Goal: Task Accomplishment & Management: Use online tool/utility

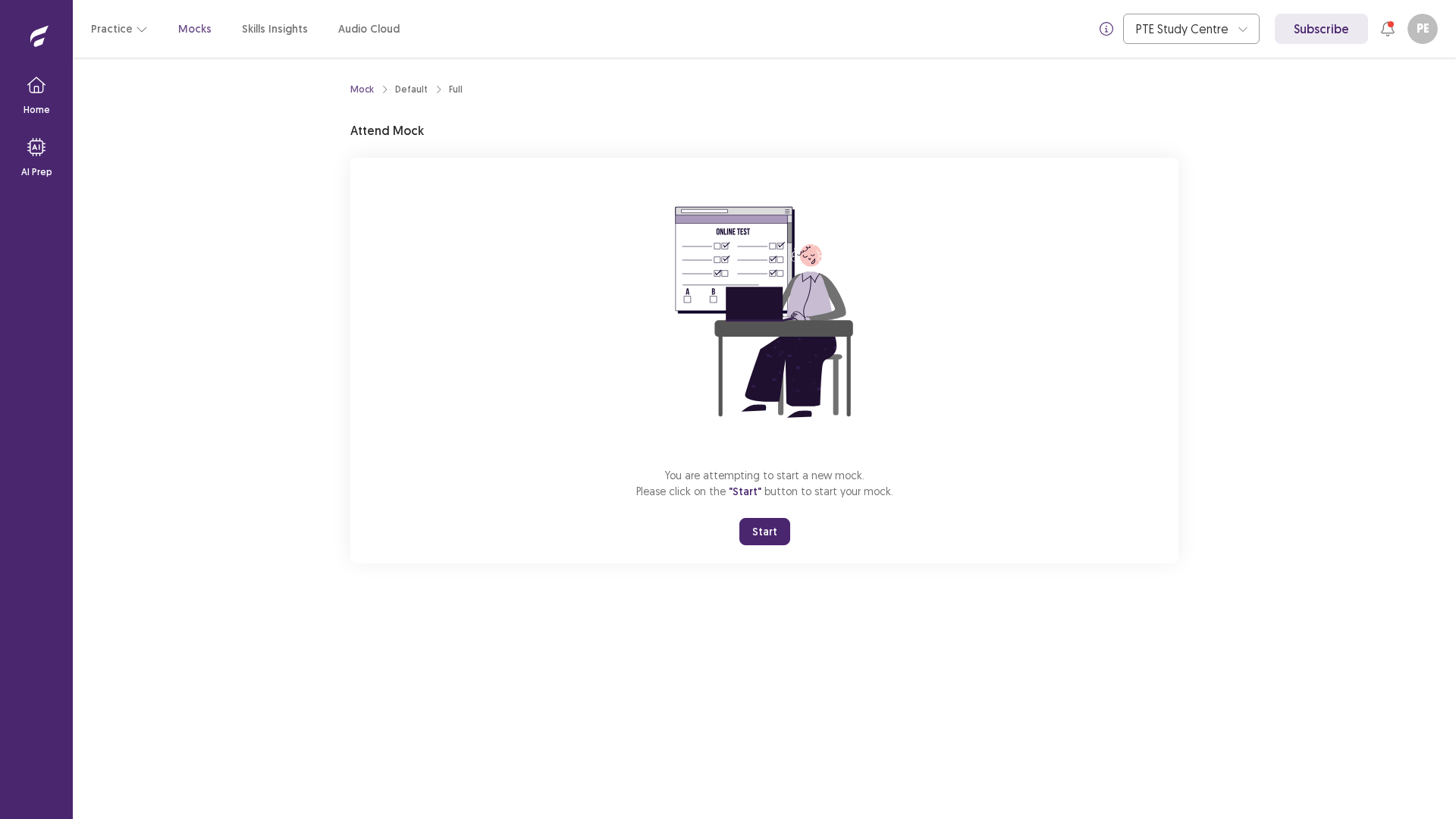
click at [770, 541] on button "Start" at bounding box center [765, 531] width 51 height 27
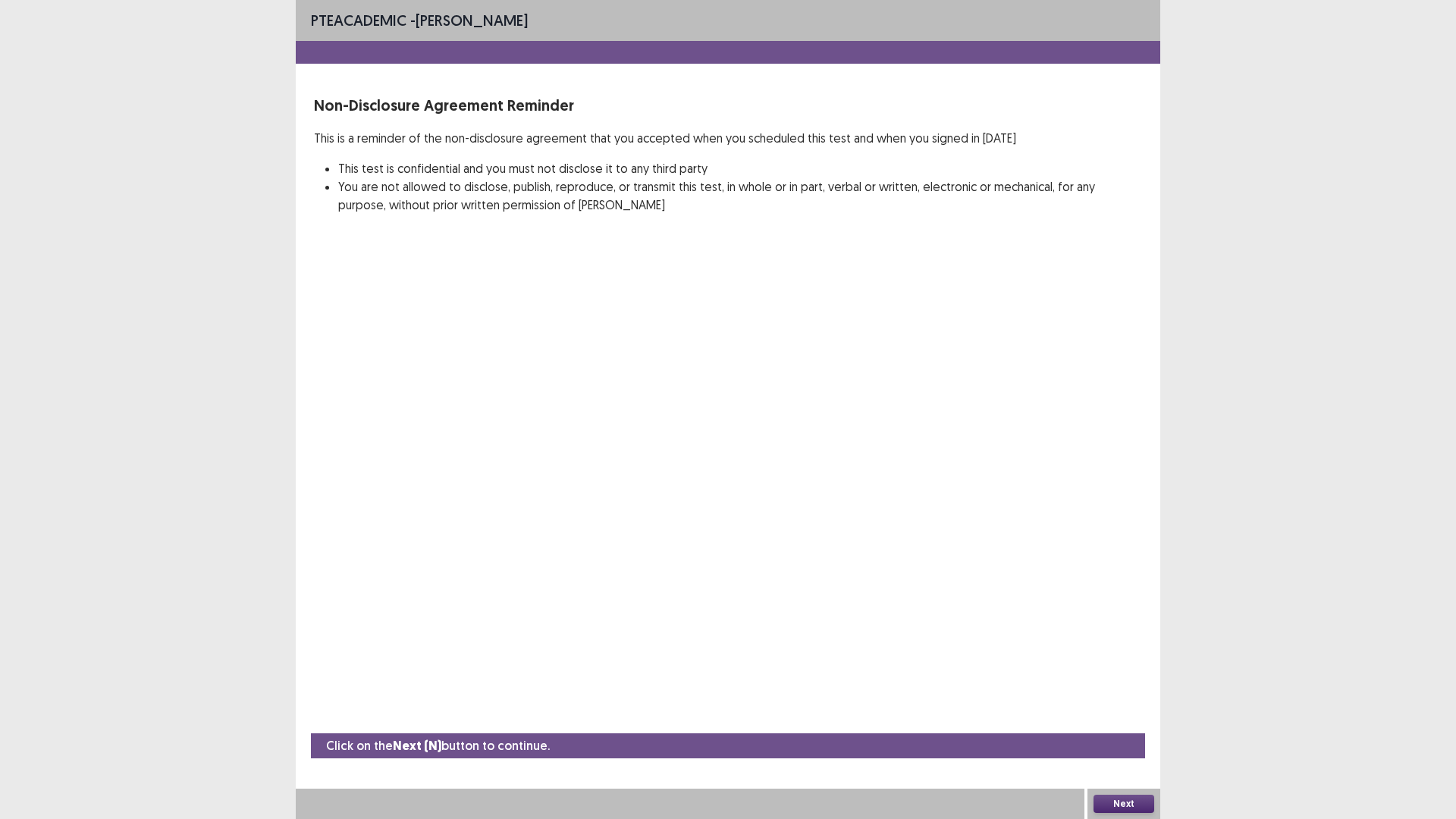
click at [1116, 798] on button "Next" at bounding box center [1124, 803] width 60 height 18
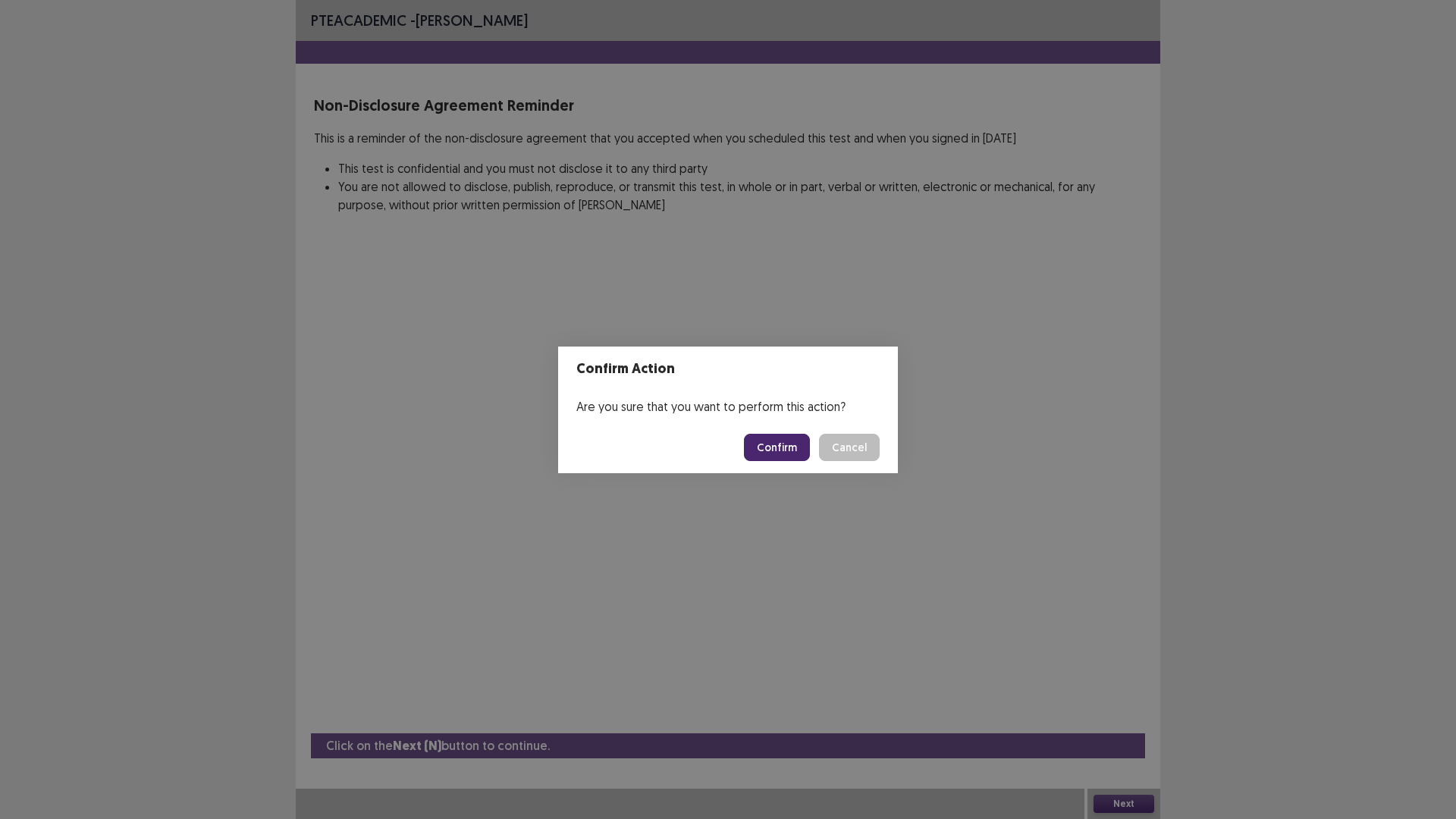
click at [783, 443] on button "Confirm" at bounding box center [778, 447] width 66 height 27
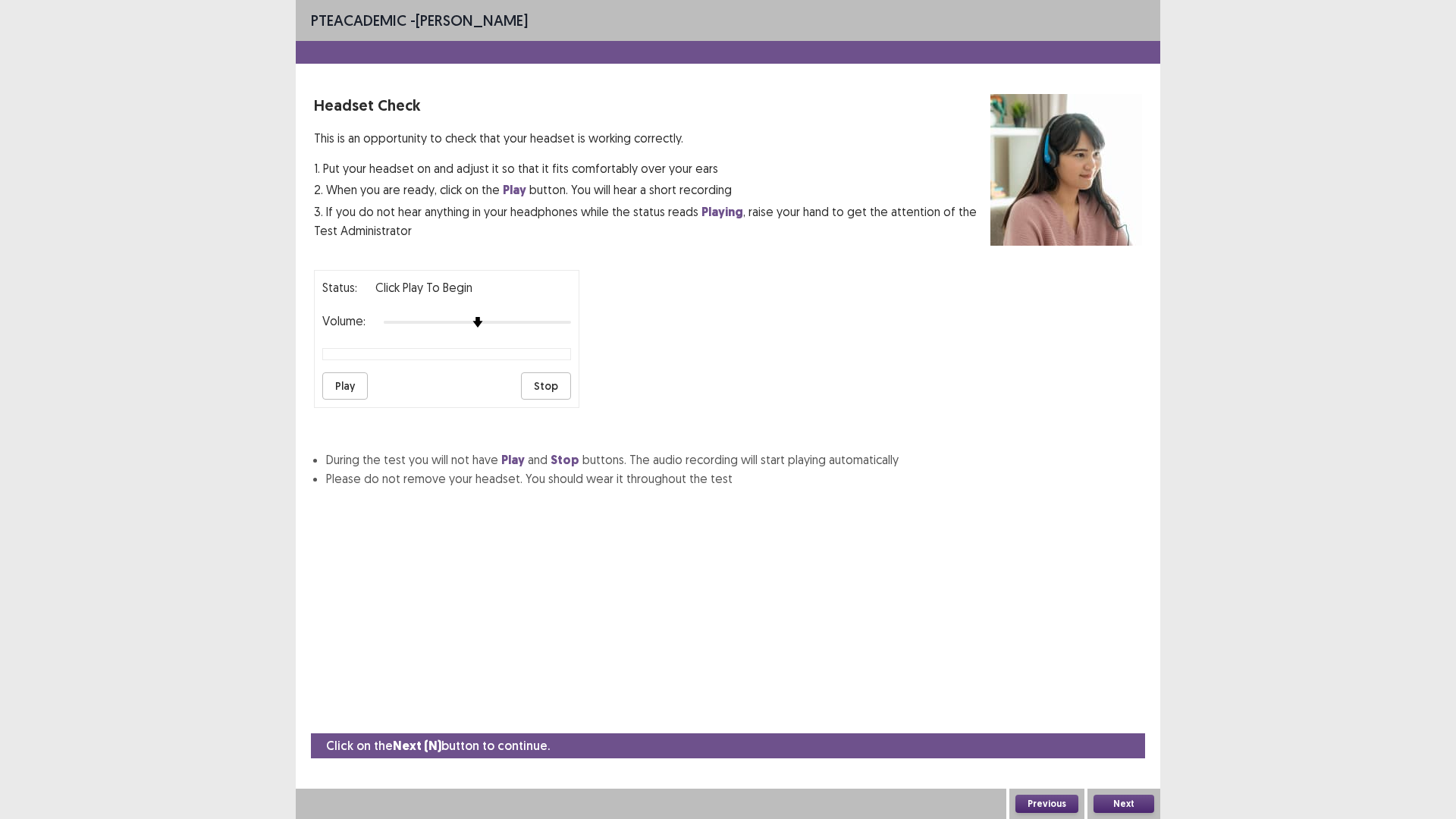
click at [1136, 799] on button "Next" at bounding box center [1124, 803] width 60 height 18
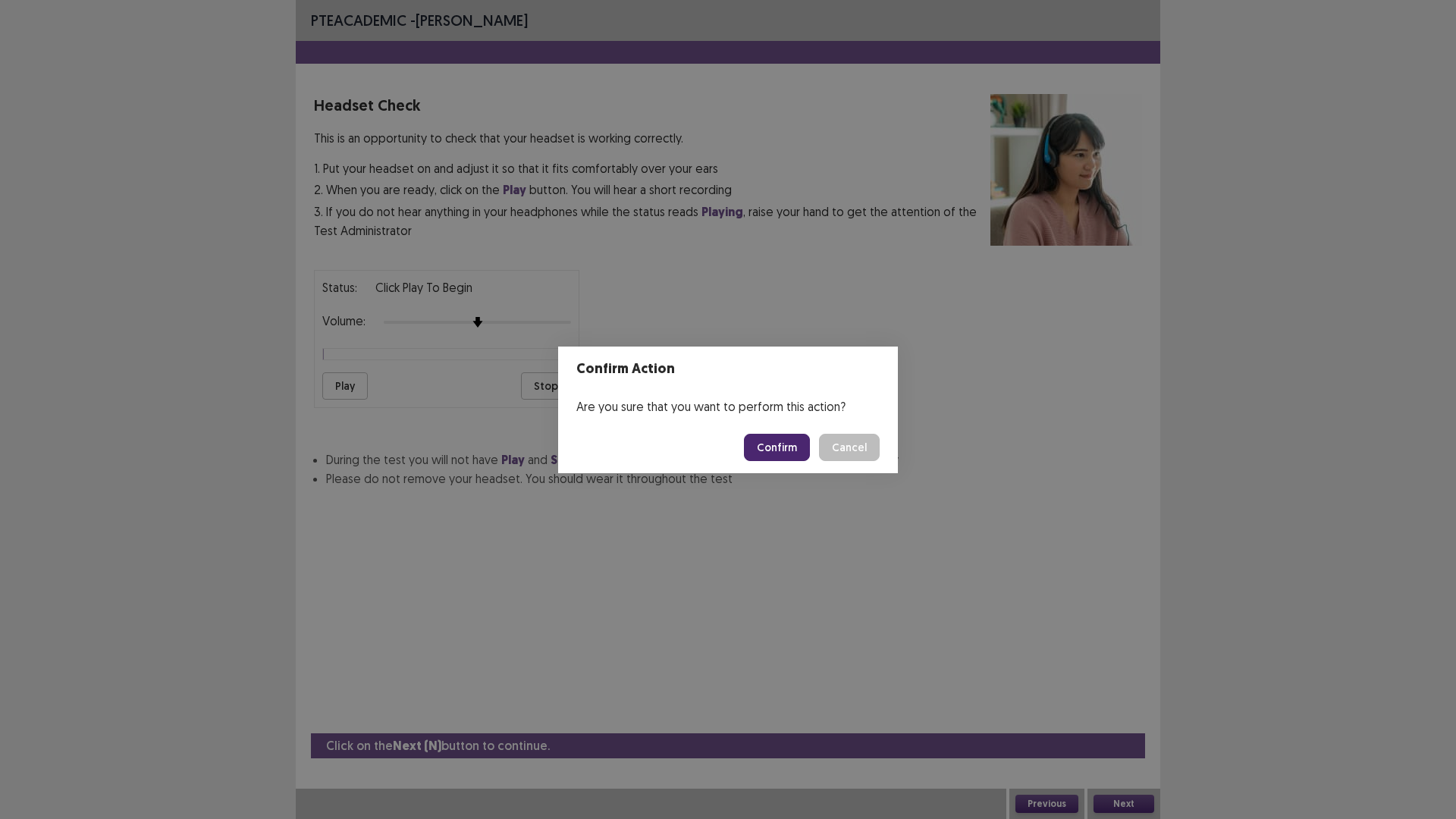
click at [787, 444] on button "Confirm" at bounding box center [778, 447] width 66 height 27
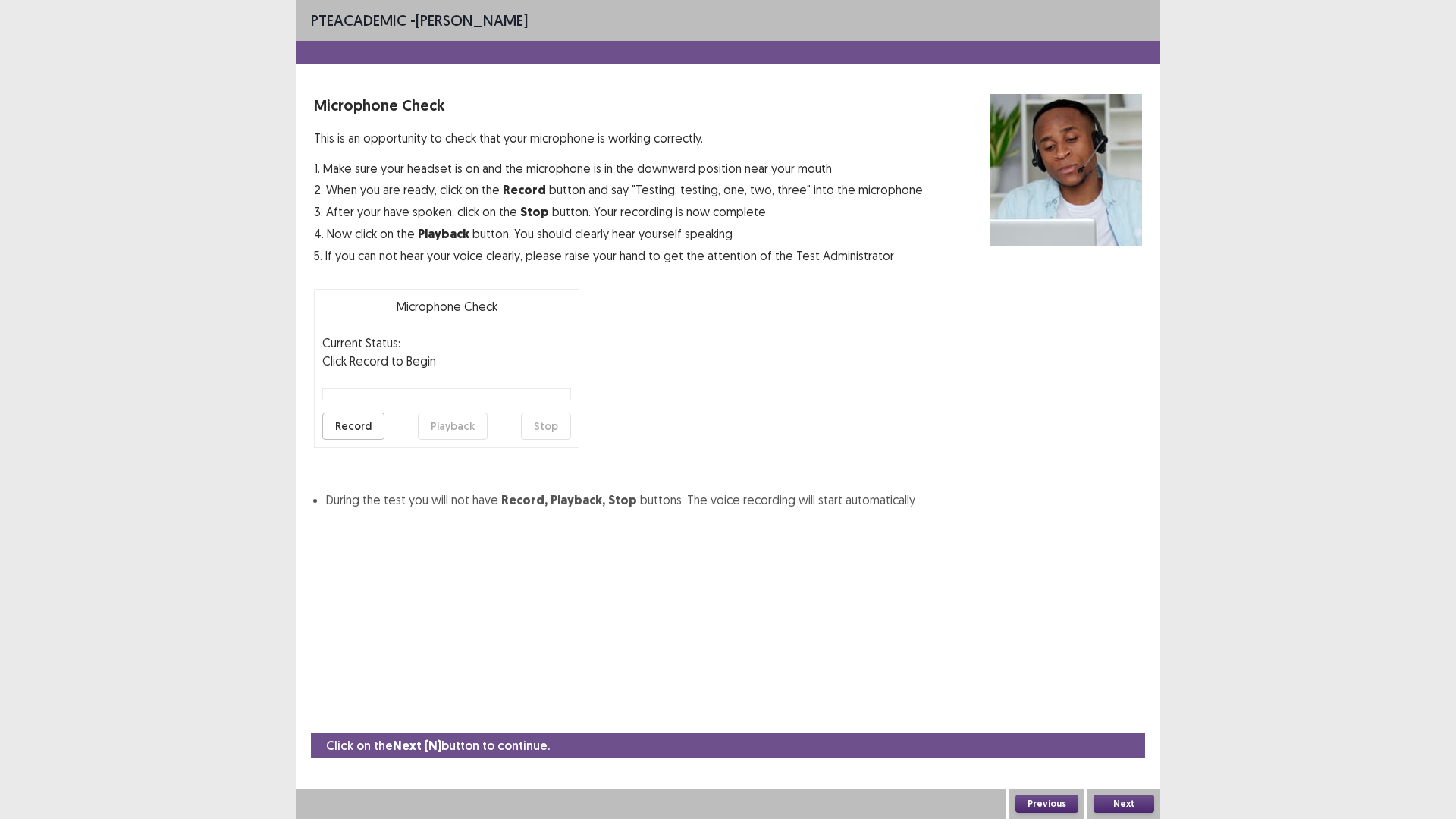
click at [1125, 800] on button "Next" at bounding box center [1124, 803] width 60 height 18
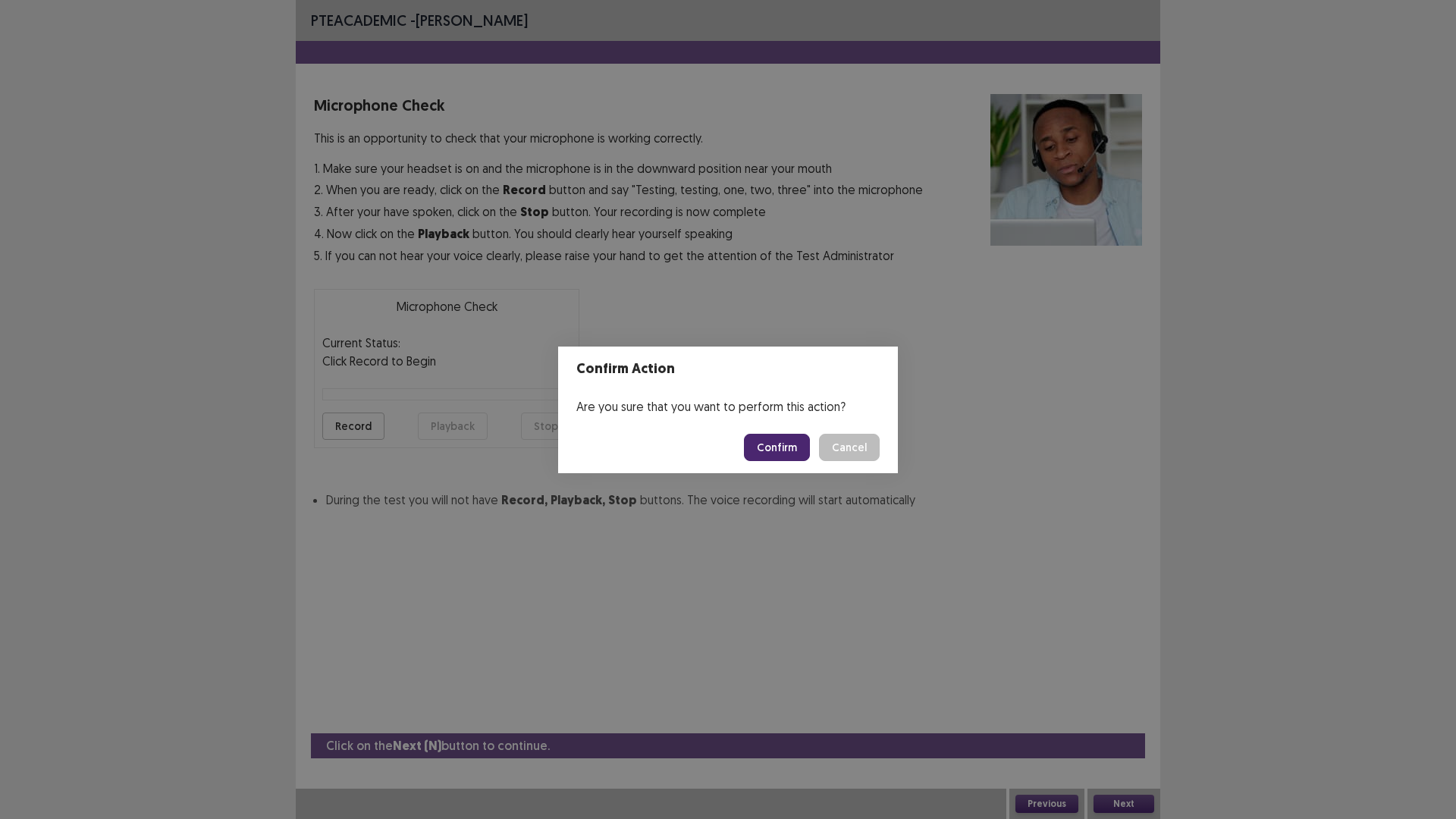
click at [845, 450] on button "Cancel" at bounding box center [849, 447] width 60 height 27
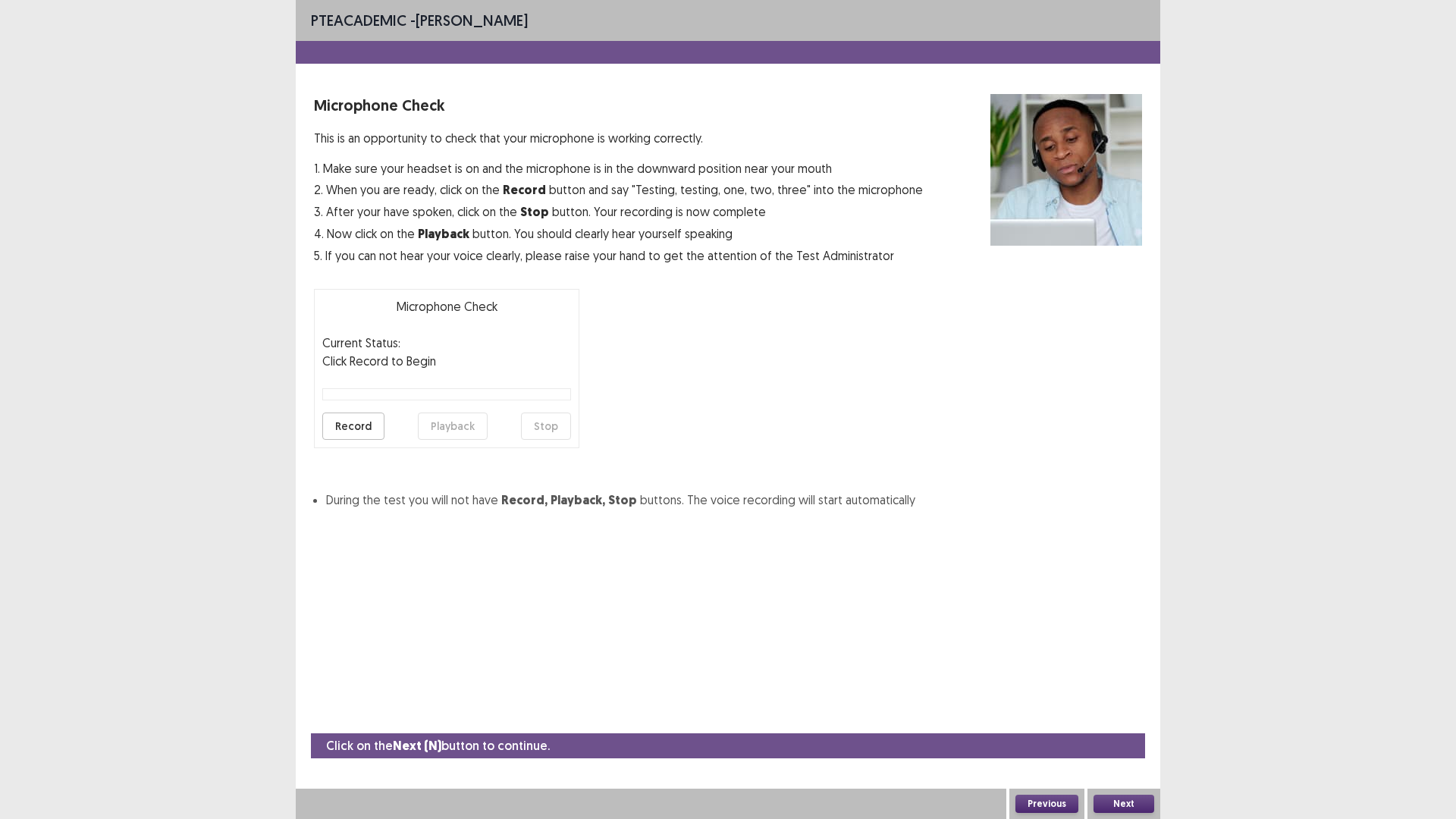
click at [366, 424] on button "Record" at bounding box center [354, 426] width 62 height 27
click at [532, 425] on button "Stop" at bounding box center [545, 426] width 50 height 27
click at [450, 426] on button "Playback" at bounding box center [453, 426] width 70 height 27
click at [1111, 800] on button "Next" at bounding box center [1124, 803] width 60 height 18
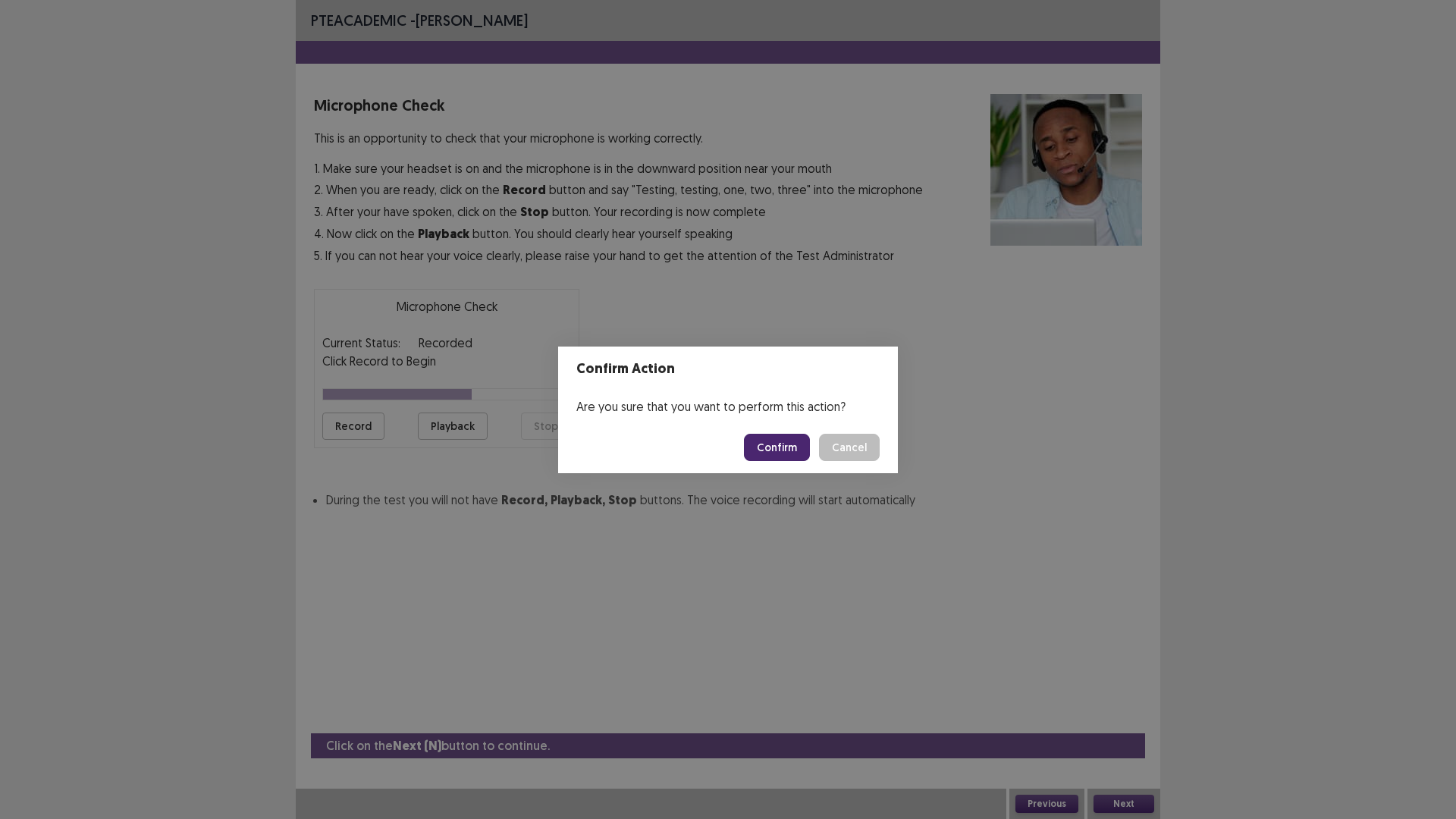
click at [788, 455] on button "Confirm" at bounding box center [778, 447] width 66 height 27
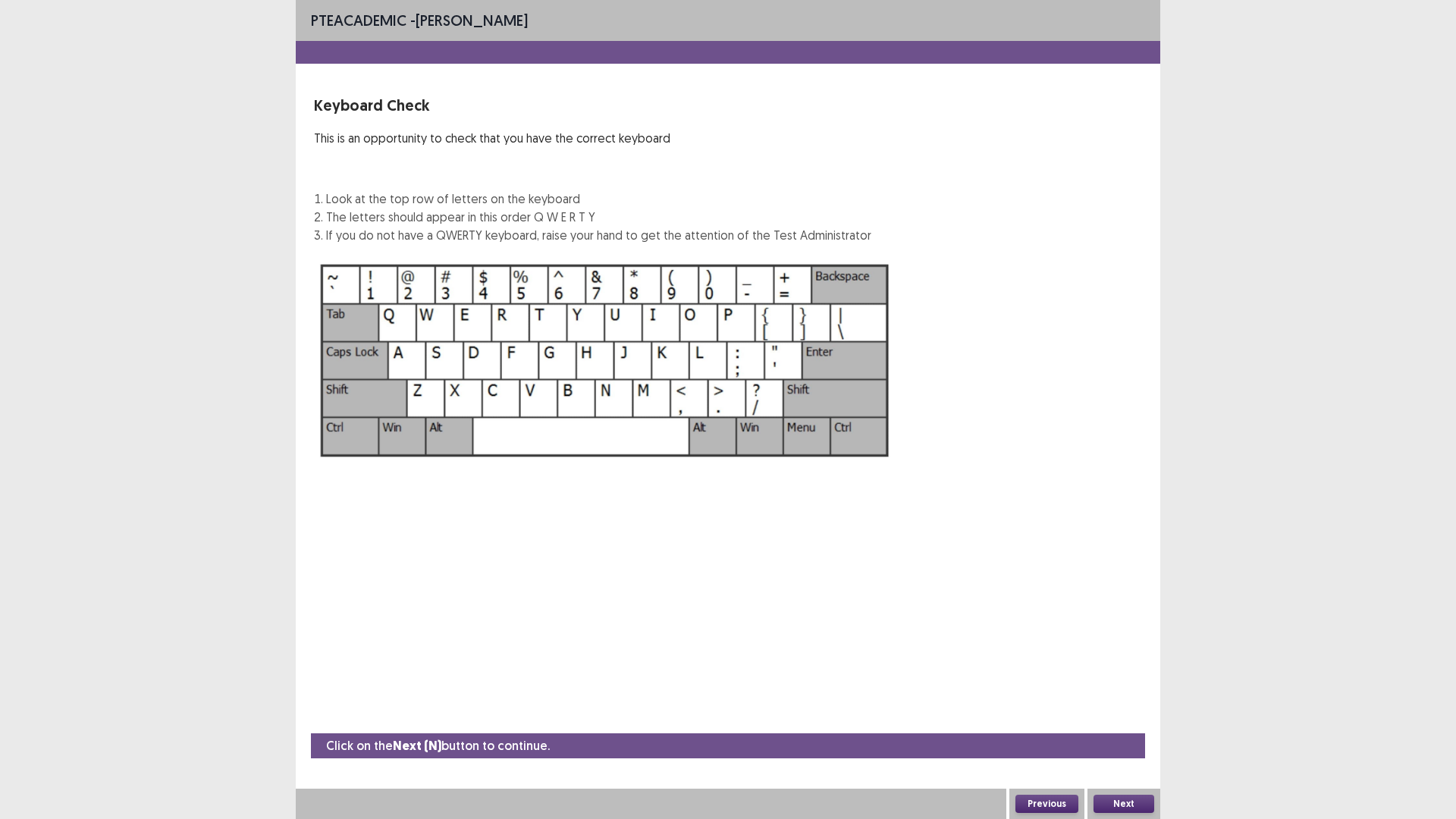
click at [1122, 802] on button "Next" at bounding box center [1124, 803] width 60 height 18
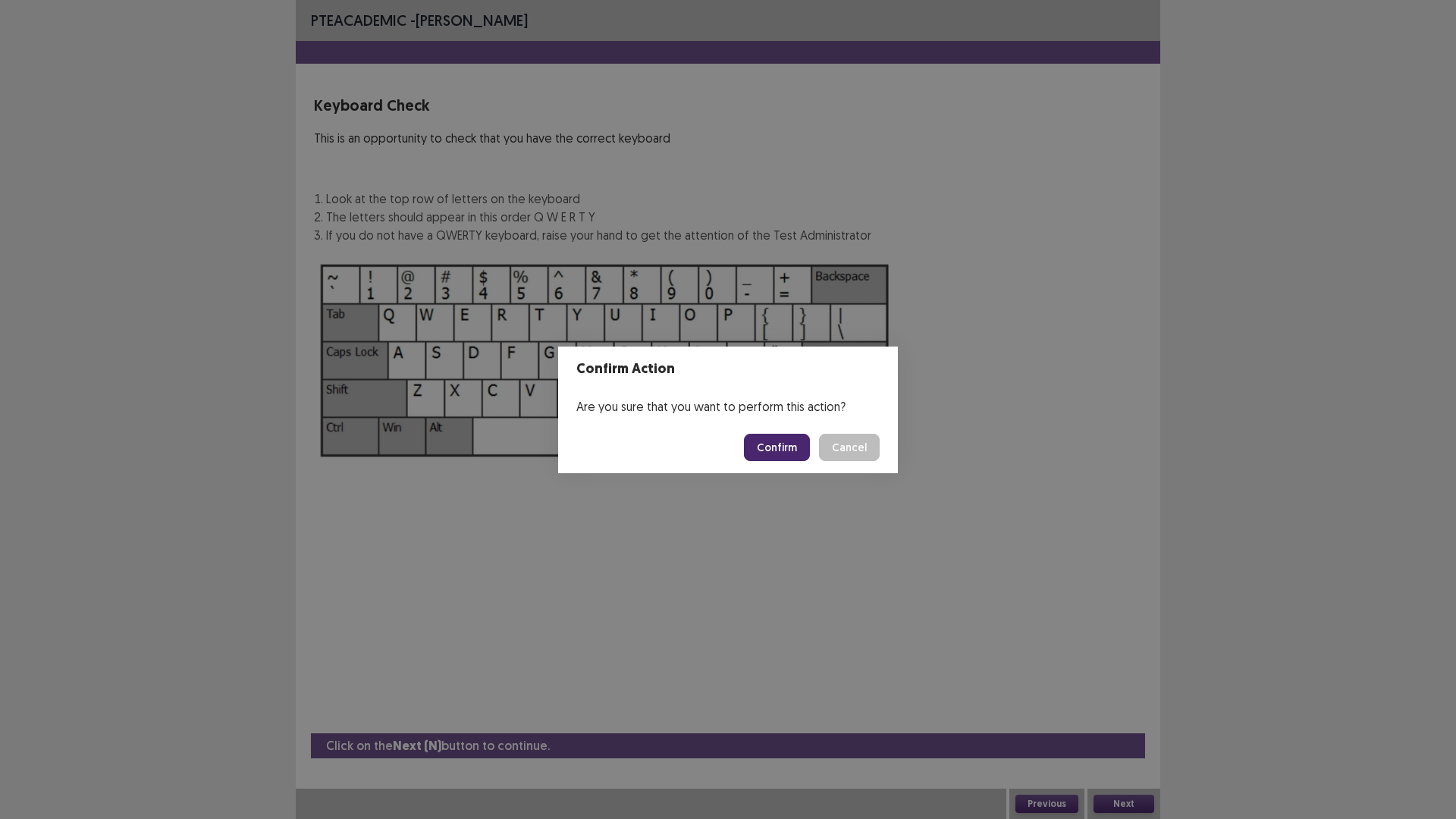
click at [783, 443] on button "Confirm" at bounding box center [778, 447] width 66 height 27
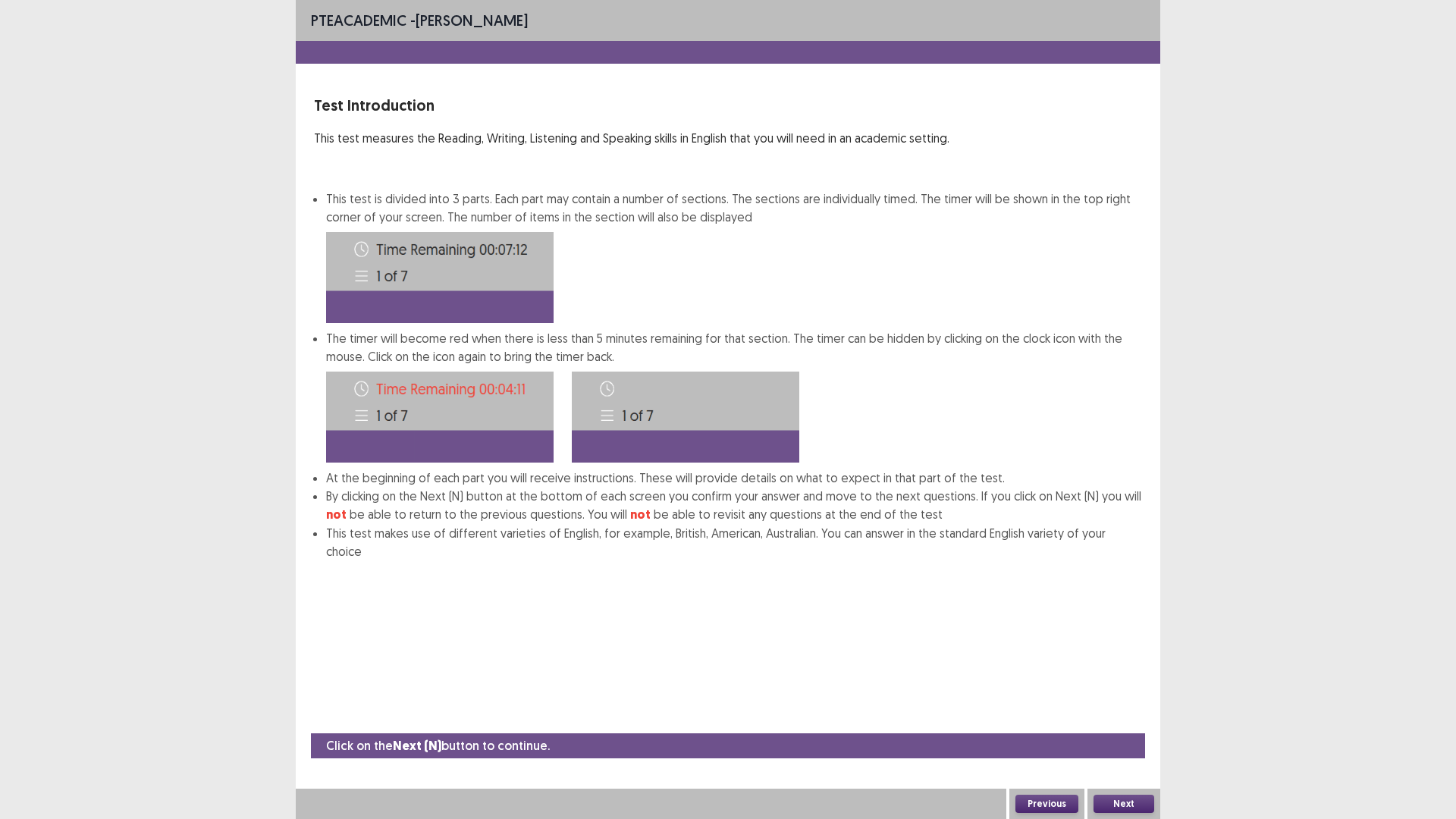
click at [1128, 802] on button "Next" at bounding box center [1124, 803] width 60 height 18
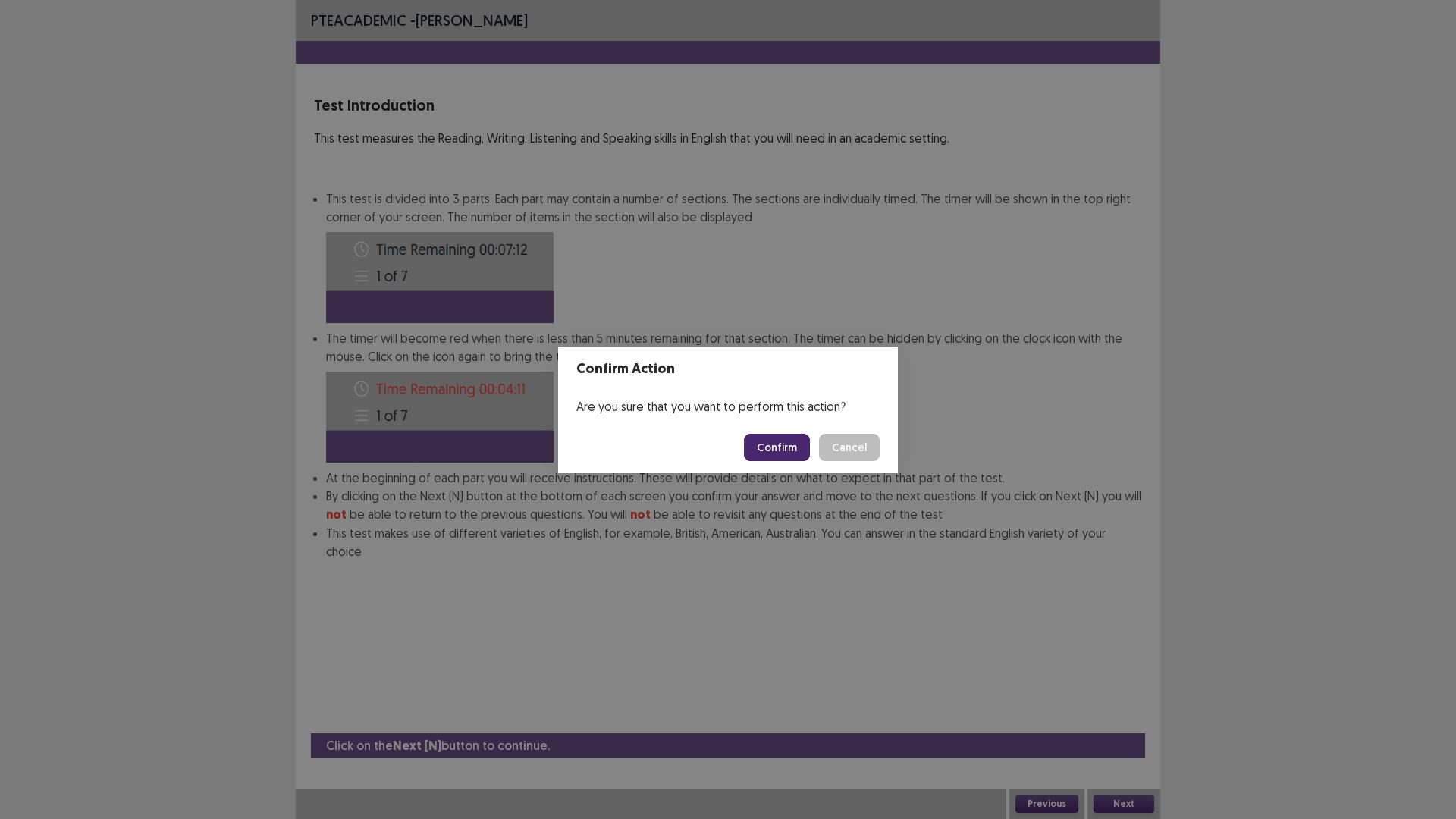
click at [772, 435] on button "Confirm" at bounding box center [778, 447] width 66 height 27
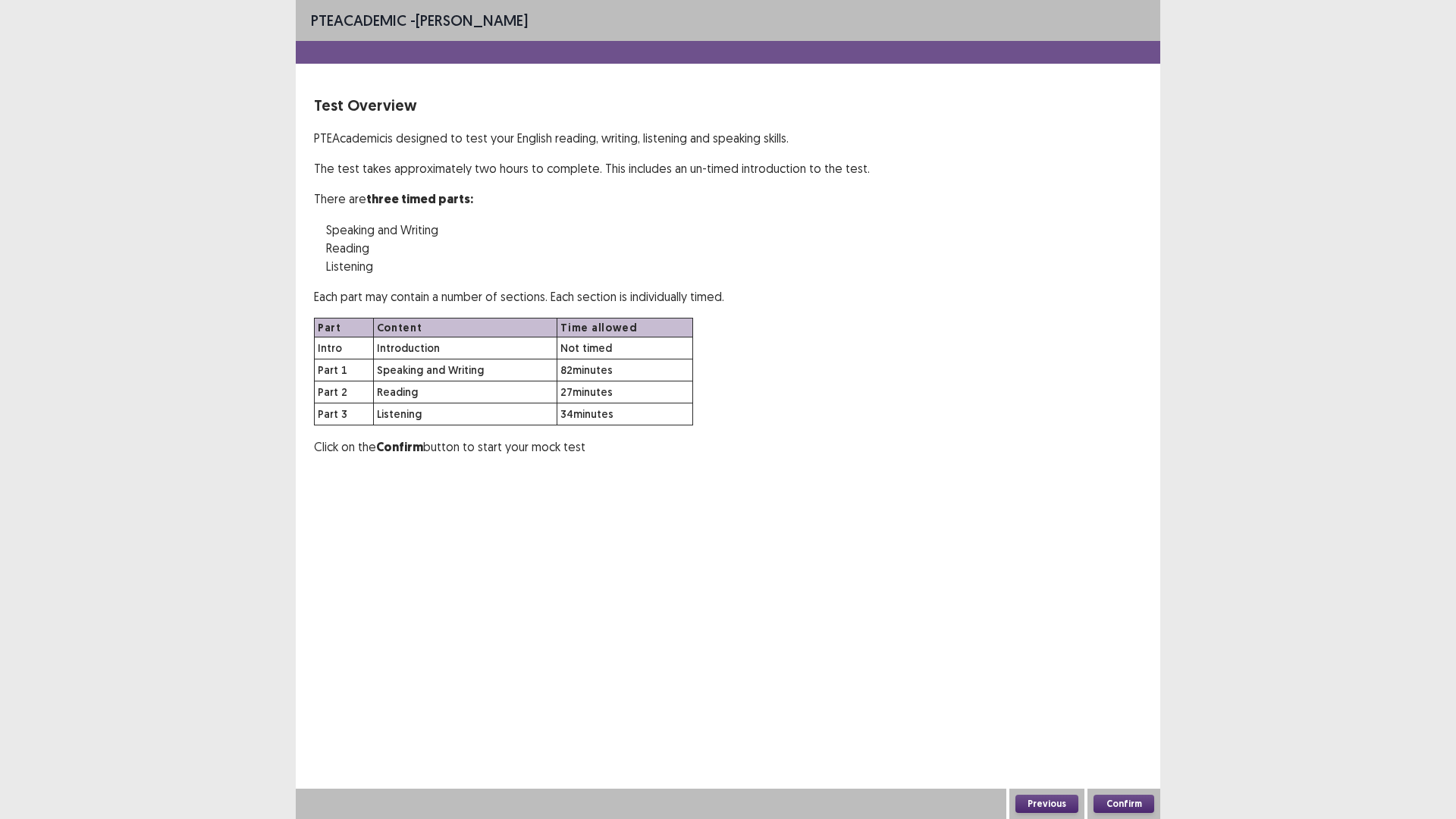
click at [1126, 800] on button "Confirm" at bounding box center [1124, 803] width 60 height 18
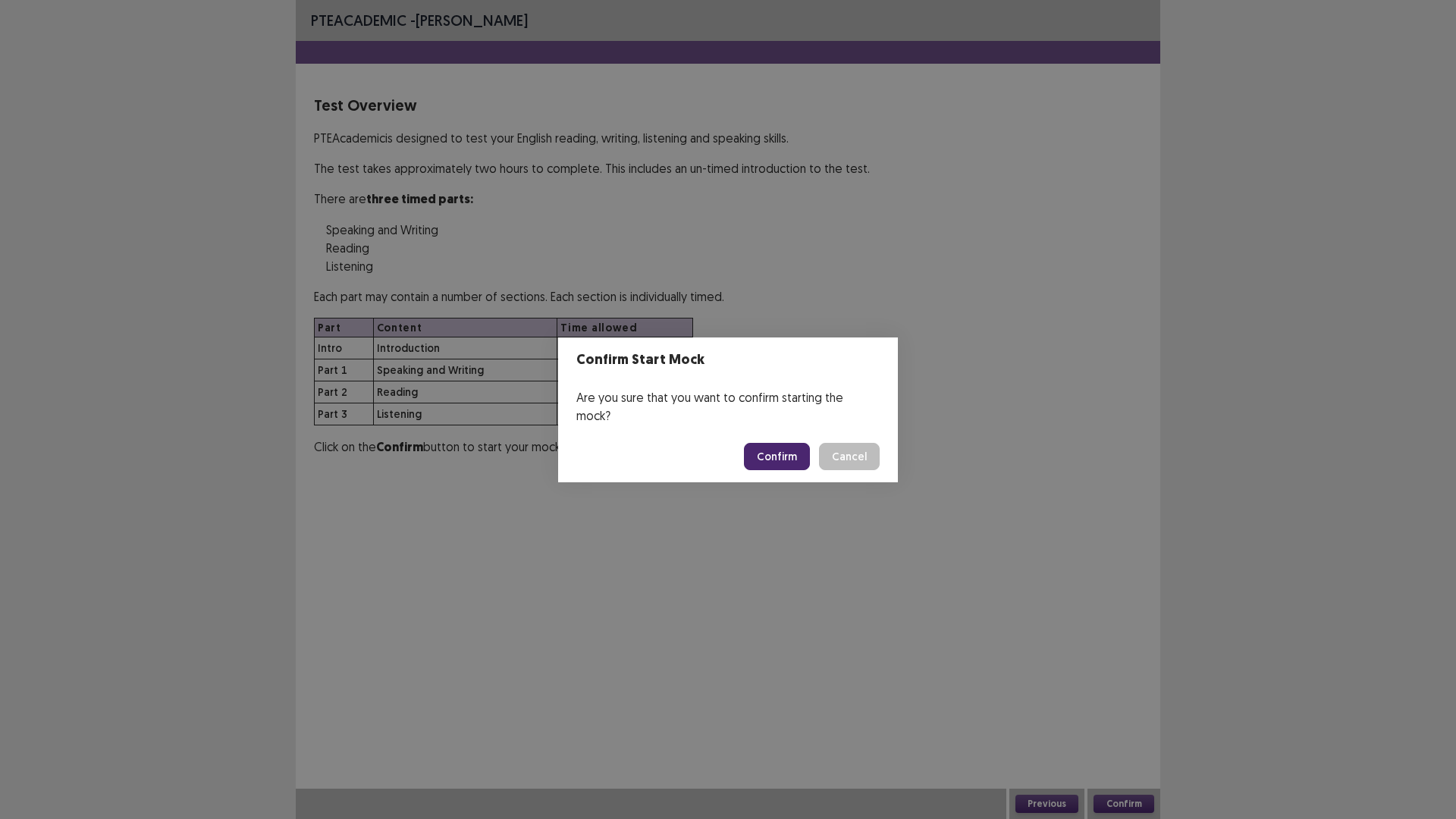
click at [782, 456] on button "Confirm" at bounding box center [778, 456] width 66 height 27
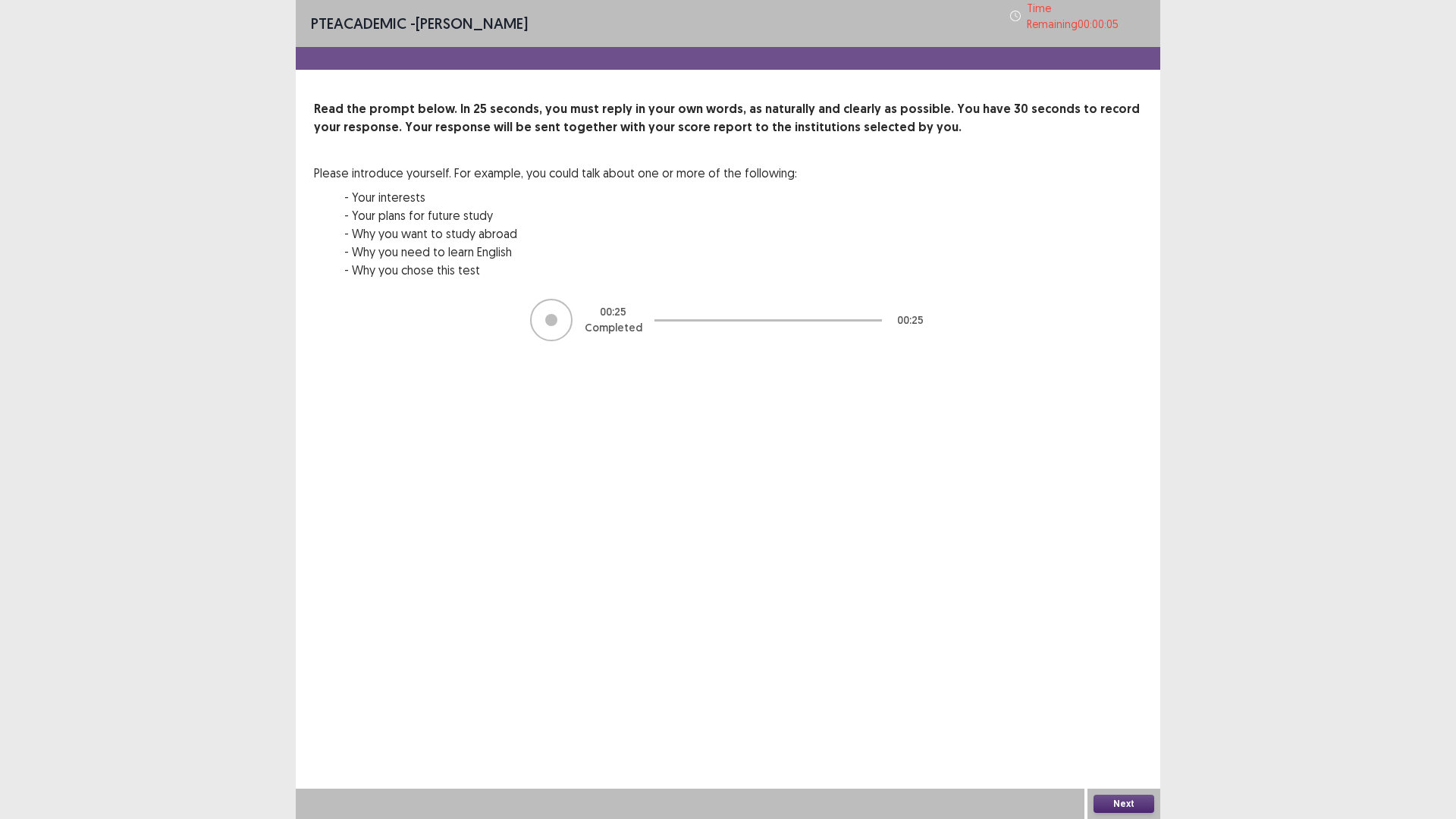
click at [1130, 807] on button "Next" at bounding box center [1124, 803] width 60 height 18
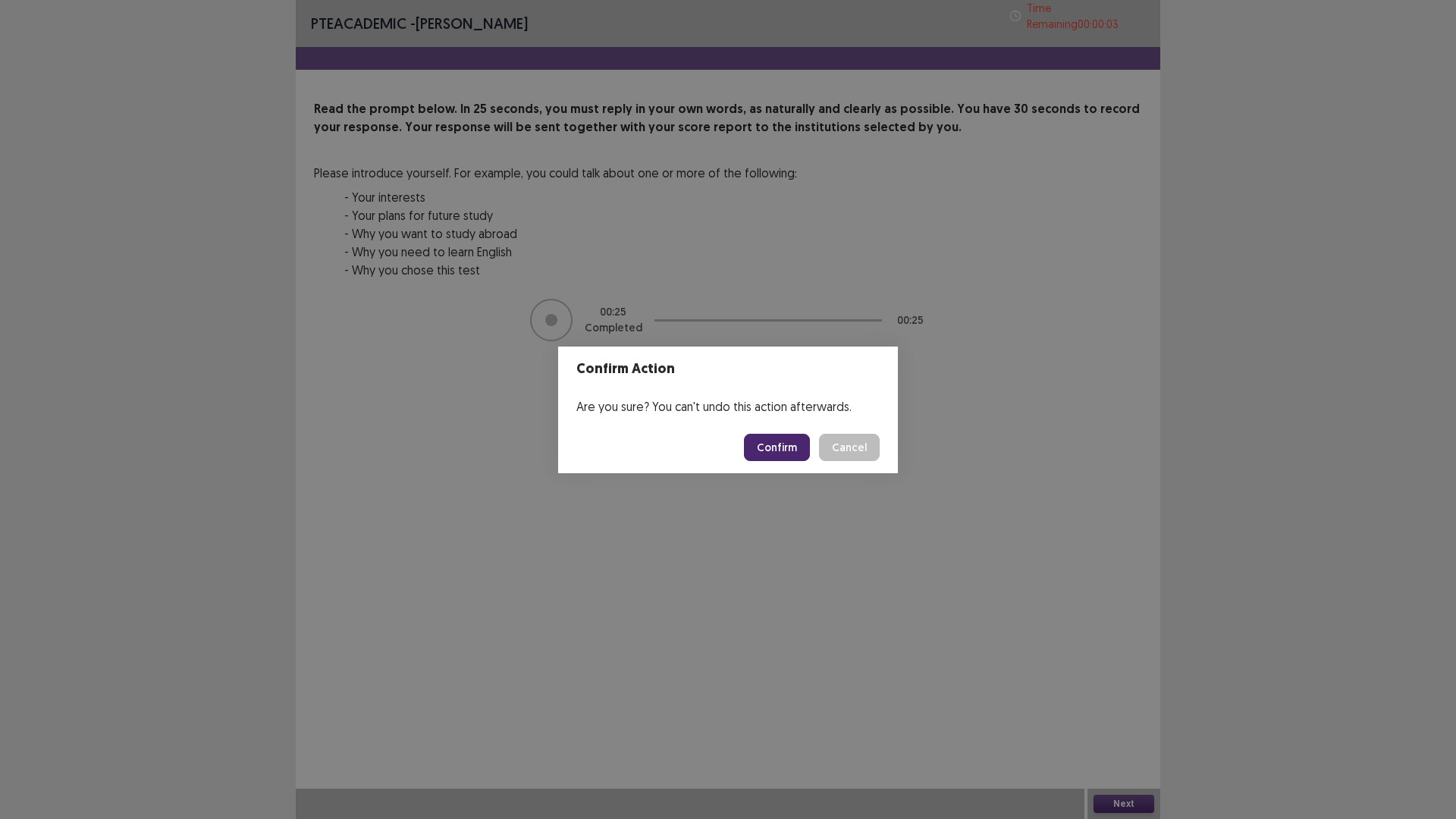
click at [771, 454] on button "Confirm" at bounding box center [778, 447] width 66 height 27
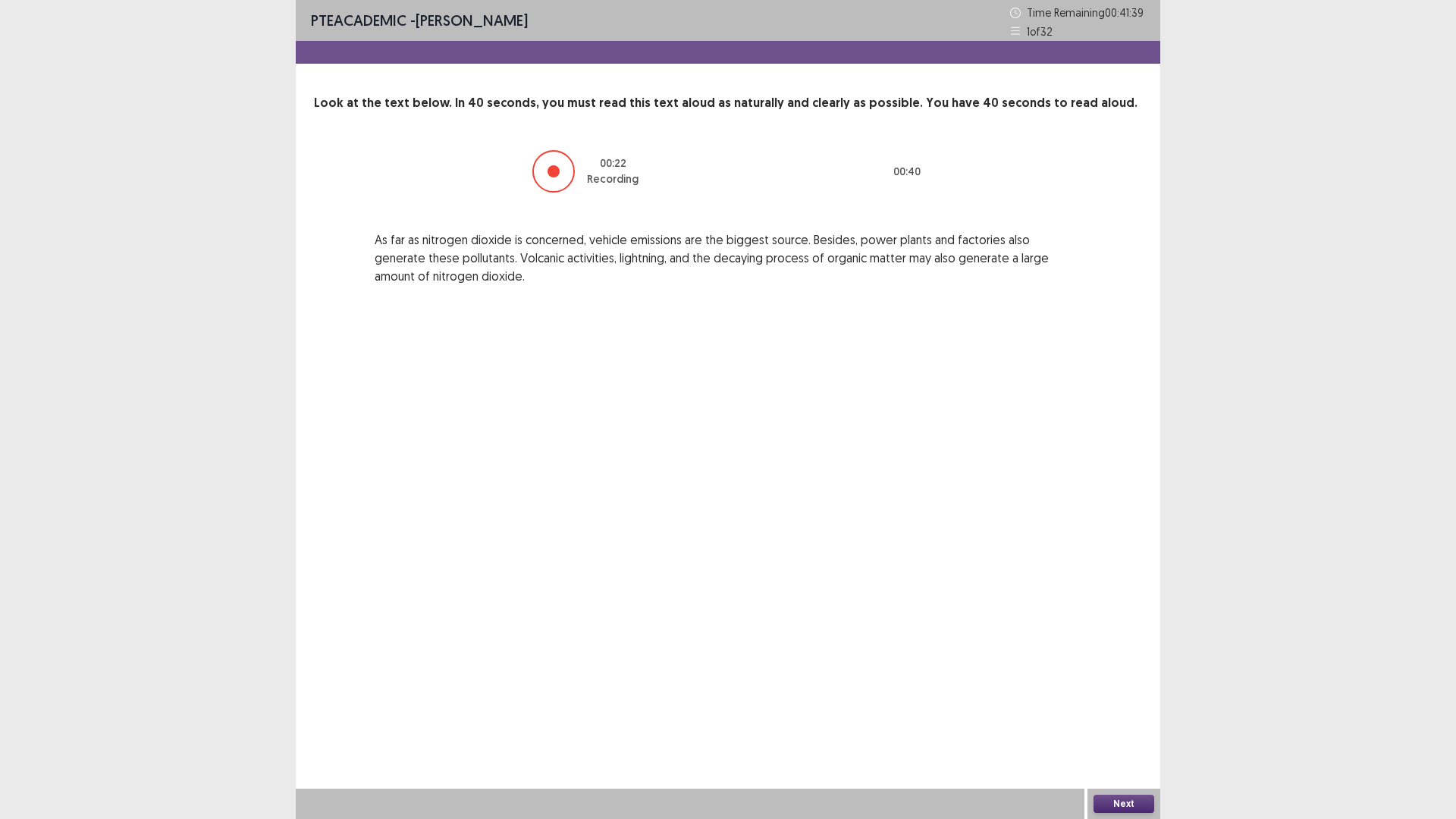
click at [1121, 801] on button "Next" at bounding box center [1124, 803] width 60 height 18
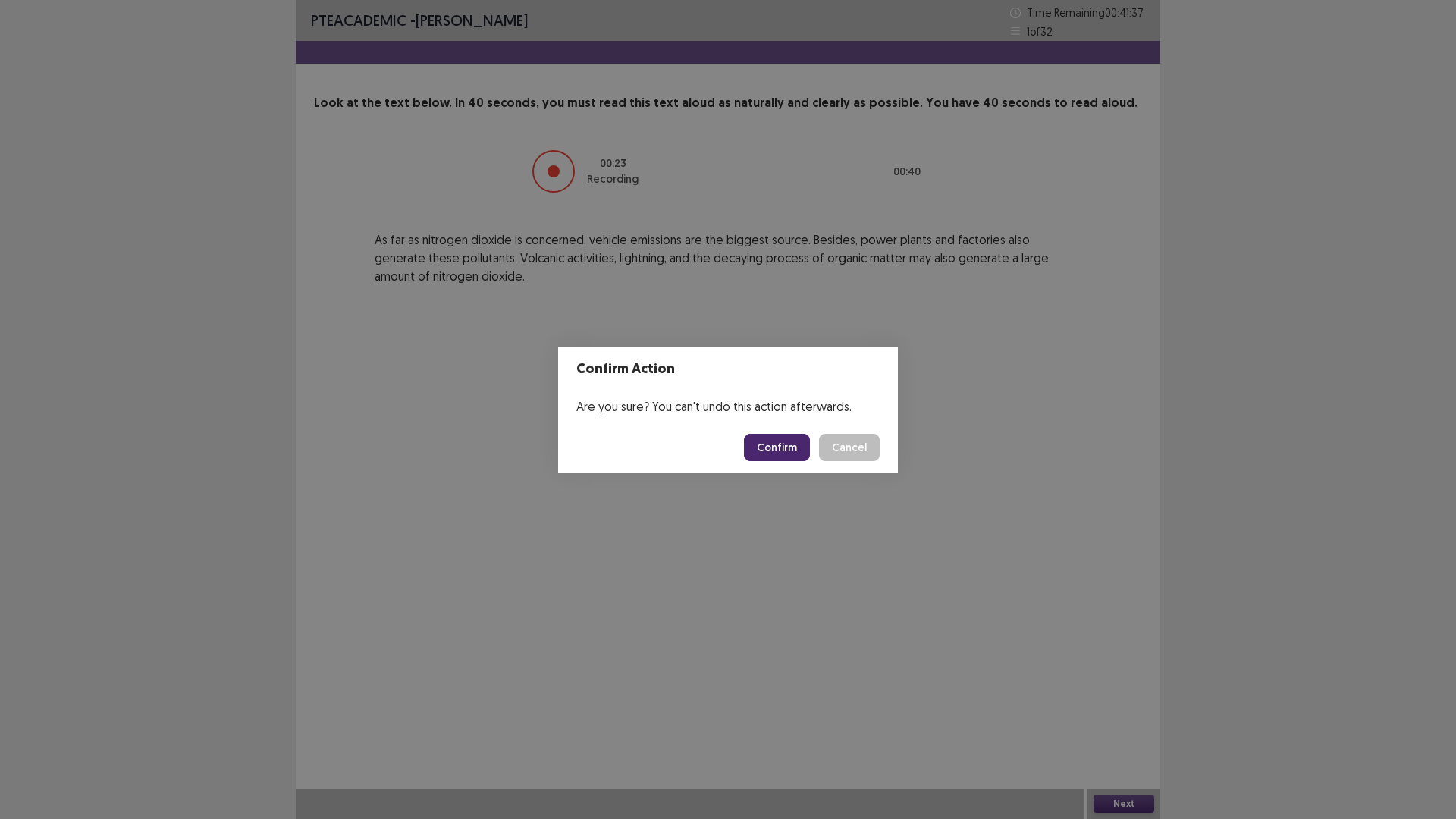
click at [792, 440] on button "Confirm" at bounding box center [778, 447] width 66 height 27
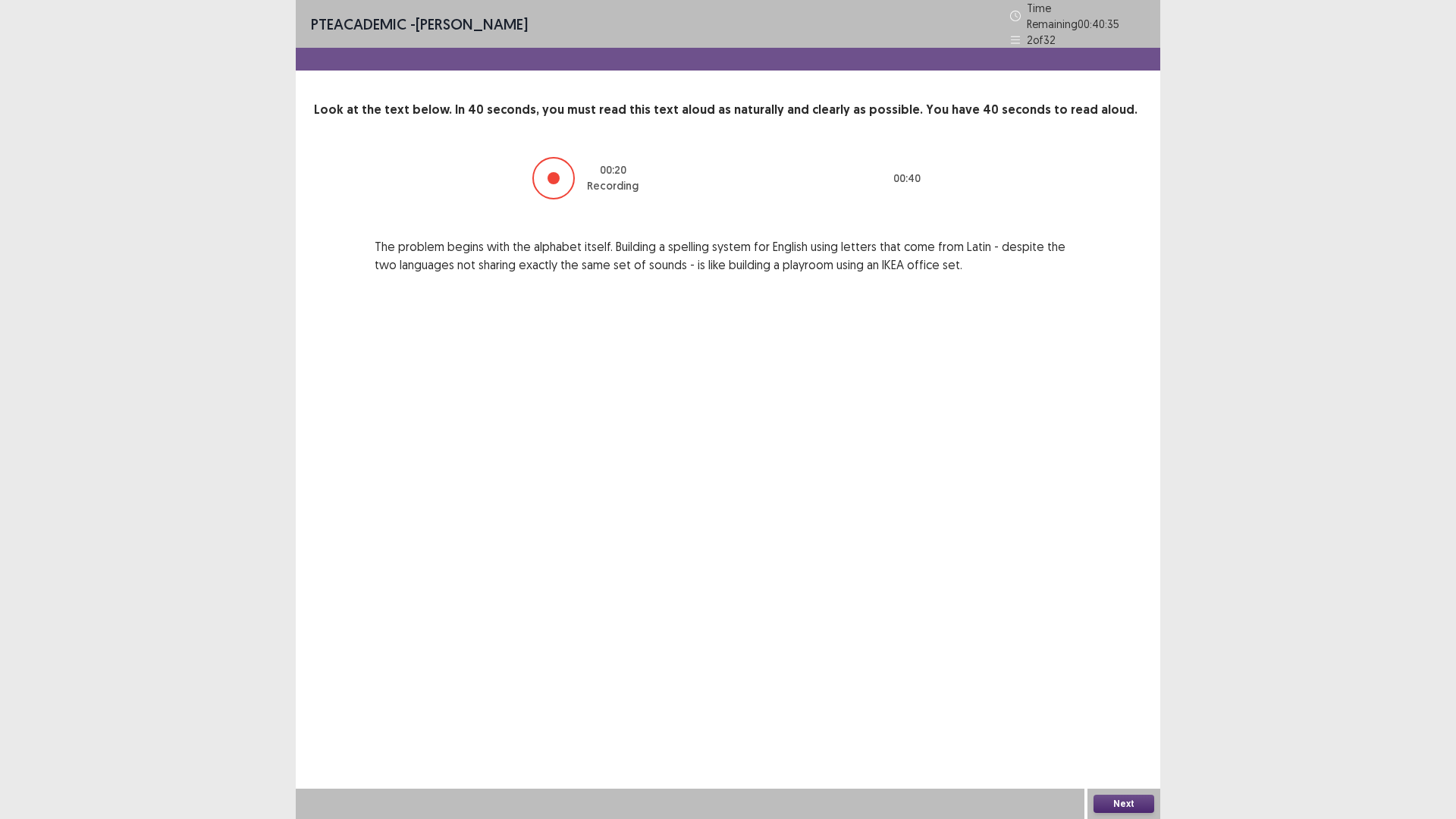
click at [1135, 811] on button "Next" at bounding box center [1124, 803] width 60 height 18
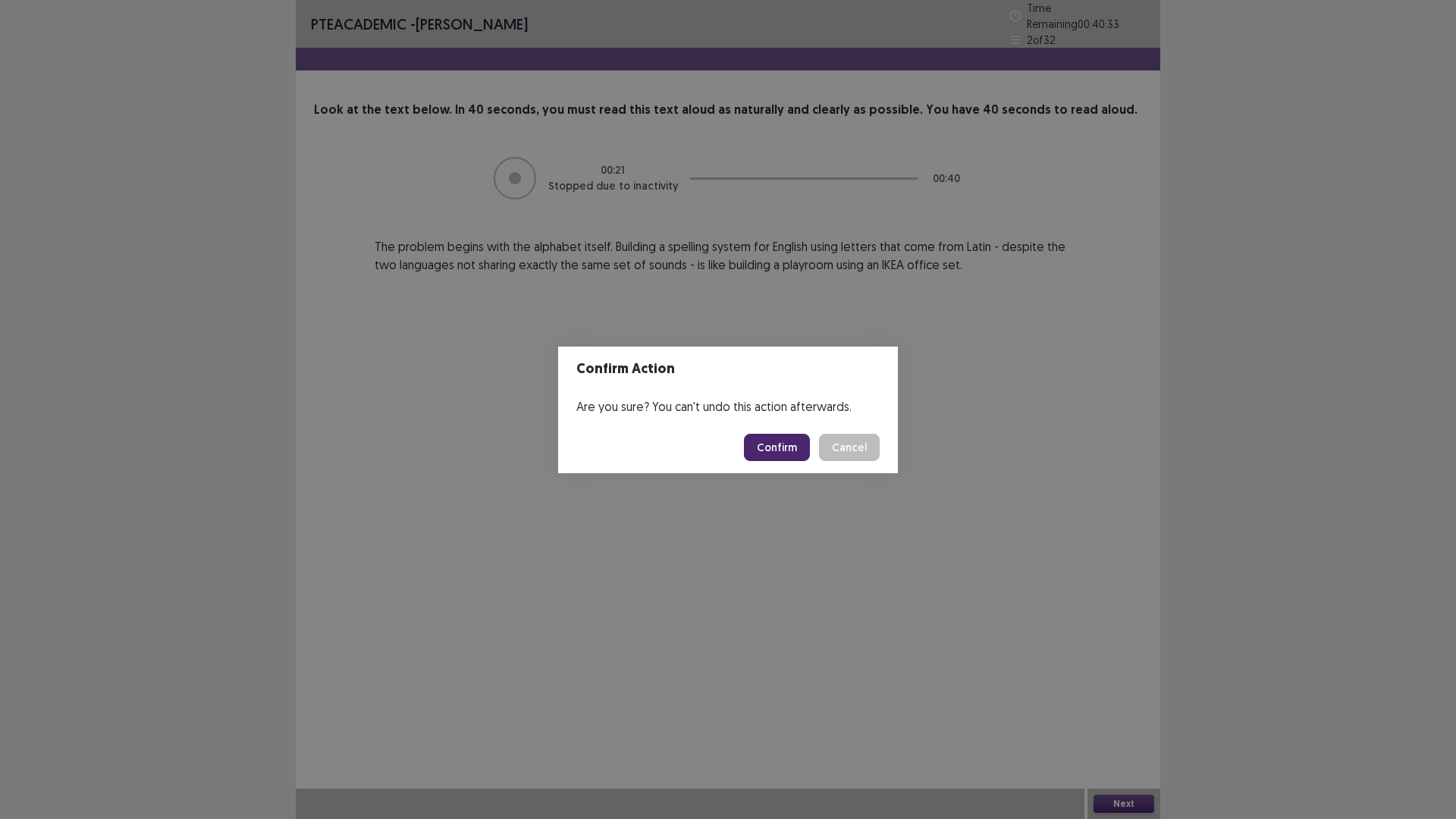
click at [783, 450] on button "Confirm" at bounding box center [778, 447] width 66 height 27
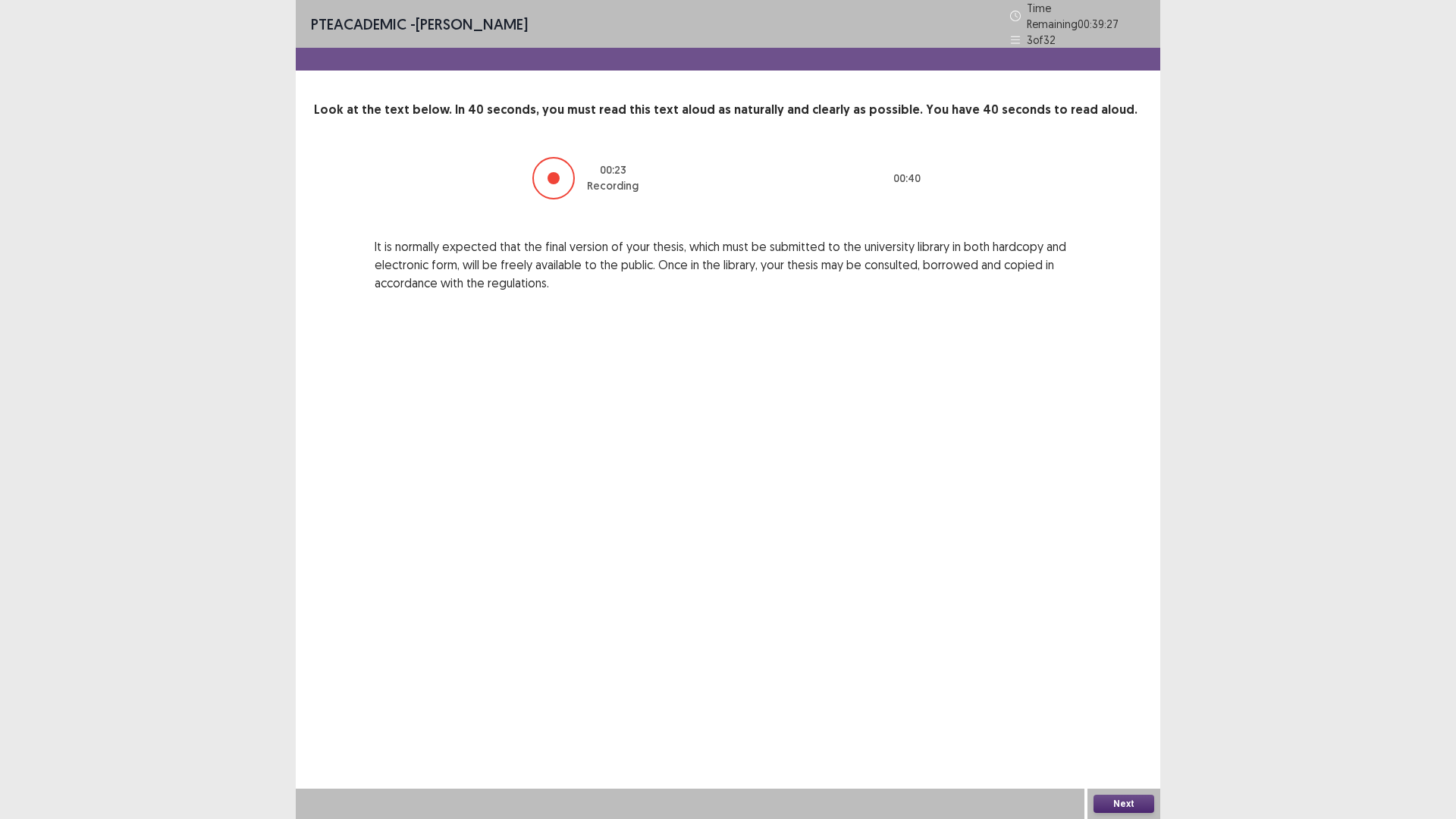
click at [1109, 807] on button "Next" at bounding box center [1124, 803] width 60 height 18
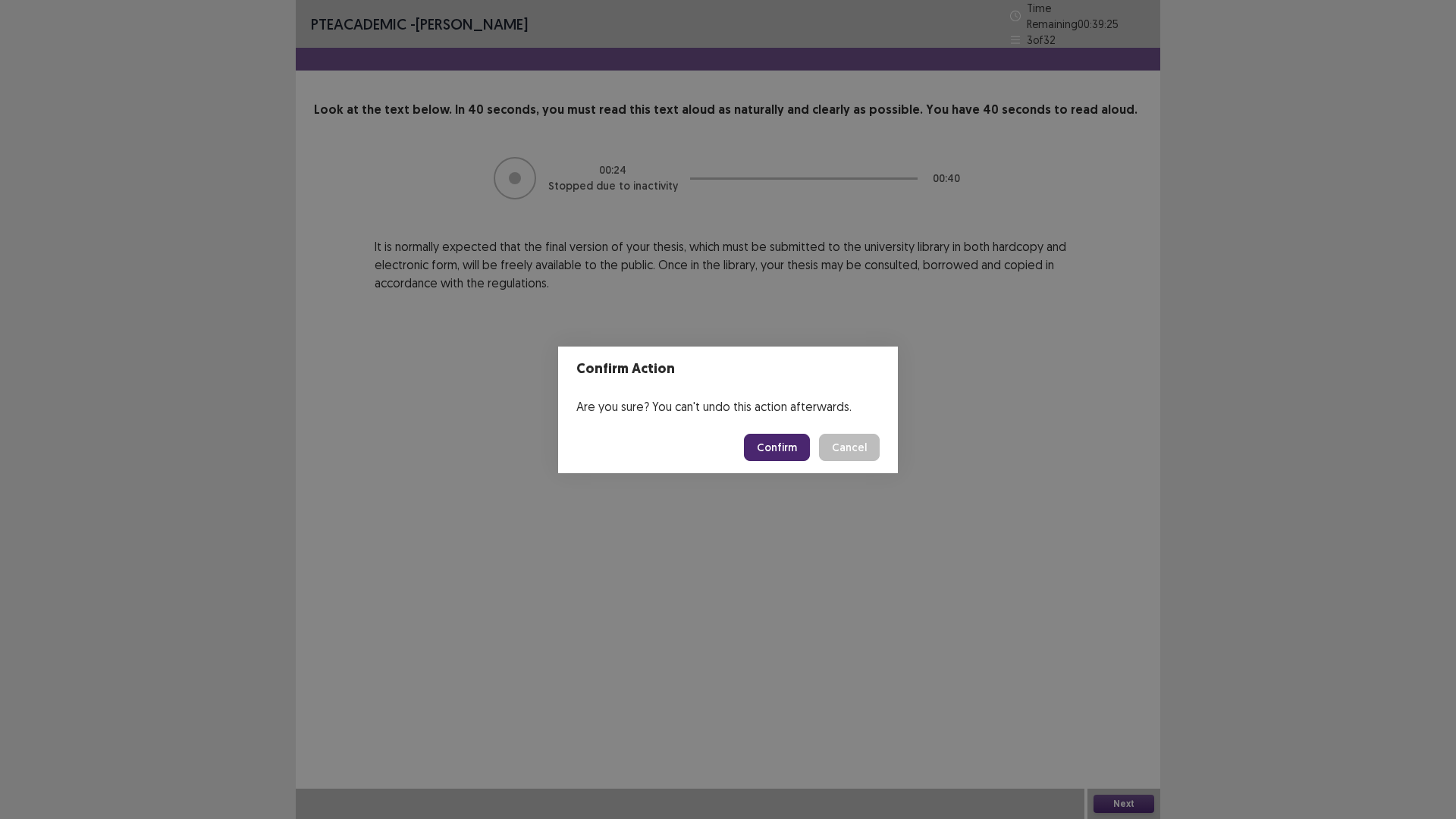
click at [792, 446] on button "Confirm" at bounding box center [778, 447] width 66 height 27
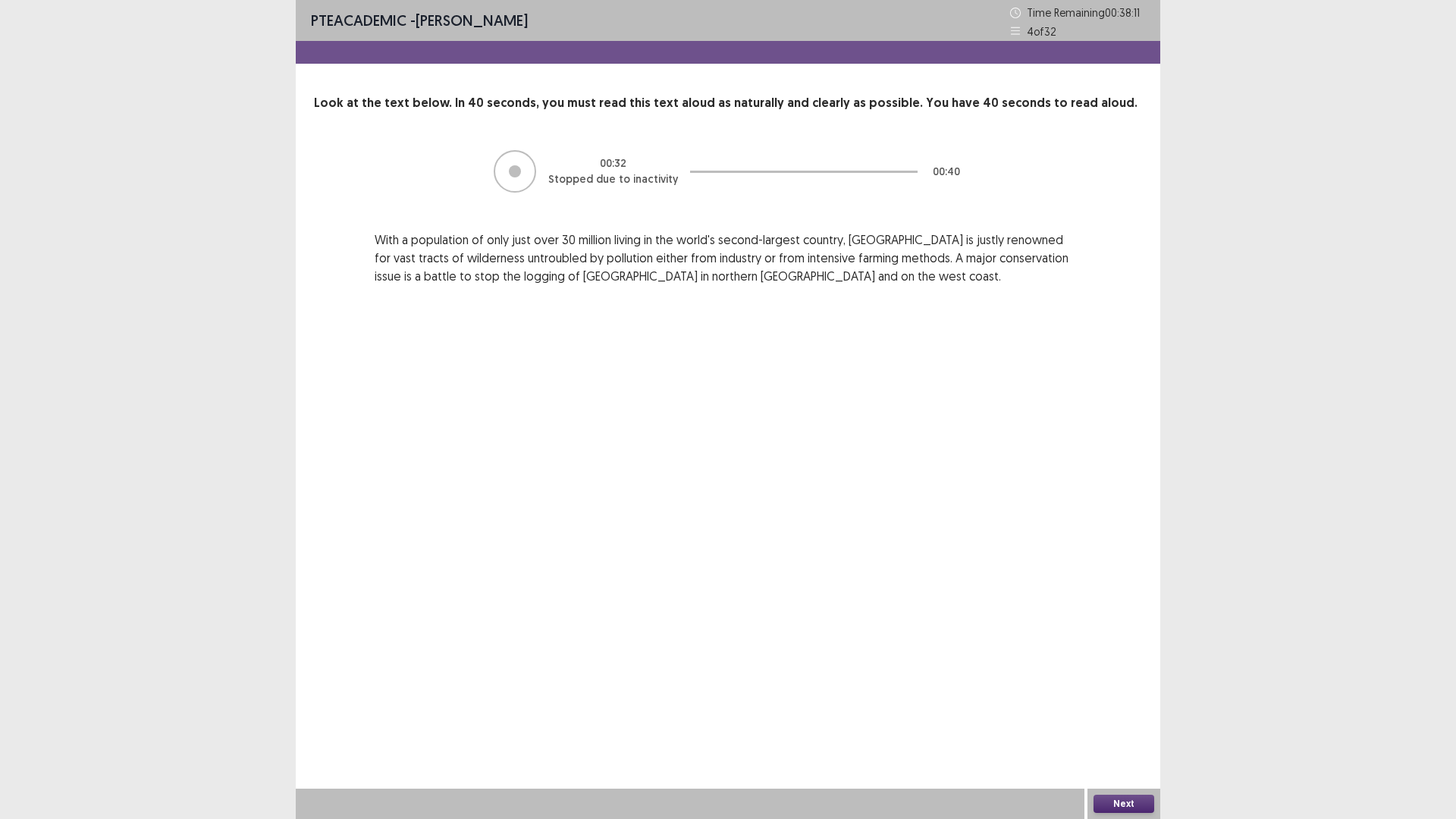
click at [1119, 802] on button "Next" at bounding box center [1124, 803] width 60 height 18
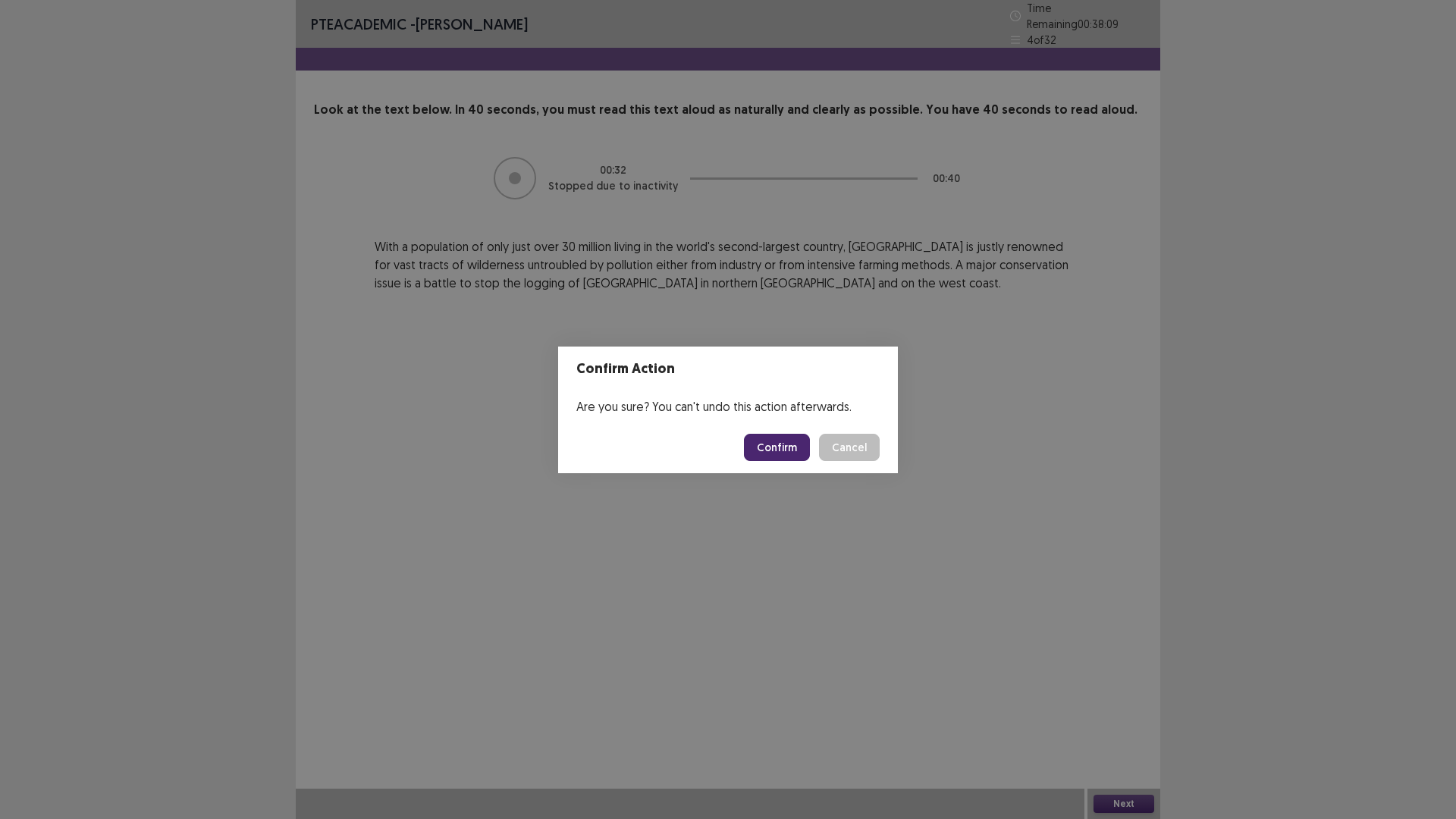
click at [776, 452] on button "Confirm" at bounding box center [778, 447] width 66 height 27
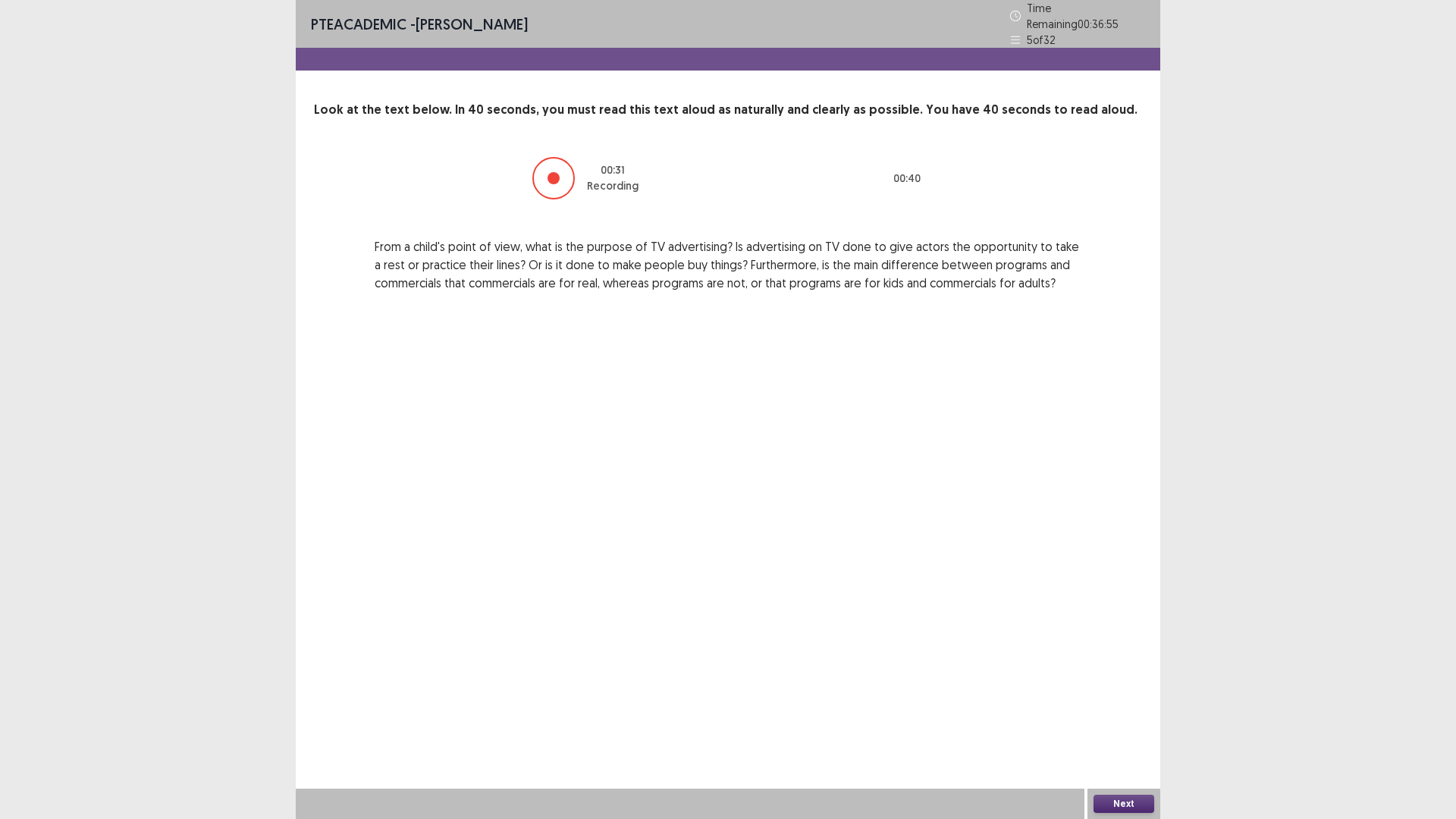
click at [1112, 798] on button "Next" at bounding box center [1124, 803] width 60 height 18
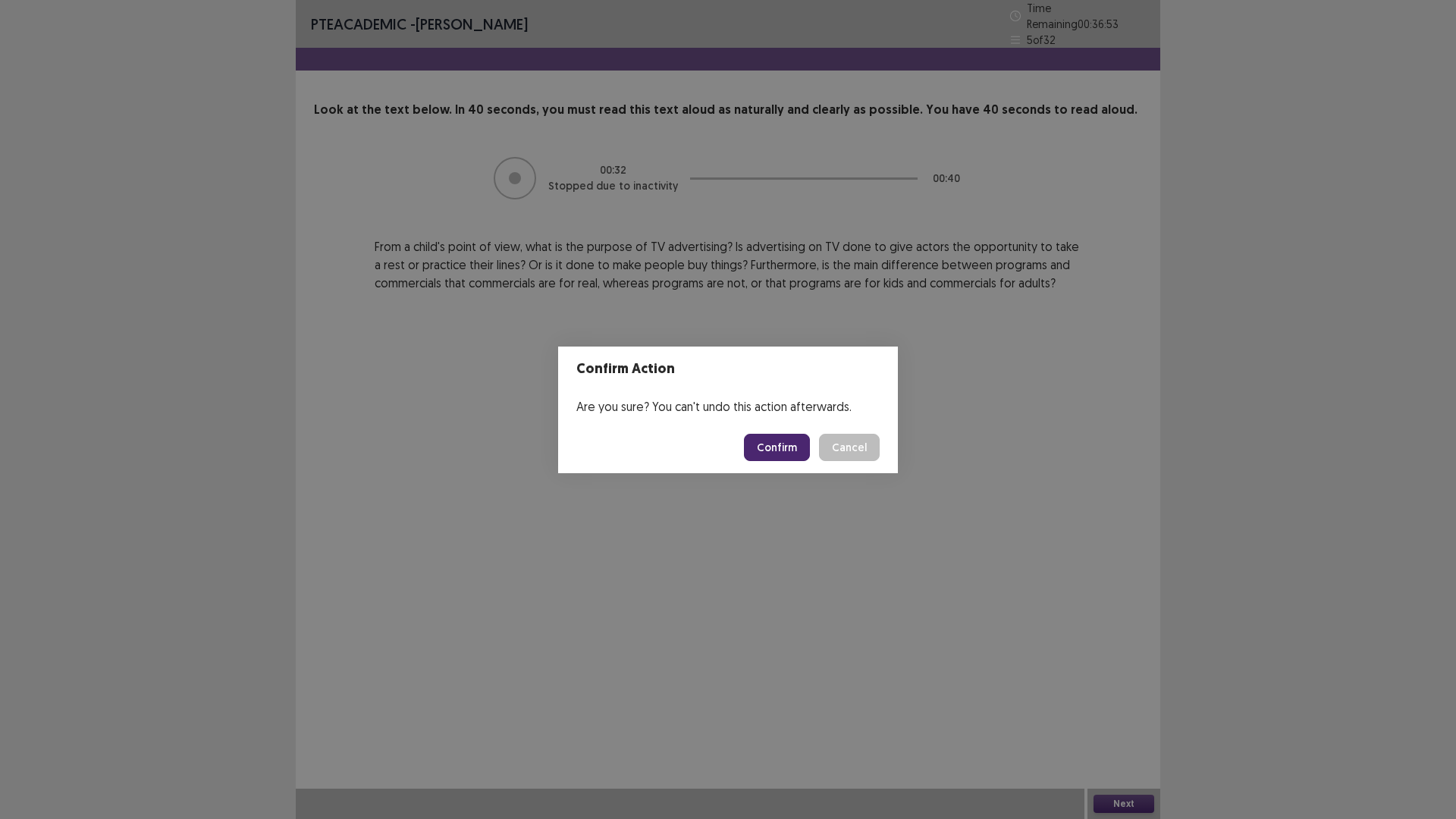
click at [796, 447] on button "Confirm" at bounding box center [778, 447] width 66 height 27
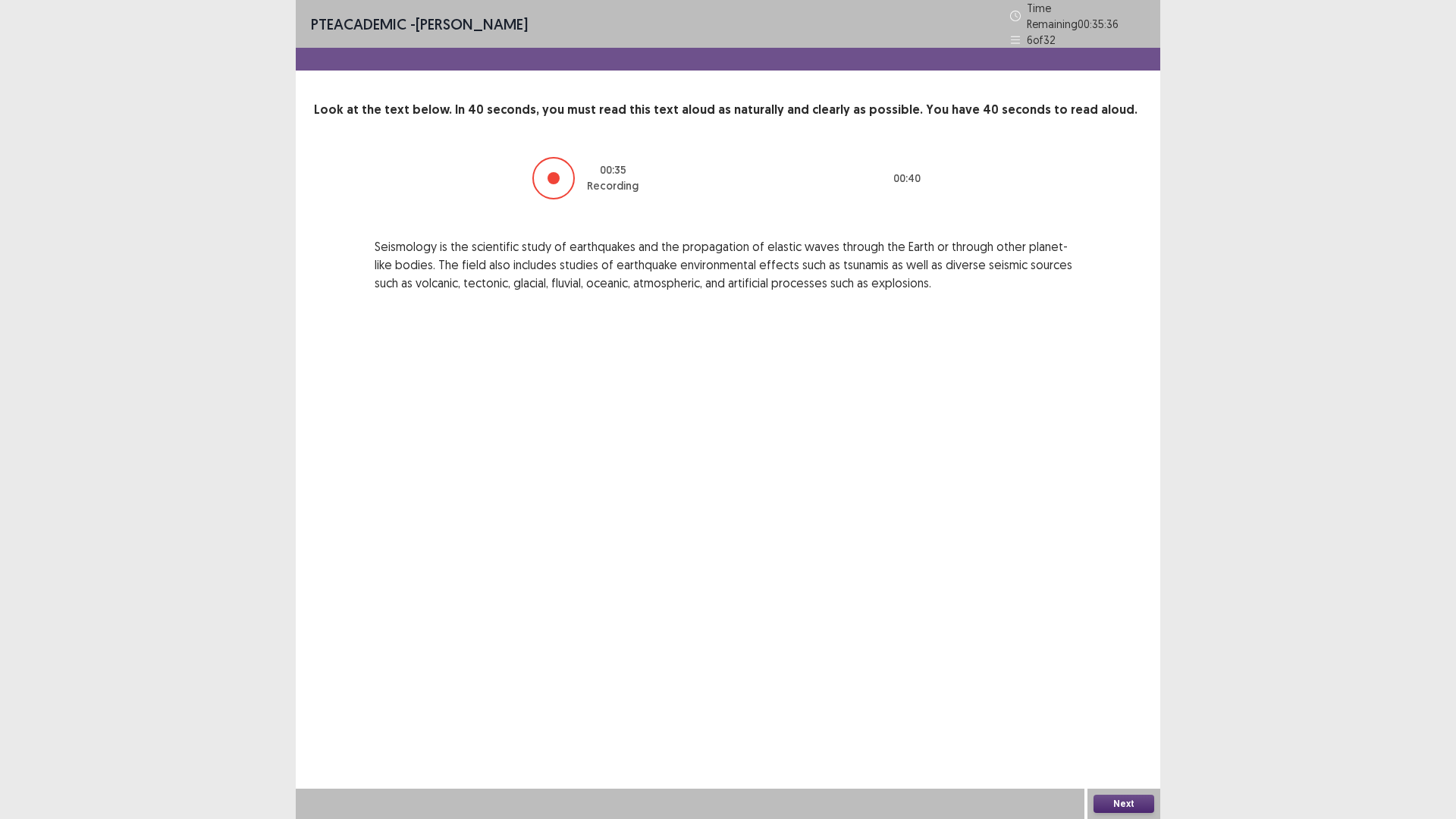
click at [1127, 805] on button "Next" at bounding box center [1124, 803] width 60 height 18
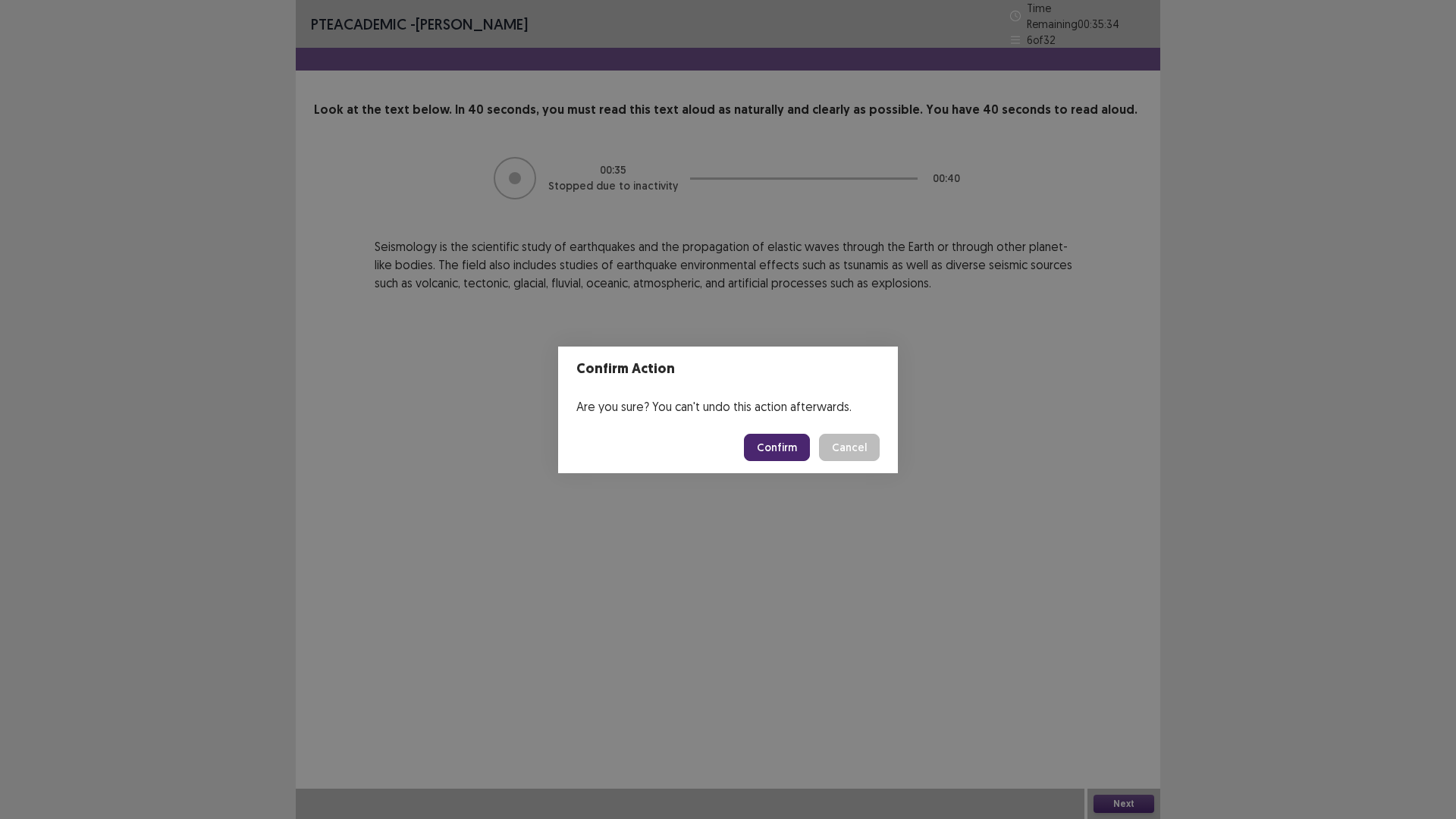
click at [786, 446] on button "Confirm" at bounding box center [778, 447] width 66 height 27
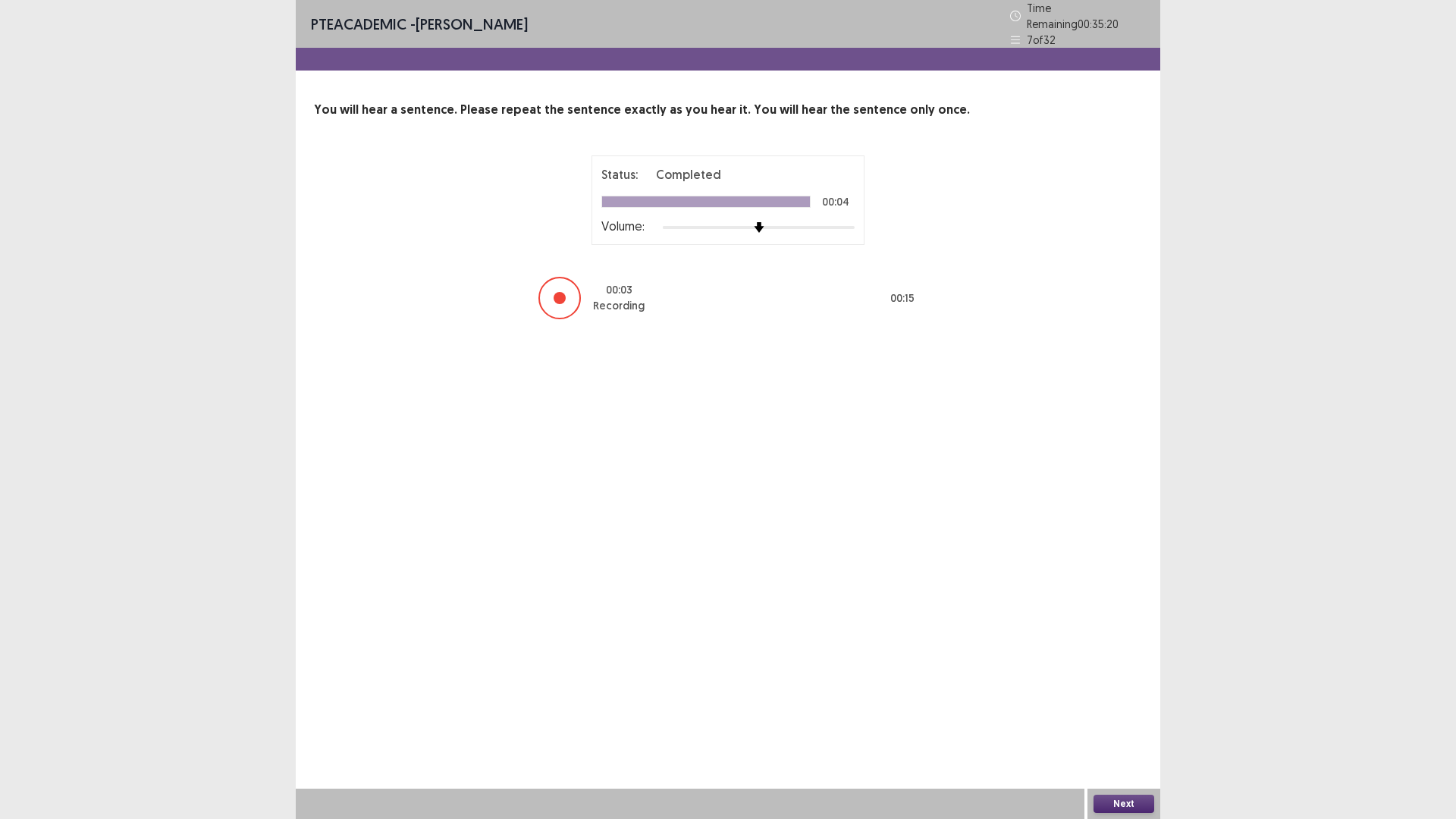
click at [1108, 802] on button "Next" at bounding box center [1124, 803] width 60 height 18
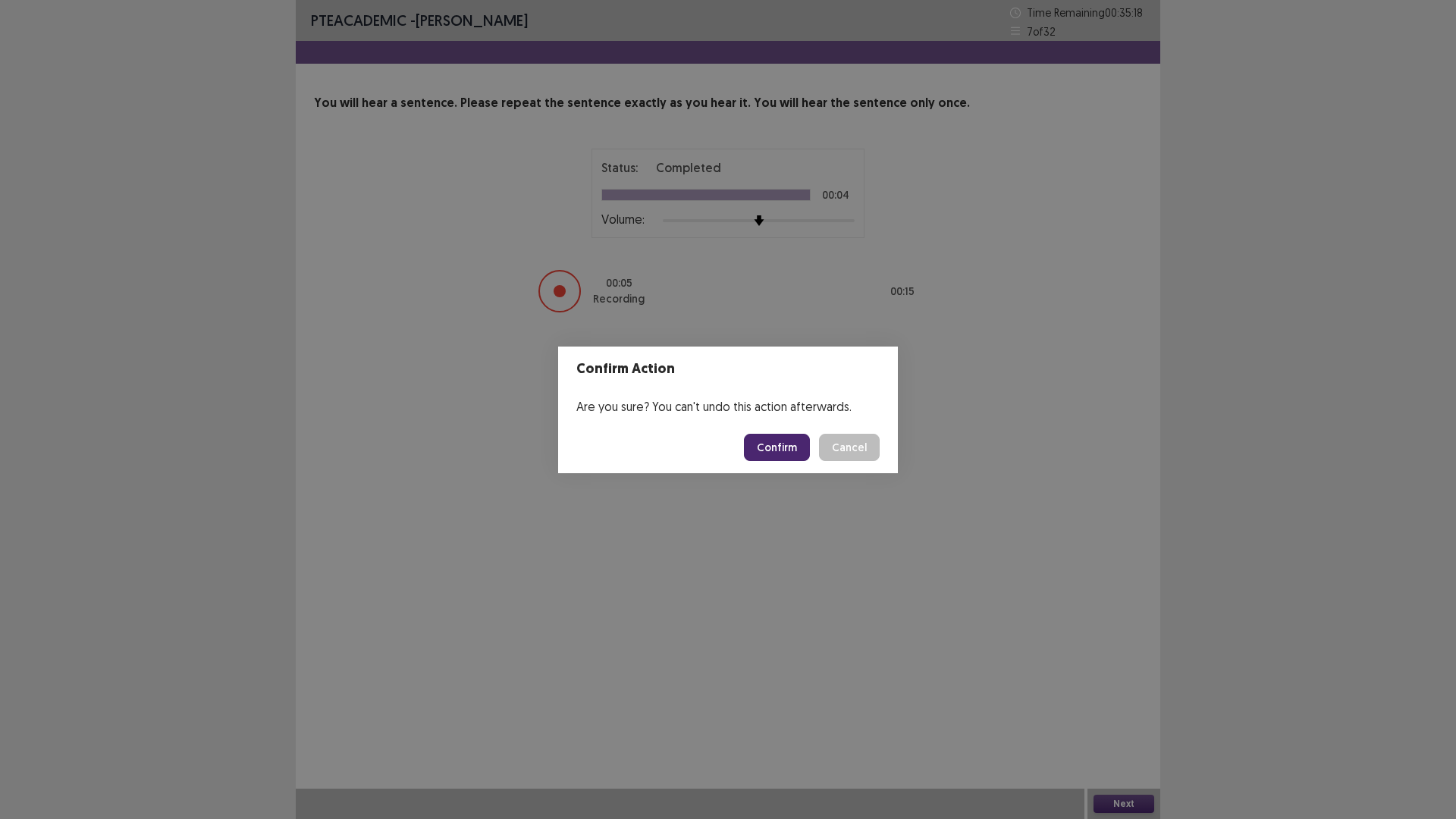
click at [786, 450] on button "Confirm" at bounding box center [778, 447] width 66 height 27
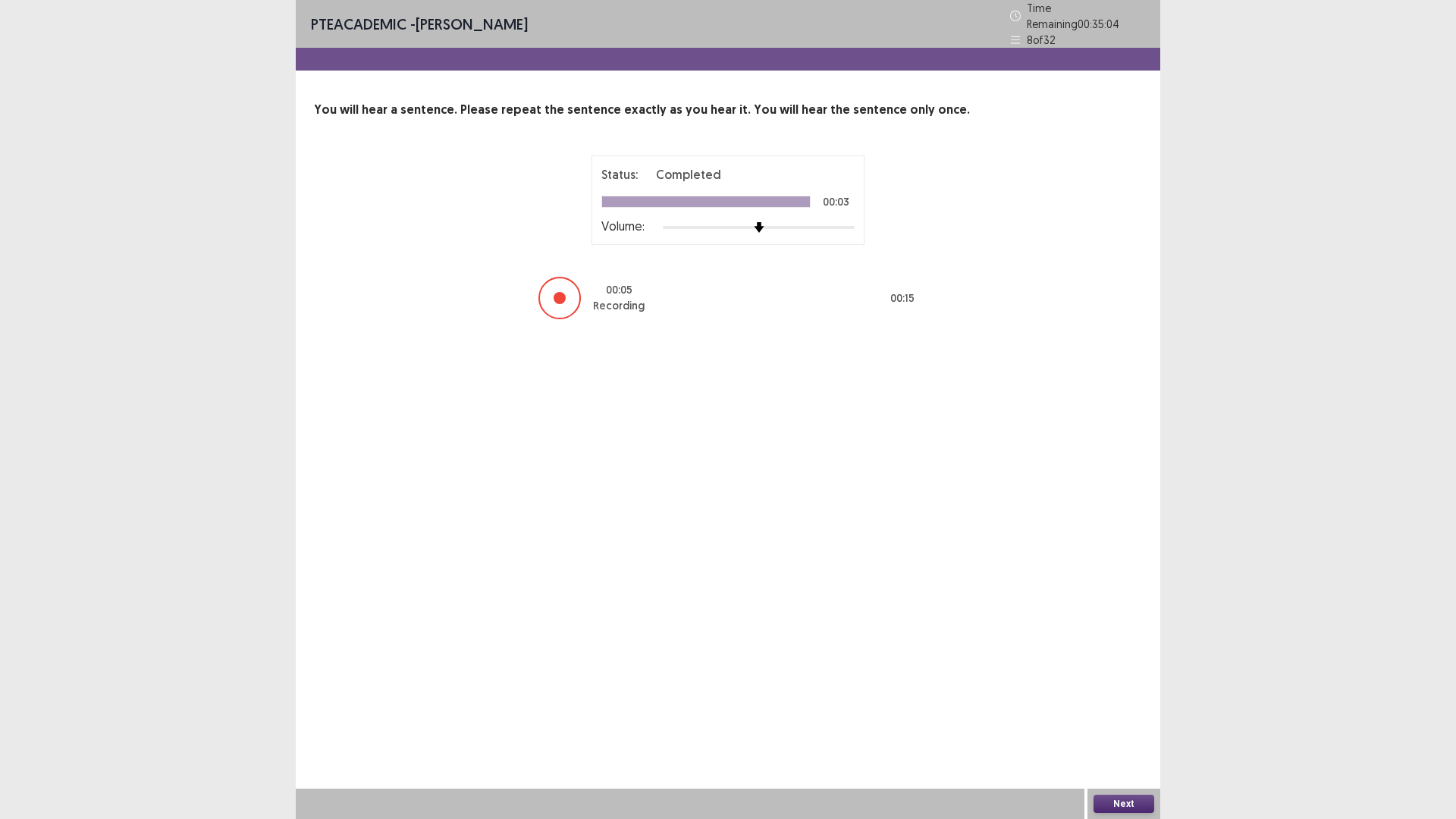
click at [1104, 802] on button "Next" at bounding box center [1124, 803] width 60 height 18
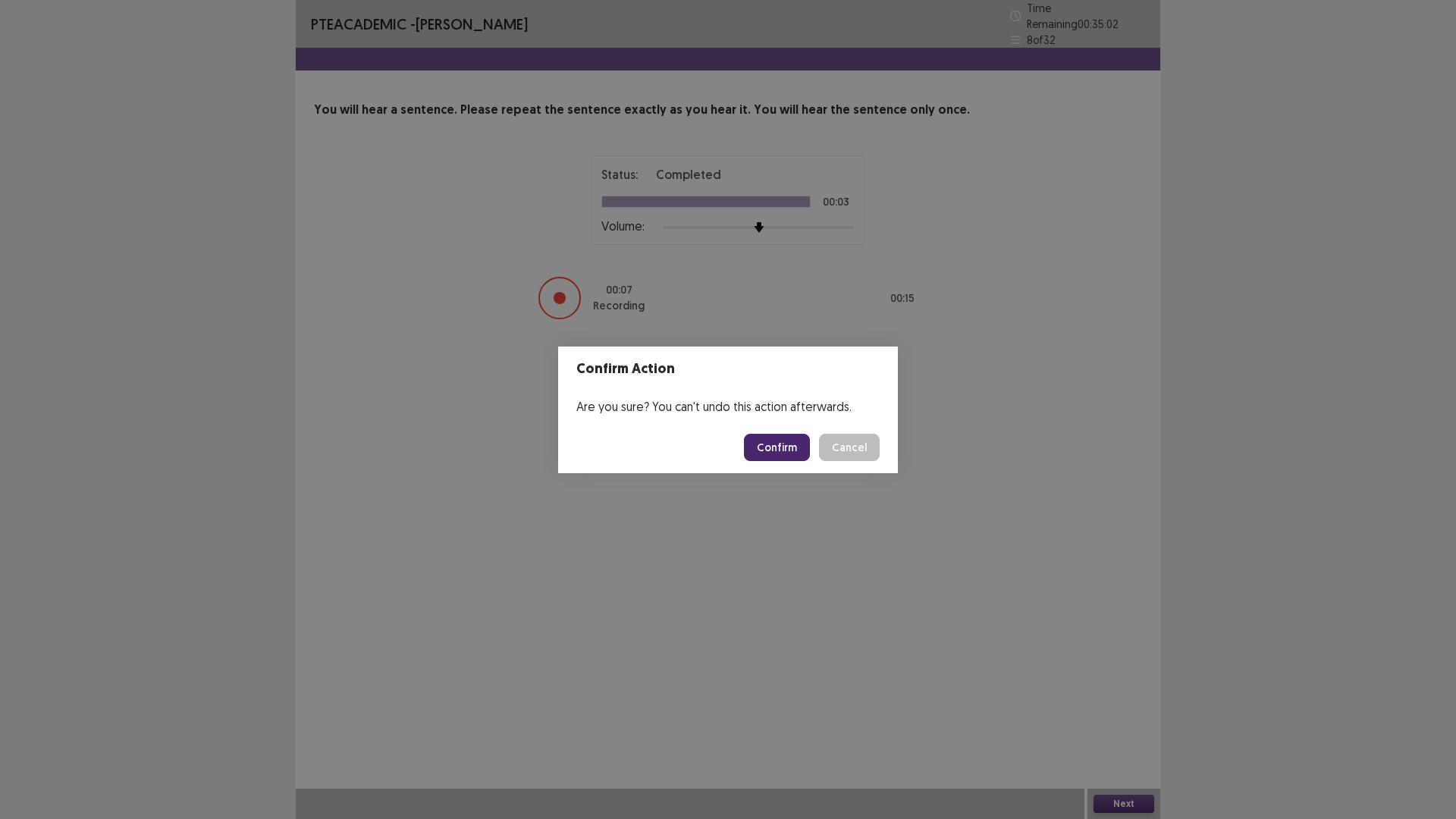
click at [771, 451] on button "Confirm" at bounding box center [778, 447] width 66 height 27
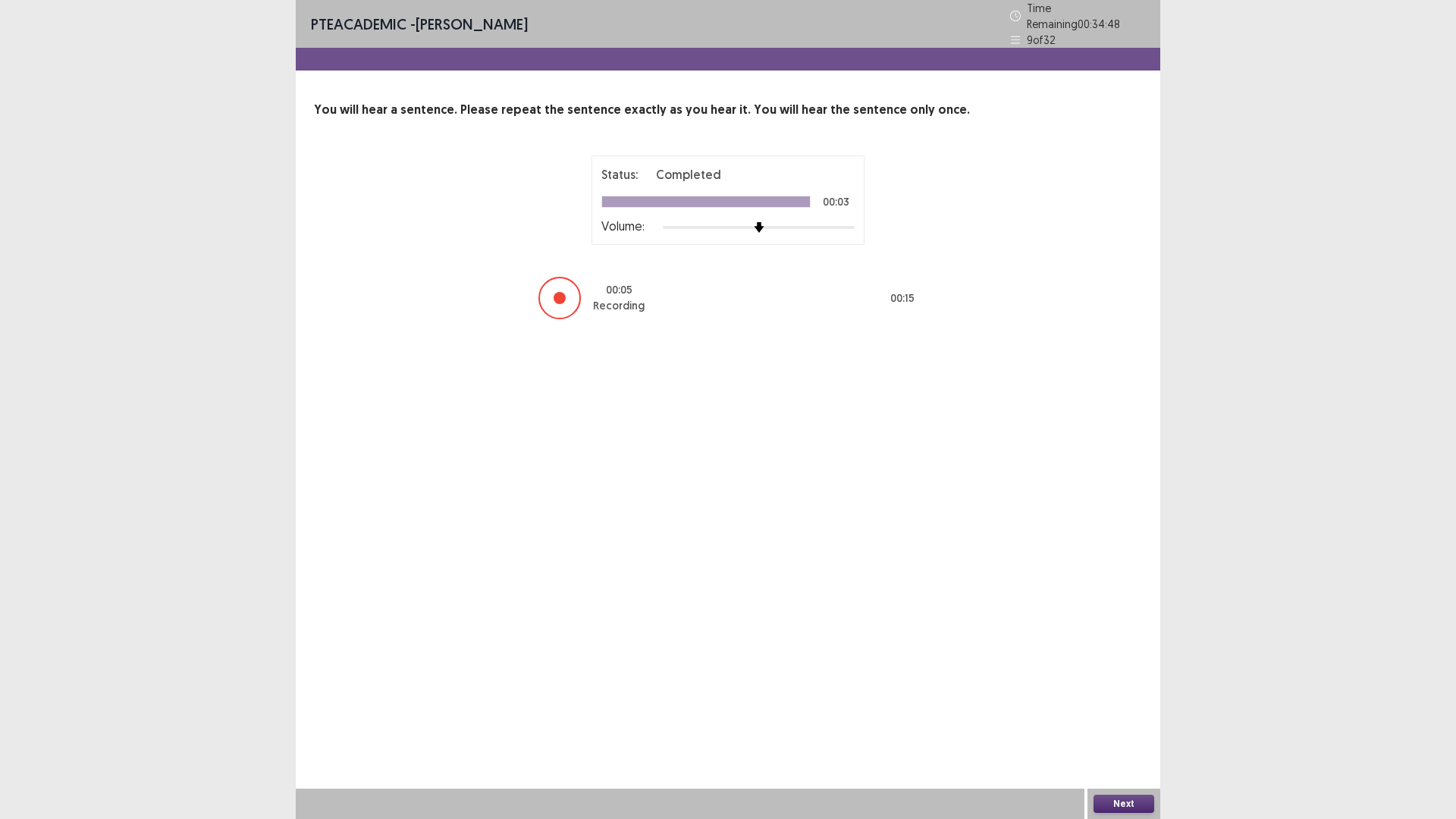
click at [1120, 798] on button "Next" at bounding box center [1124, 803] width 60 height 18
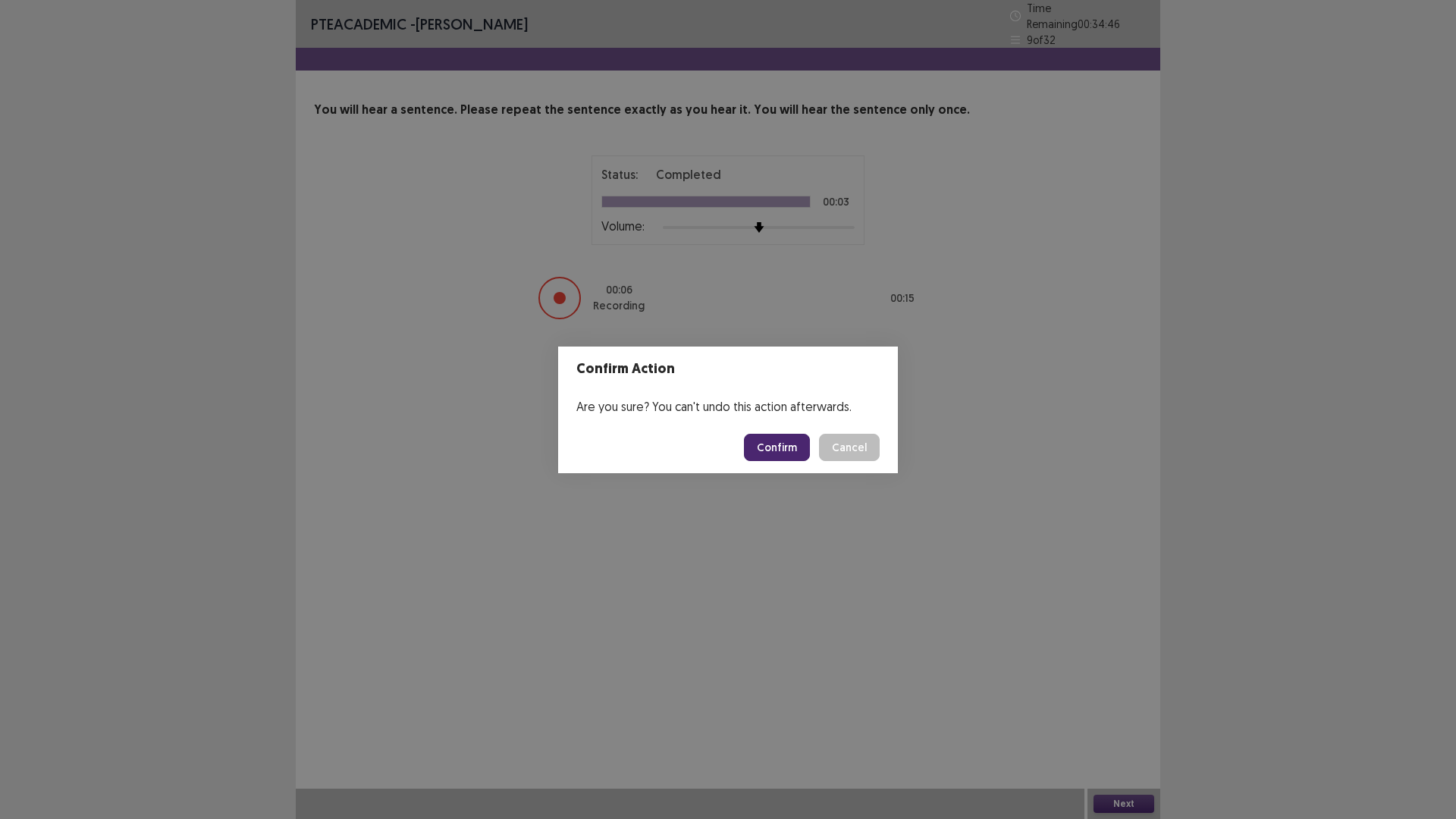
click at [774, 449] on button "Confirm" at bounding box center [778, 447] width 66 height 27
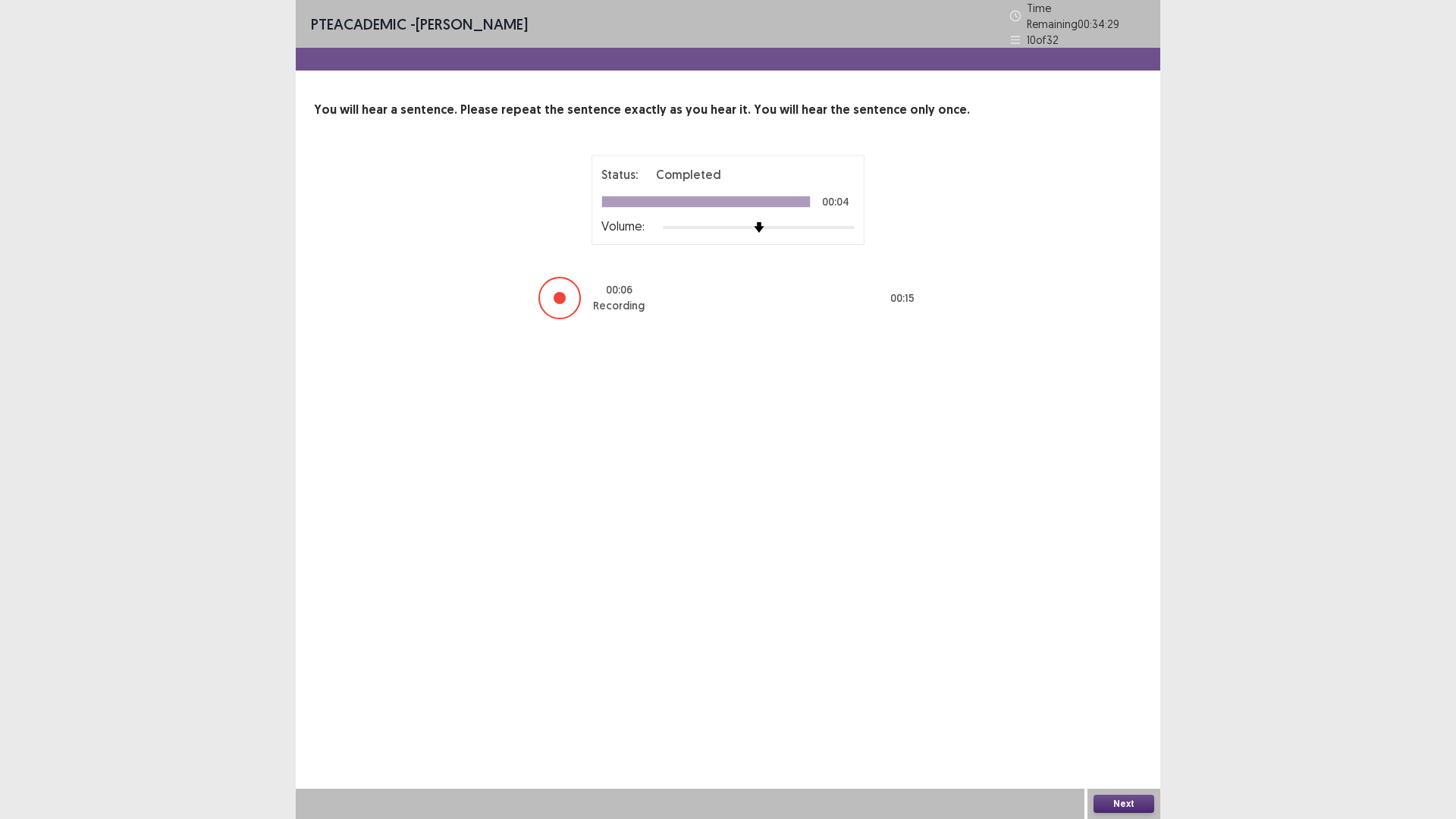
click at [1115, 800] on button "Next" at bounding box center [1124, 803] width 60 height 18
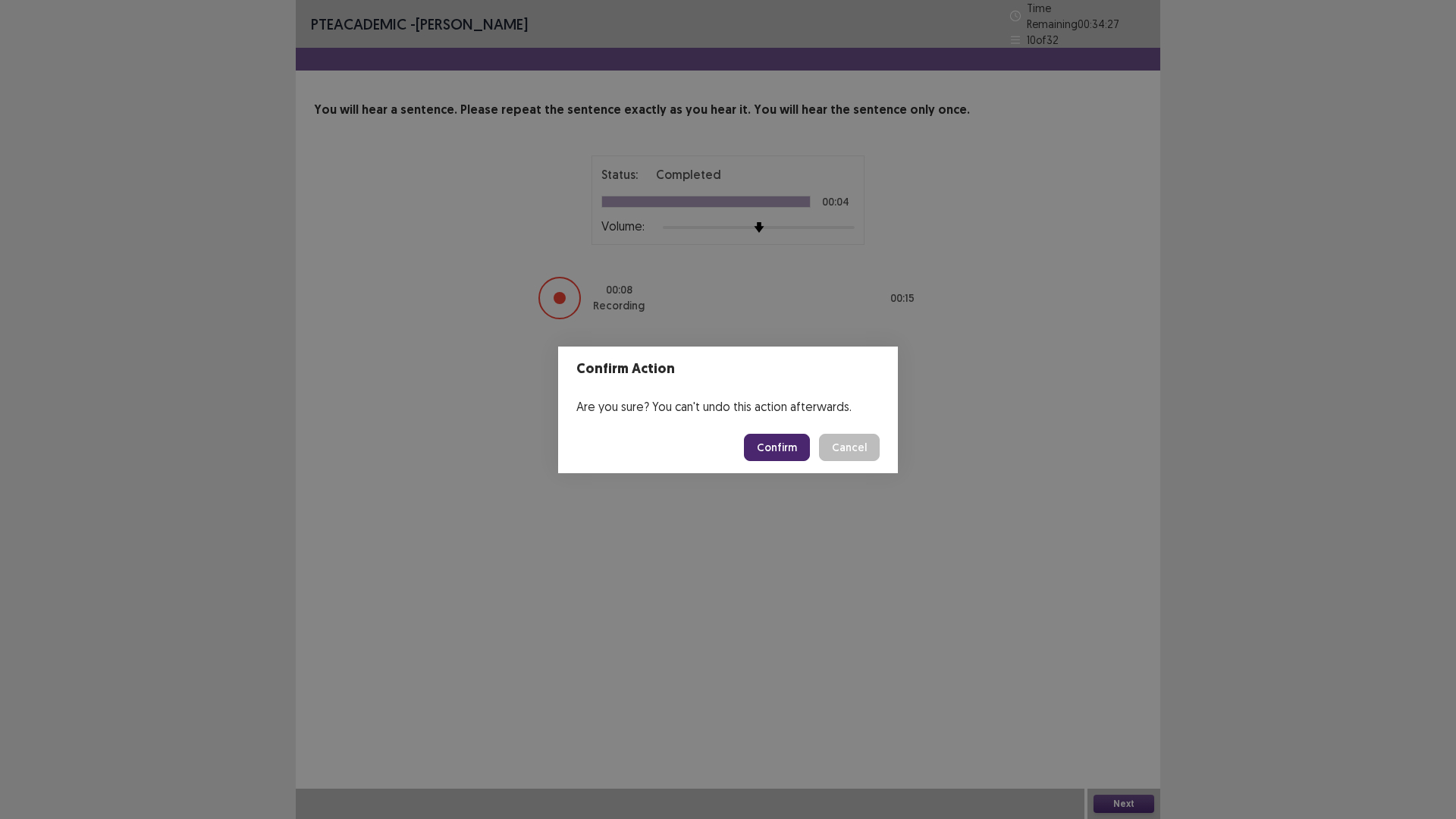
click at [782, 450] on button "Confirm" at bounding box center [778, 447] width 66 height 27
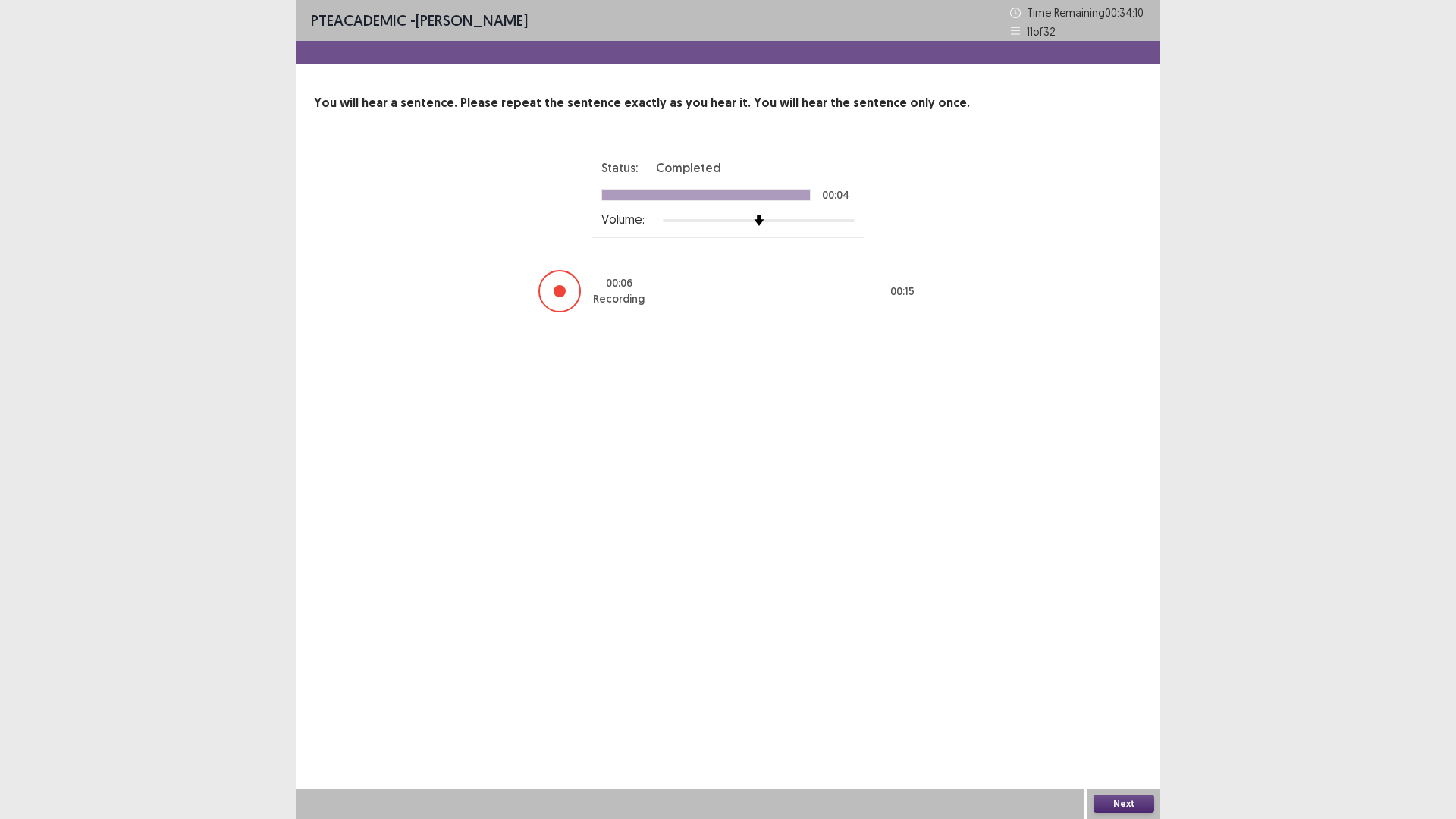
click at [1120, 806] on button "Next" at bounding box center [1124, 803] width 60 height 18
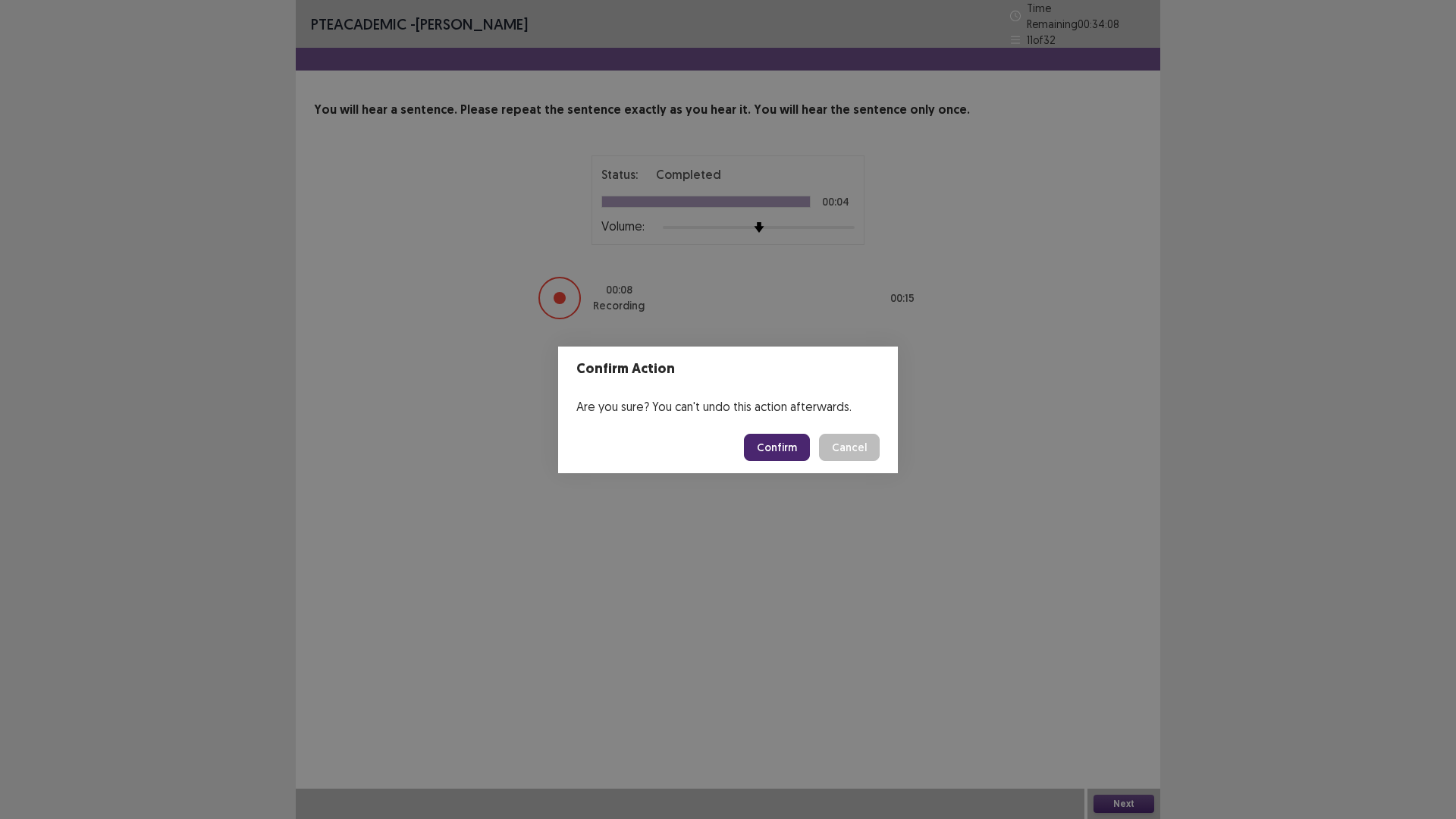
click at [784, 447] on button "Confirm" at bounding box center [778, 447] width 66 height 27
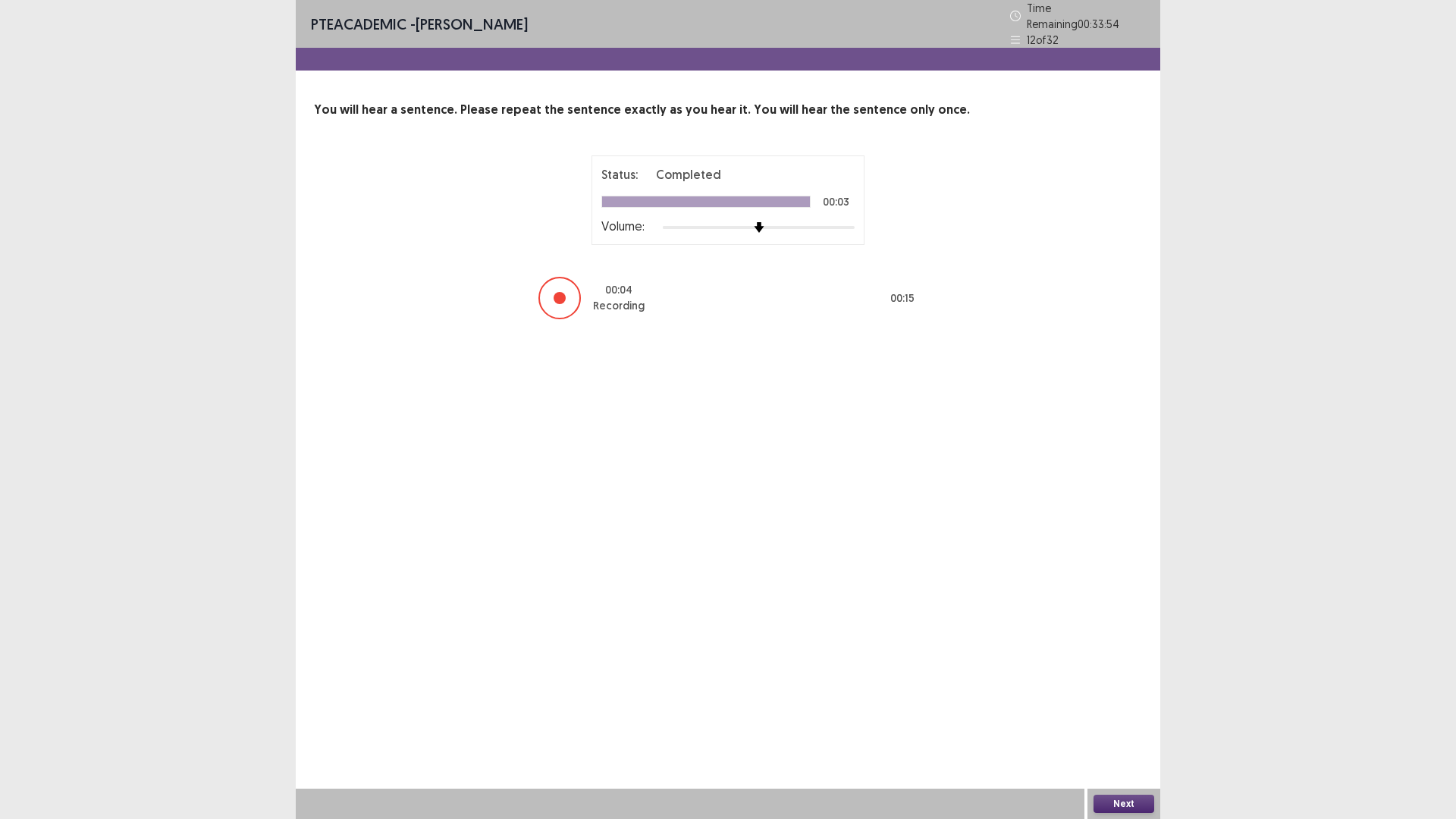
click at [1129, 804] on button "Next" at bounding box center [1124, 803] width 60 height 18
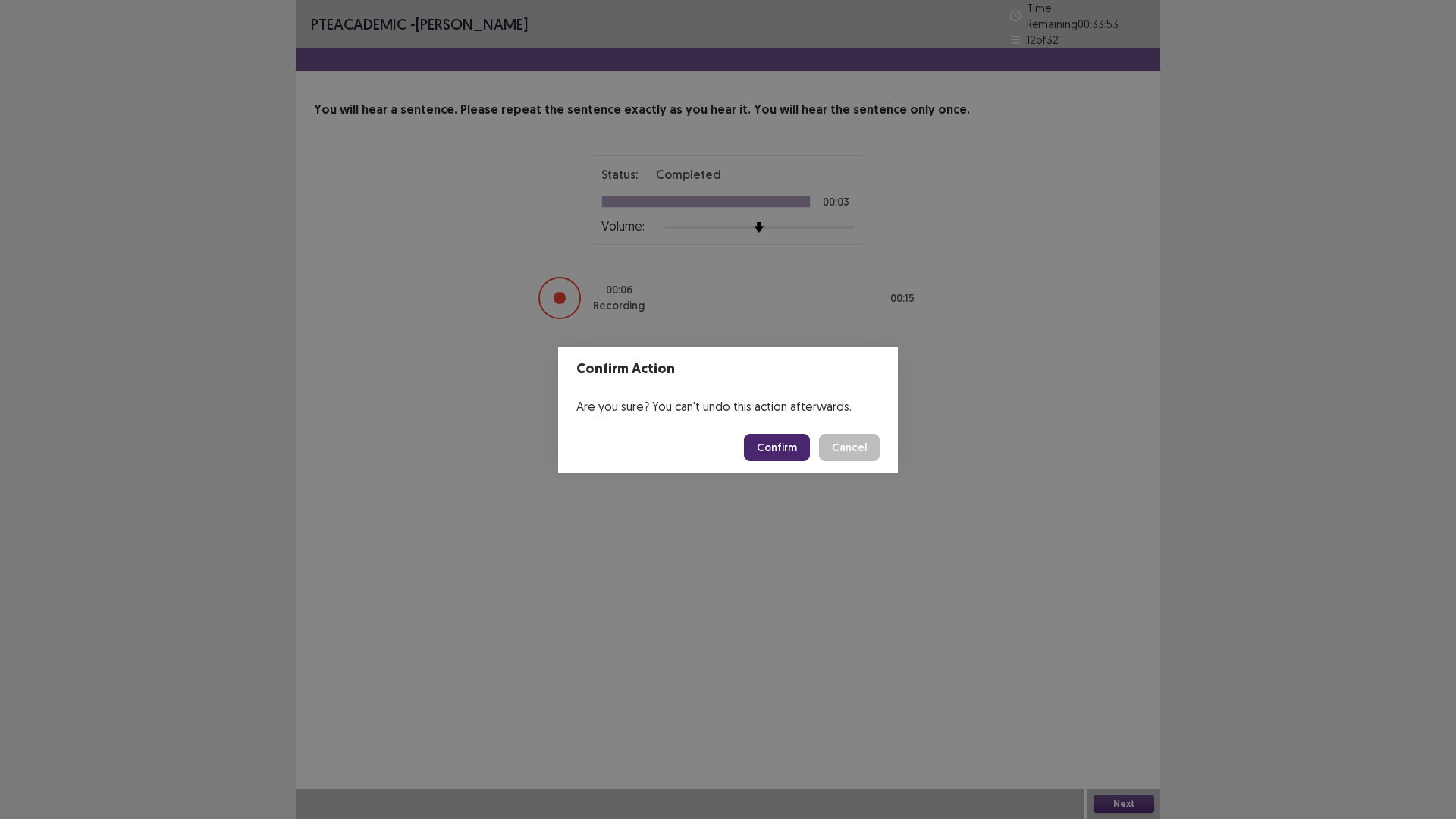
click at [772, 462] on footer "Confirm Cancel" at bounding box center [728, 447] width 340 height 52
click at [772, 458] on button "Confirm" at bounding box center [778, 447] width 66 height 27
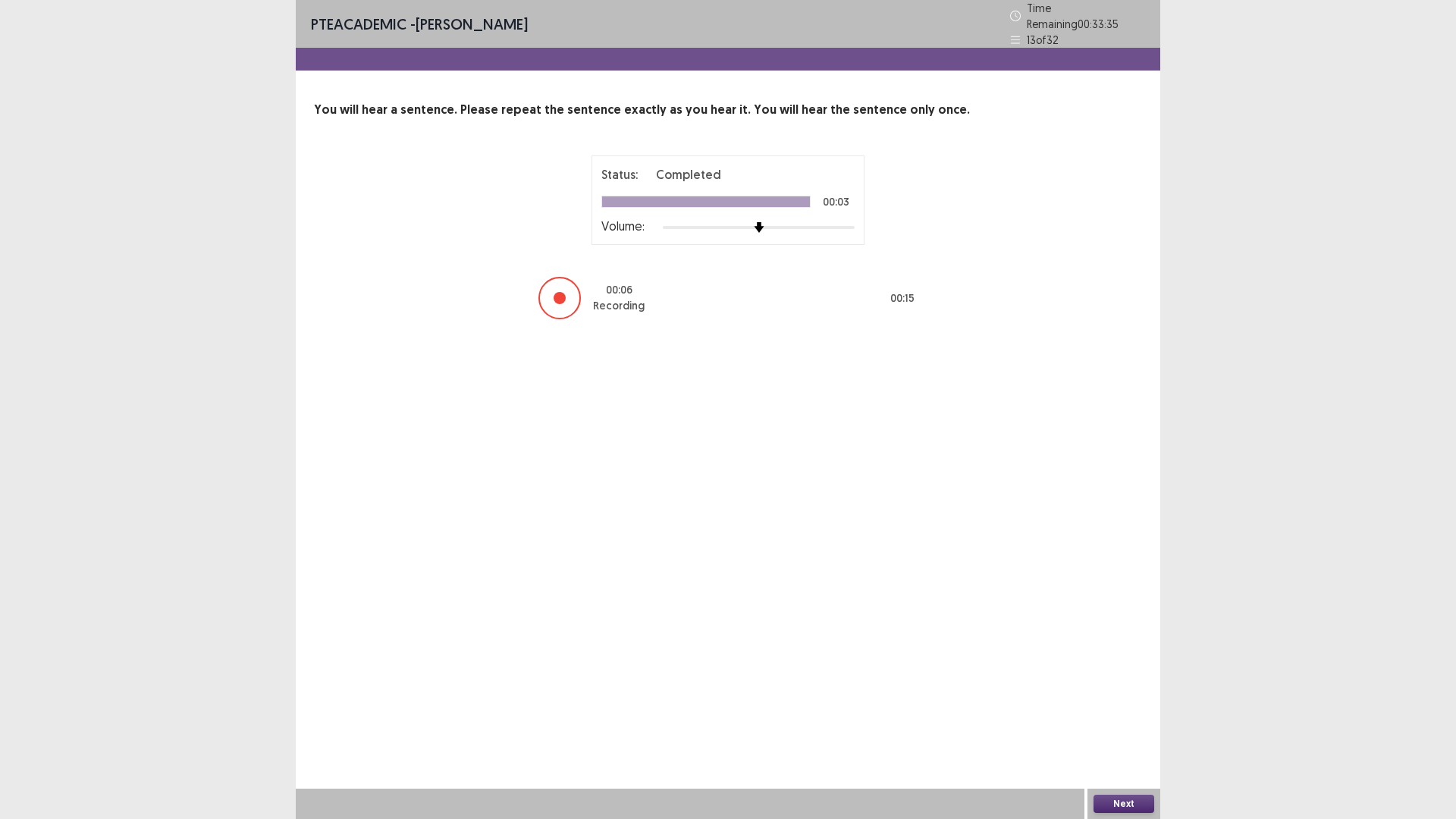
click at [1119, 802] on button "Next" at bounding box center [1124, 803] width 60 height 18
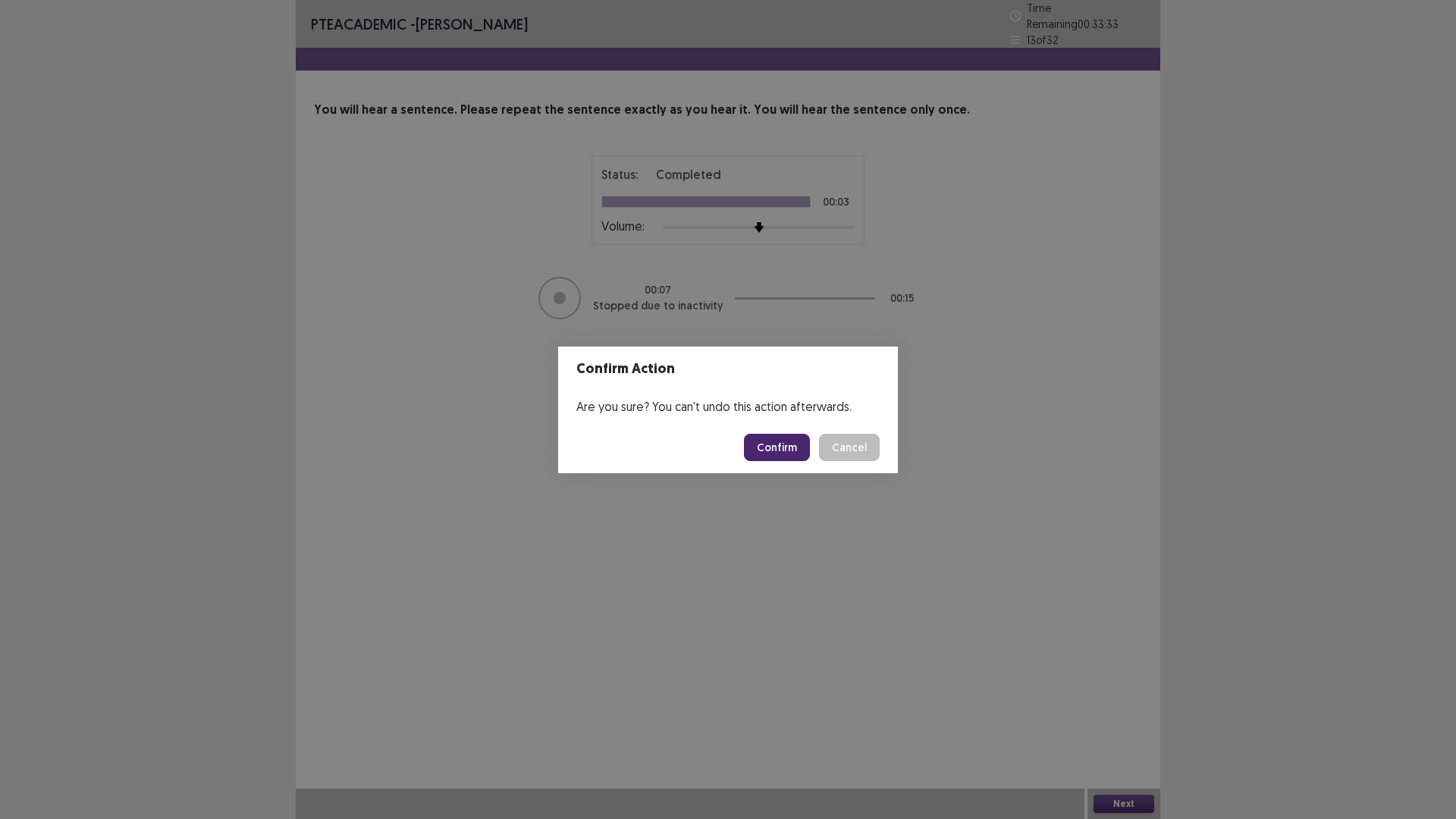
click at [782, 446] on button "Confirm" at bounding box center [778, 447] width 66 height 27
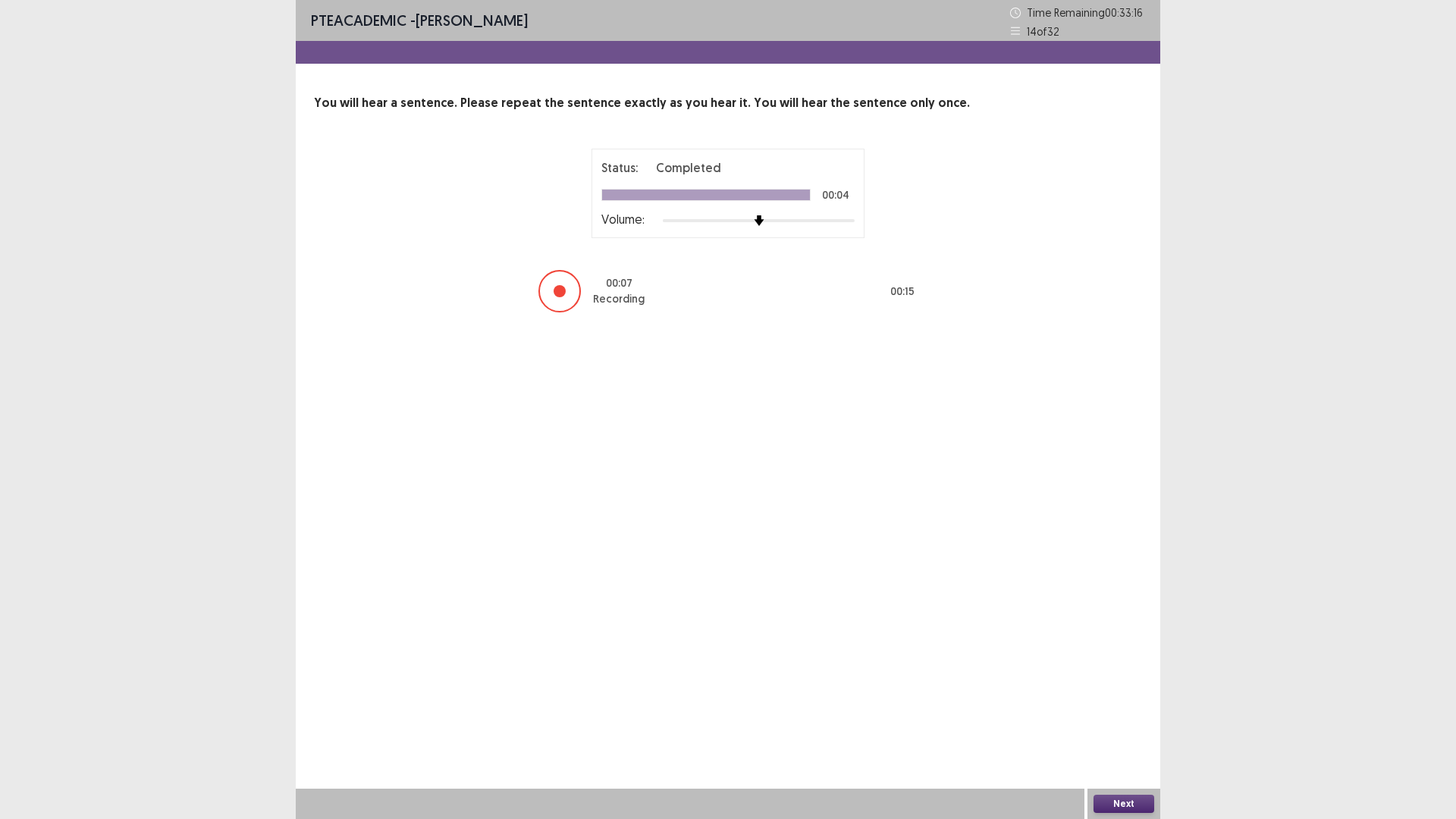
click at [1119, 802] on button "Next" at bounding box center [1124, 803] width 60 height 18
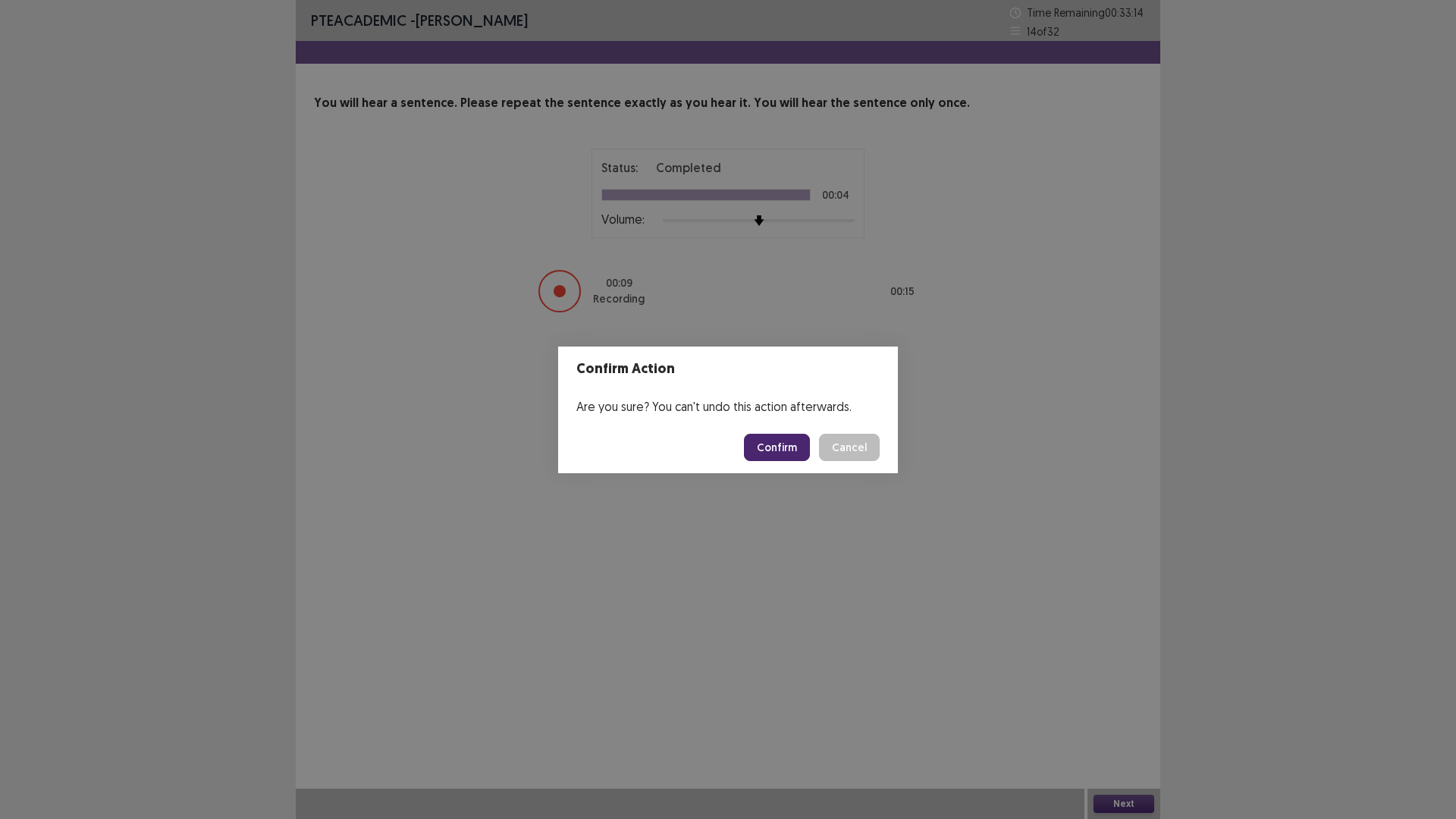
click at [787, 443] on button "Confirm" at bounding box center [778, 447] width 66 height 27
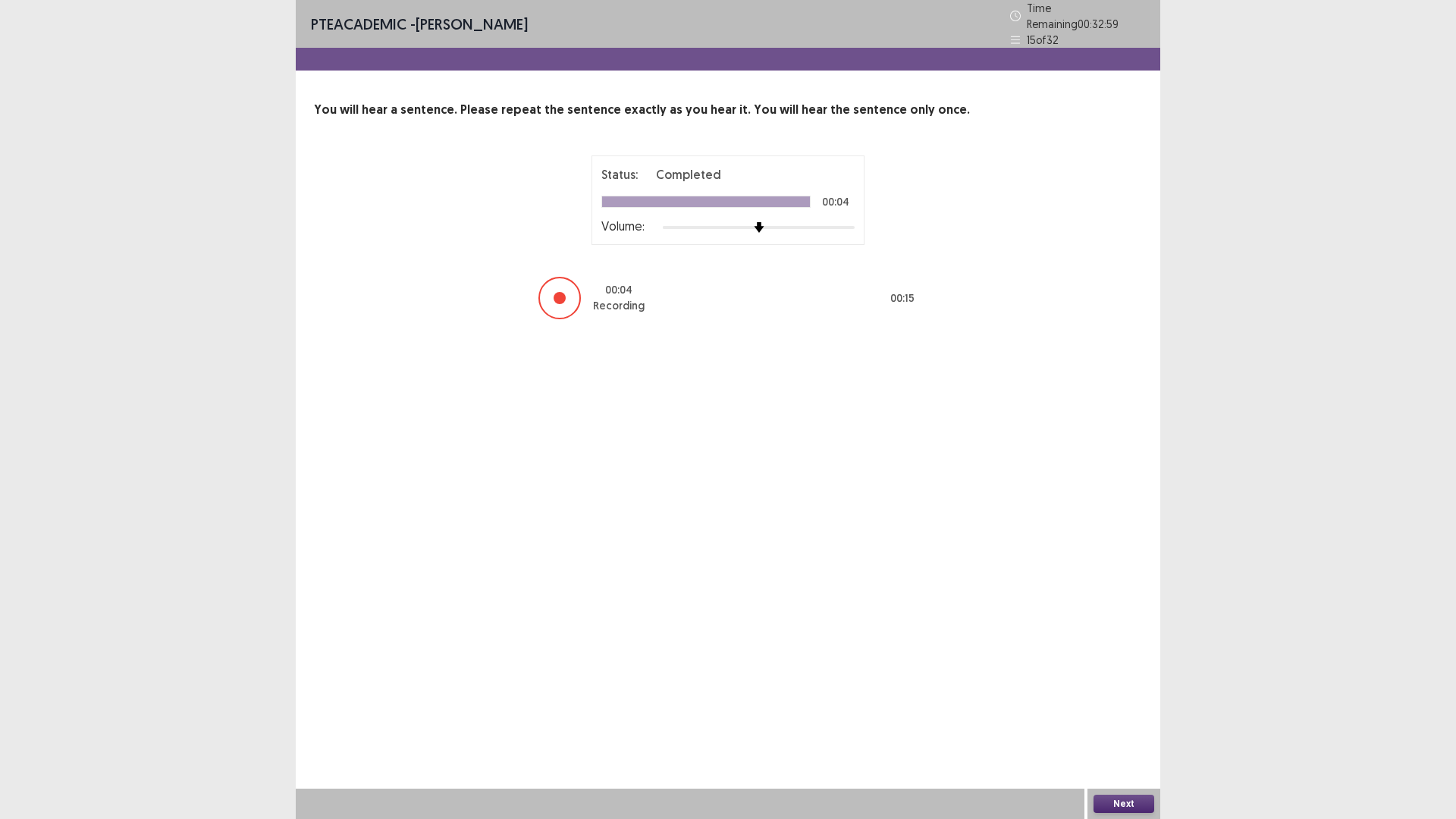
click at [1121, 809] on button "Next" at bounding box center [1124, 803] width 60 height 18
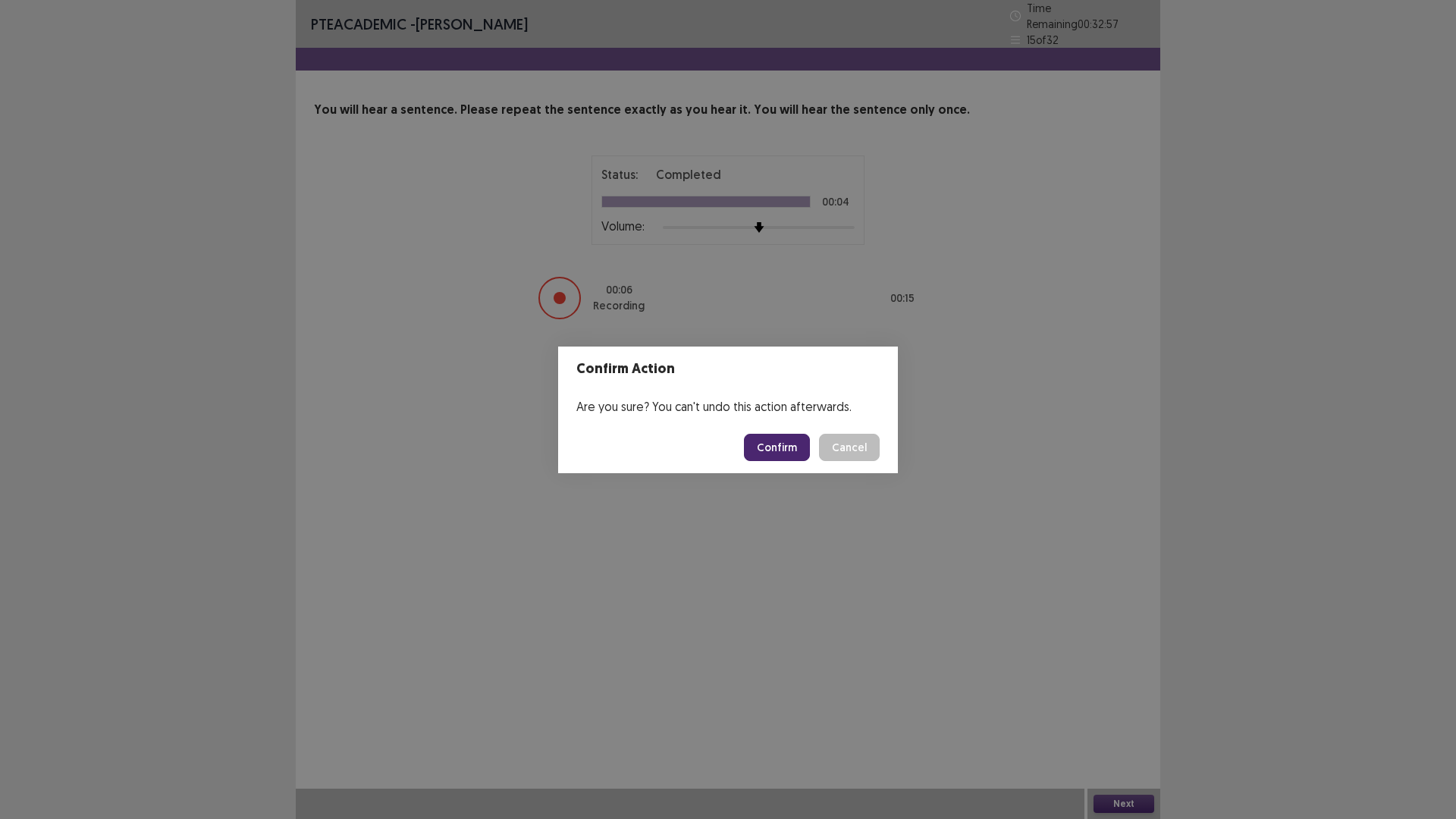
click at [788, 452] on button "Confirm" at bounding box center [778, 447] width 66 height 27
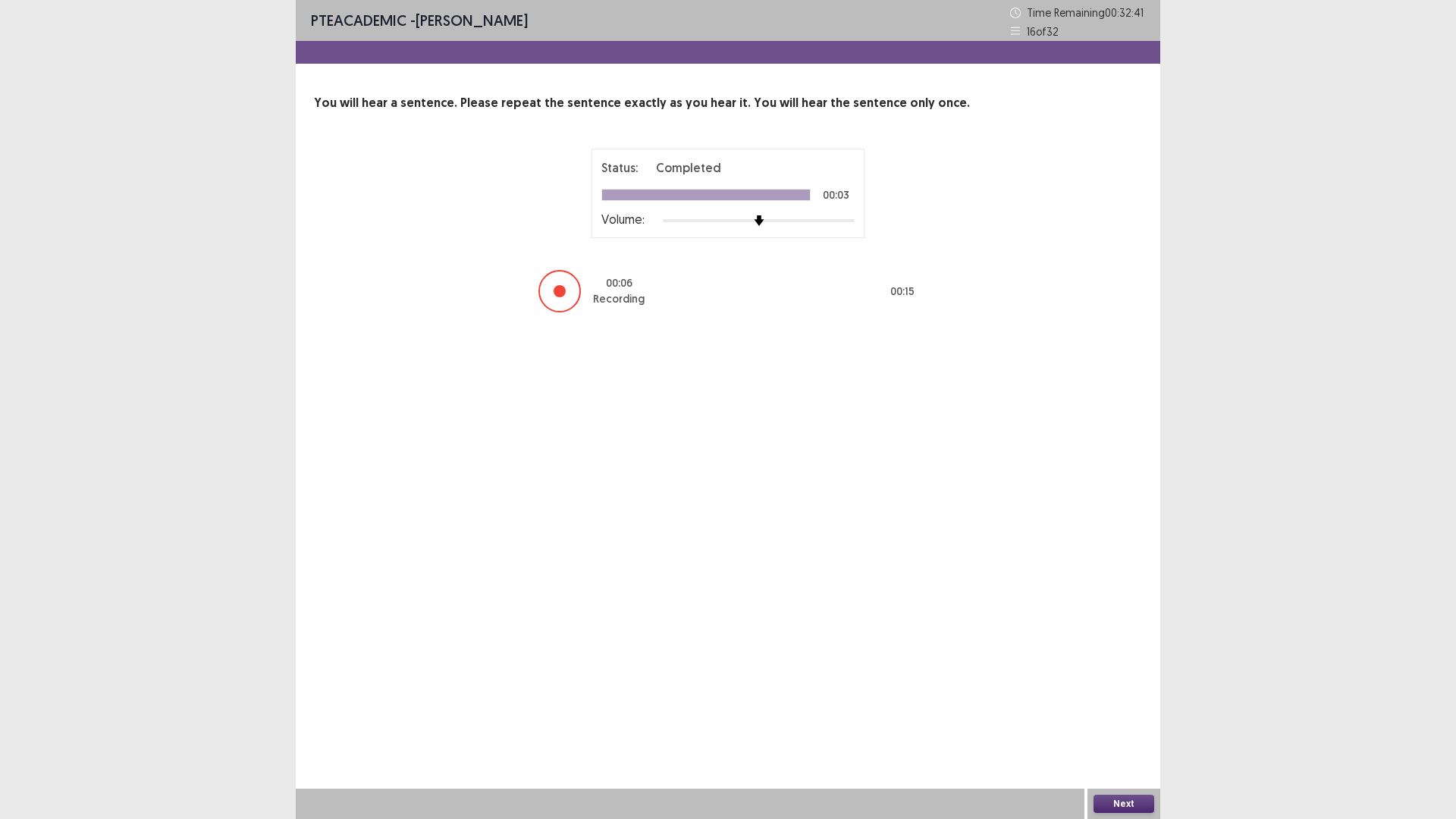
click at [1145, 802] on button "Next" at bounding box center [1124, 803] width 60 height 18
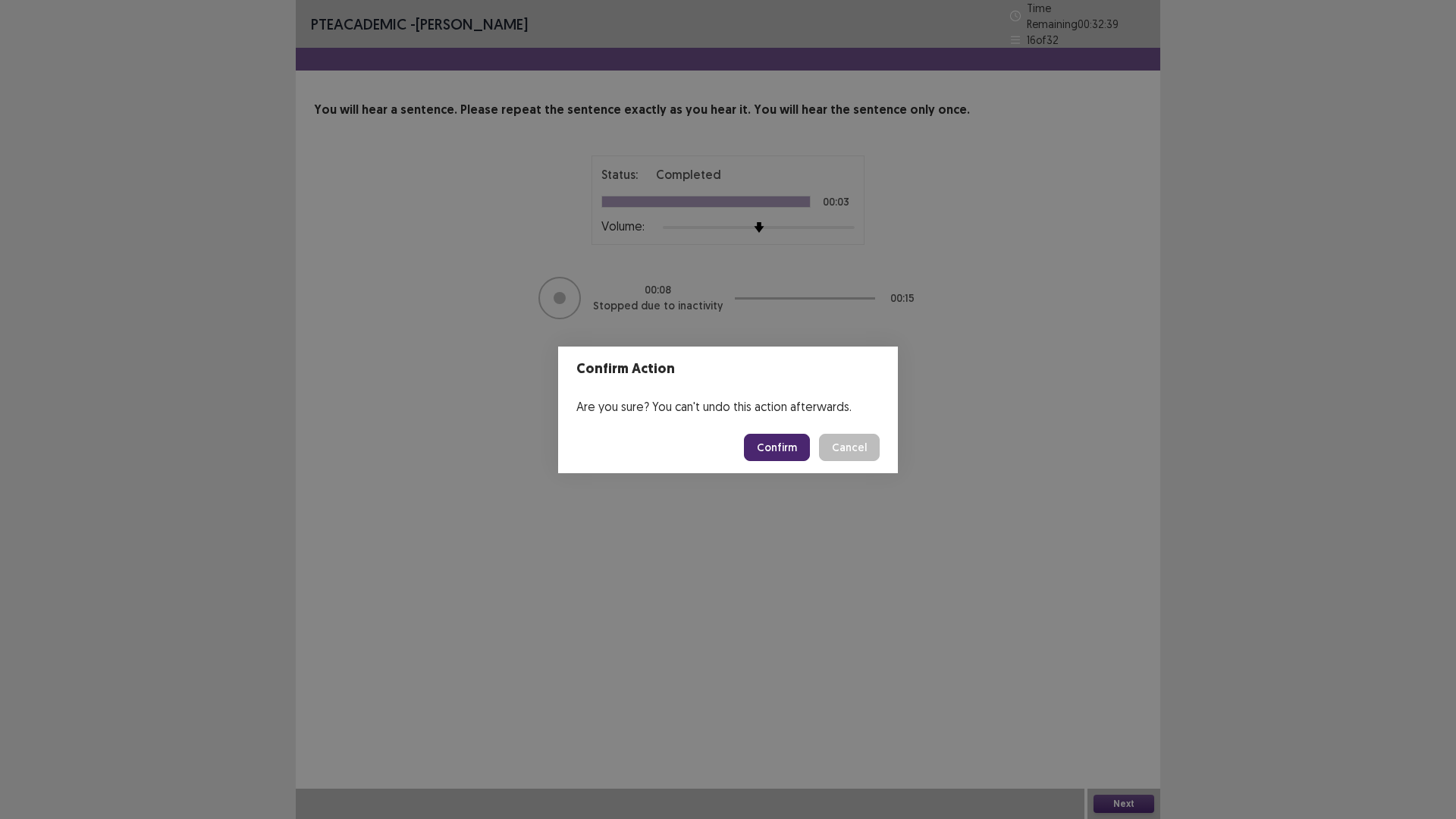
click at [775, 450] on button "Confirm" at bounding box center [778, 447] width 66 height 27
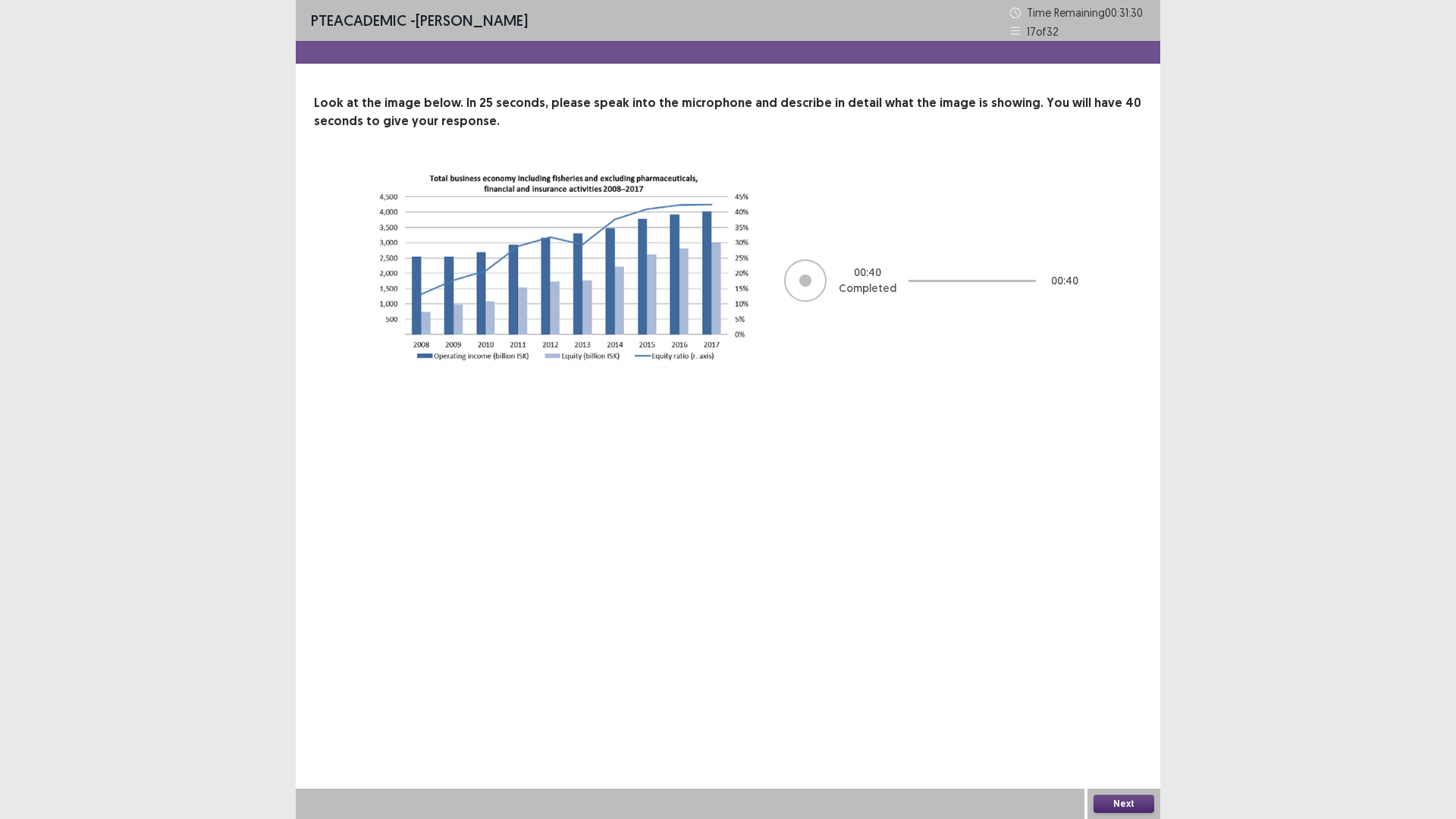
click at [1123, 807] on button "Next" at bounding box center [1124, 803] width 60 height 18
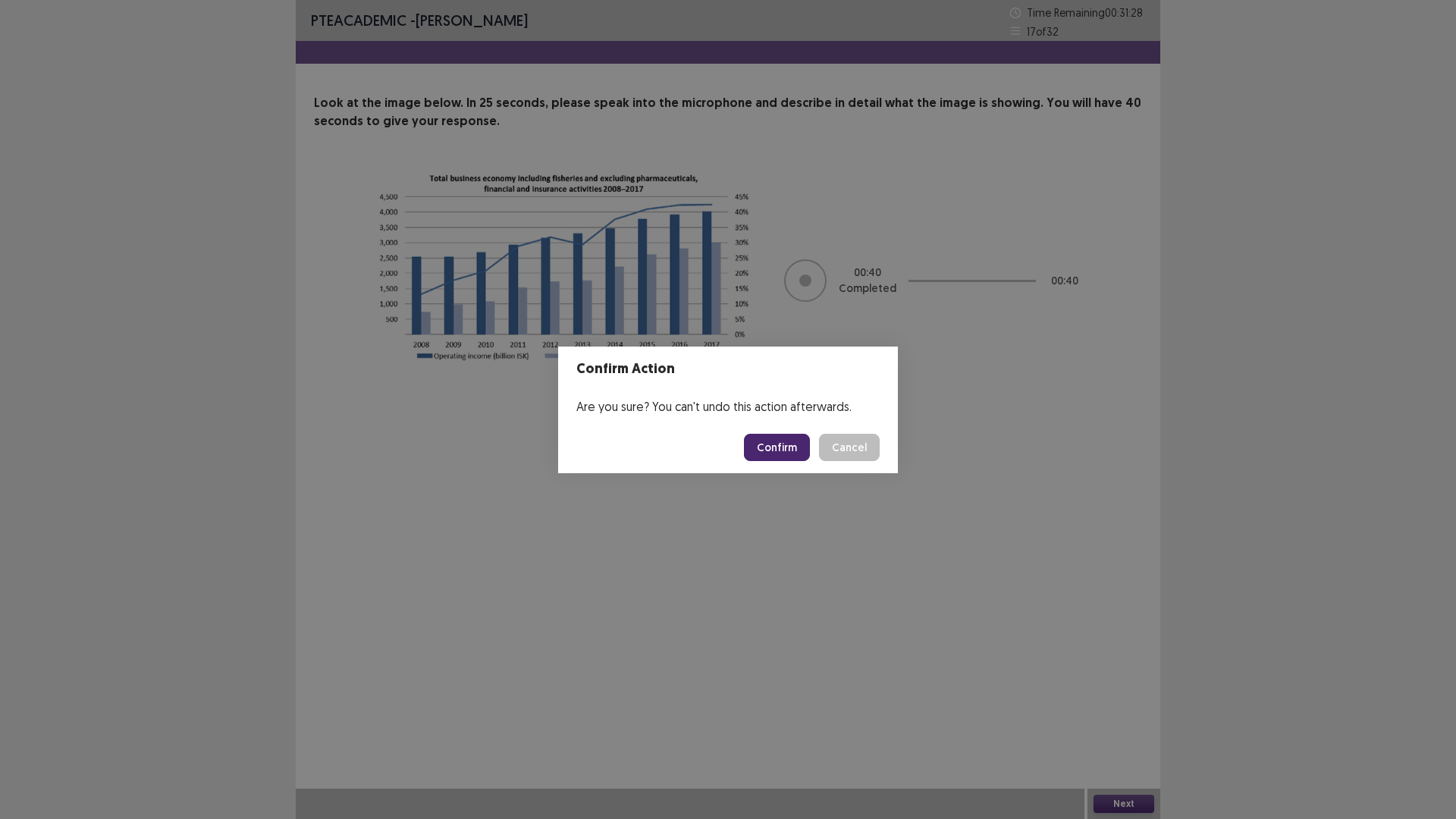
click at [789, 455] on button "Confirm" at bounding box center [778, 447] width 66 height 27
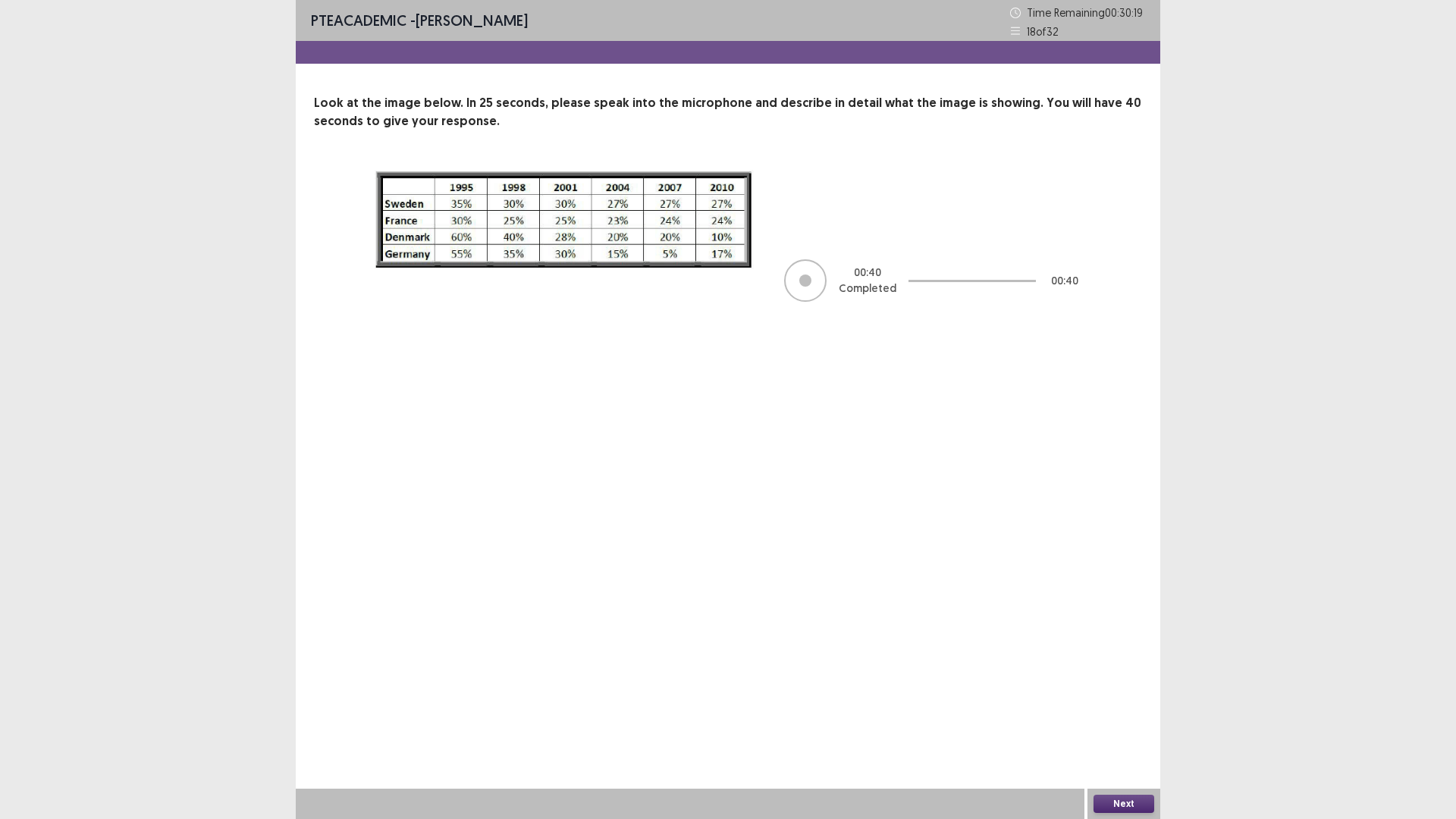
click at [1111, 806] on button "Next" at bounding box center [1124, 803] width 60 height 18
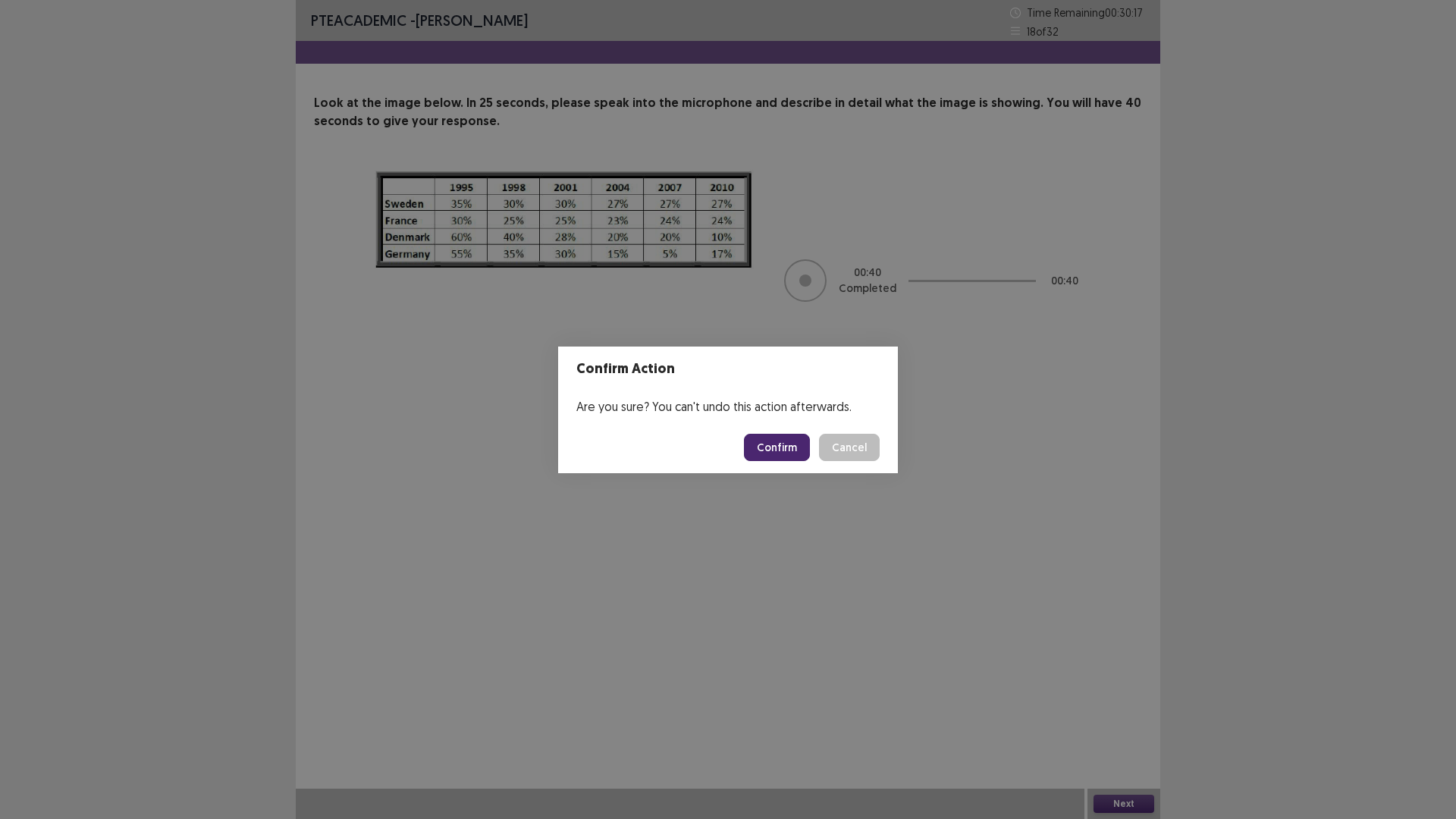
click at [783, 439] on button "Confirm" at bounding box center [778, 447] width 66 height 27
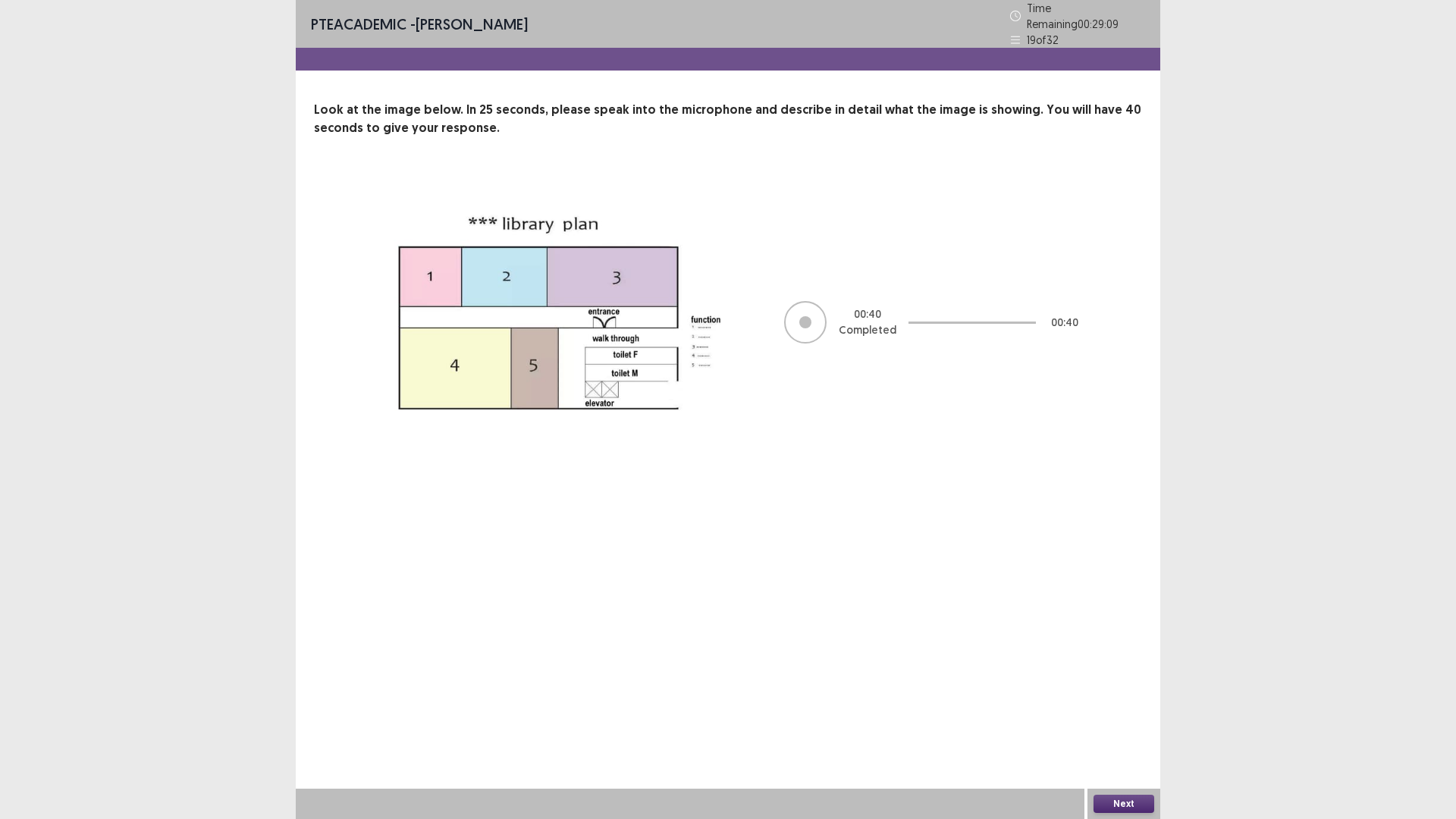
click at [1122, 798] on button "Next" at bounding box center [1124, 803] width 60 height 18
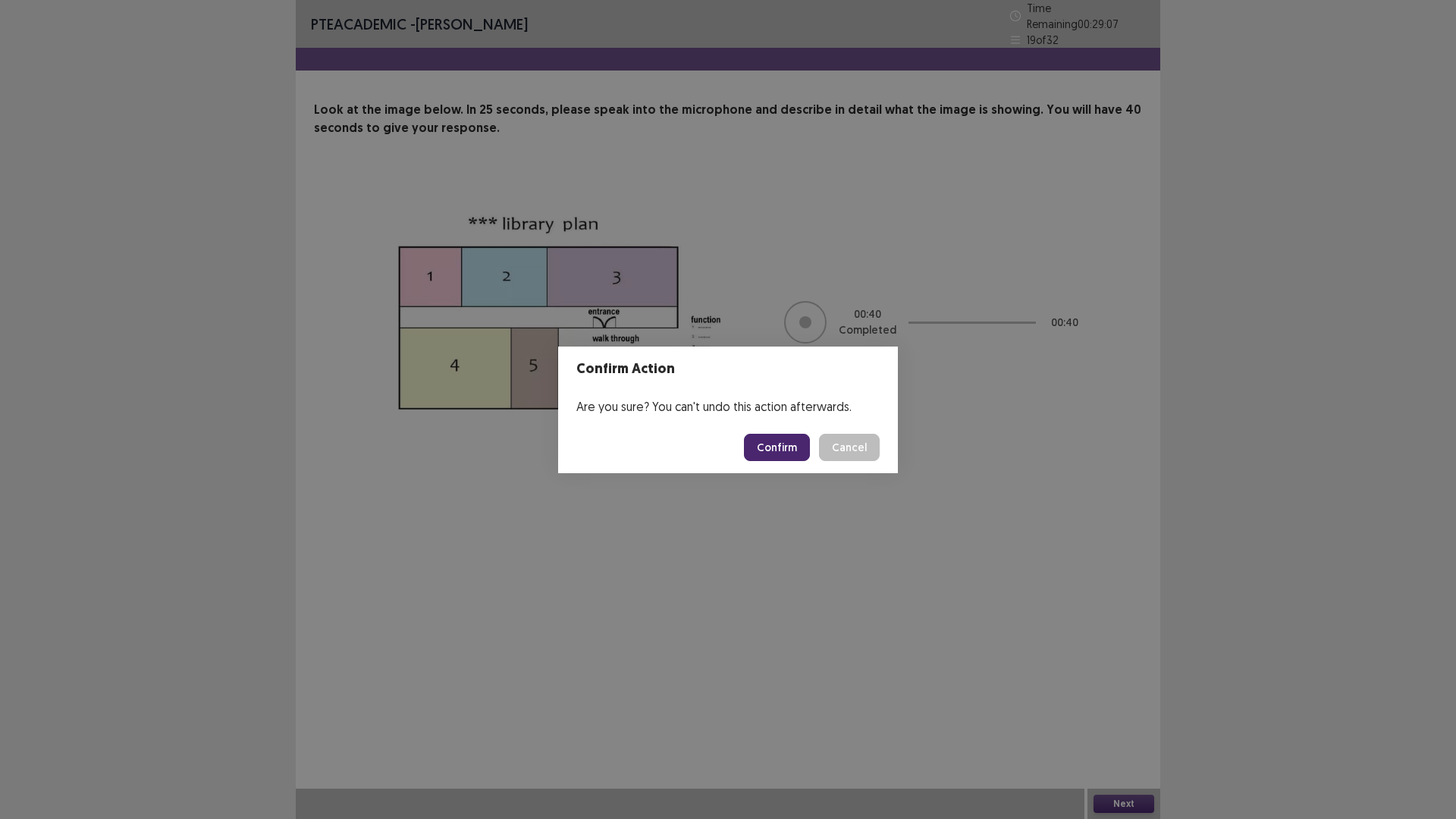
click at [787, 457] on button "Confirm" at bounding box center [778, 447] width 66 height 27
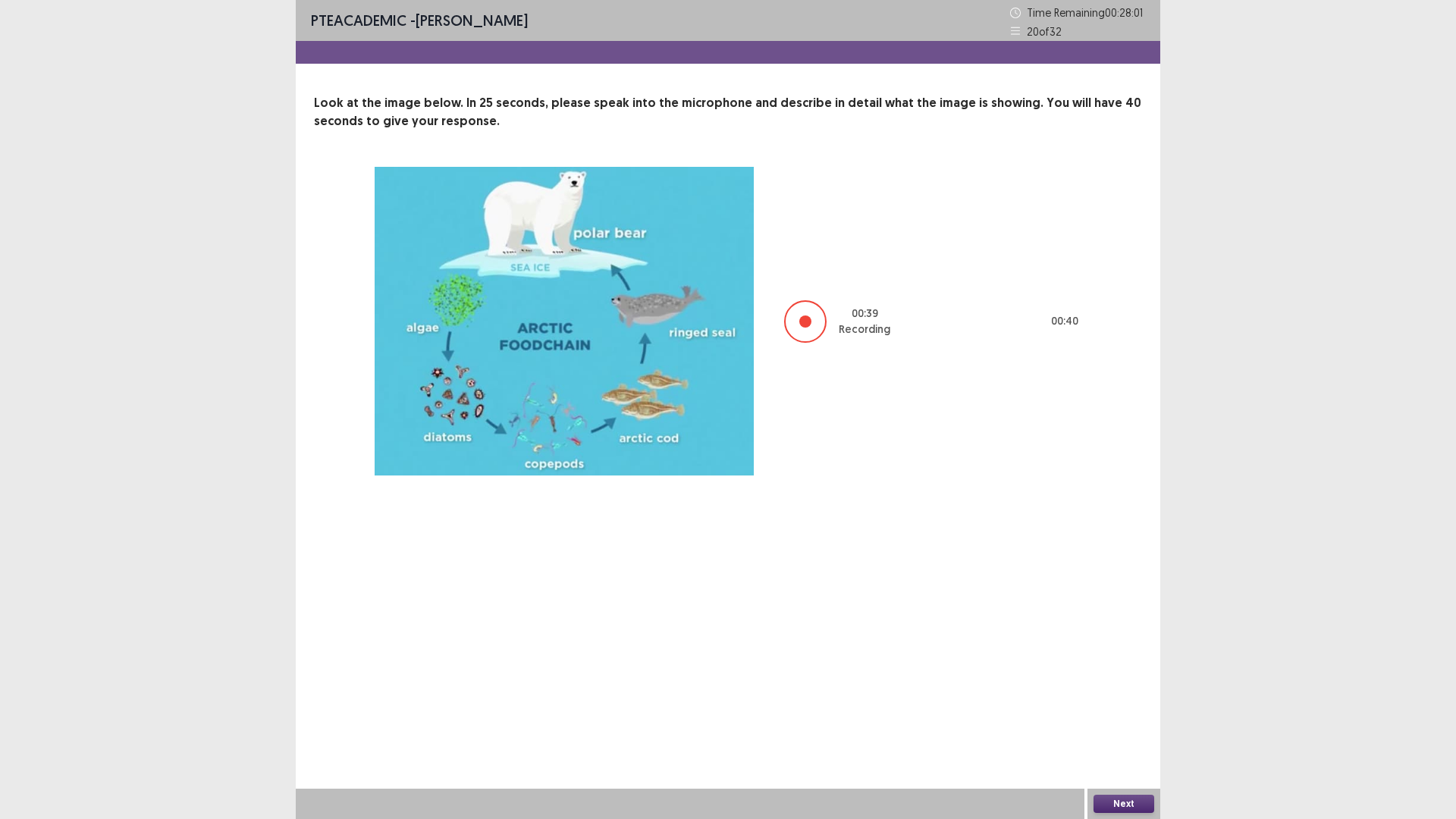
click at [1110, 798] on button "Next" at bounding box center [1124, 803] width 60 height 18
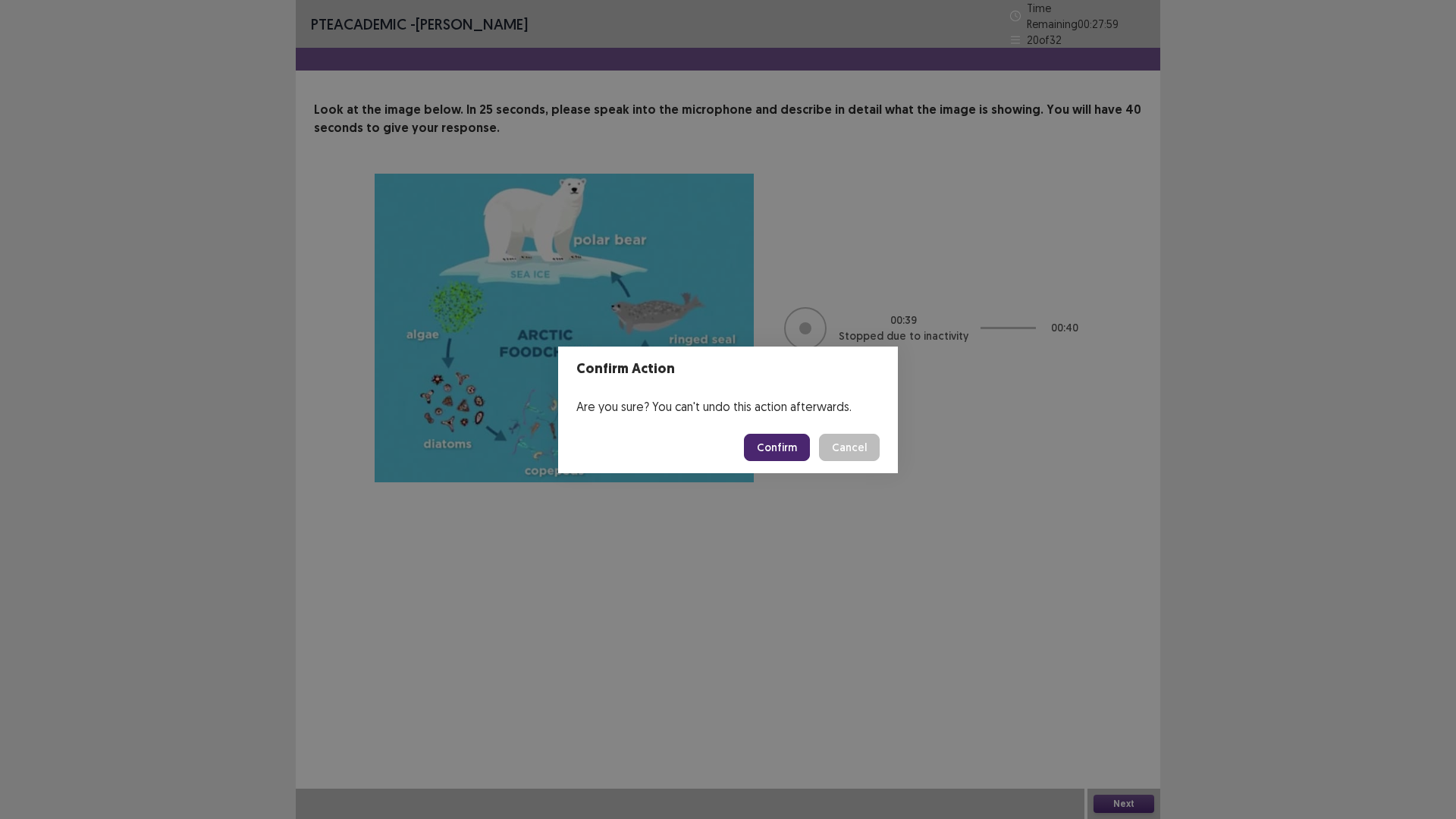
click at [787, 439] on button "Confirm" at bounding box center [778, 447] width 66 height 27
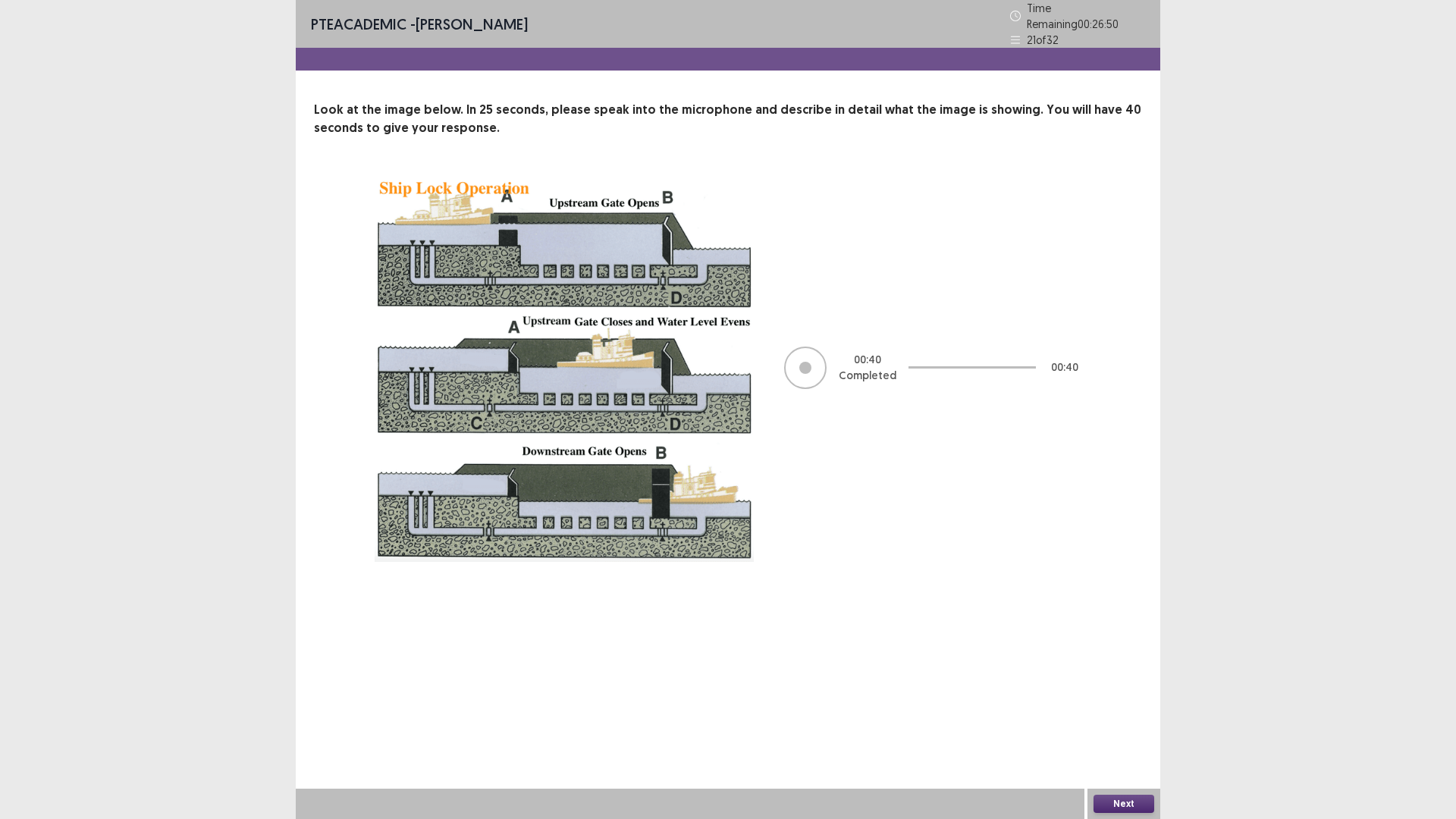
click at [1119, 806] on button "Next" at bounding box center [1124, 803] width 60 height 18
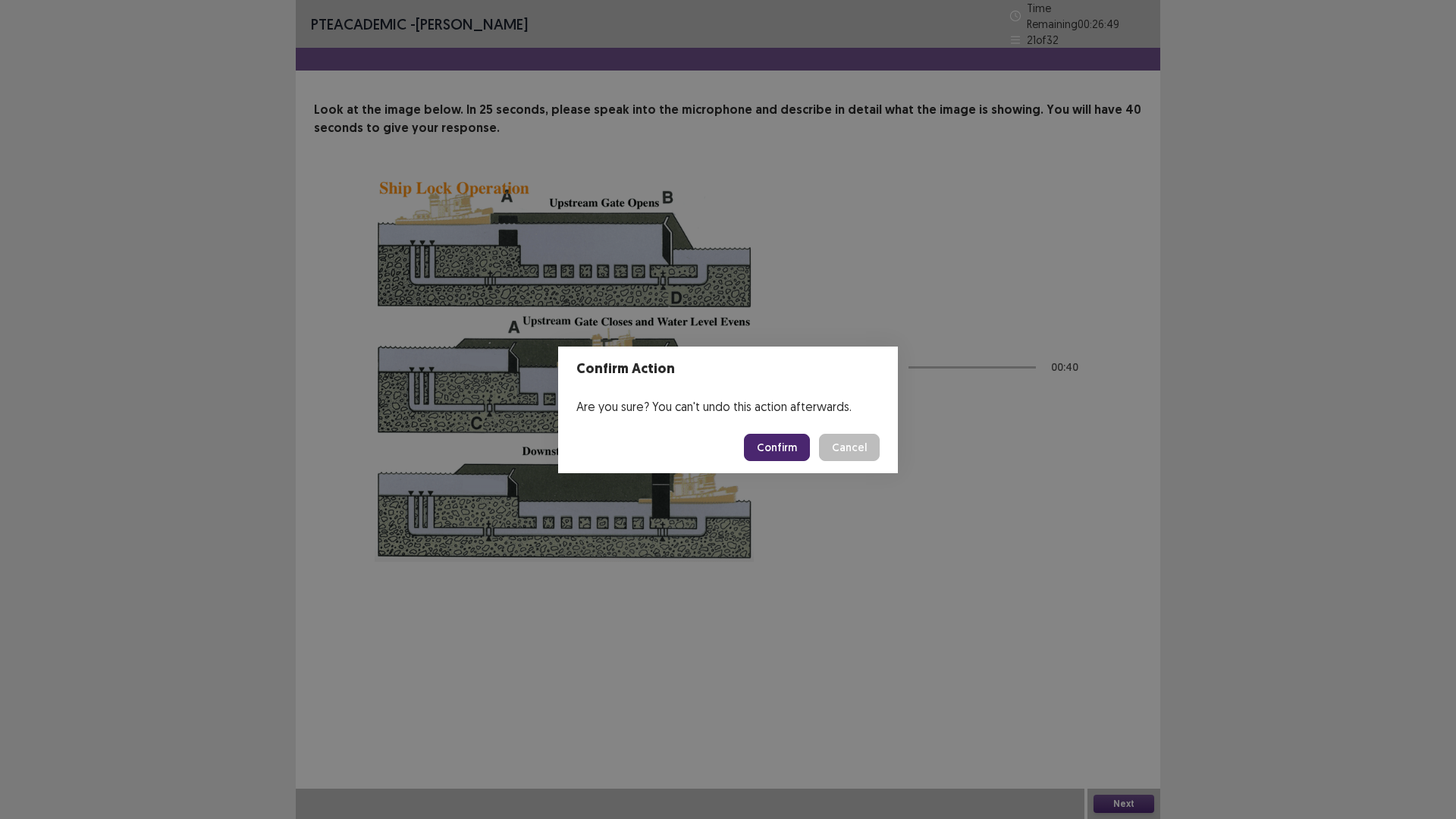
click at [796, 450] on button "Confirm" at bounding box center [778, 447] width 66 height 27
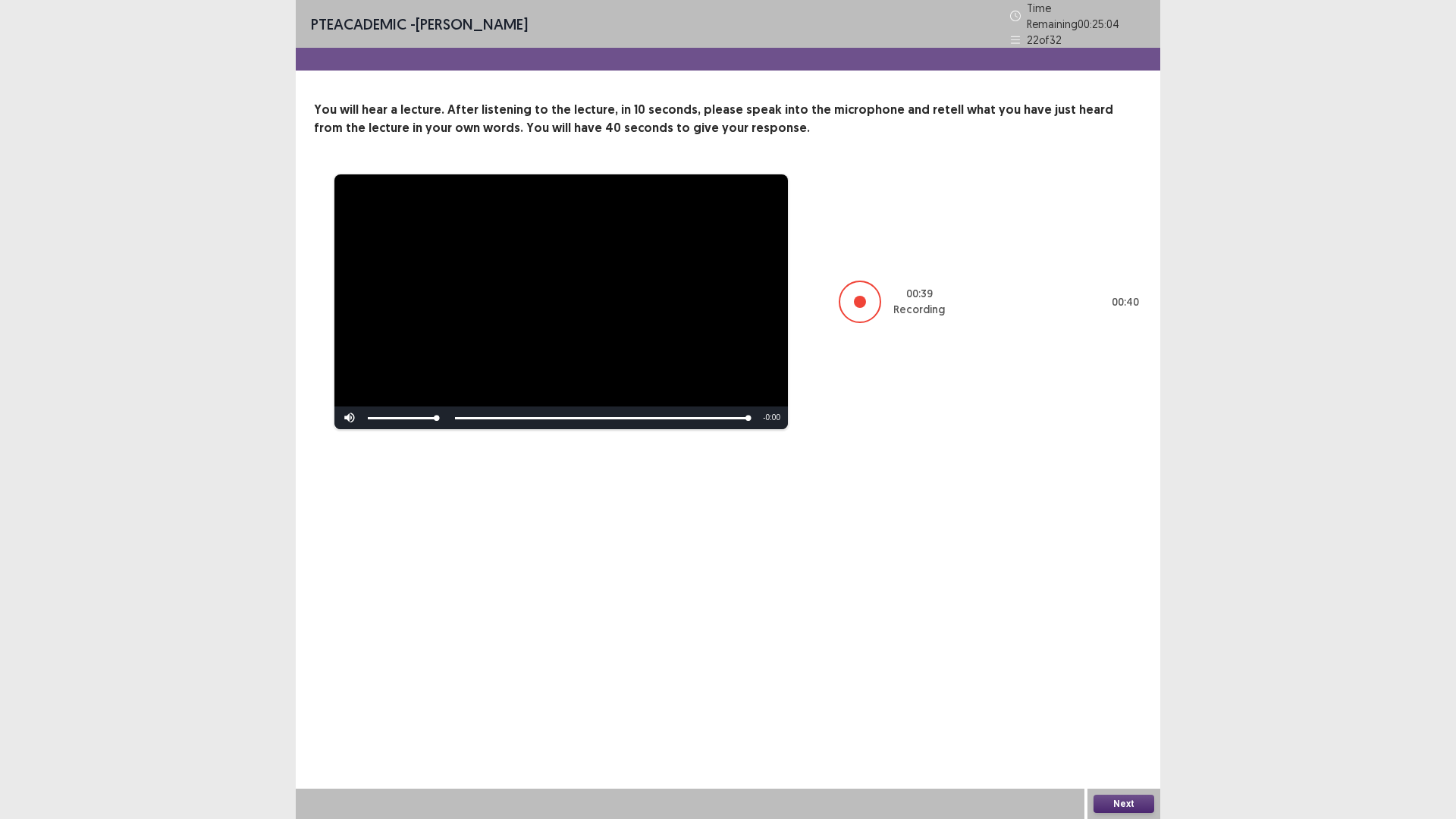
click at [1131, 806] on button "Next" at bounding box center [1124, 803] width 60 height 18
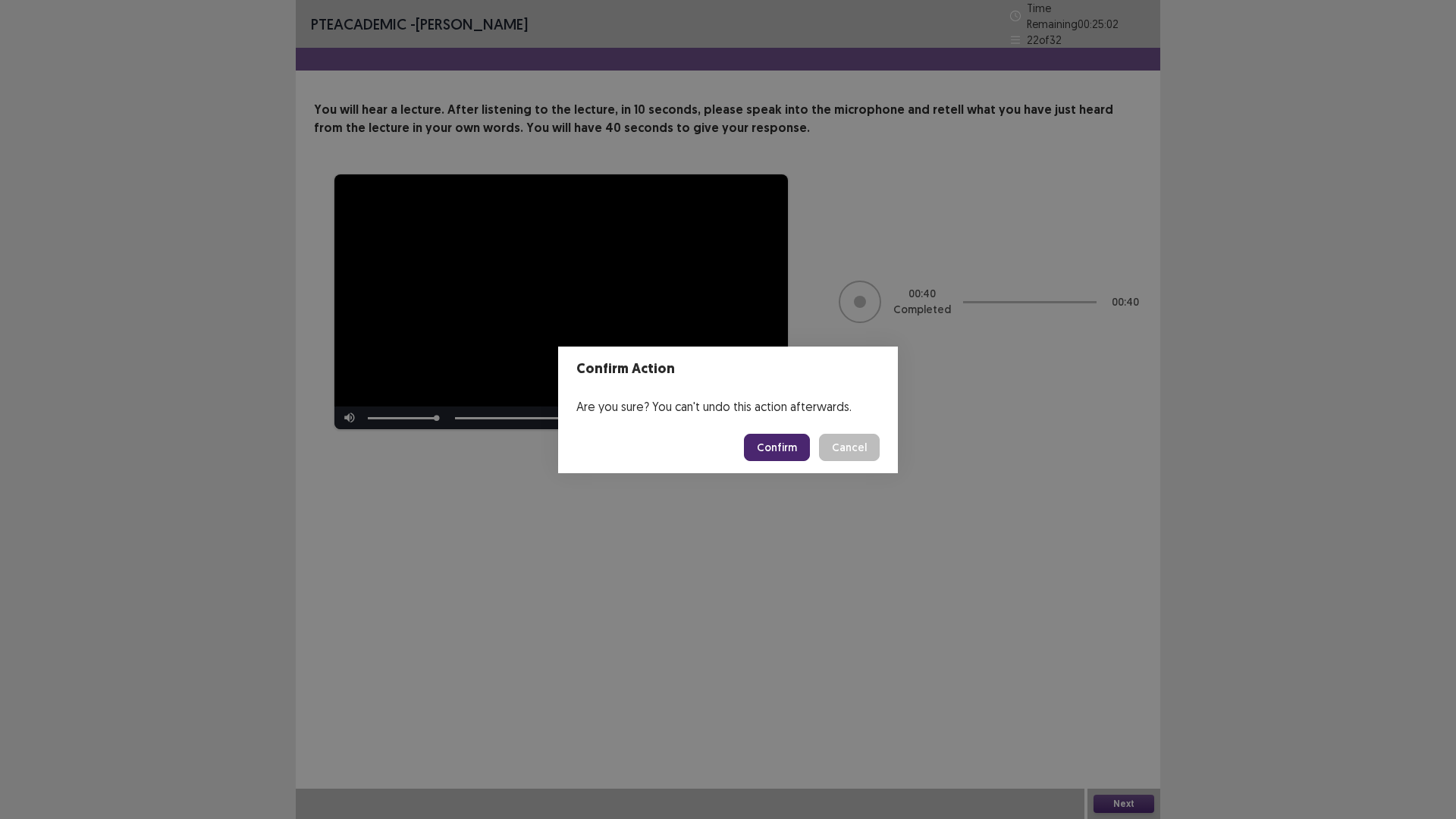
click at [781, 446] on button "Confirm" at bounding box center [778, 447] width 66 height 27
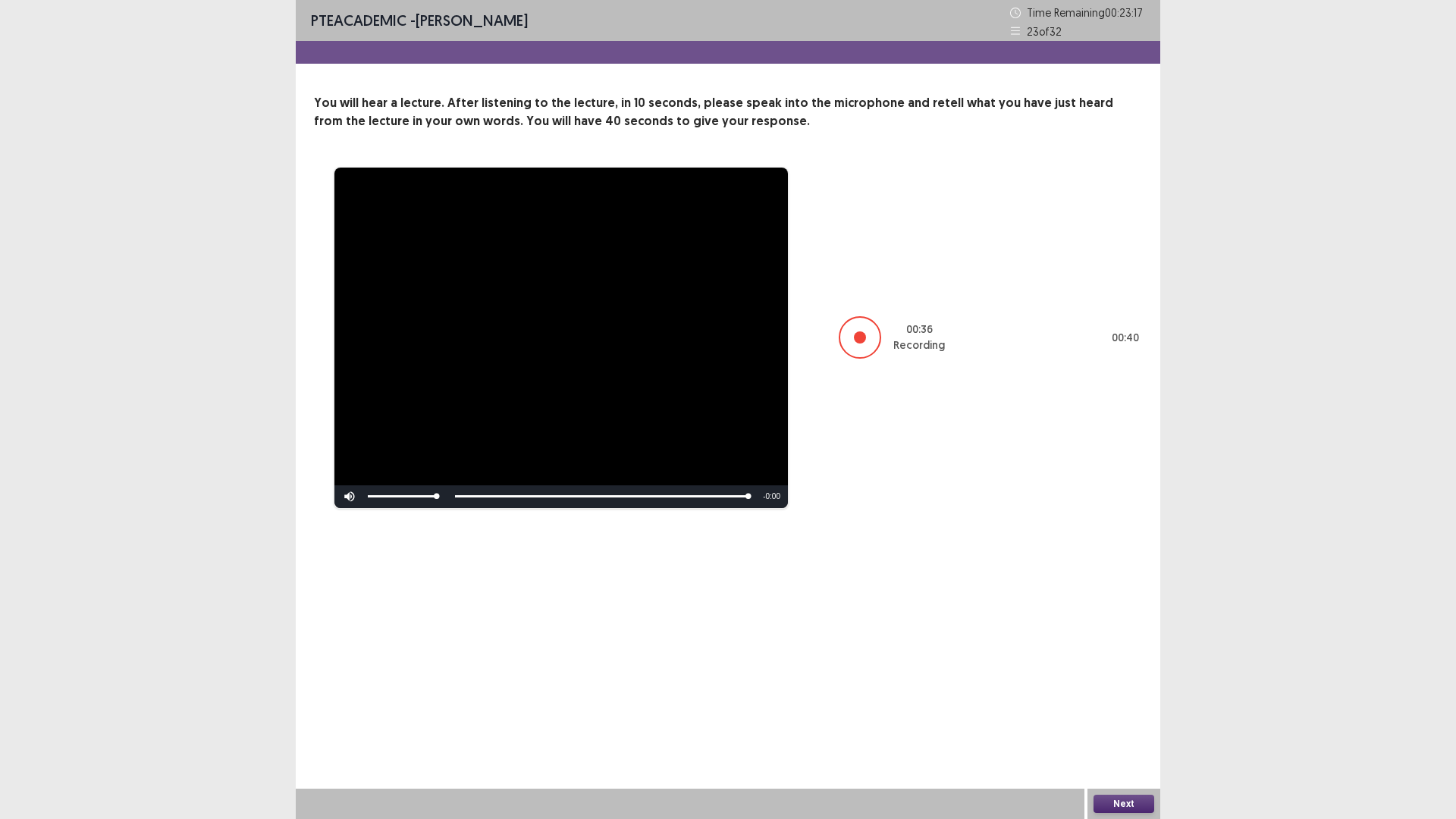
click at [1118, 799] on button "Next" at bounding box center [1124, 803] width 60 height 18
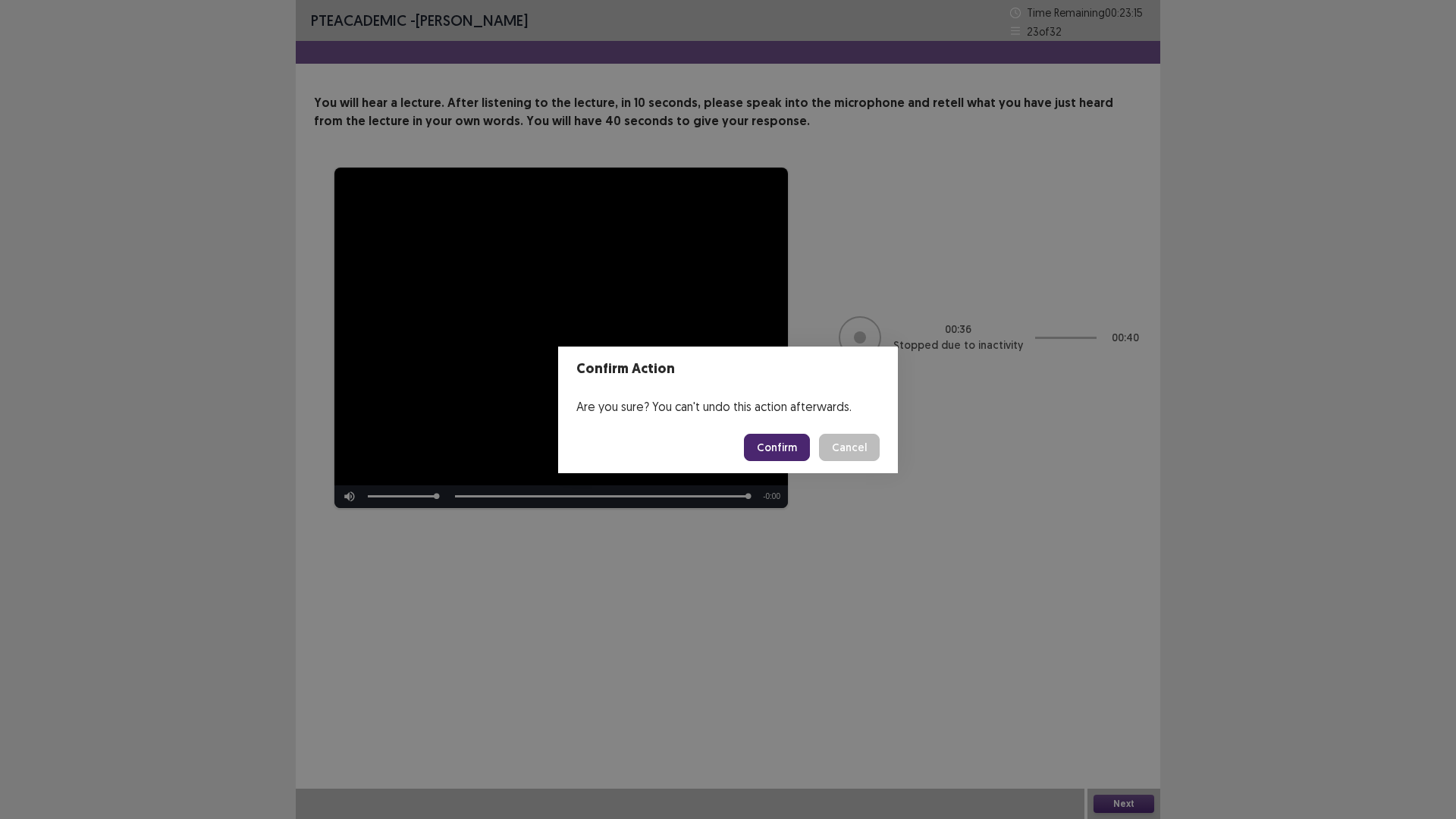
click at [765, 448] on button "Confirm" at bounding box center [778, 447] width 66 height 27
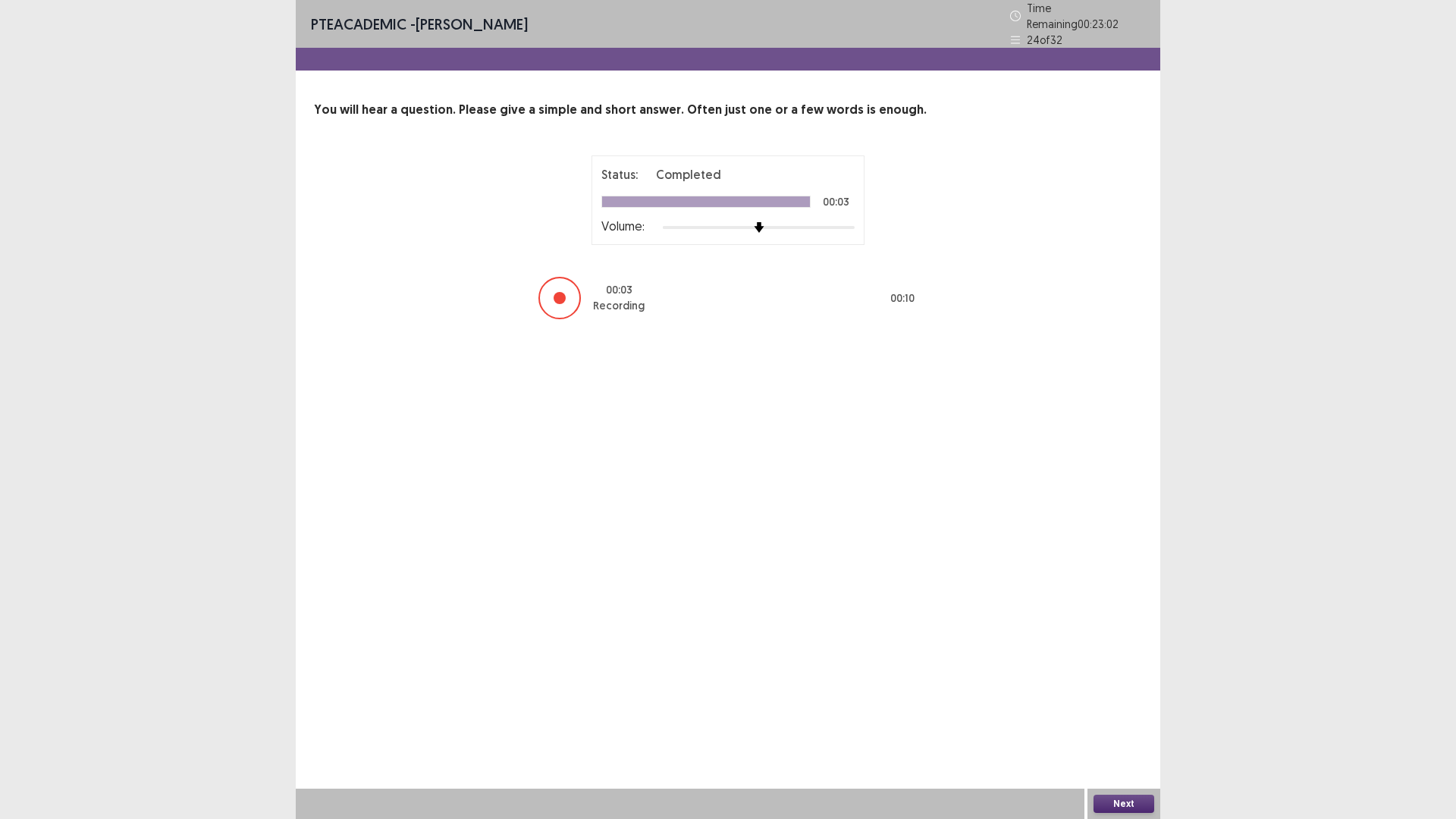
click at [1104, 802] on button "Next" at bounding box center [1124, 803] width 60 height 18
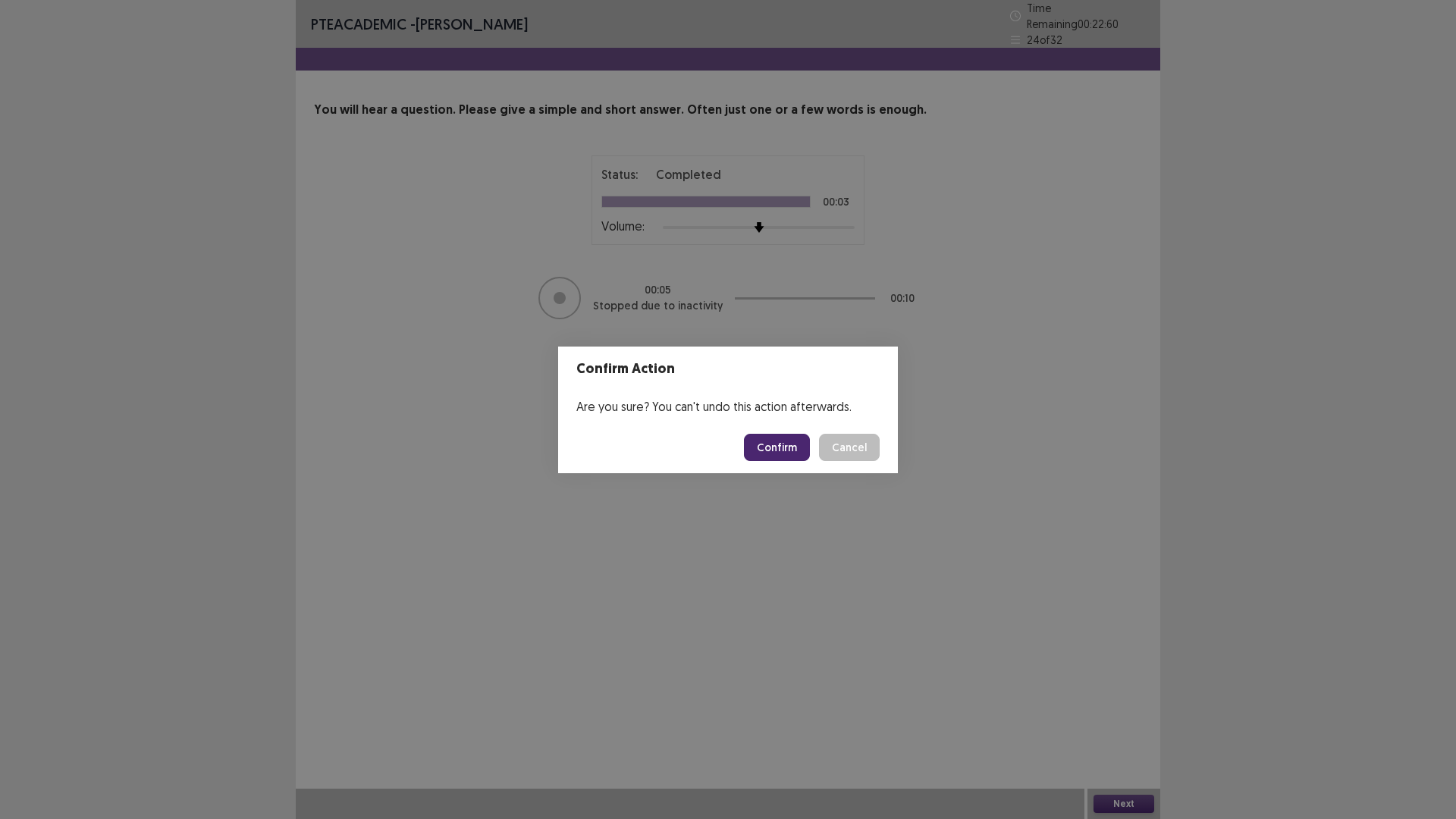
click at [783, 447] on button "Confirm" at bounding box center [778, 447] width 66 height 27
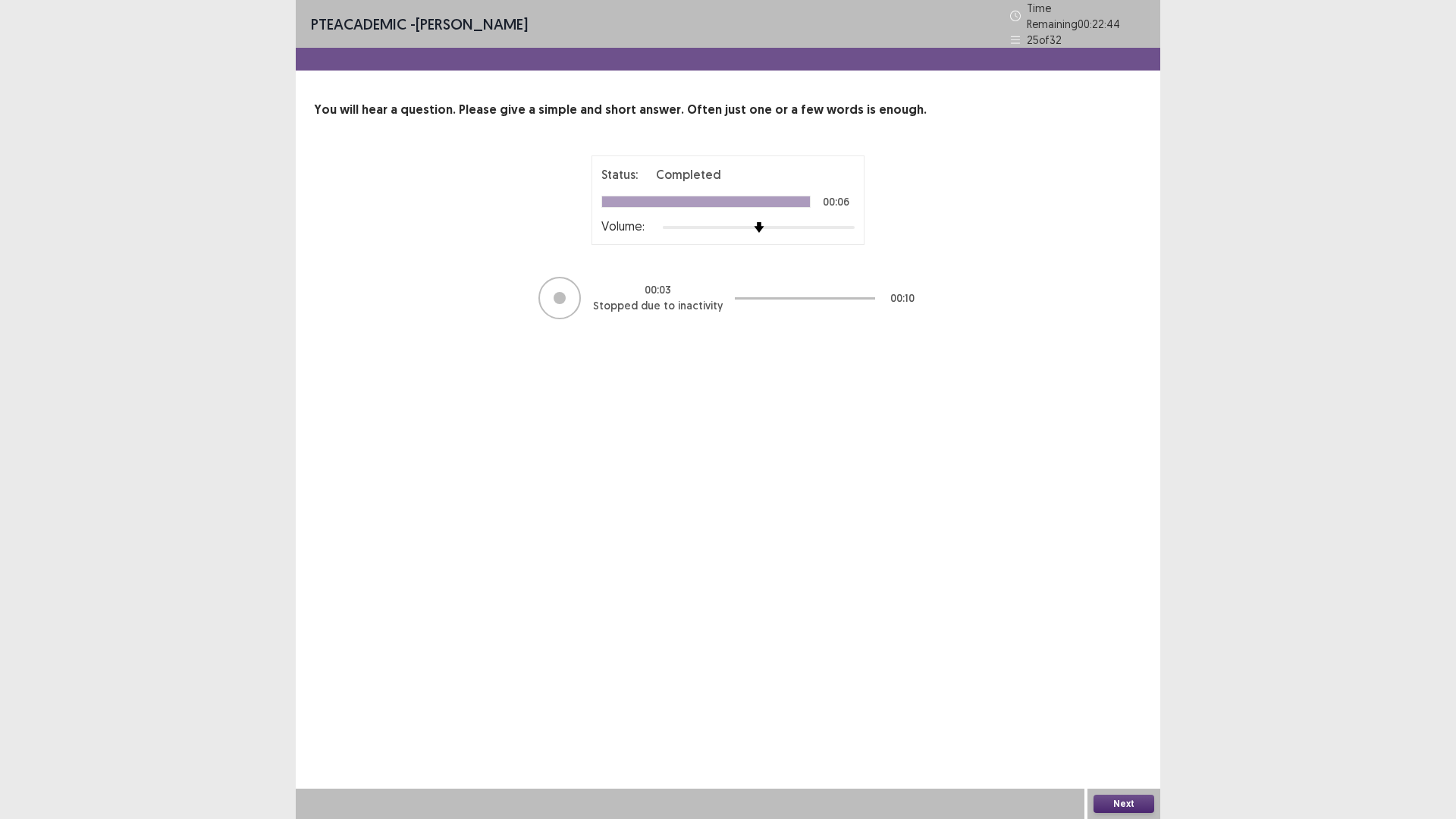
click at [1113, 794] on button "Next" at bounding box center [1124, 803] width 60 height 18
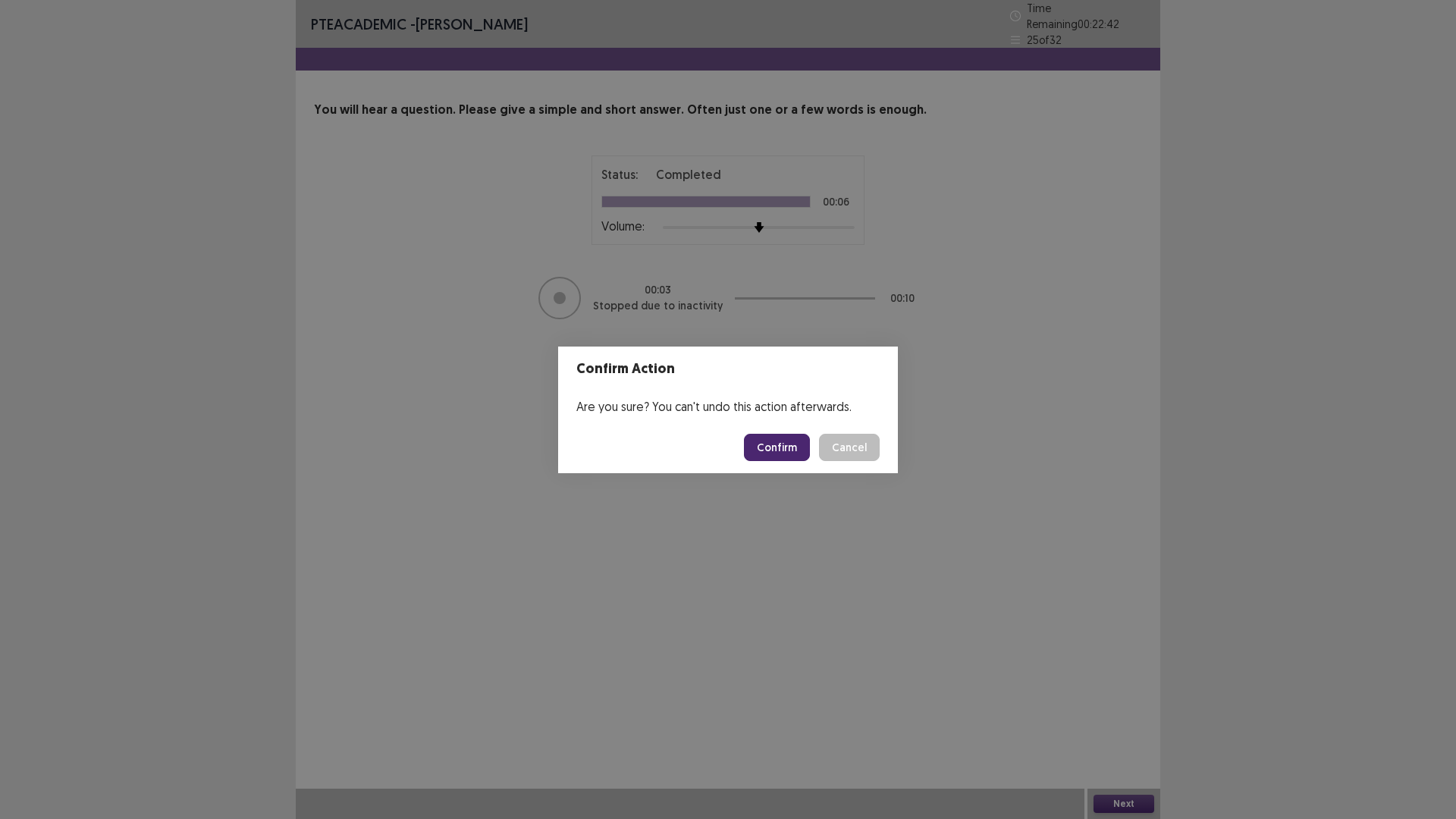
click at [802, 454] on button "Confirm" at bounding box center [778, 447] width 66 height 27
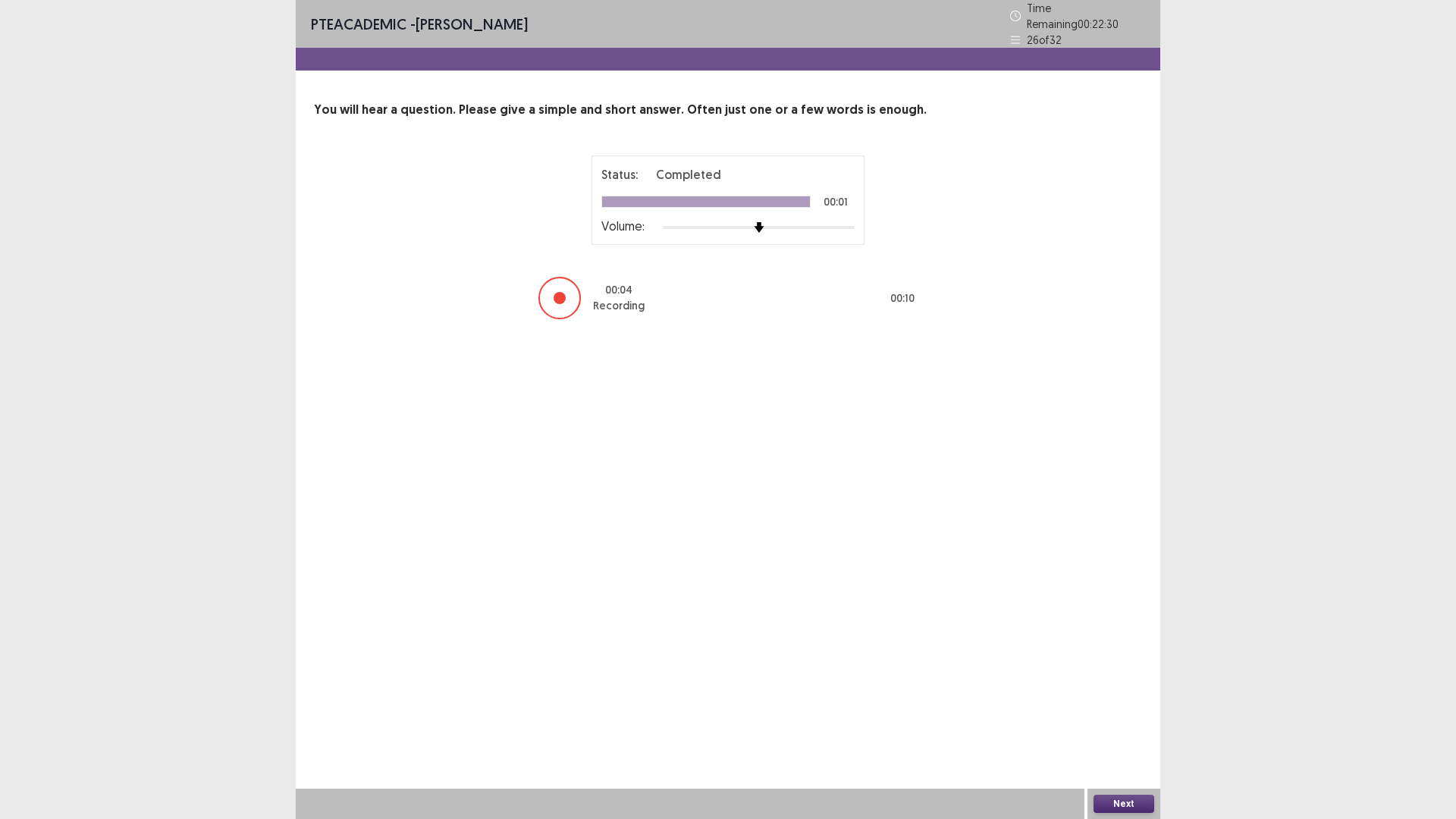
click at [1134, 810] on button "Next" at bounding box center [1124, 803] width 60 height 18
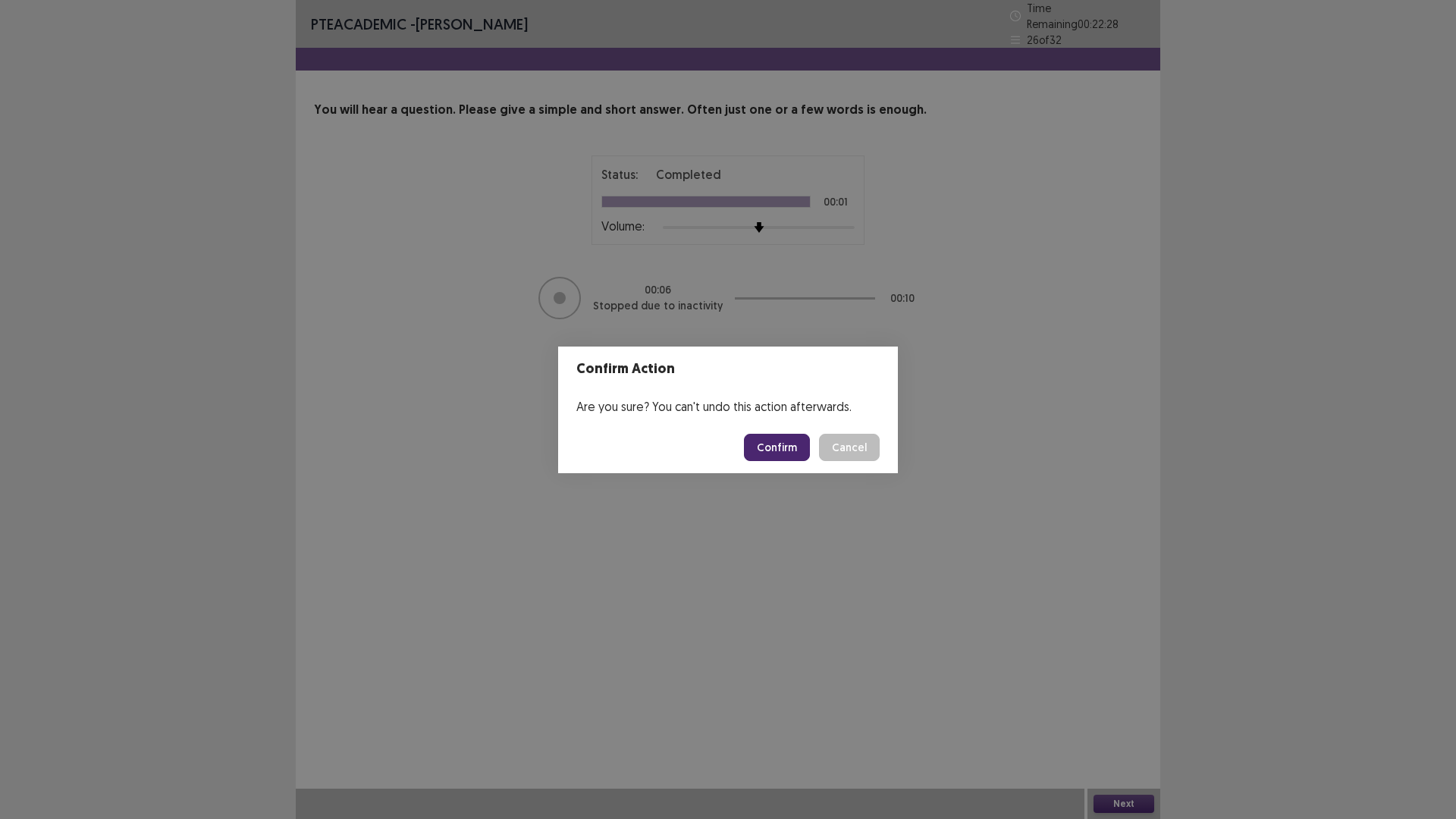
click at [778, 448] on button "Confirm" at bounding box center [778, 447] width 66 height 27
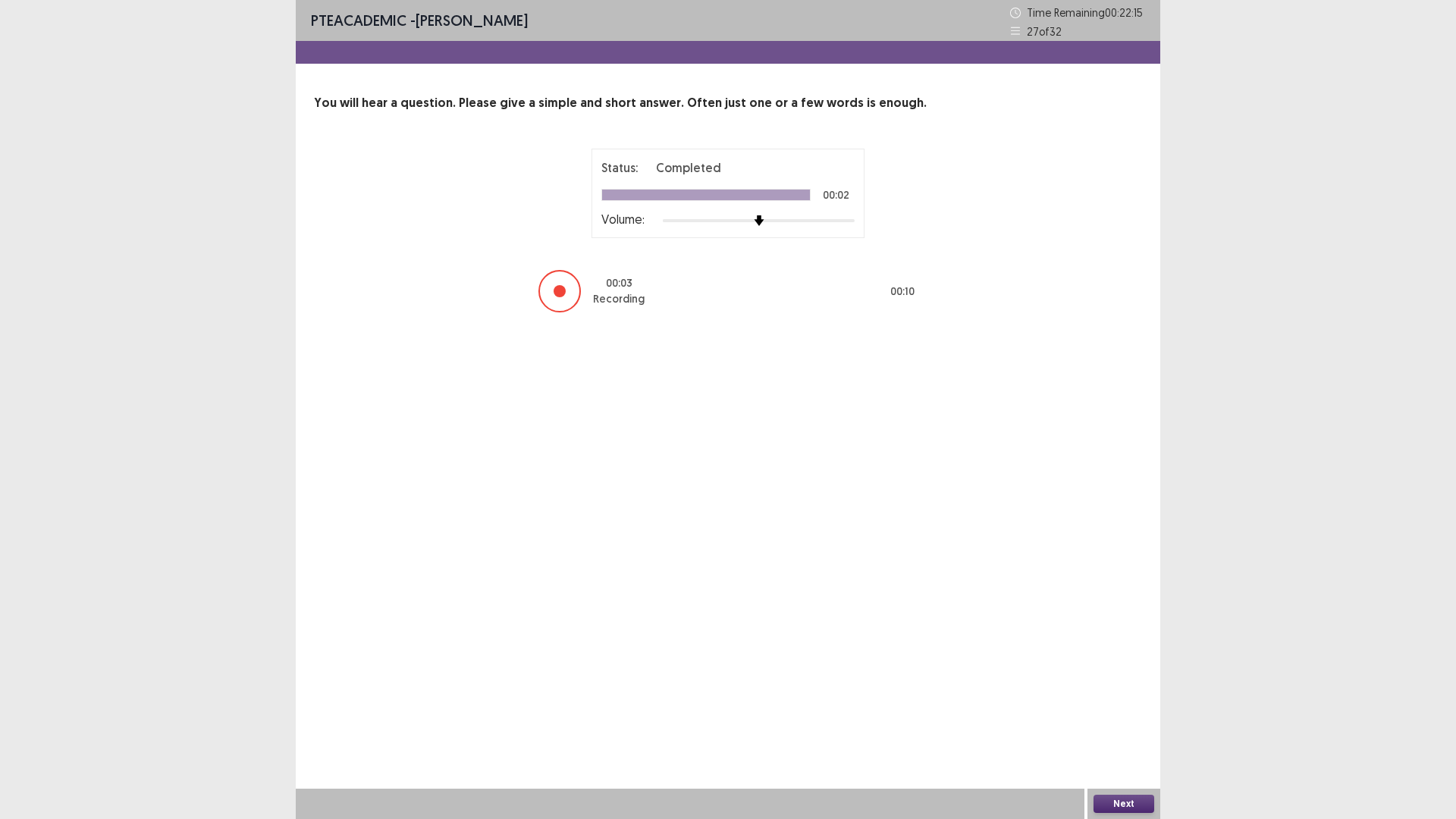
click at [1121, 806] on button "Next" at bounding box center [1124, 803] width 60 height 18
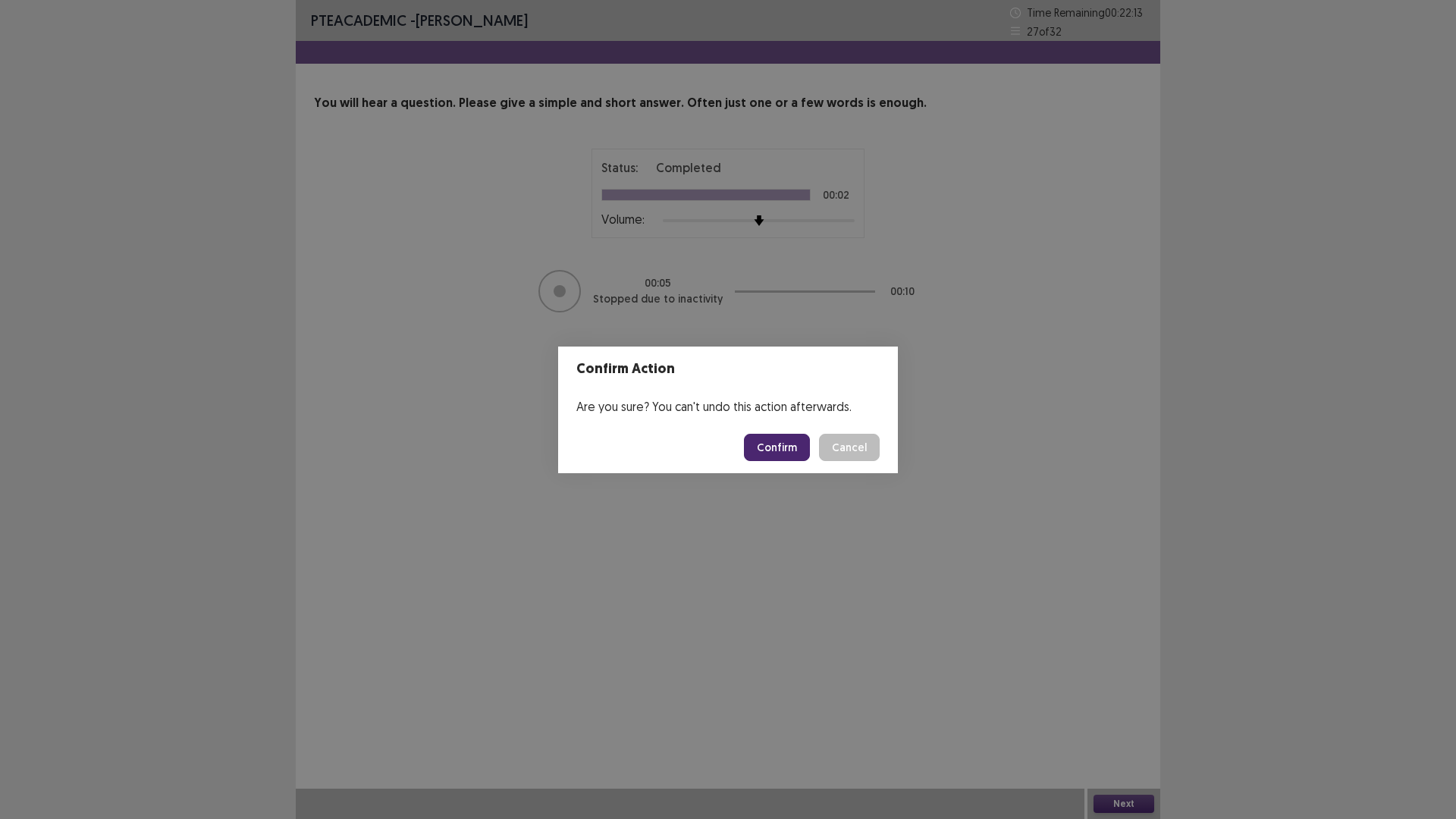
click at [778, 444] on button "Confirm" at bounding box center [778, 447] width 66 height 27
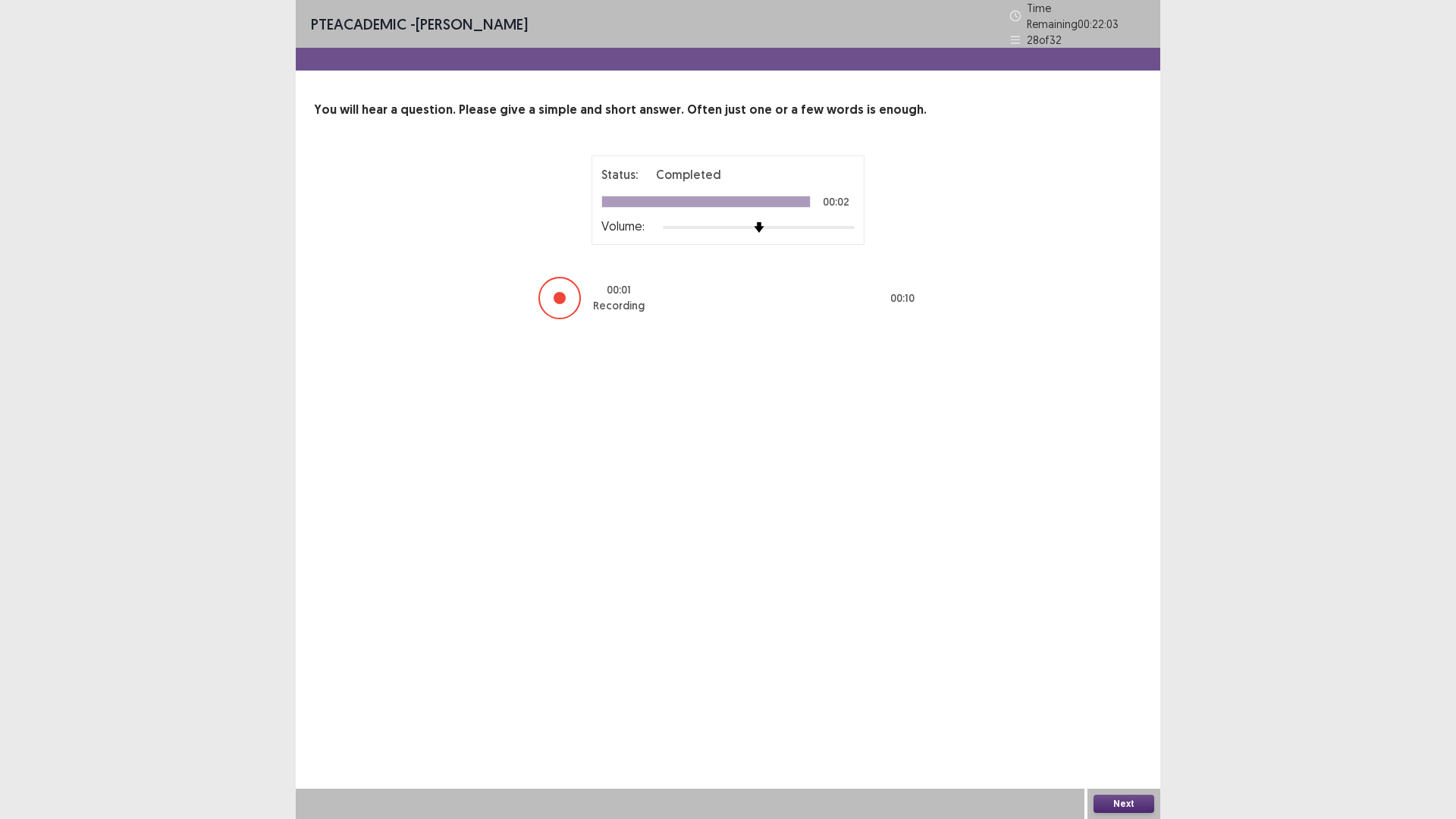
click at [1125, 799] on button "Next" at bounding box center [1124, 803] width 60 height 18
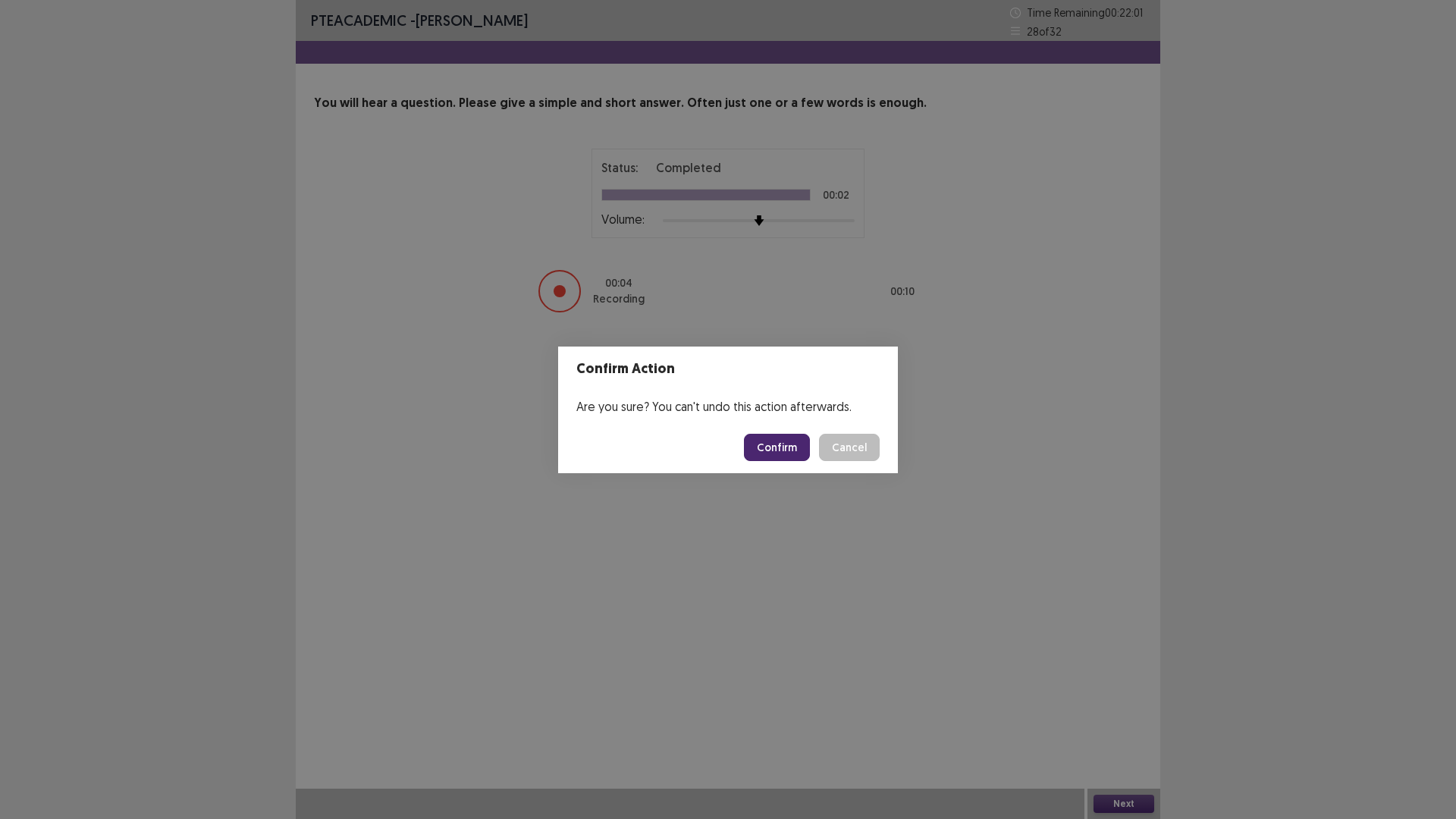
click at [789, 444] on button "Confirm" at bounding box center [778, 447] width 66 height 27
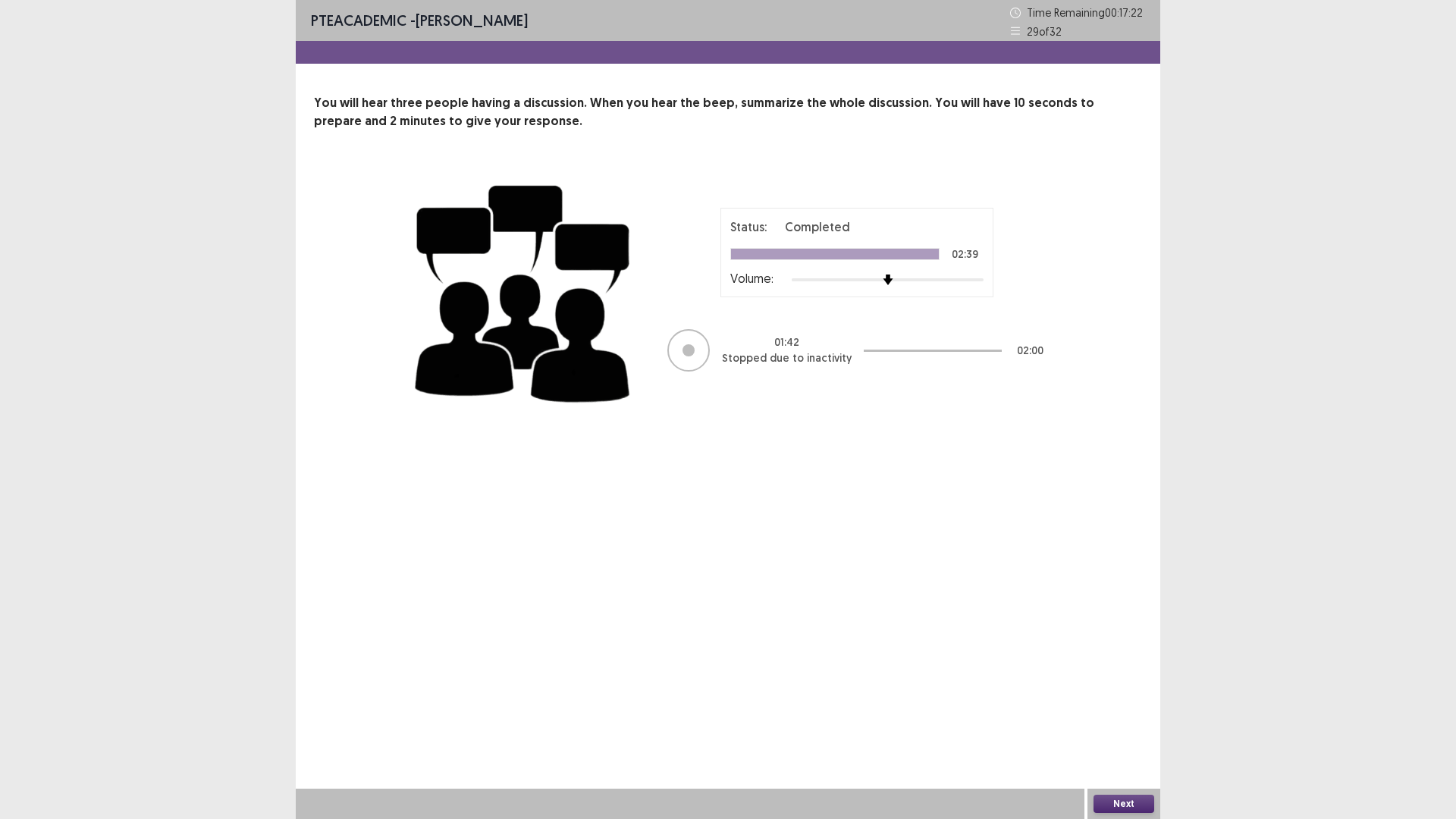
click at [1030, 620] on div "PTE academic - [PERSON_NAME] Time Remaining 00 : 17 : 22 29 of 32 You will hear…" at bounding box center [728, 410] width 864 height 819
click at [1129, 805] on button "Next" at bounding box center [1124, 803] width 60 height 18
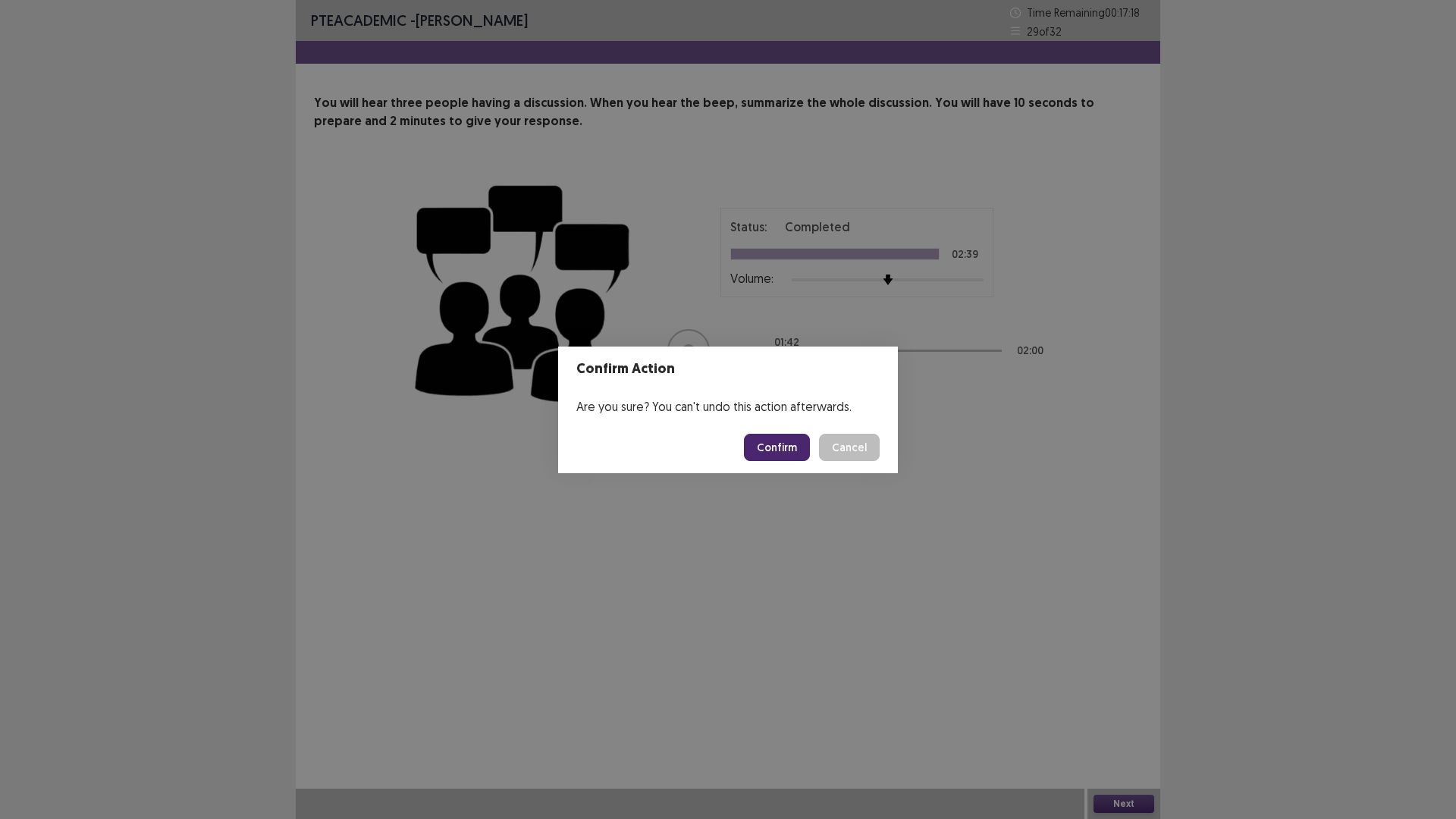
click at [763, 447] on button "Confirm" at bounding box center [778, 447] width 66 height 27
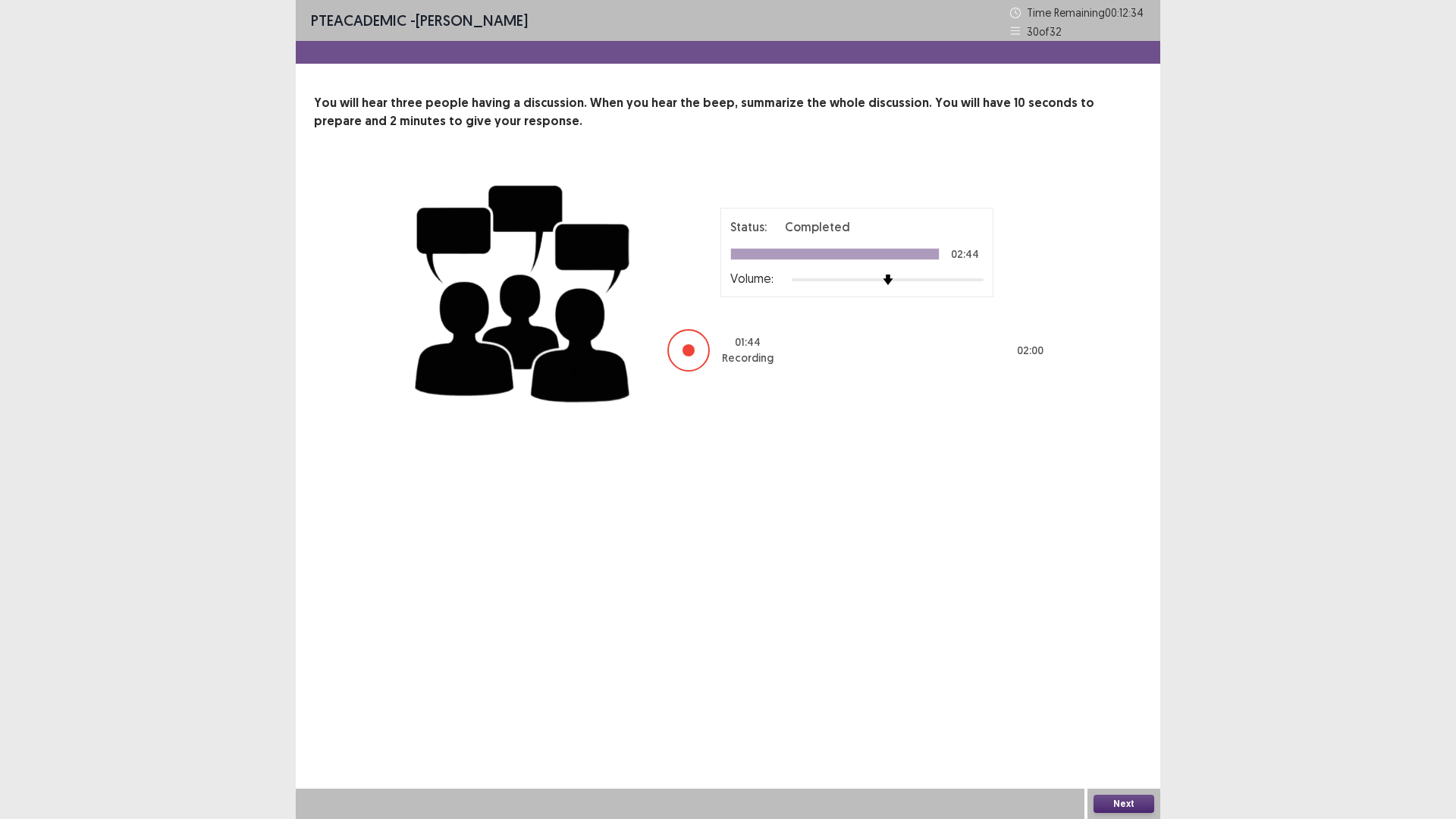
drag, startPoint x: 540, startPoint y: 818, endPoint x: 1213, endPoint y: 494, distance: 746.9
click at [499, 818] on div at bounding box center [690, 804] width 789 height 30
click at [687, 726] on div "PTE academic - [PERSON_NAME] Time Remaining 00 : 12 : 33 30 of 32 You will hear…" at bounding box center [728, 410] width 864 height 819
click at [968, 567] on div "PTE academic - [PERSON_NAME] Time Remaining 00 : 12 : 33 30 of 32 You will hear…" at bounding box center [728, 410] width 864 height 819
click at [1115, 806] on button "Next" at bounding box center [1124, 803] width 60 height 18
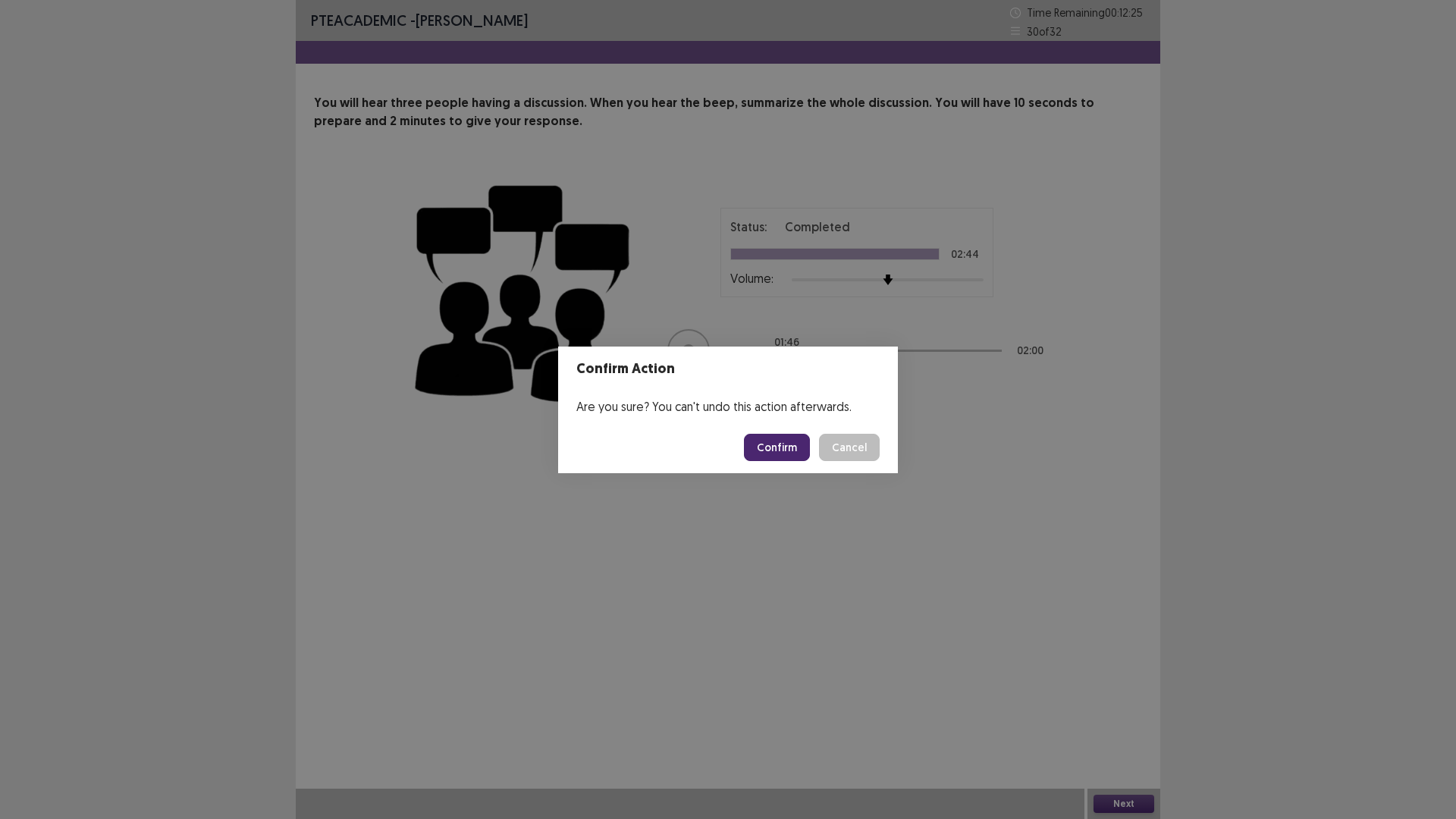
click at [767, 446] on button "Confirm" at bounding box center [778, 447] width 66 height 27
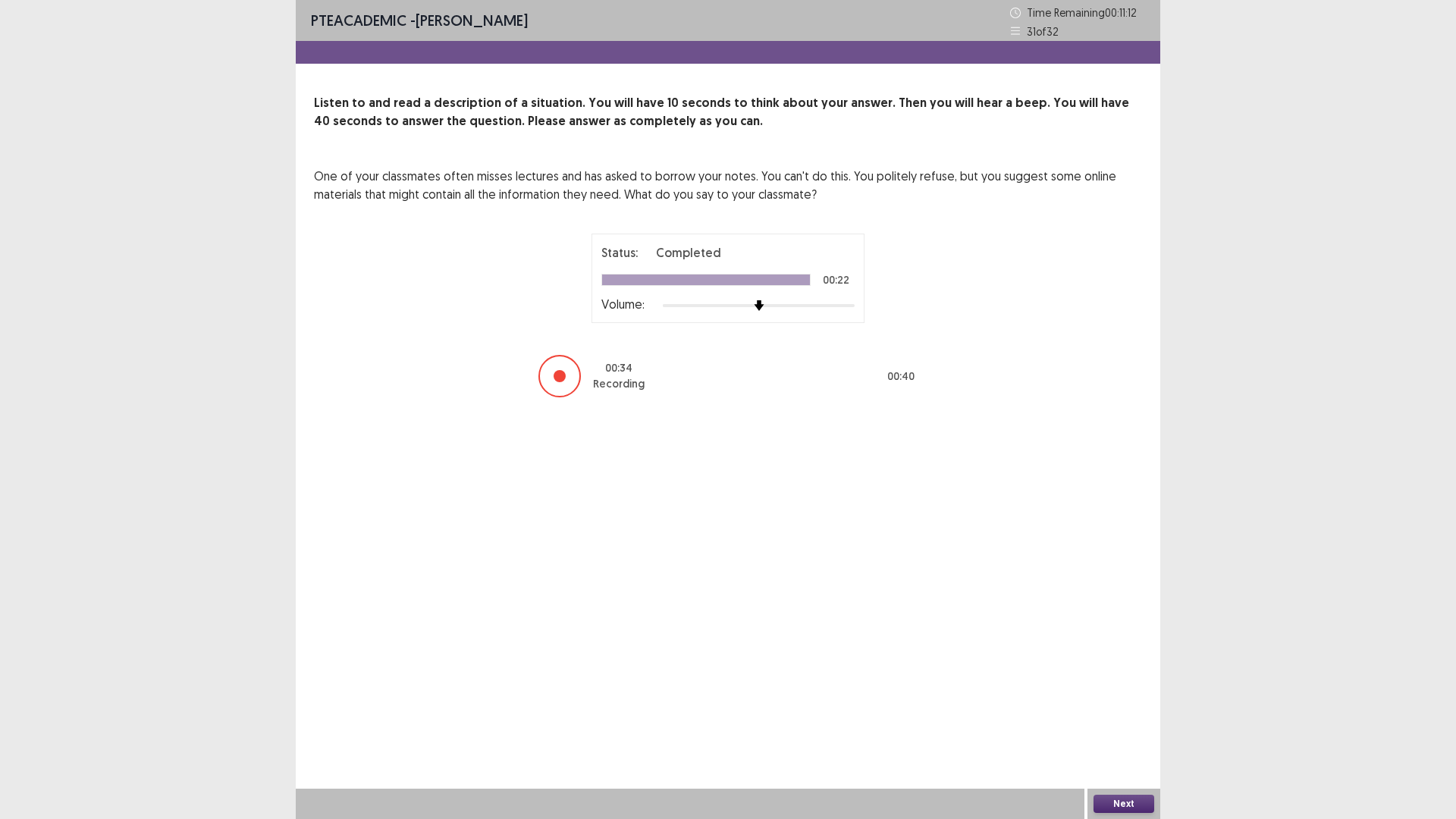
click at [1113, 807] on button "Next" at bounding box center [1124, 803] width 60 height 18
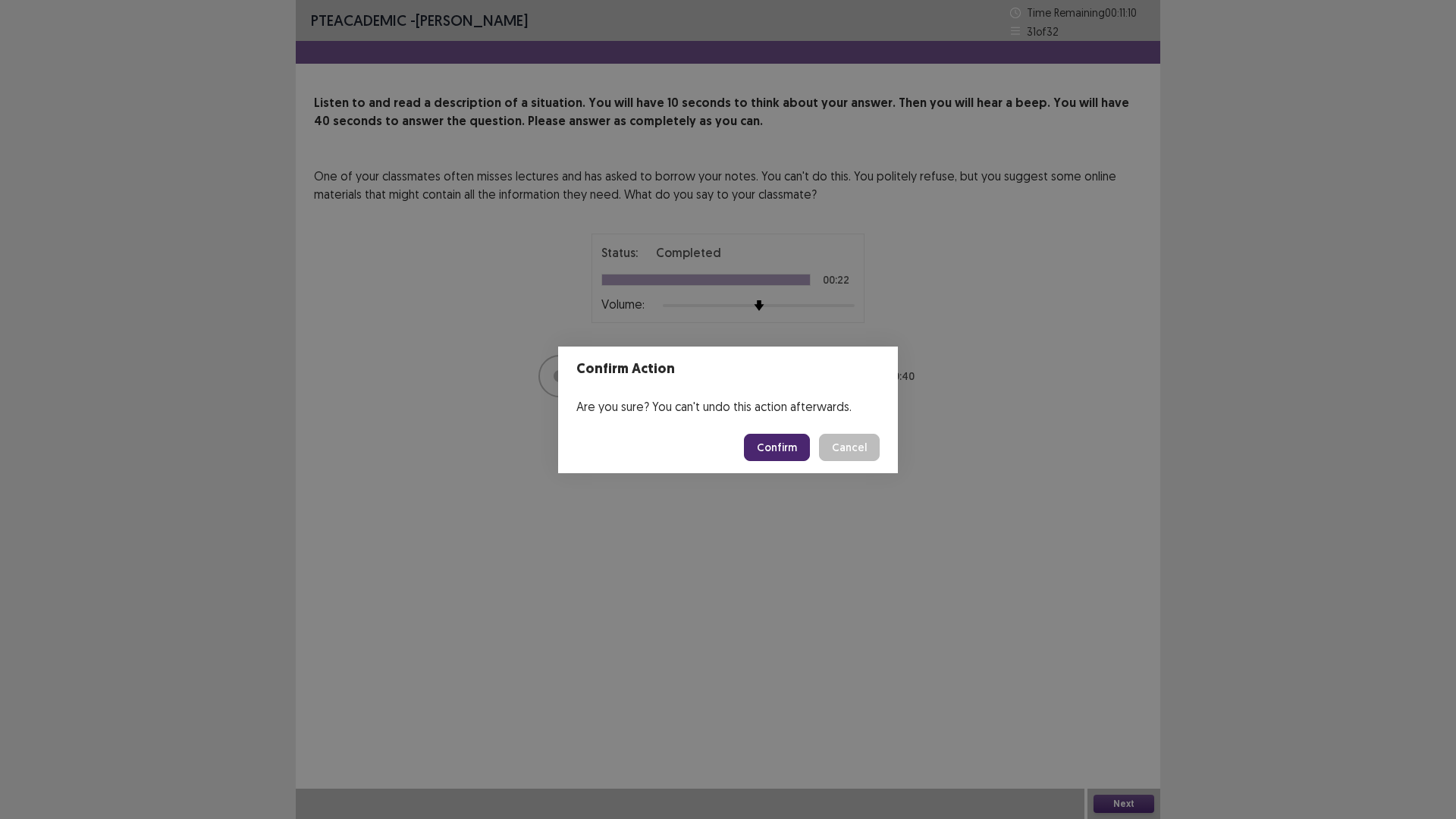
click at [783, 450] on button "Confirm" at bounding box center [778, 447] width 66 height 27
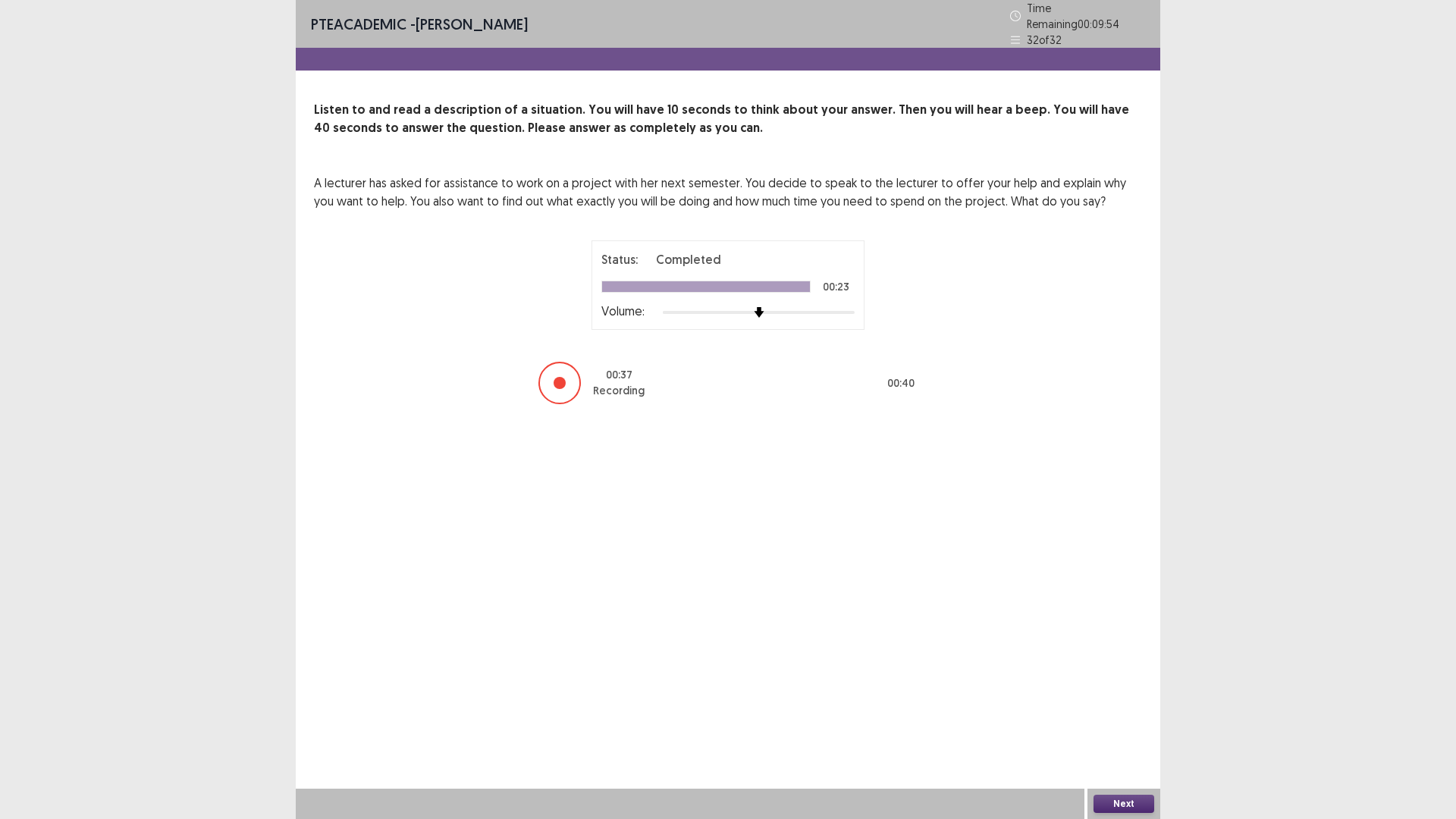
click at [1123, 795] on button "Next" at bounding box center [1124, 803] width 60 height 18
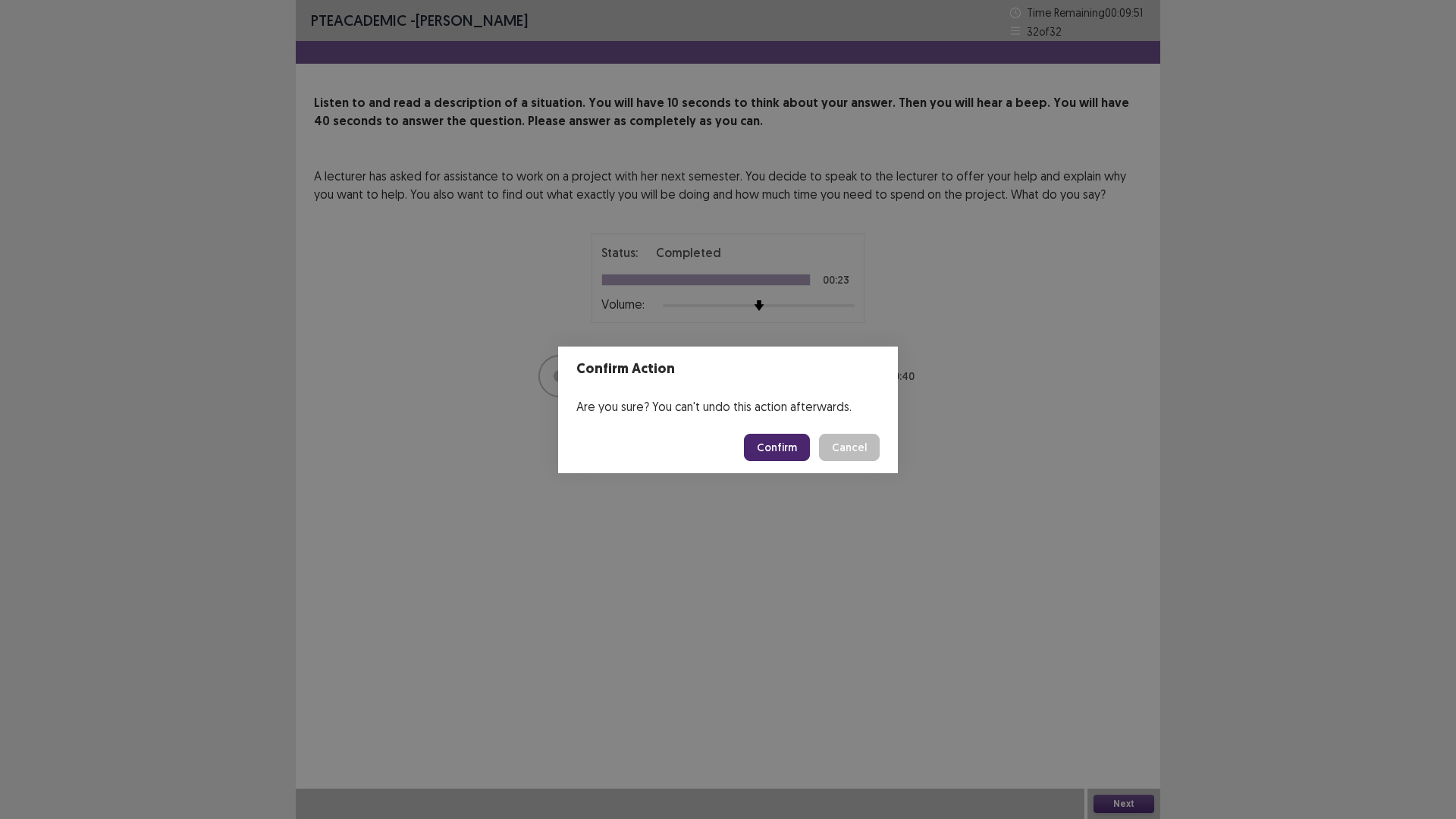
click at [776, 445] on button "Confirm" at bounding box center [778, 447] width 66 height 27
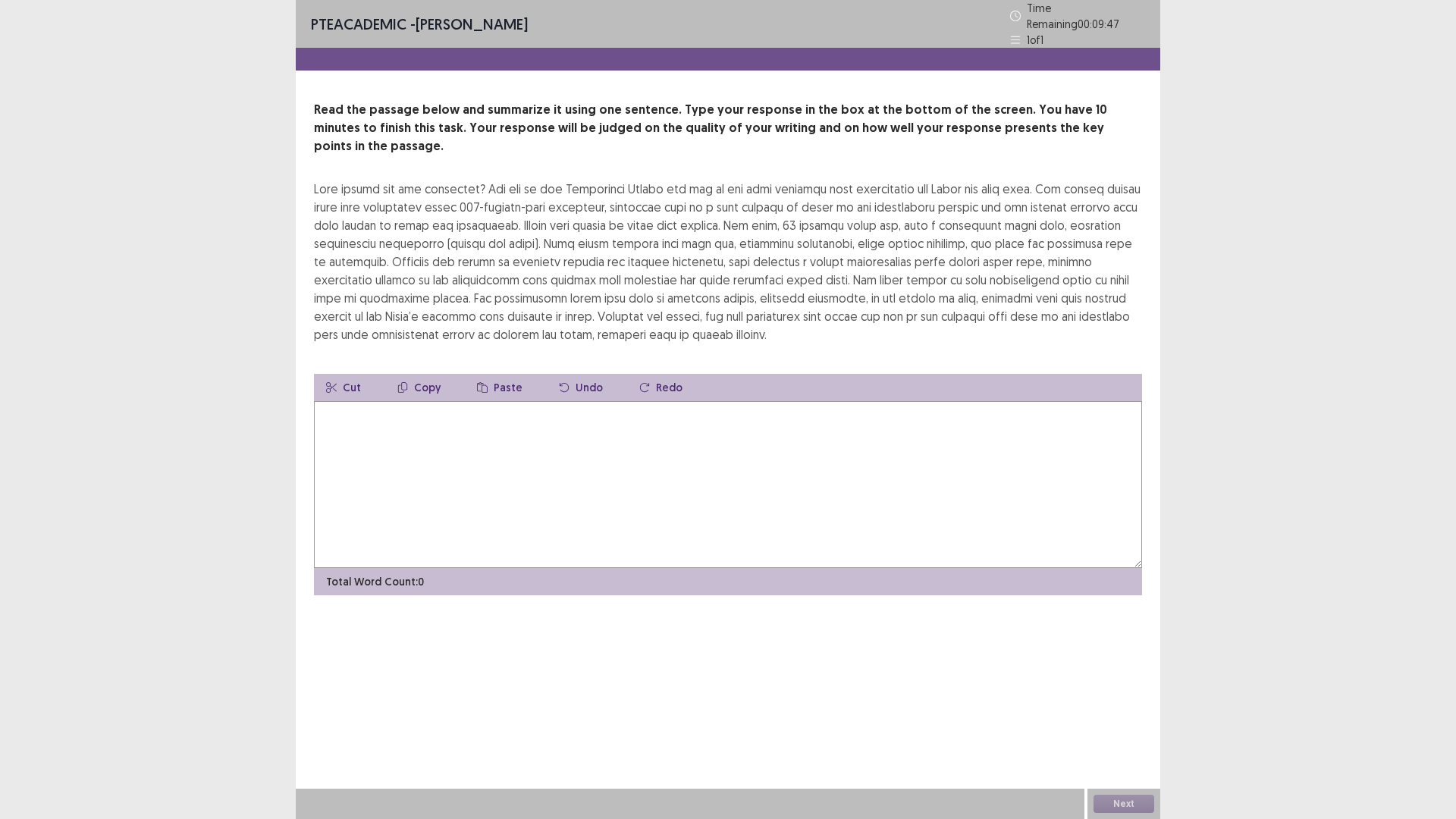
click at [710, 468] on textarea at bounding box center [728, 484] width 828 height 167
type textarea "*"
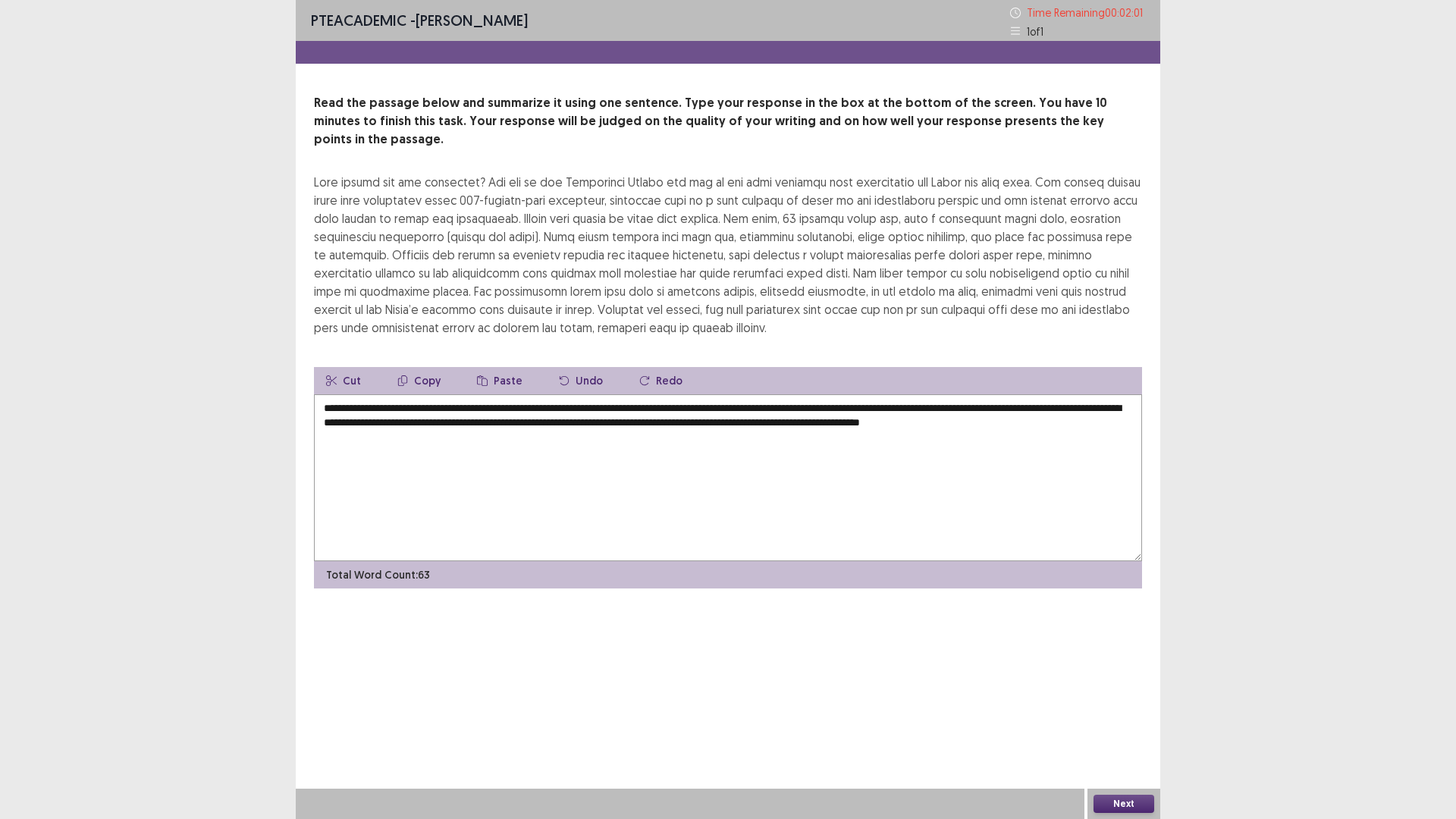
type textarea "**********"
click at [1111, 795] on button "Next" at bounding box center [1124, 803] width 60 height 18
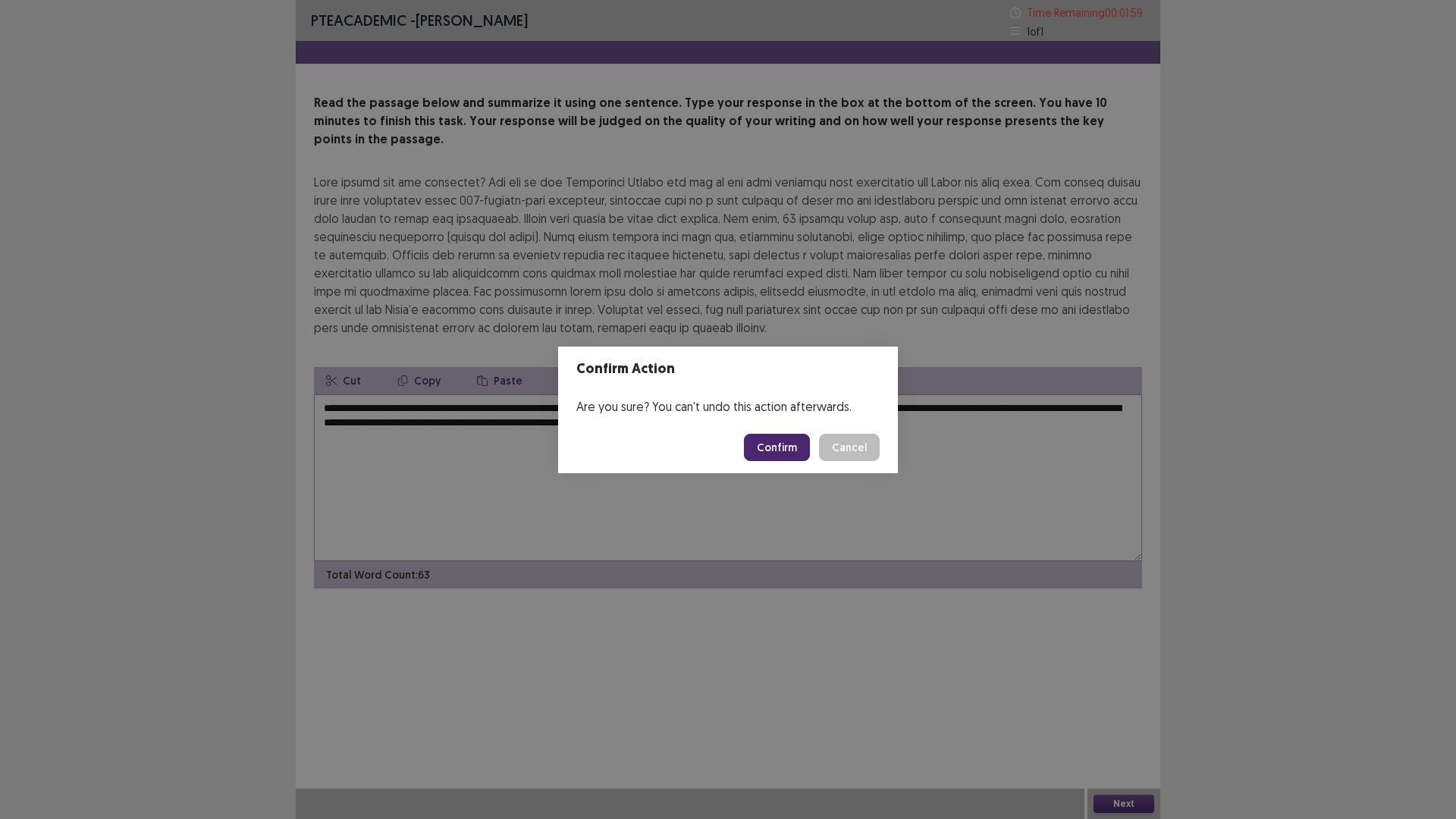
click at [775, 452] on button "Confirm" at bounding box center [778, 447] width 66 height 27
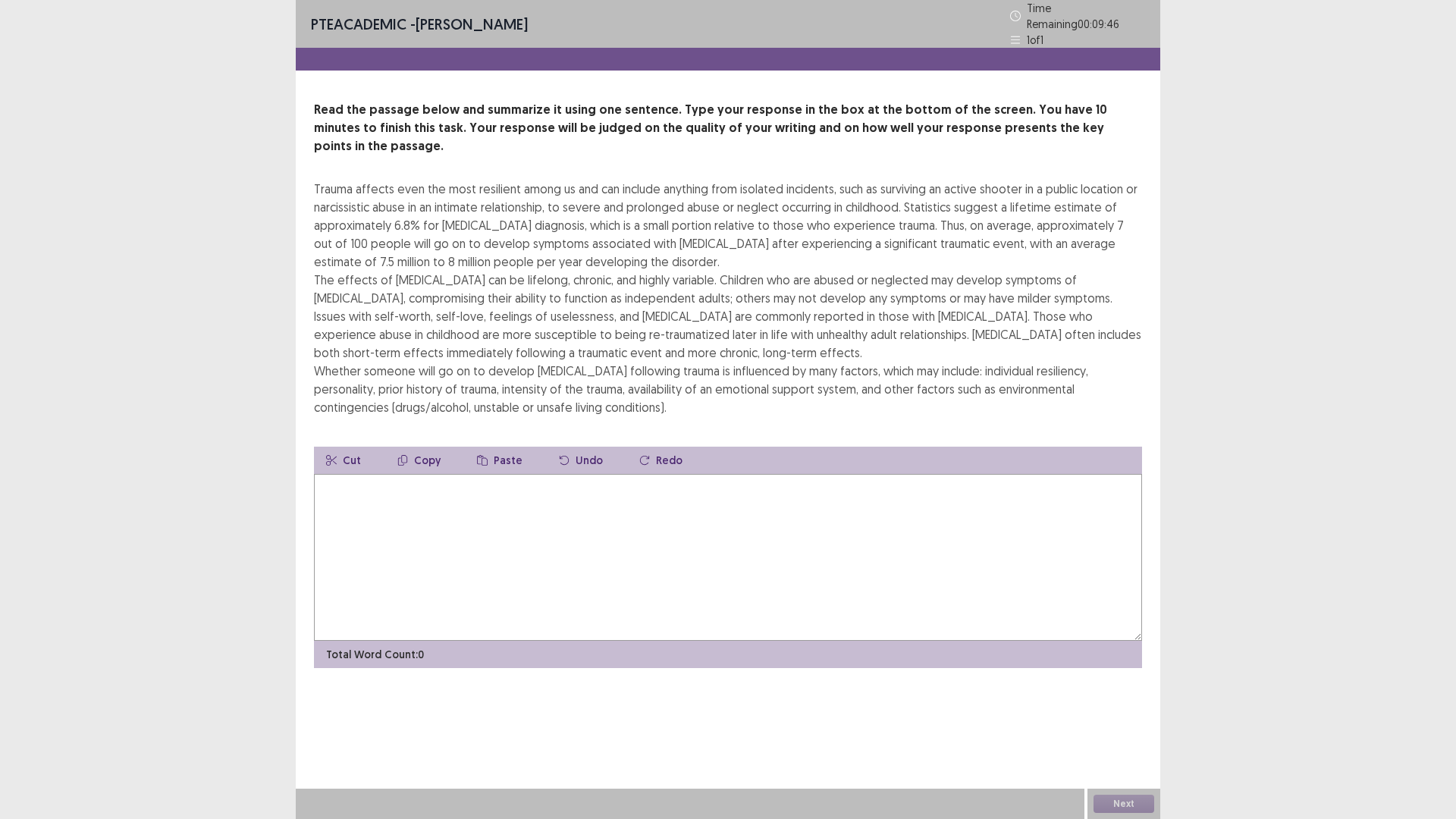
click at [741, 505] on textarea at bounding box center [728, 557] width 828 height 167
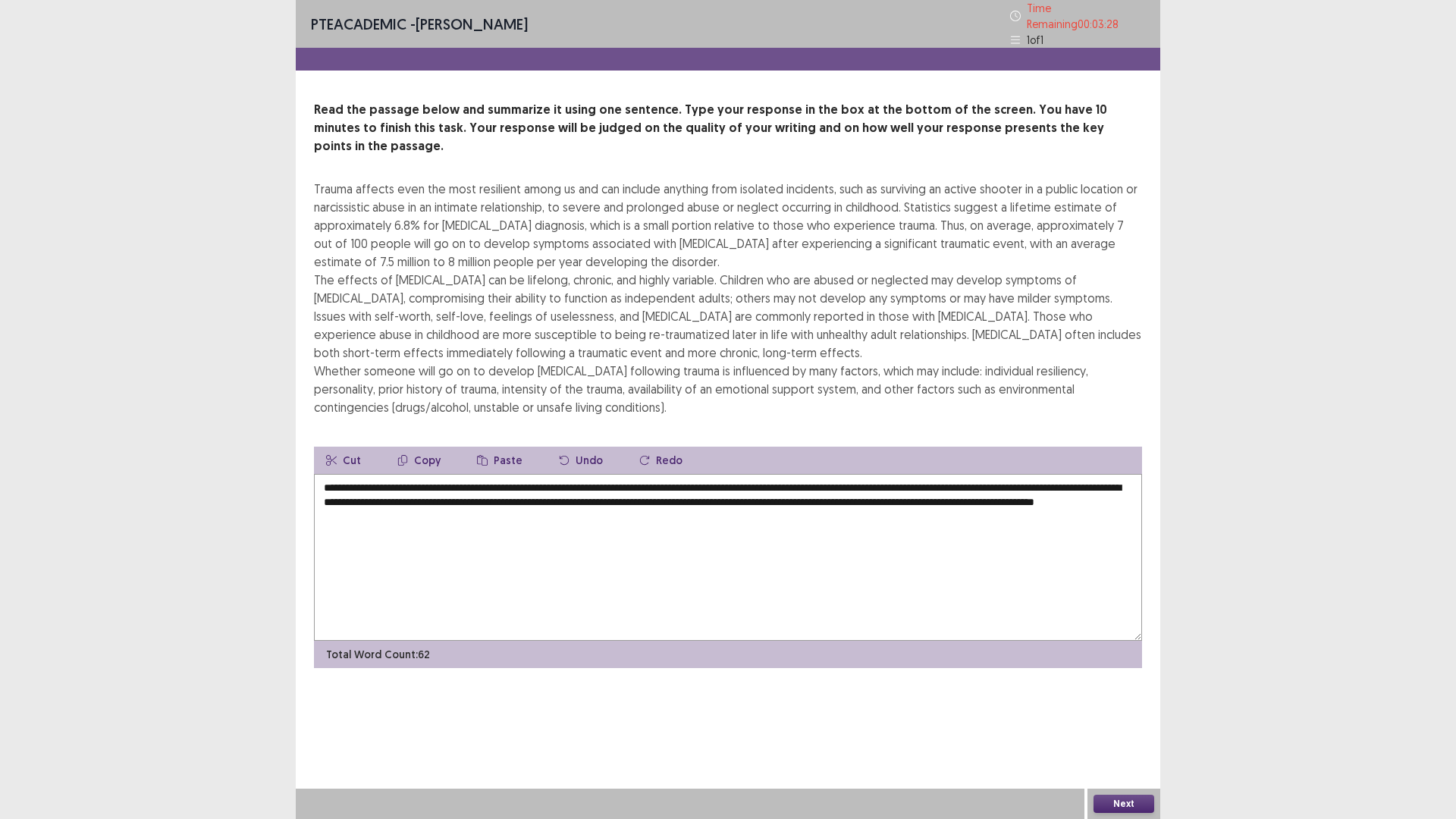
click at [1004, 474] on textarea "**********" at bounding box center [728, 557] width 828 height 167
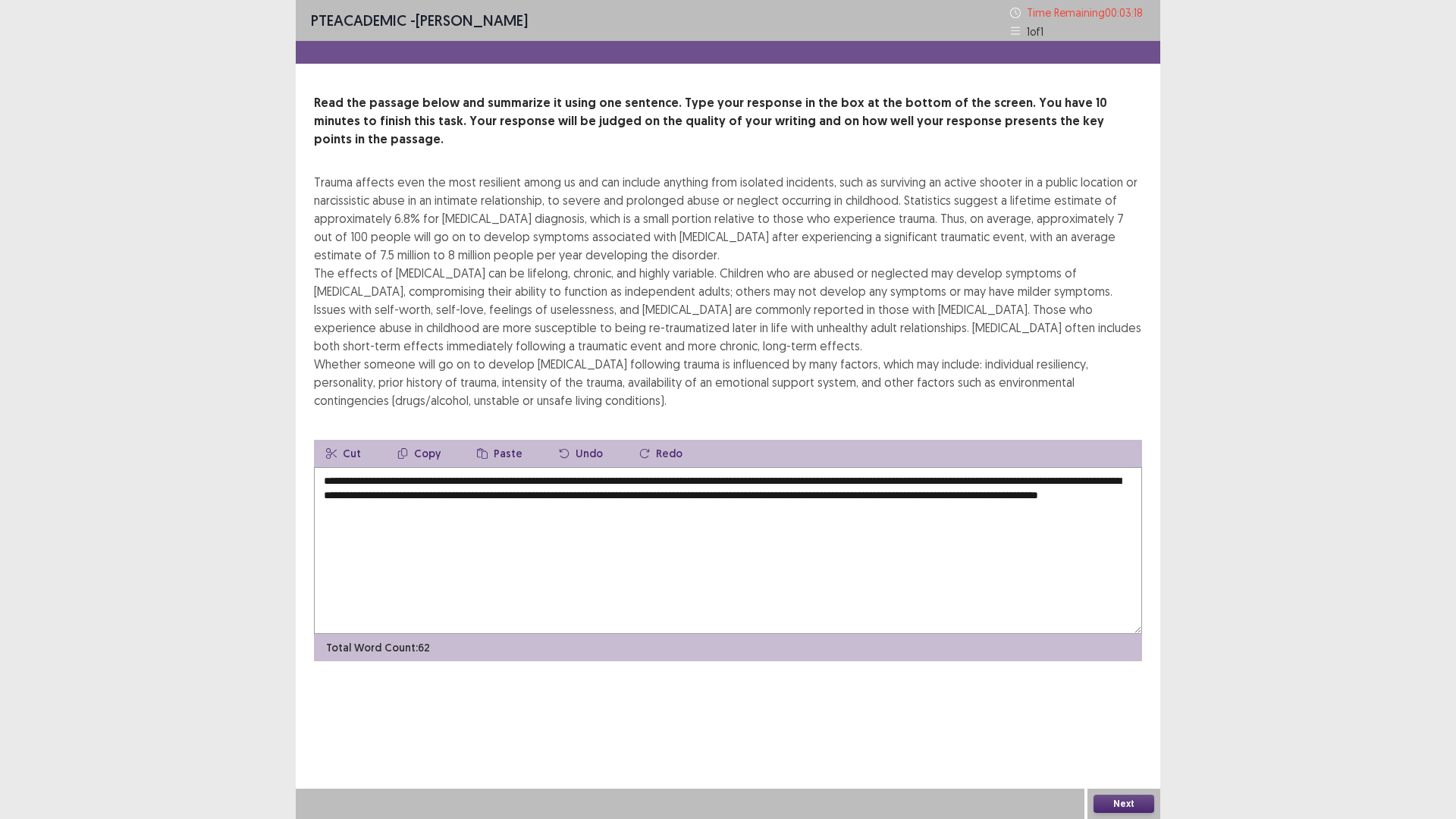
click at [1103, 467] on textarea "**********" at bounding box center [728, 550] width 828 height 167
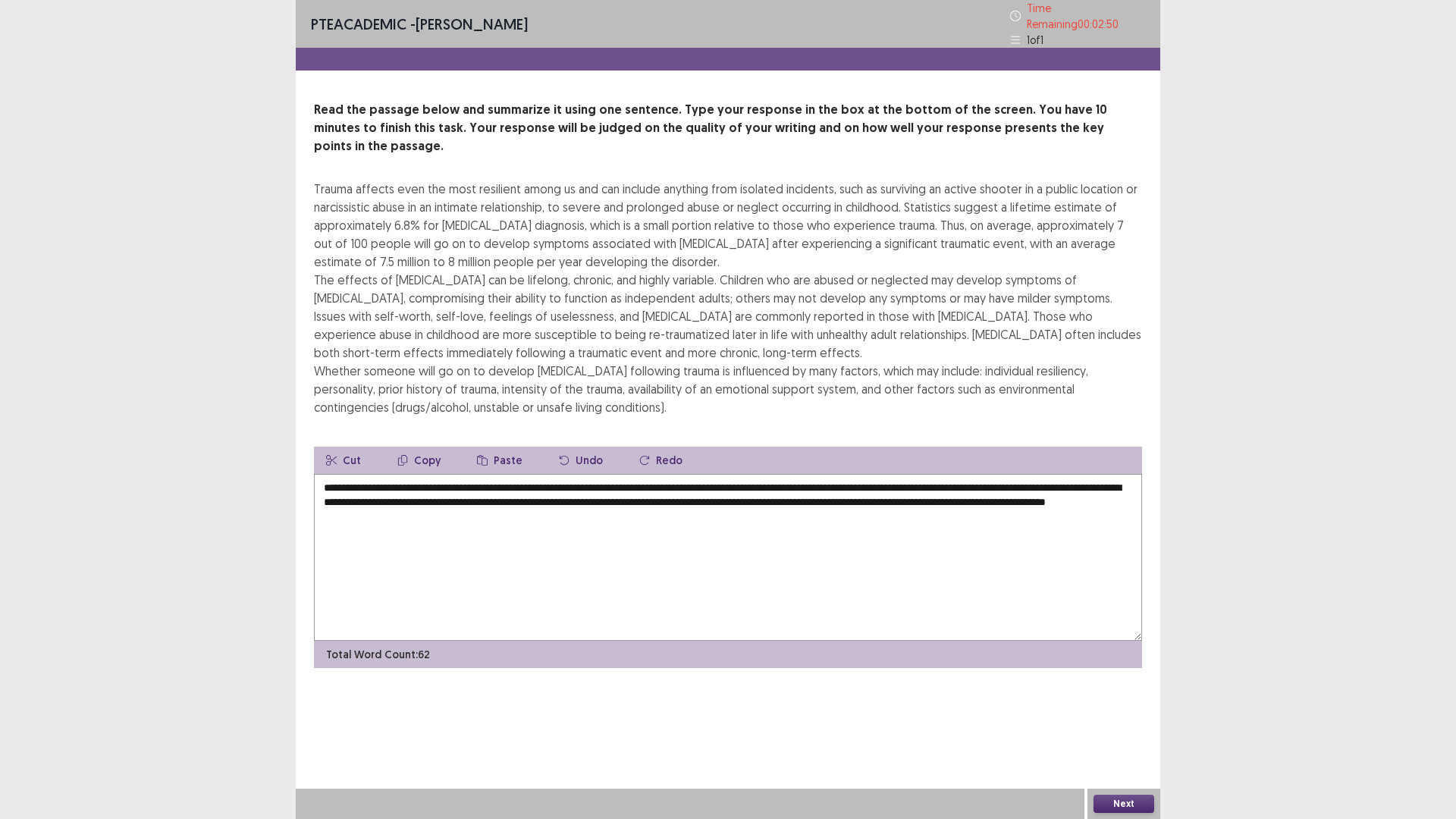
click at [907, 476] on textarea "**********" at bounding box center [728, 557] width 828 height 167
click at [881, 484] on textarea "**********" at bounding box center [728, 557] width 828 height 167
type textarea "**********"
click at [1132, 800] on button "Next" at bounding box center [1124, 803] width 60 height 18
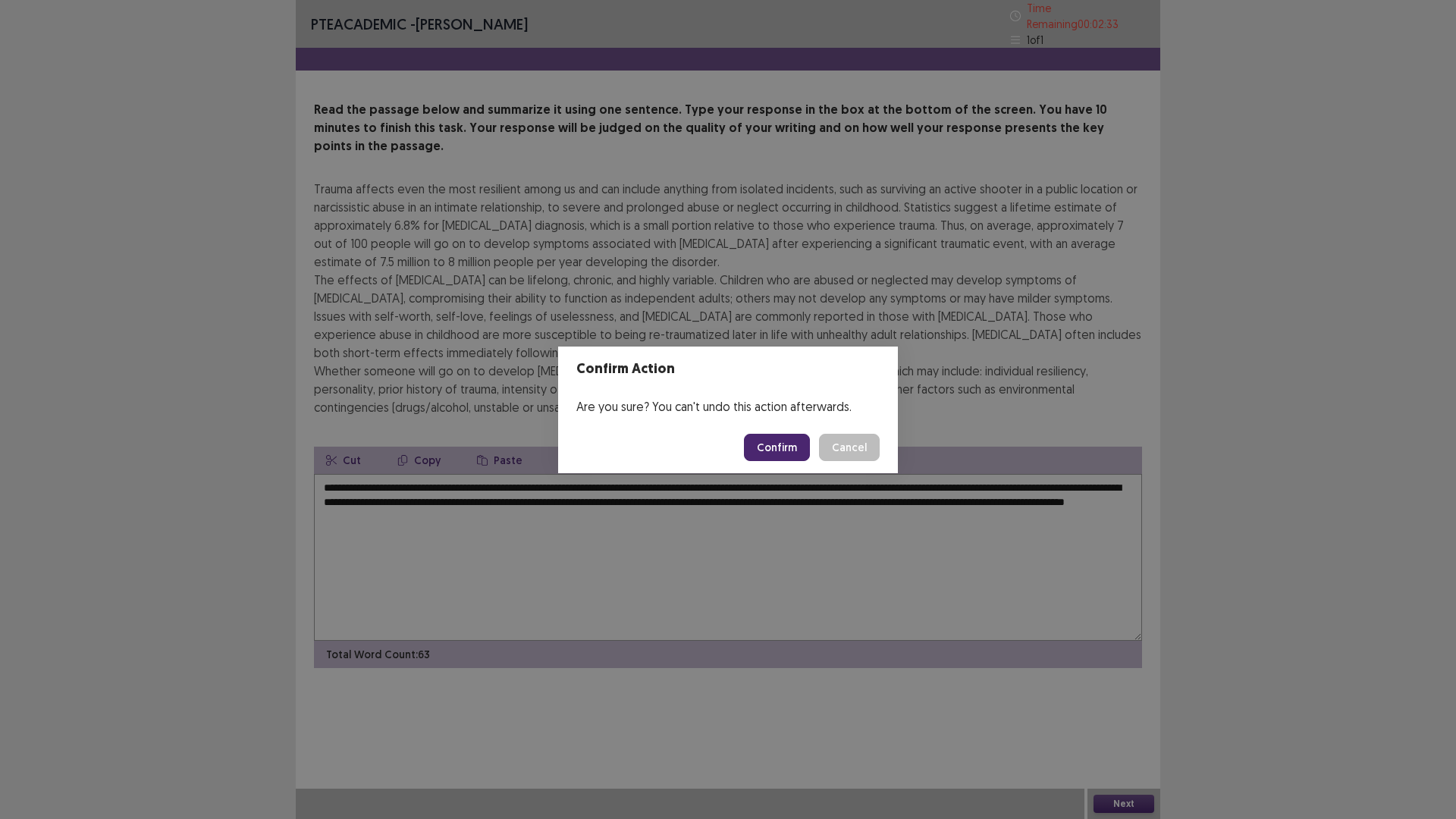
click at [782, 450] on button "Confirm" at bounding box center [778, 447] width 66 height 27
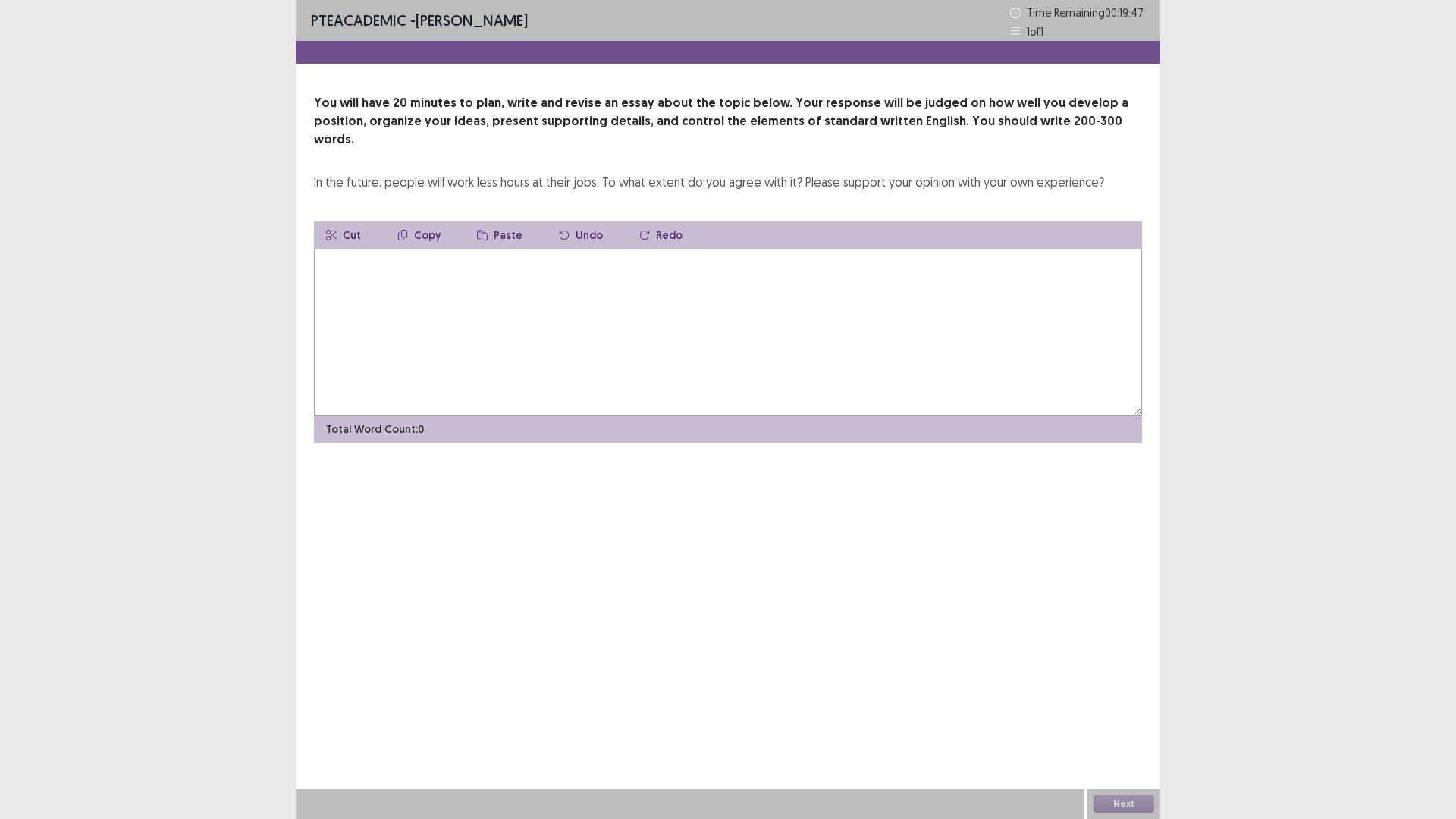
click at [479, 269] on textarea at bounding box center [728, 332] width 828 height 167
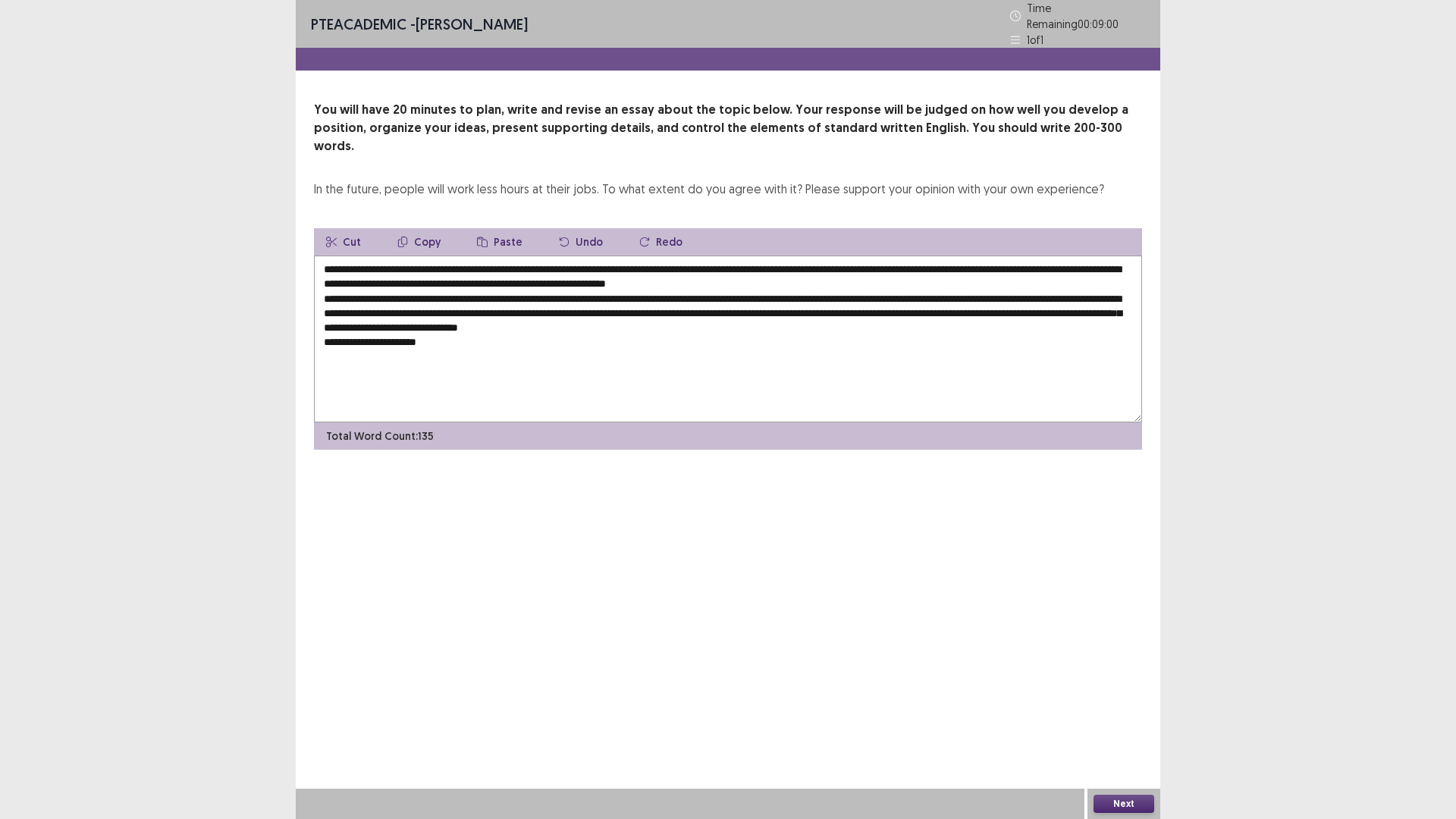
drag, startPoint x: 484, startPoint y: 256, endPoint x: 493, endPoint y: 276, distance: 21.9
click at [485, 261] on textarea "**********" at bounding box center [728, 339] width 828 height 167
click at [471, 326] on textarea "**********" at bounding box center [728, 339] width 828 height 167
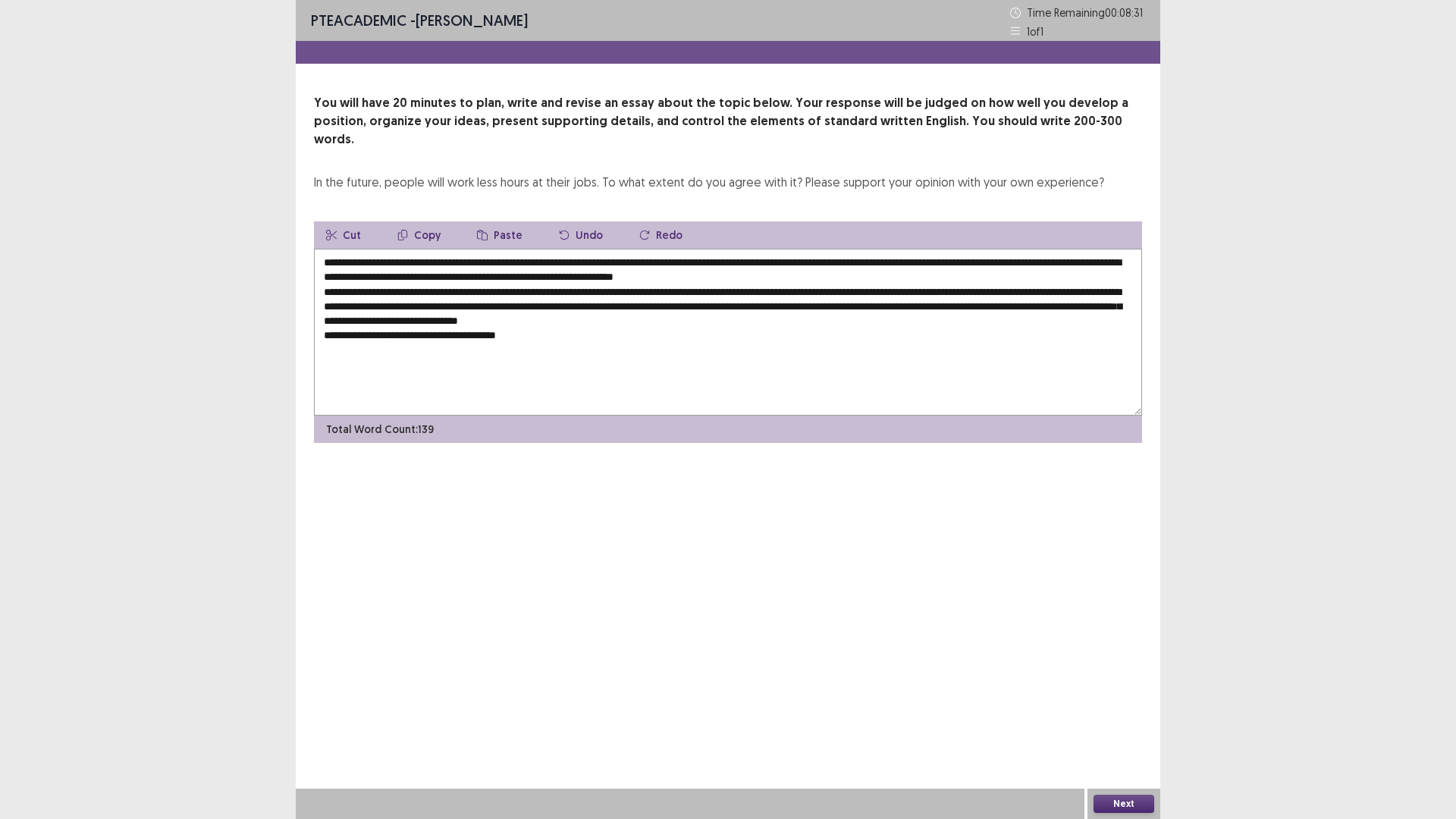
click at [485, 319] on textarea "**********" at bounding box center [728, 332] width 828 height 167
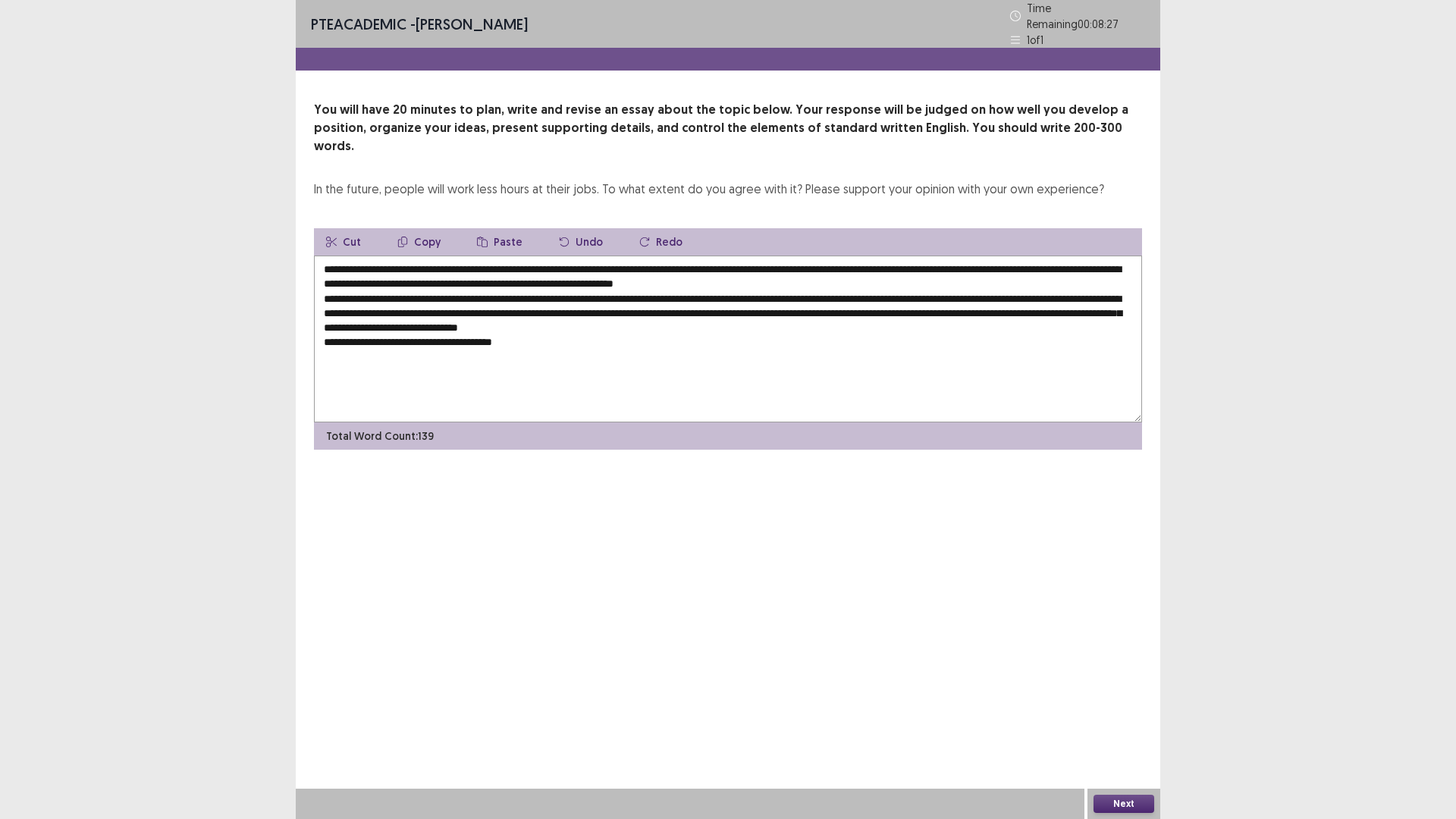
click at [561, 315] on textarea "**********" at bounding box center [728, 339] width 828 height 167
click at [720, 315] on textarea "**********" at bounding box center [728, 339] width 828 height 167
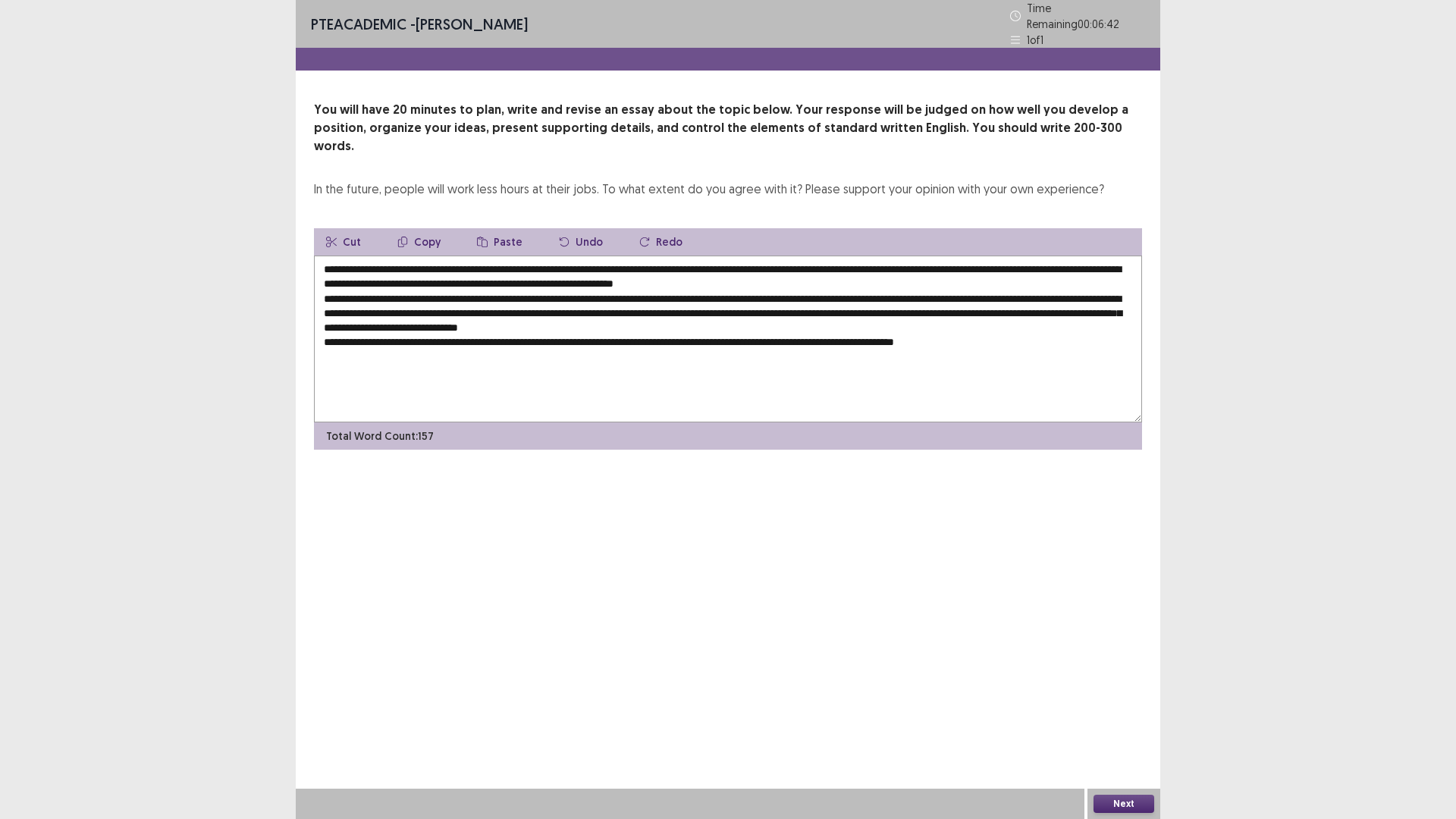
click at [1019, 323] on textarea "**********" at bounding box center [728, 339] width 828 height 167
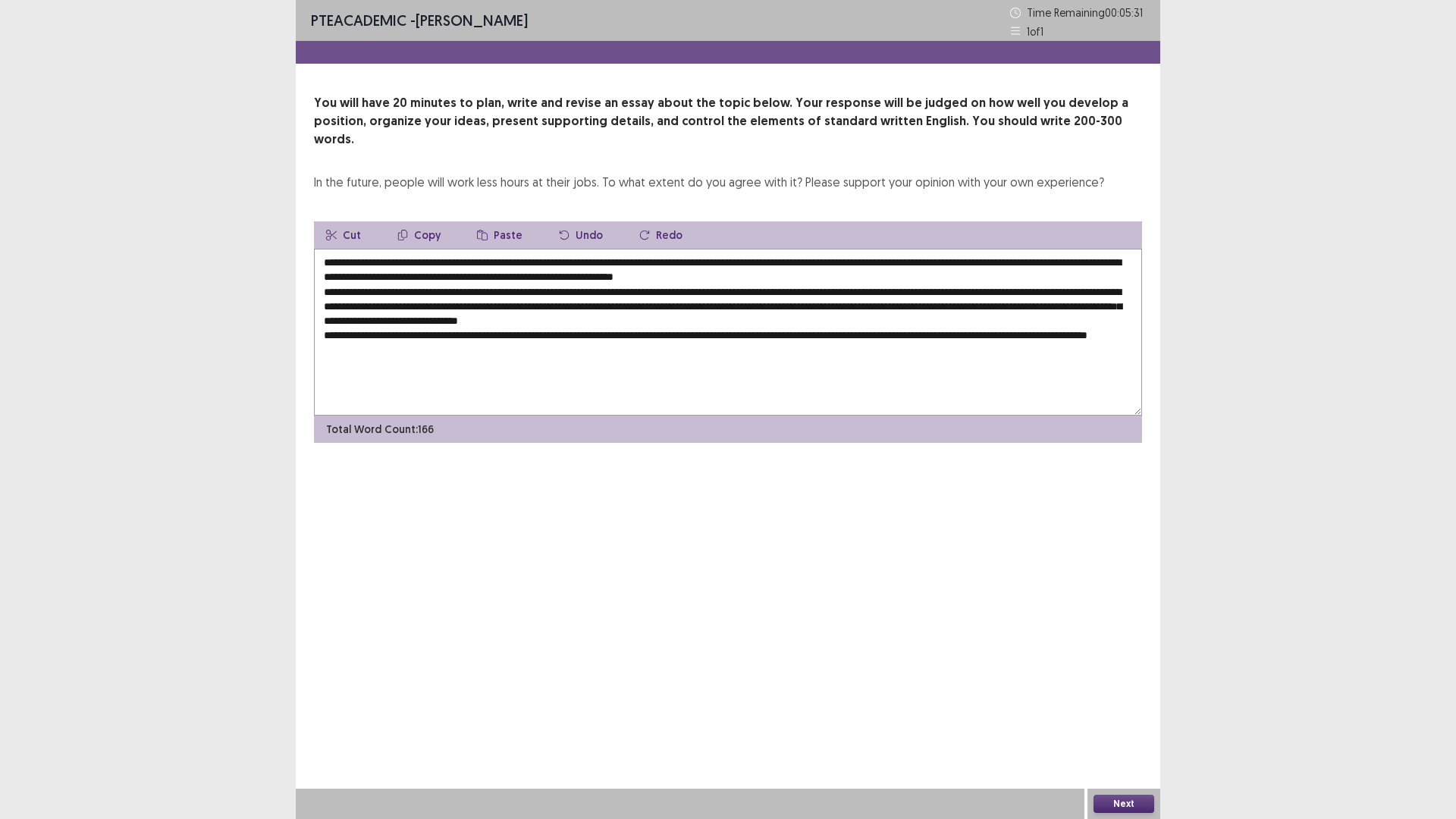
click at [1046, 314] on textarea "**********" at bounding box center [728, 332] width 828 height 167
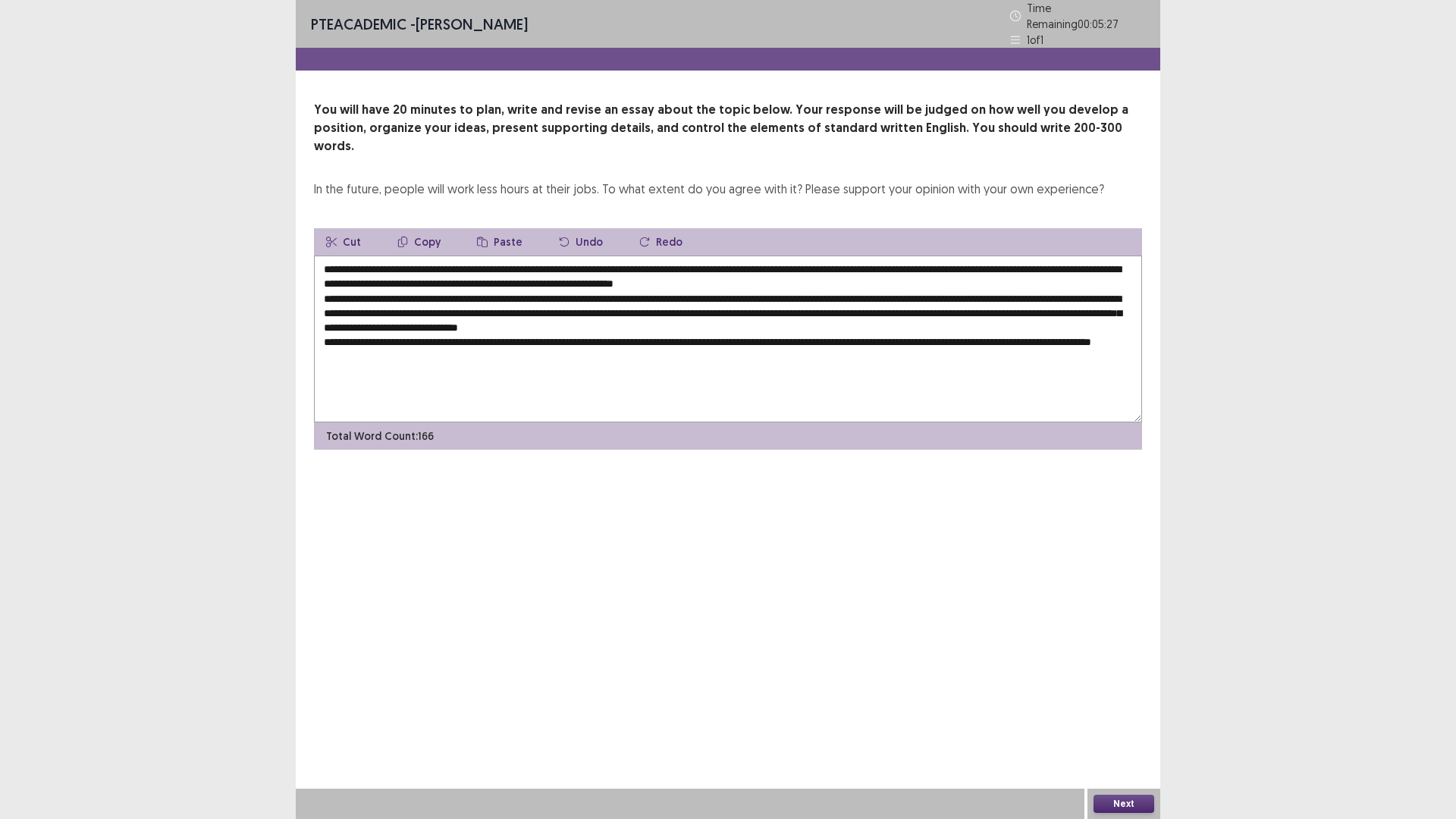
click at [446, 334] on textarea "**********" at bounding box center [728, 339] width 828 height 167
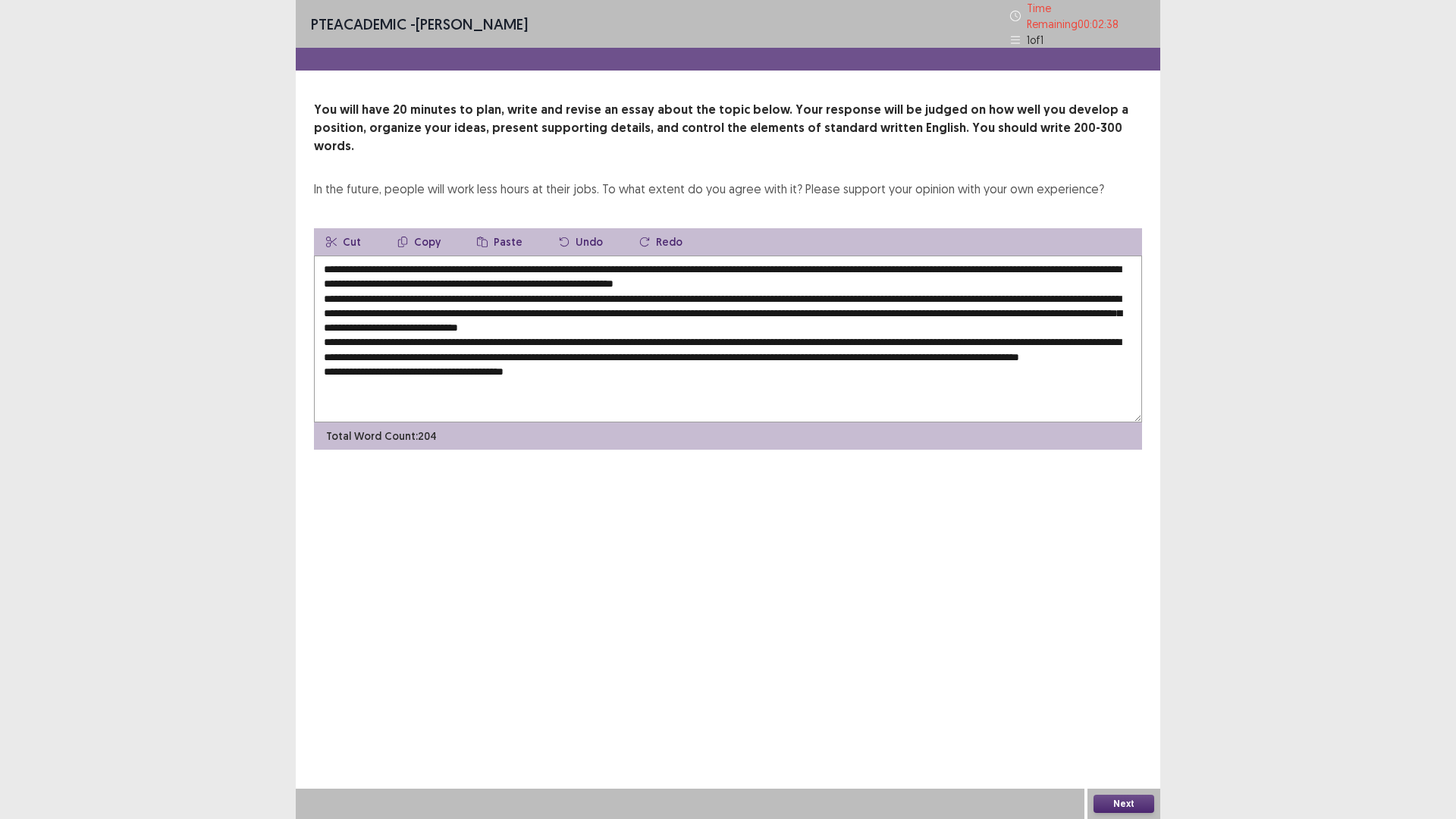
click at [395, 363] on textarea at bounding box center [728, 339] width 828 height 167
click at [577, 359] on textarea at bounding box center [728, 339] width 828 height 167
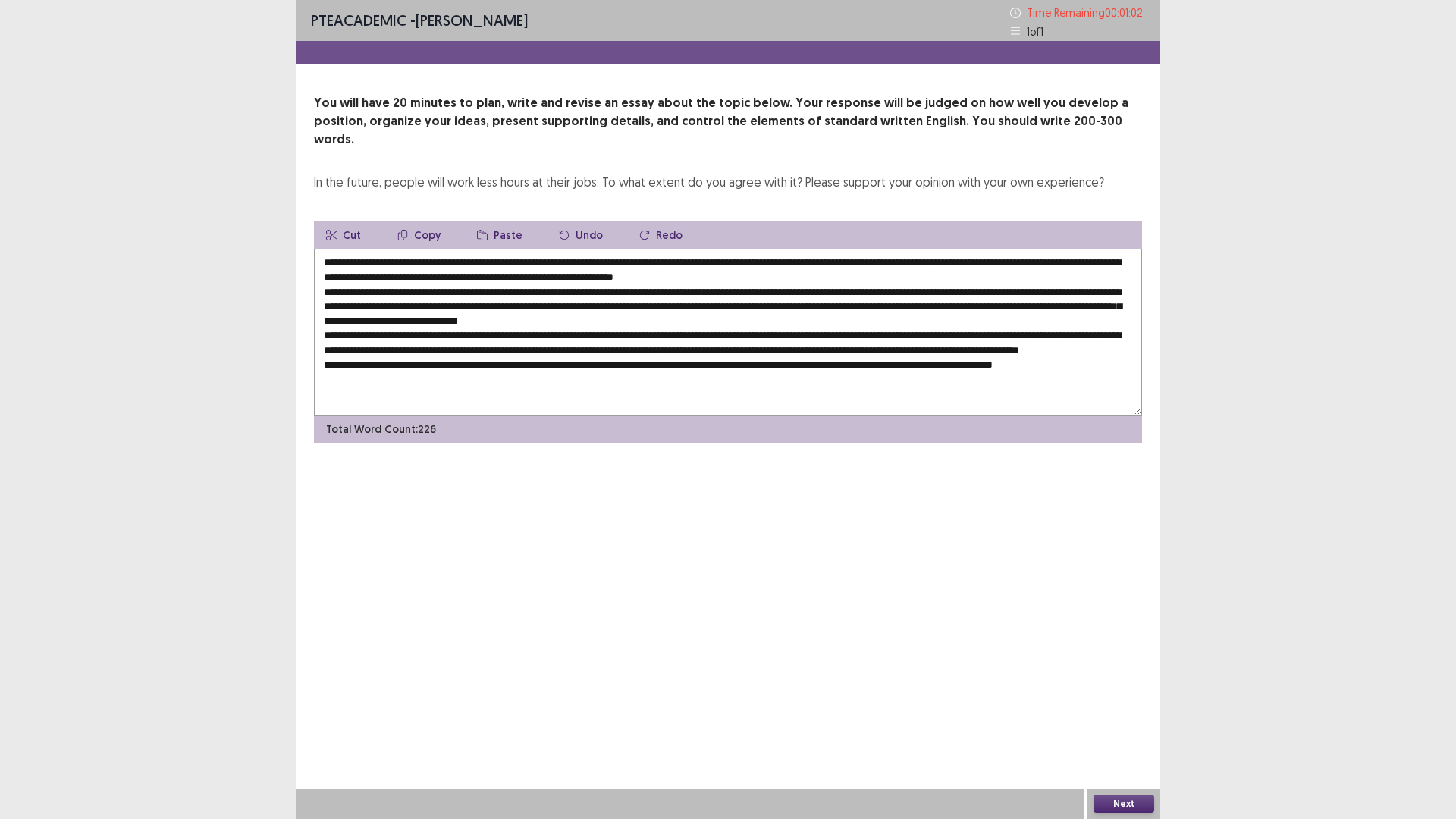
type textarea "**********"
click at [1130, 803] on button "Next" at bounding box center [1124, 803] width 60 height 18
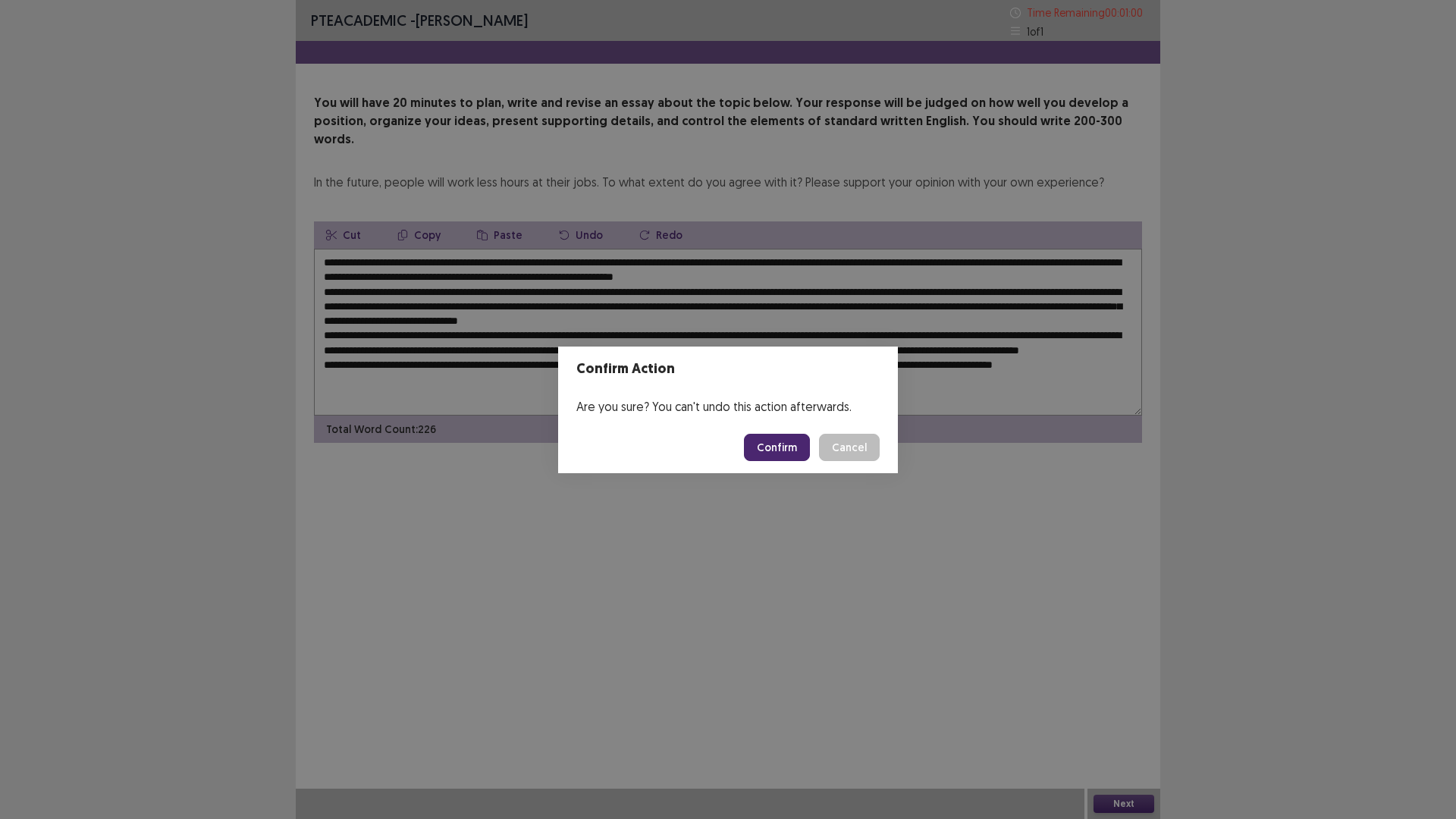
click at [784, 456] on button "Confirm" at bounding box center [778, 447] width 66 height 27
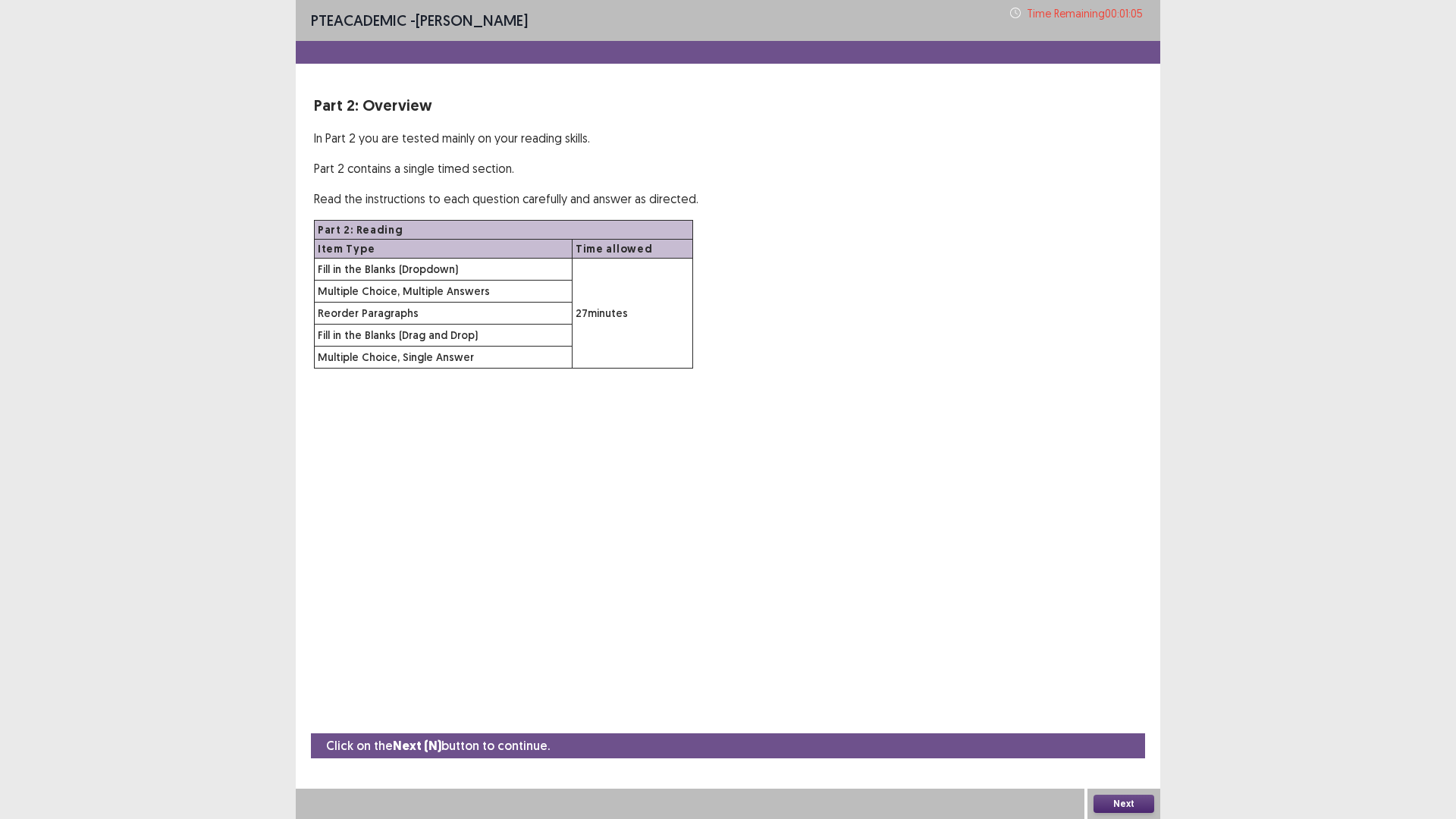
click at [1119, 794] on button "Next" at bounding box center [1124, 803] width 60 height 18
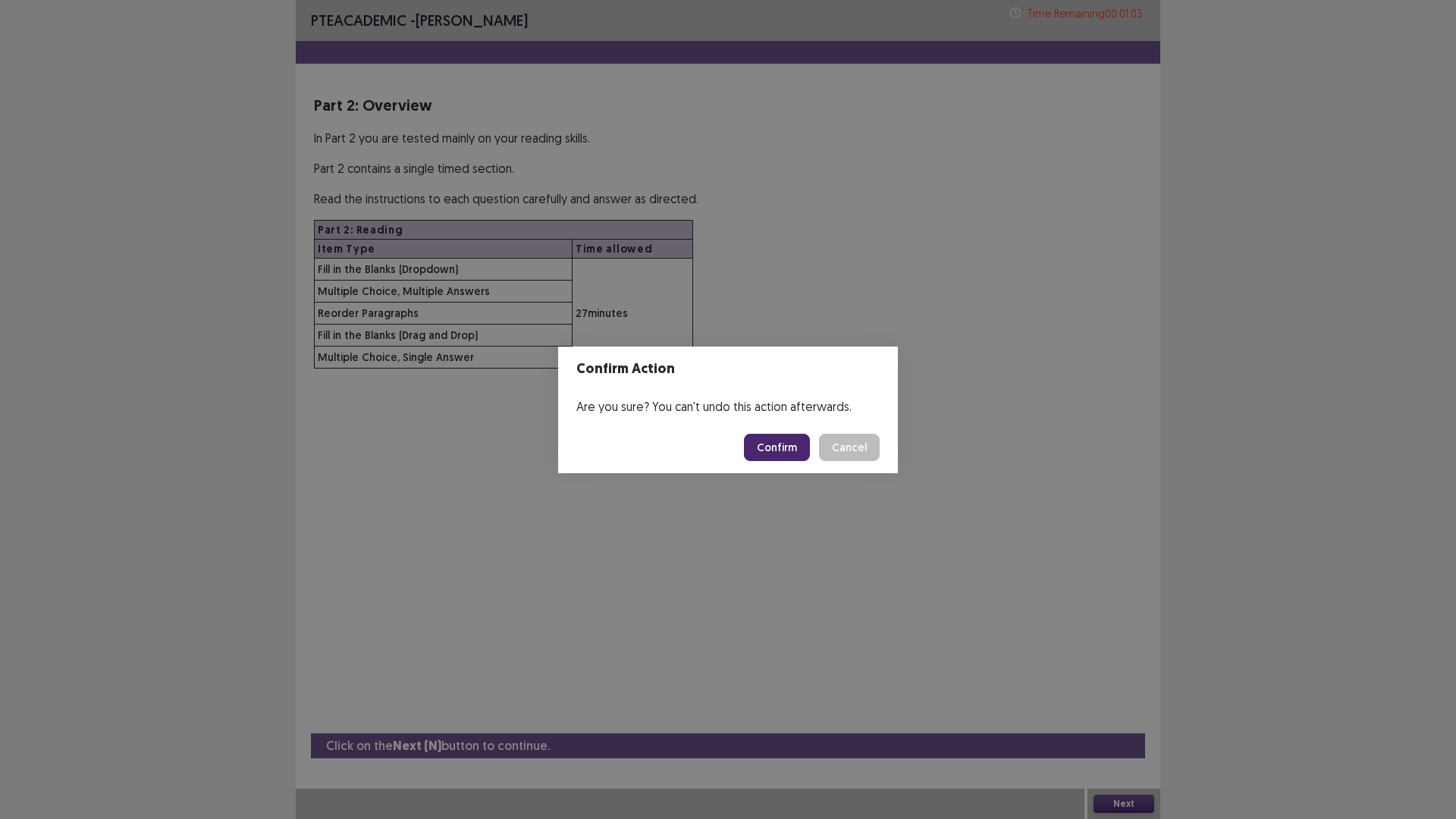
click at [794, 446] on button "Confirm" at bounding box center [778, 447] width 66 height 27
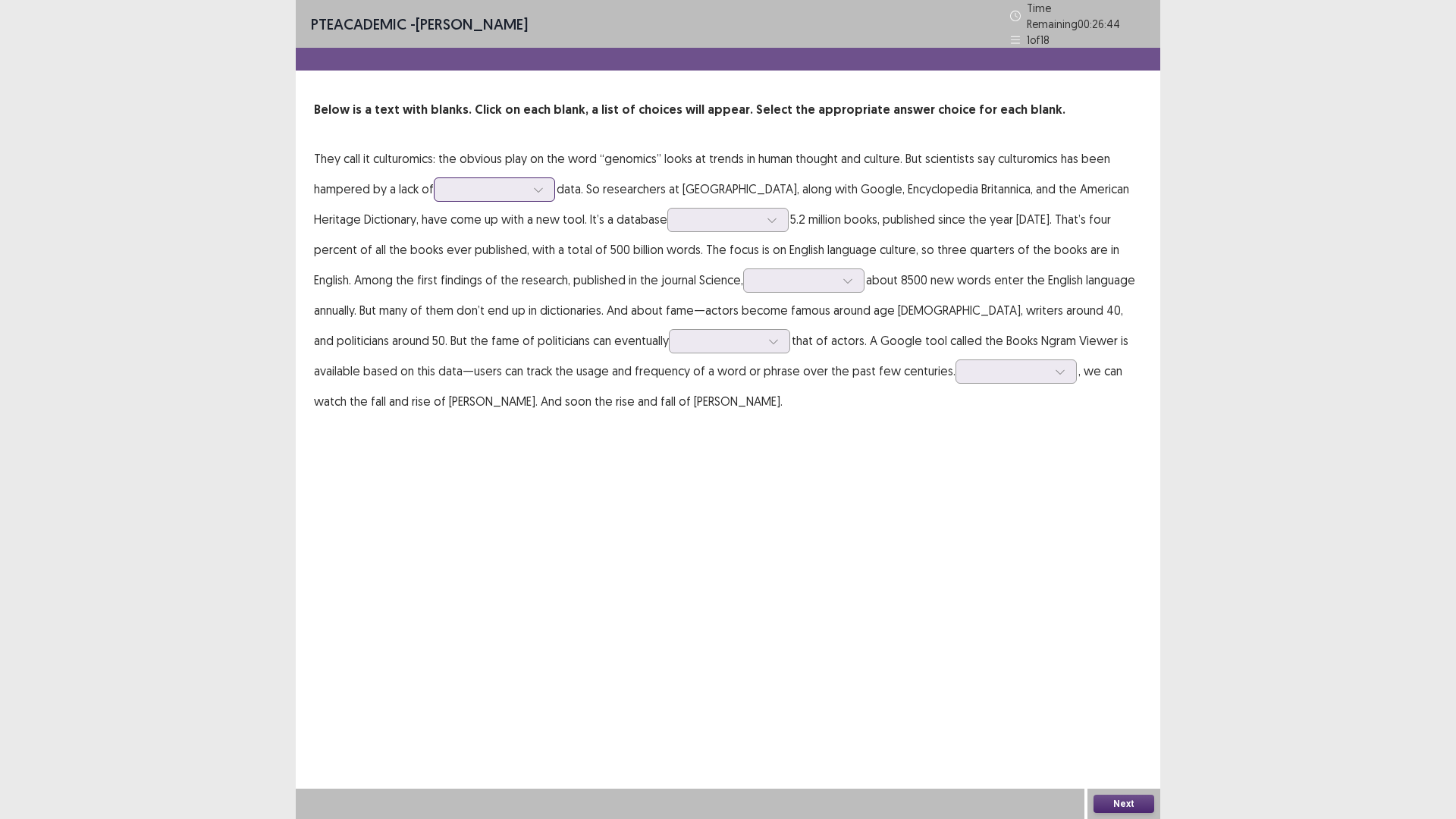
click at [495, 184] on div at bounding box center [486, 189] width 79 height 14
click at [487, 354] on div "descriptive" at bounding box center [494, 359] width 122 height 42
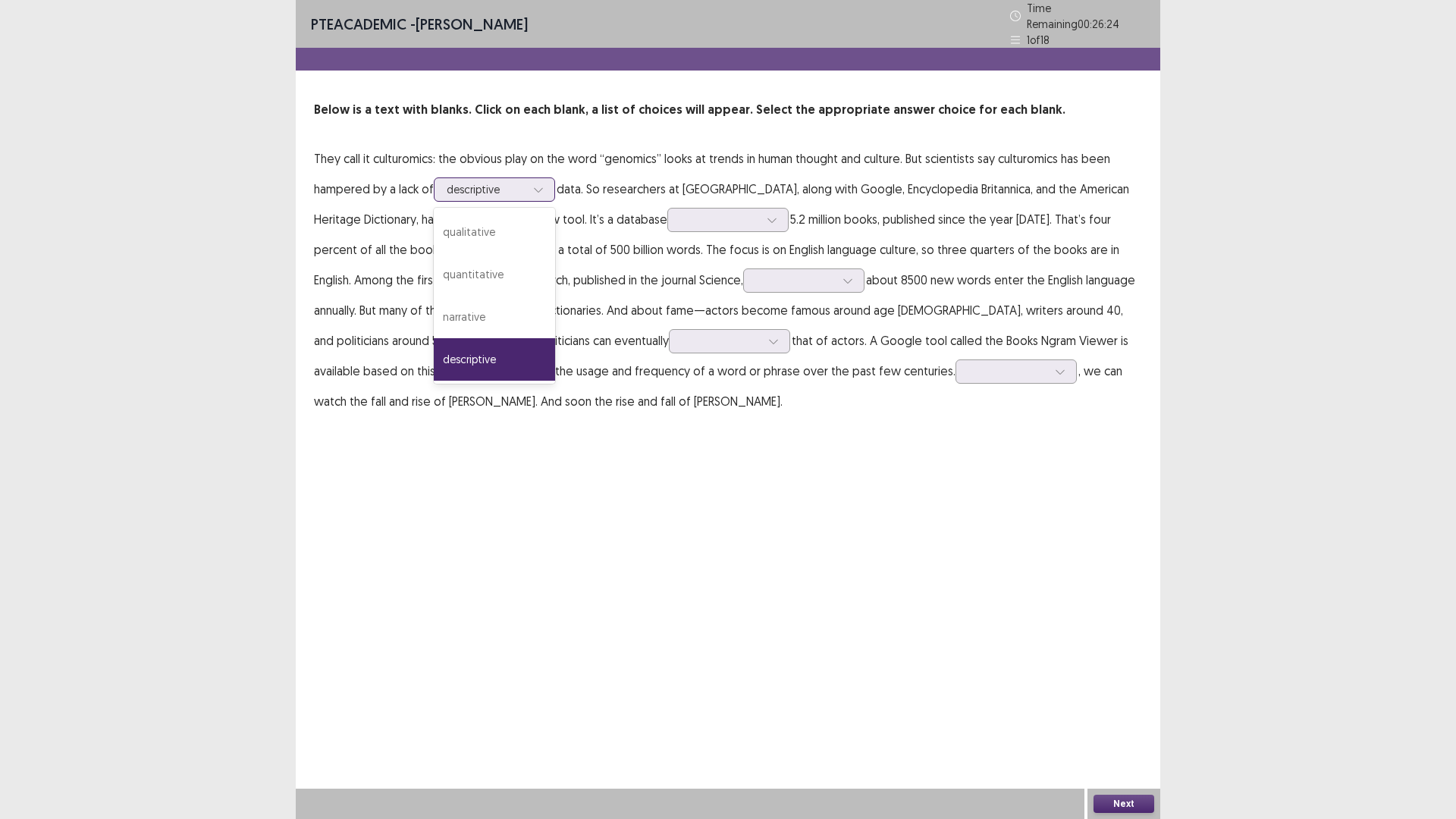
click at [490, 185] on div at bounding box center [486, 189] width 79 height 14
click at [502, 192] on div "descriptive" at bounding box center [486, 190] width 79 height 23
click at [504, 192] on div "descriptive" at bounding box center [486, 190] width 79 height 23
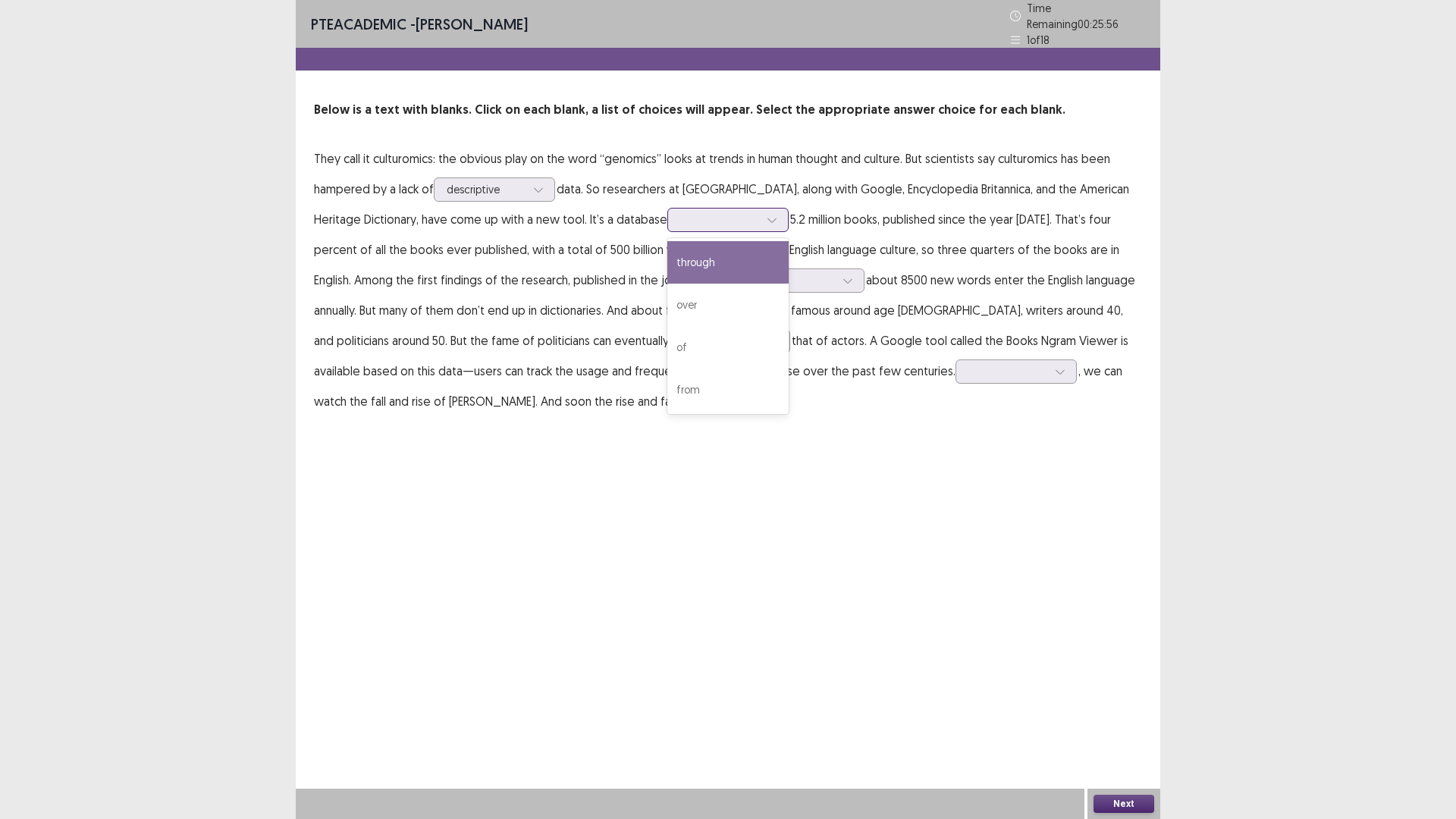
click at [761, 214] on div at bounding box center [772, 220] width 23 height 23
click at [667, 294] on div "over" at bounding box center [728, 305] width 122 height 42
click at [667, 208] on div "over" at bounding box center [728, 220] width 122 height 25
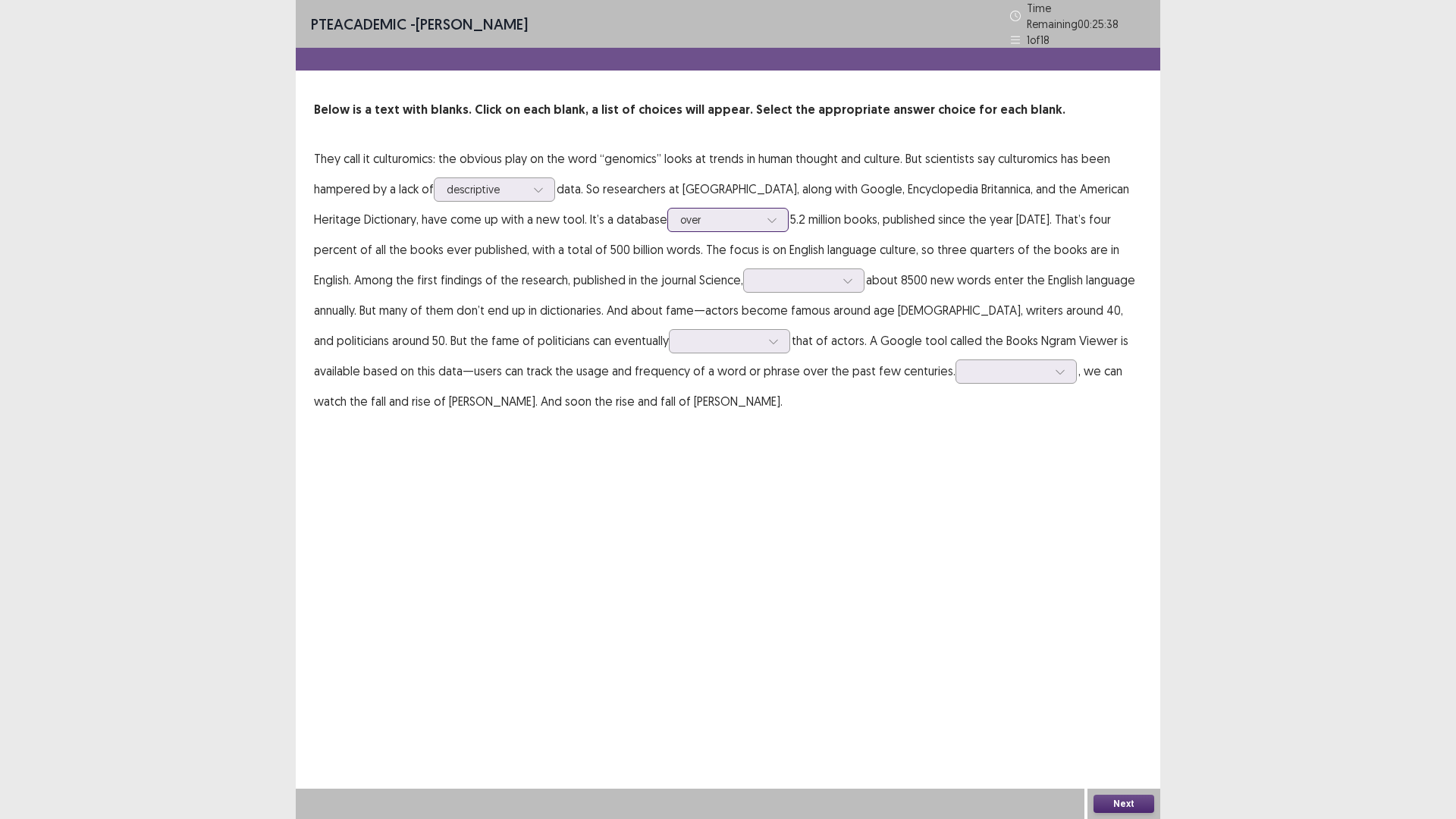
click at [680, 212] on div at bounding box center [720, 219] width 79 height 14
click at [756, 275] on div at bounding box center [795, 279] width 79 height 14
click at [744, 456] on div "estimated" at bounding box center [804, 450] width 122 height 42
click at [682, 340] on div at bounding box center [722, 341] width 79 height 14
click at [669, 367] on div "replace" at bounding box center [729, 383] width 122 height 42
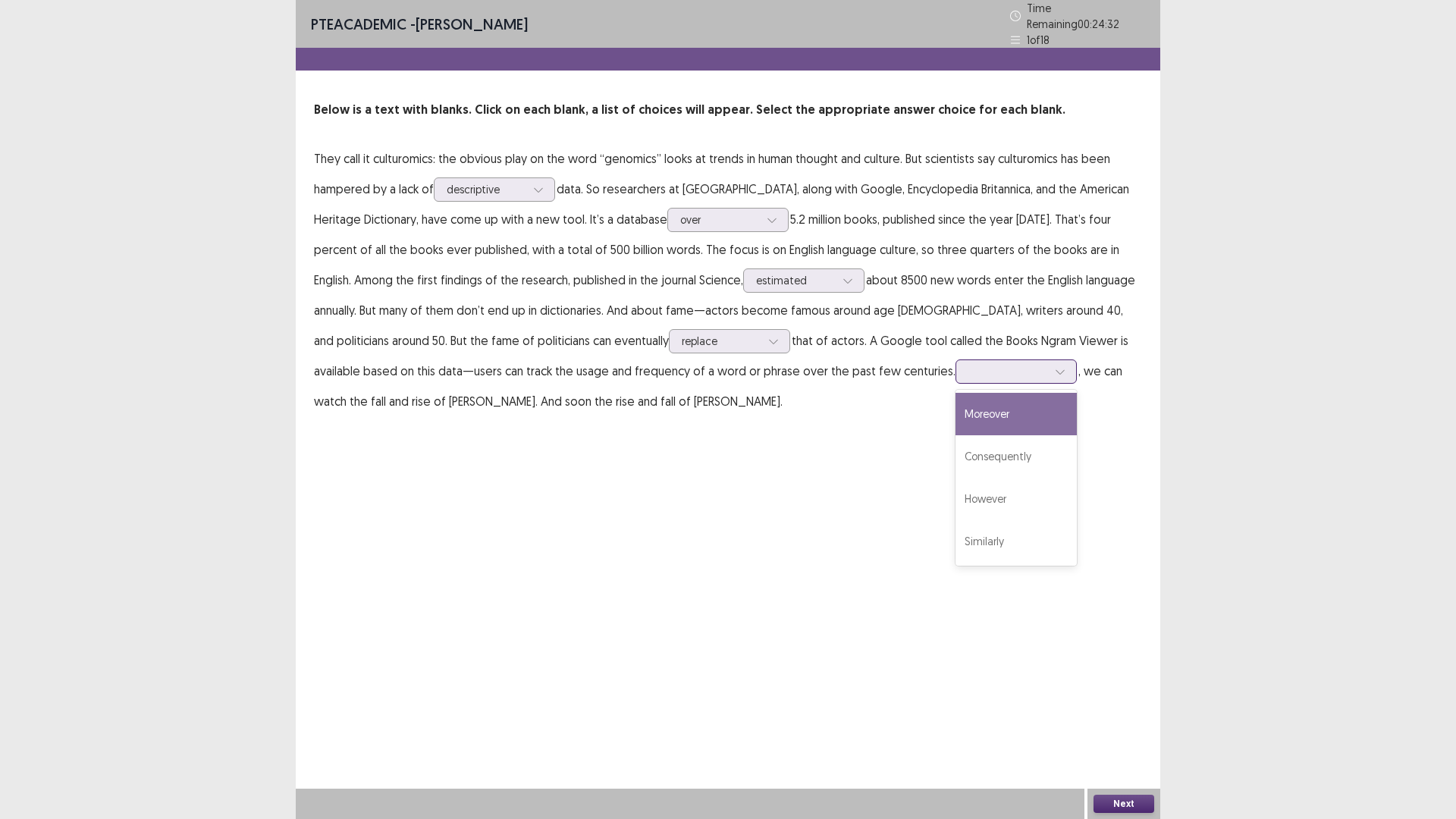
click at [968, 364] on div at bounding box center [1008, 371] width 79 height 14
click at [956, 443] on div "Consequently" at bounding box center [1016, 456] width 122 height 42
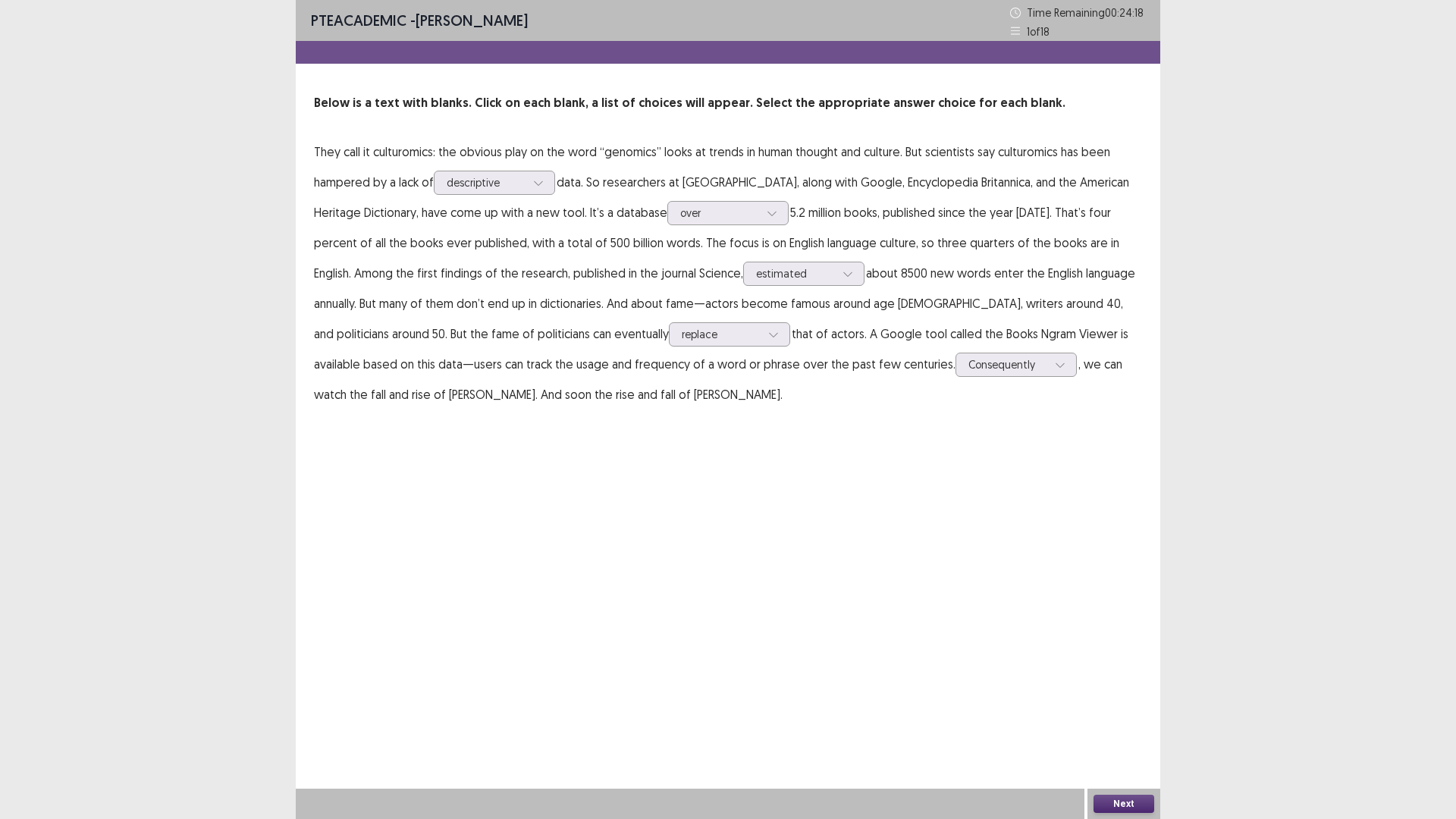
click at [1111, 802] on button "Next" at bounding box center [1124, 803] width 60 height 18
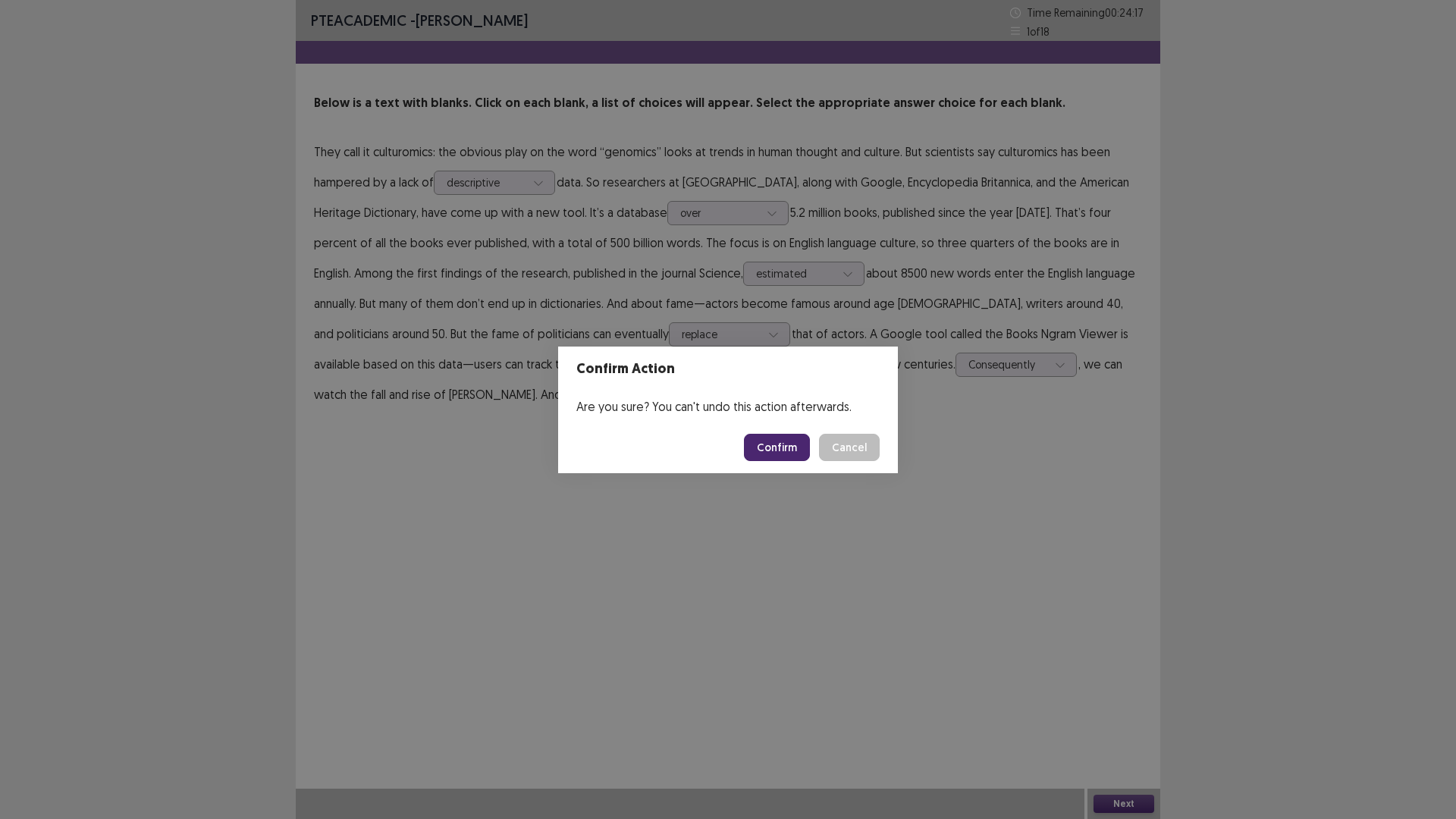
click at [776, 456] on button "Confirm" at bounding box center [778, 447] width 66 height 27
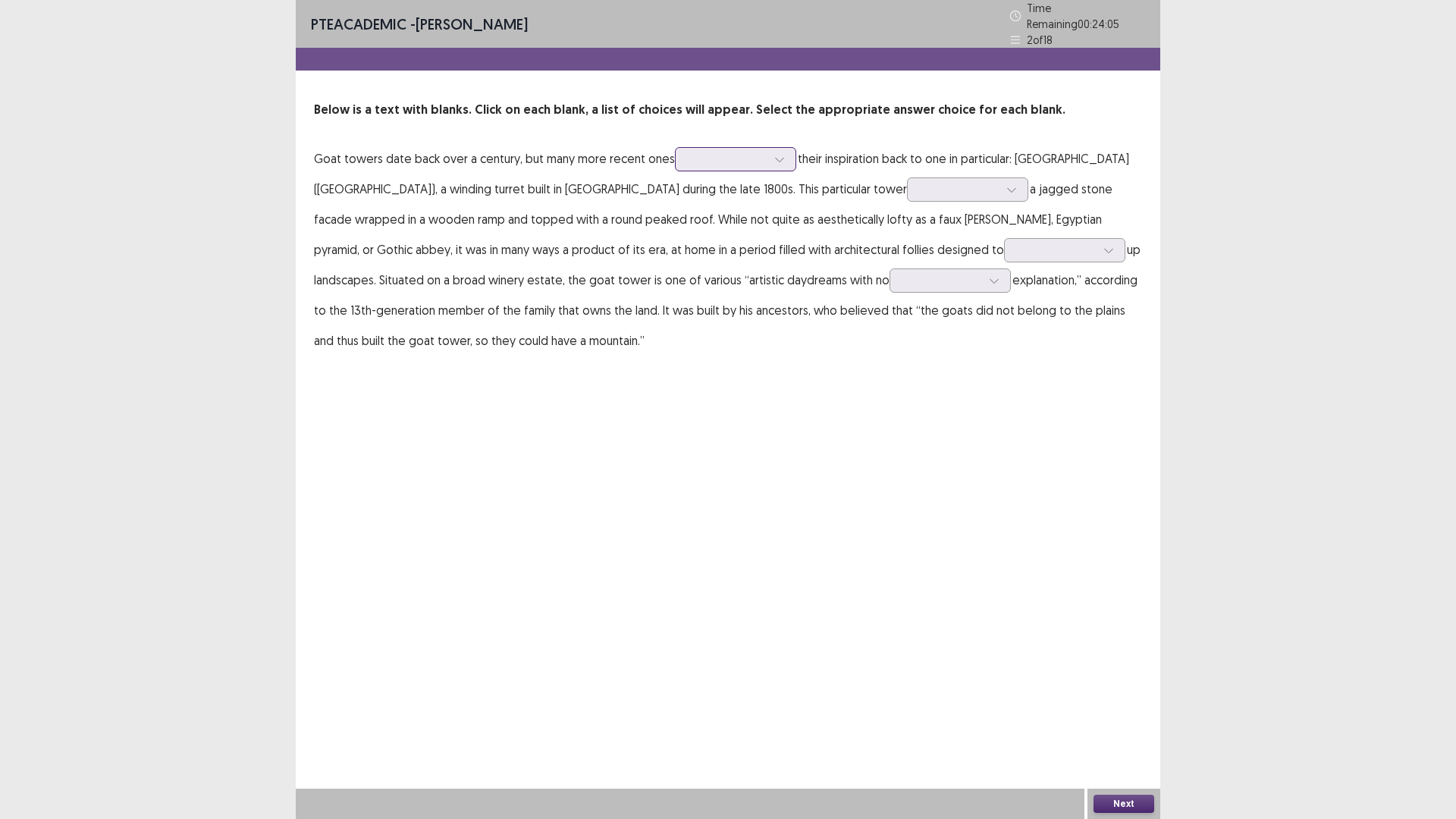
click at [706, 152] on div at bounding box center [728, 159] width 79 height 14
click at [723, 326] on div "trace" at bounding box center [735, 328] width 122 height 42
click at [920, 186] on div at bounding box center [960, 189] width 79 height 14
click at [907, 308] on div "features" at bounding box center [967, 316] width 122 height 42
click at [1017, 245] on div at bounding box center [1057, 249] width 79 height 14
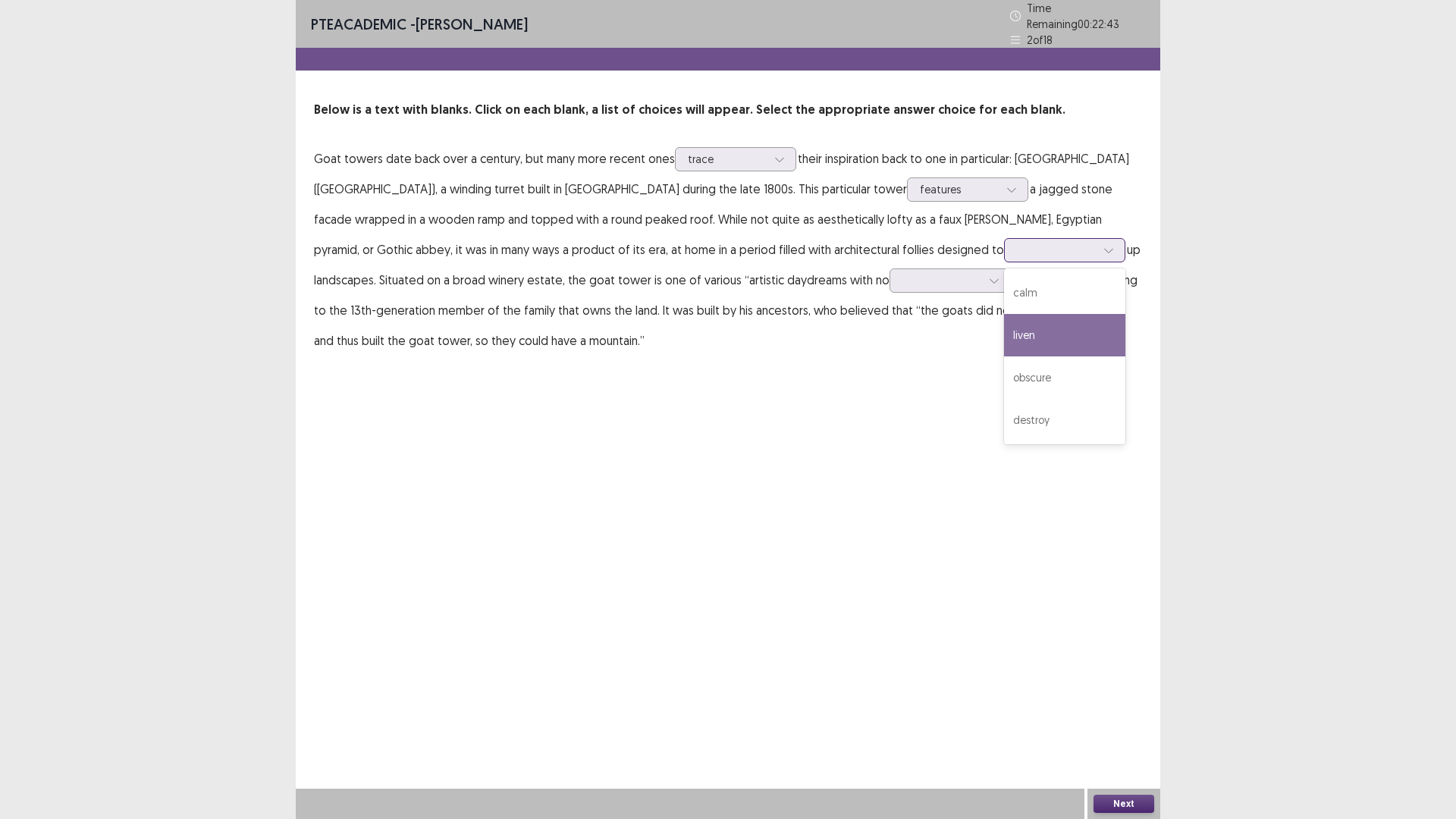
click at [1004, 331] on div "liven" at bounding box center [1064, 335] width 122 height 42
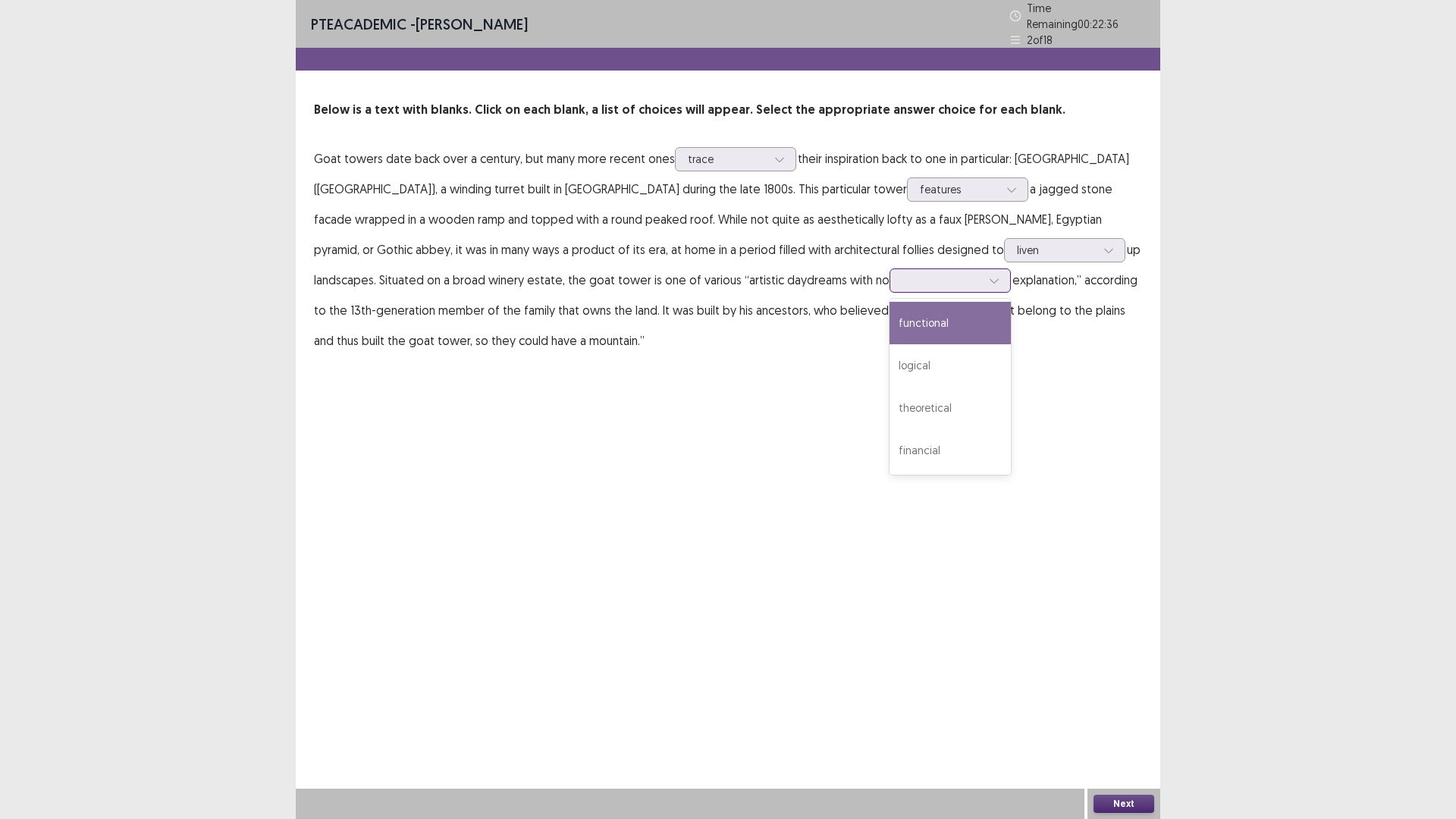
click at [903, 280] on div at bounding box center [943, 279] width 79 height 14
click at [890, 354] on div "logical" at bounding box center [950, 365] width 122 height 42
click at [1127, 801] on button "Next" at bounding box center [1124, 803] width 60 height 18
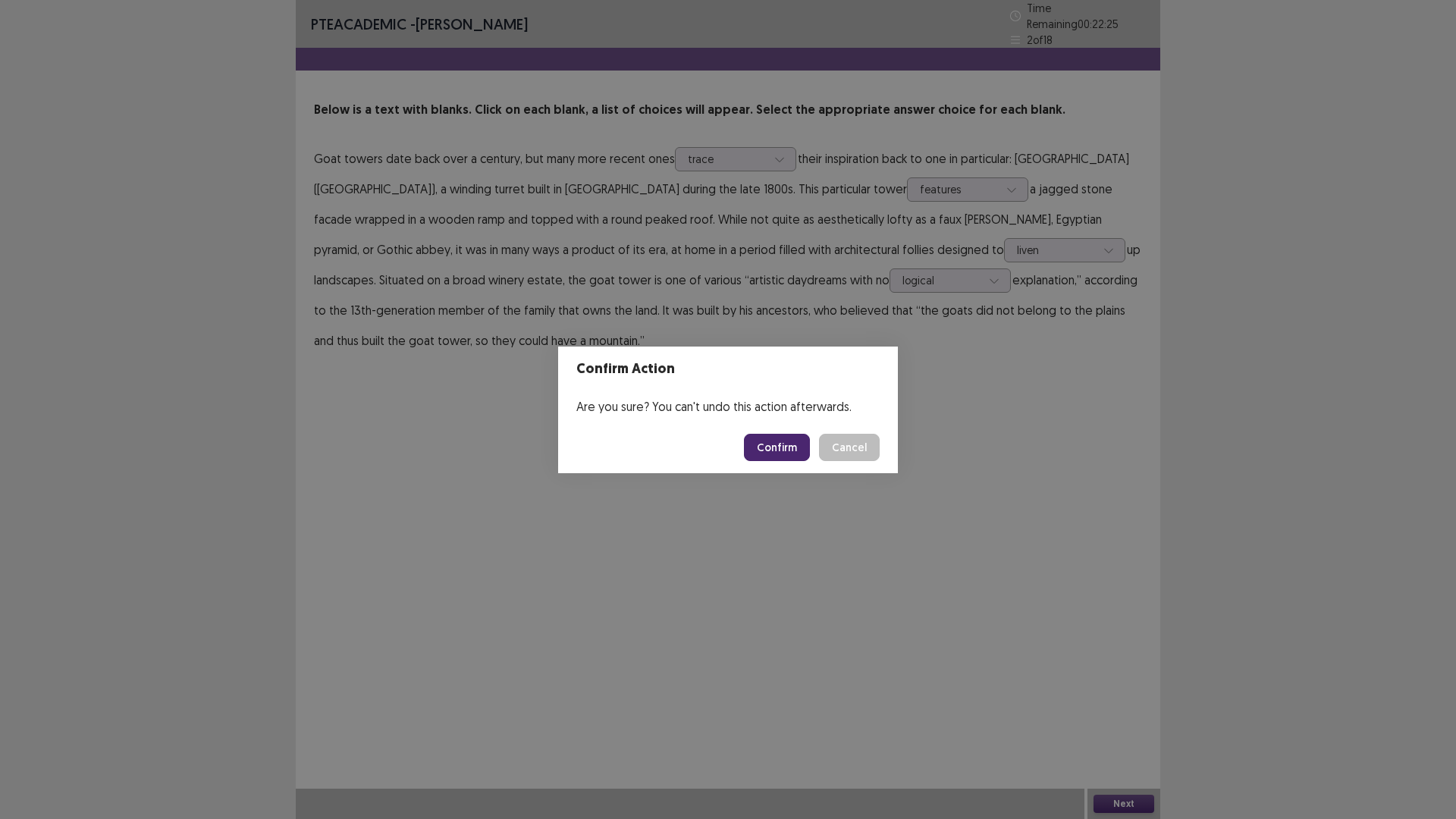
click at [776, 440] on button "Confirm" at bounding box center [778, 447] width 66 height 27
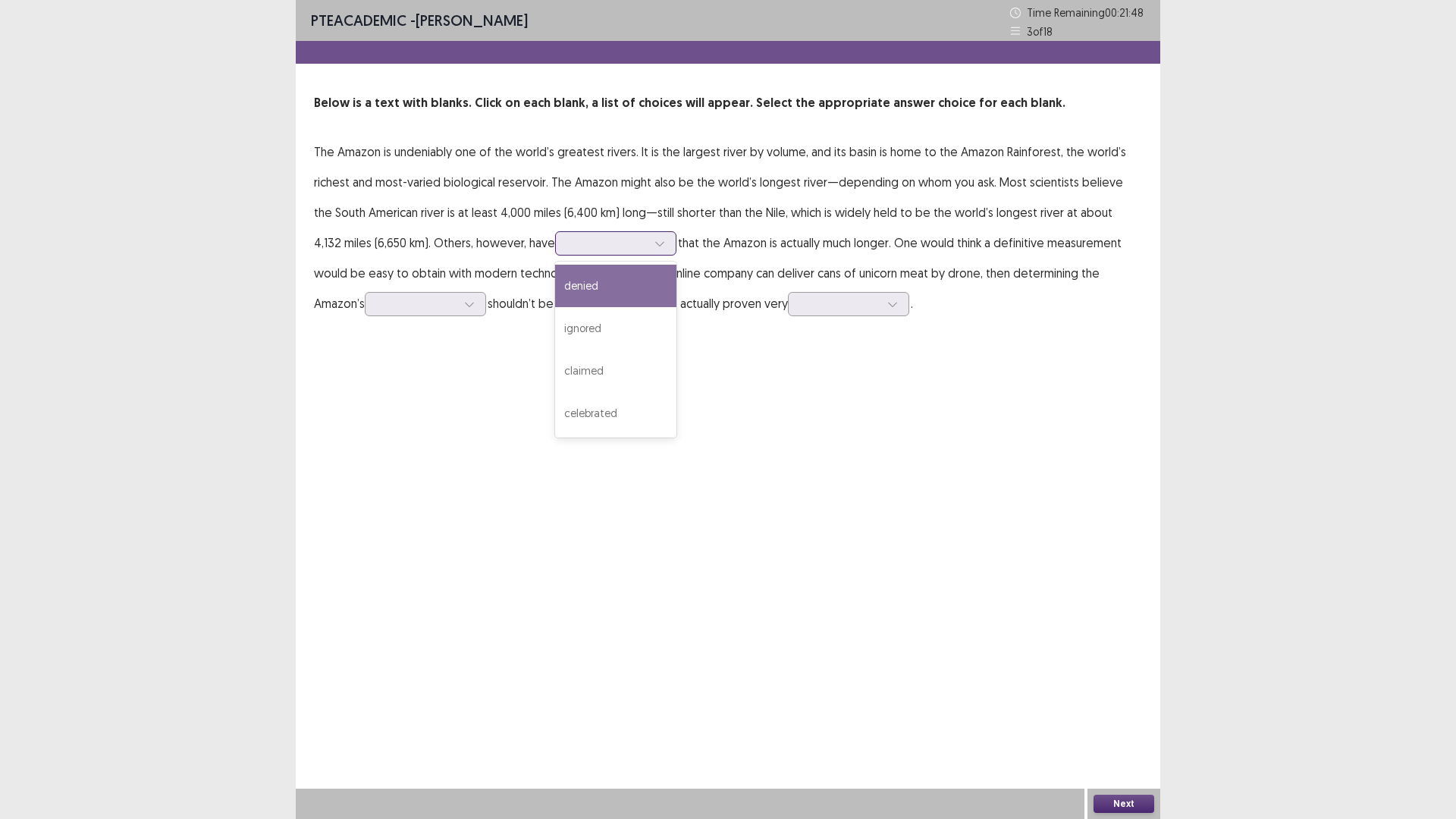
click at [592, 244] on div at bounding box center [608, 242] width 79 height 14
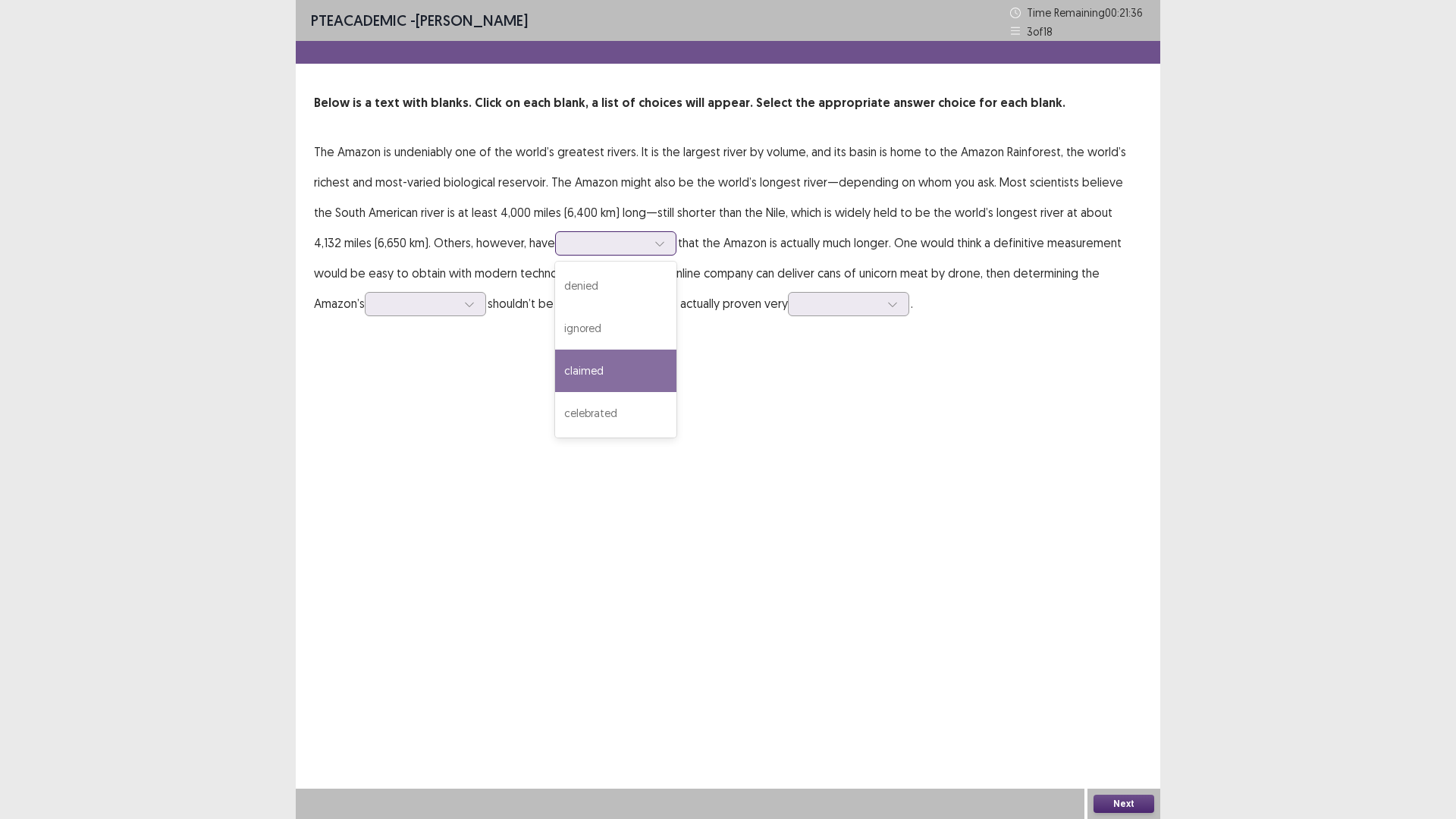
click at [577, 374] on div "claimed" at bounding box center [615, 371] width 122 height 42
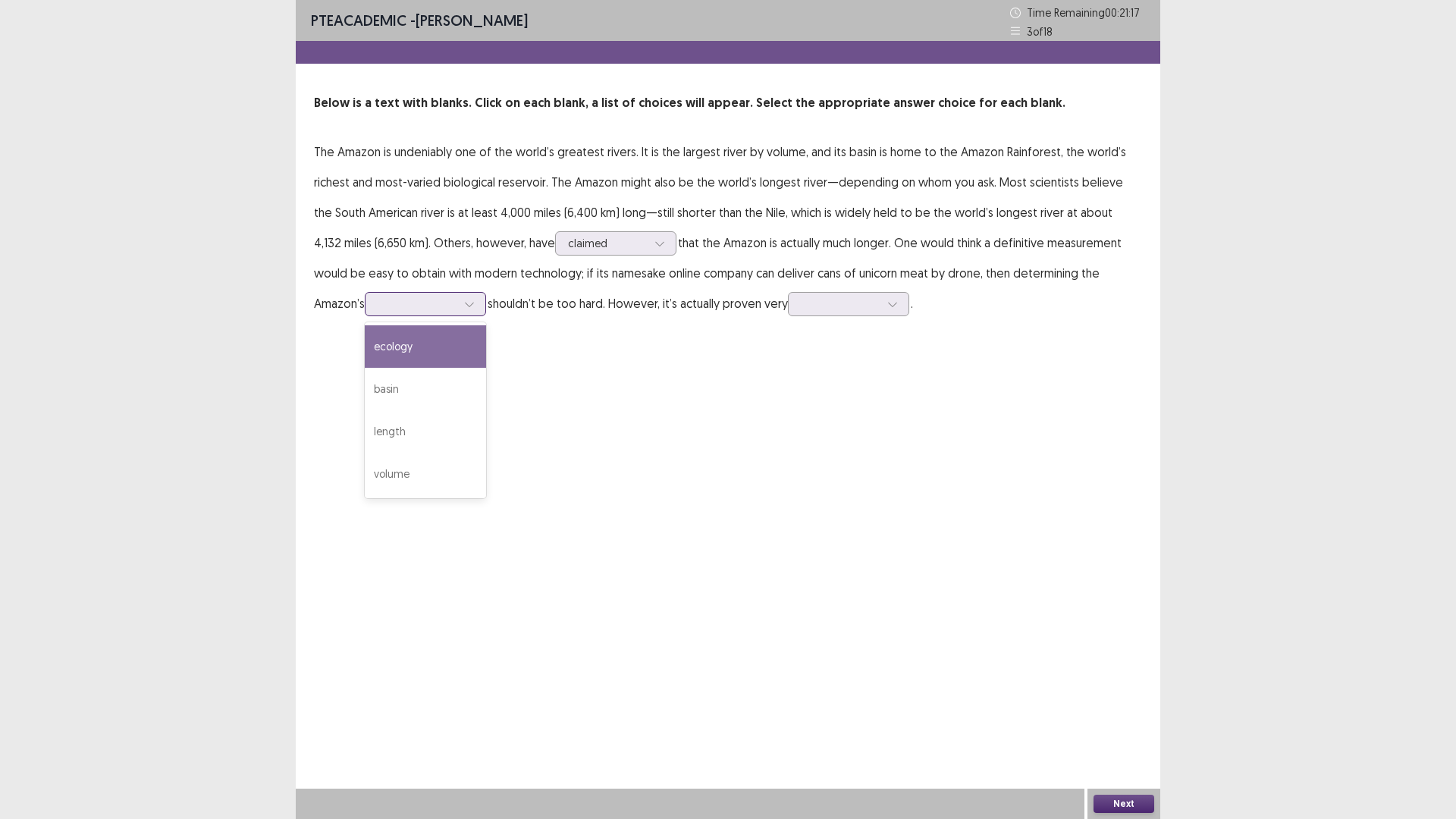
click at [377, 309] on div at bounding box center [417, 303] width 79 height 14
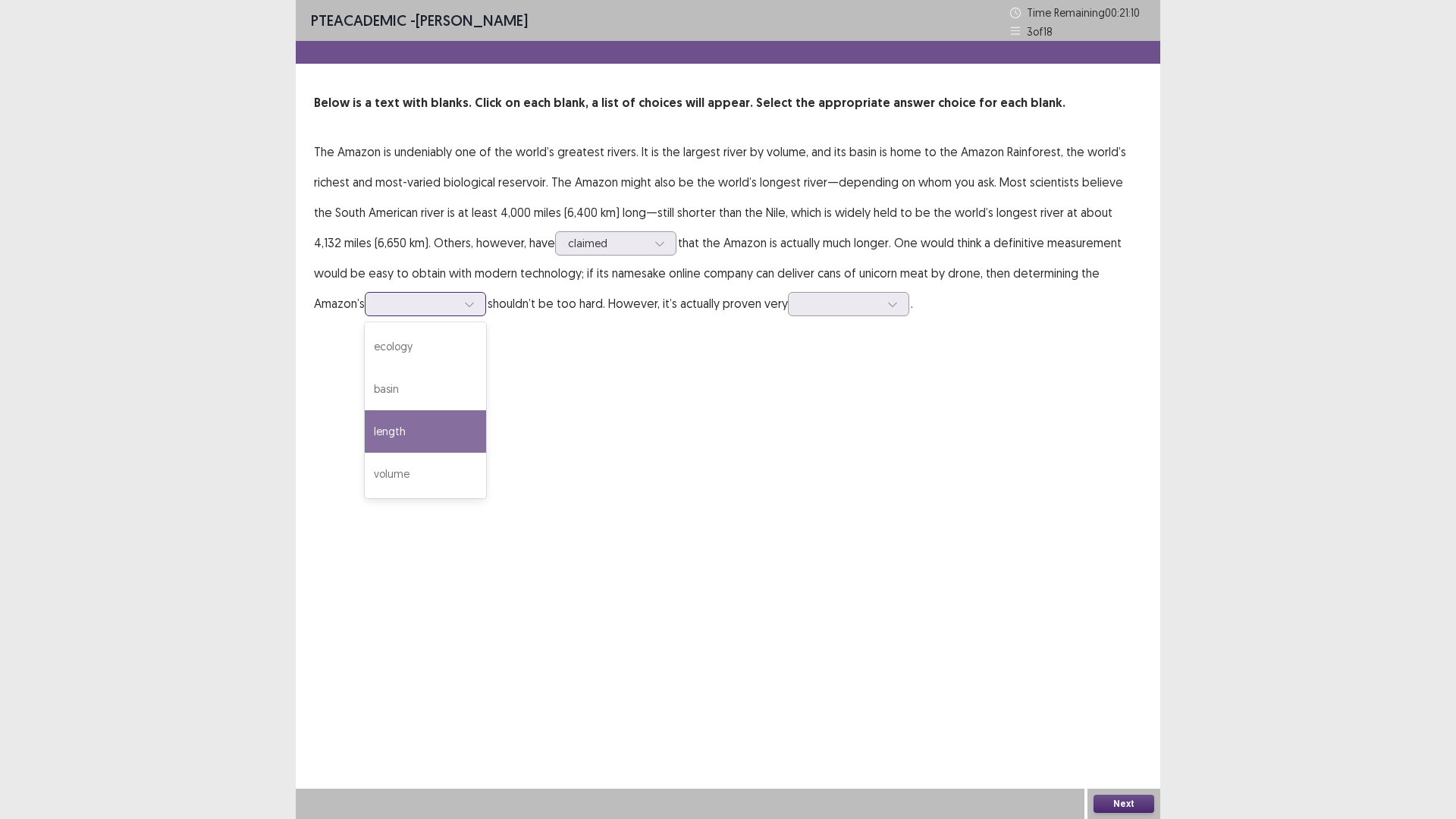
click at [375, 433] on div "length" at bounding box center [426, 431] width 122 height 42
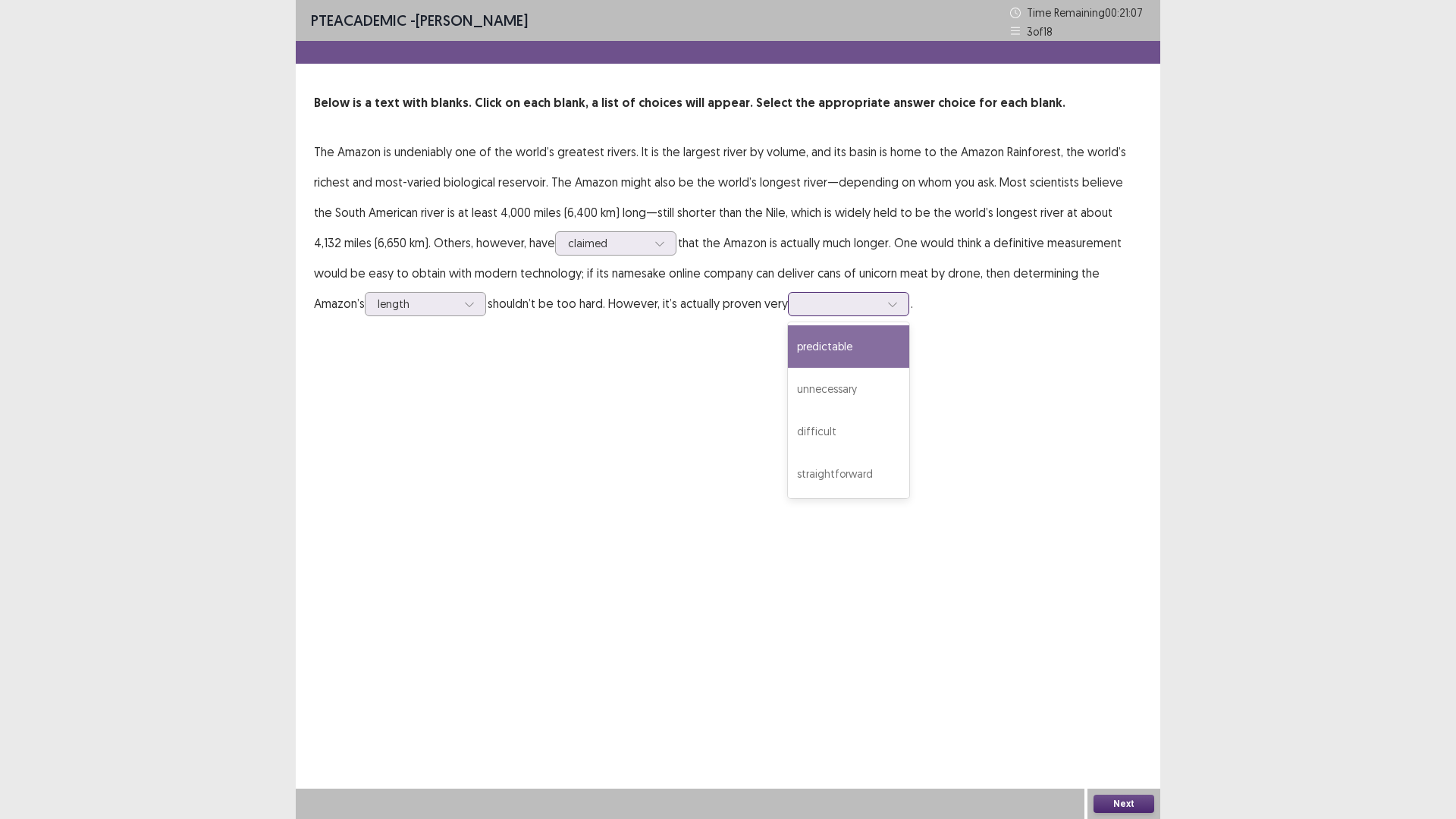
click at [810, 304] on div at bounding box center [841, 303] width 79 height 14
click at [805, 479] on div "straightforward" at bounding box center [848, 474] width 122 height 42
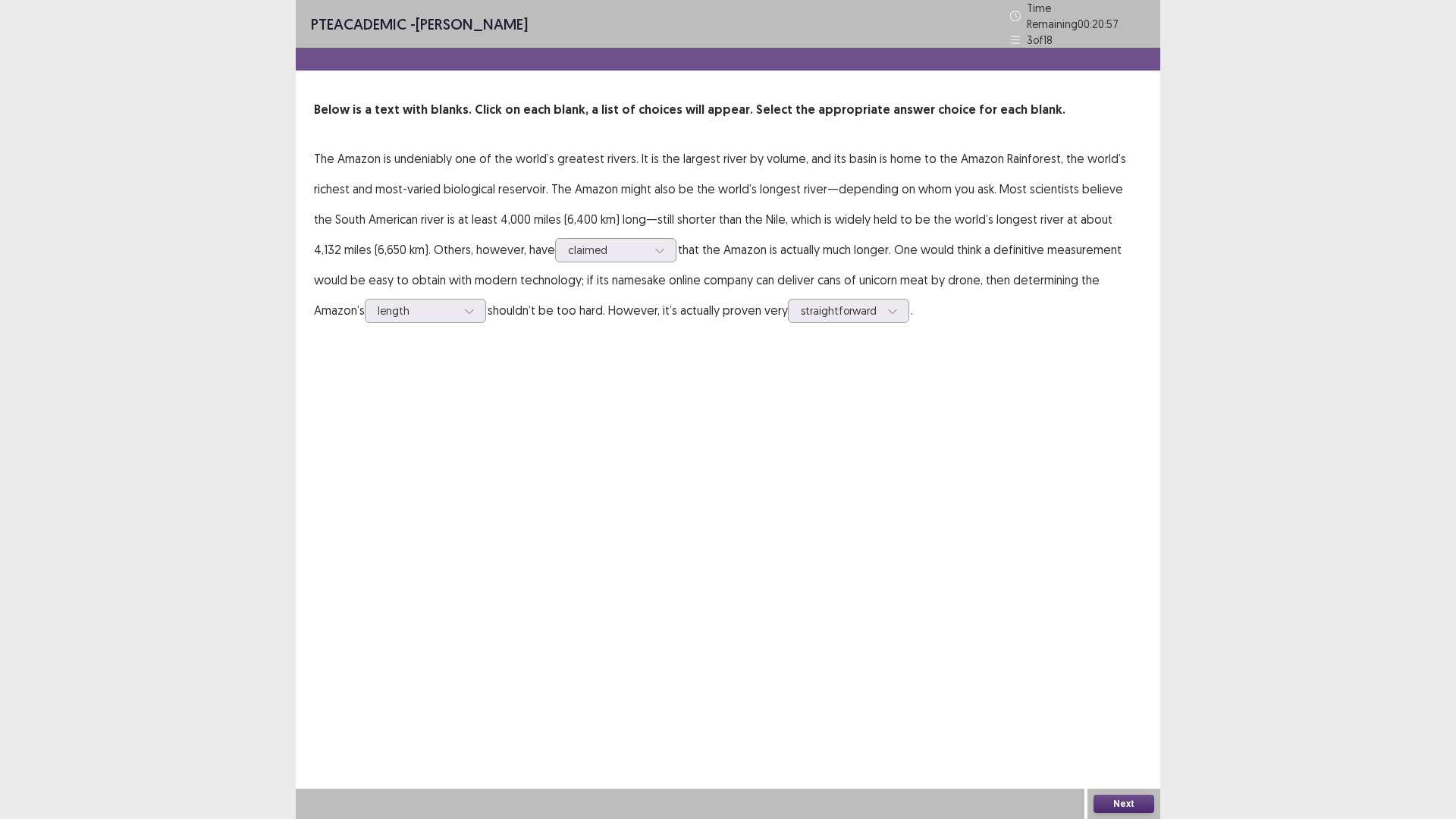
click at [1123, 805] on button "Next" at bounding box center [1124, 803] width 60 height 18
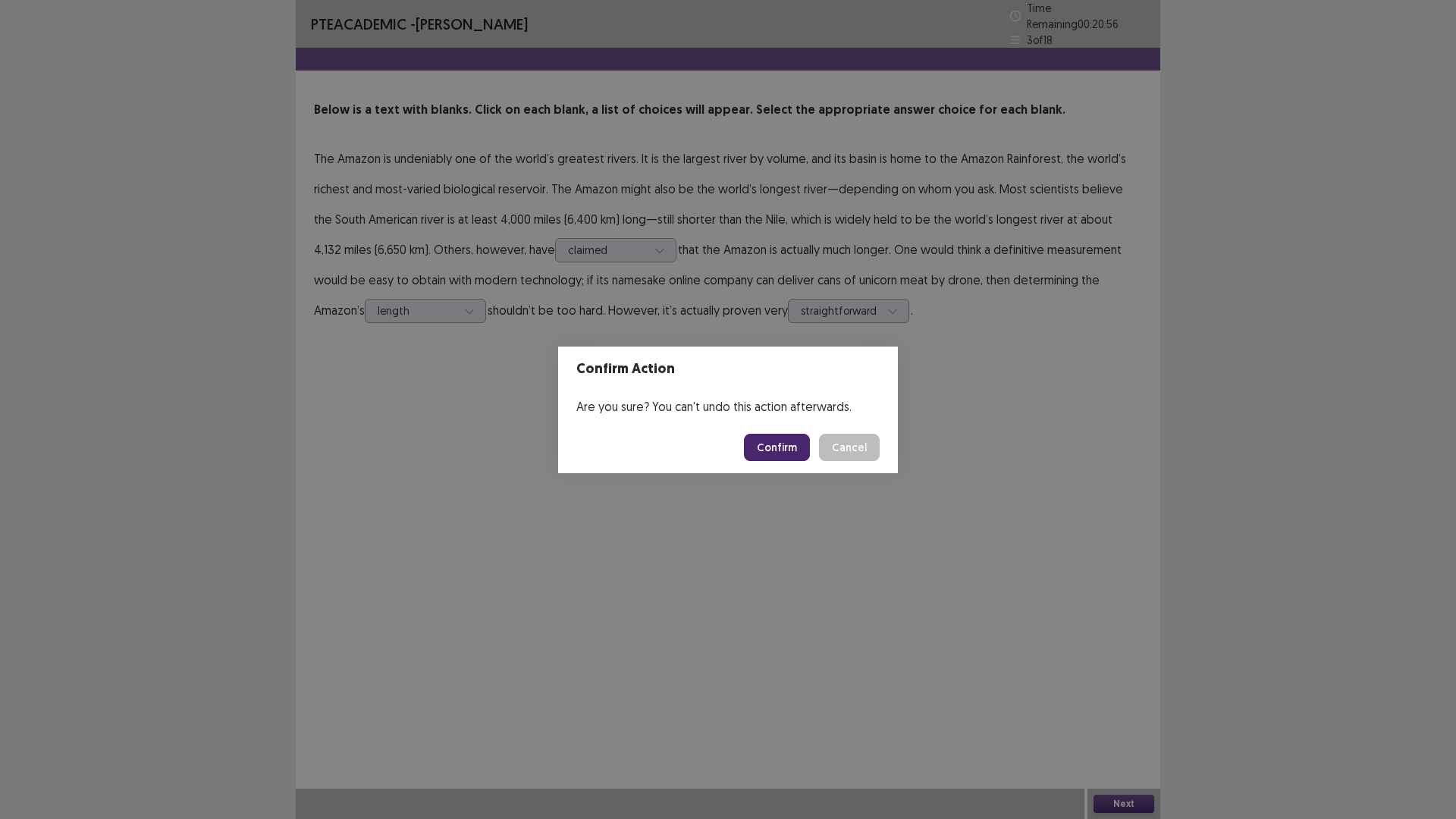
click at [767, 442] on button "Confirm" at bounding box center [778, 447] width 66 height 27
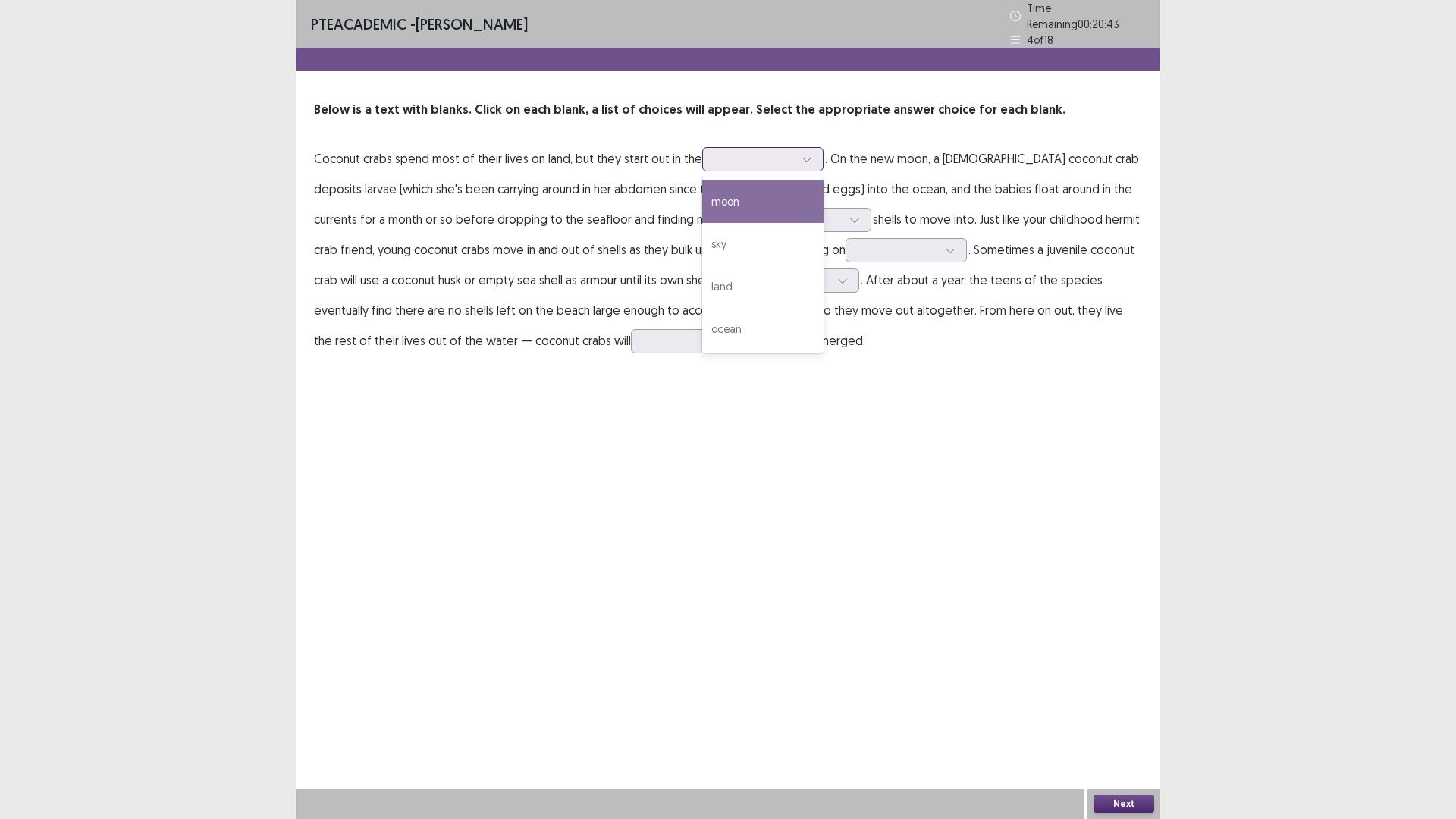
click at [763, 152] on div at bounding box center [755, 159] width 79 height 14
click at [724, 323] on div "ocean" at bounding box center [762, 328] width 122 height 42
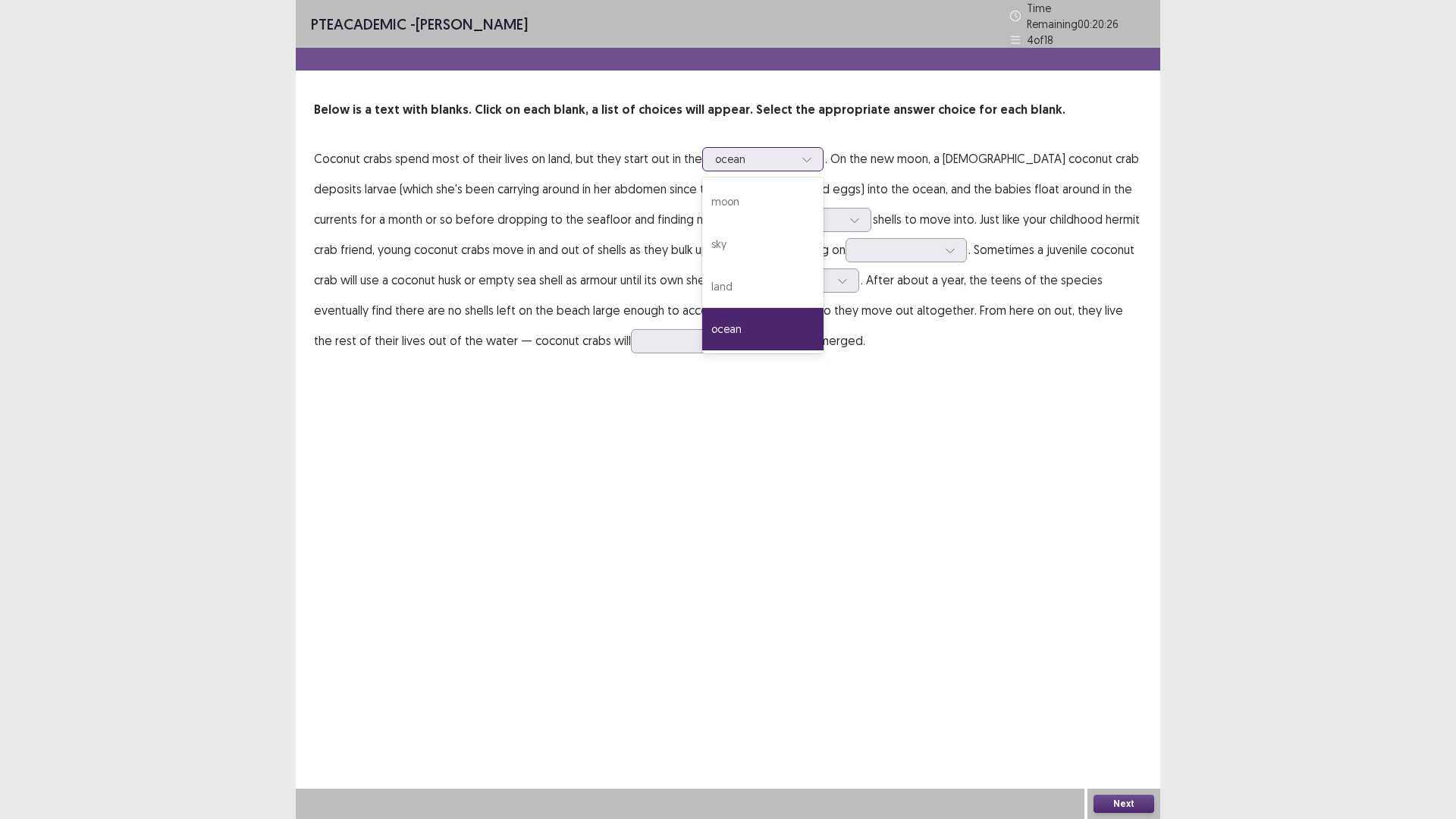
click at [741, 148] on div "ocean" at bounding box center [755, 159] width 79 height 23
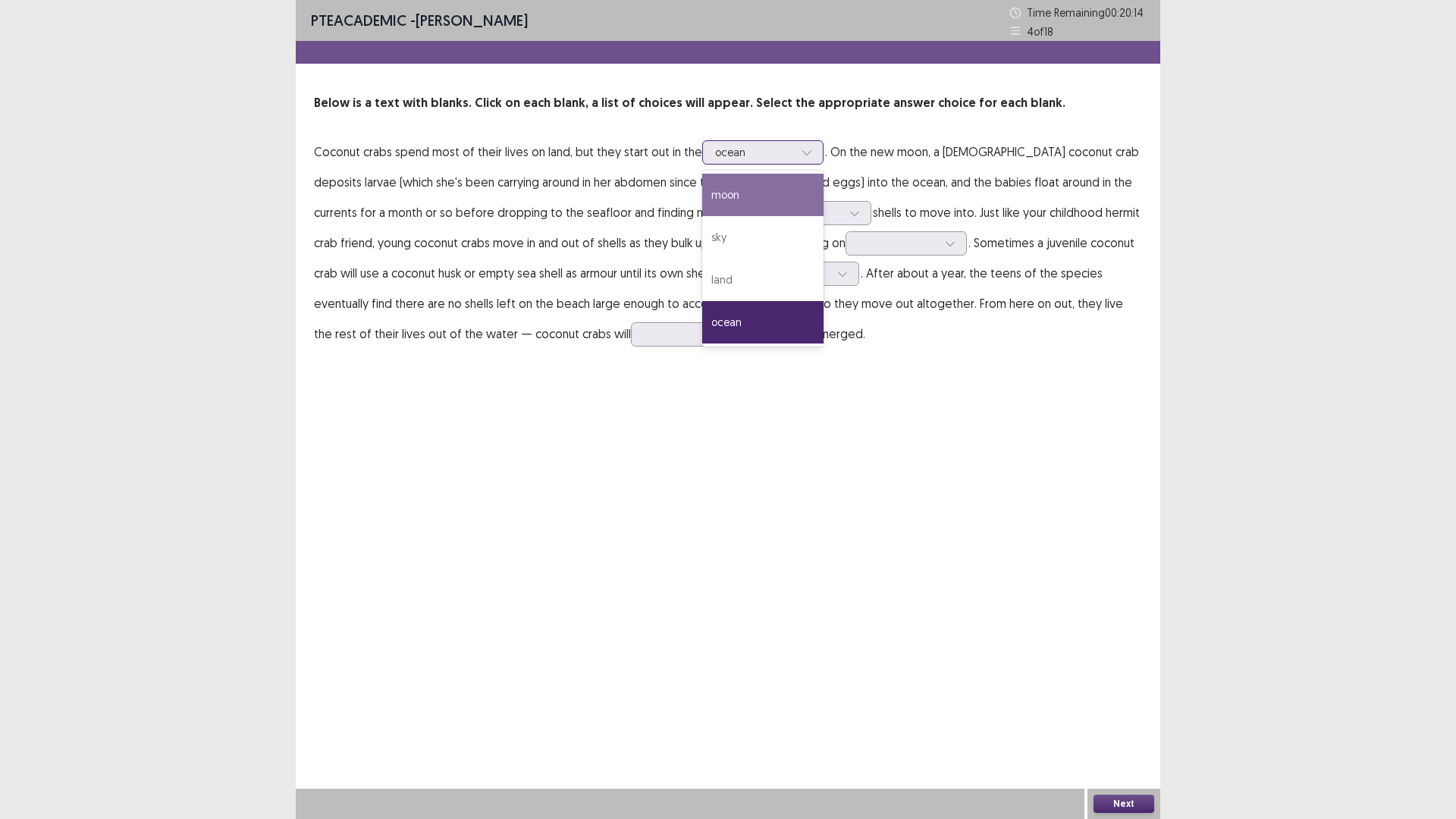
click at [745, 187] on div "moon" at bounding box center [762, 194] width 122 height 42
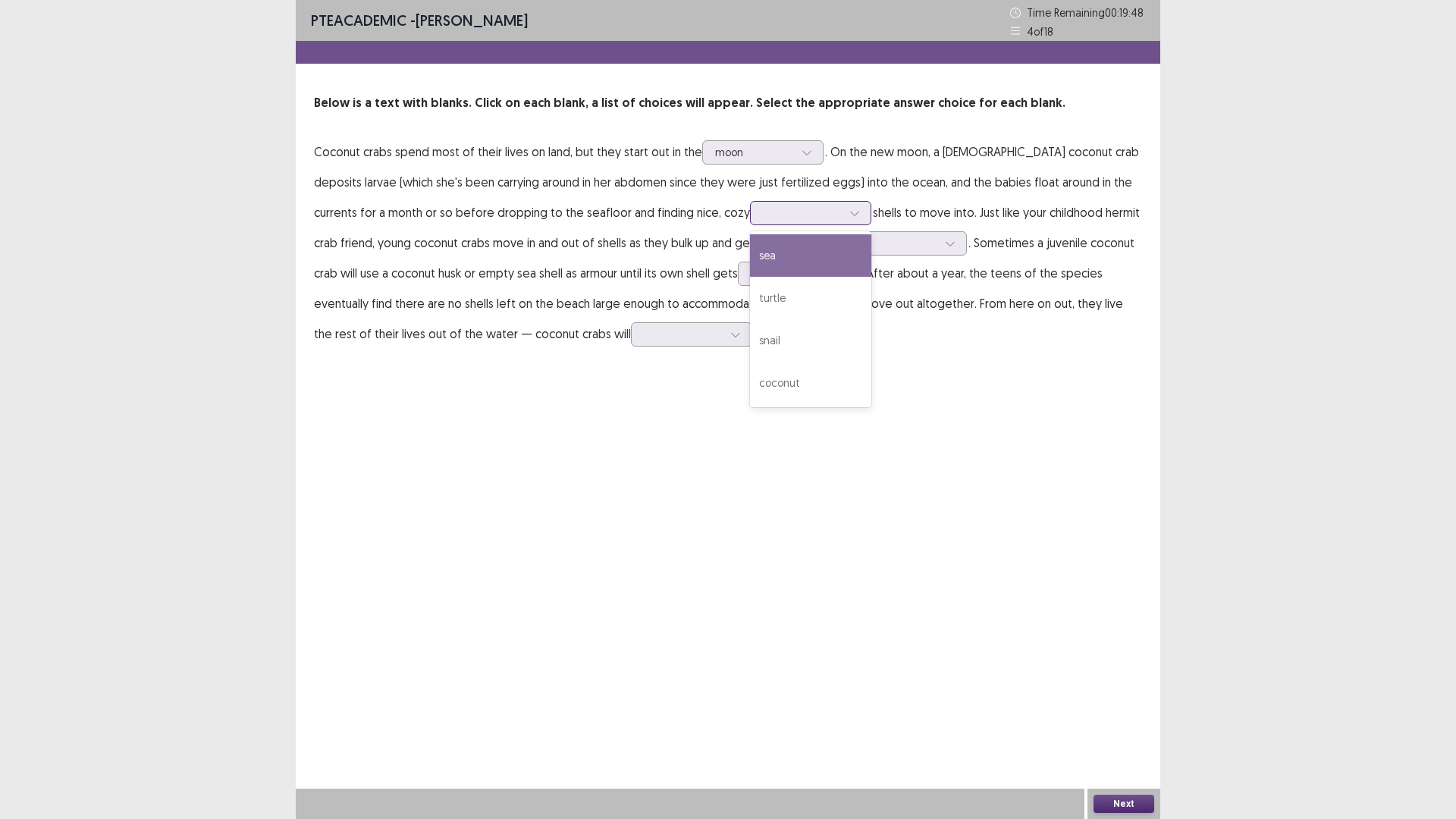
click at [763, 206] on div at bounding box center [803, 212] width 79 height 14
click at [750, 376] on div "coconut" at bounding box center [811, 382] width 122 height 42
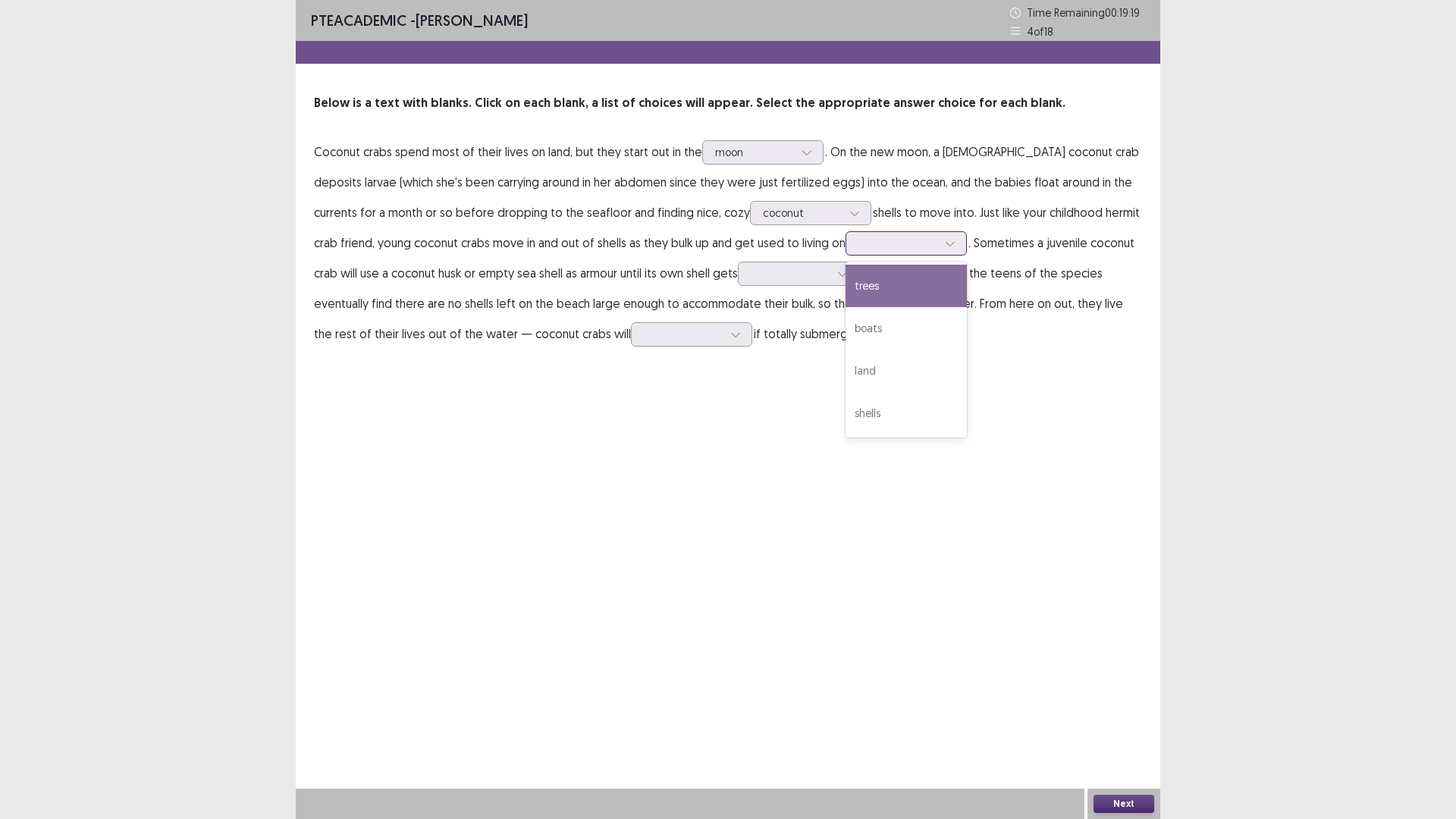
click at [859, 242] on div at bounding box center [898, 242] width 79 height 14
click at [850, 410] on div "shells" at bounding box center [906, 413] width 122 height 42
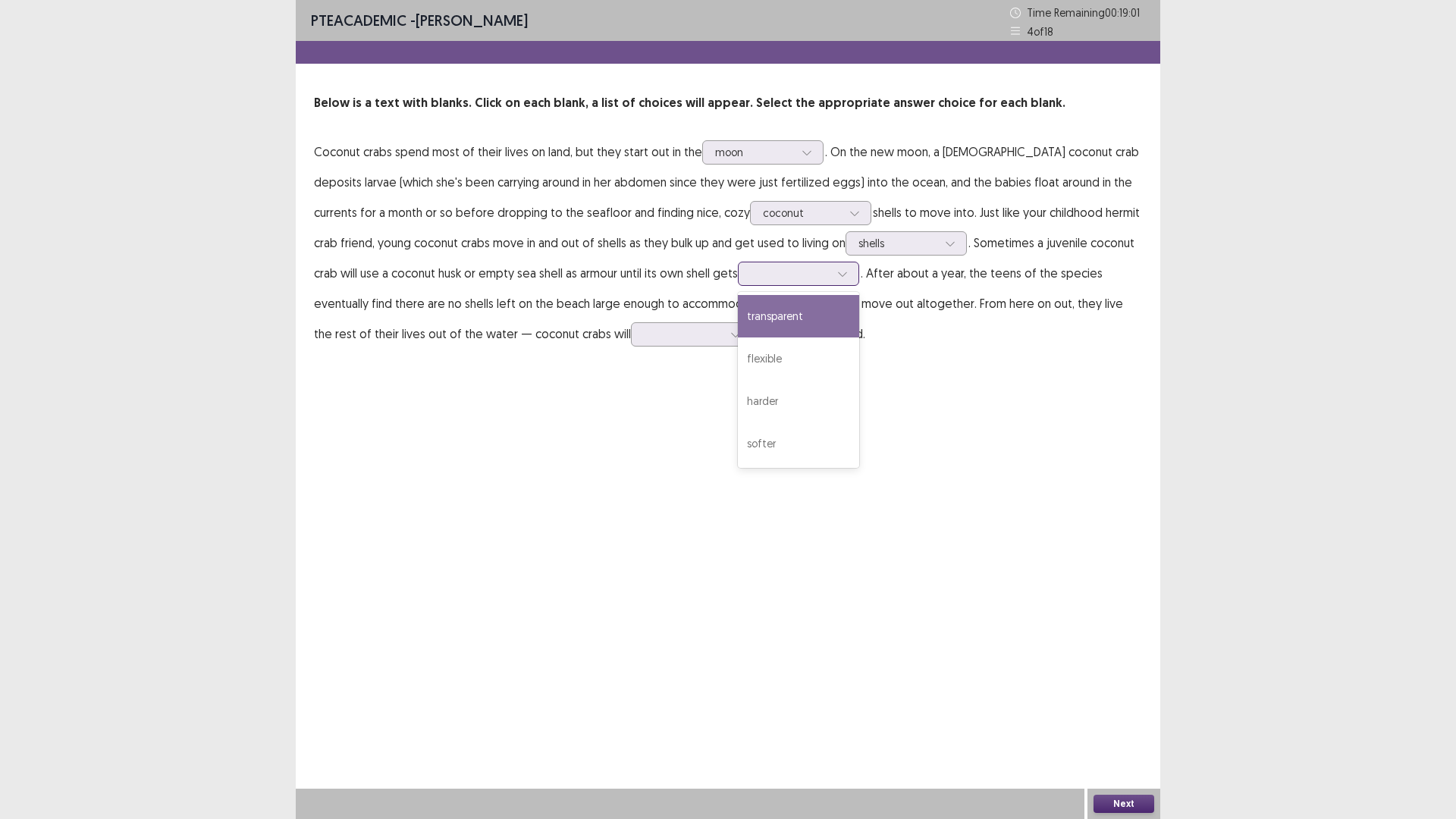
click at [751, 269] on div at bounding box center [791, 273] width 79 height 14
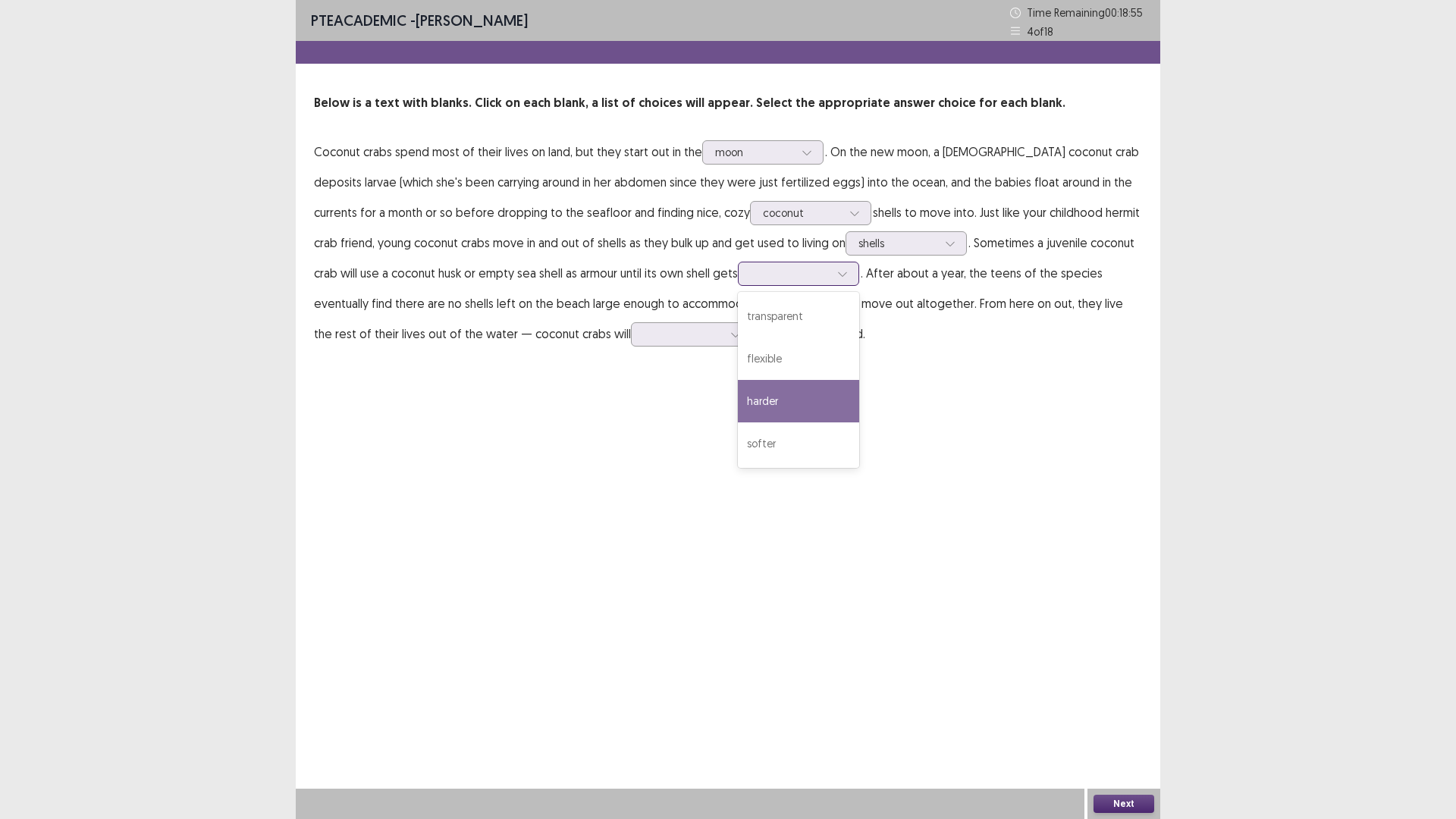
click at [738, 405] on div "harder" at bounding box center [798, 401] width 122 height 42
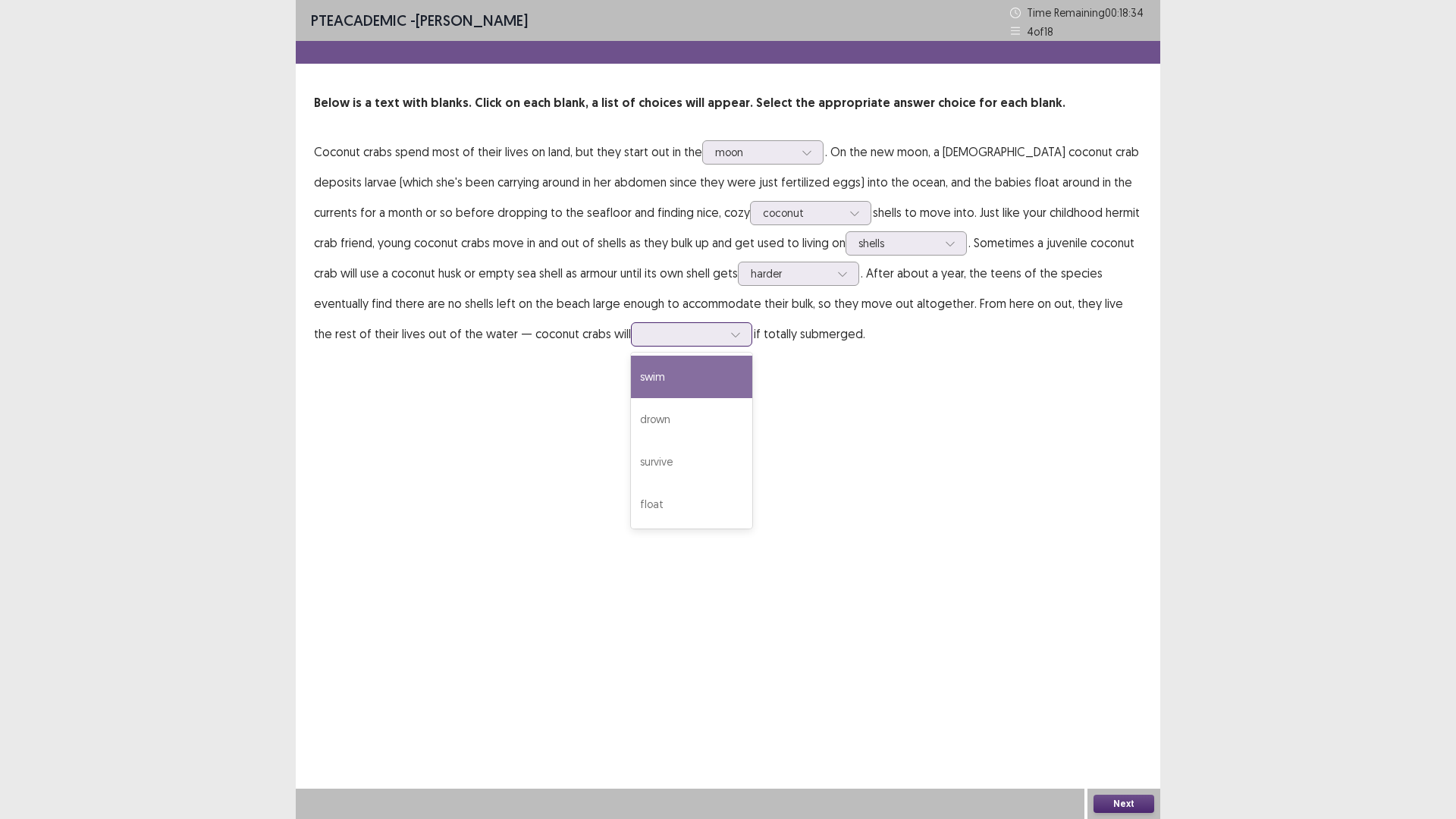
click at [644, 334] on div at bounding box center [683, 333] width 79 height 14
click at [631, 423] on div "drown" at bounding box center [692, 419] width 122 height 42
click at [1123, 795] on button "Next" at bounding box center [1124, 803] width 60 height 18
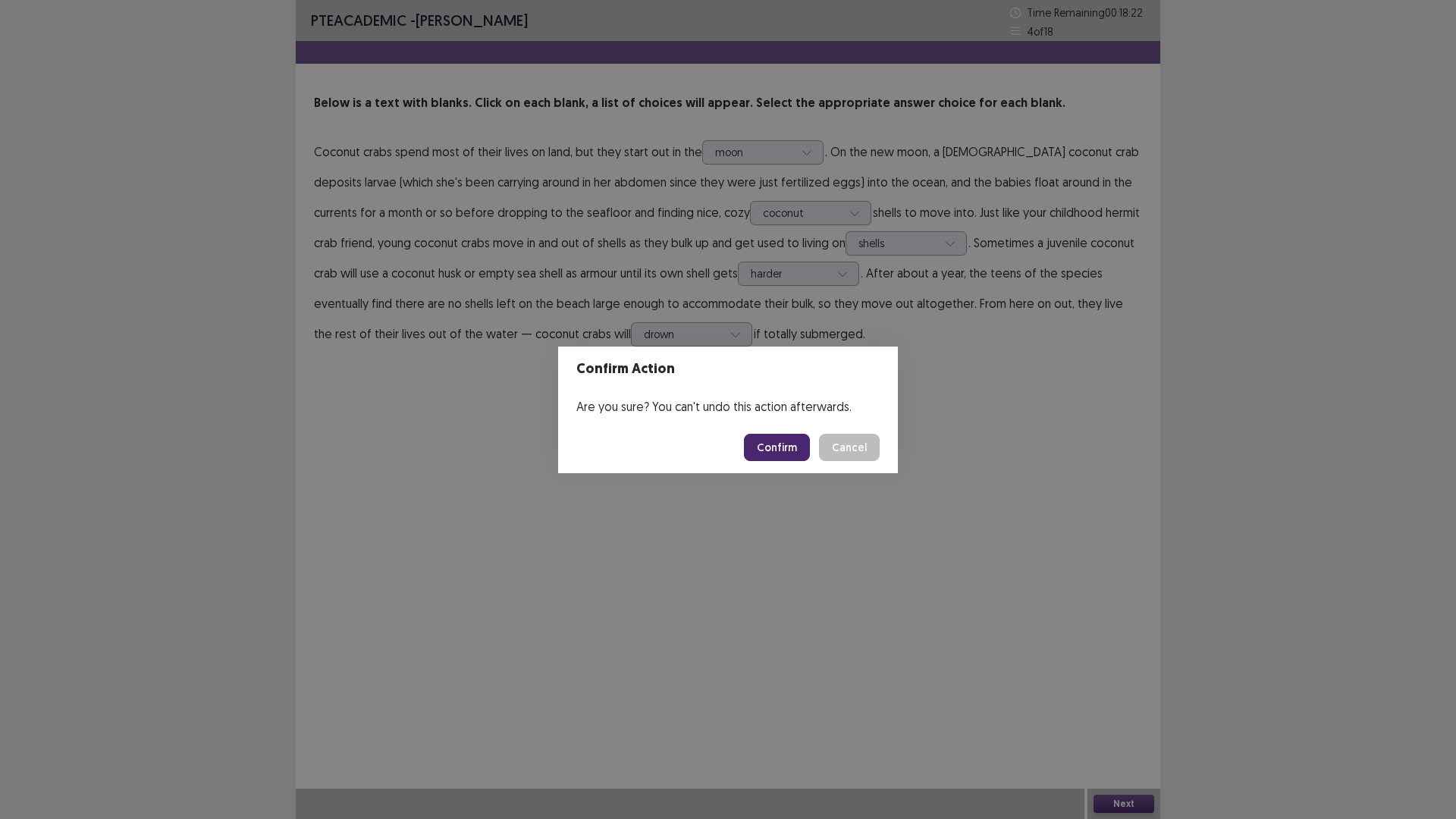
click at [779, 440] on button "Confirm" at bounding box center [778, 447] width 66 height 27
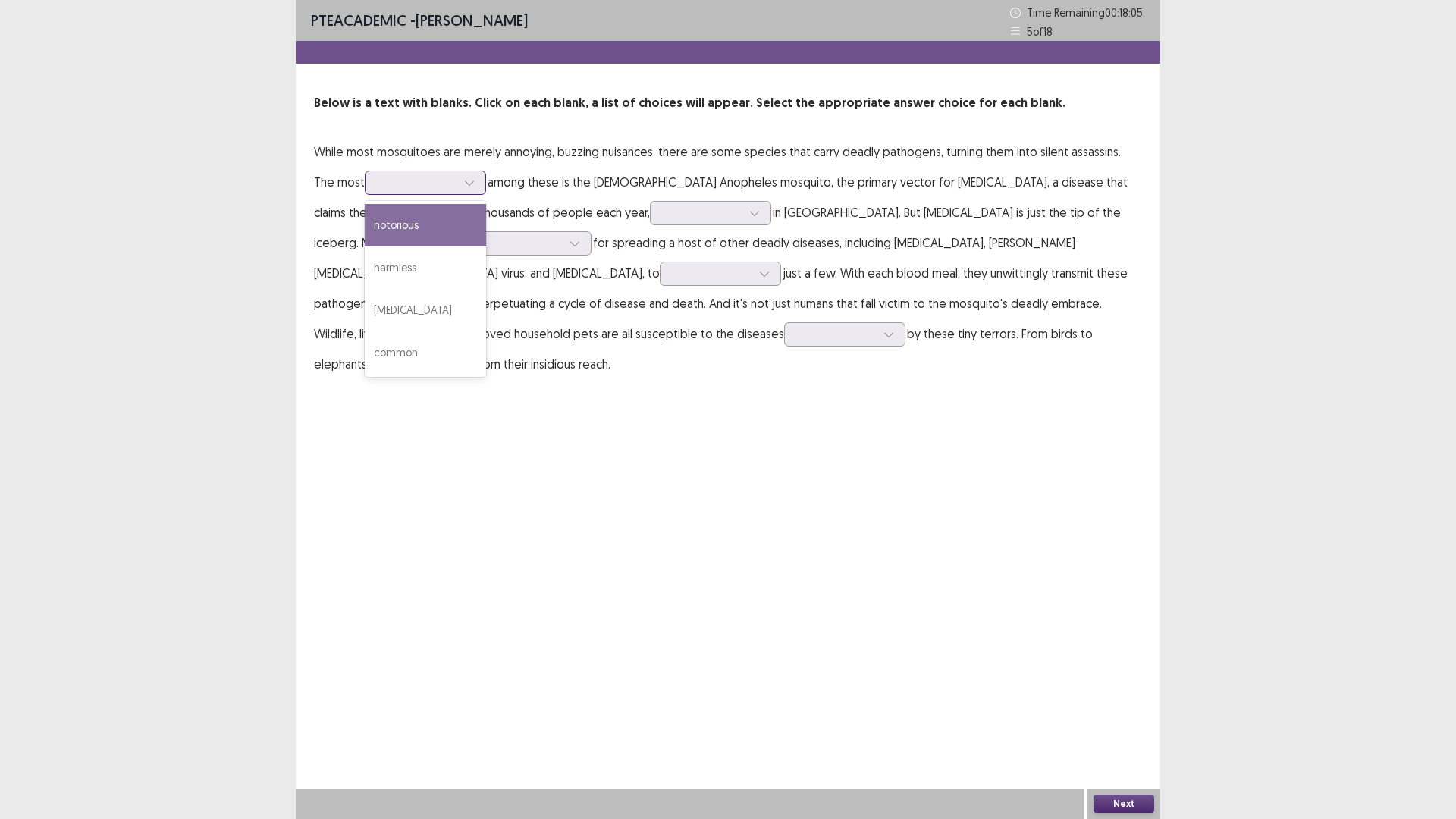
click at [422, 185] on div at bounding box center [417, 182] width 79 height 14
click at [387, 361] on div "common" at bounding box center [426, 352] width 122 height 42
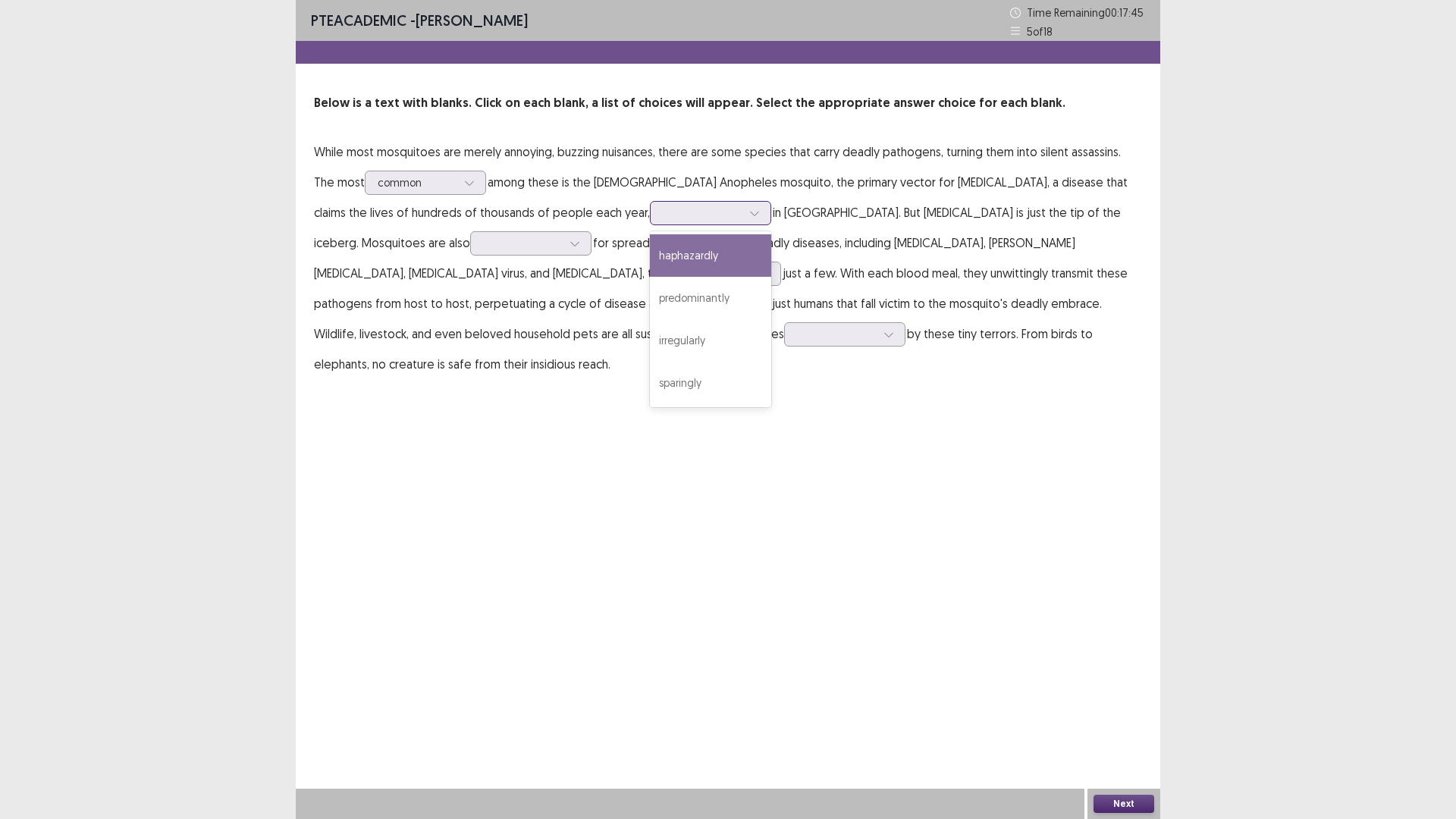
click at [663, 214] on div at bounding box center [703, 212] width 79 height 14
click at [650, 388] on div "sparingly" at bounding box center [711, 382] width 122 height 42
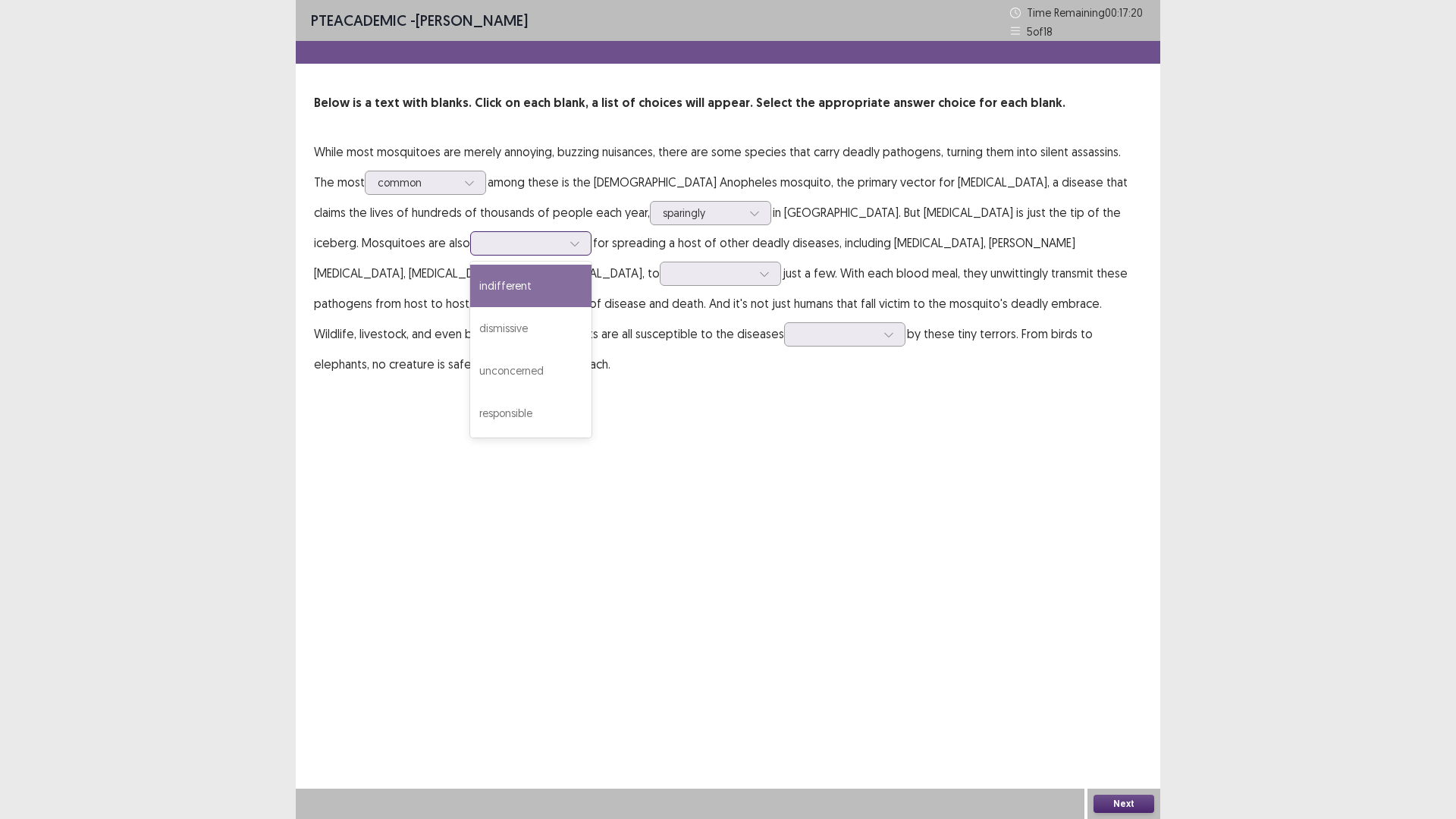
click at [483, 236] on div at bounding box center [523, 242] width 79 height 14
click at [470, 402] on div "responsible" at bounding box center [530, 413] width 122 height 42
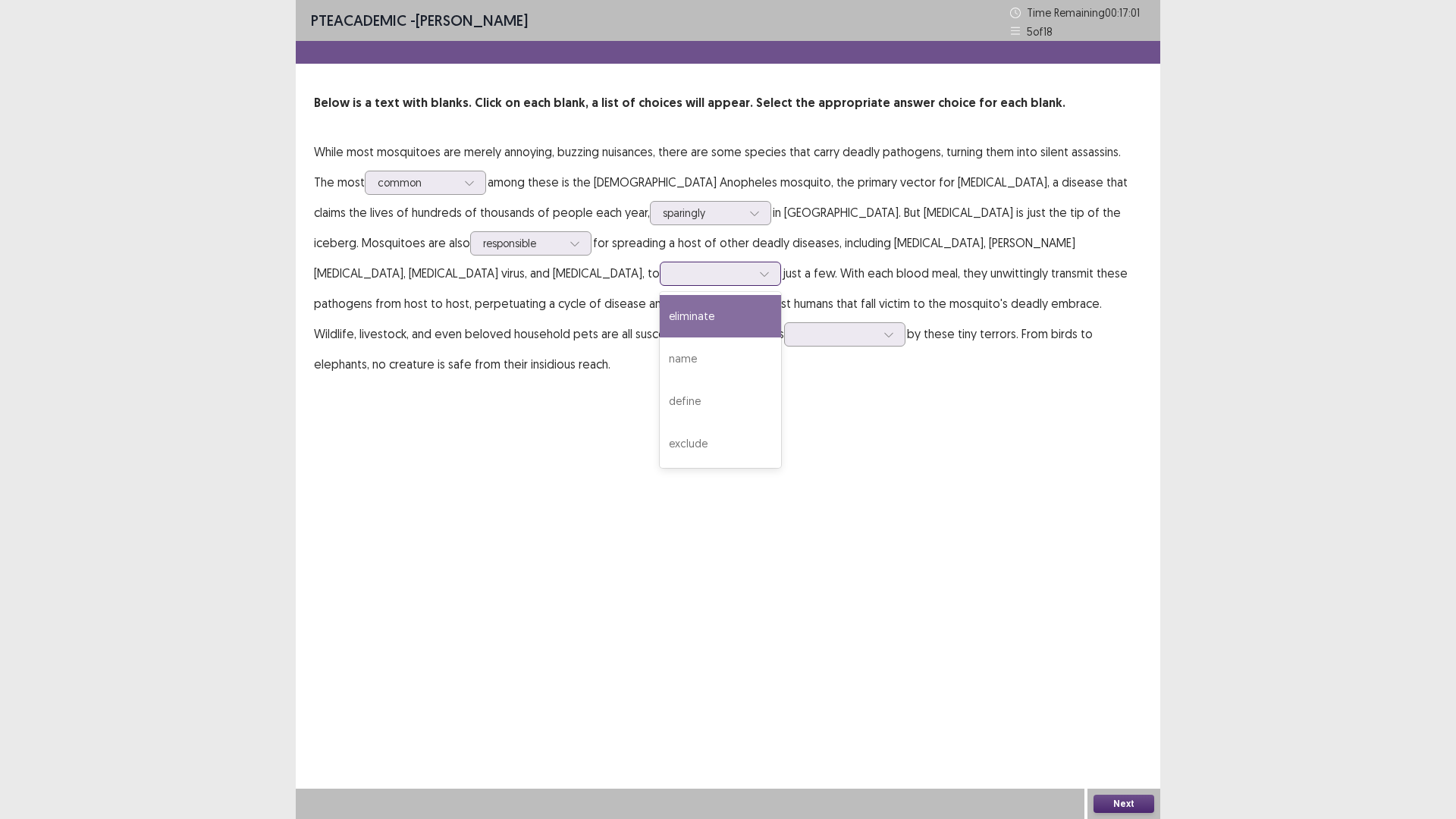
click at [673, 271] on div at bounding box center [712, 273] width 79 height 14
click at [660, 318] on div "eliminate" at bounding box center [720, 316] width 122 height 42
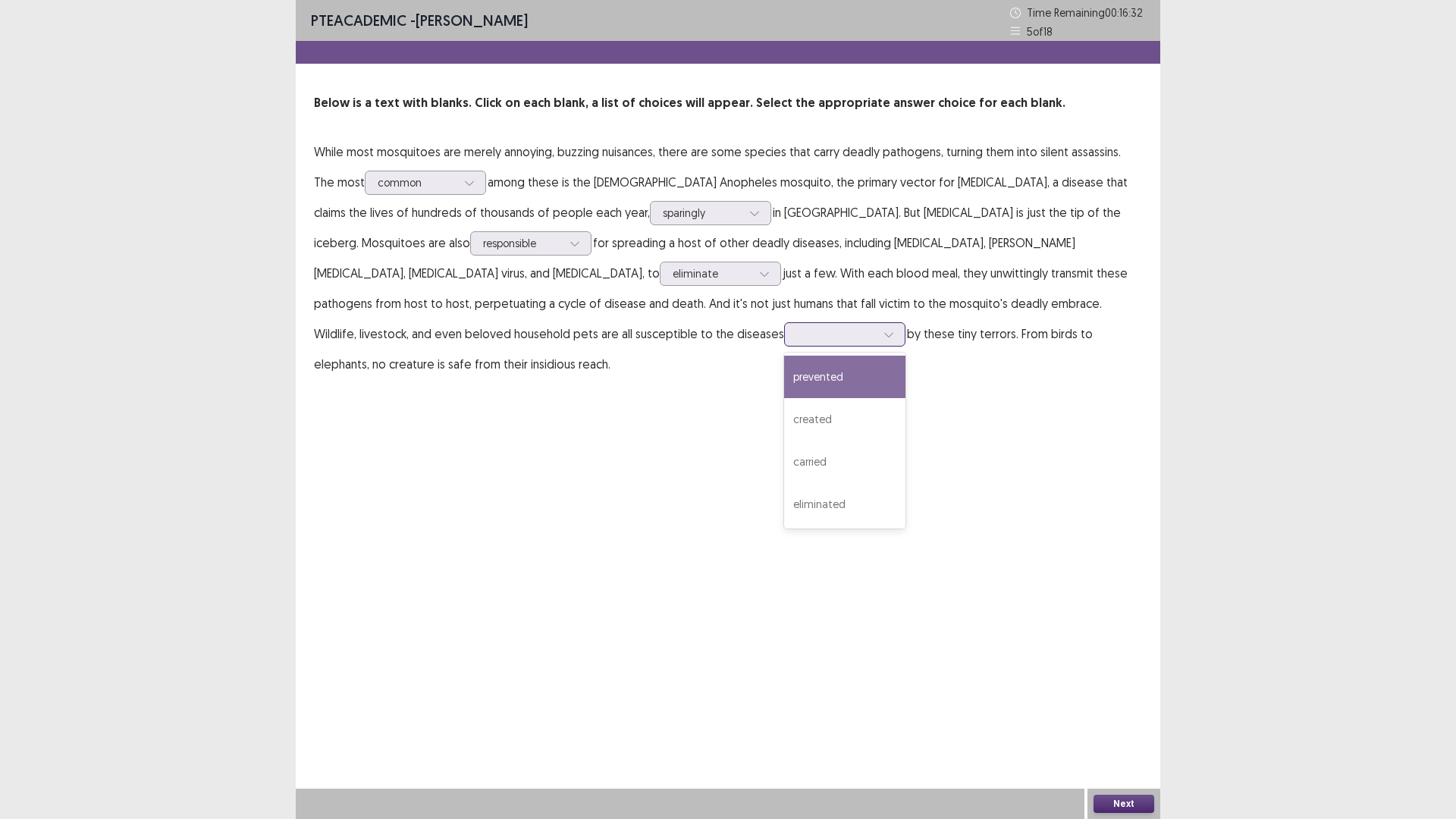
click at [797, 339] on div at bounding box center [837, 333] width 79 height 14
click at [784, 376] on div "prevented" at bounding box center [845, 376] width 122 height 42
click at [1115, 798] on button "Next" at bounding box center [1124, 803] width 60 height 18
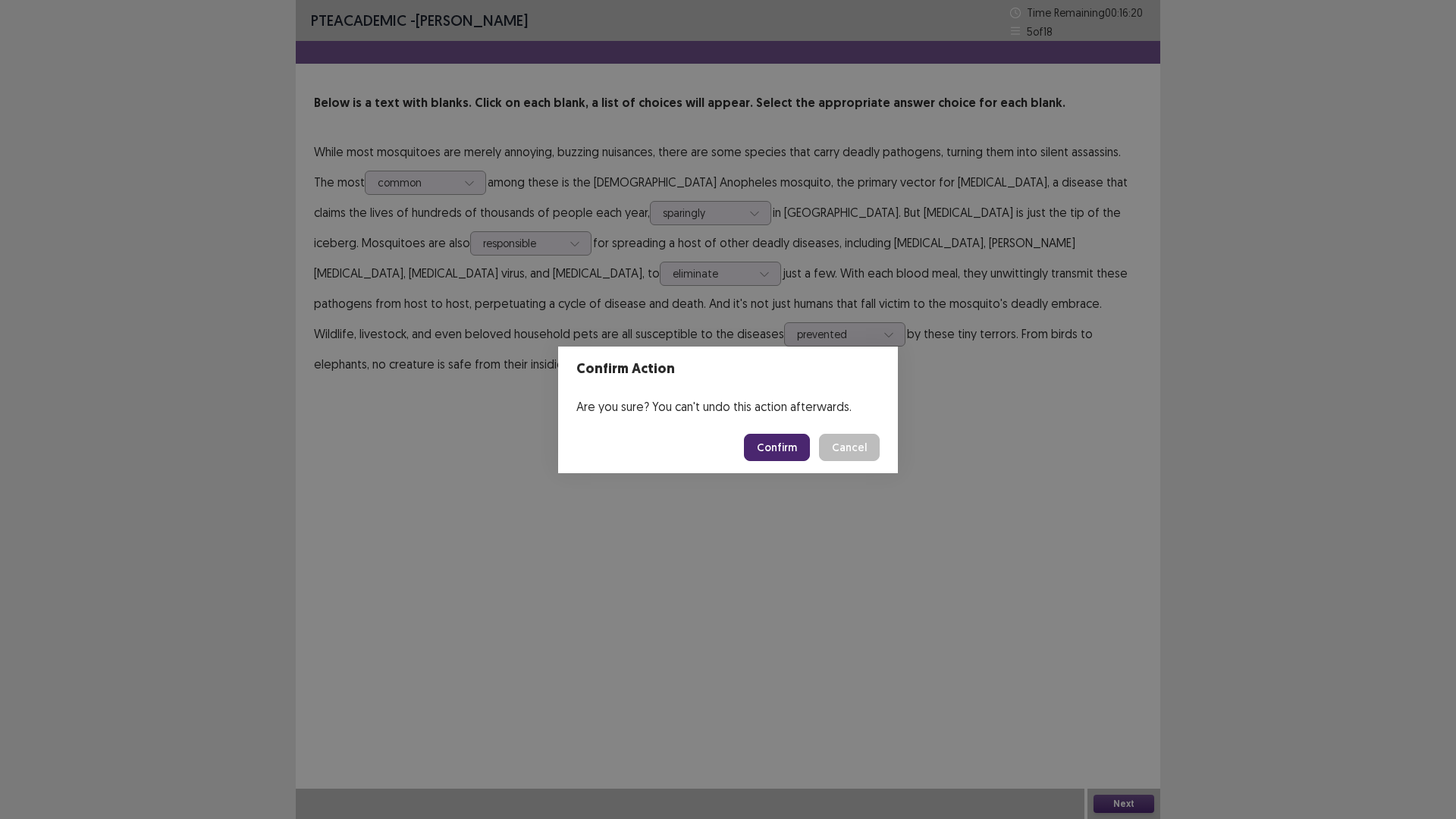
click at [791, 455] on button "Confirm" at bounding box center [778, 447] width 66 height 27
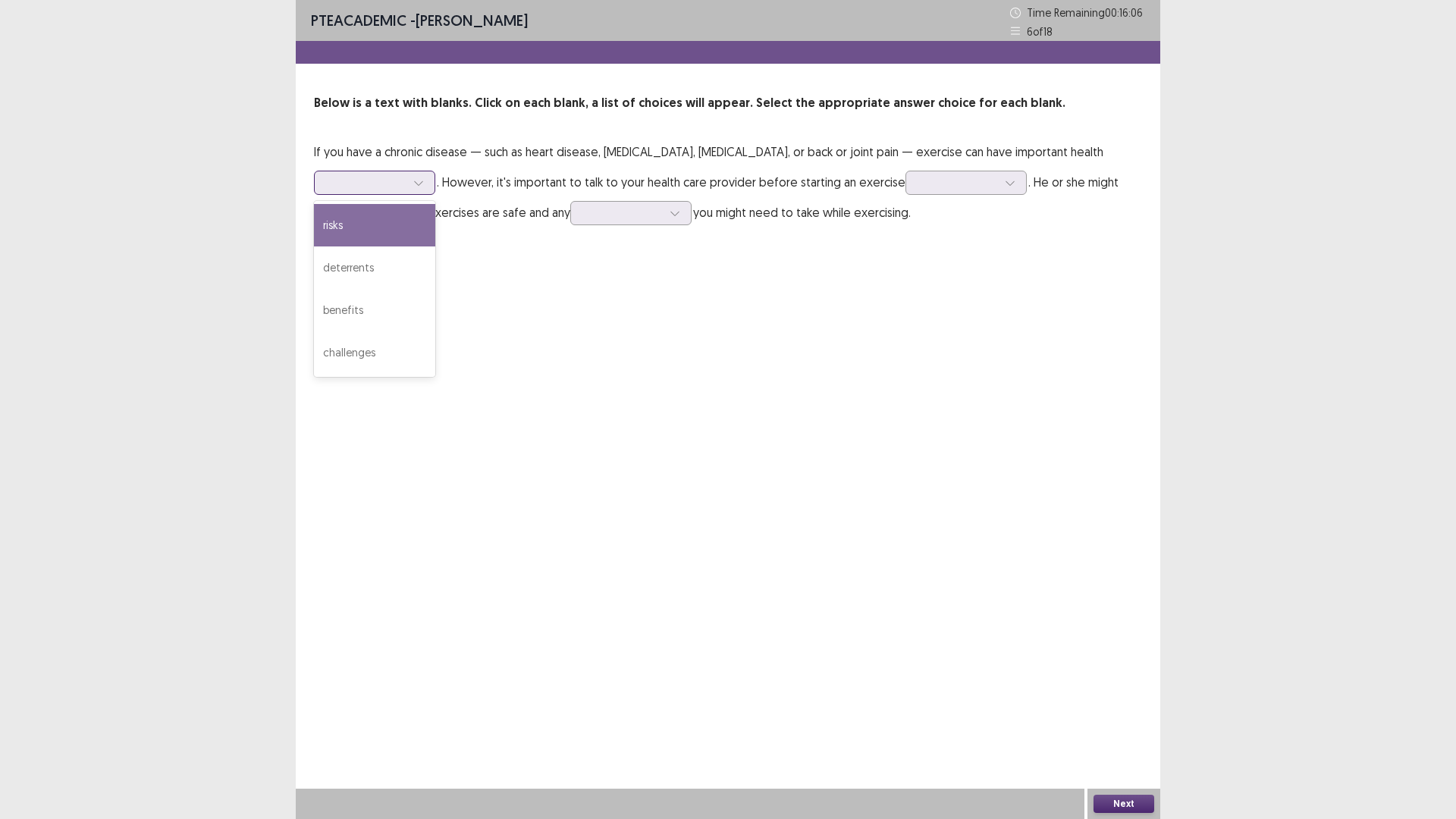
click at [406, 176] on div at bounding box center [366, 182] width 79 height 14
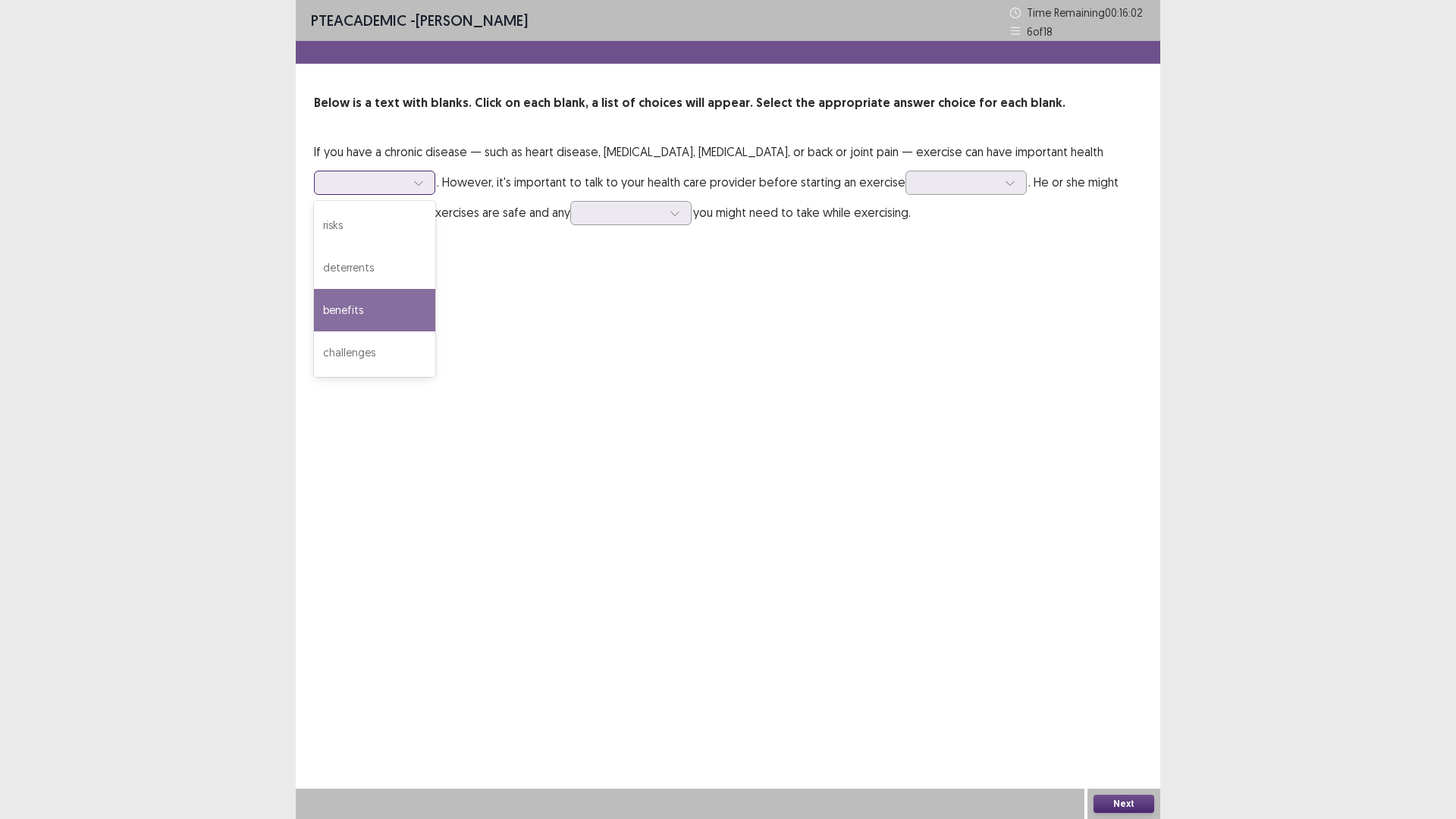
click at [435, 292] on div "benefits" at bounding box center [375, 309] width 122 height 42
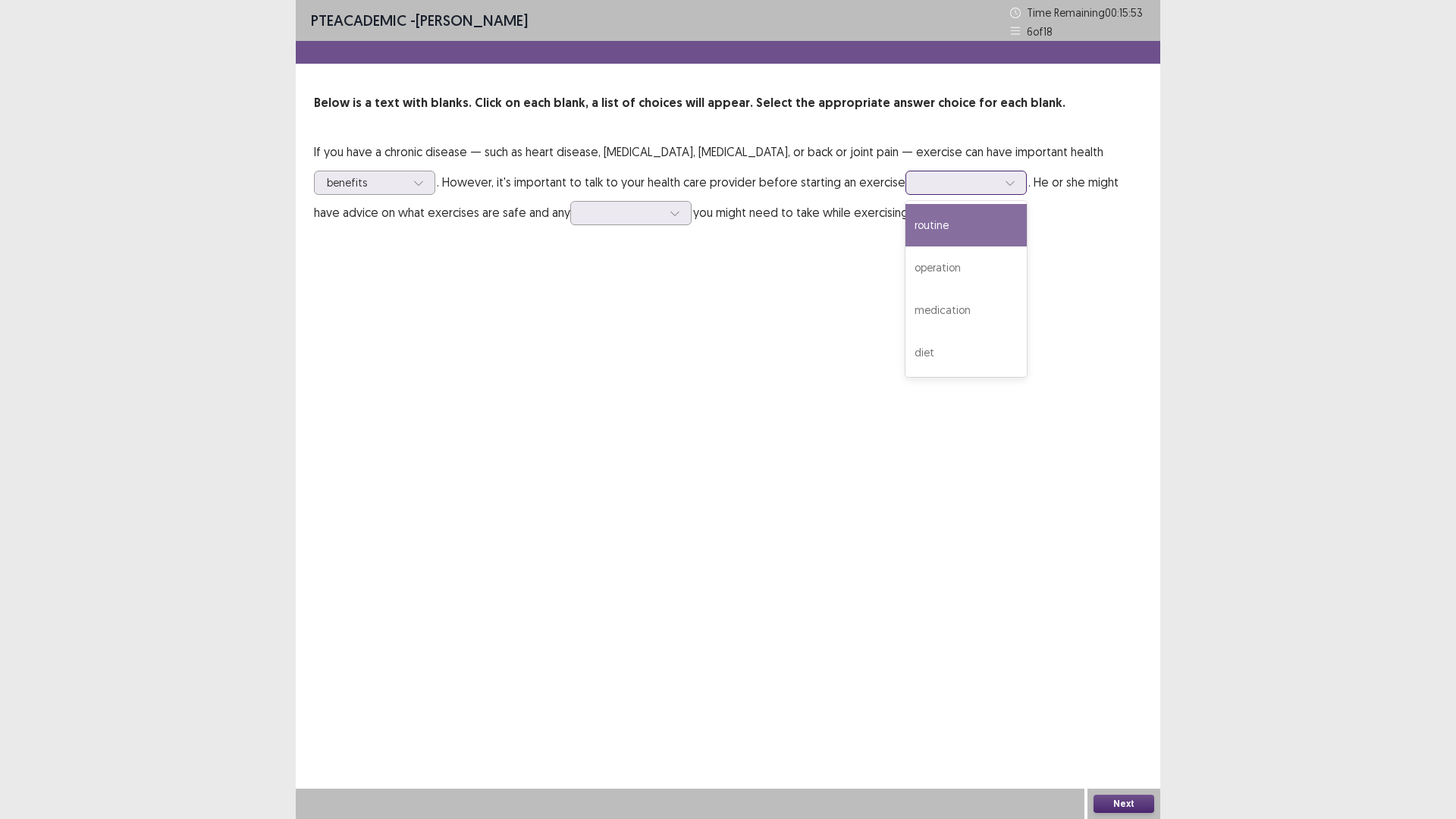
click at [918, 190] on div at bounding box center [958, 182] width 79 height 14
click at [906, 221] on div "routine" at bounding box center [966, 225] width 122 height 42
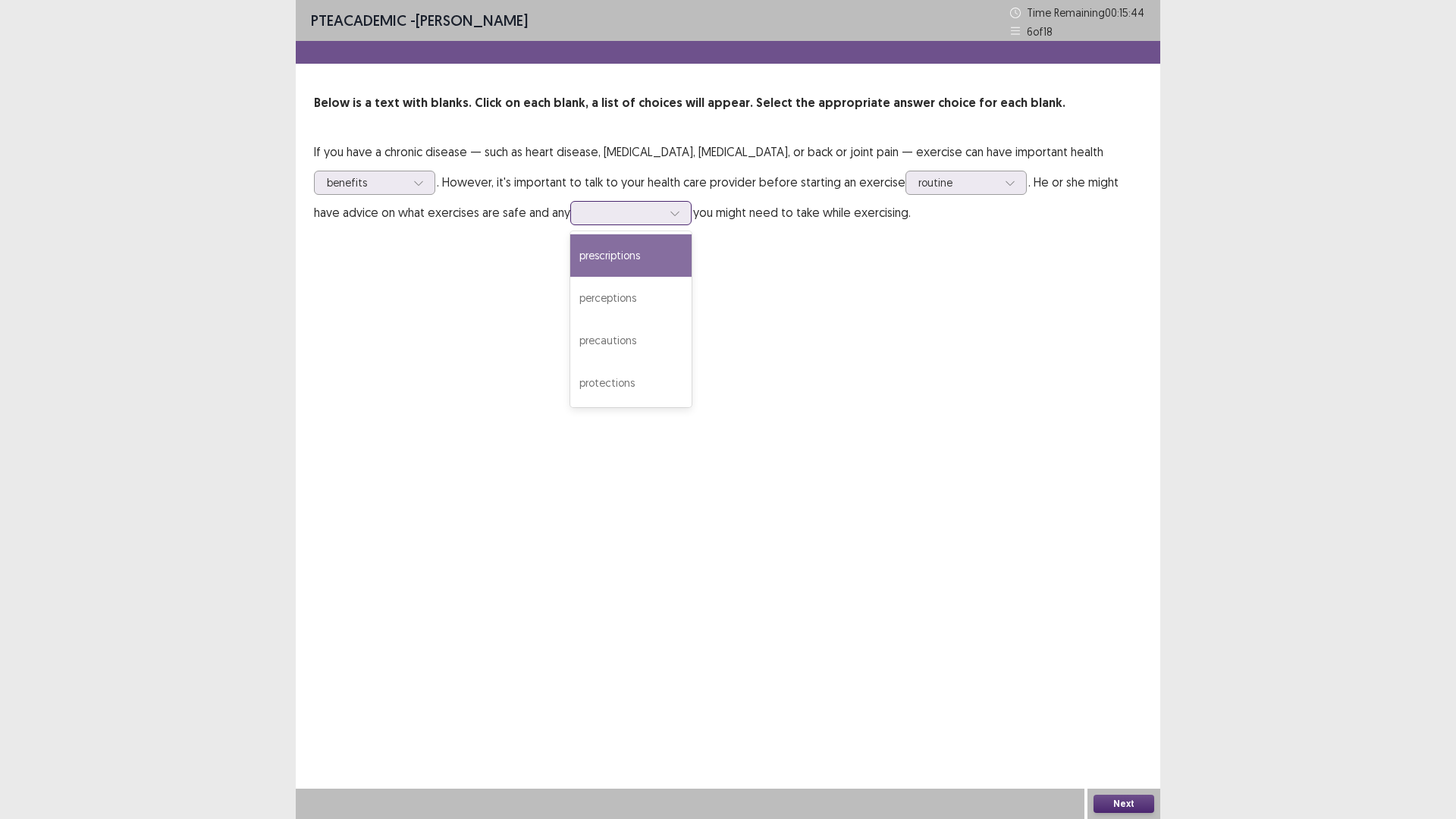
click at [583, 212] on div at bounding box center [623, 212] width 79 height 14
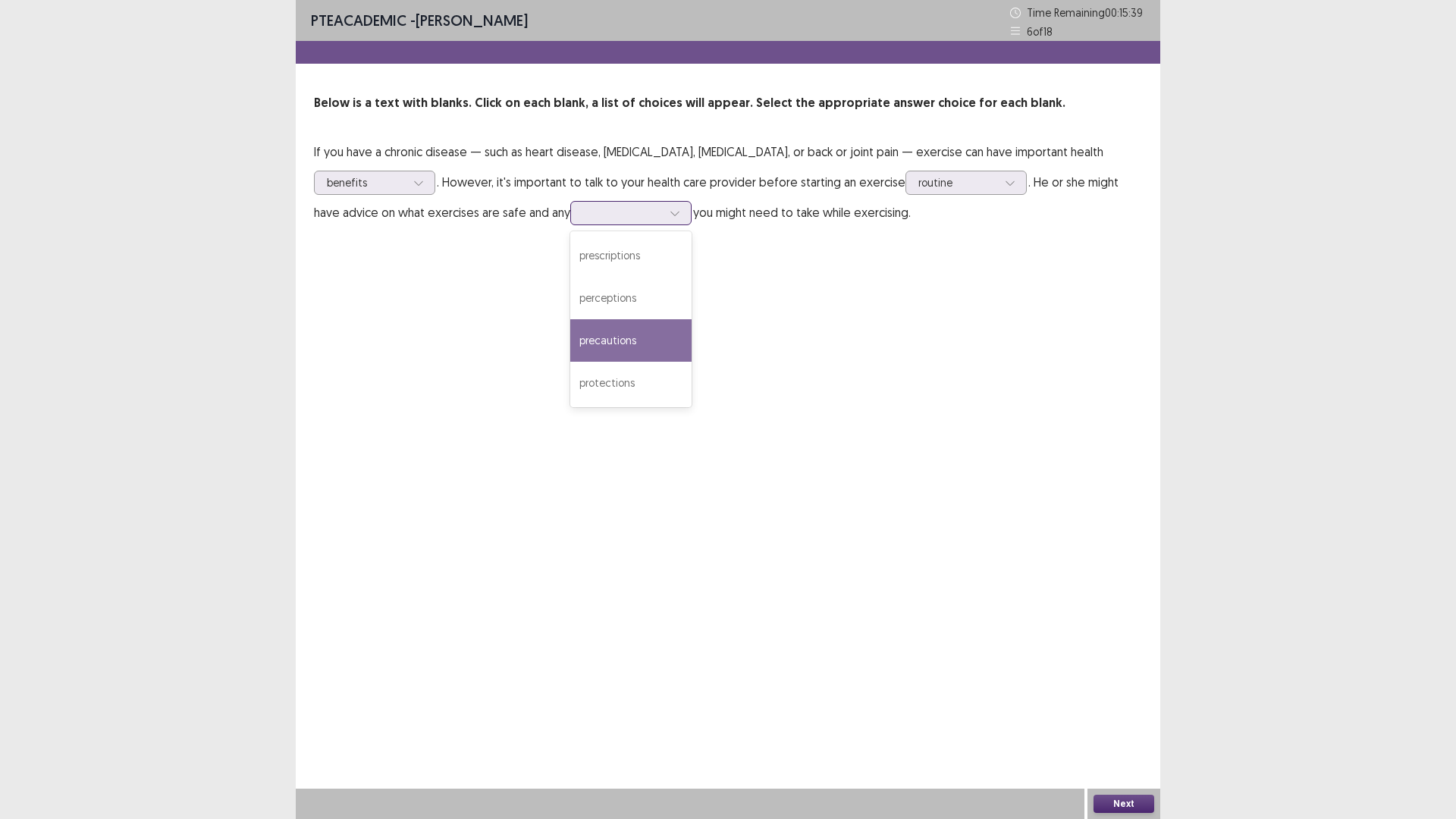
click at [570, 335] on div "precautions" at bounding box center [630, 340] width 122 height 42
click at [1120, 806] on button "Next" at bounding box center [1124, 803] width 60 height 18
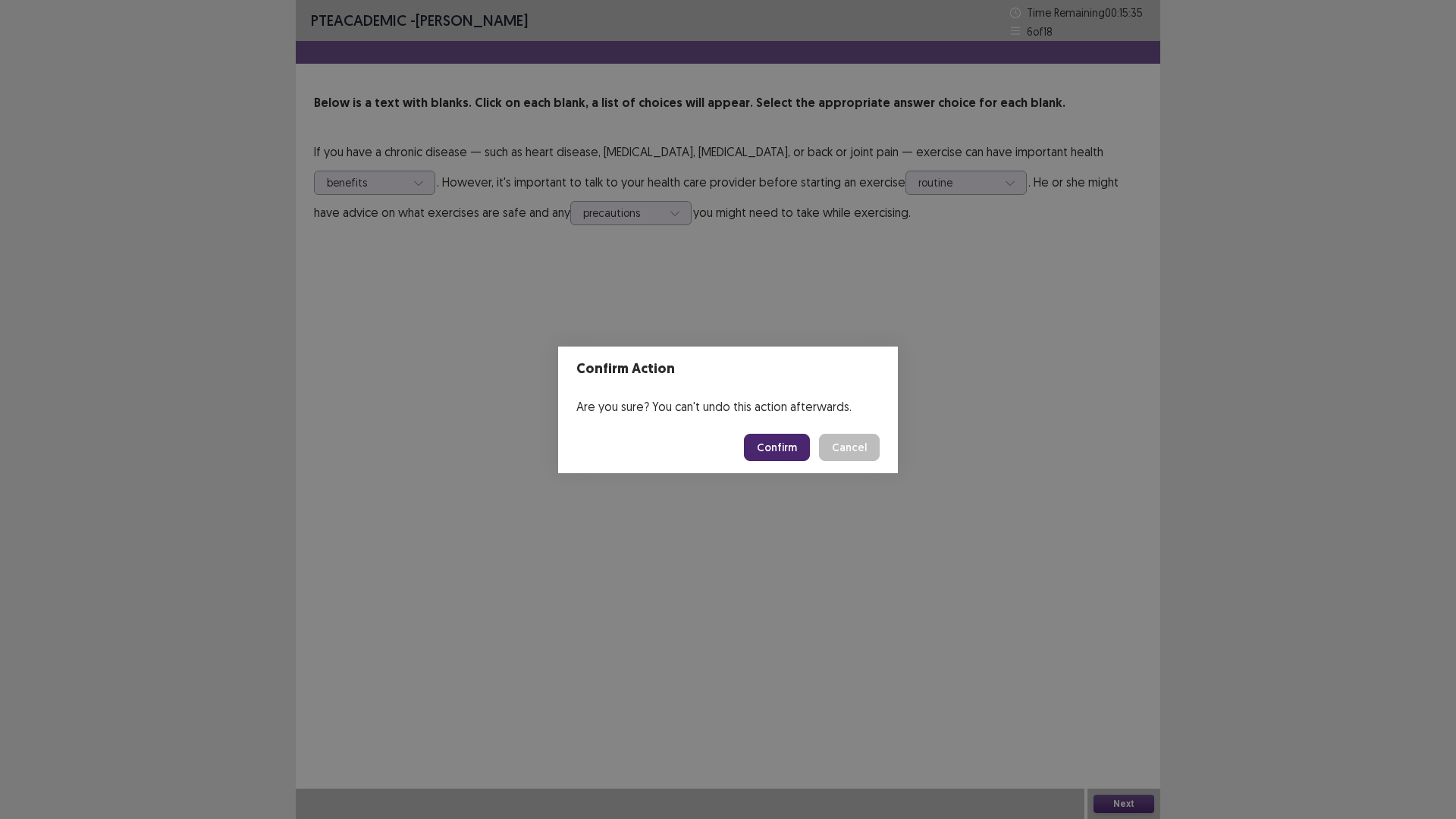
click at [771, 449] on button "Confirm" at bounding box center [778, 447] width 66 height 27
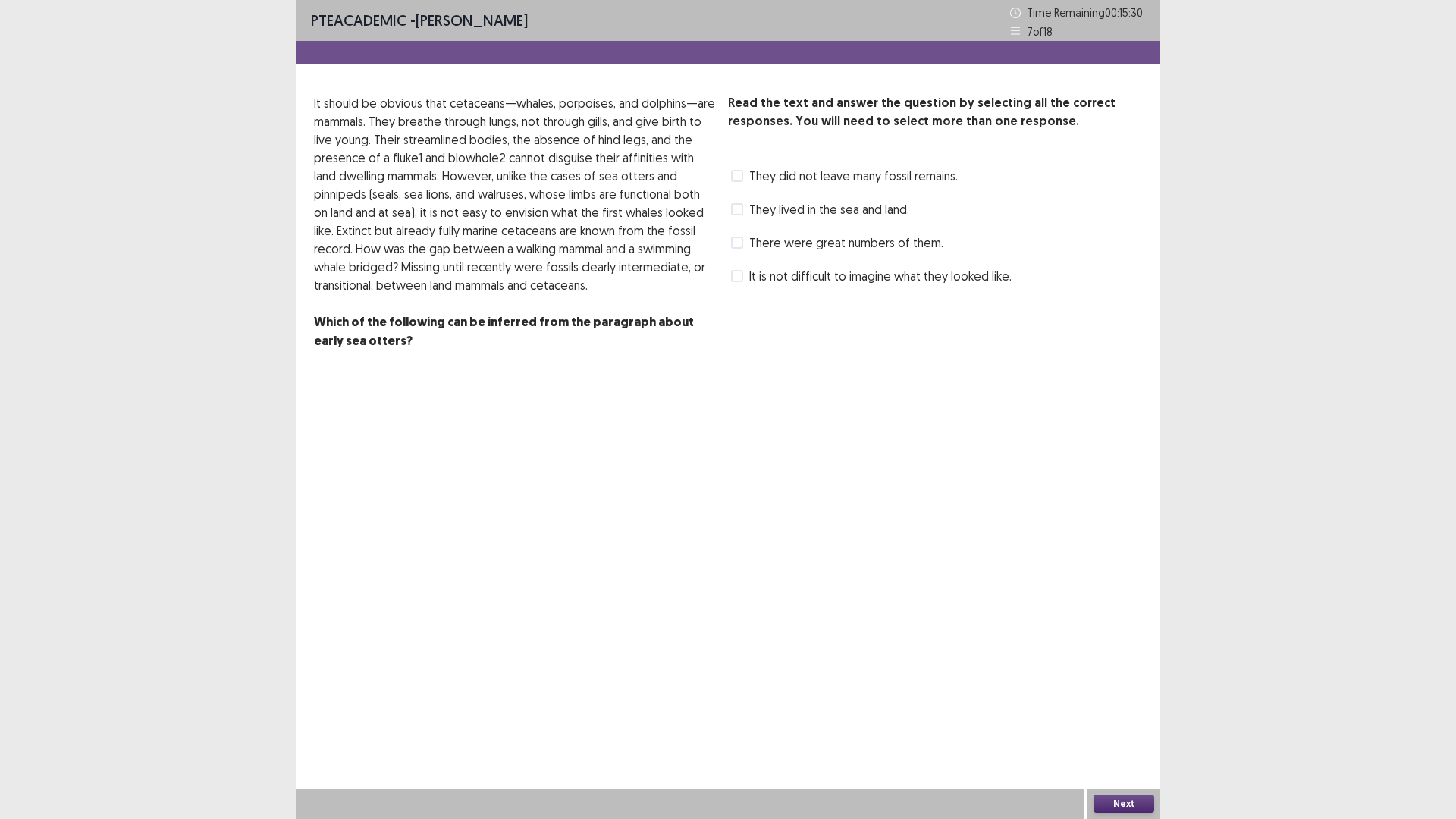
click at [741, 211] on span at bounding box center [737, 209] width 12 height 12
click at [1130, 798] on button "Next" at bounding box center [1124, 803] width 60 height 18
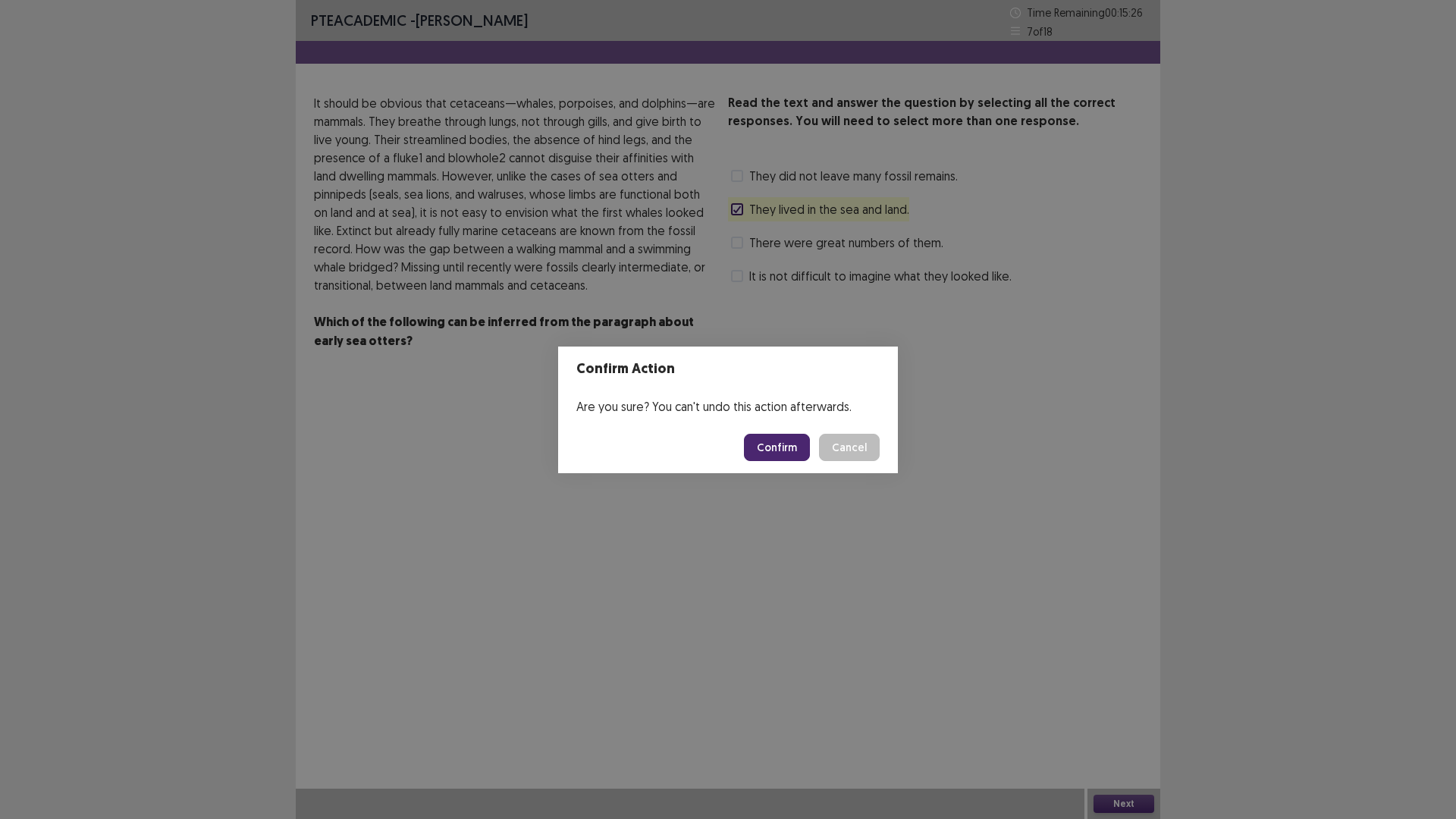
click at [793, 445] on button "Confirm" at bounding box center [778, 447] width 66 height 27
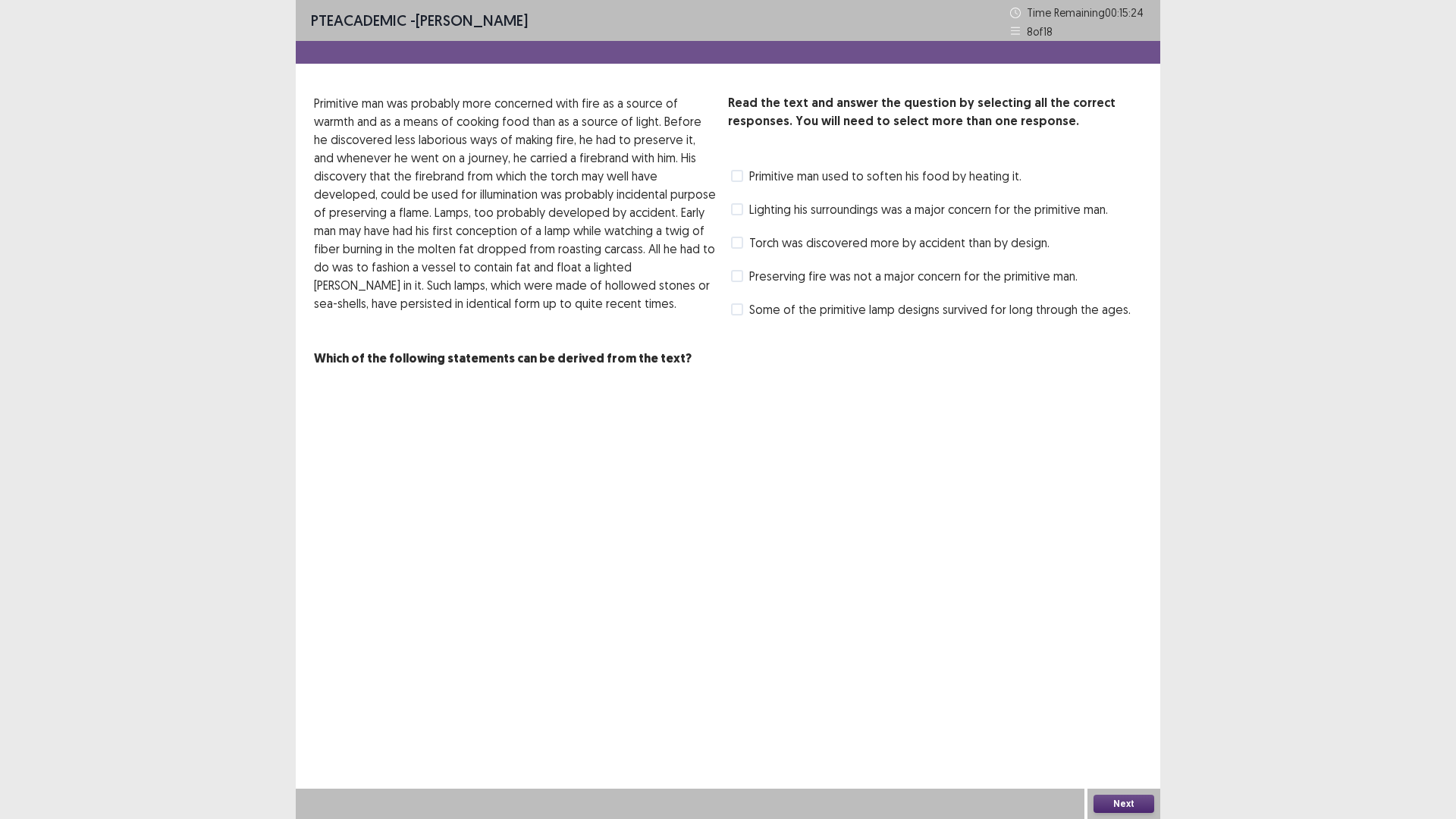
click at [733, 203] on label "Lighting his surroundings was a major concern for the primitive man." at bounding box center [920, 209] width 377 height 18
click at [1106, 796] on button "Next" at bounding box center [1124, 803] width 60 height 18
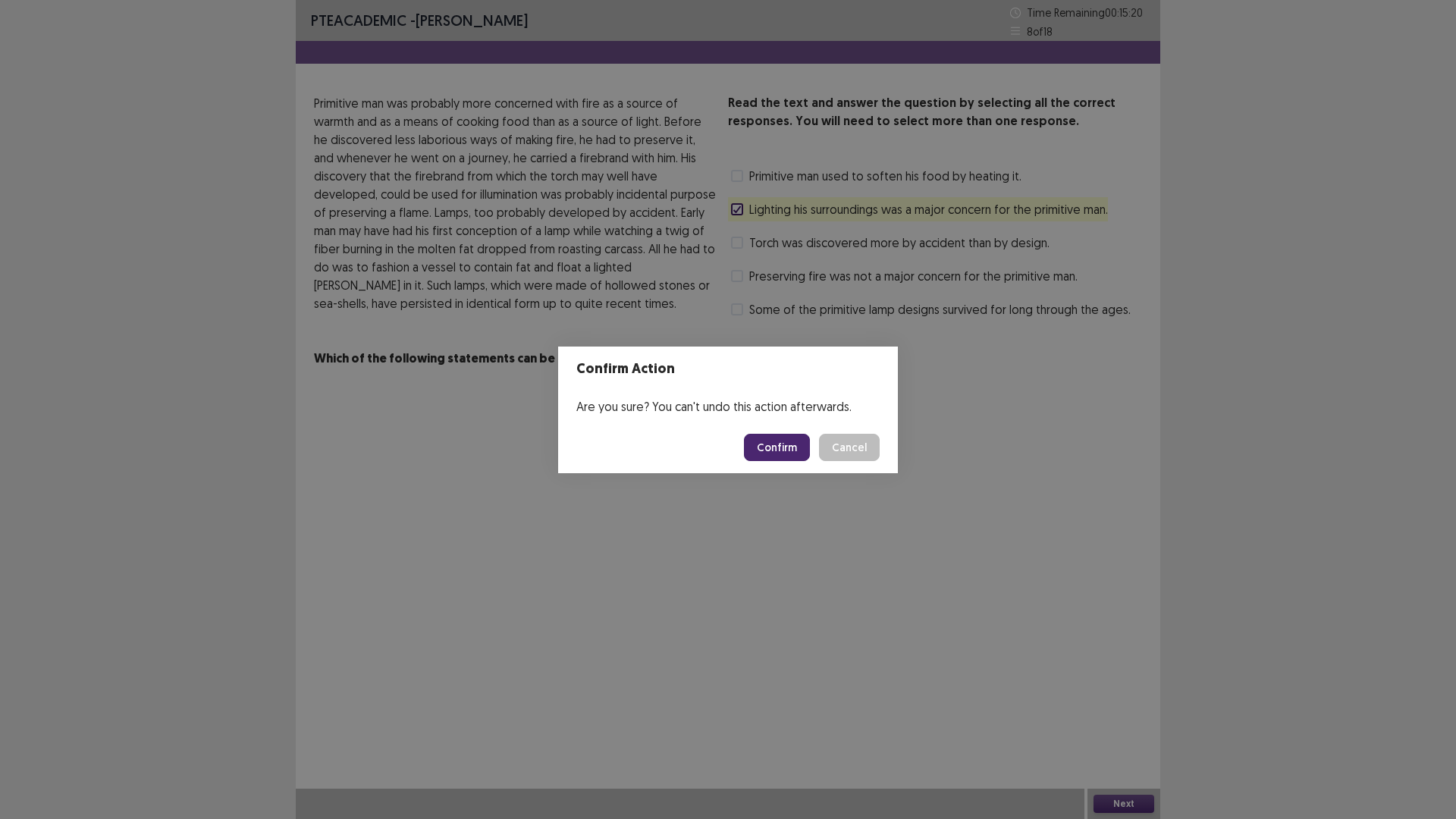
click at [777, 439] on button "Confirm" at bounding box center [778, 447] width 66 height 27
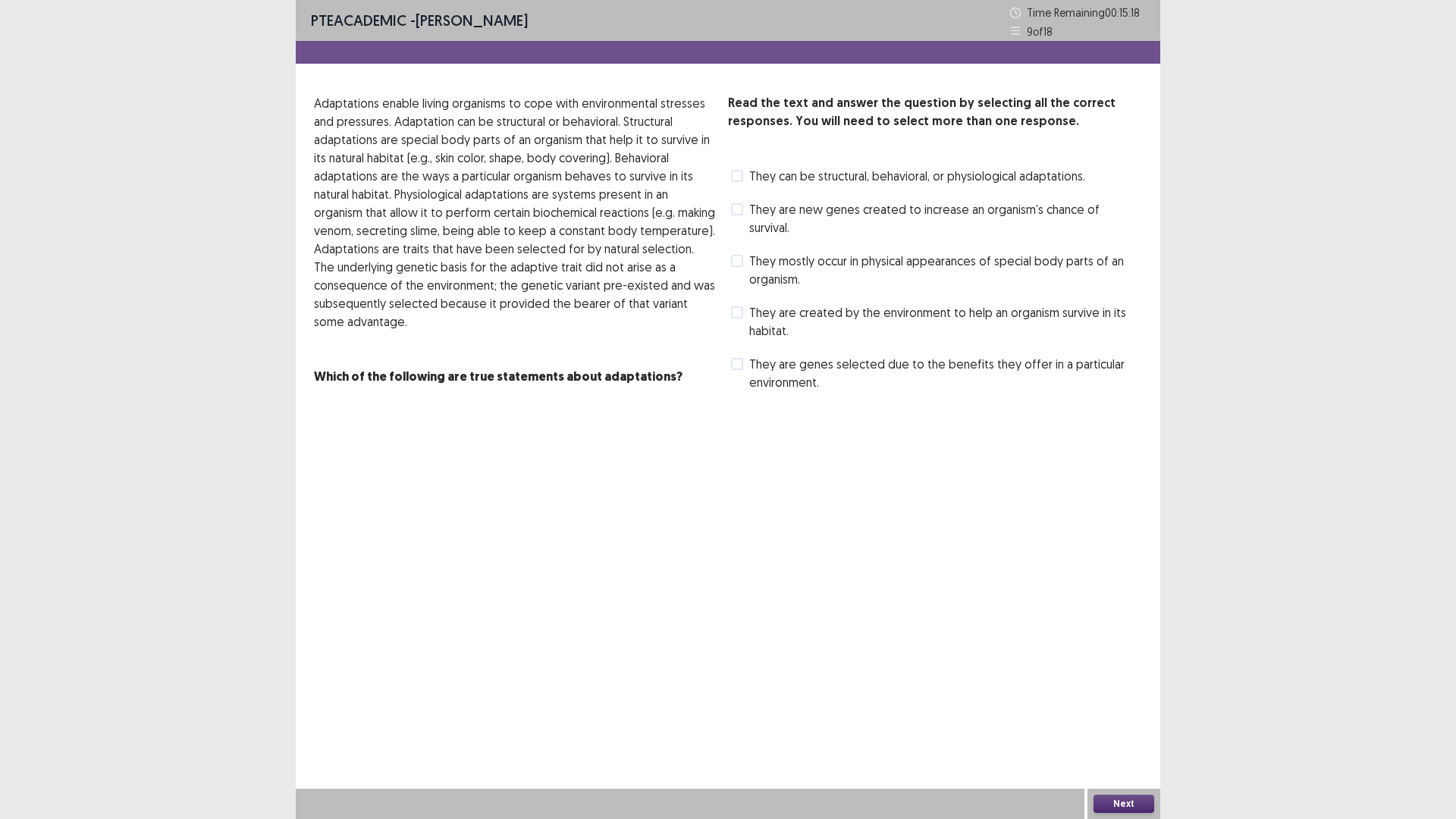
click at [734, 211] on span at bounding box center [737, 209] width 12 height 12
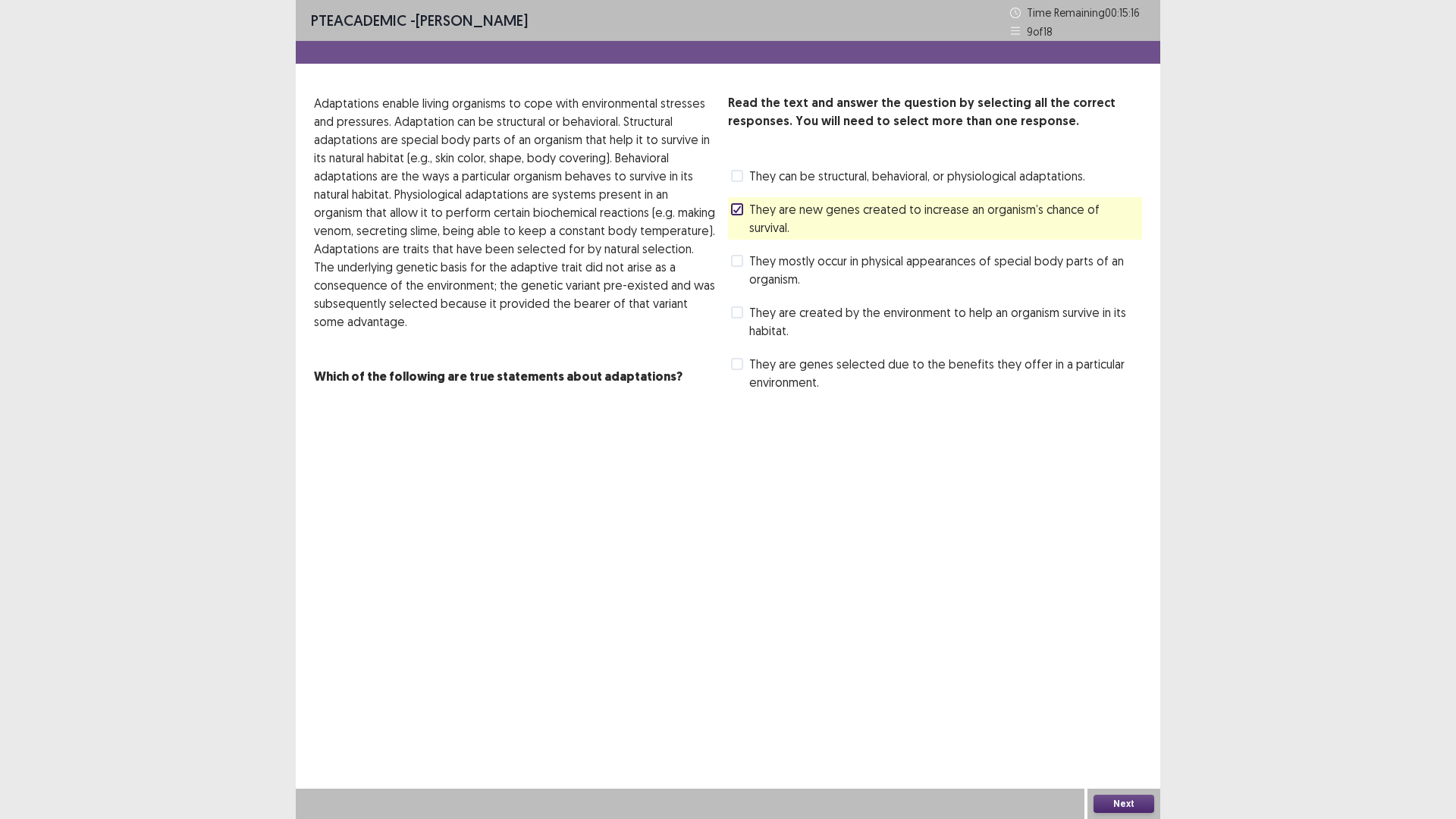
click at [1135, 795] on button "Next" at bounding box center [1124, 803] width 60 height 18
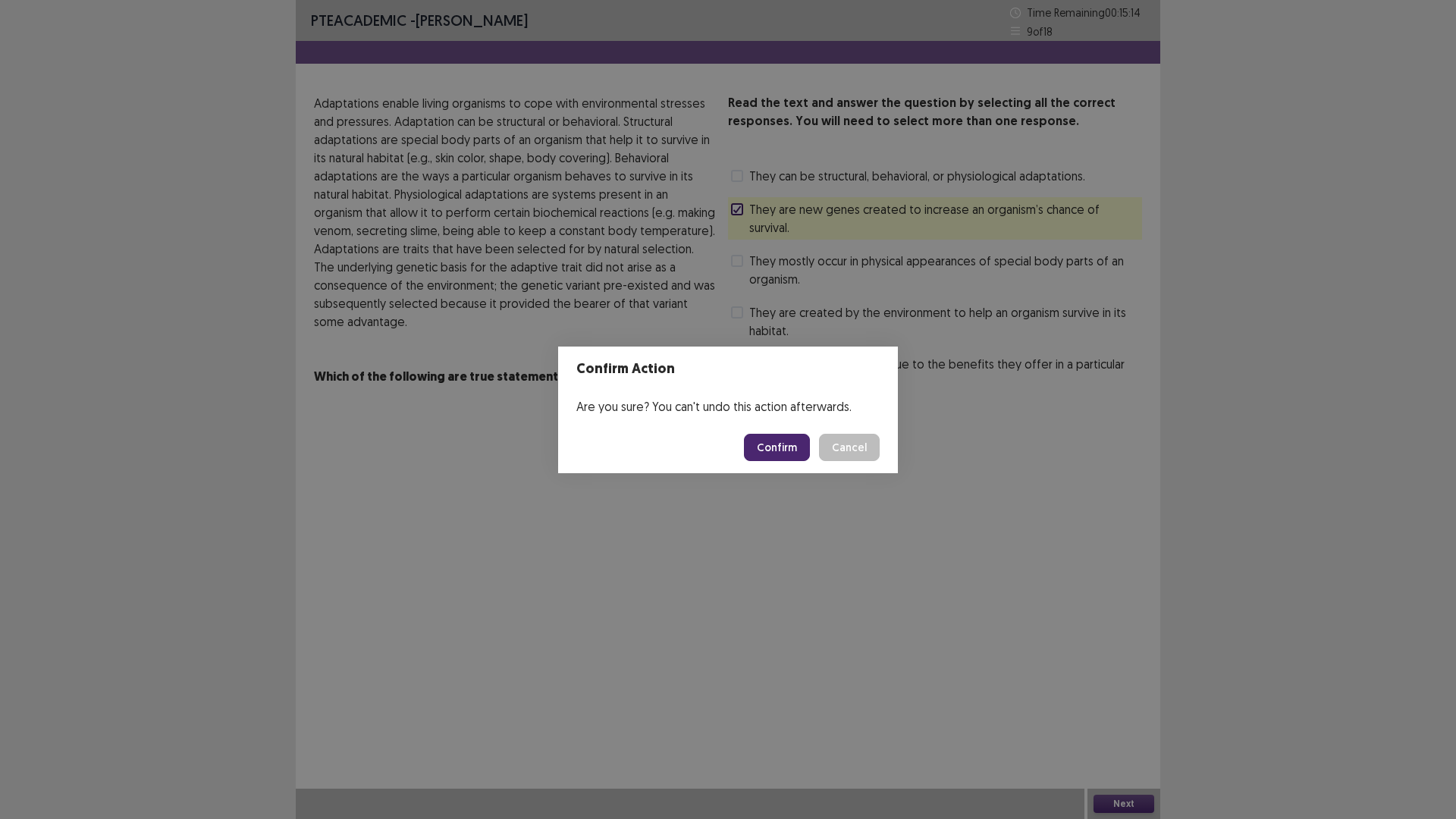
click at [788, 440] on button "Confirm" at bounding box center [778, 447] width 66 height 27
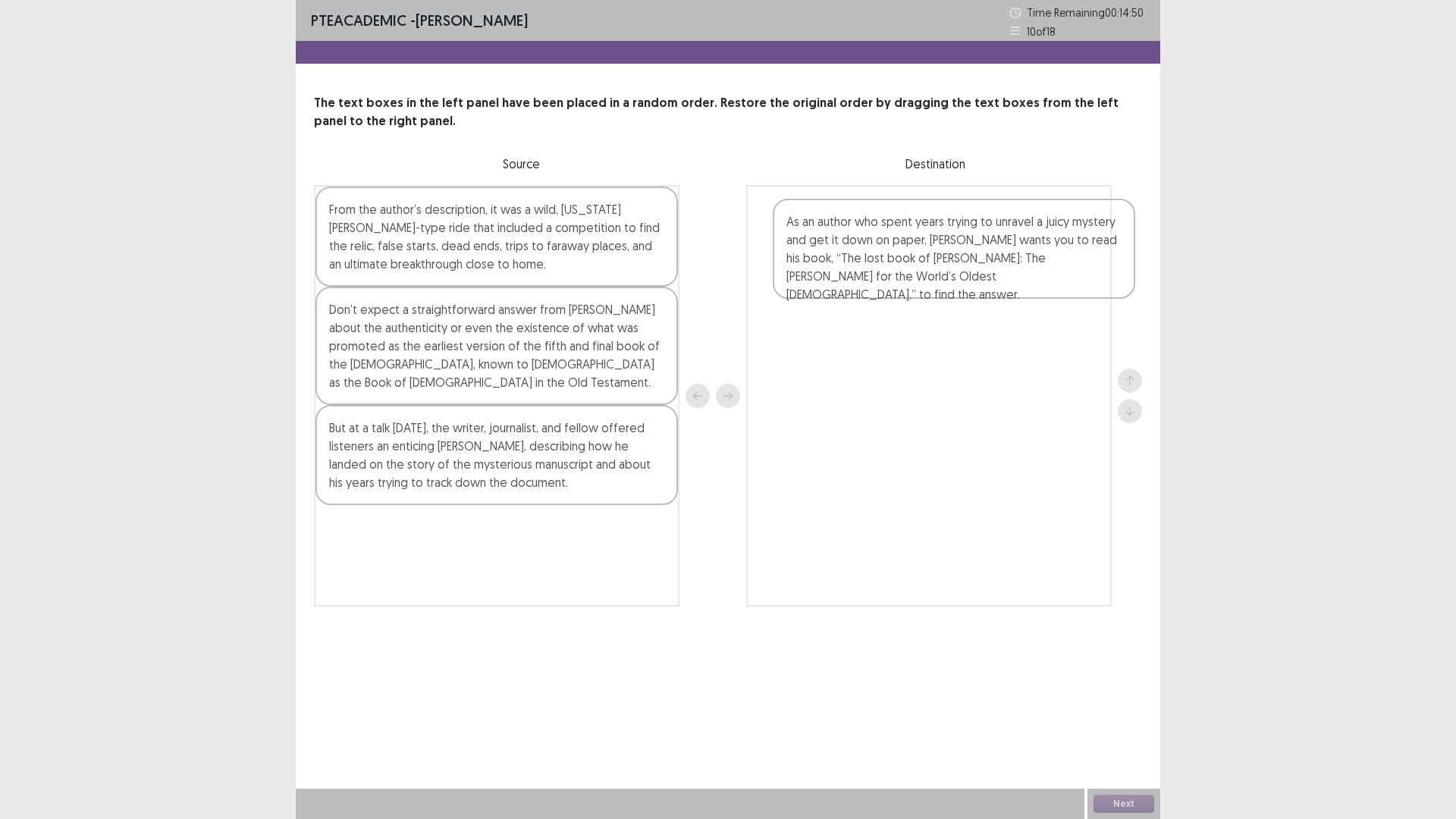
drag, startPoint x: 493, startPoint y: 238, endPoint x: 954, endPoint y: 250, distance: 461.2
click at [954, 250] on div "As an author who spent years trying to unravel a juicy mystery and get it down …" at bounding box center [728, 395] width 828 height 422
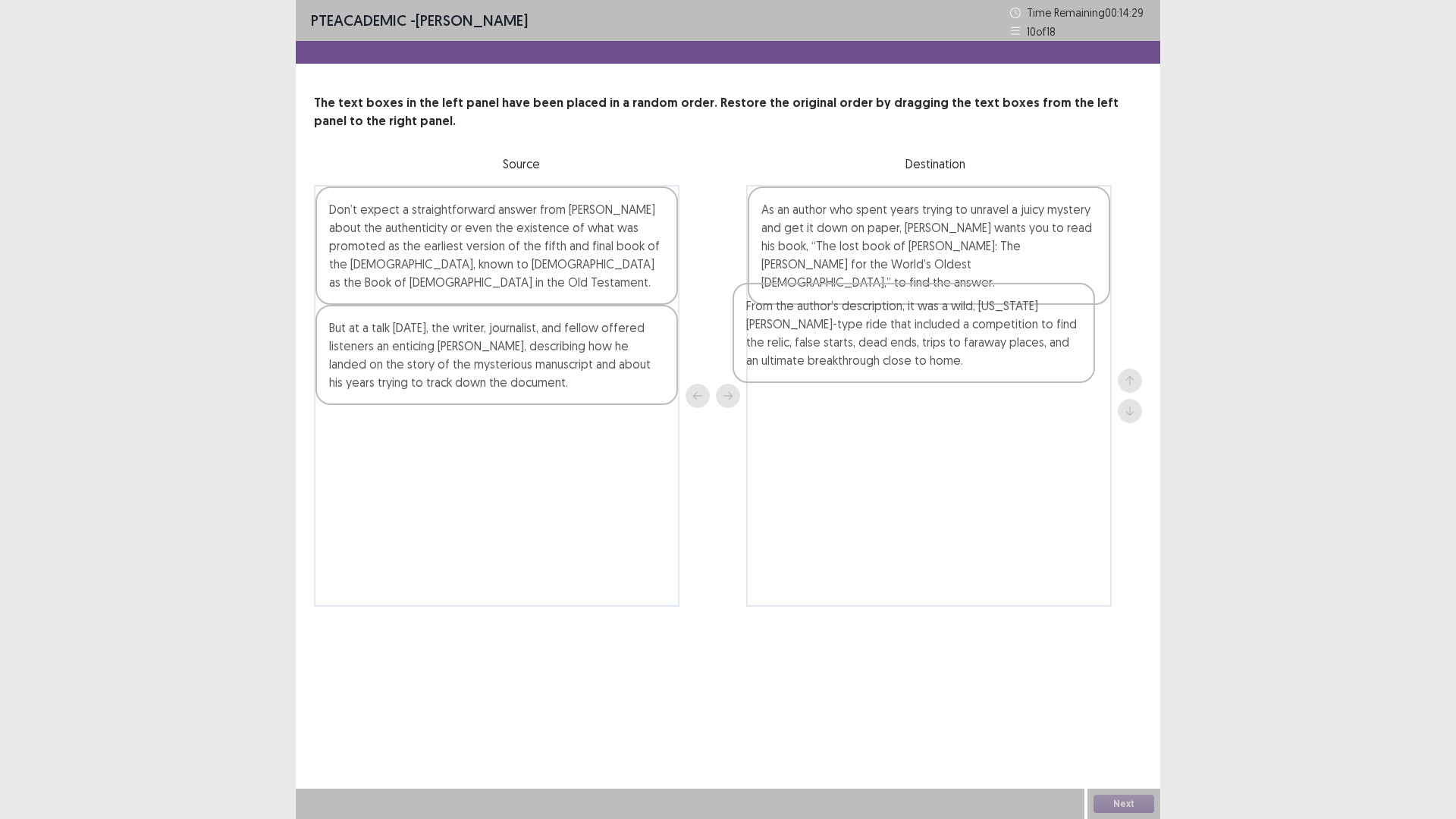
drag, startPoint x: 585, startPoint y: 234, endPoint x: 1006, endPoint y: 332, distance: 432.3
click at [1006, 332] on div "From the author’s description, it was a wild, [US_STATE][PERSON_NAME]-type ride…" at bounding box center [728, 395] width 828 height 422
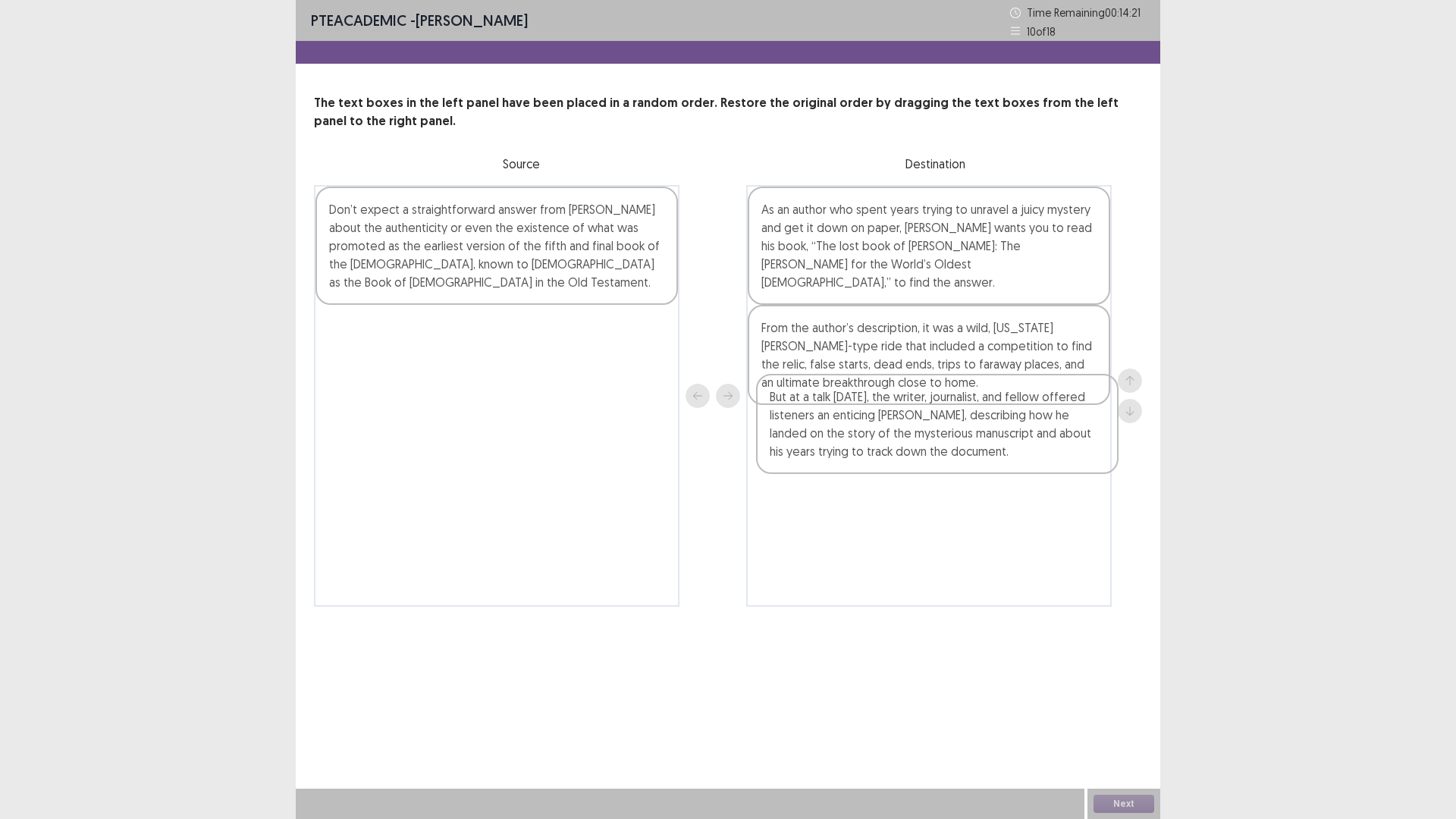
drag, startPoint x: 475, startPoint y: 361, endPoint x: 919, endPoint y: 431, distance: 449.5
click at [919, 431] on div "Don’t expect a straightforward answer from [PERSON_NAME] about the authenticity…" at bounding box center [728, 395] width 828 height 422
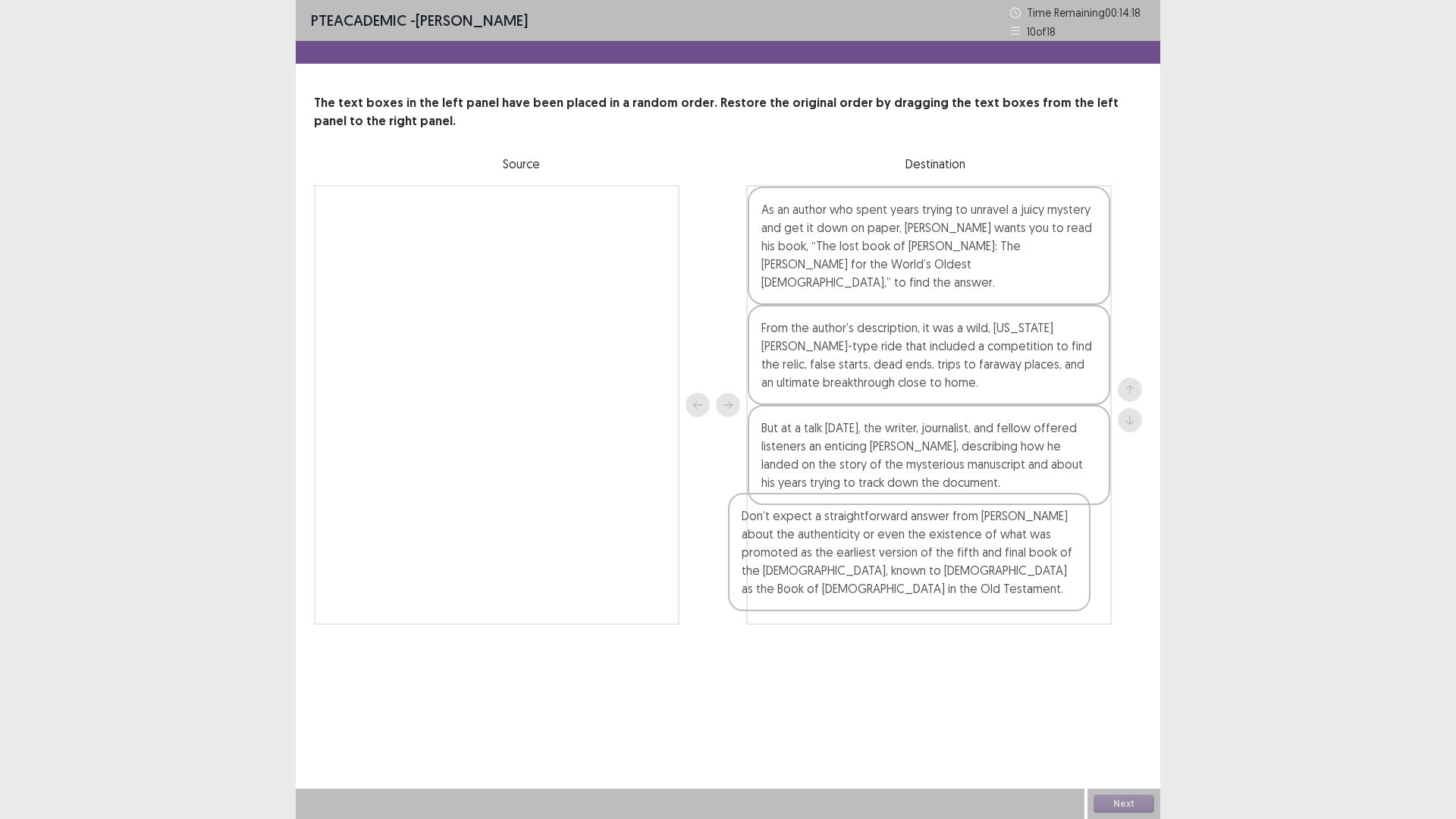
drag, startPoint x: 512, startPoint y: 209, endPoint x: 926, endPoint y: 520, distance: 517.8
click at [926, 520] on div "Don’t expect a straightforward answer from [PERSON_NAME] about the authenticity…" at bounding box center [728, 405] width 828 height 440
click at [1139, 805] on button "Next" at bounding box center [1124, 803] width 60 height 18
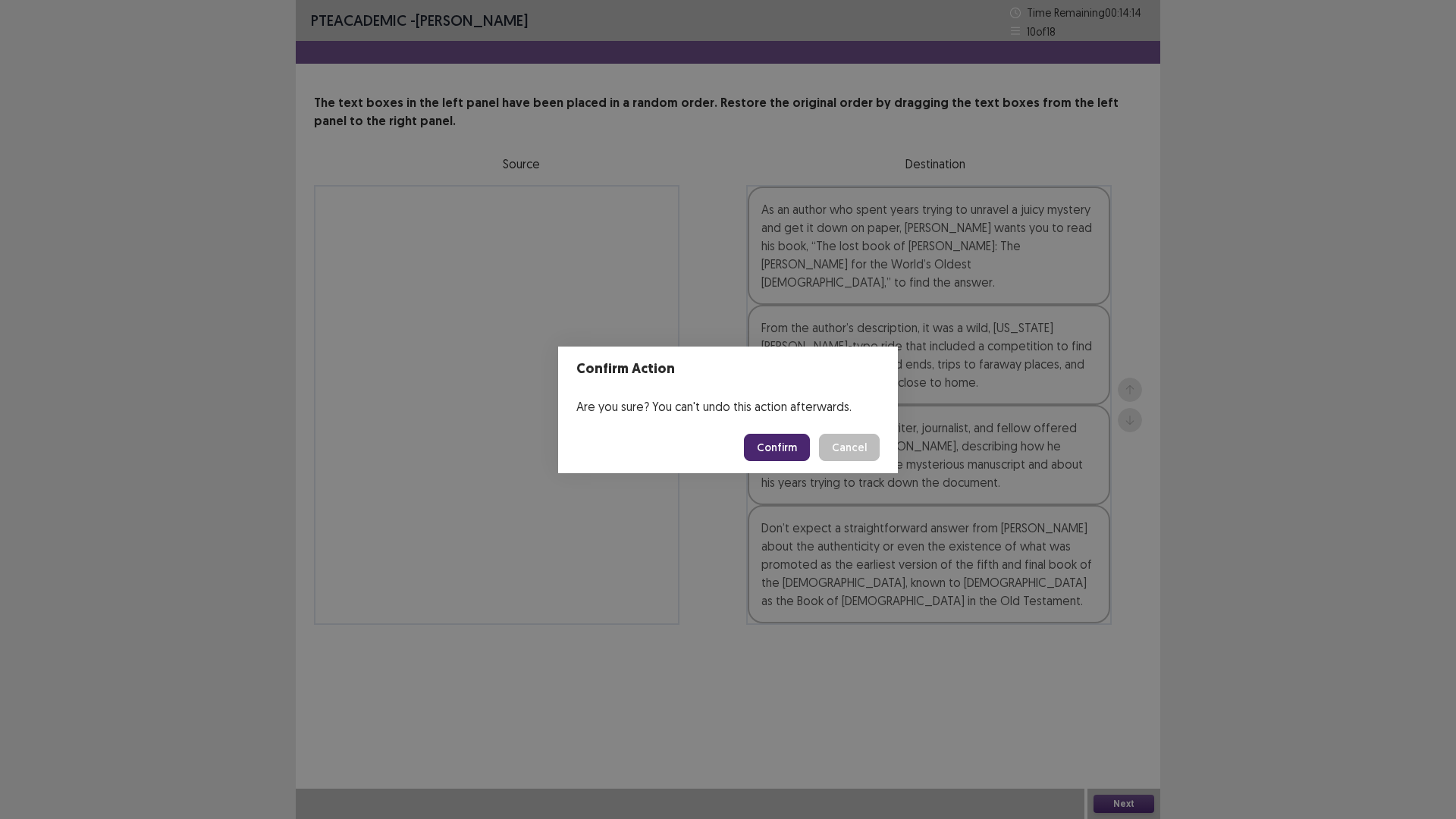
click at [784, 447] on button "Confirm" at bounding box center [778, 447] width 66 height 27
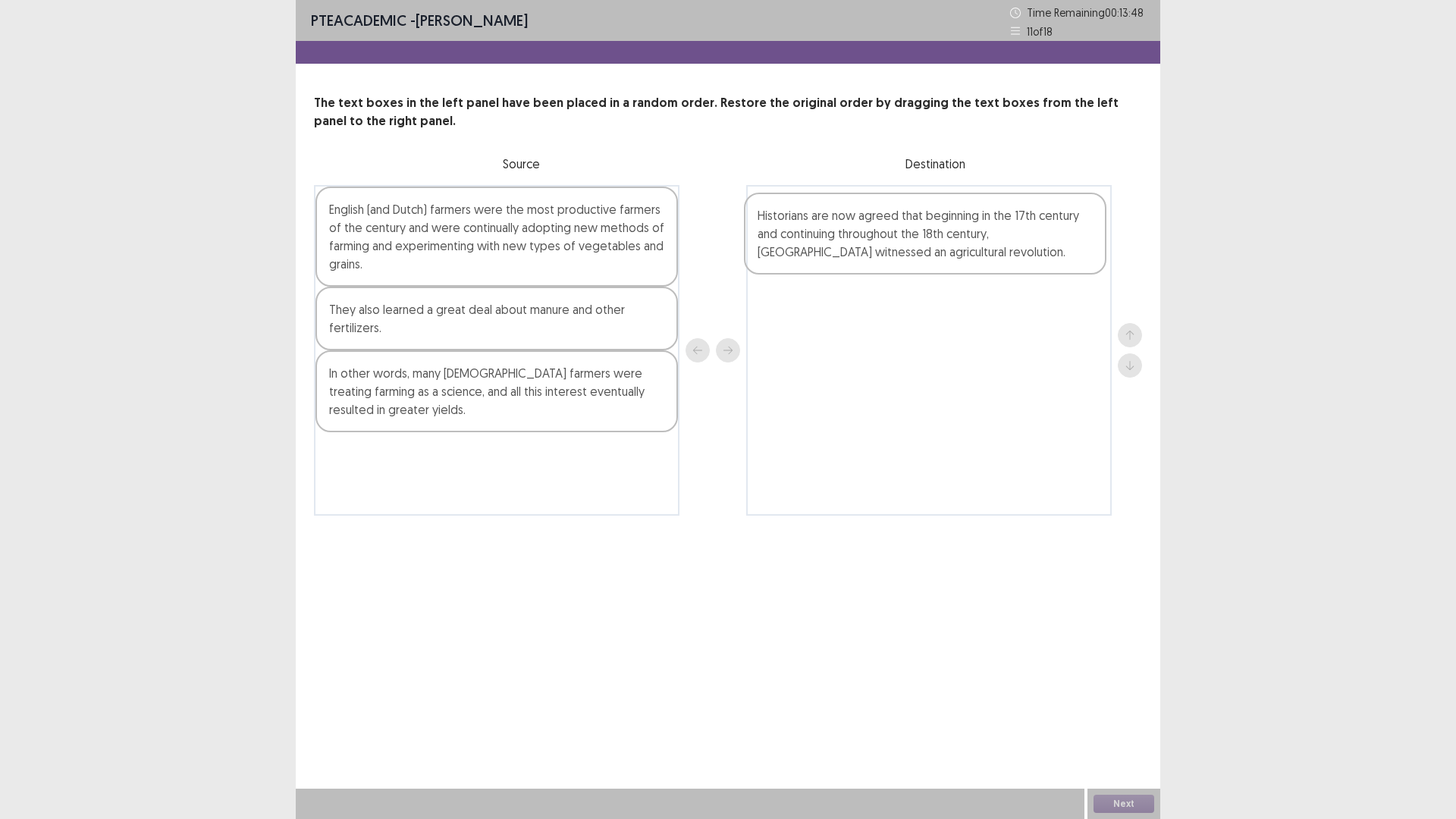
drag, startPoint x: 494, startPoint y: 347, endPoint x: 928, endPoint y: 257, distance: 443.2
click at [928, 257] on div "English (and Dutch) farmers were the most productive farmers of the century and…" at bounding box center [728, 350] width 828 height 330
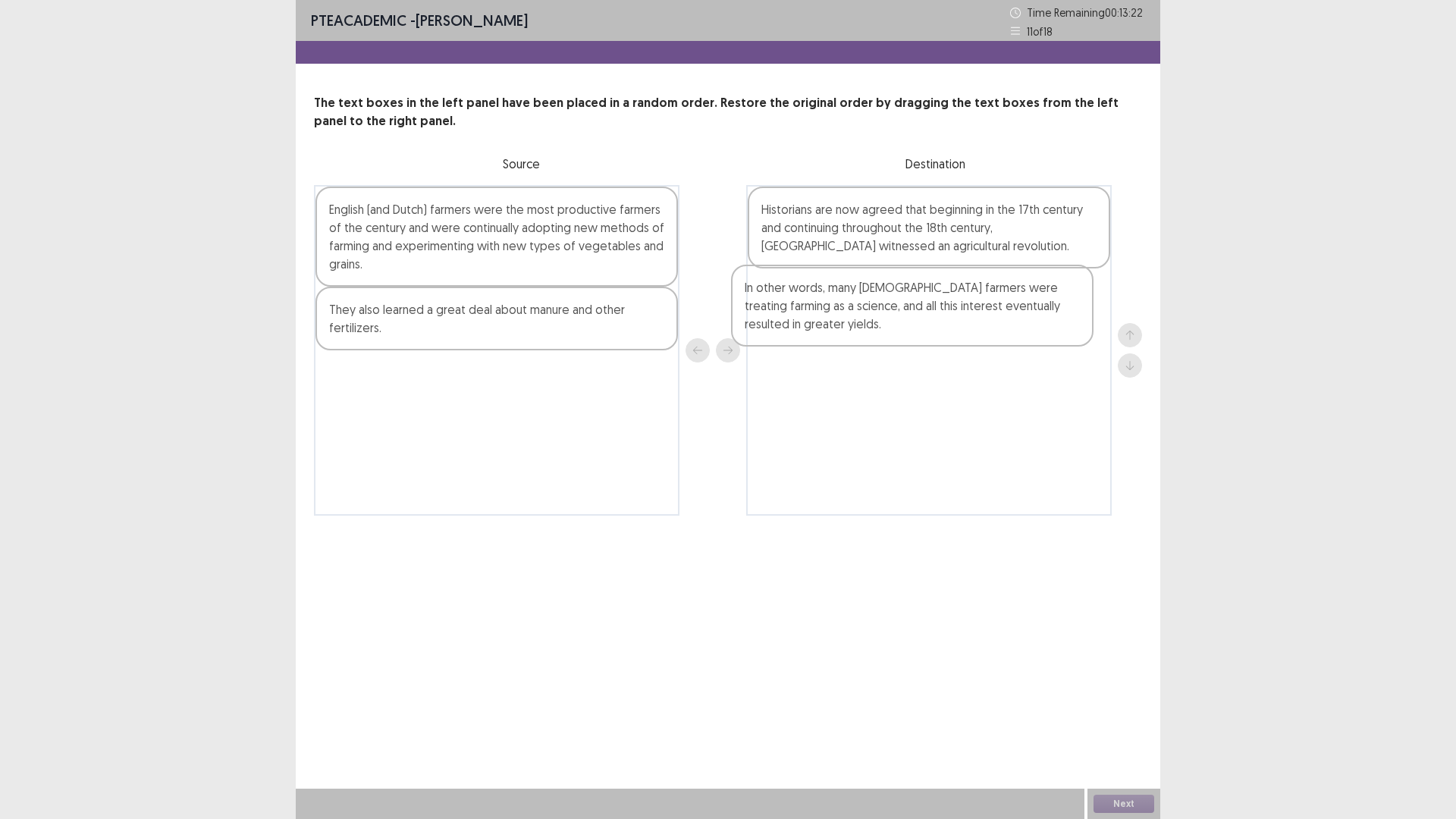
drag, startPoint x: 446, startPoint y: 401, endPoint x: 869, endPoint y: 312, distance: 432.3
click at [869, 312] on div "English (and Dutch) farmers were the most productive farmers of the century and…" at bounding box center [728, 350] width 828 height 330
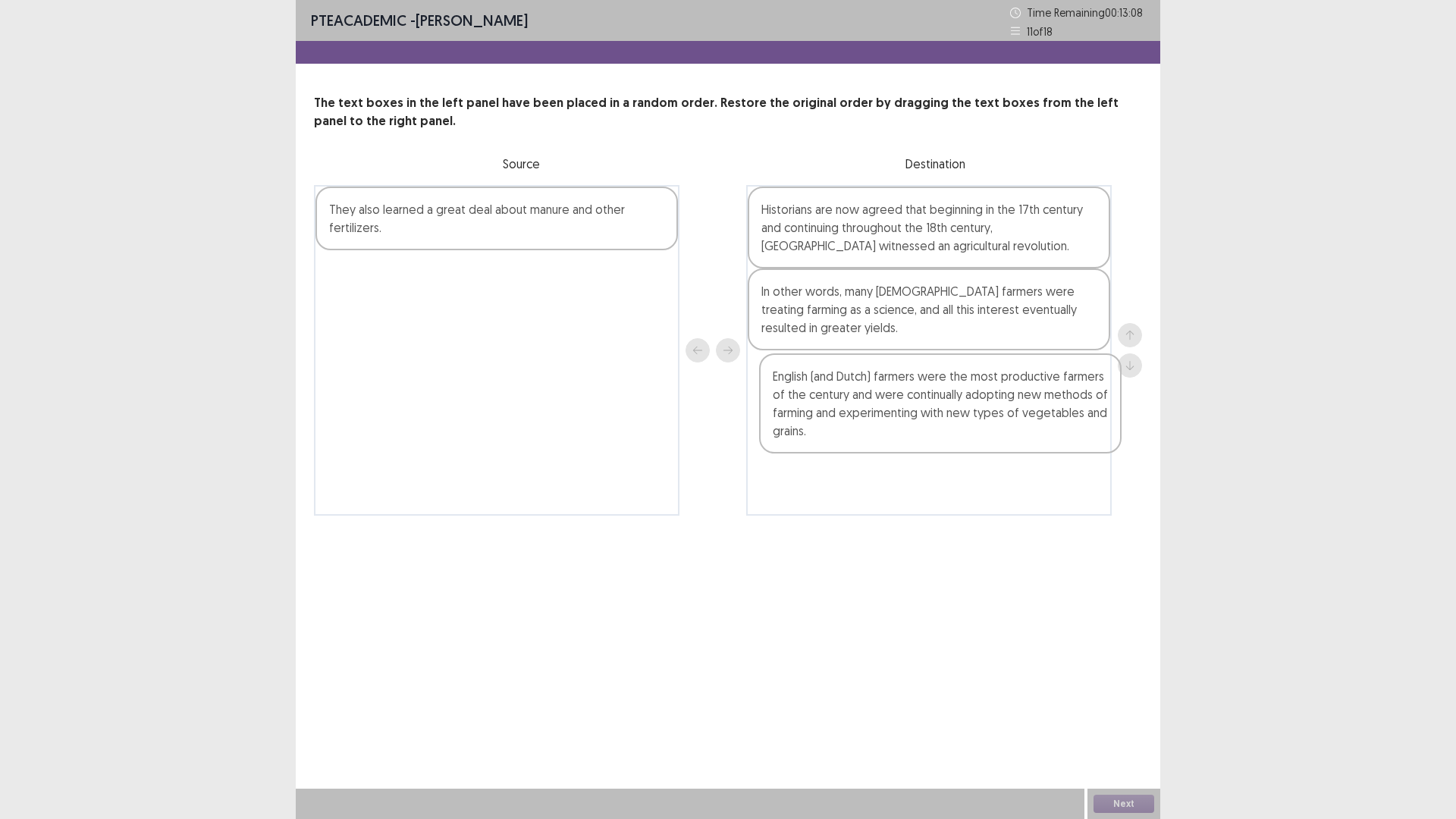
drag, startPoint x: 505, startPoint y: 227, endPoint x: 936, endPoint y: 392, distance: 461.5
click at [936, 392] on div "English (and Dutch) farmers were the most productive farmers of the century and…" at bounding box center [728, 350] width 828 height 330
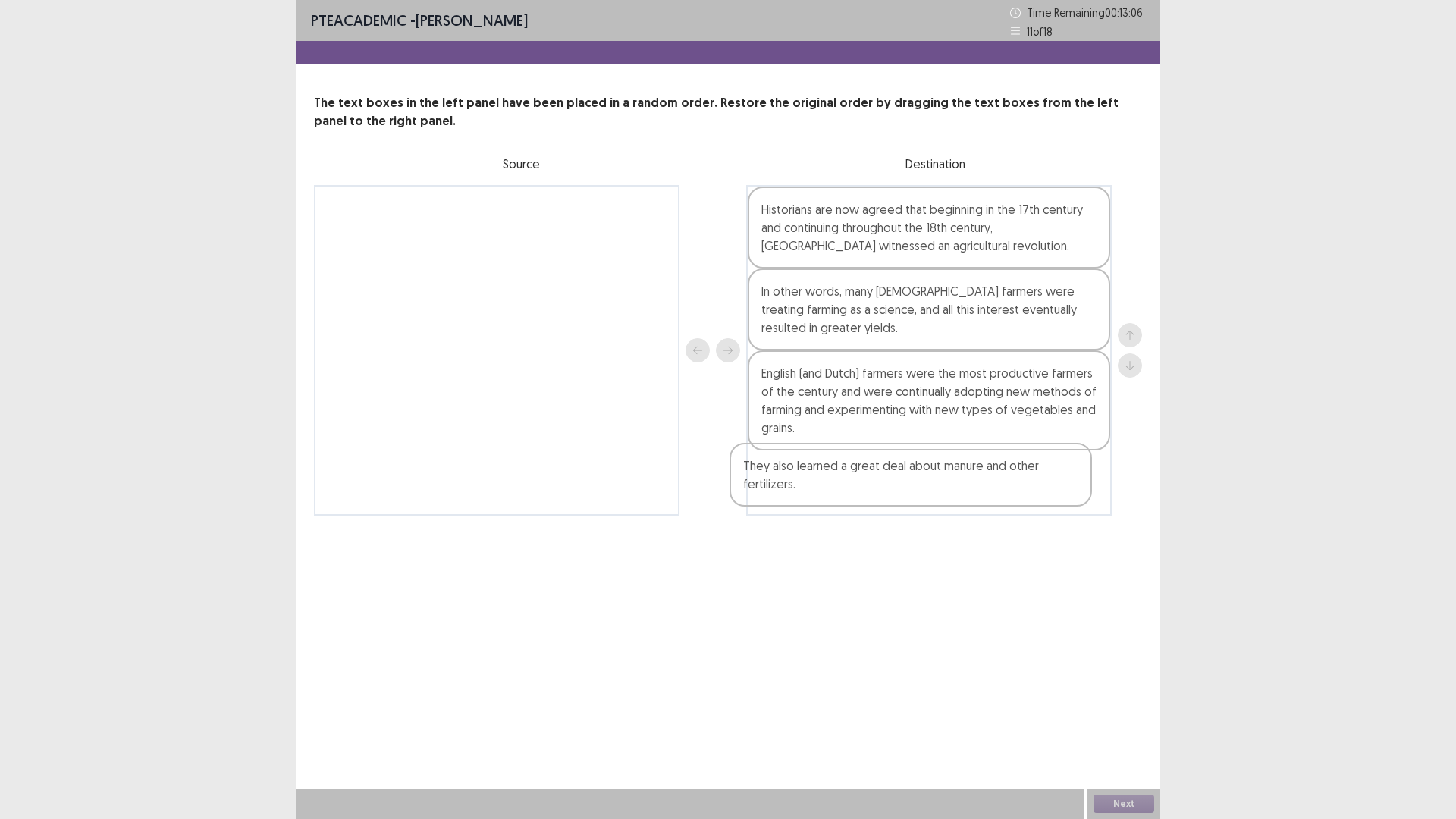
drag, startPoint x: 516, startPoint y: 220, endPoint x: 934, endPoint y: 478, distance: 491.2
click at [934, 478] on div "They also learned a great deal about manure and other fertilizers. Historians a…" at bounding box center [728, 350] width 828 height 330
click at [1112, 799] on button "Next" at bounding box center [1124, 803] width 60 height 18
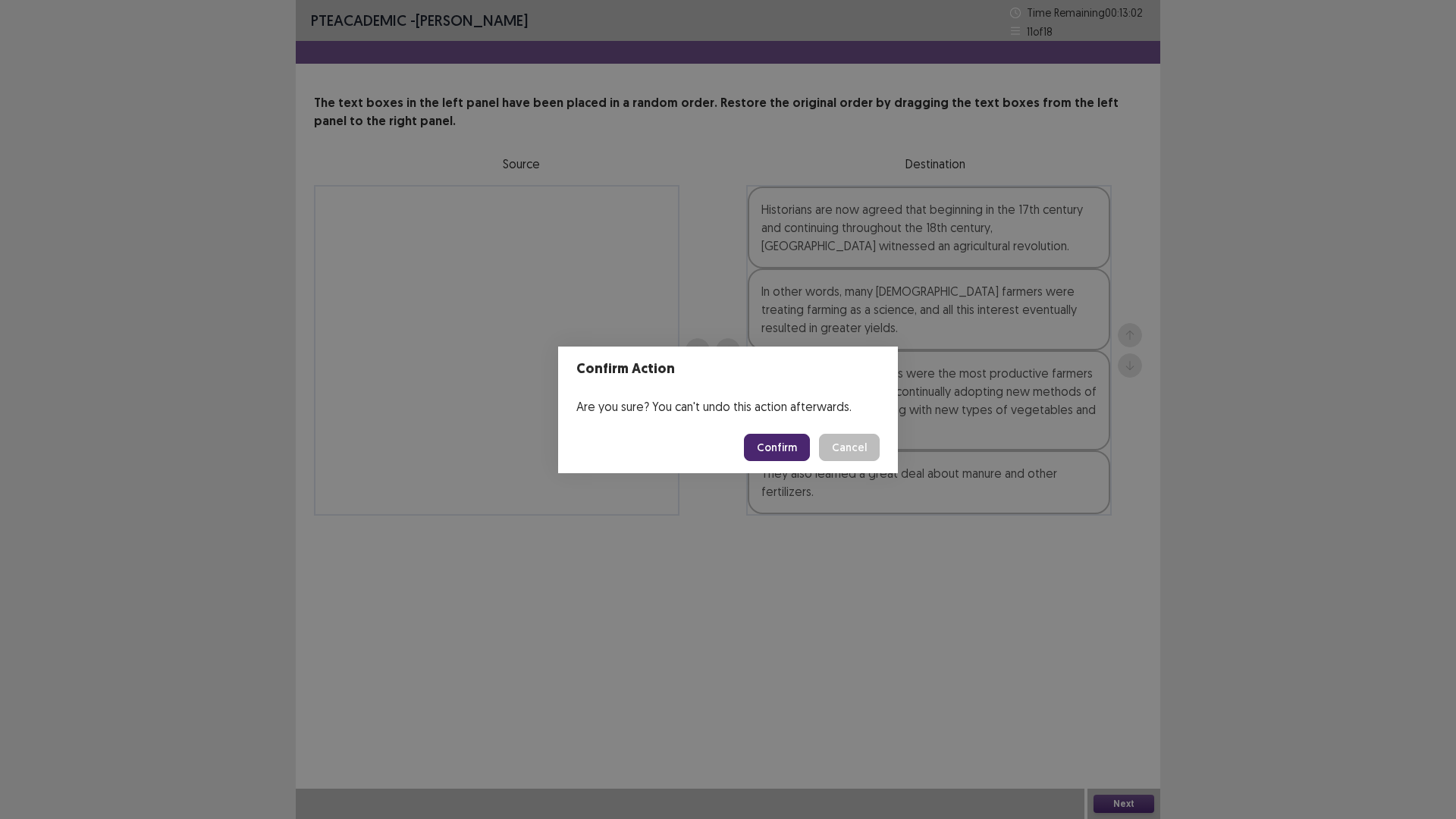
click at [767, 439] on button "Confirm" at bounding box center [778, 447] width 66 height 27
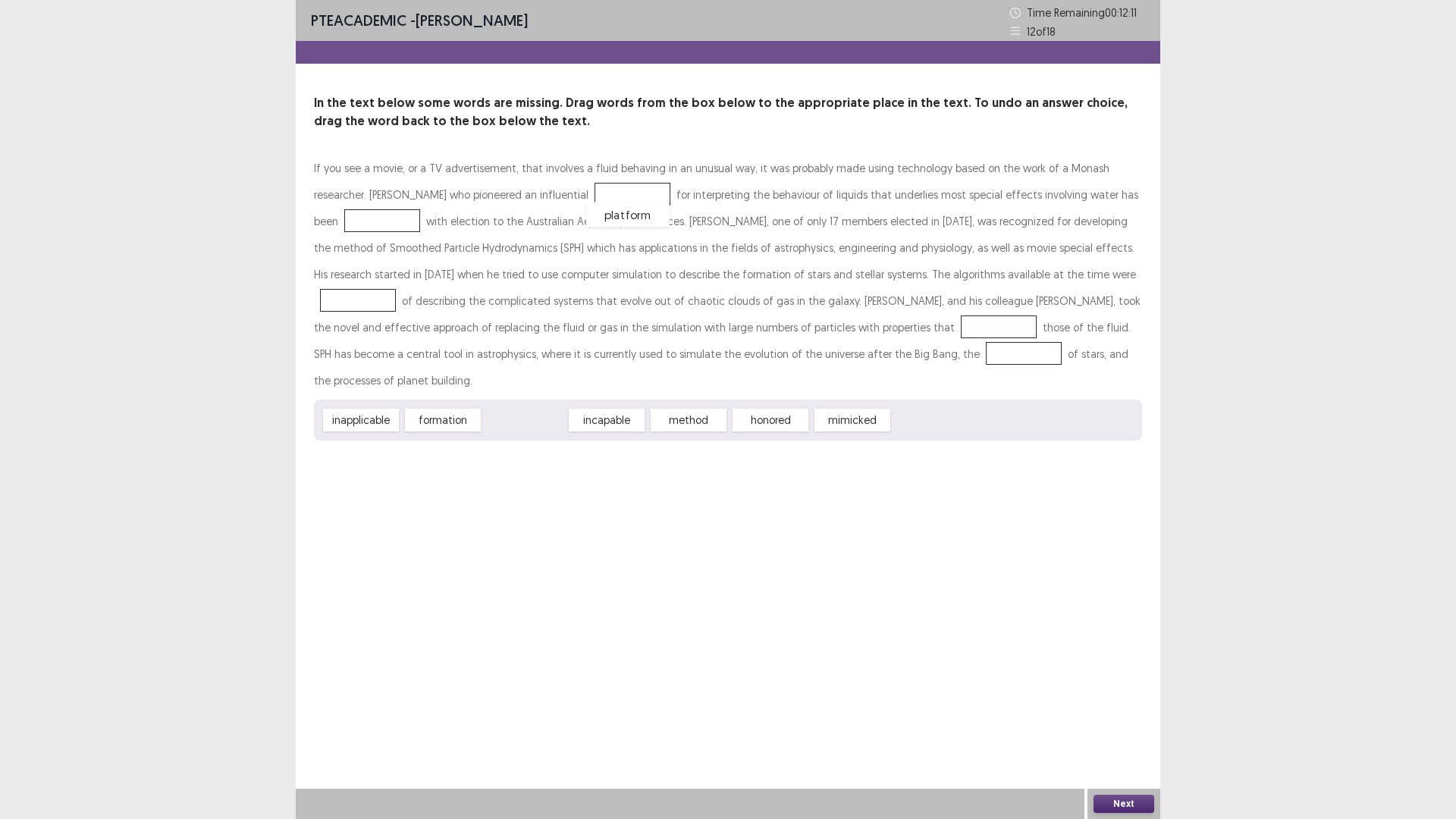
drag, startPoint x: 530, startPoint y: 390, endPoint x: 633, endPoint y: 184, distance: 230.3
drag, startPoint x: 700, startPoint y: 397, endPoint x: 373, endPoint y: 226, distance: 369.0
drag, startPoint x: 510, startPoint y: 398, endPoint x: 1018, endPoint y: 276, distance: 522.4
drag, startPoint x: 601, startPoint y: 392, endPoint x: 806, endPoint y: 326, distance: 215.4
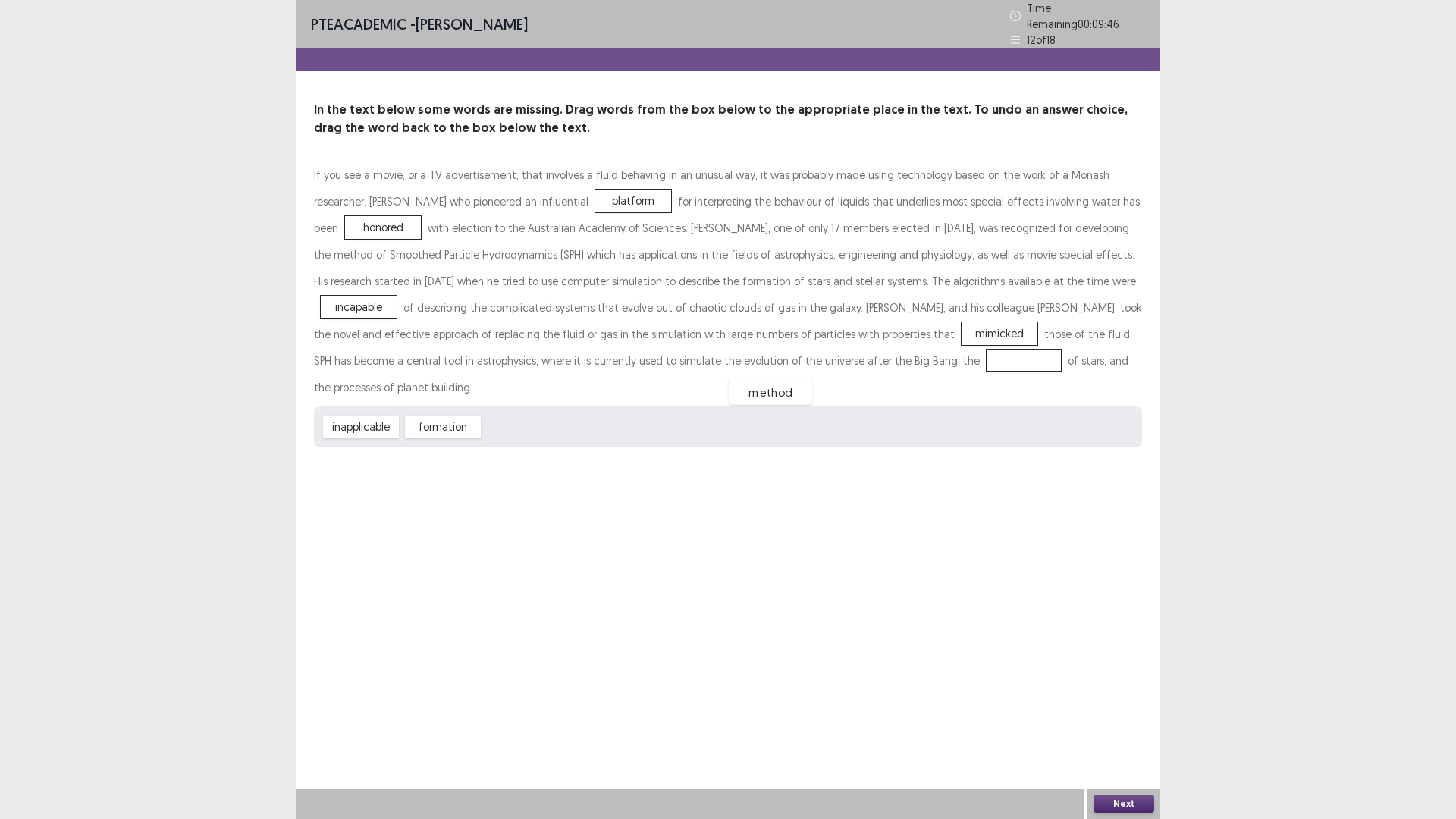
drag, startPoint x: 544, startPoint y: 389, endPoint x: 789, endPoint y: 354, distance: 247.5
click at [1107, 808] on button "Next" at bounding box center [1124, 803] width 60 height 18
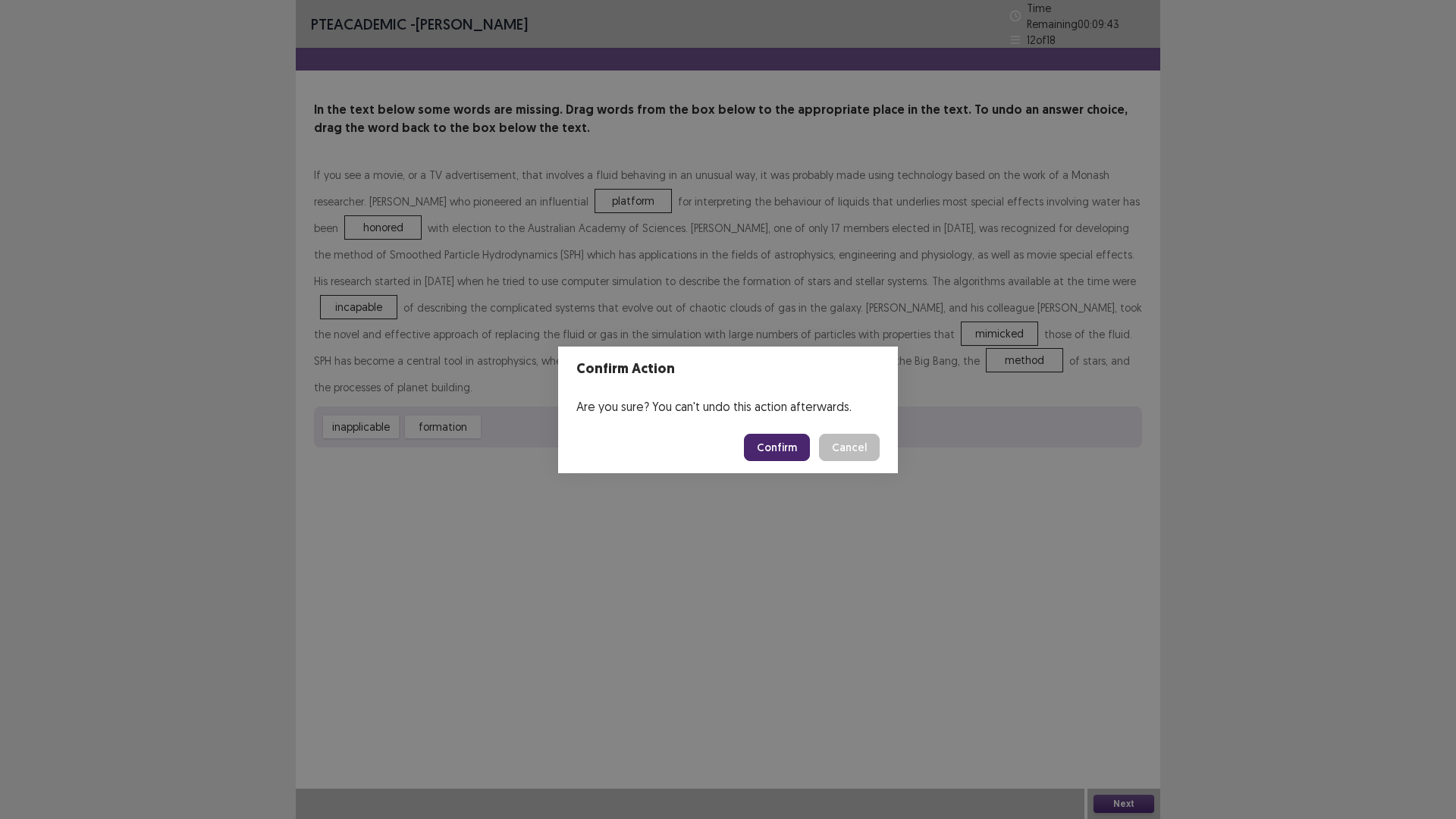
click at [760, 445] on button "Confirm" at bounding box center [778, 447] width 66 height 27
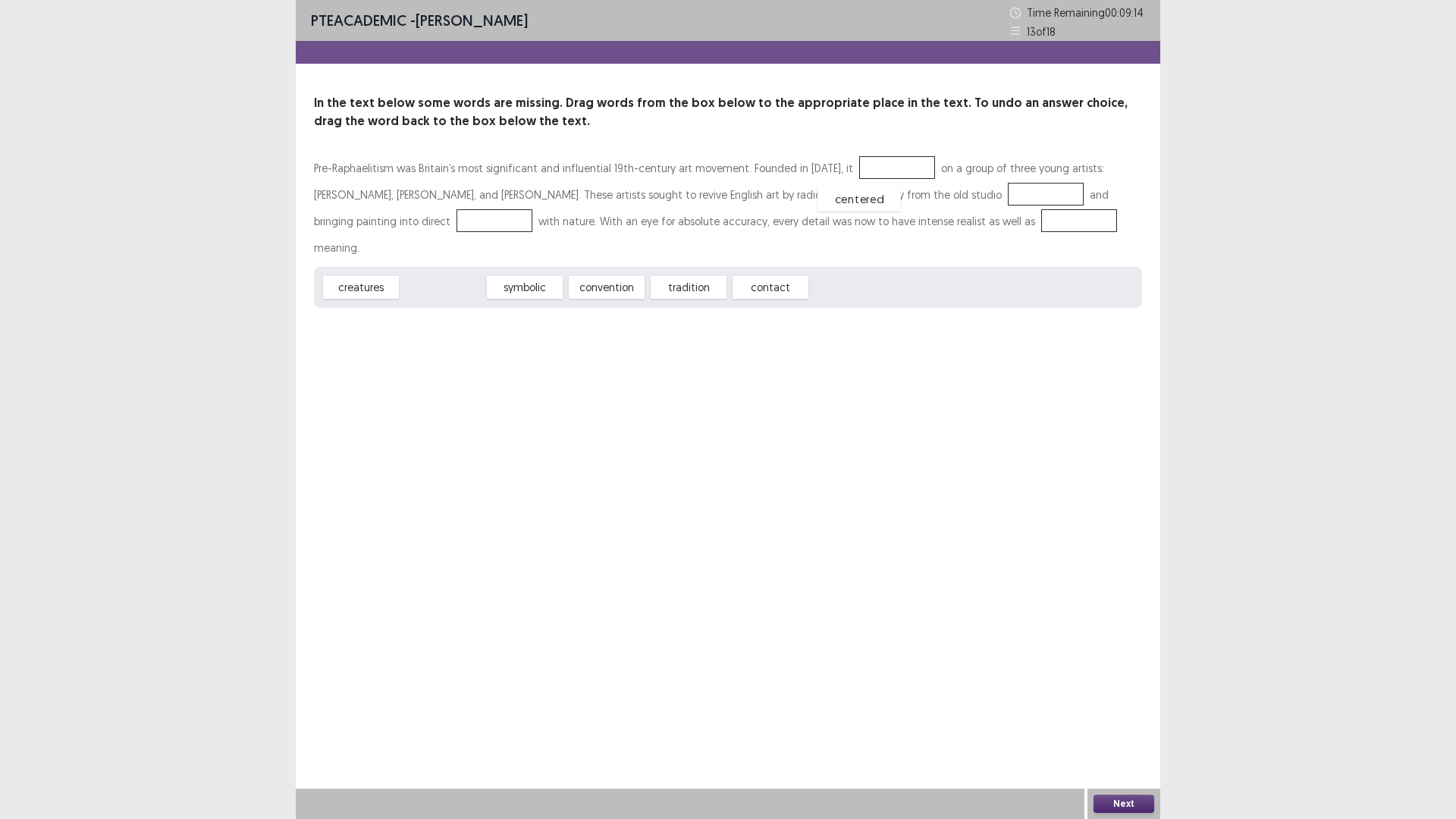
drag, startPoint x: 437, startPoint y: 260, endPoint x: 853, endPoint y: 172, distance: 425.2
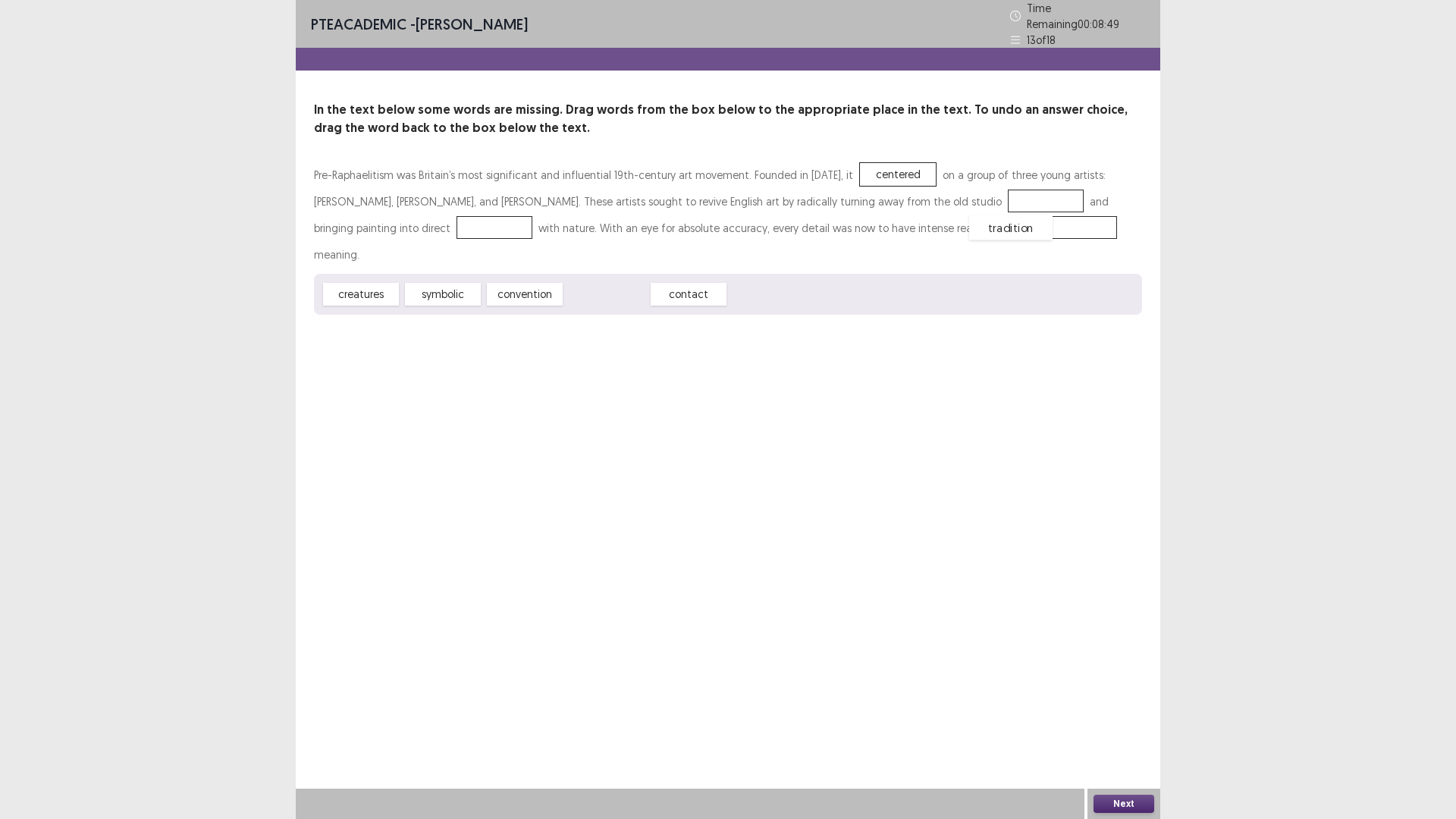
drag, startPoint x: 599, startPoint y: 258, endPoint x: 1003, endPoint y: 192, distance: 409.4
drag, startPoint x: 620, startPoint y: 256, endPoint x: 462, endPoint y: 216, distance: 163.0
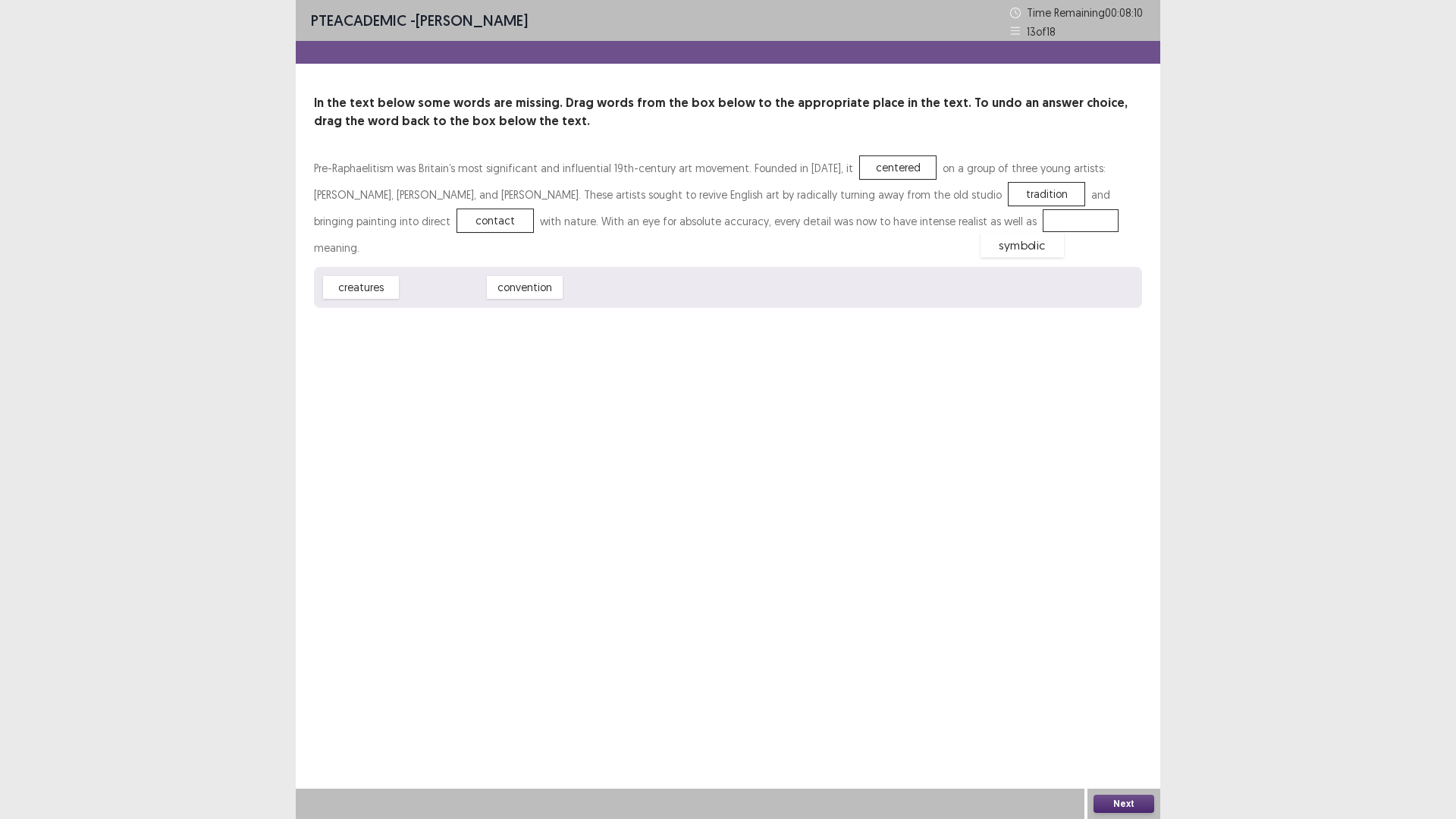
drag, startPoint x: 447, startPoint y: 265, endPoint x: 1027, endPoint y: 223, distance: 581.5
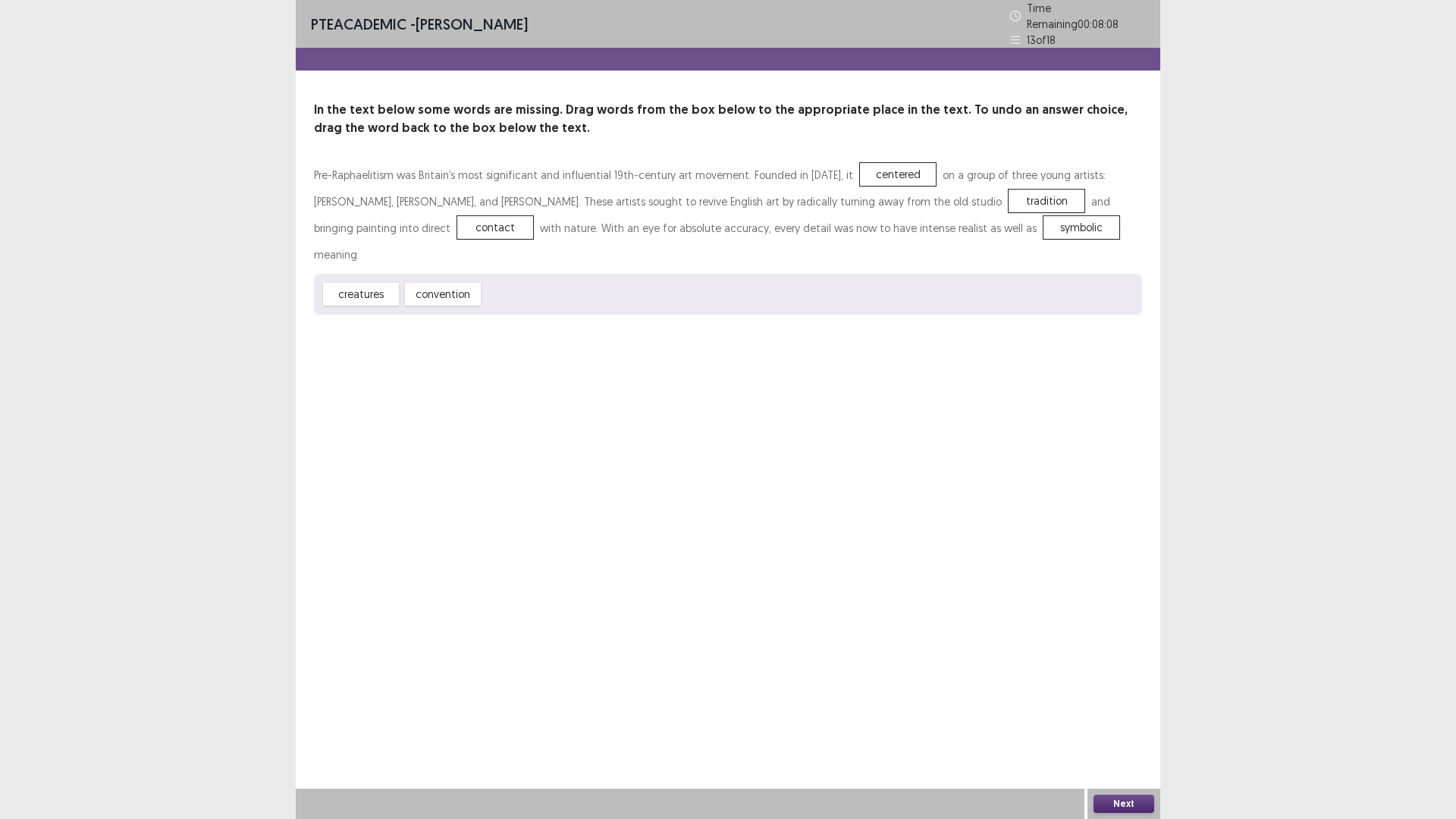
click at [1113, 796] on button "Next" at bounding box center [1124, 803] width 60 height 18
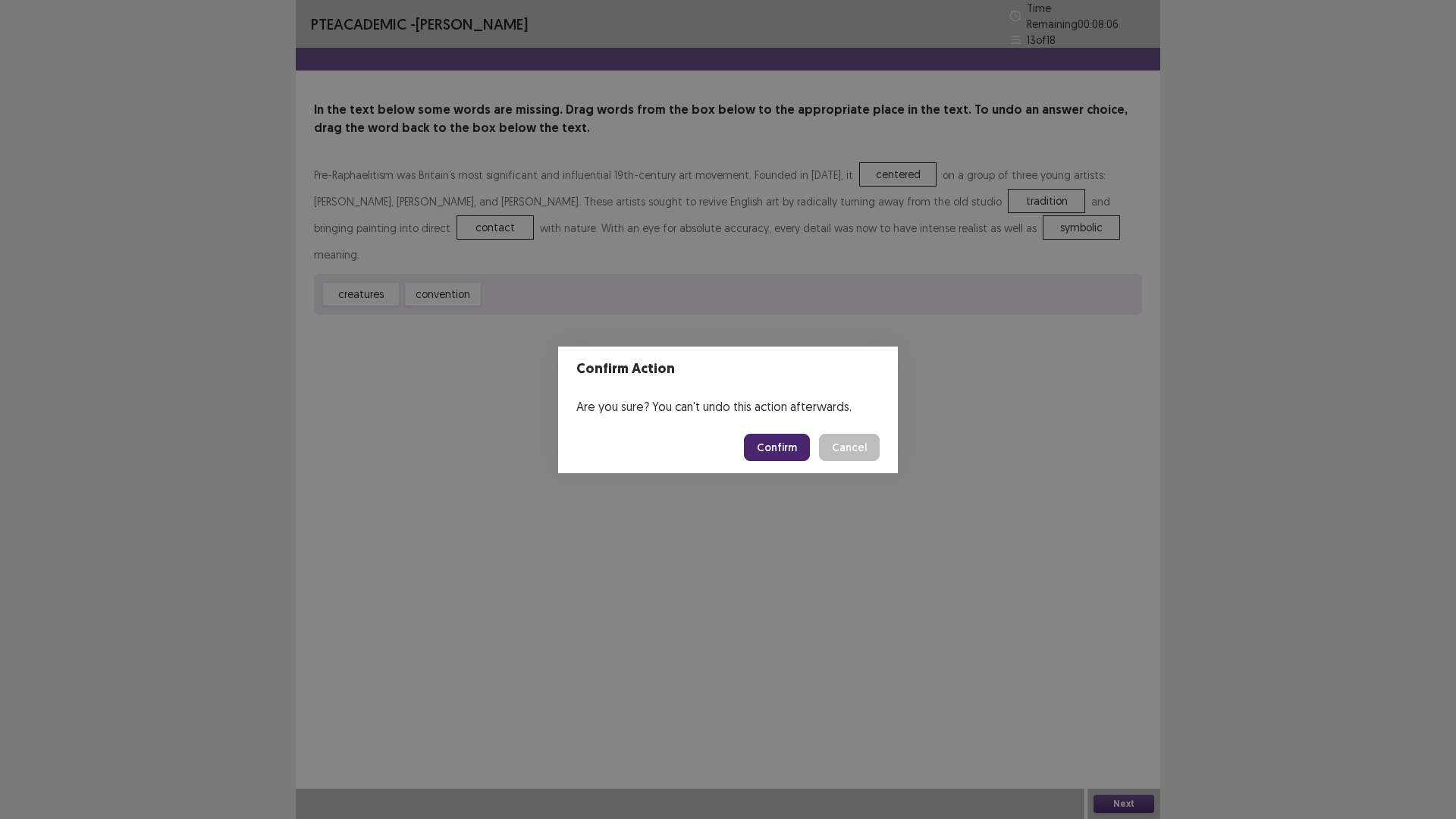
click at [779, 439] on button "Confirm" at bounding box center [778, 447] width 66 height 27
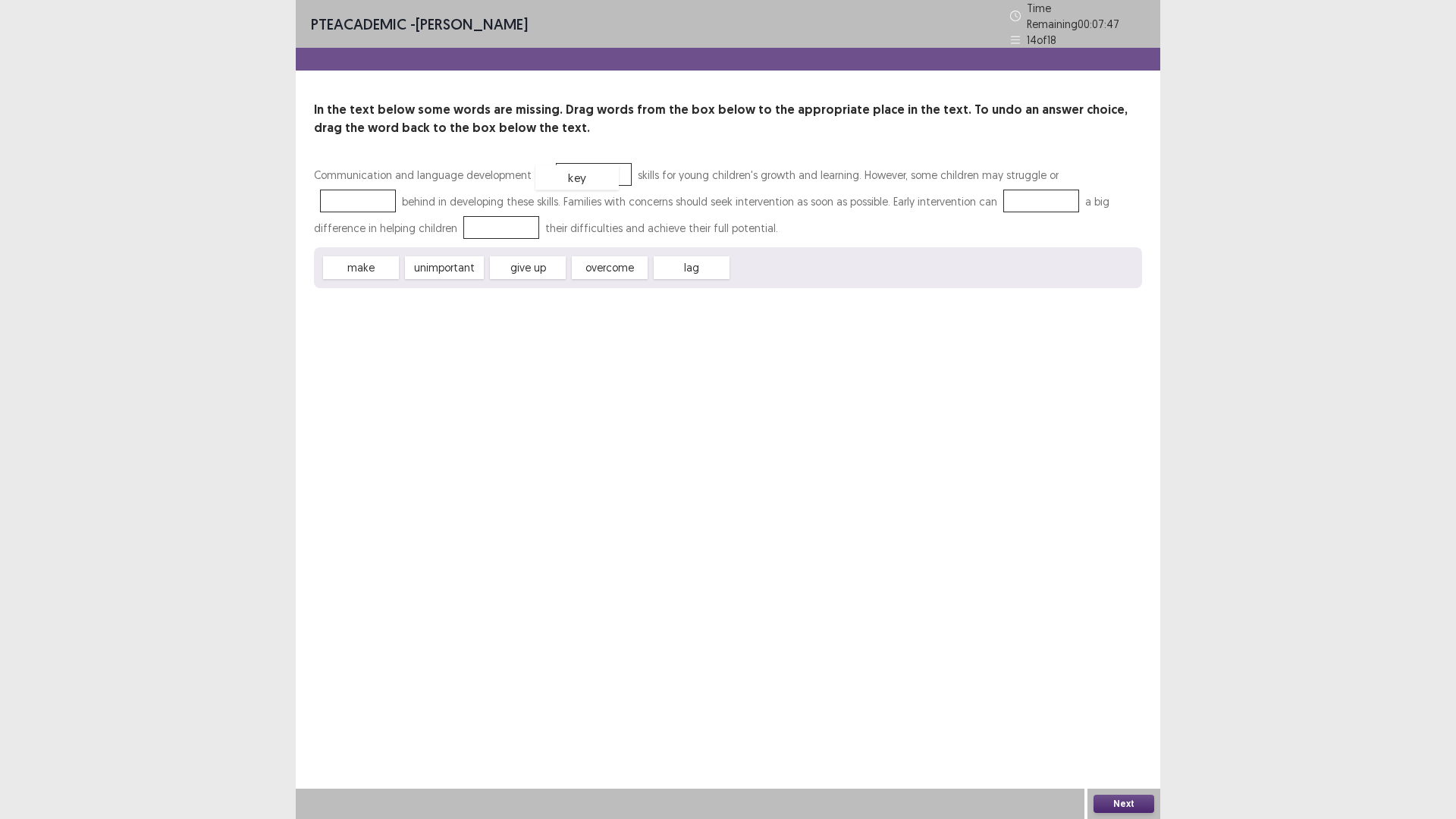
drag, startPoint x: 780, startPoint y: 268, endPoint x: 584, endPoint y: 177, distance: 216.1
drag, startPoint x: 529, startPoint y: 257, endPoint x: 1089, endPoint y: 160, distance: 568.3
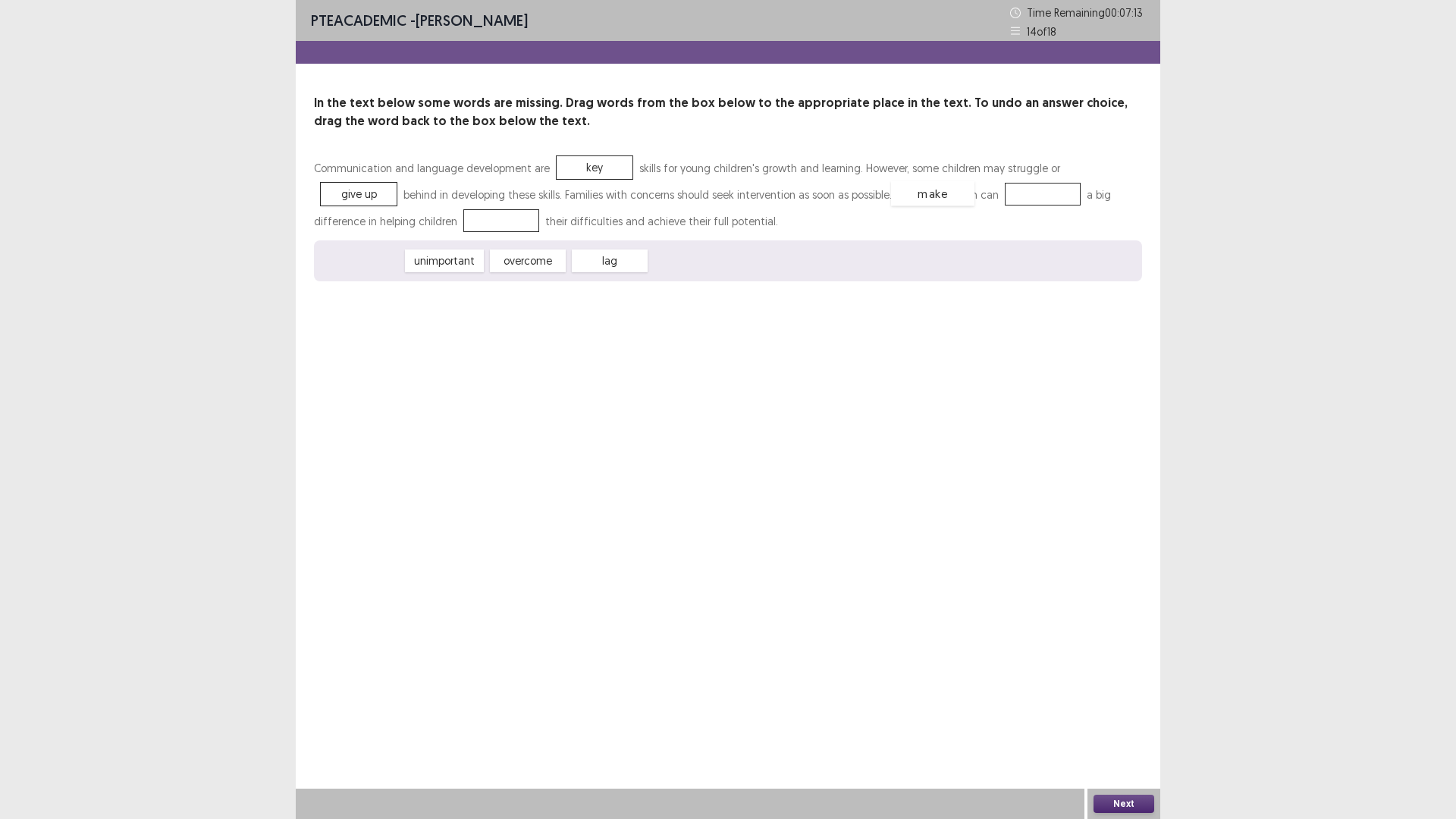
drag, startPoint x: 339, startPoint y: 261, endPoint x: 911, endPoint y: 193, distance: 576.0
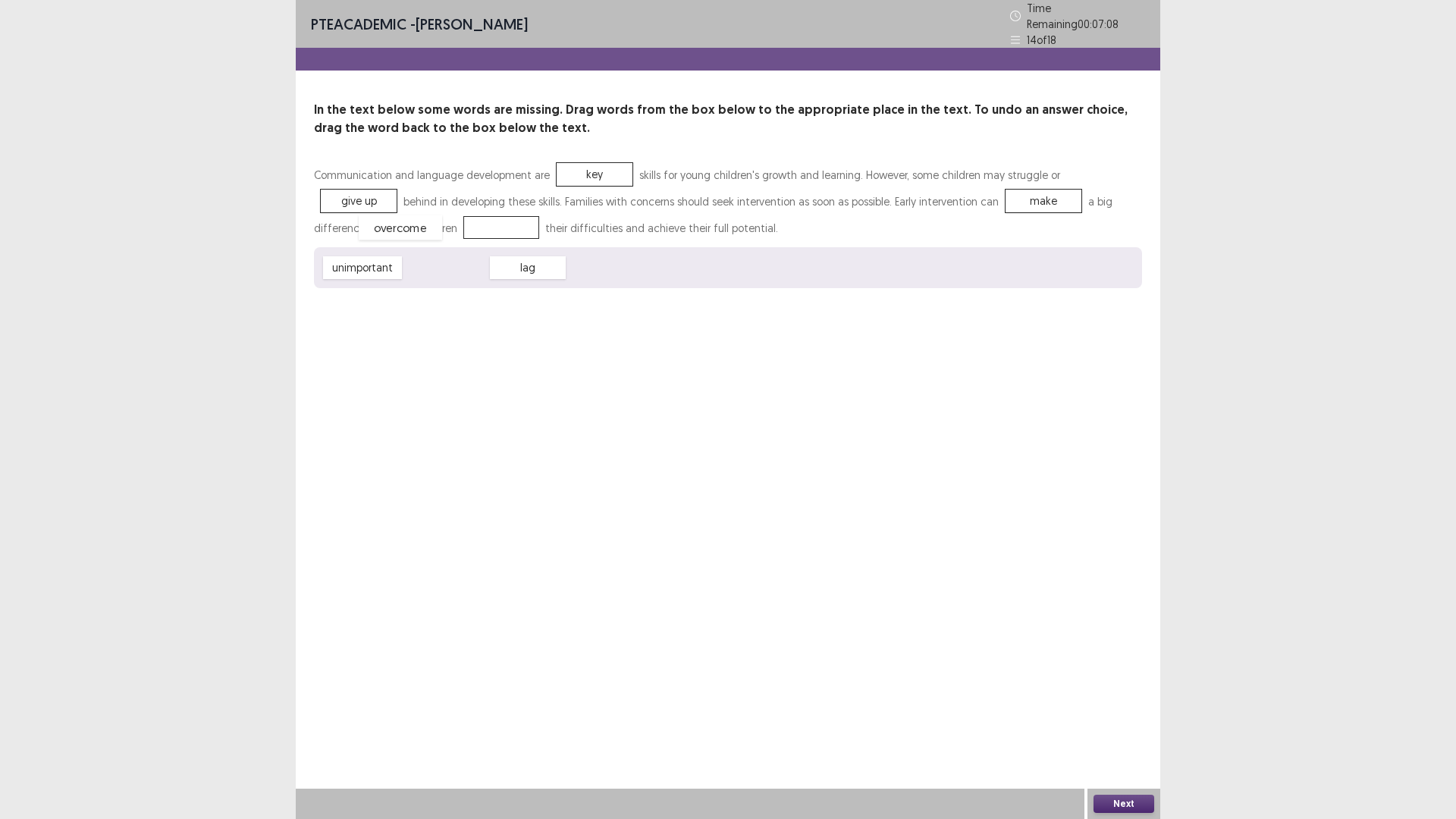
drag, startPoint x: 450, startPoint y: 261, endPoint x: 404, endPoint y: 222, distance: 60.3
click at [1126, 798] on button "Next" at bounding box center [1124, 803] width 60 height 18
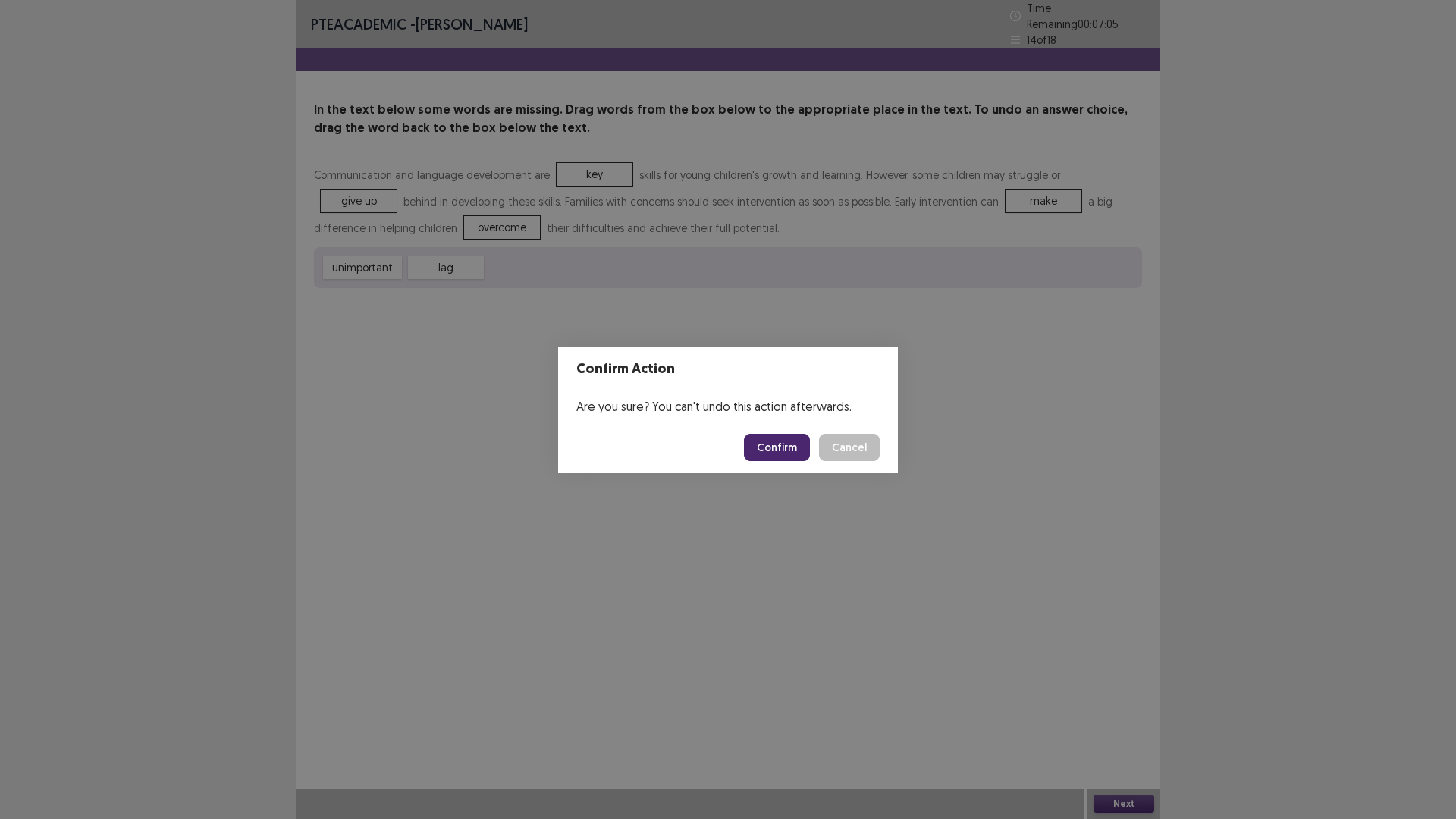
click at [762, 440] on button "Confirm" at bounding box center [778, 447] width 66 height 27
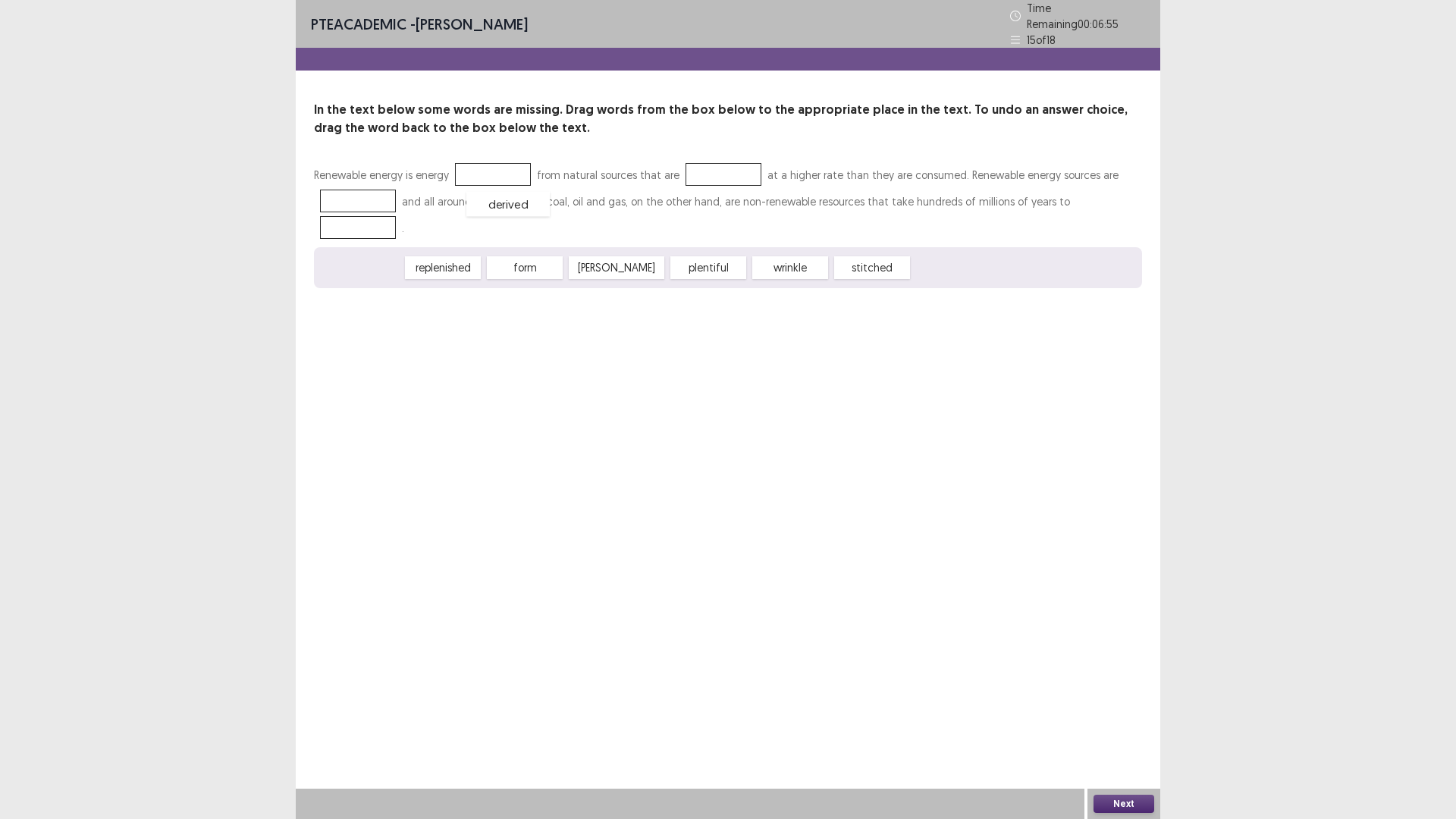
drag, startPoint x: 357, startPoint y: 242, endPoint x: 504, endPoint y: 178, distance: 160.3
drag, startPoint x: 433, startPoint y: 241, endPoint x: 713, endPoint y: 174, distance: 287.9
drag, startPoint x: 450, startPoint y: 234, endPoint x: 354, endPoint y: 188, distance: 106.5
drag, startPoint x: 358, startPoint y: 238, endPoint x: 1090, endPoint y: 199, distance: 733.0
drag, startPoint x: 1128, startPoint y: 795, endPoint x: 1027, endPoint y: 702, distance: 137.3
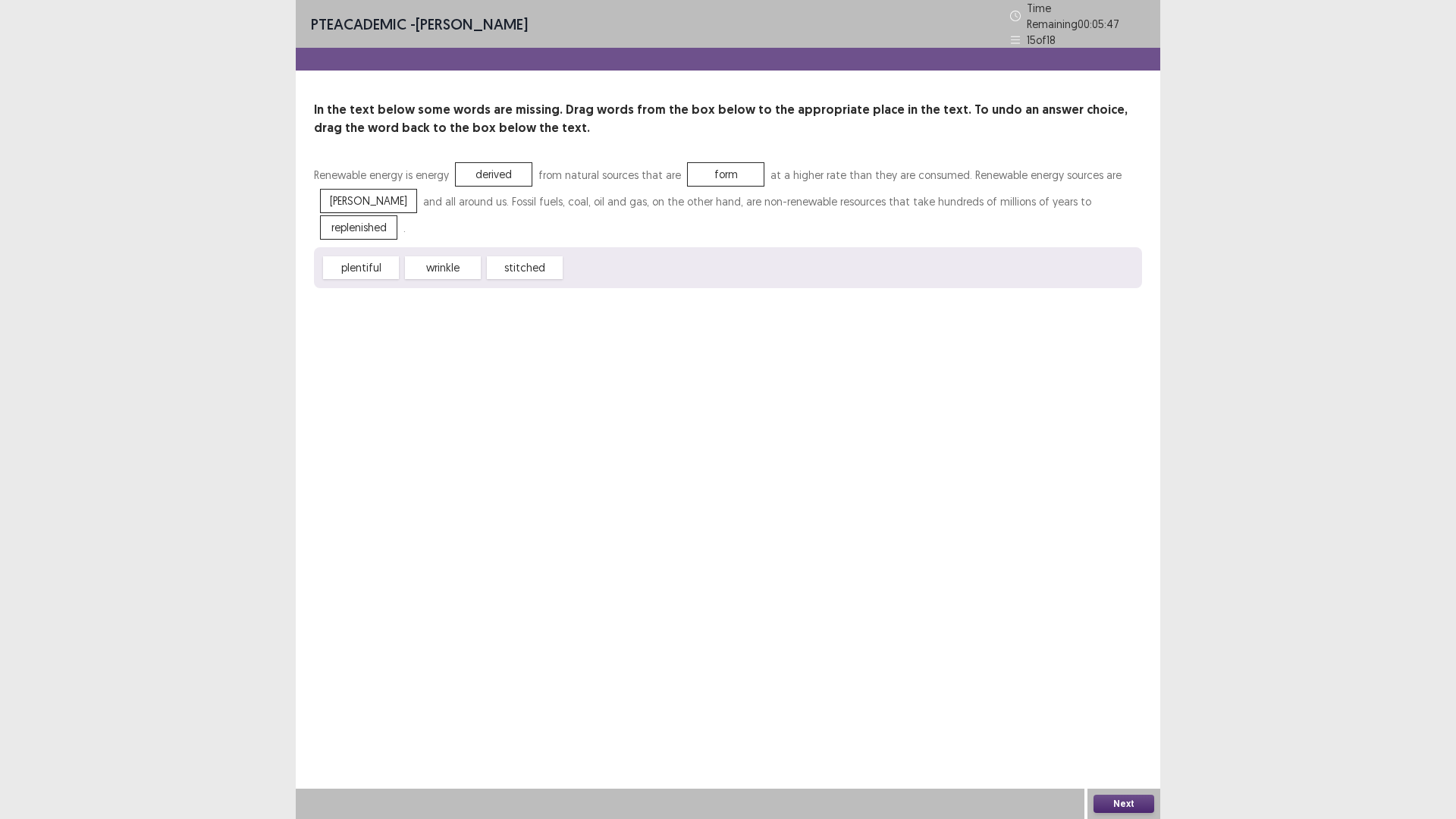
click at [1124, 787] on div "PTE academic - [PERSON_NAME] Time Remaining 00 : 05 : 47 15 of 18 In the text b…" at bounding box center [728, 410] width 864 height 819
click at [1116, 806] on button "Next" at bounding box center [1124, 803] width 60 height 18
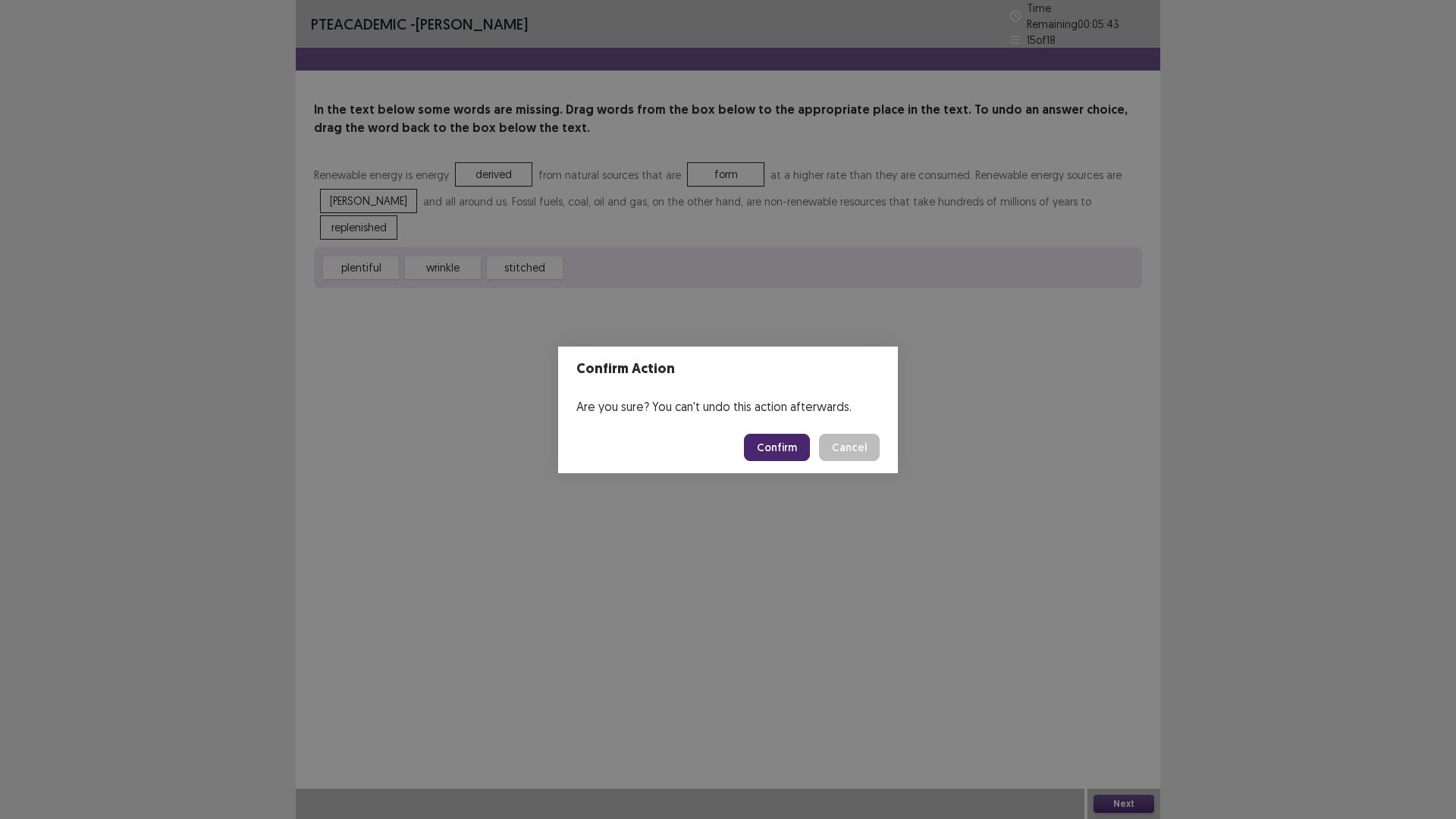
click at [792, 450] on button "Confirm" at bounding box center [778, 447] width 66 height 27
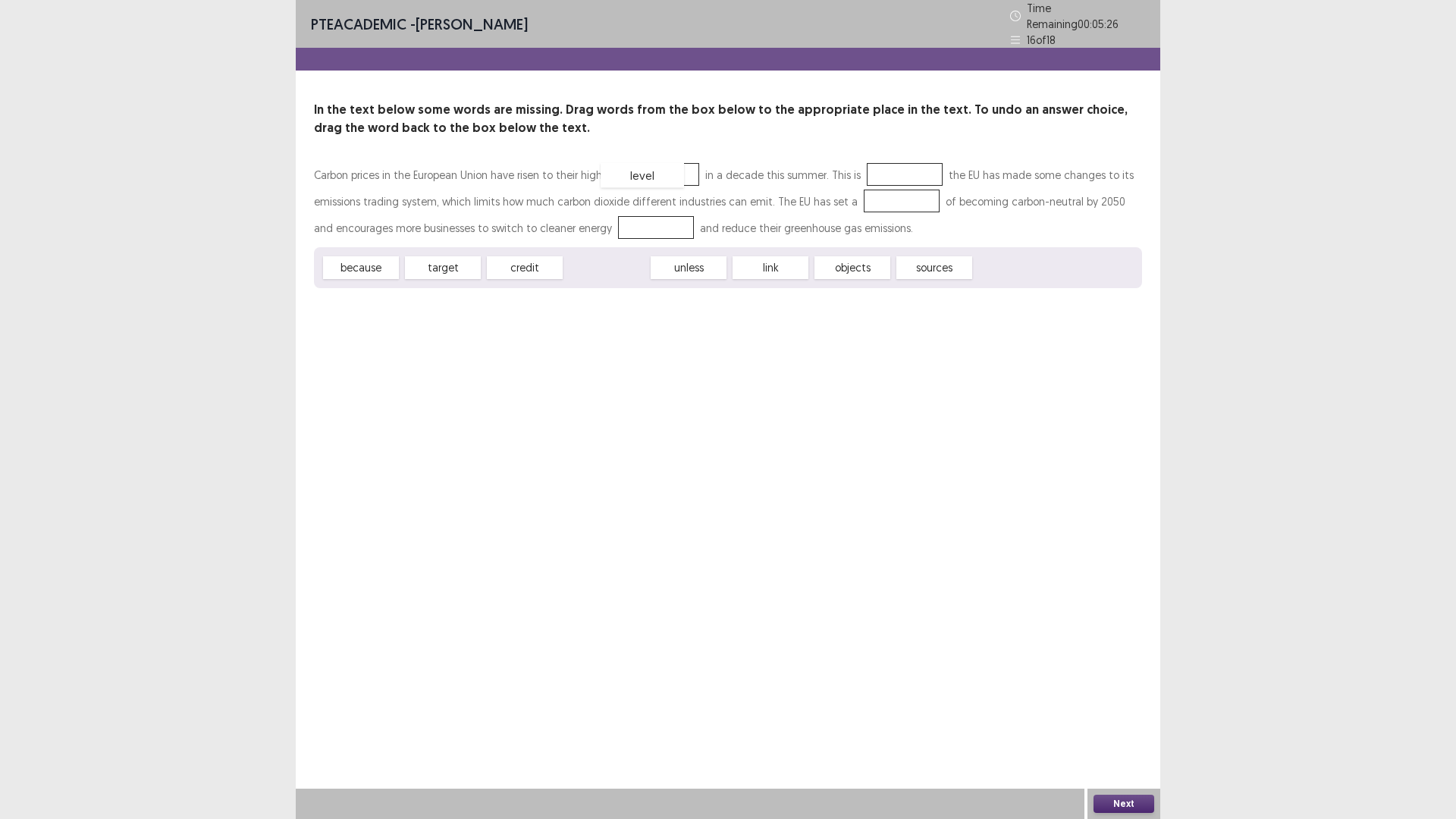
drag, startPoint x: 608, startPoint y: 259, endPoint x: 644, endPoint y: 166, distance: 99.7
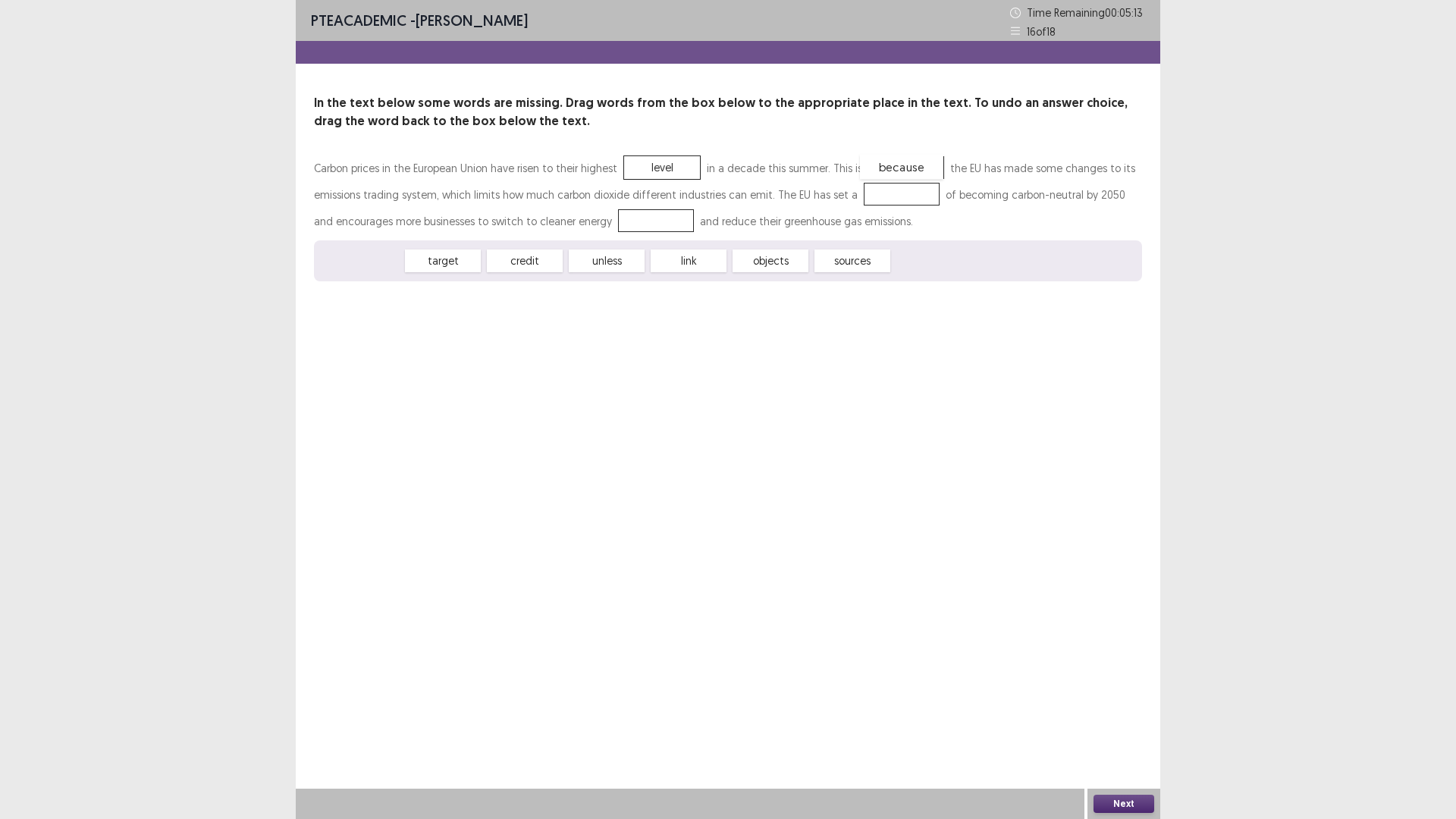
drag, startPoint x: 367, startPoint y: 270, endPoint x: 908, endPoint y: 176, distance: 549.1
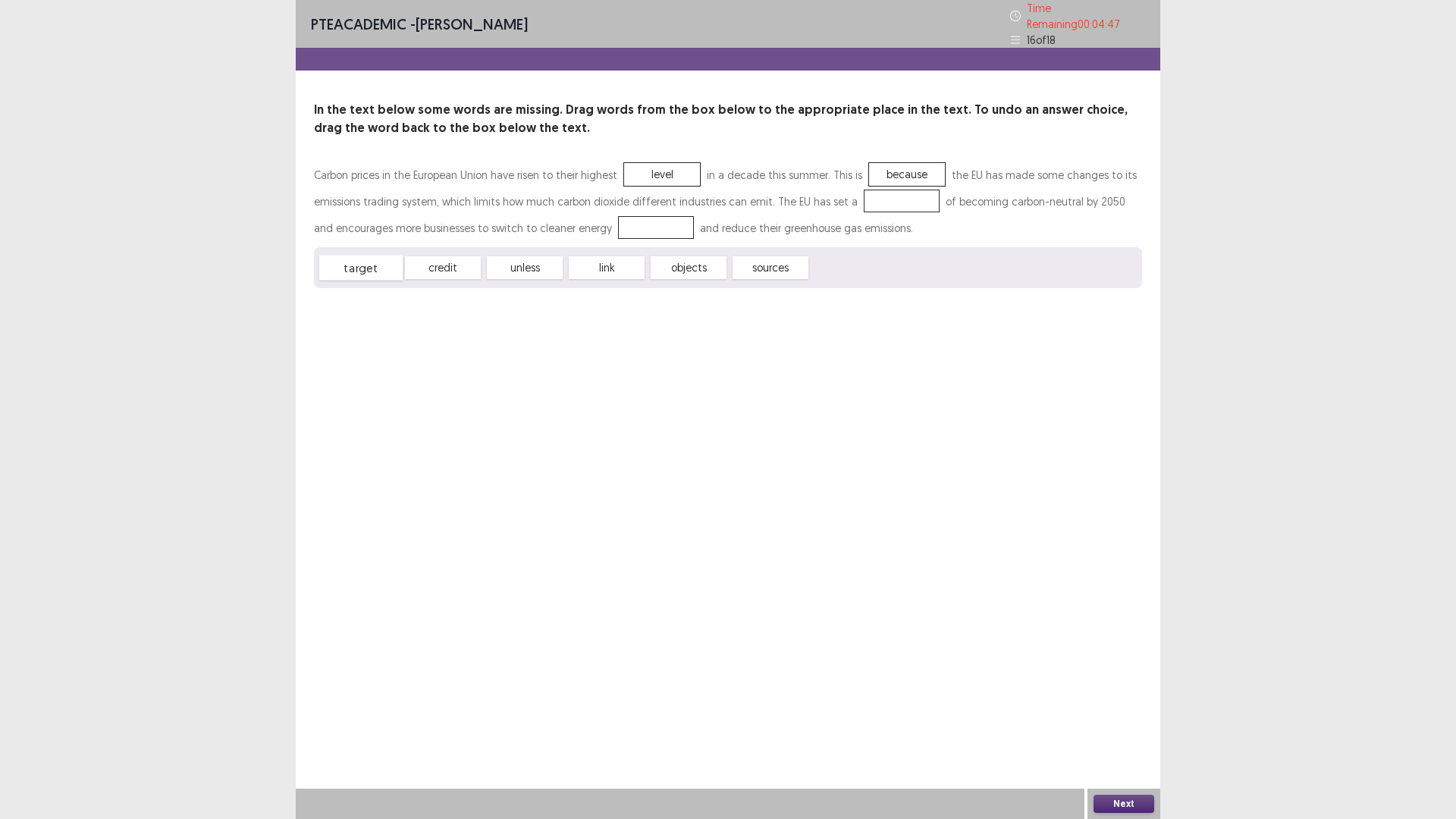
click at [369, 266] on div "target" at bounding box center [360, 268] width 83 height 25
drag, startPoint x: 369, startPoint y: 266, endPoint x: 885, endPoint y: 192, distance: 521.3
drag, startPoint x: 690, startPoint y: 261, endPoint x: 631, endPoint y: 226, distance: 68.6
click at [1136, 803] on button "Next" at bounding box center [1124, 803] width 60 height 18
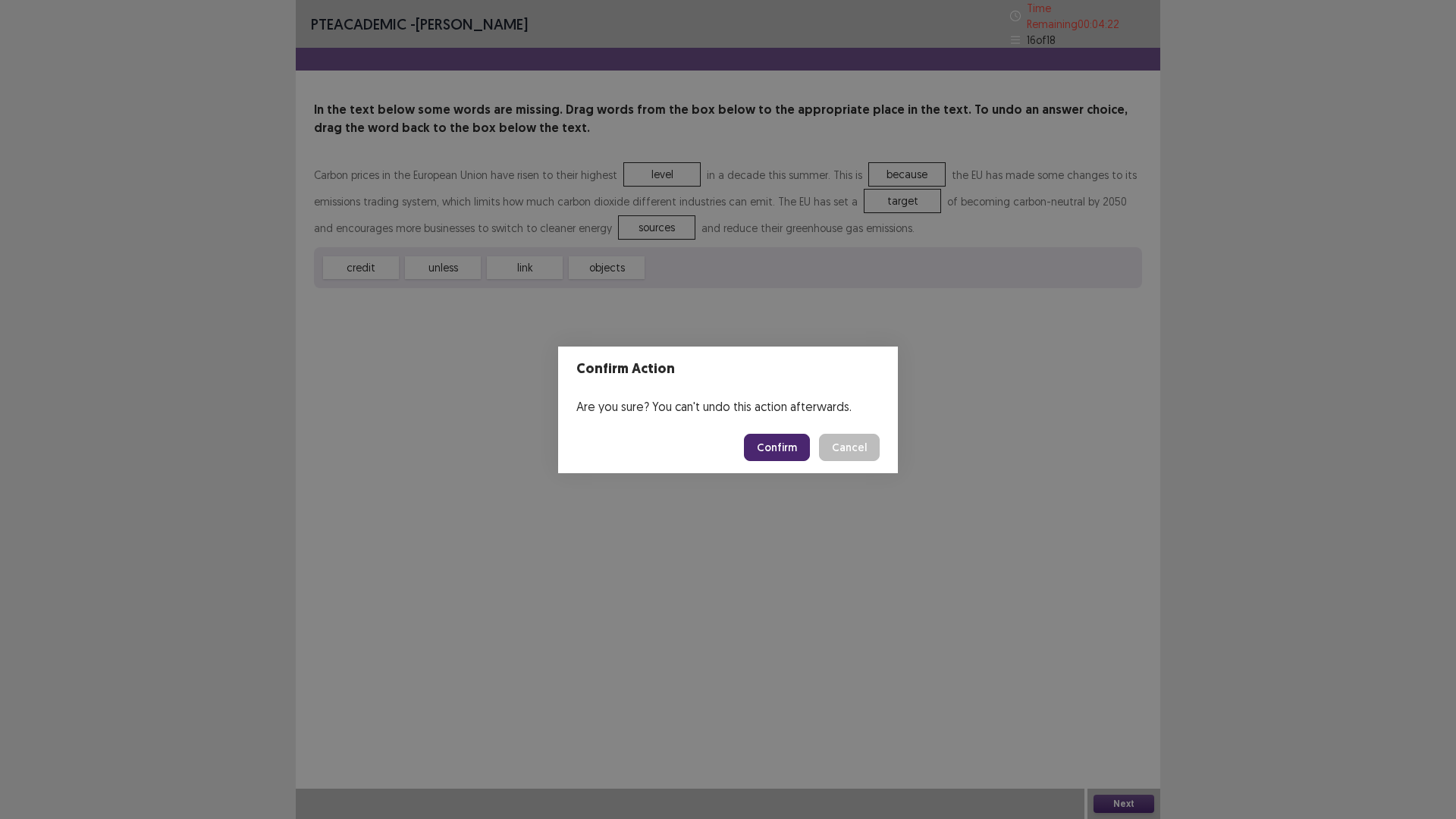
click at [775, 439] on button "Confirm" at bounding box center [778, 447] width 66 height 27
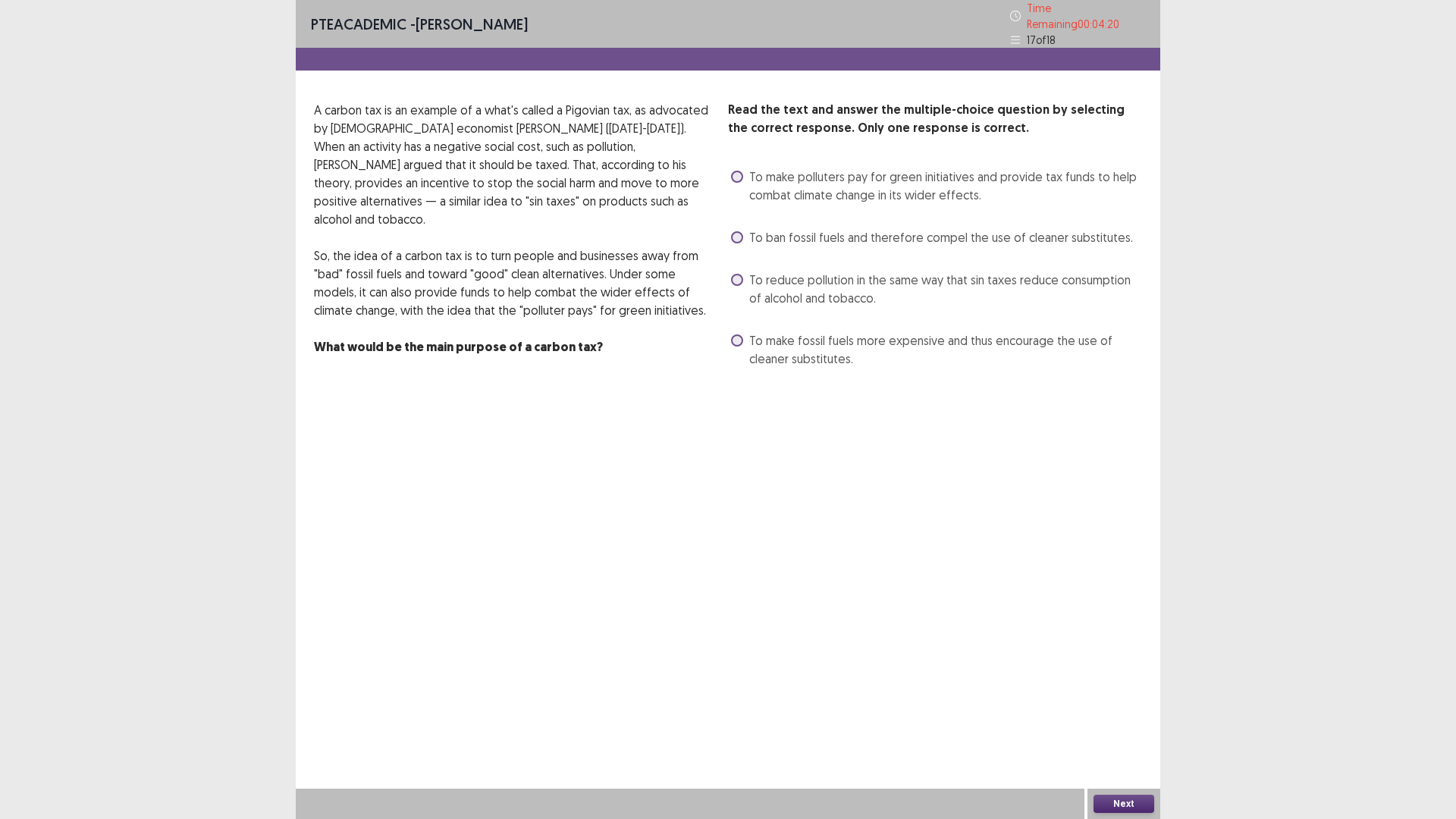
click at [734, 231] on span at bounding box center [737, 237] width 12 height 12
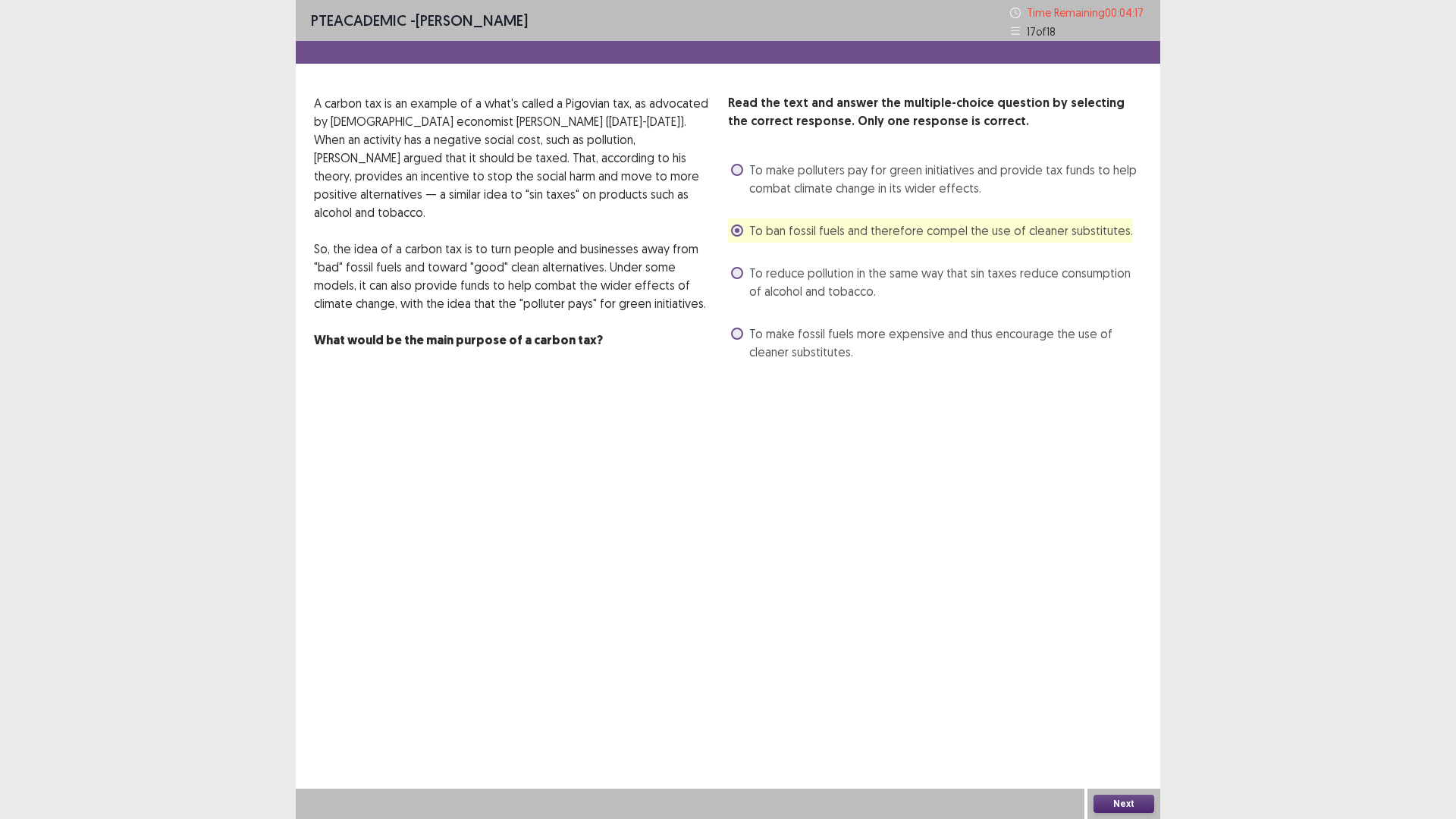
click at [1130, 794] on button "Next" at bounding box center [1124, 803] width 60 height 18
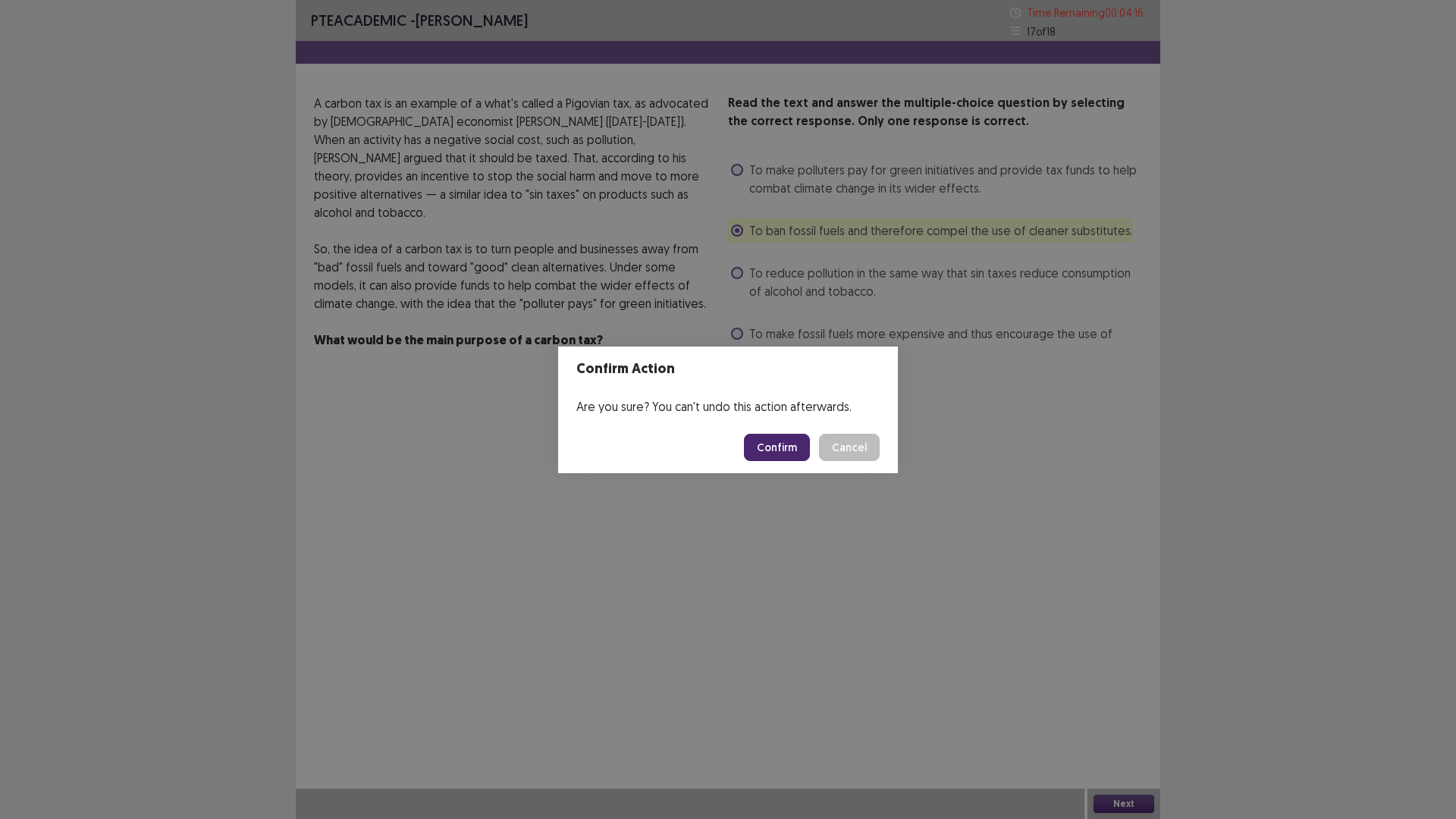
click at [767, 435] on button "Confirm" at bounding box center [778, 447] width 66 height 27
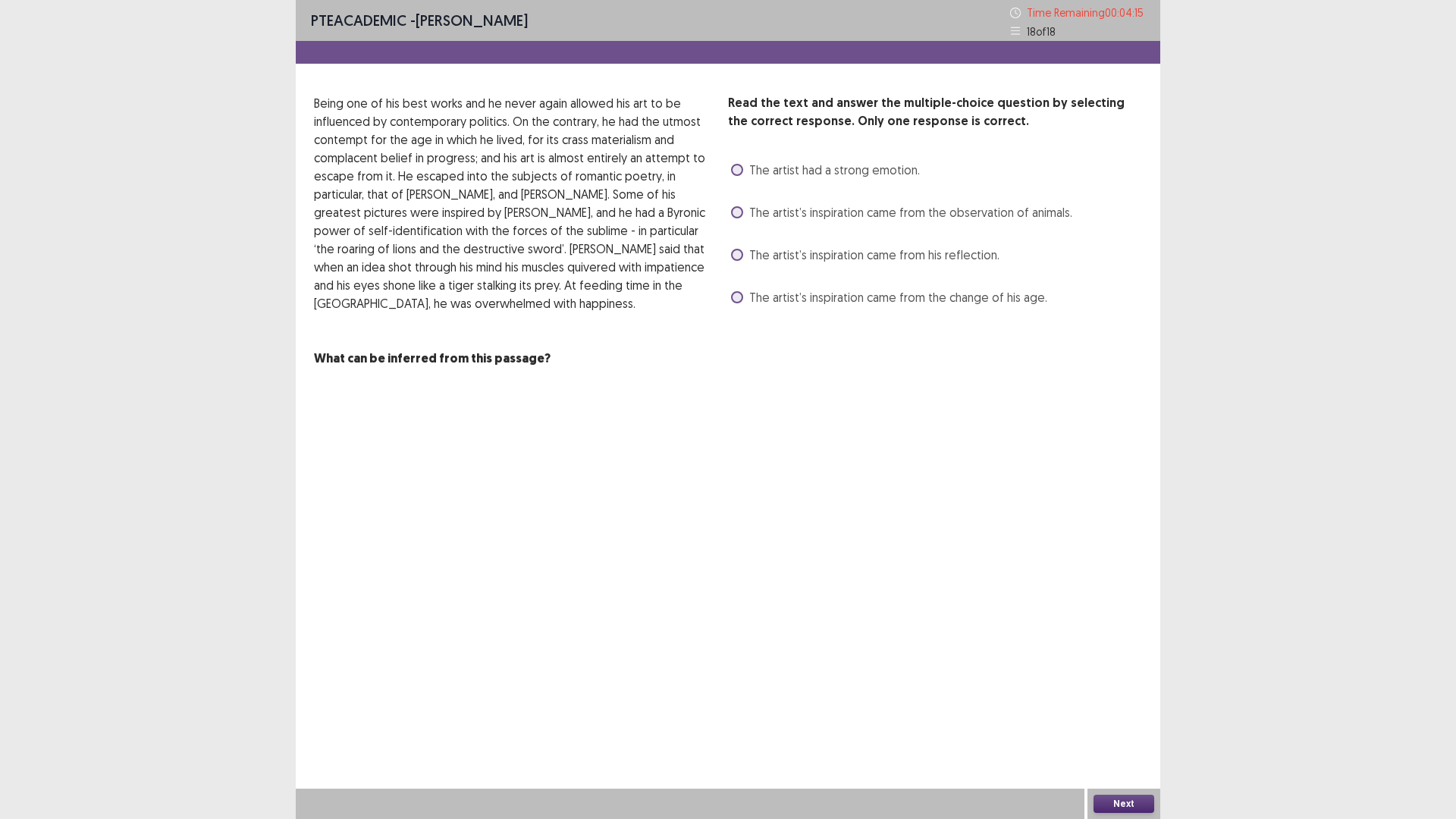
click at [733, 209] on span at bounding box center [737, 212] width 12 height 12
click at [1107, 800] on button "Next" at bounding box center [1124, 803] width 60 height 18
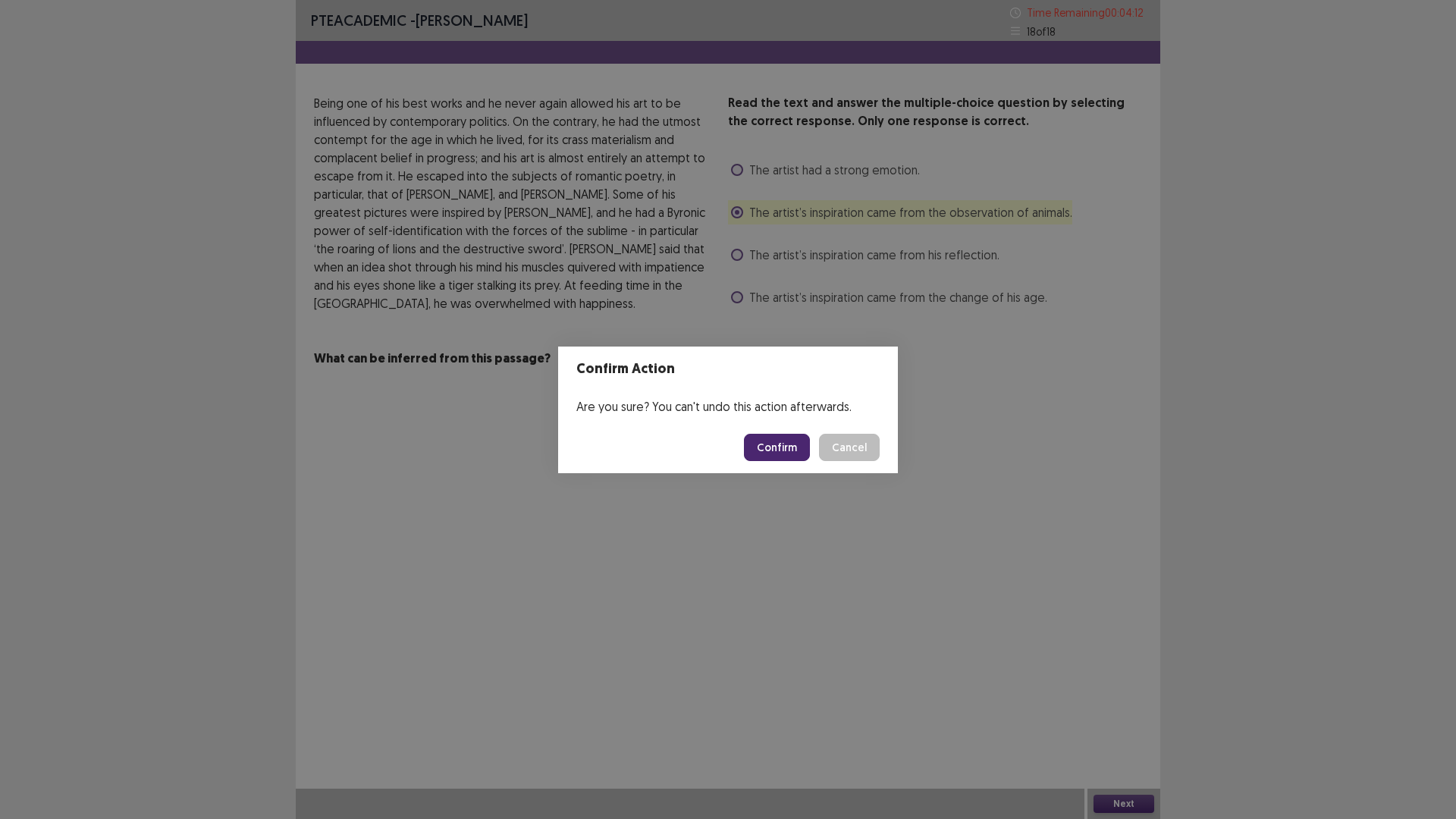
click at [767, 459] on button "Confirm" at bounding box center [778, 447] width 66 height 27
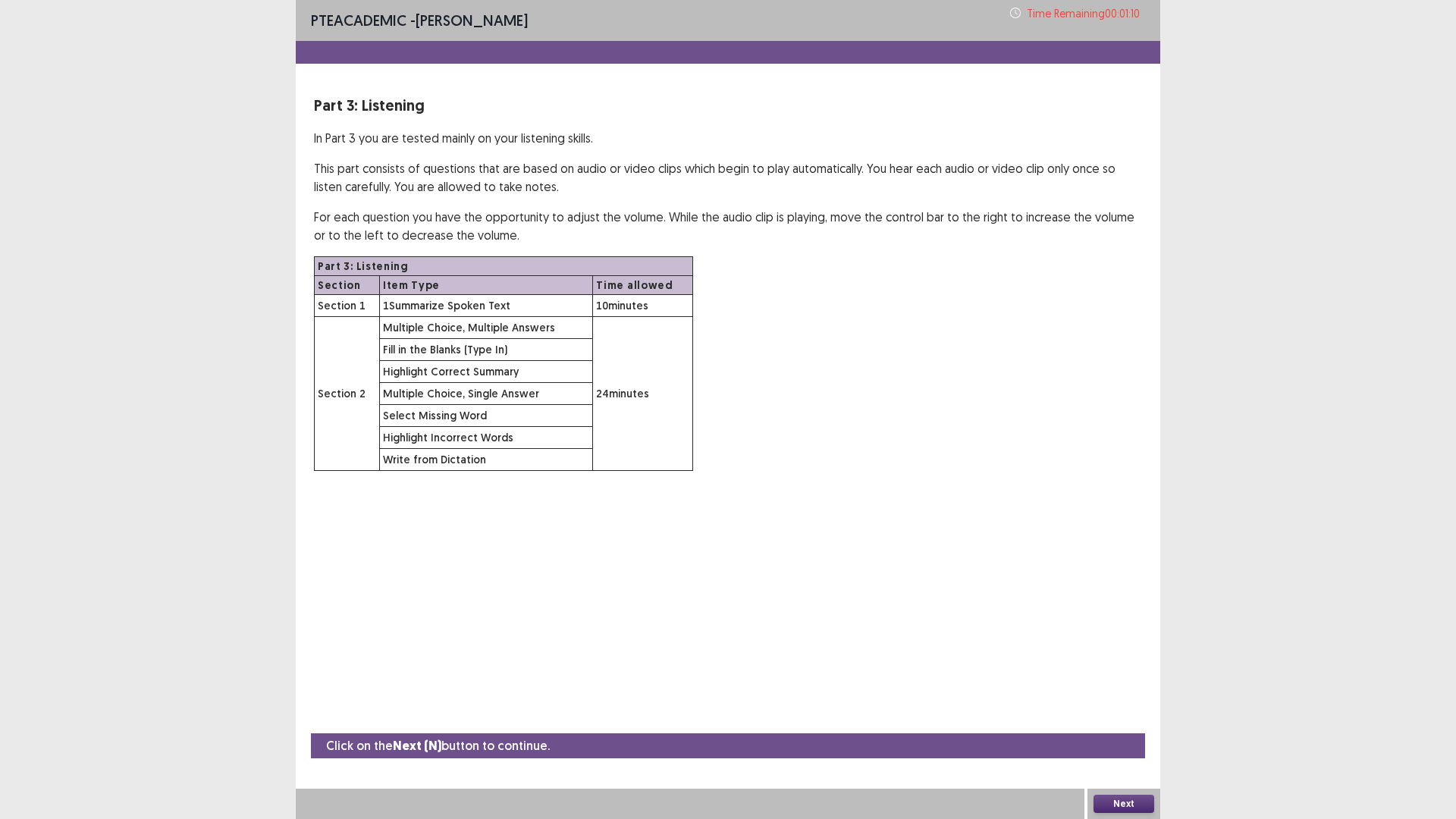
click at [1128, 804] on button "Next" at bounding box center [1124, 803] width 60 height 18
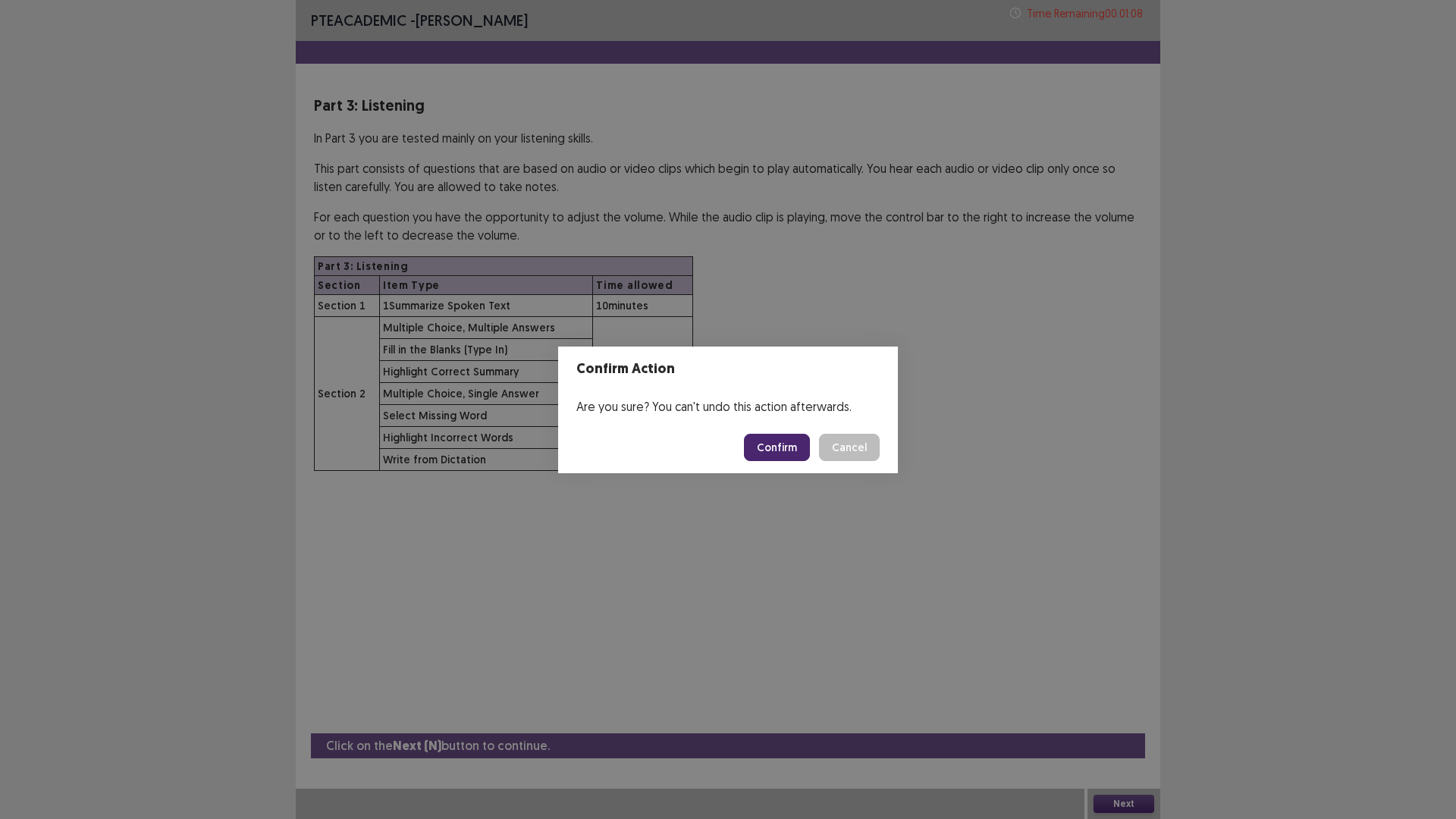
click at [767, 455] on button "Confirm" at bounding box center [778, 447] width 66 height 27
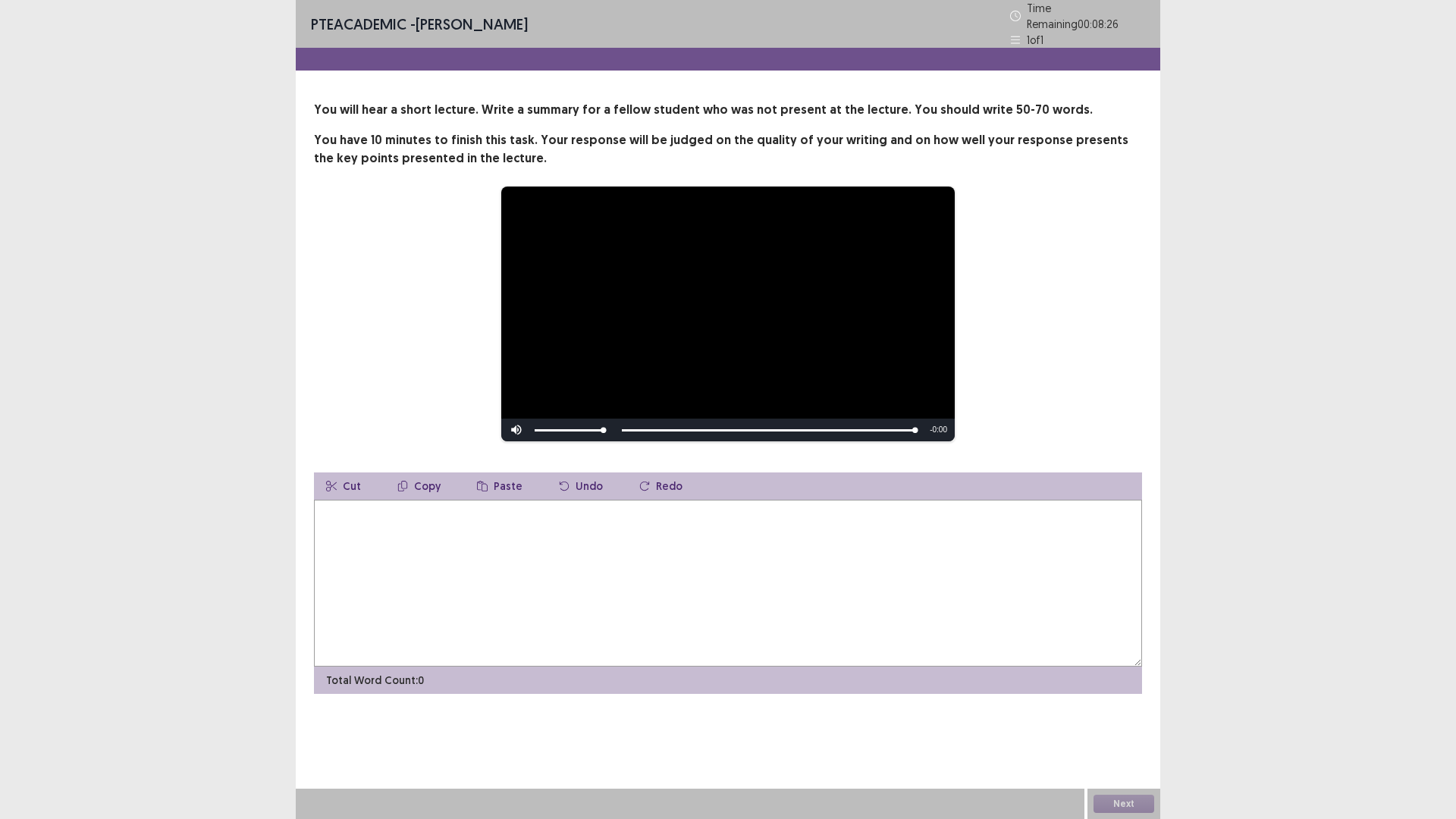
click at [551, 558] on textarea at bounding box center [728, 583] width 828 height 167
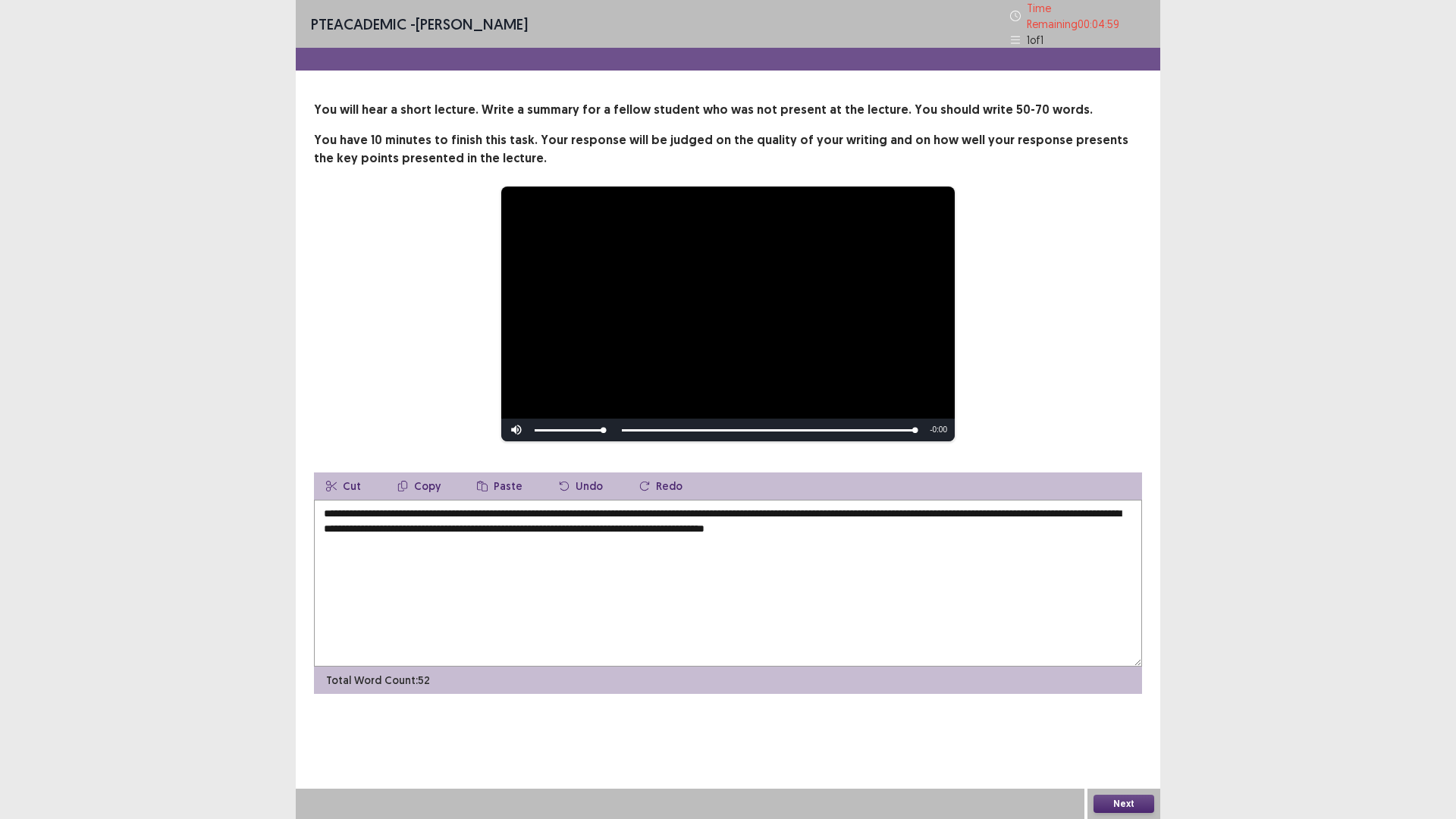
type textarea "**********"
click at [1135, 796] on button "Next" at bounding box center [1124, 803] width 60 height 18
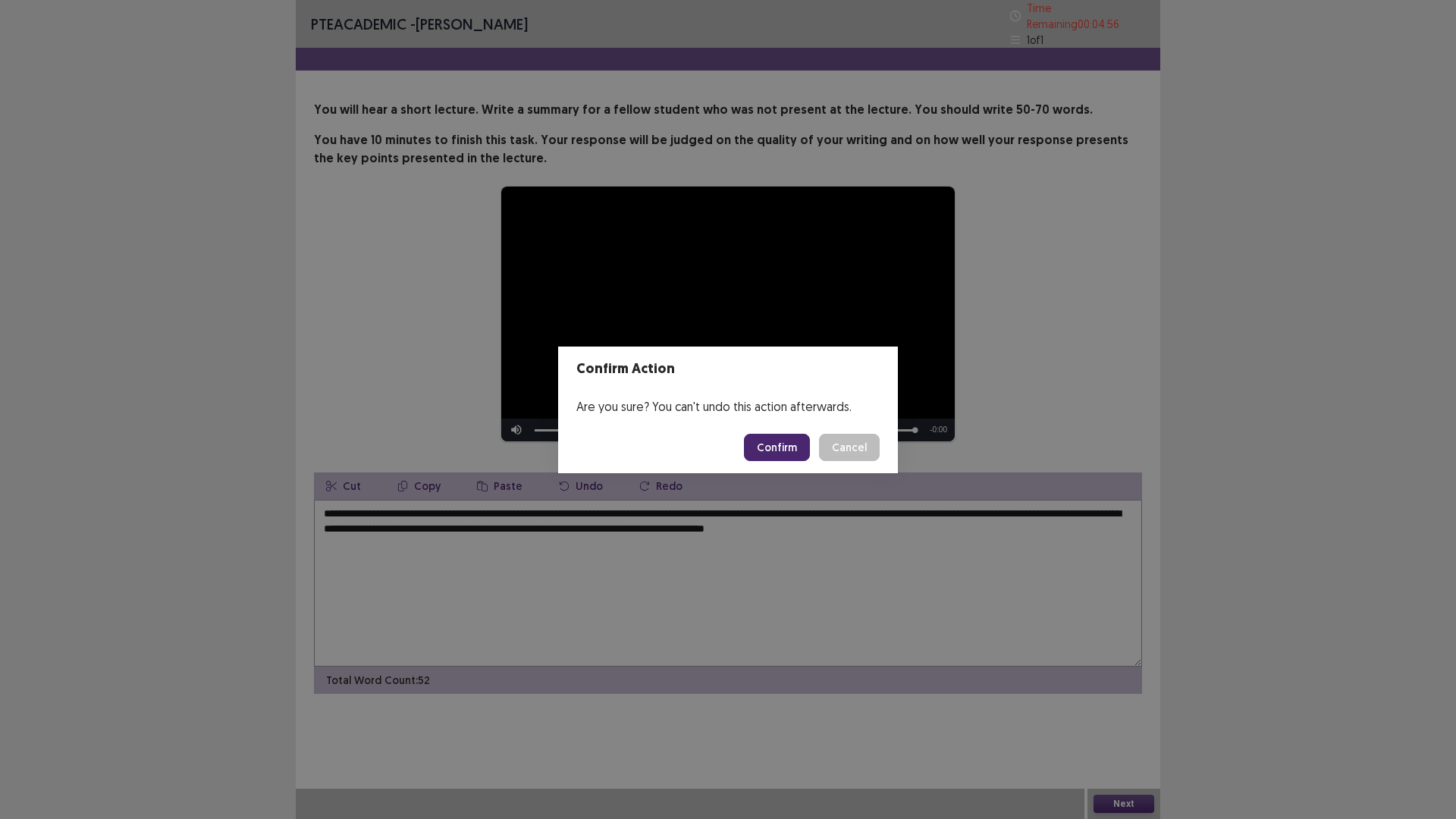
click at [795, 453] on button "Confirm" at bounding box center [778, 447] width 66 height 27
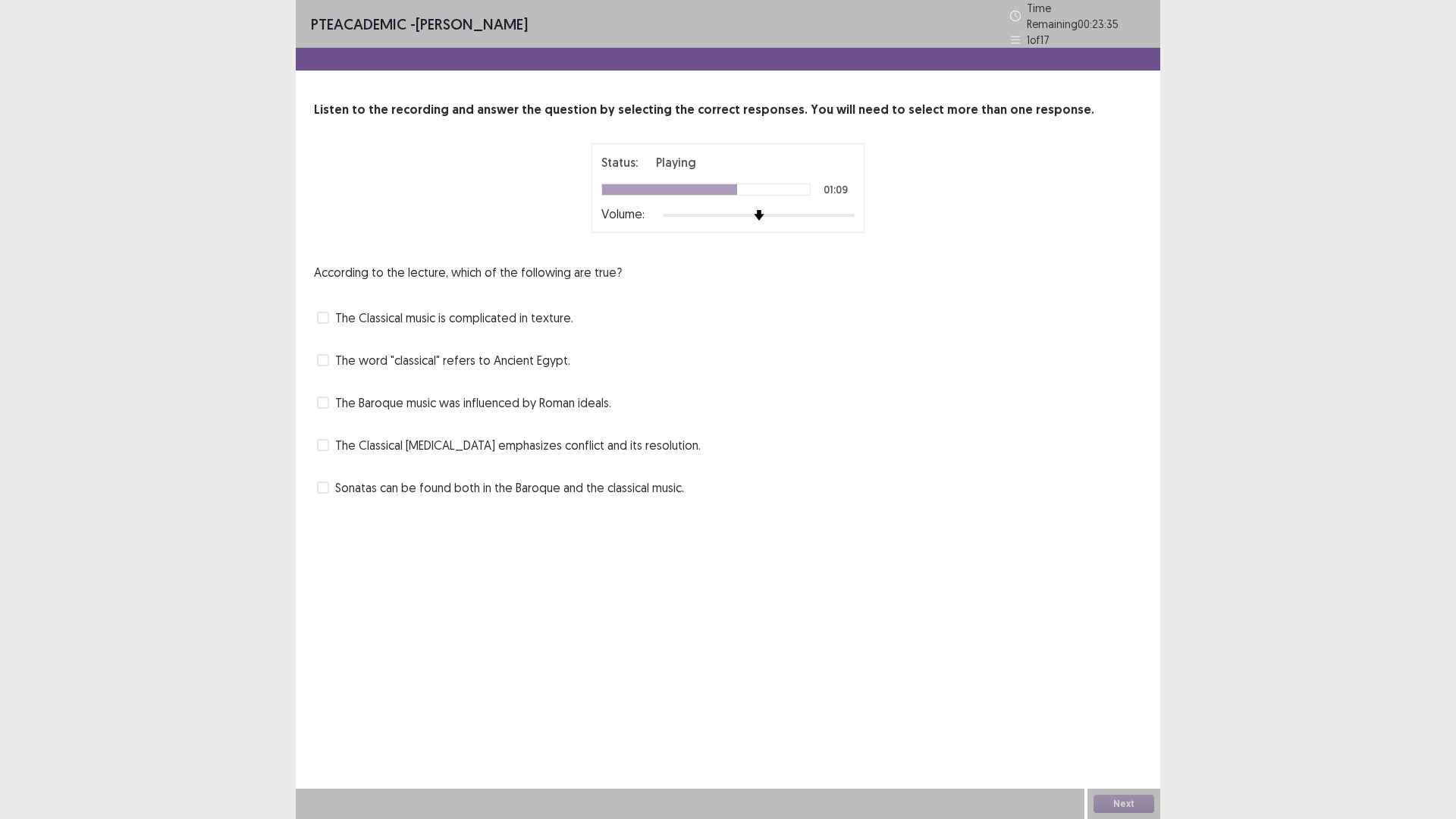
click at [322, 488] on label "Sonatas can be found both in the Baroque and the classical music." at bounding box center [500, 487] width 367 height 18
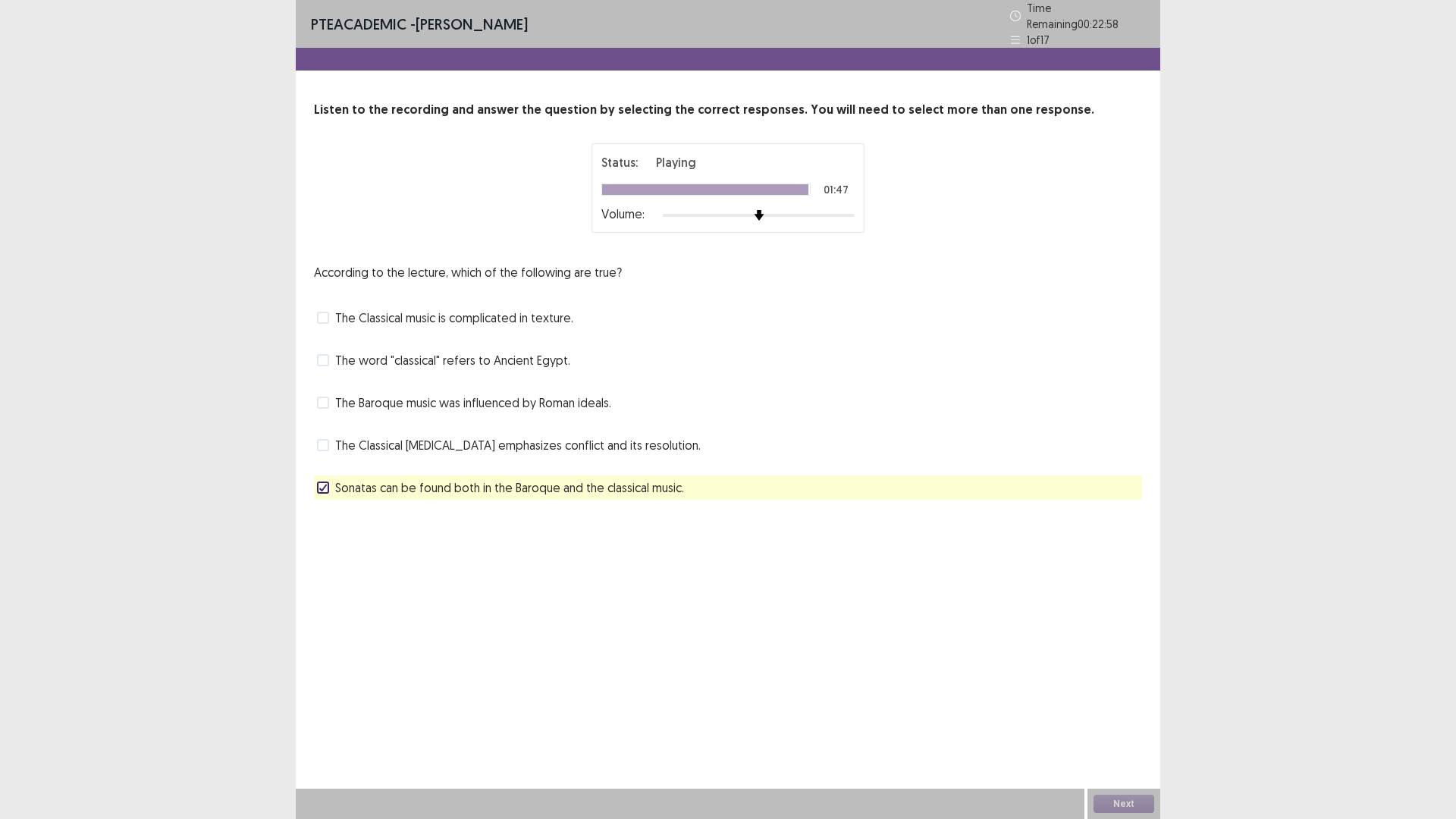
click at [322, 439] on span at bounding box center [323, 444] width 12 height 12
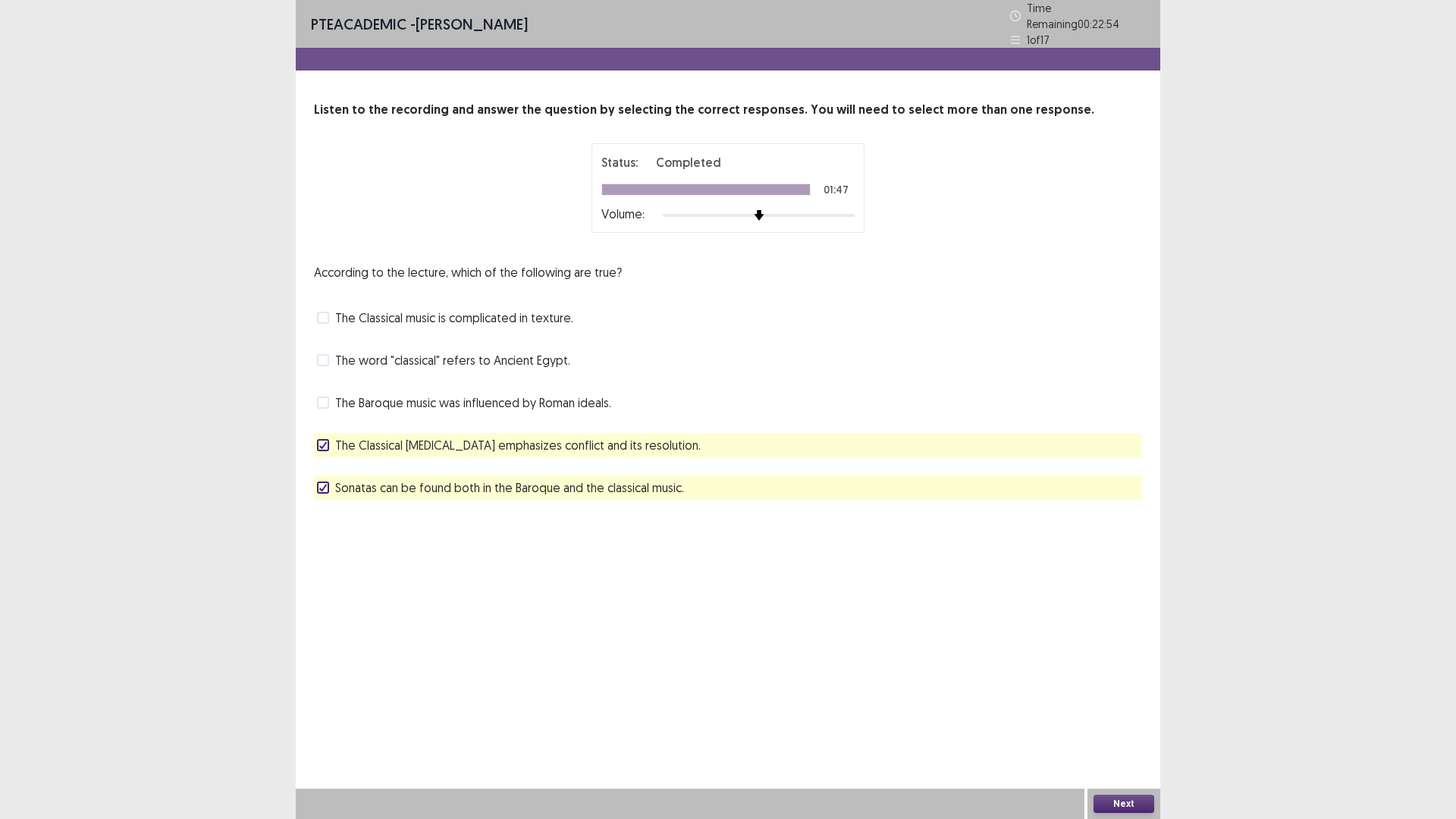
drag, startPoint x: 1117, startPoint y: 794, endPoint x: 1054, endPoint y: 756, distance: 73.6
click at [1113, 790] on div "Next" at bounding box center [1124, 804] width 73 height 30
click at [1115, 798] on button "Next" at bounding box center [1124, 803] width 60 height 18
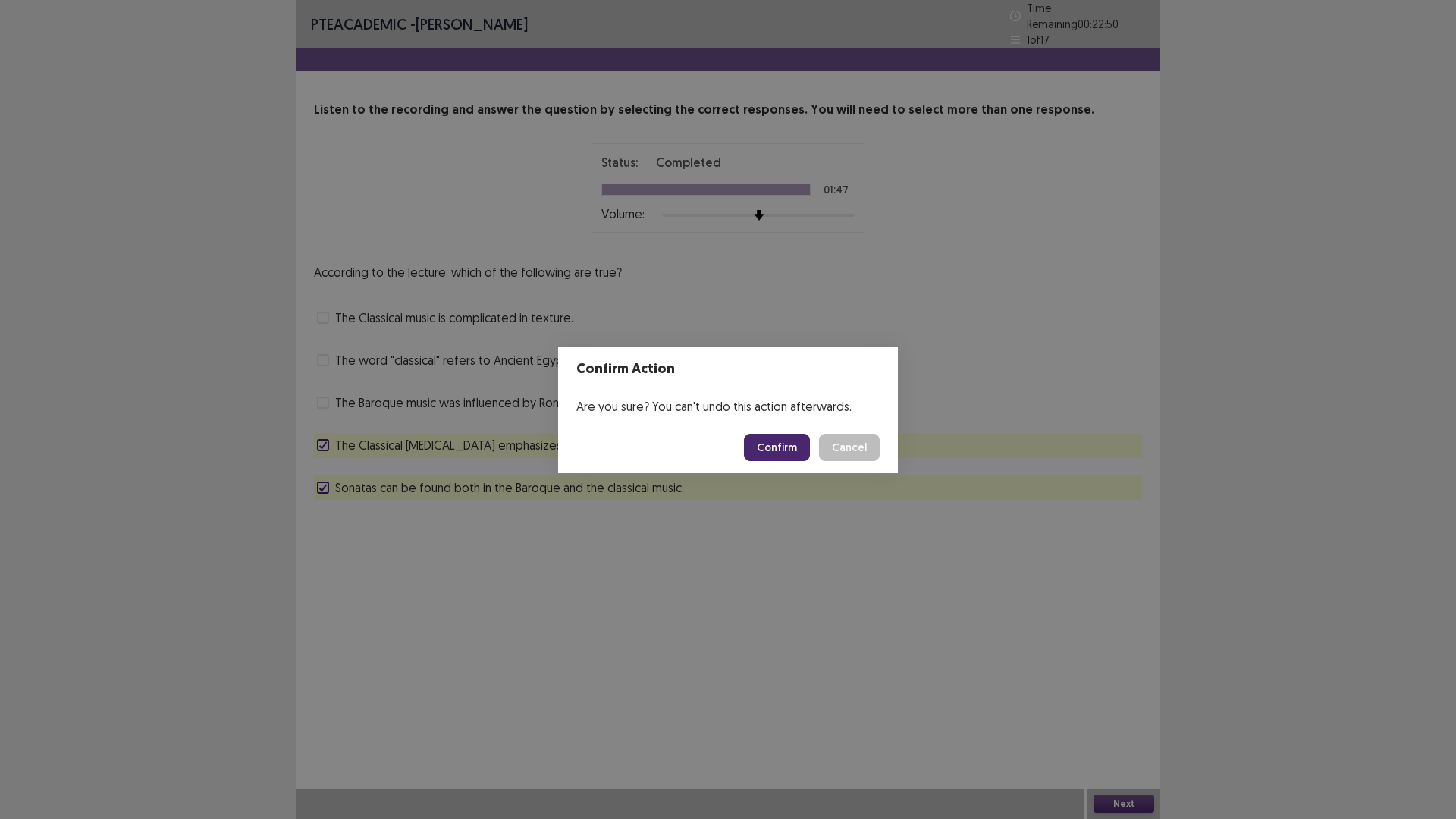
click at [779, 443] on button "Confirm" at bounding box center [778, 447] width 66 height 27
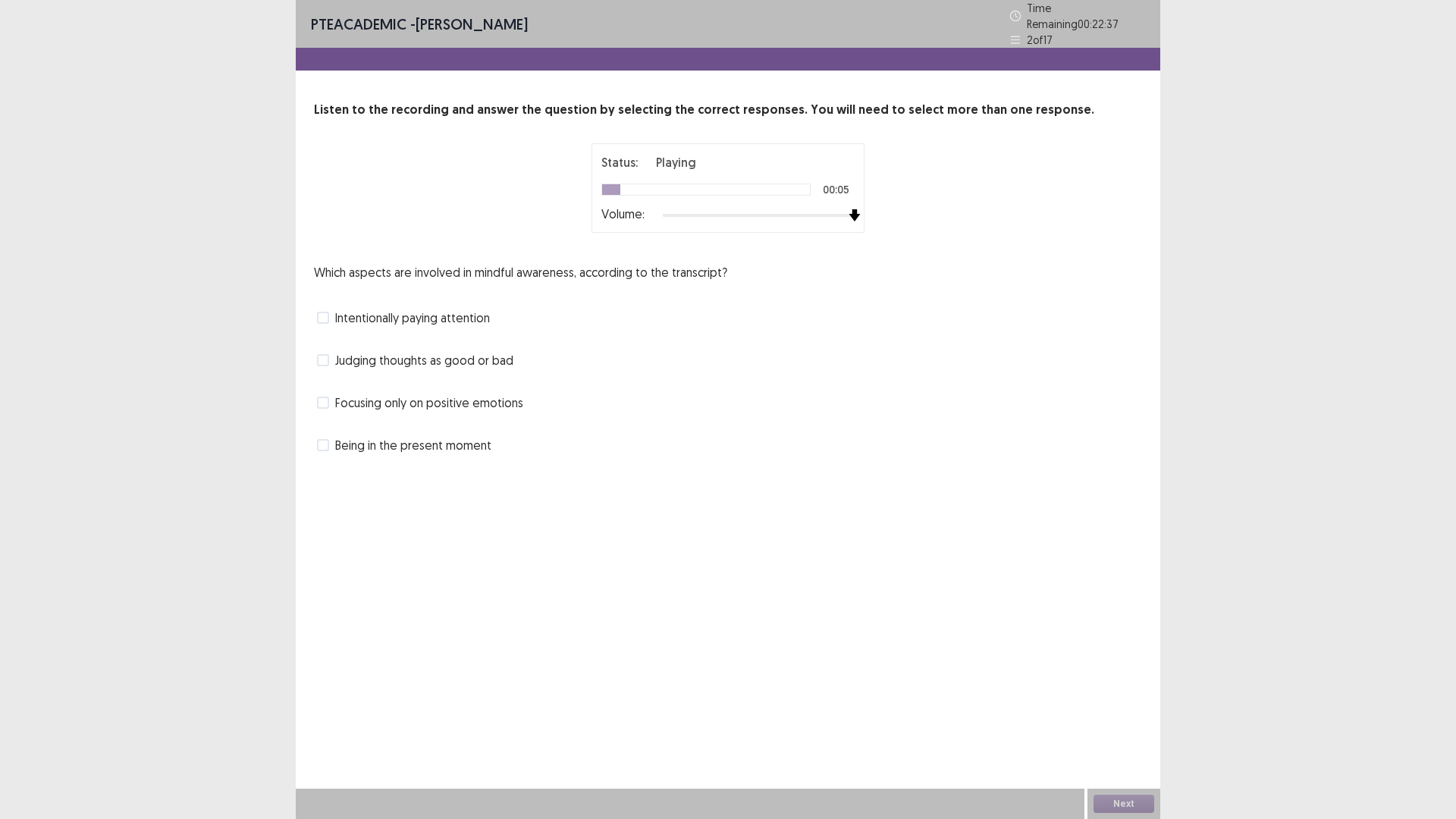
click at [853, 209] on div at bounding box center [759, 215] width 192 height 12
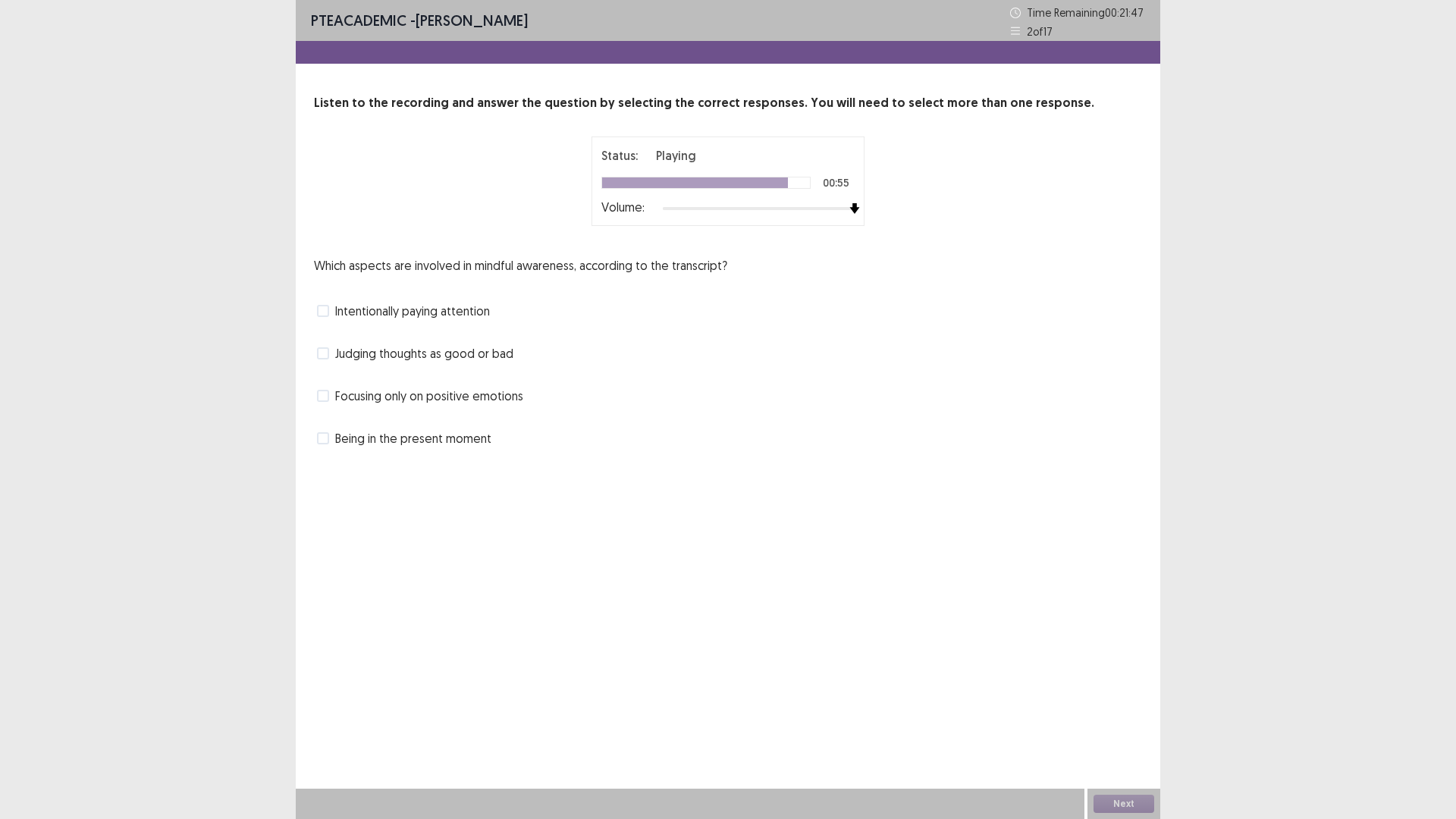
click at [325, 353] on span at bounding box center [323, 353] width 12 height 12
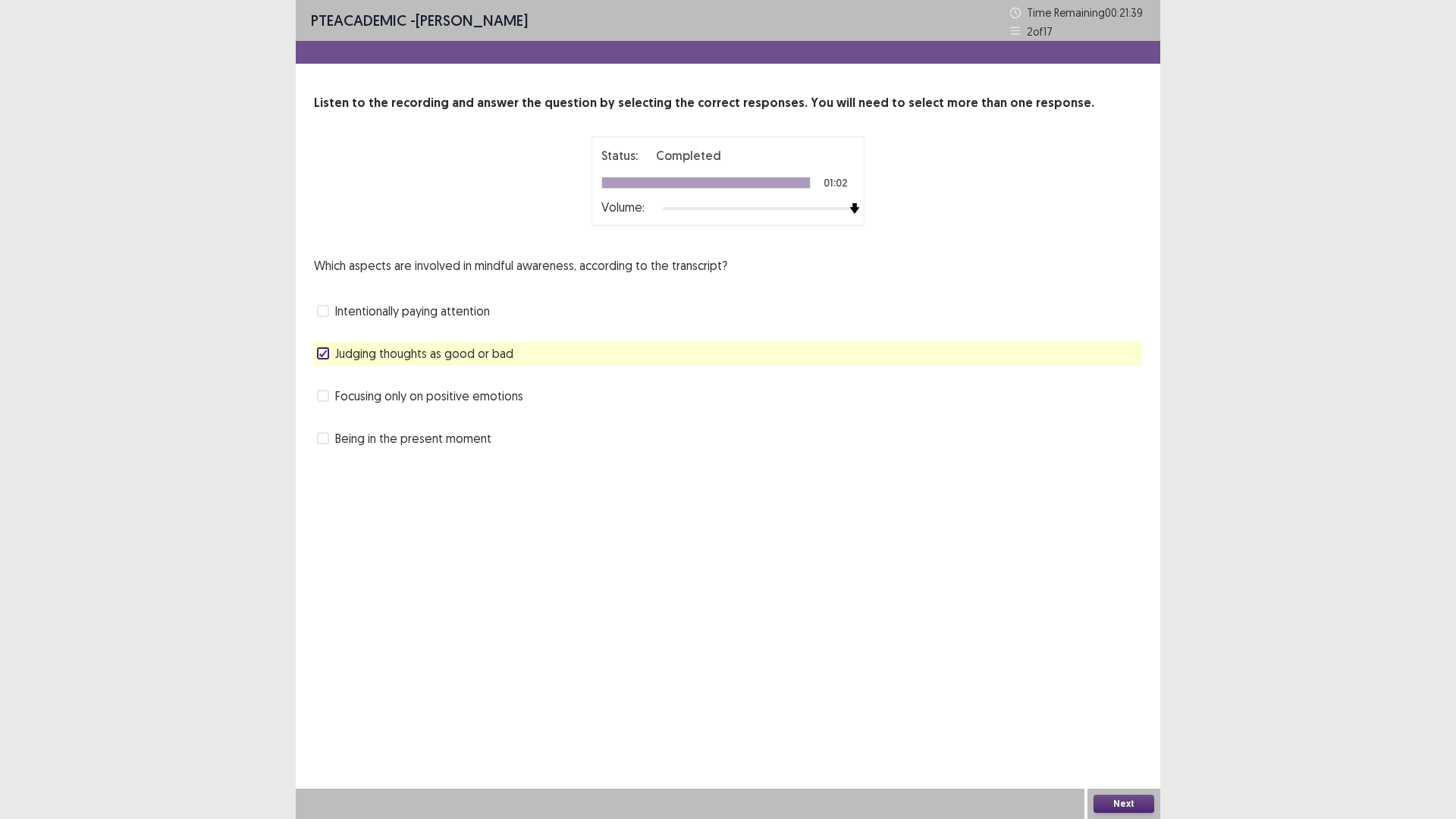
click at [324, 313] on span at bounding box center [323, 310] width 12 height 12
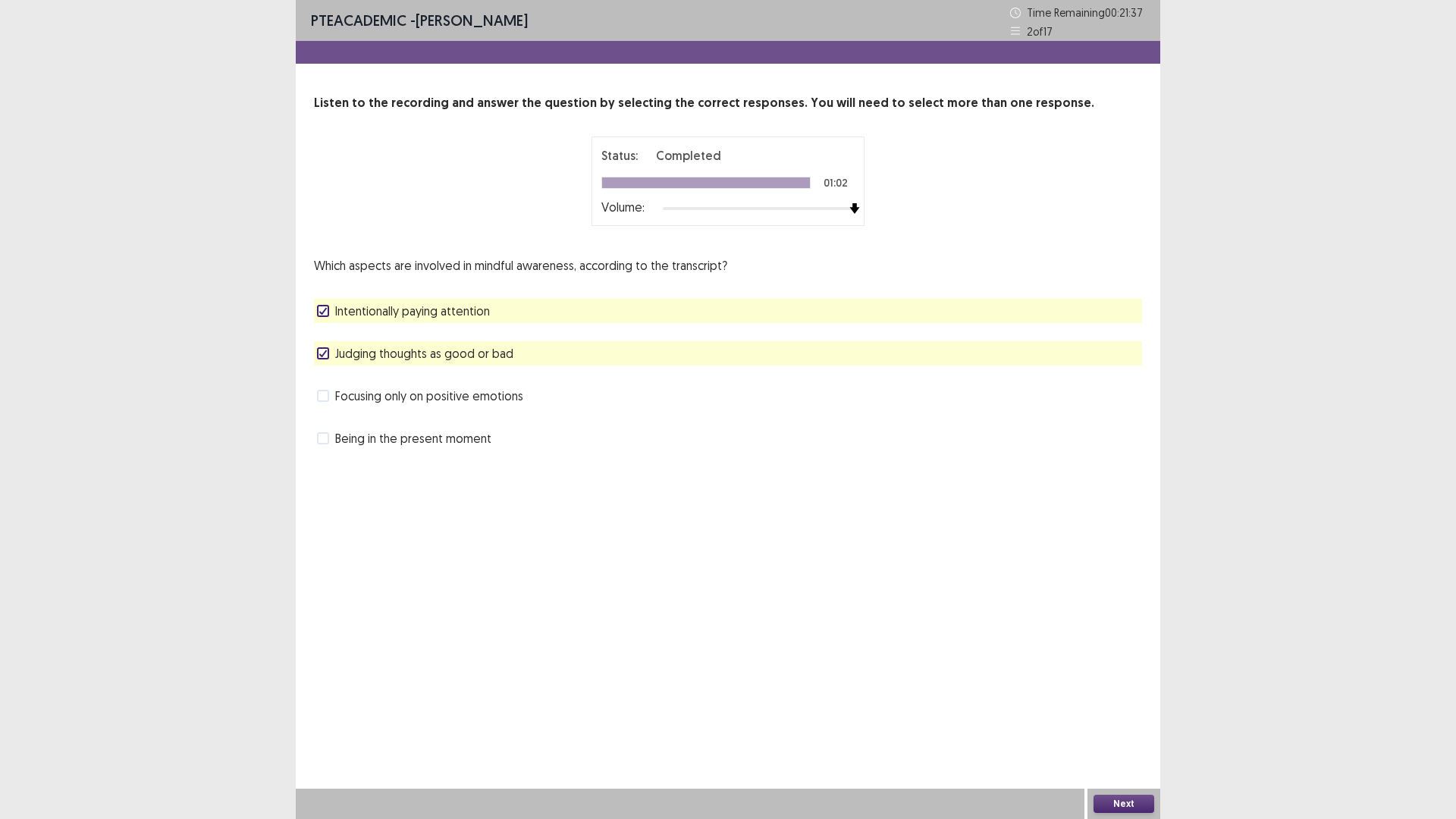
click at [1127, 806] on button "Next" at bounding box center [1124, 803] width 60 height 18
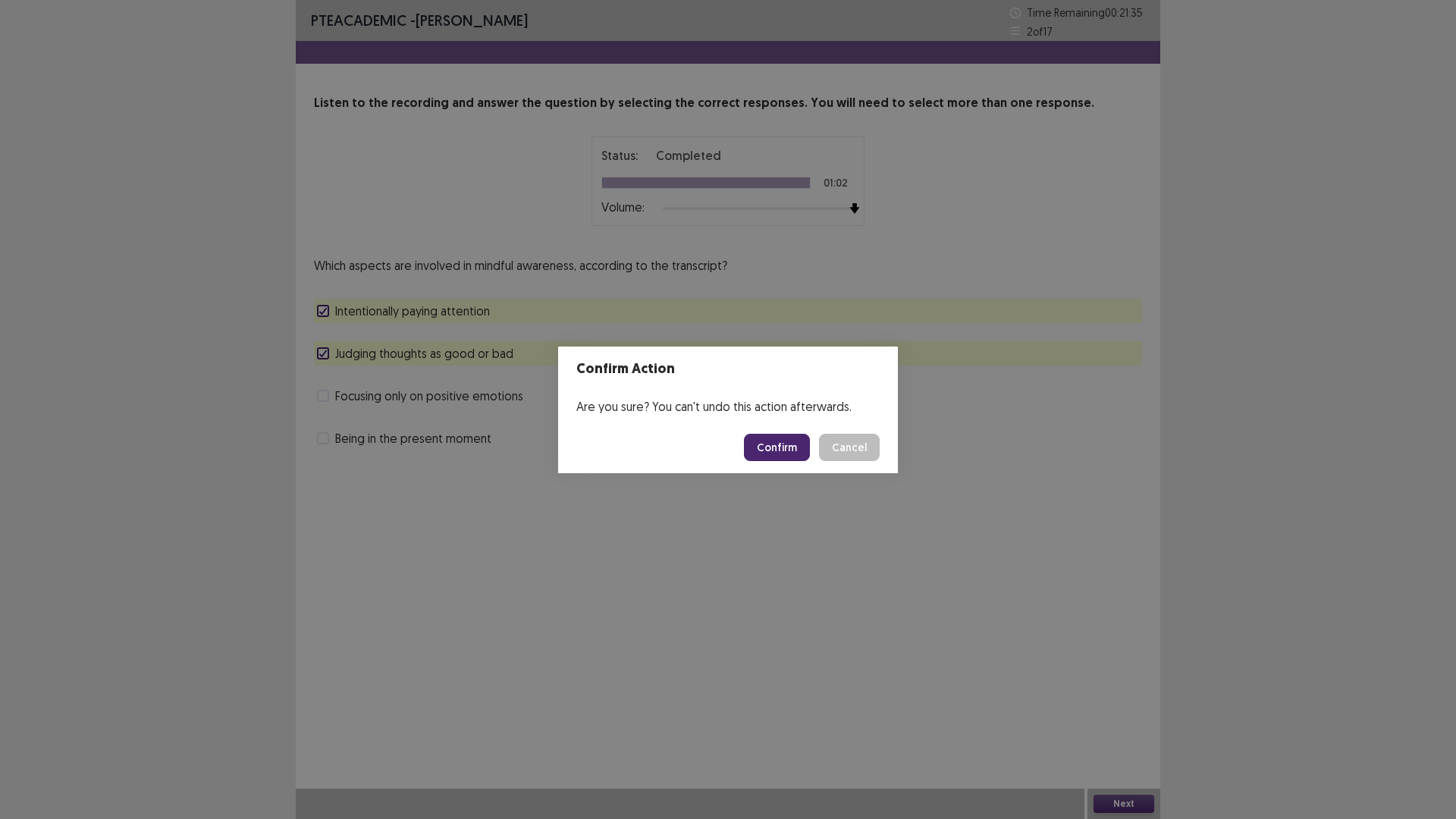
click at [782, 454] on button "Confirm" at bounding box center [778, 447] width 66 height 27
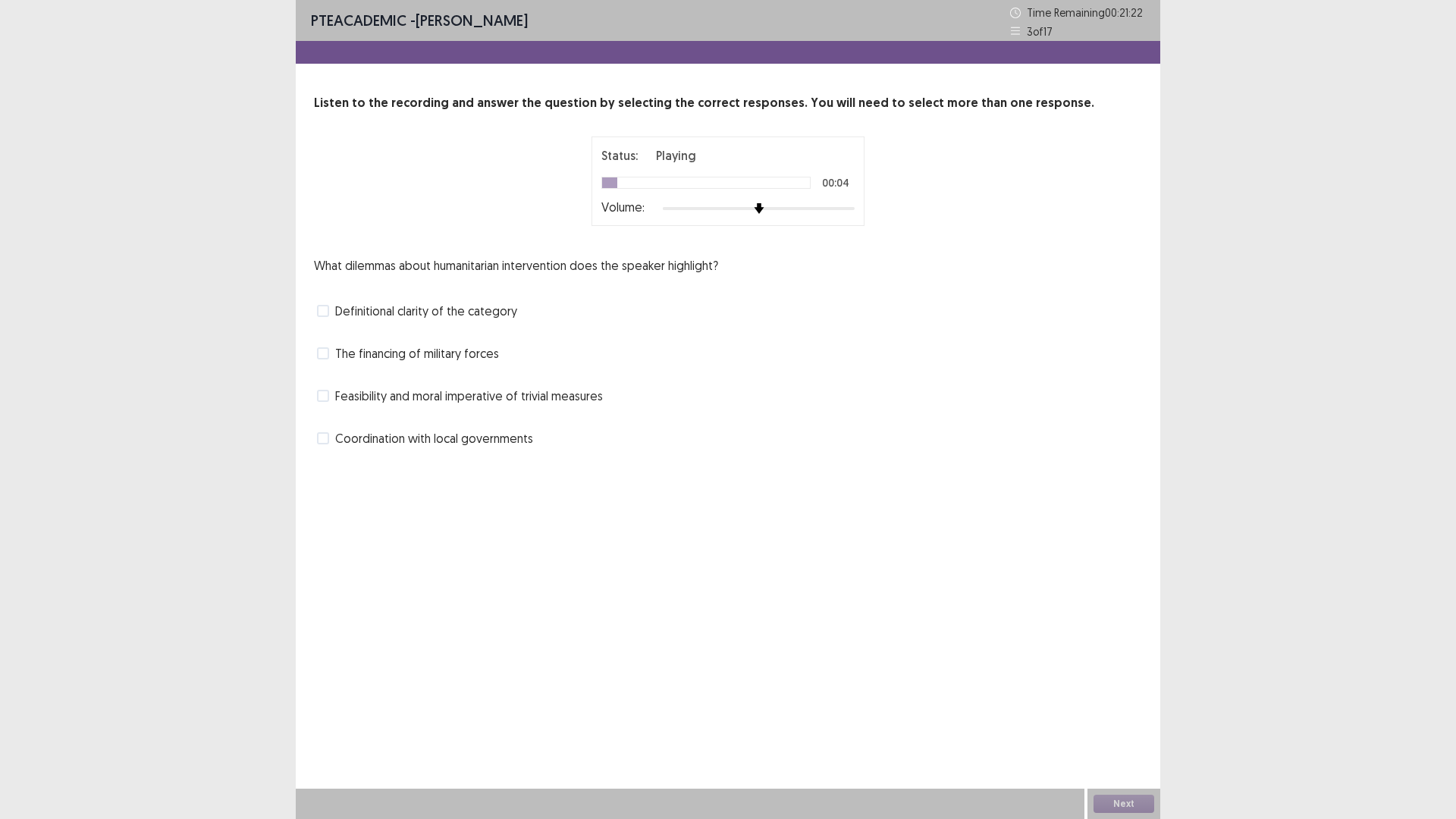
click at [840, 203] on div at bounding box center [759, 209] width 192 height 12
click at [324, 353] on span at bounding box center [323, 353] width 12 height 12
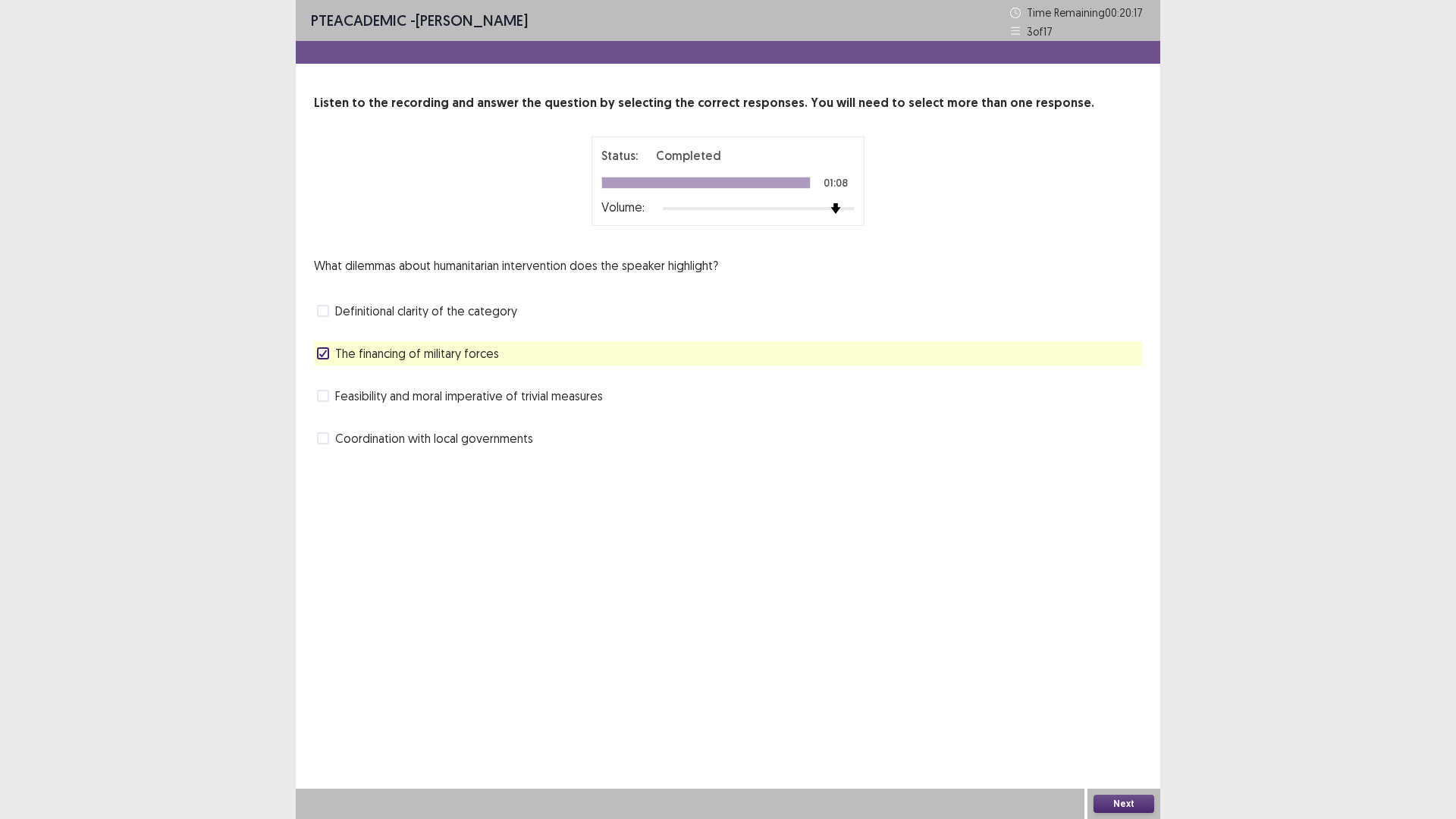
click at [322, 385] on div "Feasibility and moral imperative of trivial measures" at bounding box center [728, 396] width 828 height 25
click at [322, 389] on label "Feasibility and moral imperative of trivial measures" at bounding box center [460, 395] width 286 height 18
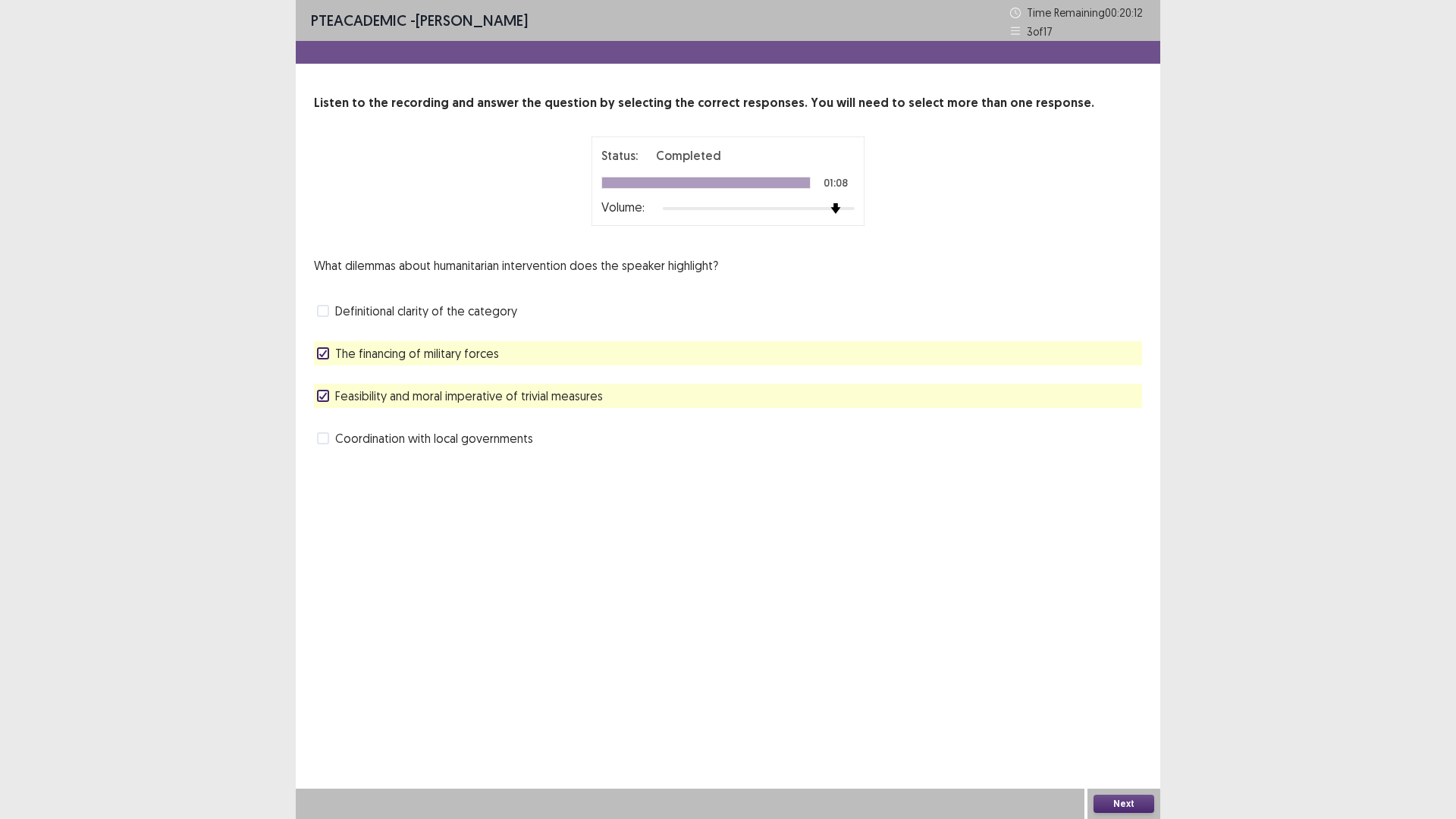
click at [1123, 802] on button "Next" at bounding box center [1124, 803] width 60 height 18
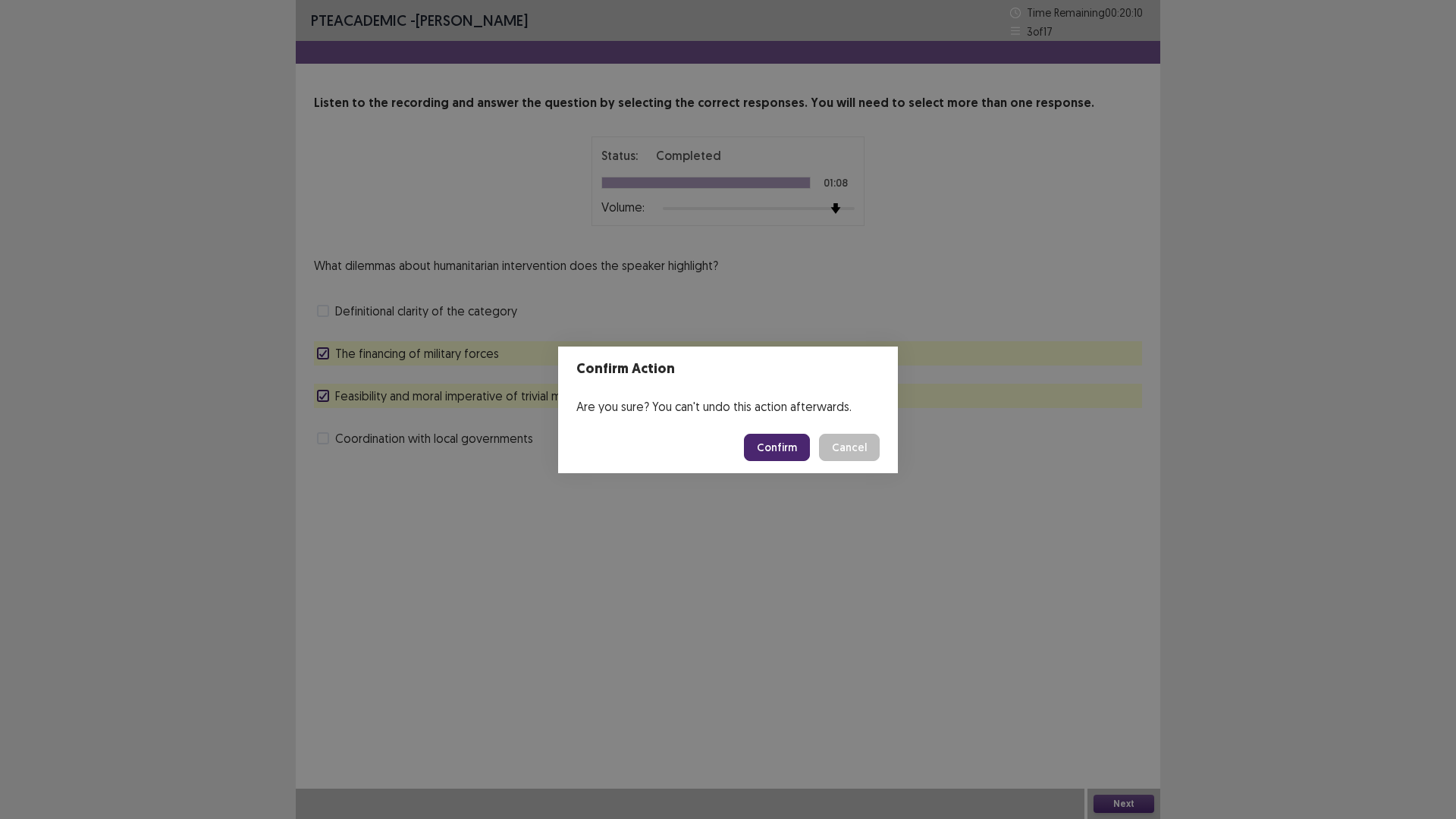
click at [787, 450] on button "Confirm" at bounding box center [778, 447] width 66 height 27
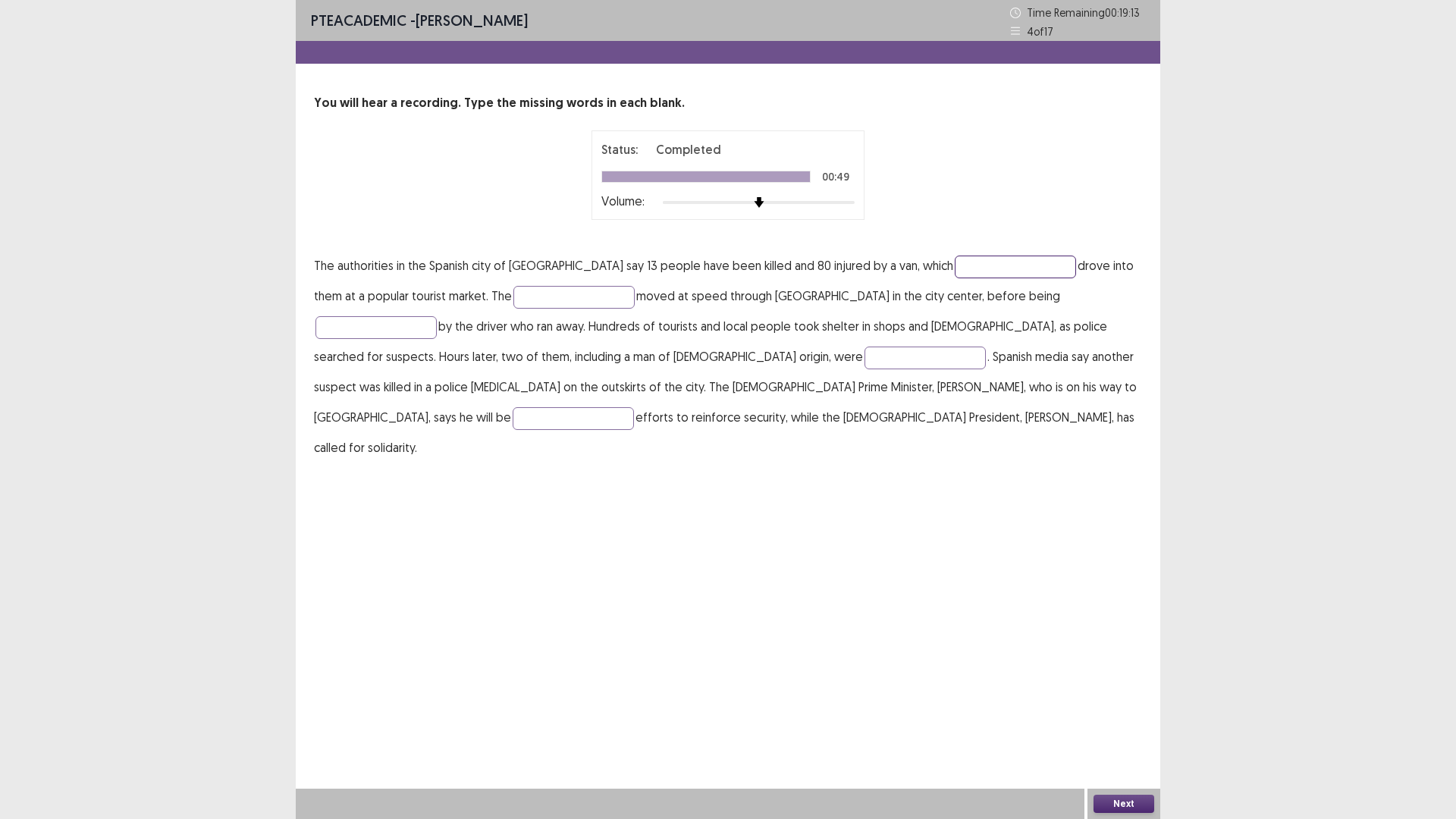
click at [955, 262] on input "text" at bounding box center [1015, 267] width 122 height 23
type input "**********"
click at [437, 316] on input "text" at bounding box center [376, 327] width 122 height 23
type input "********"
click at [864, 363] on input "text" at bounding box center [925, 358] width 122 height 23
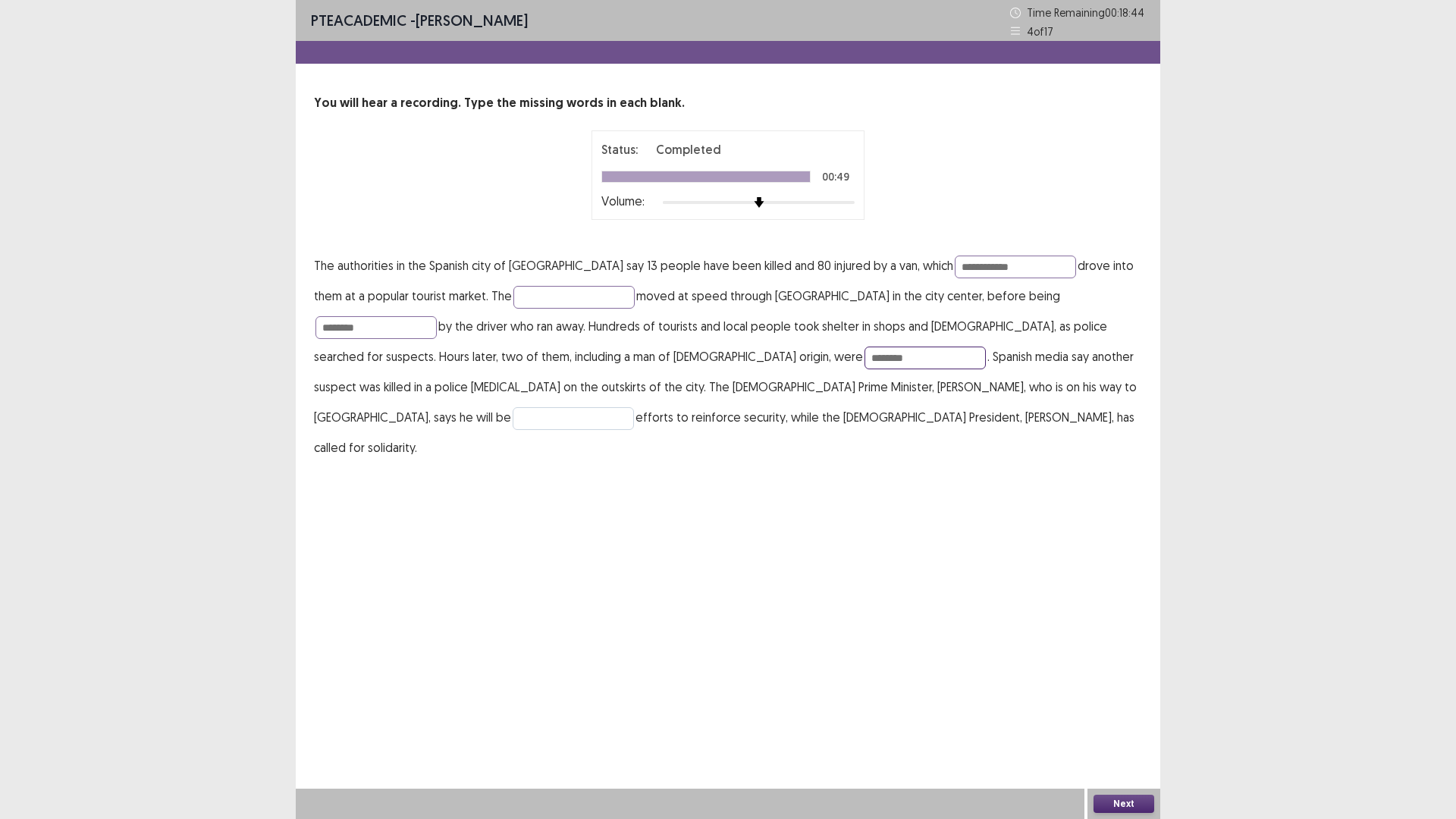
type input "********"
click at [634, 408] on input "text" at bounding box center [573, 419] width 122 height 23
type input "******"
click at [1128, 802] on button "Next" at bounding box center [1124, 803] width 60 height 18
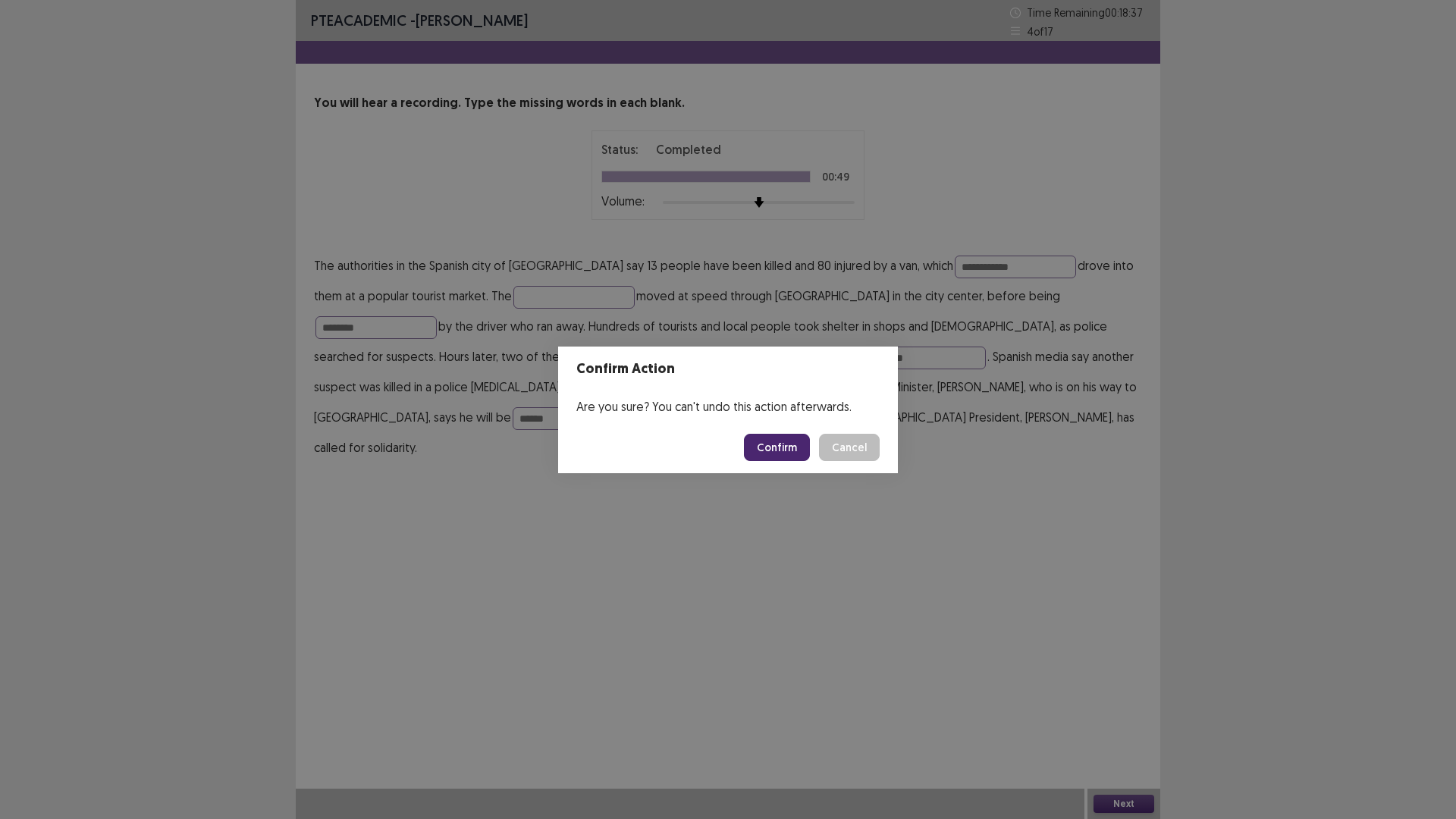
click at [779, 460] on button "Confirm" at bounding box center [778, 447] width 66 height 27
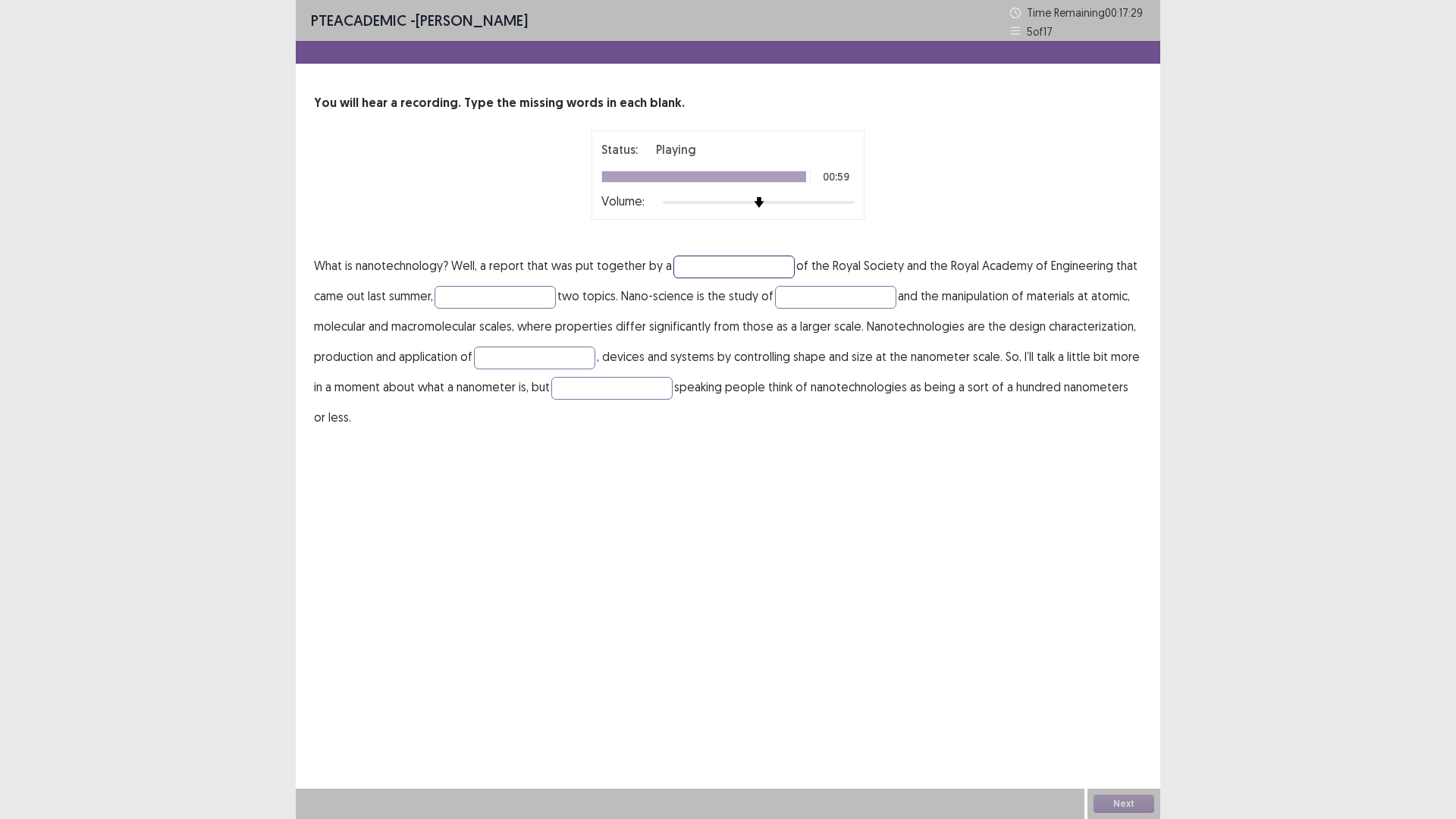
click at [710, 275] on input "text" at bounding box center [734, 267] width 122 height 23
type input "**********"
click at [506, 292] on input "text" at bounding box center [495, 297] width 122 height 23
type input "********"
click at [841, 296] on input "text" at bounding box center [836, 297] width 122 height 23
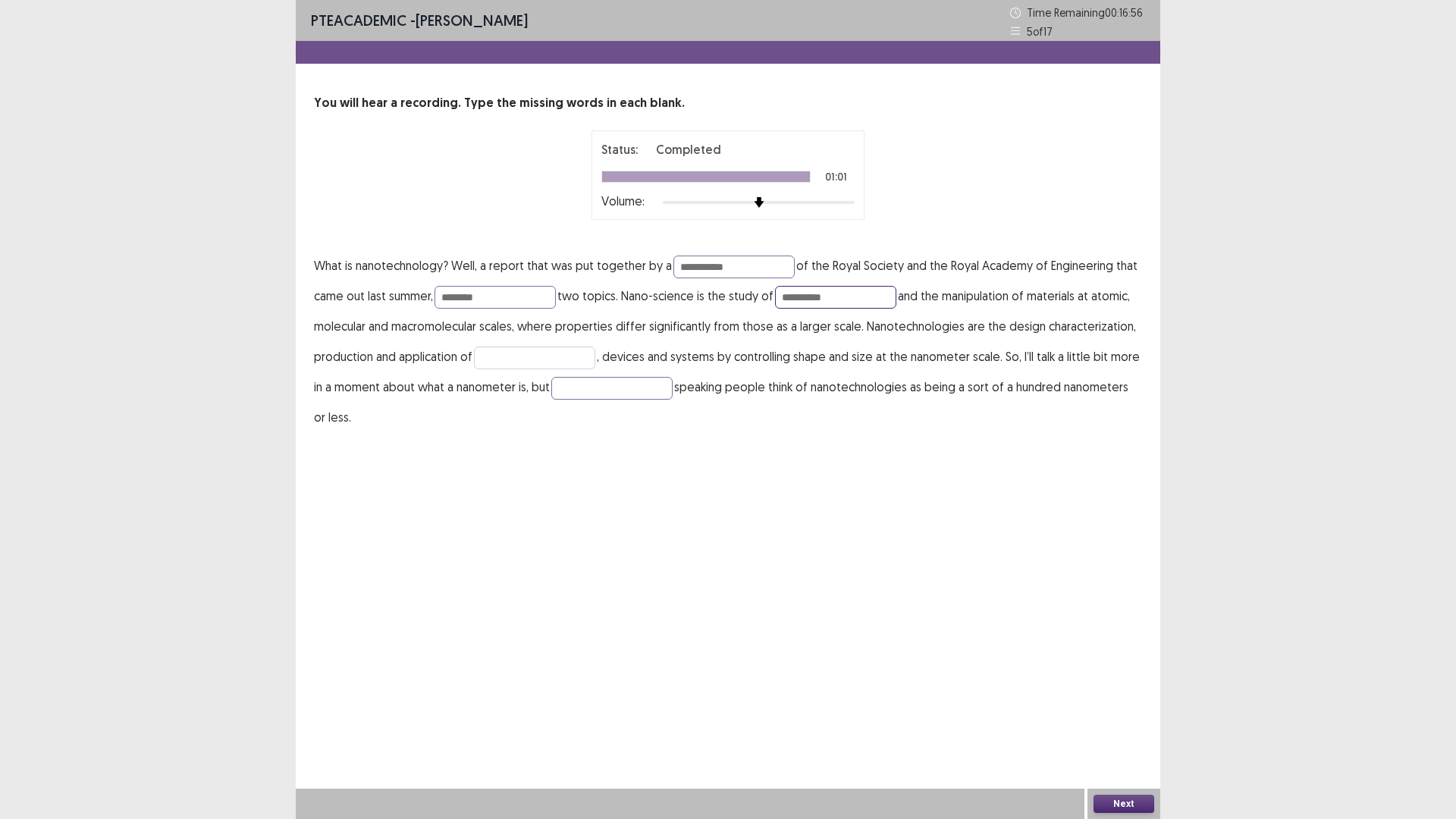
type input "**********"
click at [559, 350] on input "text" at bounding box center [534, 358] width 122 height 23
type input "**********"
click at [620, 391] on input "text" at bounding box center [611, 389] width 122 height 23
type input "*******"
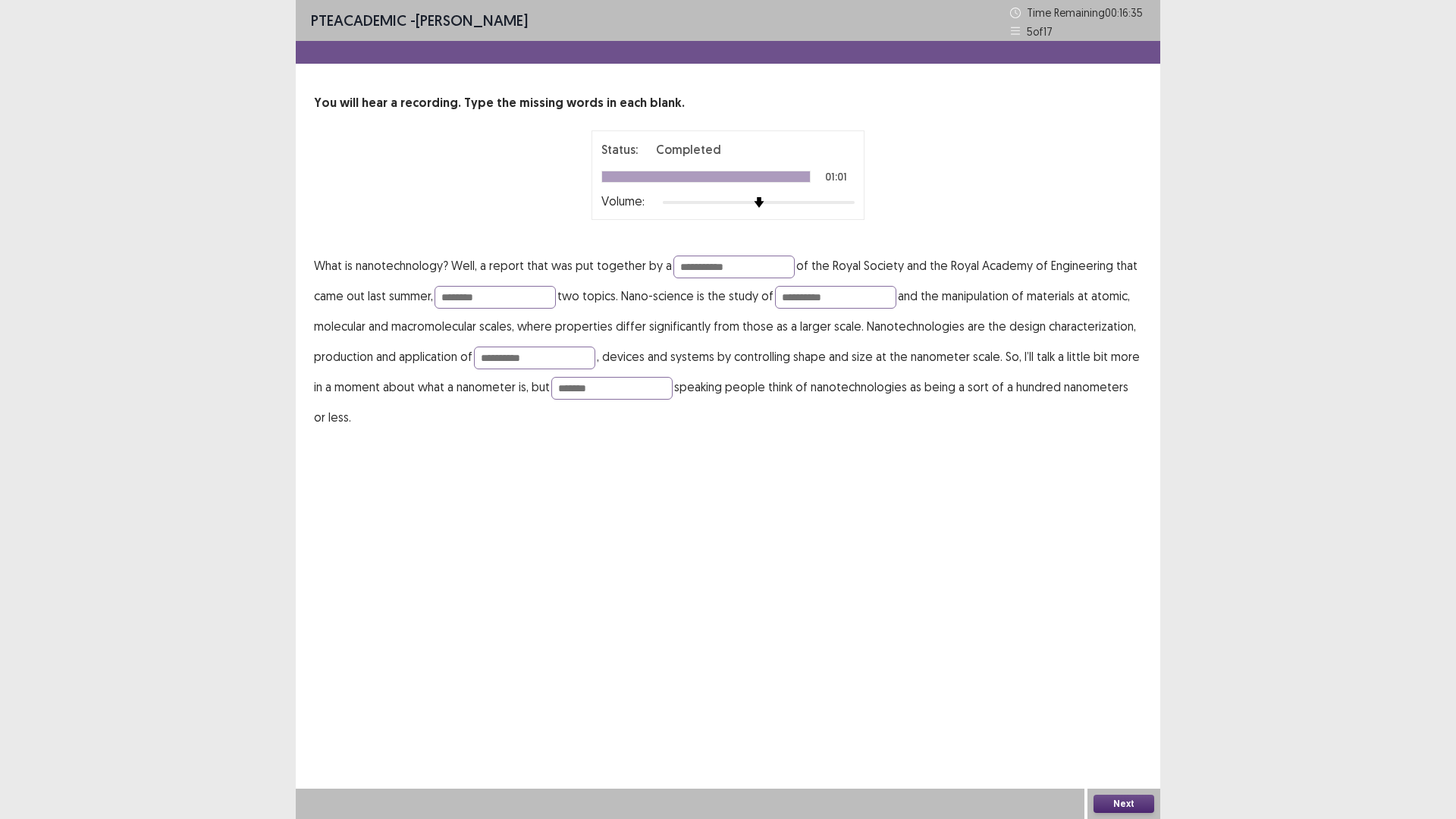
click at [1120, 802] on button "Next" at bounding box center [1124, 803] width 60 height 18
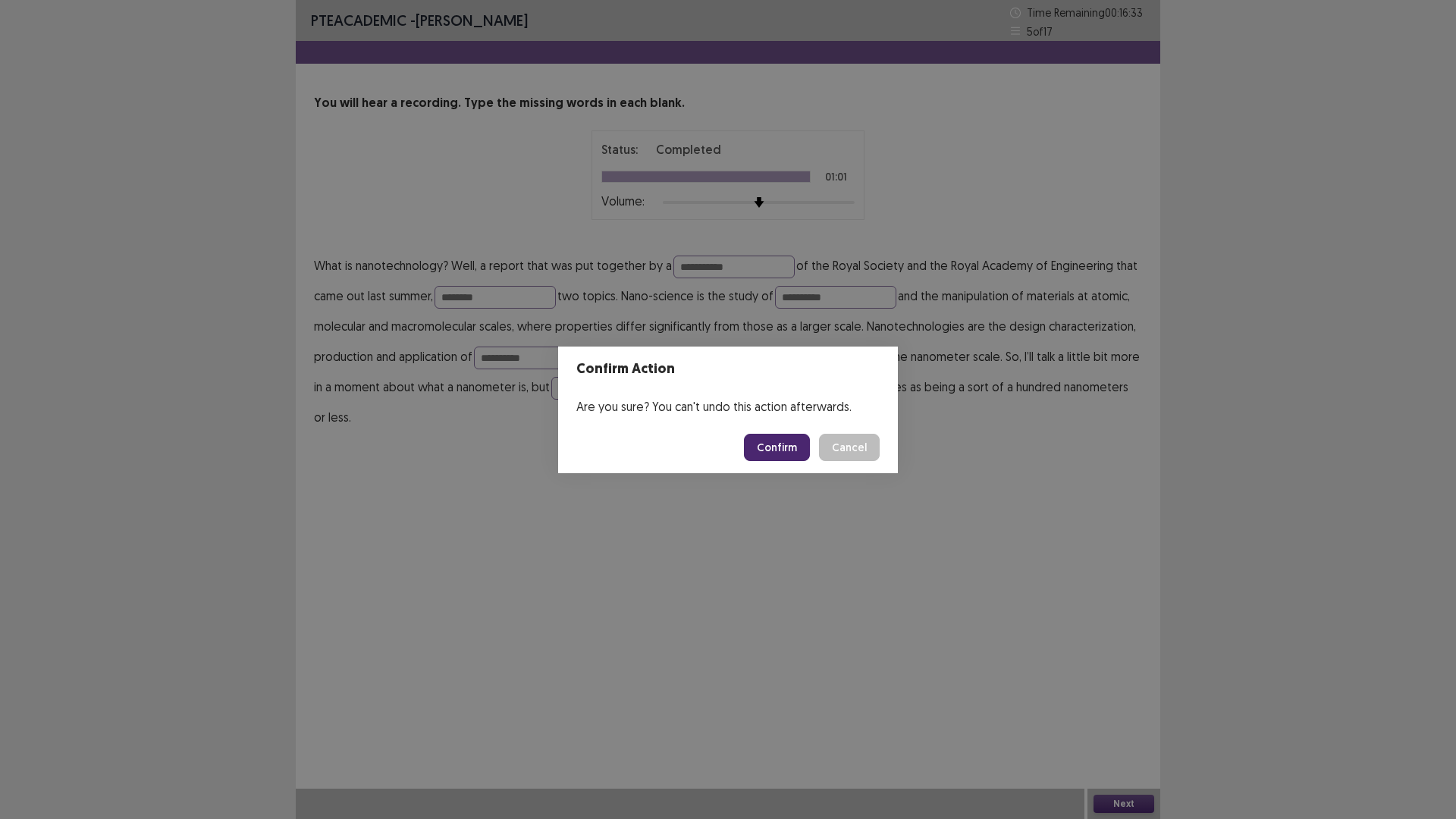
click at [778, 456] on button "Confirm" at bounding box center [778, 447] width 66 height 27
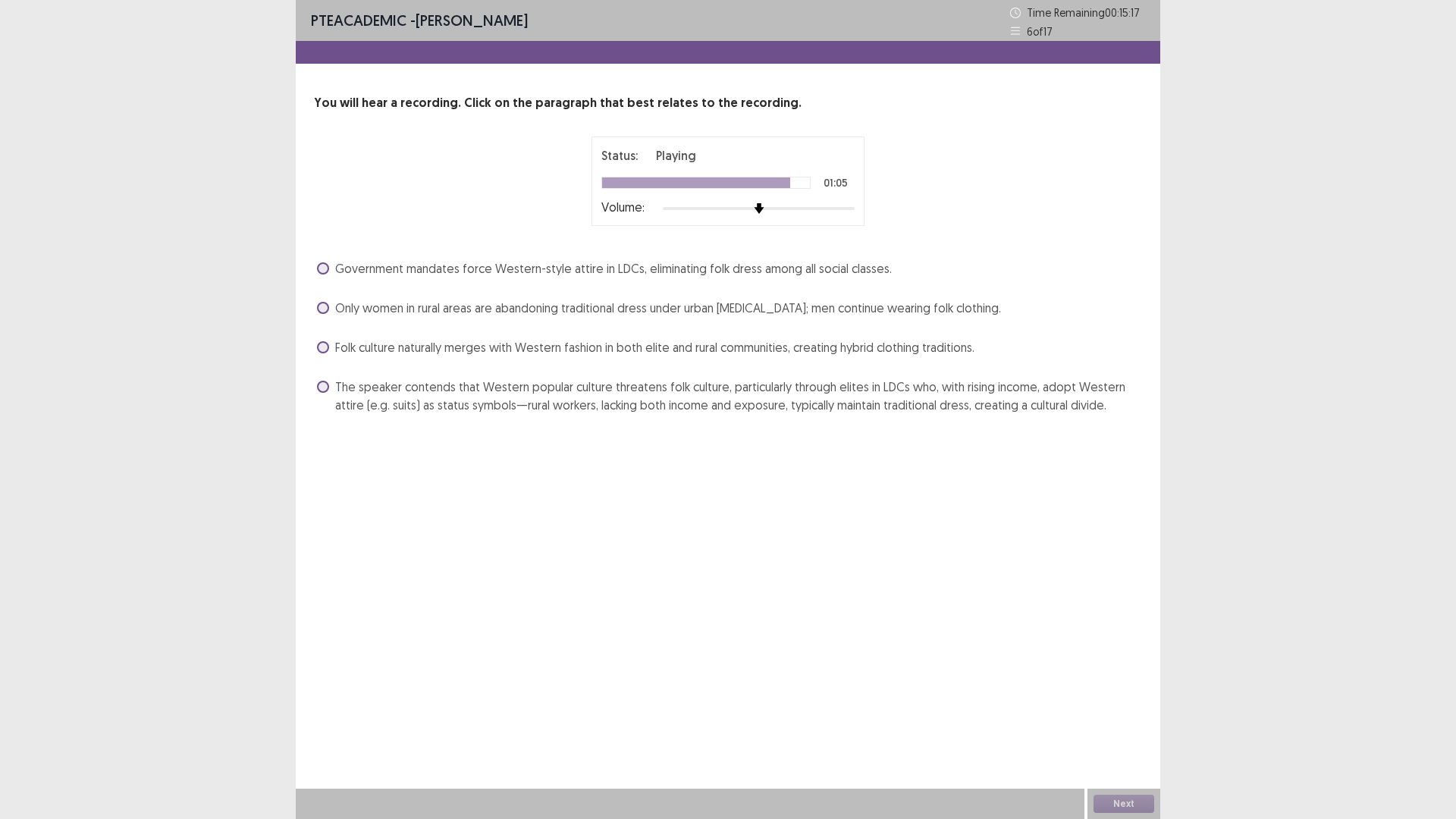
click at [323, 308] on span at bounding box center [323, 308] width 12 height 12
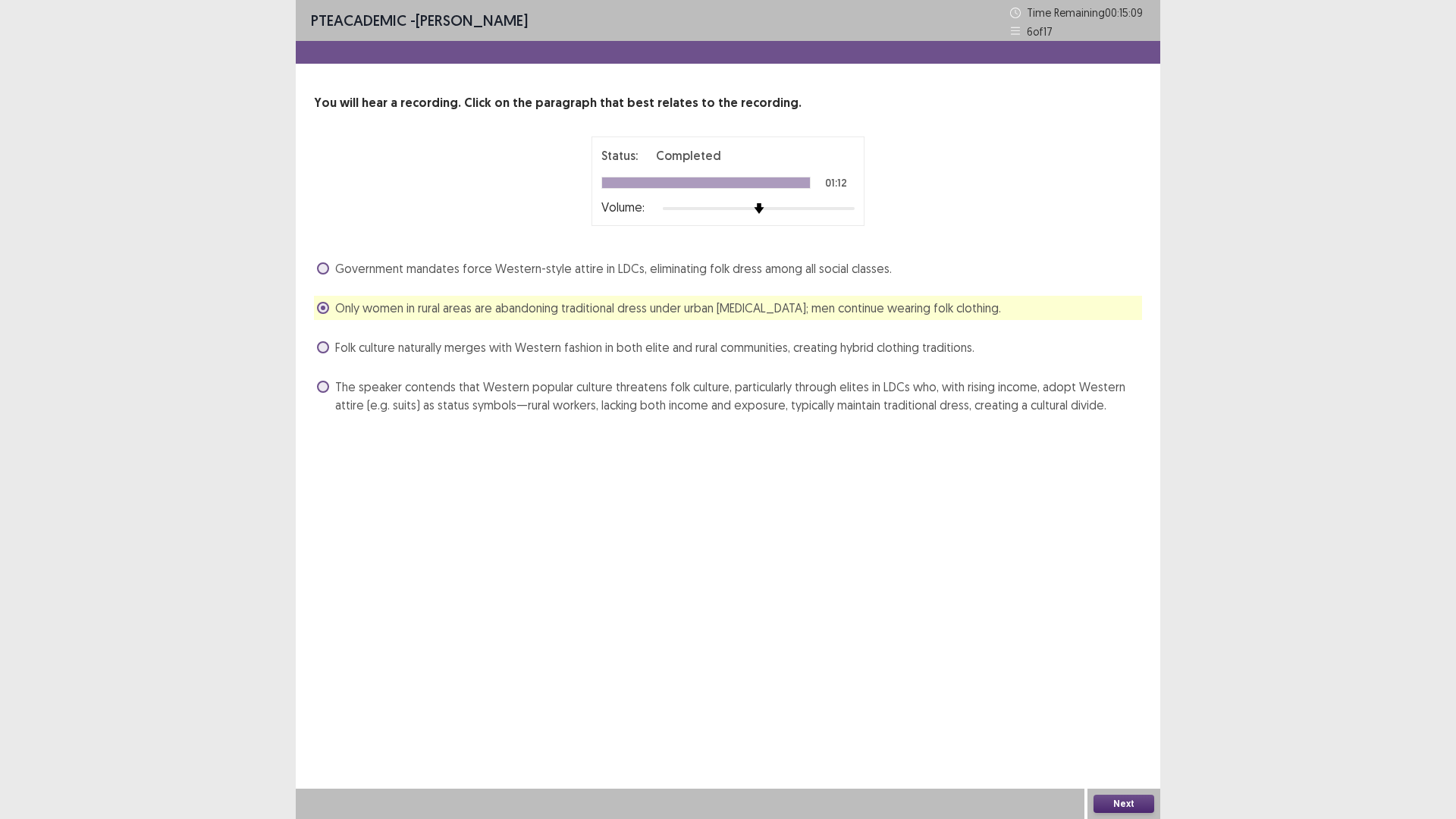
click at [1109, 800] on button "Next" at bounding box center [1124, 803] width 60 height 18
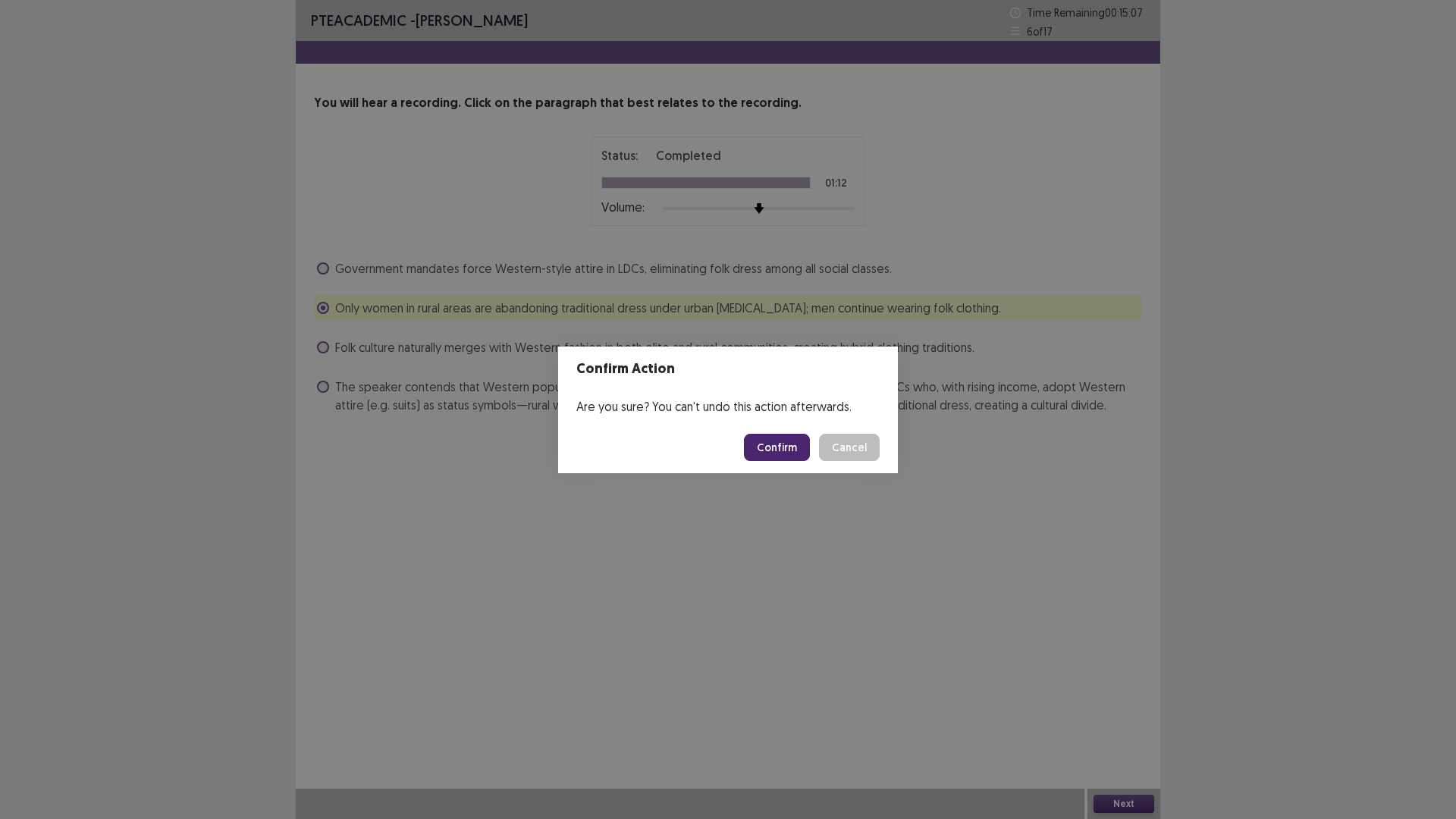
click at [779, 453] on button "Confirm" at bounding box center [778, 447] width 66 height 27
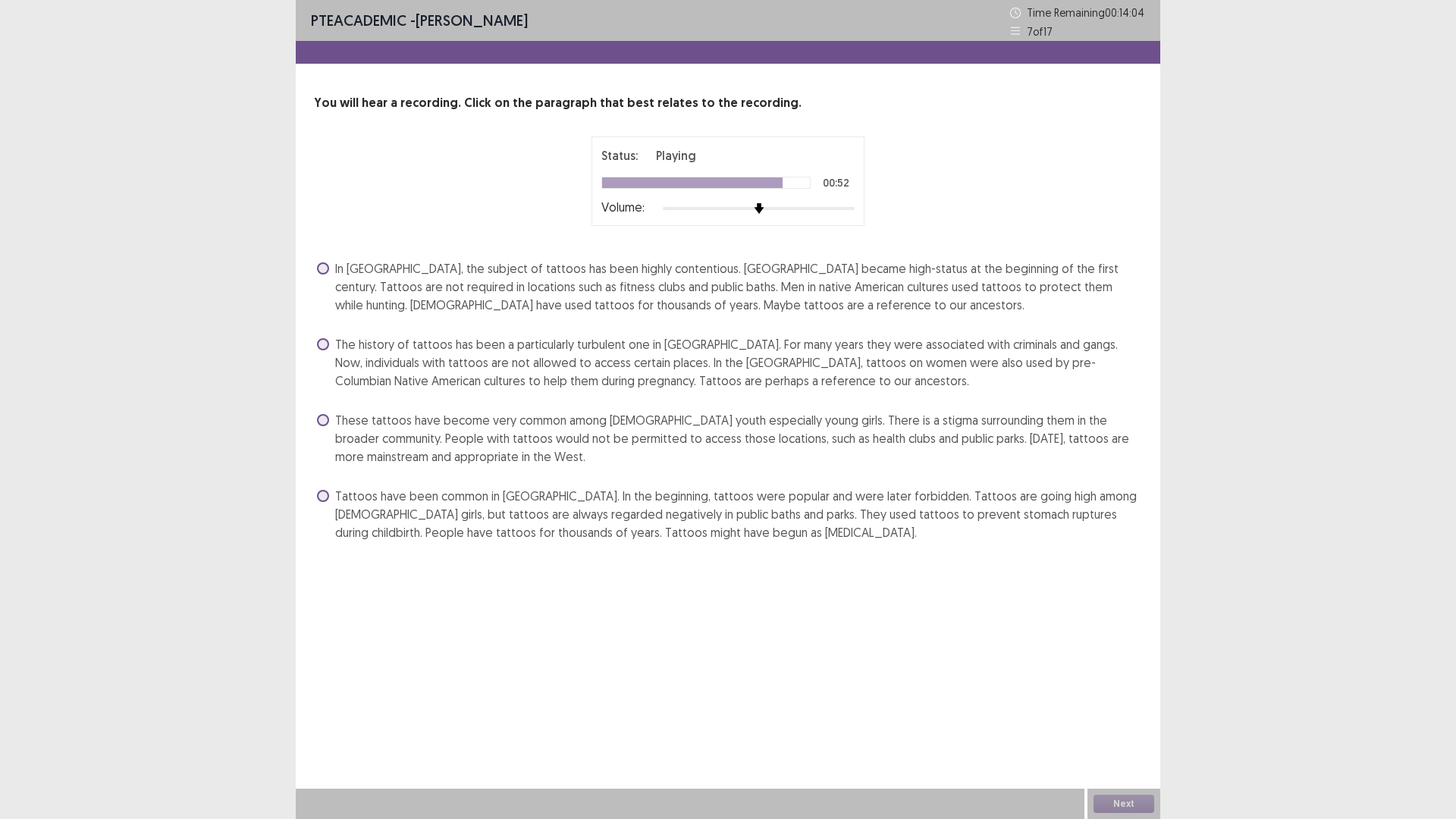
click at [324, 420] on span at bounding box center [323, 420] width 12 height 12
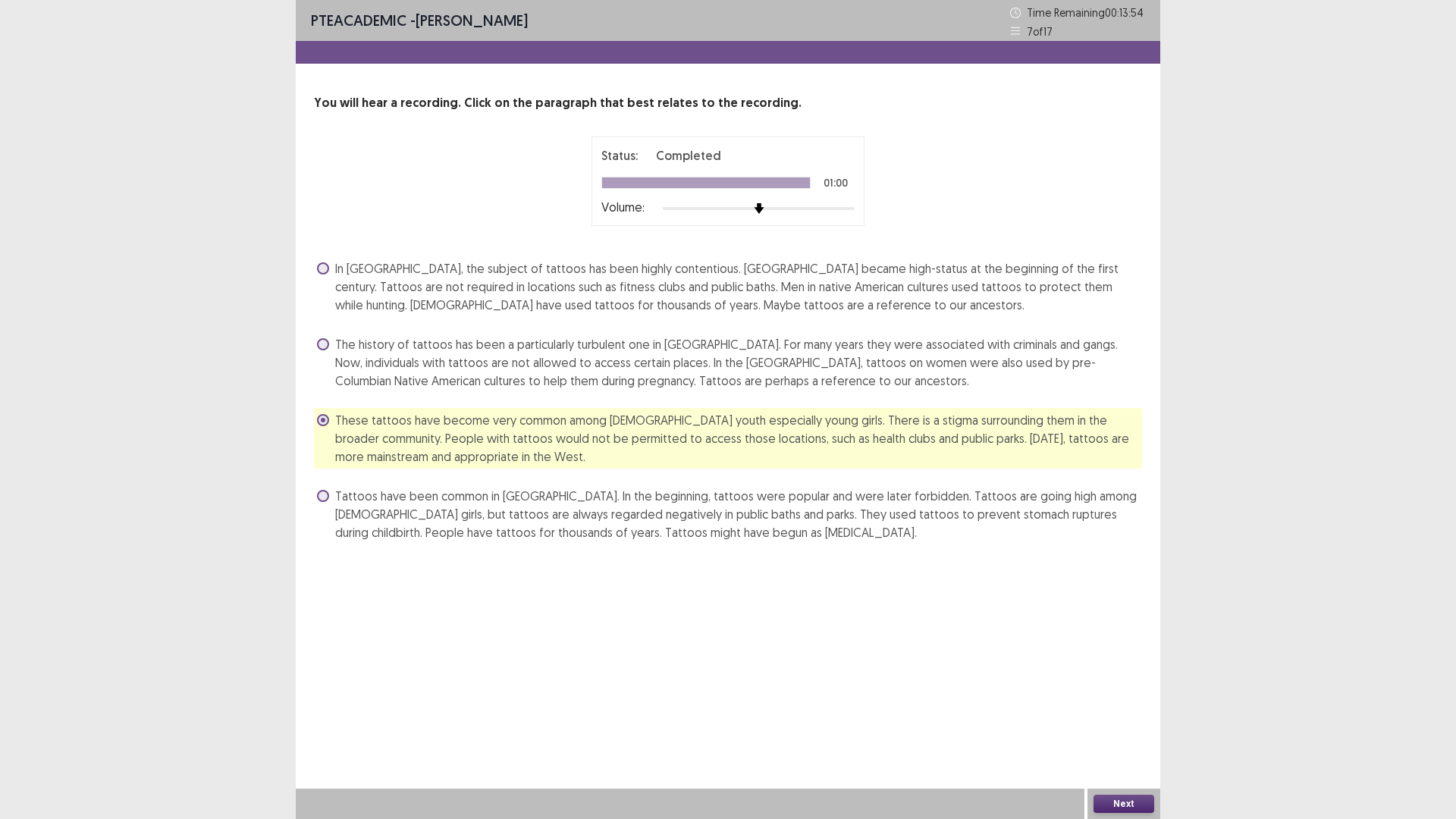
click at [1118, 796] on button "Next" at bounding box center [1124, 803] width 60 height 18
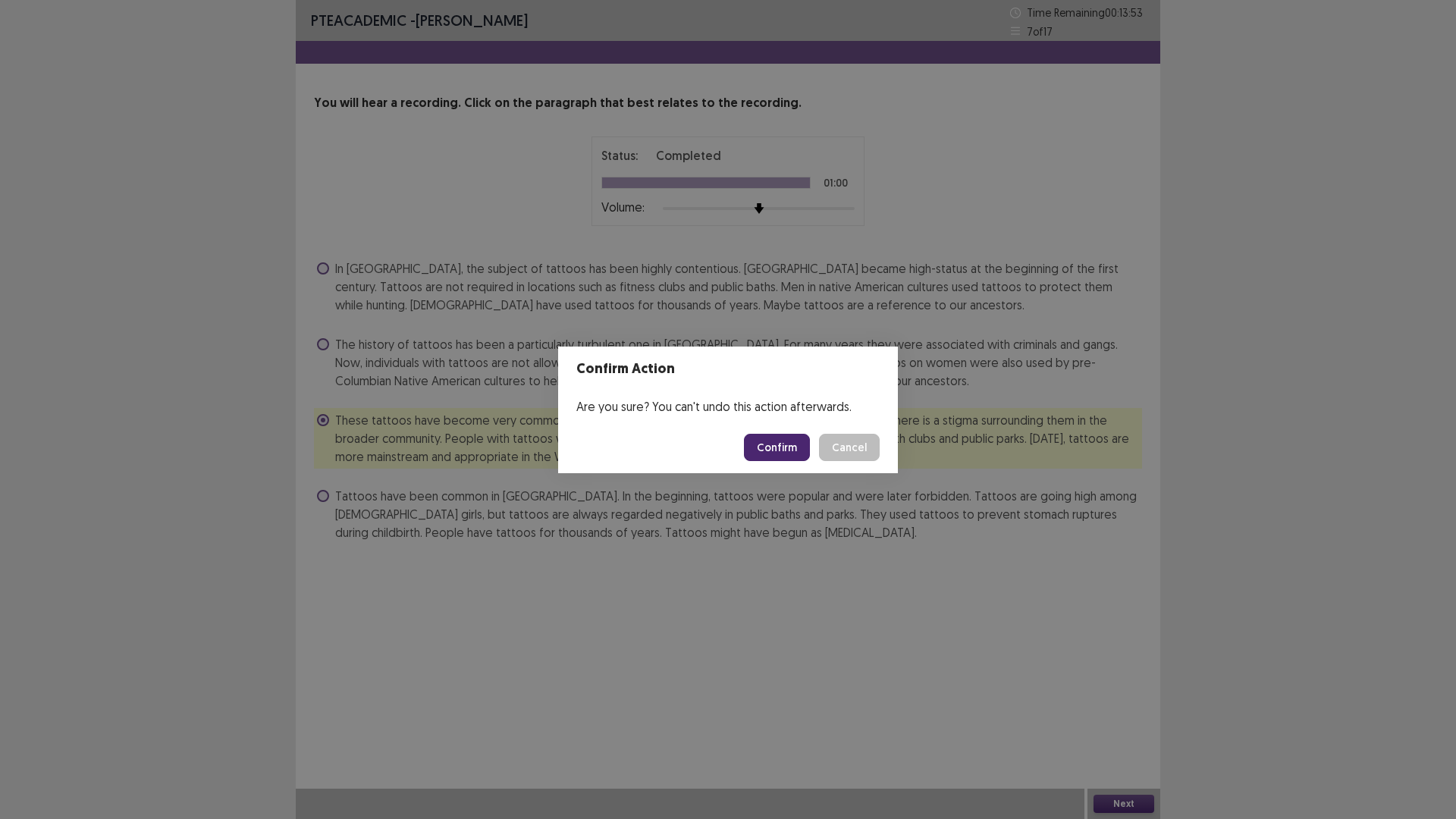
click at [791, 452] on button "Confirm" at bounding box center [778, 447] width 66 height 27
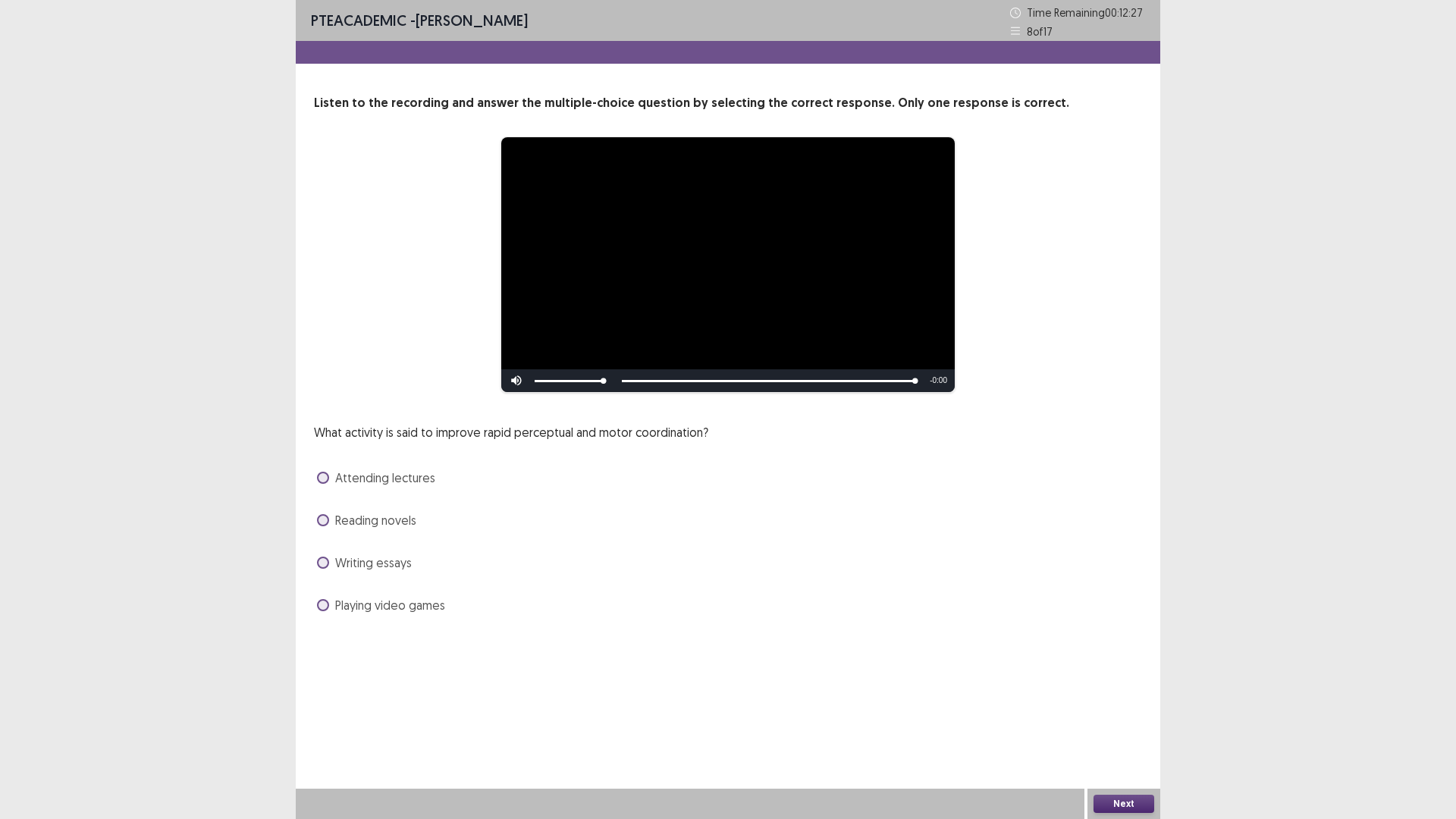
click at [323, 474] on span at bounding box center [323, 477] width 12 height 12
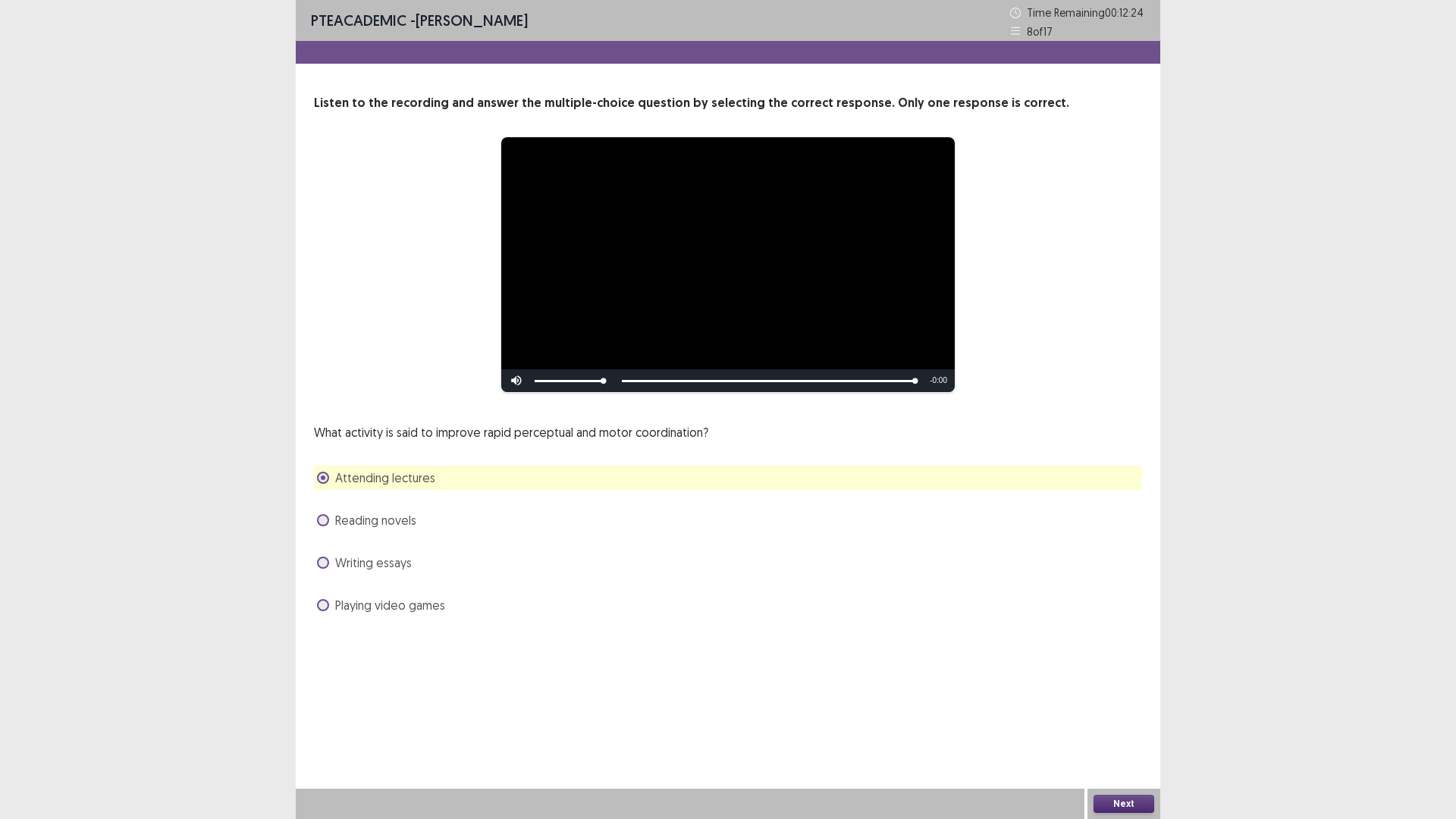
click at [1109, 802] on button "Next" at bounding box center [1124, 803] width 60 height 18
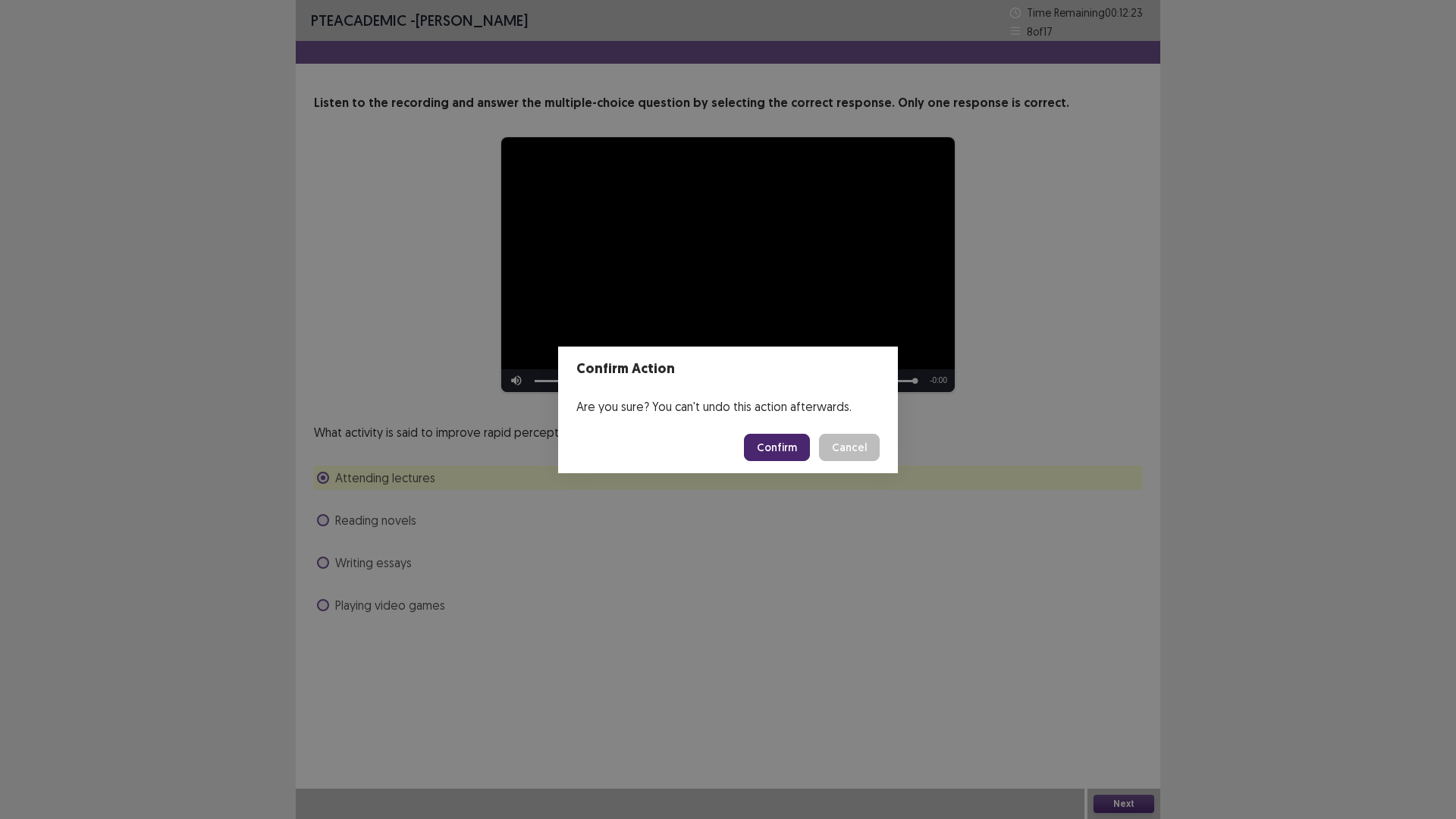
click at [777, 446] on button "Confirm" at bounding box center [778, 447] width 66 height 27
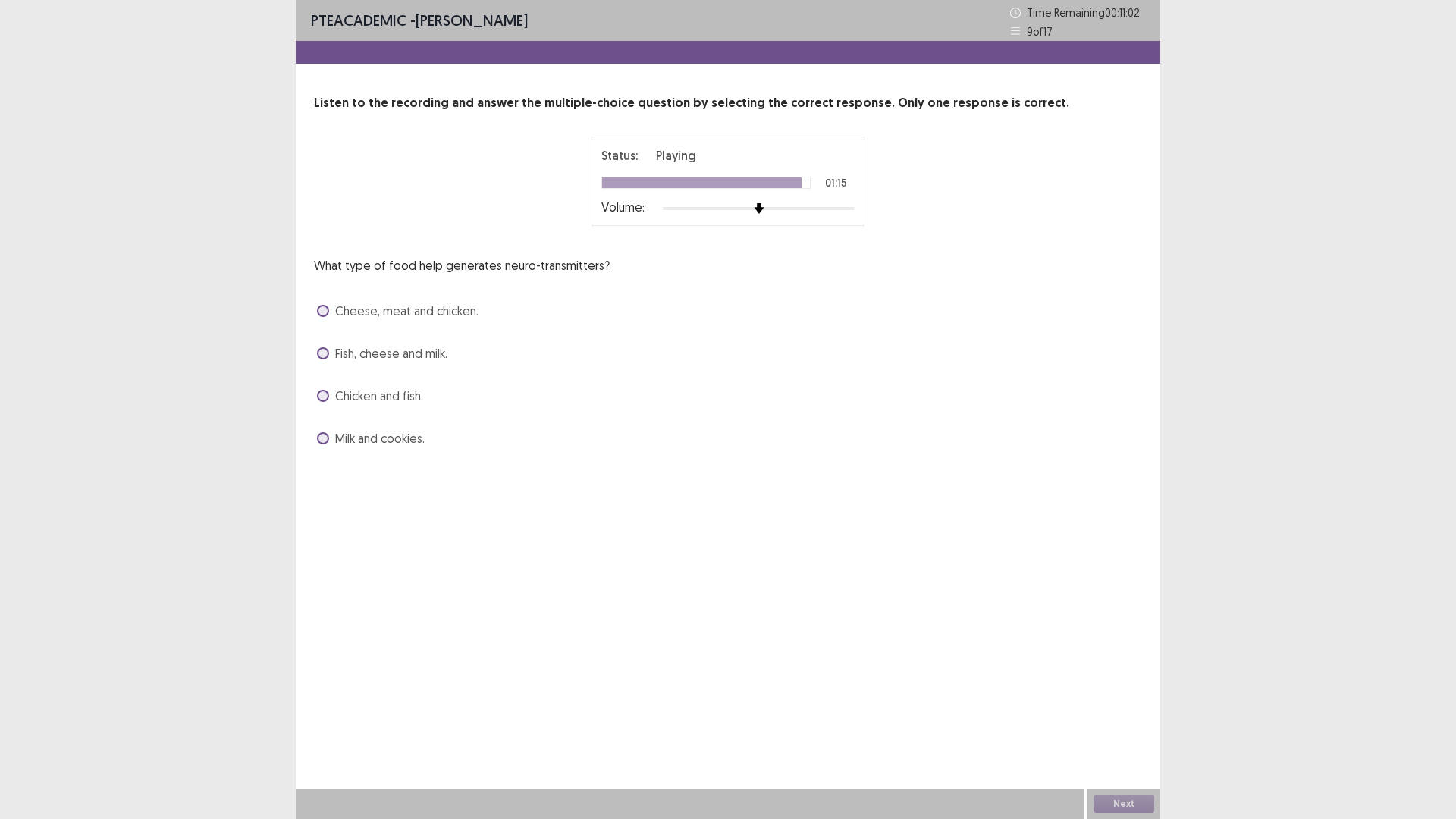
click at [323, 434] on span at bounding box center [323, 438] width 12 height 12
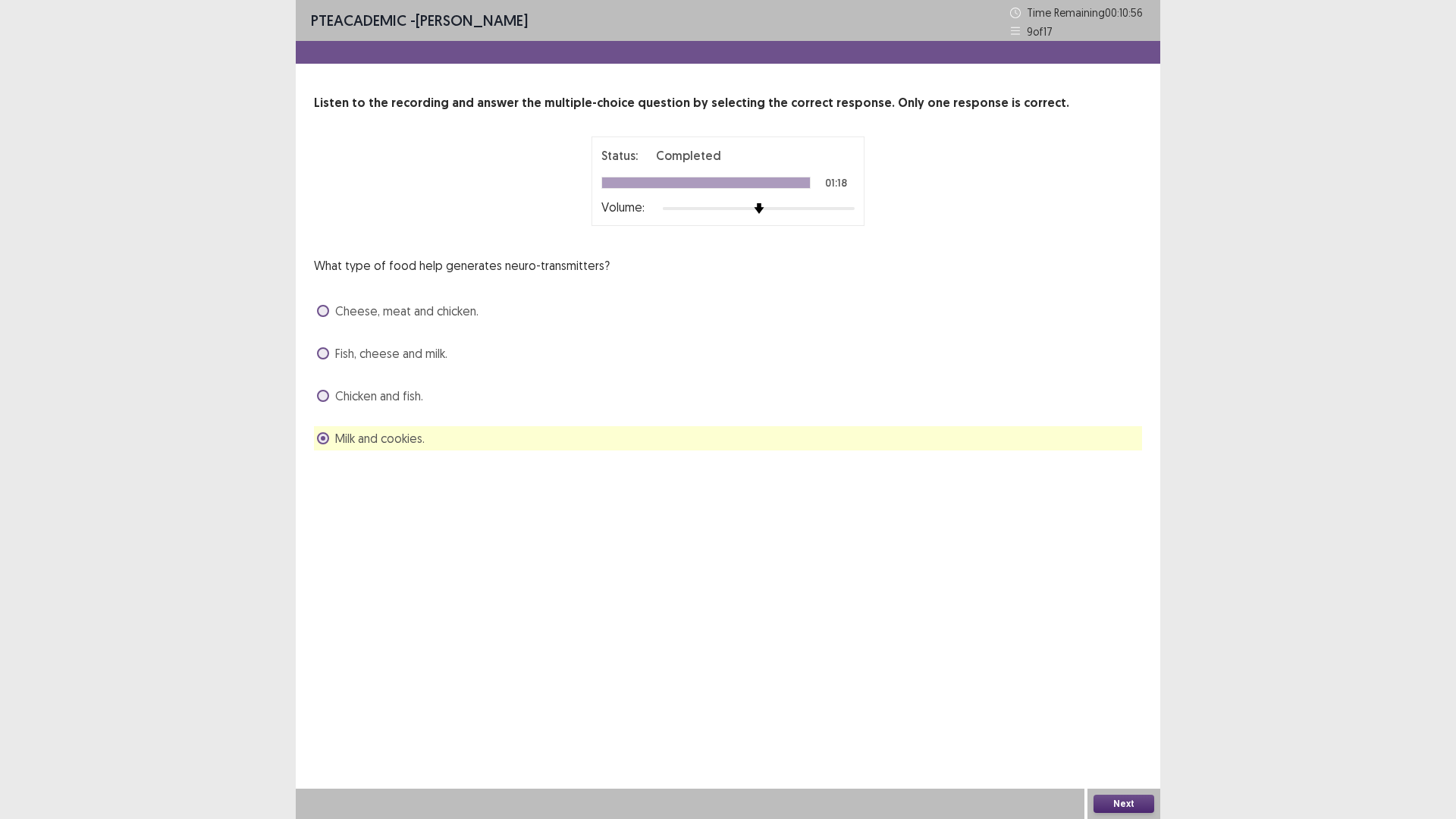
click at [1119, 800] on button "Next" at bounding box center [1124, 803] width 60 height 18
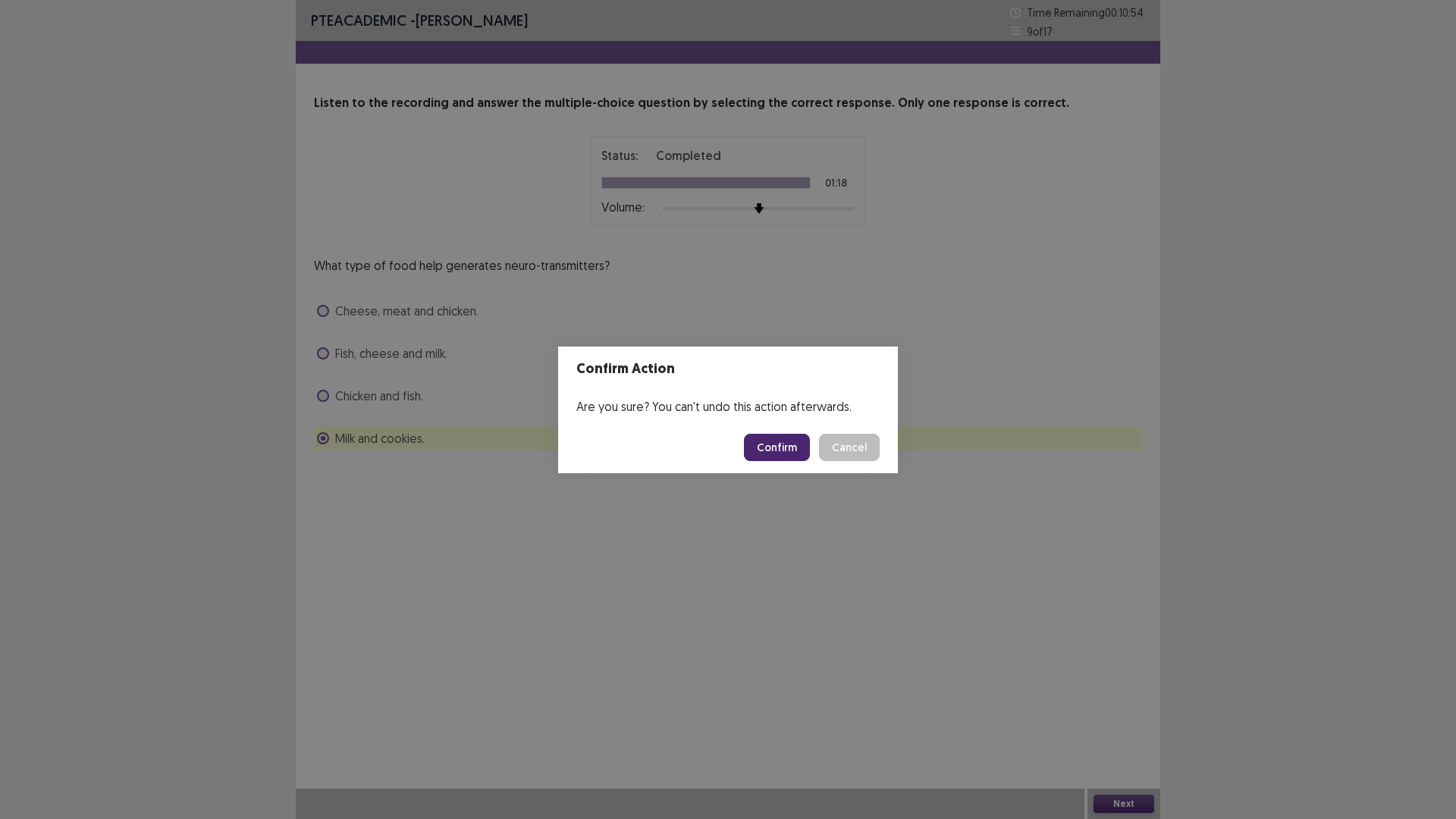
click at [776, 443] on button "Confirm" at bounding box center [778, 447] width 66 height 27
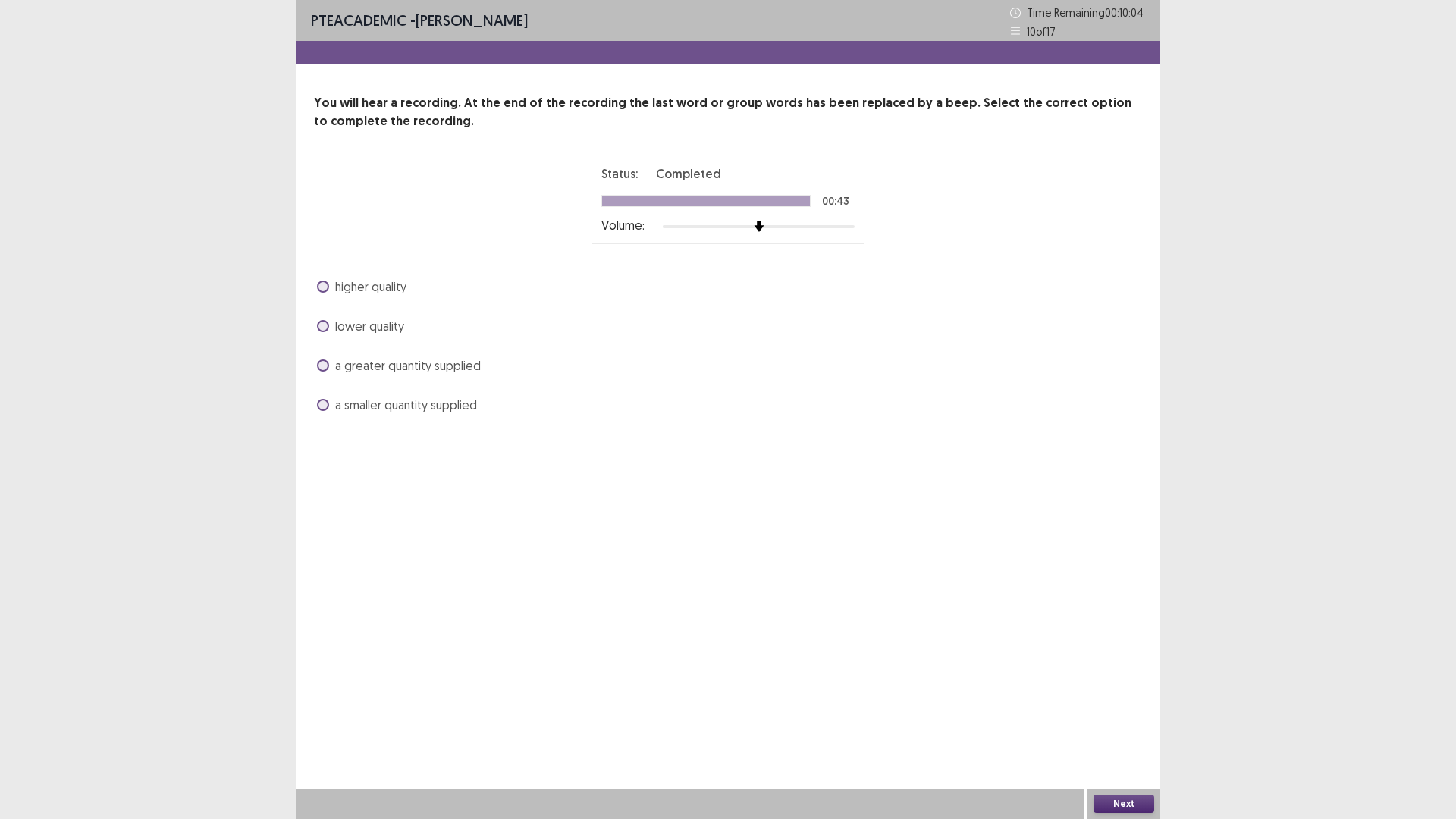
click at [323, 364] on span at bounding box center [323, 365] width 12 height 12
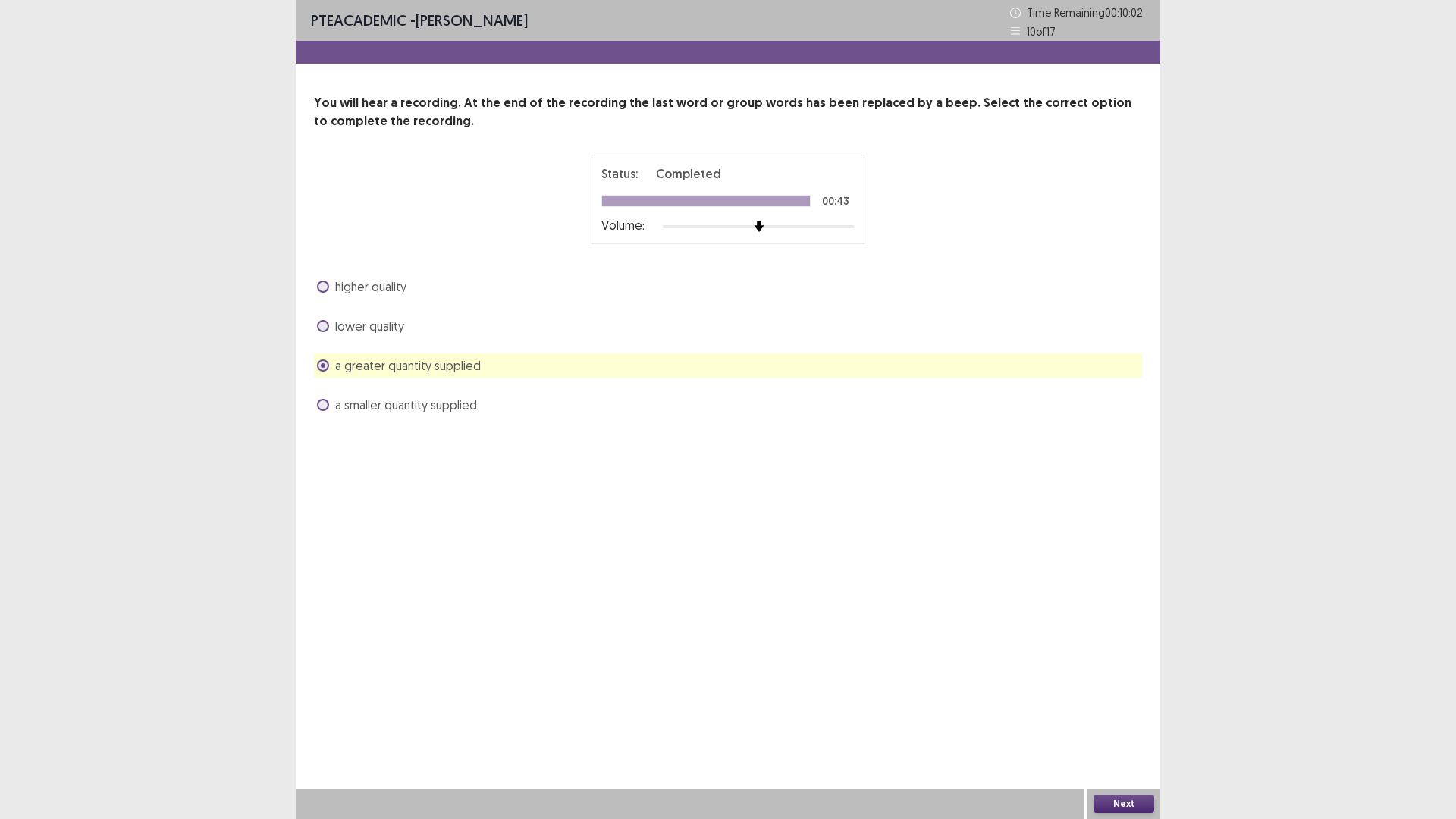
click at [1127, 795] on button "Next" at bounding box center [1124, 803] width 60 height 18
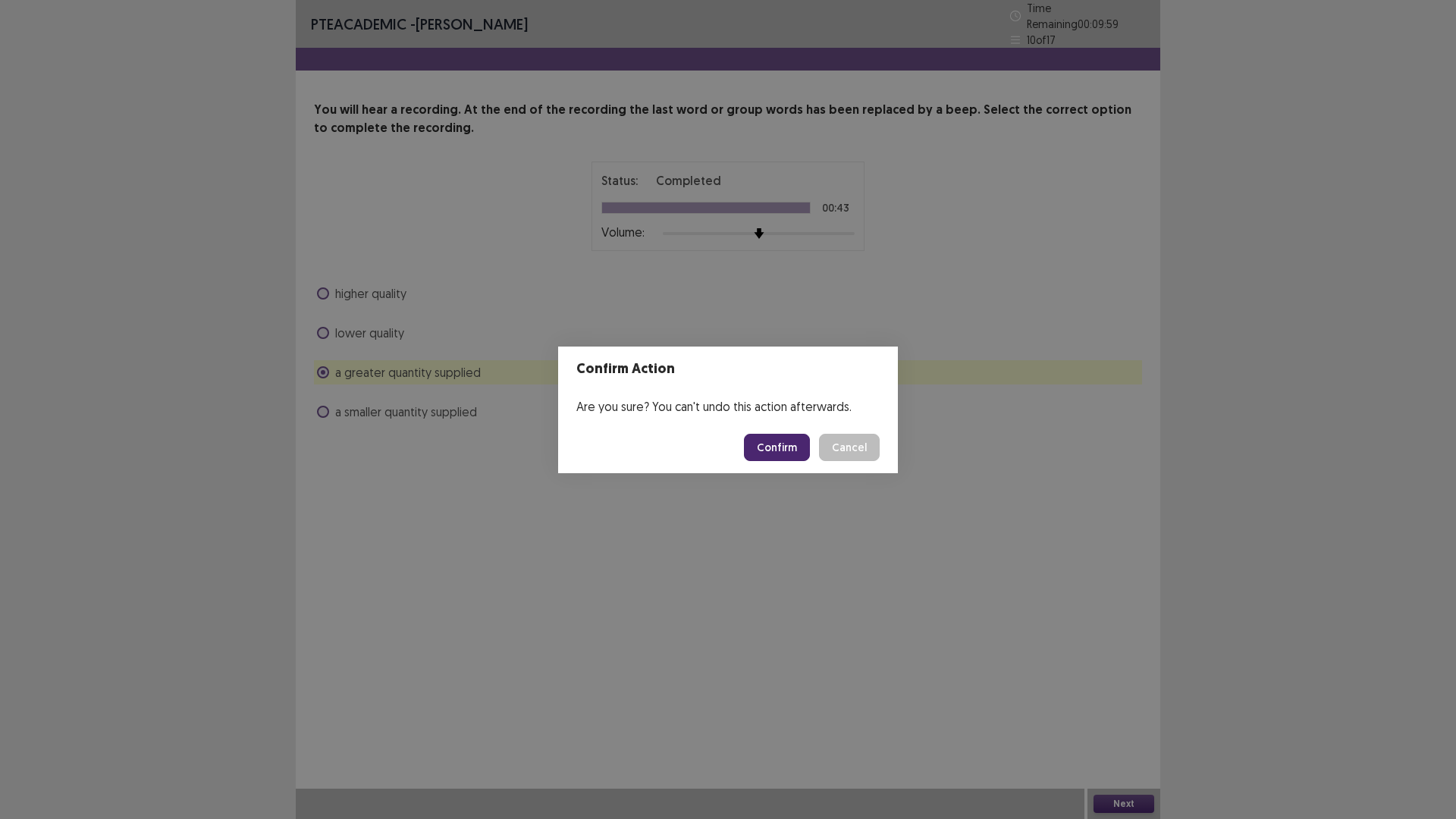
click at [778, 439] on button "Confirm" at bounding box center [778, 447] width 66 height 27
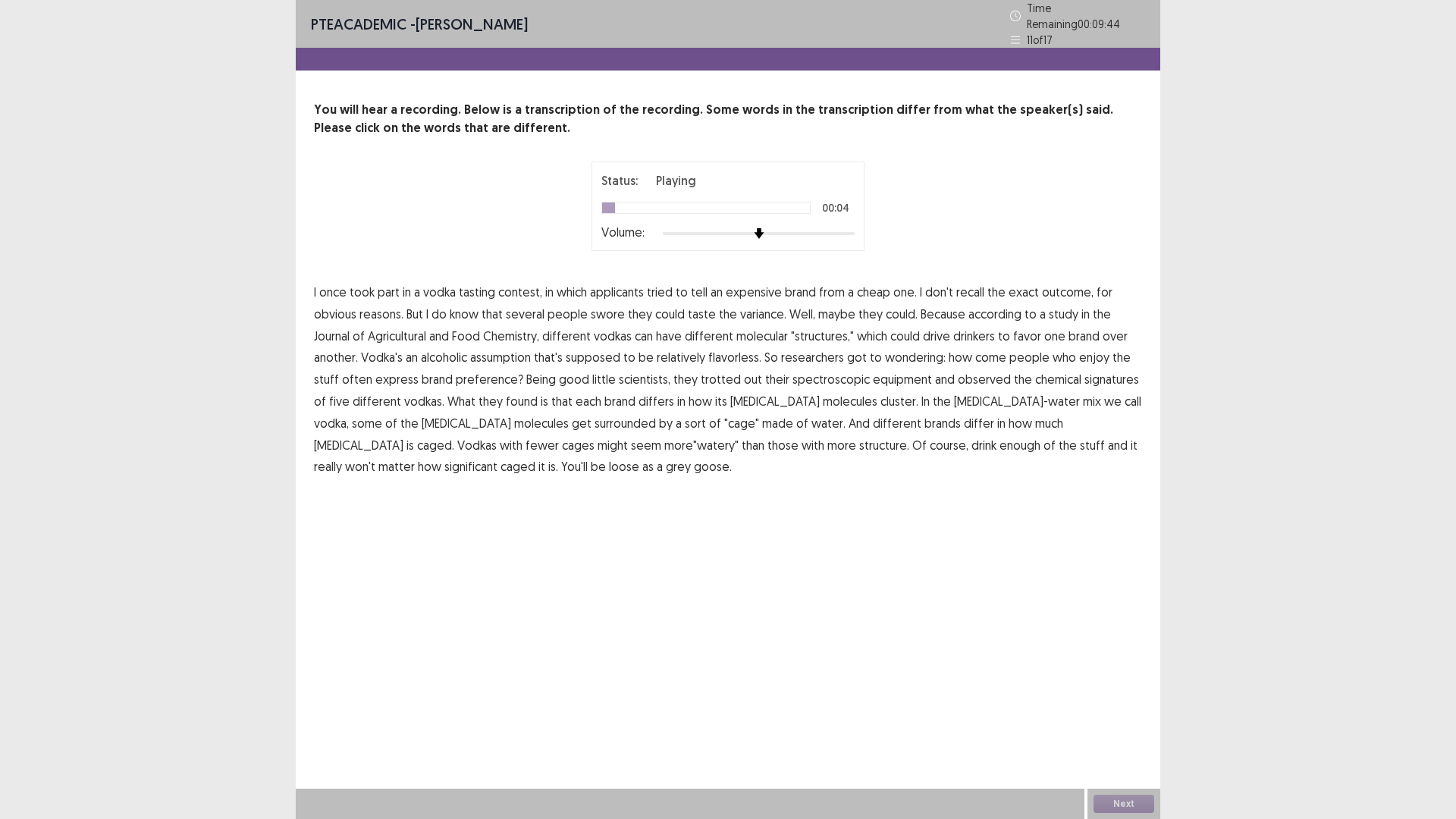
drag, startPoint x: 621, startPoint y: 280, endPoint x: 632, endPoint y: 280, distance: 11.0
click at [631, 283] on span "applicants" at bounding box center [616, 292] width 54 height 18
drag, startPoint x: 752, startPoint y: 306, endPoint x: 761, endPoint y: 302, distance: 9.8
click at [761, 305] on span "variance." at bounding box center [763, 313] width 46 height 18
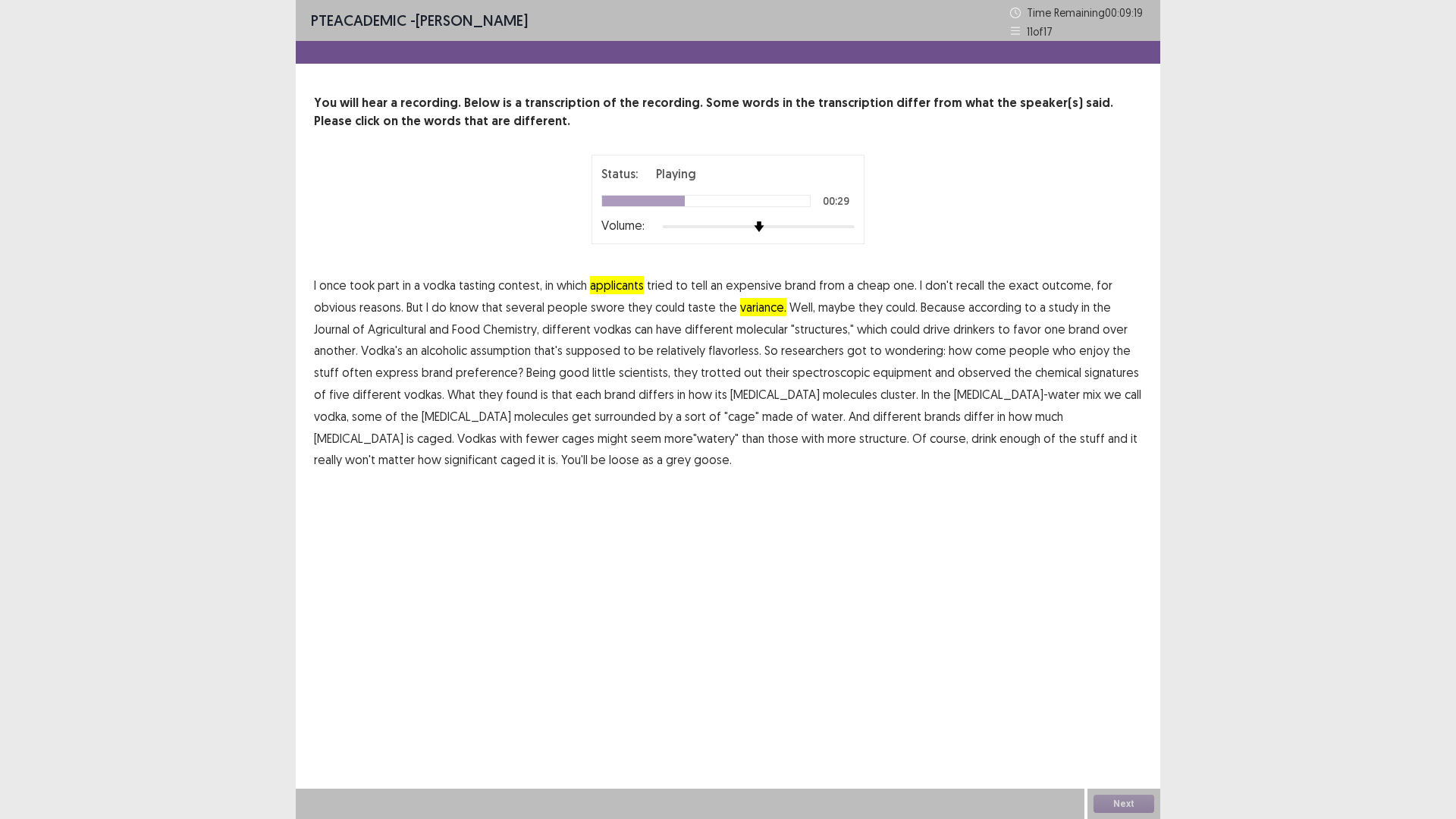
click at [510, 354] on span "assumption" at bounding box center [500, 350] width 60 height 18
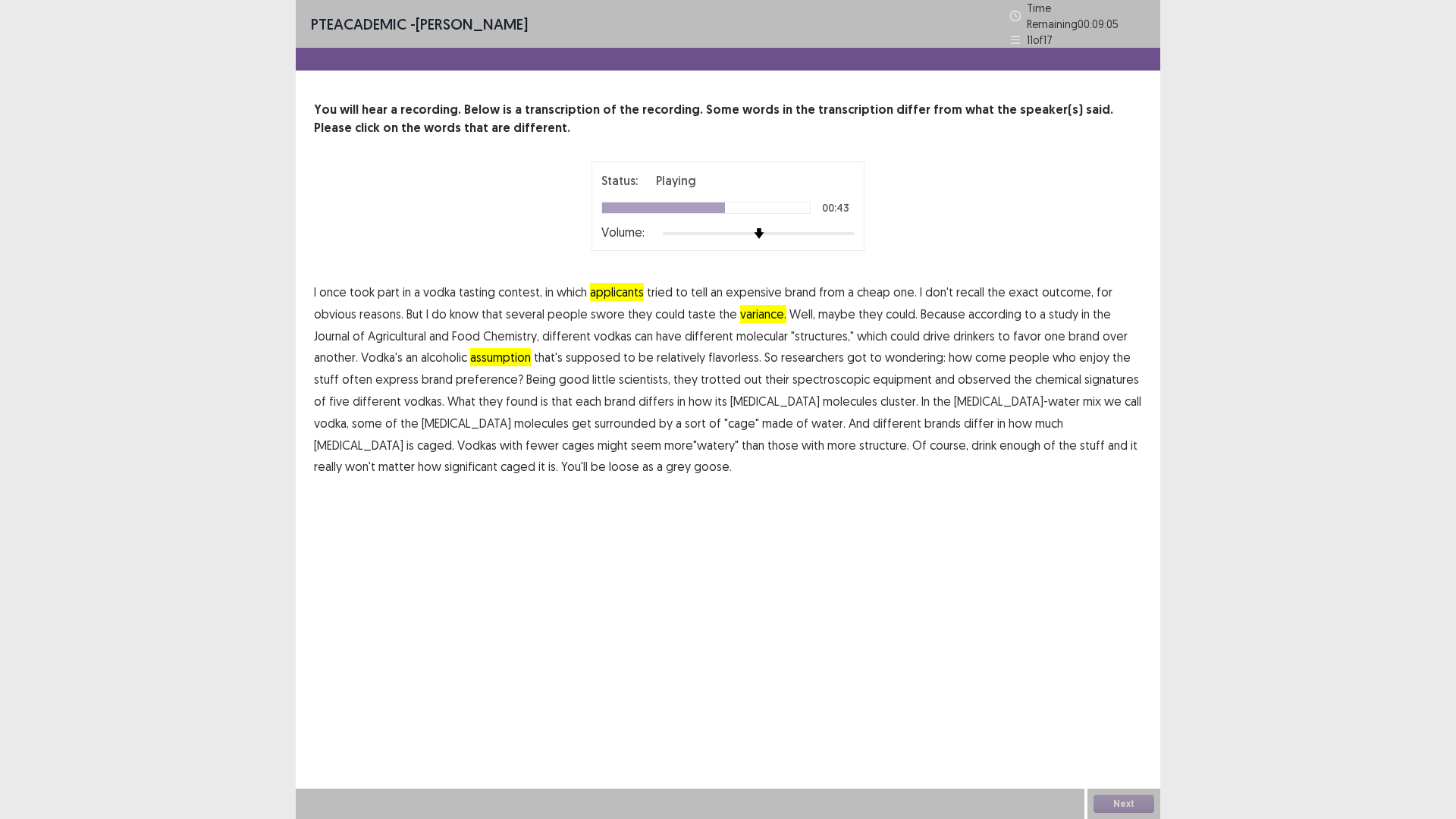
drag, startPoint x: 960, startPoint y: 372, endPoint x: 973, endPoint y: 372, distance: 13.0
click at [961, 372] on span "observed" at bounding box center [984, 378] width 53 height 18
click at [497, 458] on span "significant" at bounding box center [471, 466] width 53 height 18
click at [1113, 801] on button "Next" at bounding box center [1124, 803] width 60 height 18
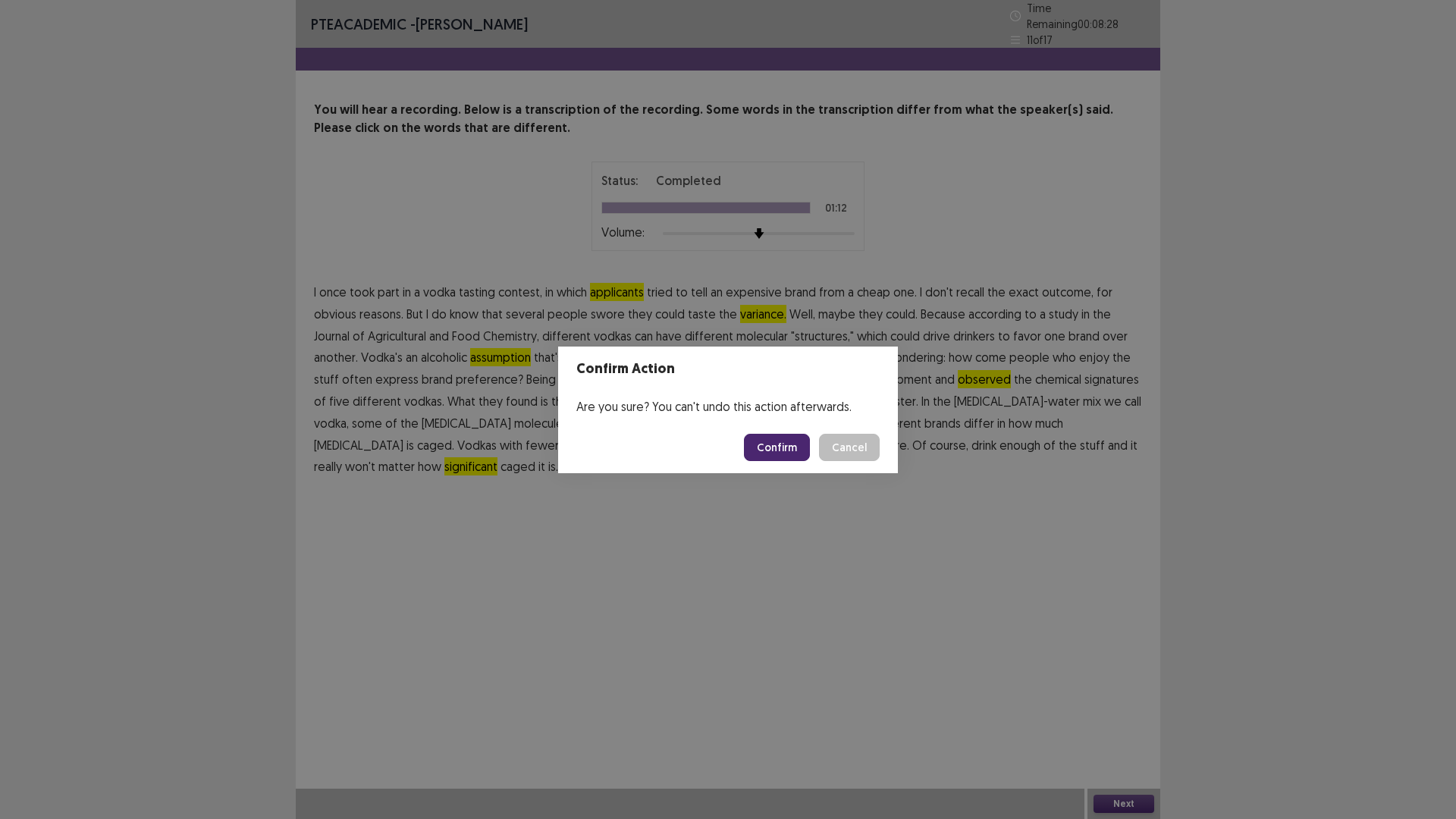
click at [776, 446] on button "Confirm" at bounding box center [778, 447] width 66 height 27
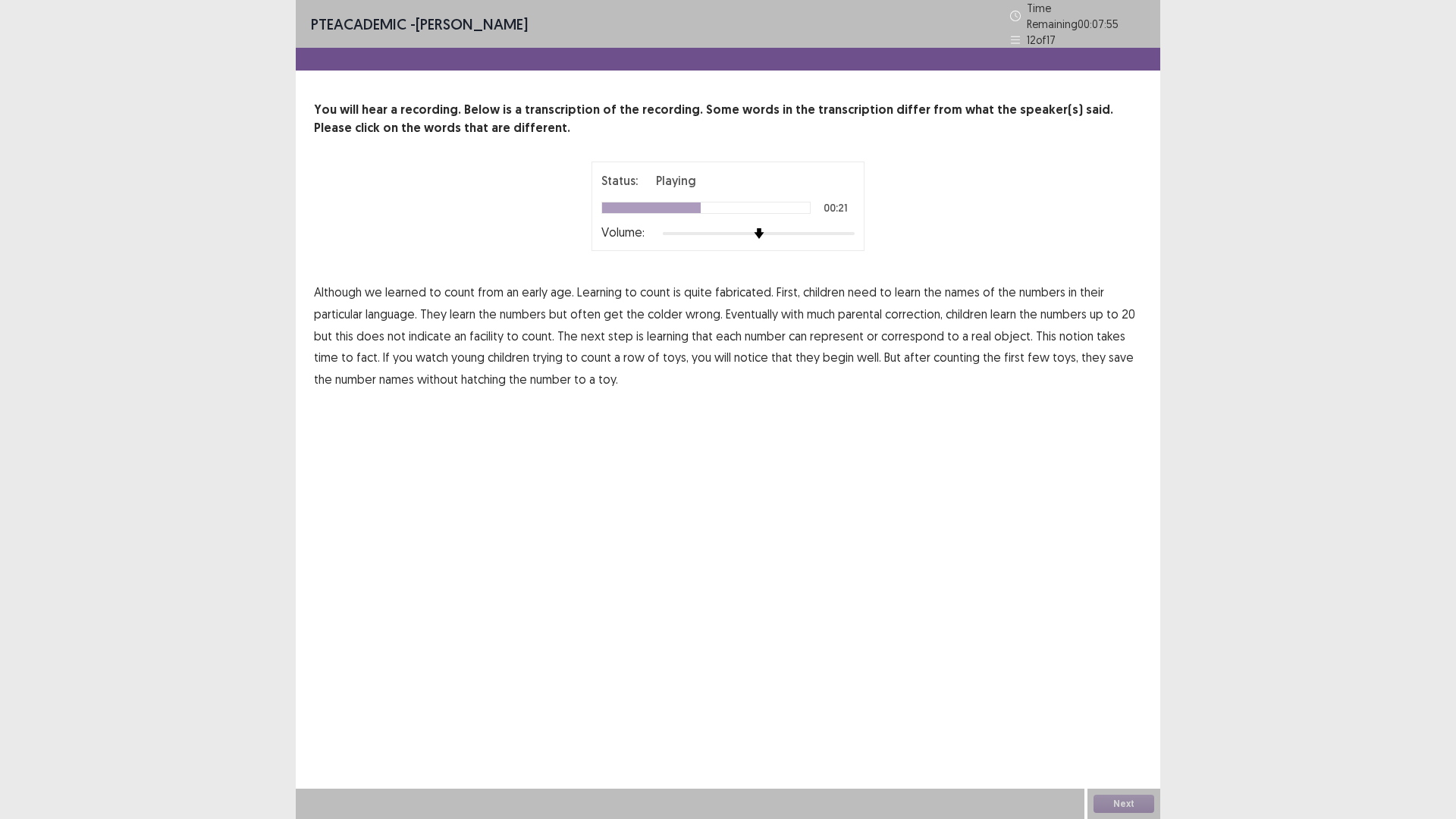
click at [1123, 306] on span "20" at bounding box center [1129, 313] width 13 height 18
click at [357, 351] on span "fact." at bounding box center [368, 357] width 24 height 18
click at [357, 353] on span "fact." at bounding box center [368, 357] width 24 height 18
click at [464, 374] on span "hatching" at bounding box center [483, 378] width 44 height 18
click at [1122, 805] on button "Next" at bounding box center [1124, 803] width 60 height 18
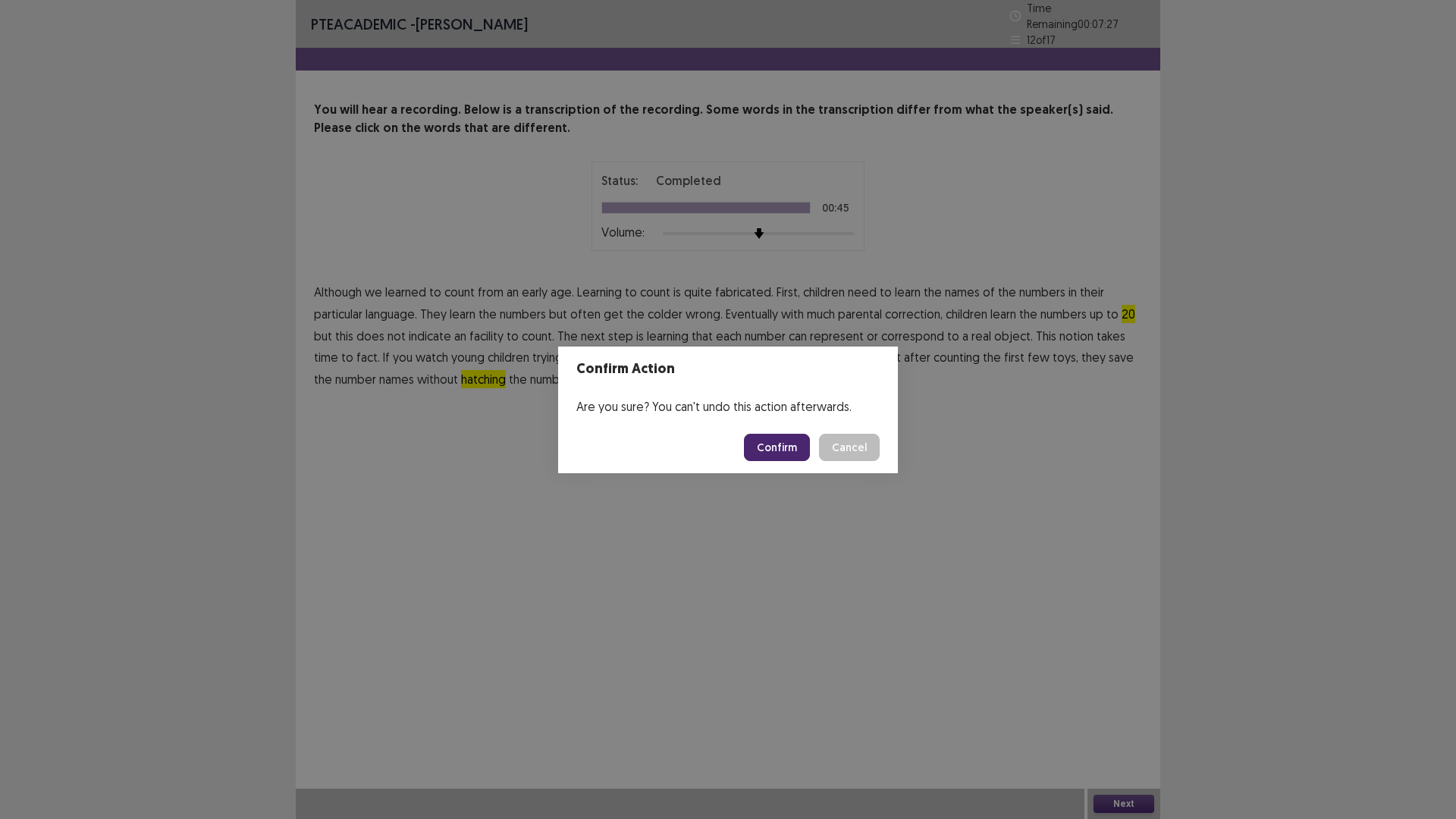
click at [786, 447] on button "Confirm" at bounding box center [778, 447] width 66 height 27
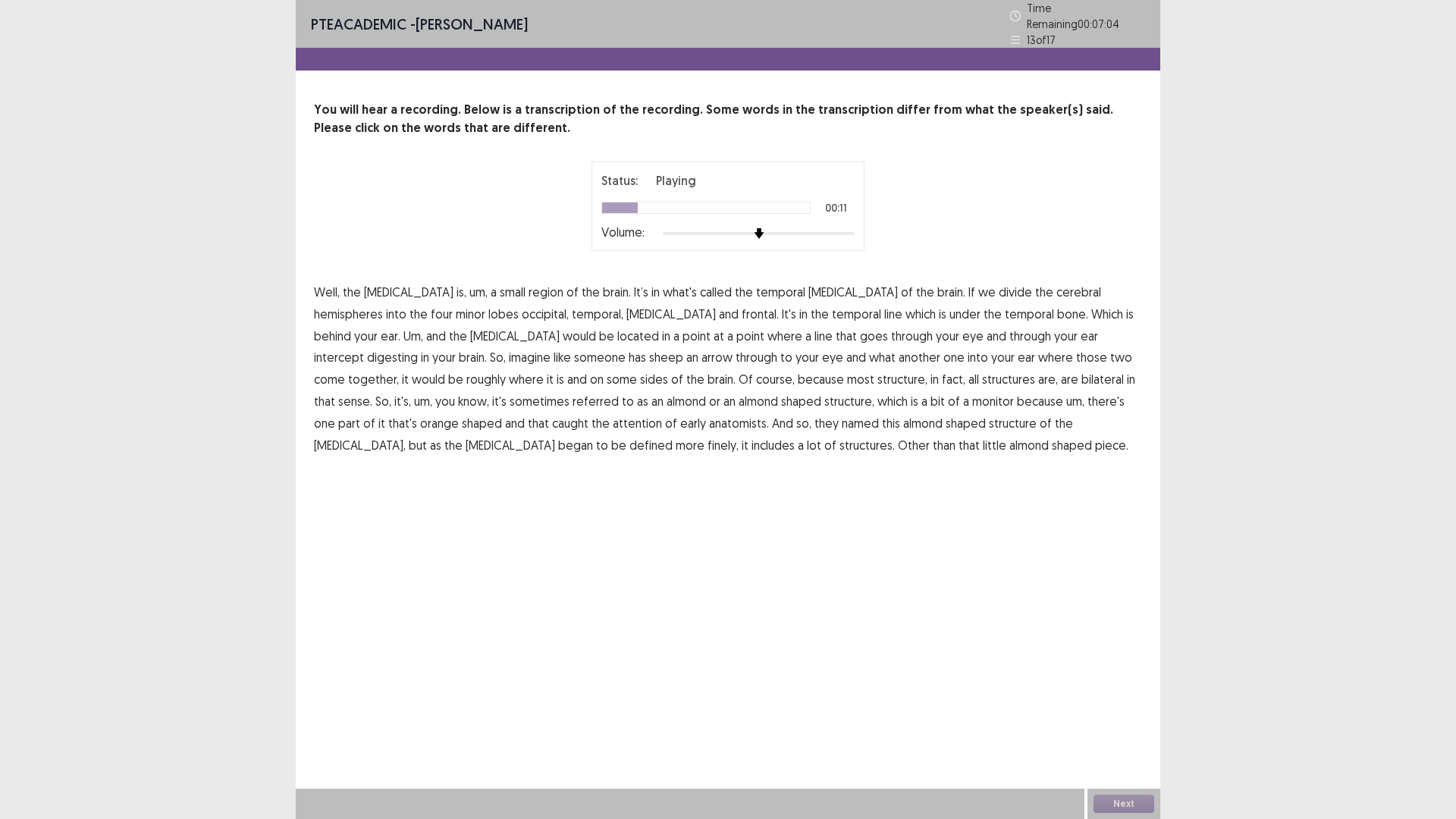
click at [456, 308] on span "minor" at bounding box center [470, 313] width 29 height 18
click at [607, 370] on span "some" at bounding box center [622, 378] width 30 height 18
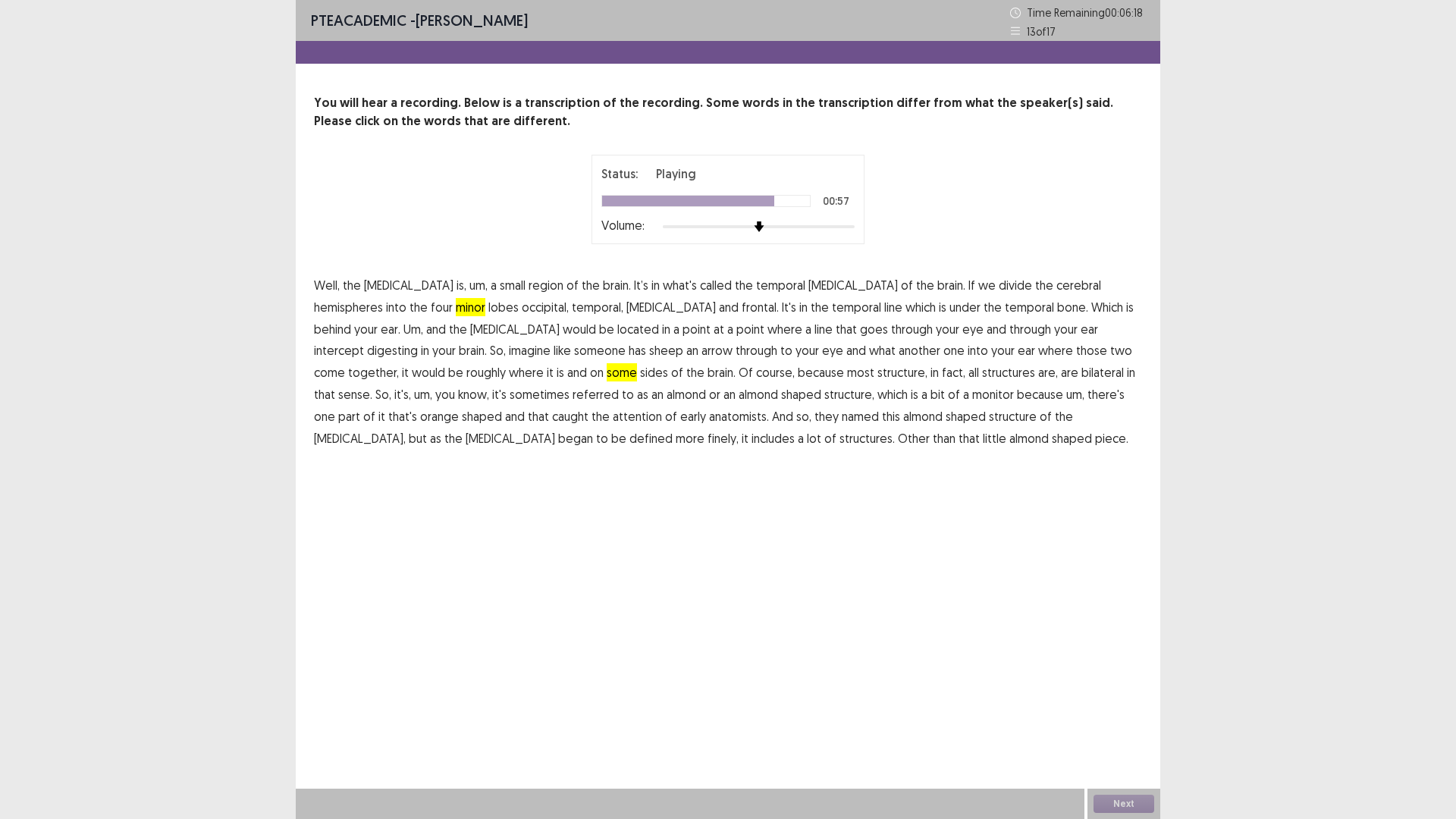
click at [459, 408] on span "orange" at bounding box center [439, 416] width 39 height 18
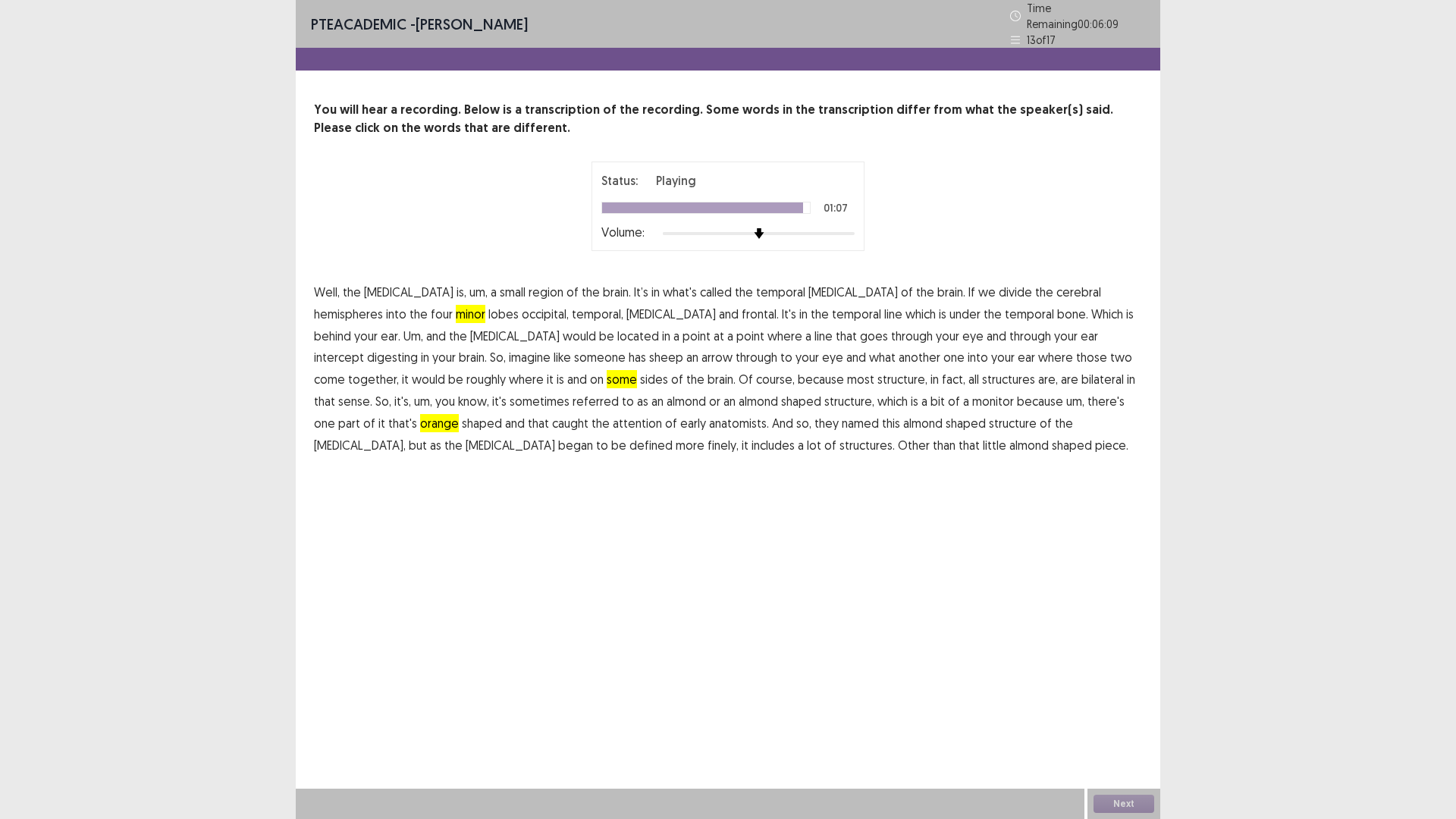
click at [739, 436] on span "finely," at bounding box center [723, 444] width 31 height 18
click at [1124, 802] on button "Next" at bounding box center [1124, 803] width 60 height 18
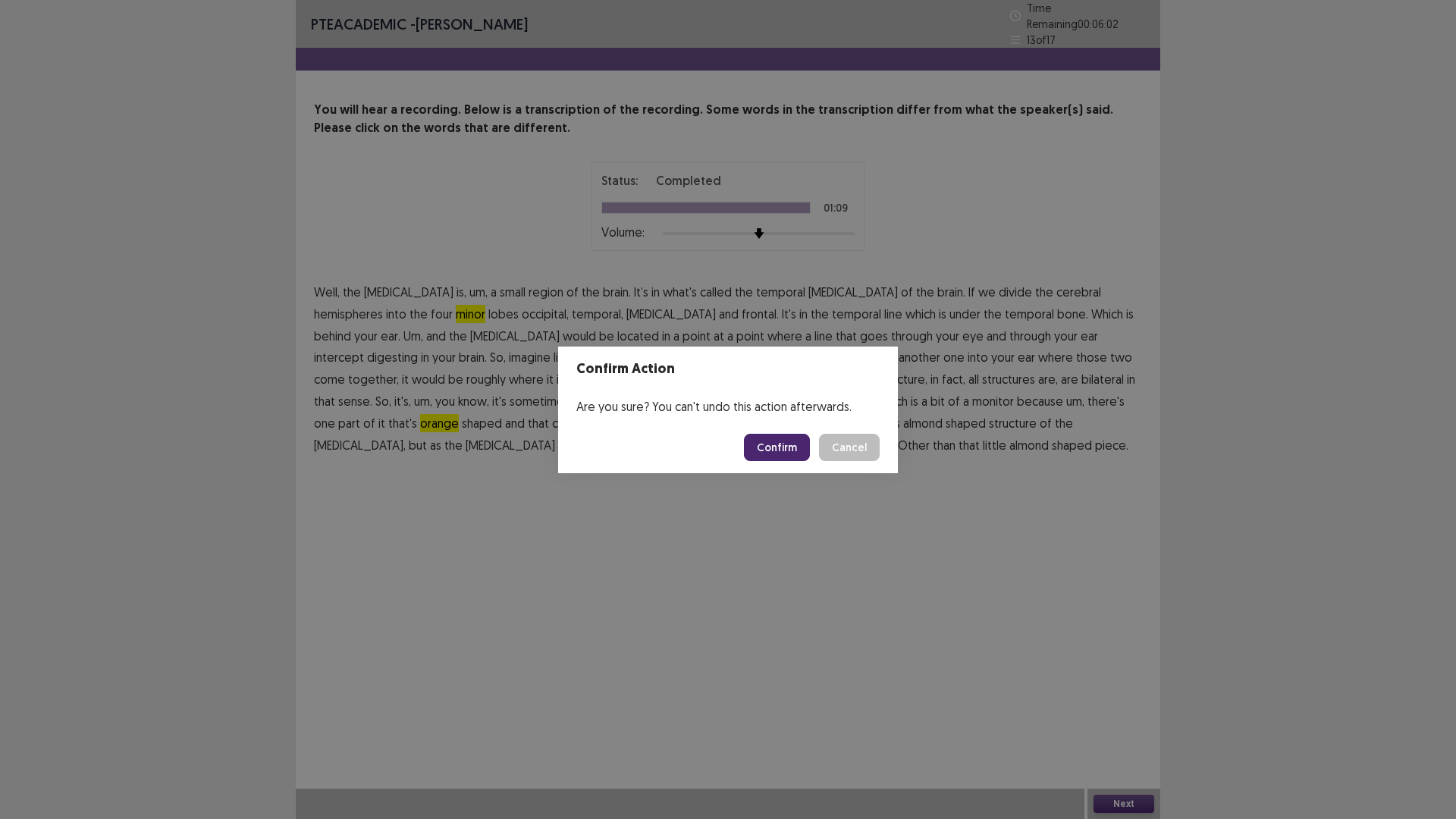
click at [787, 454] on button "Confirm" at bounding box center [778, 447] width 66 height 27
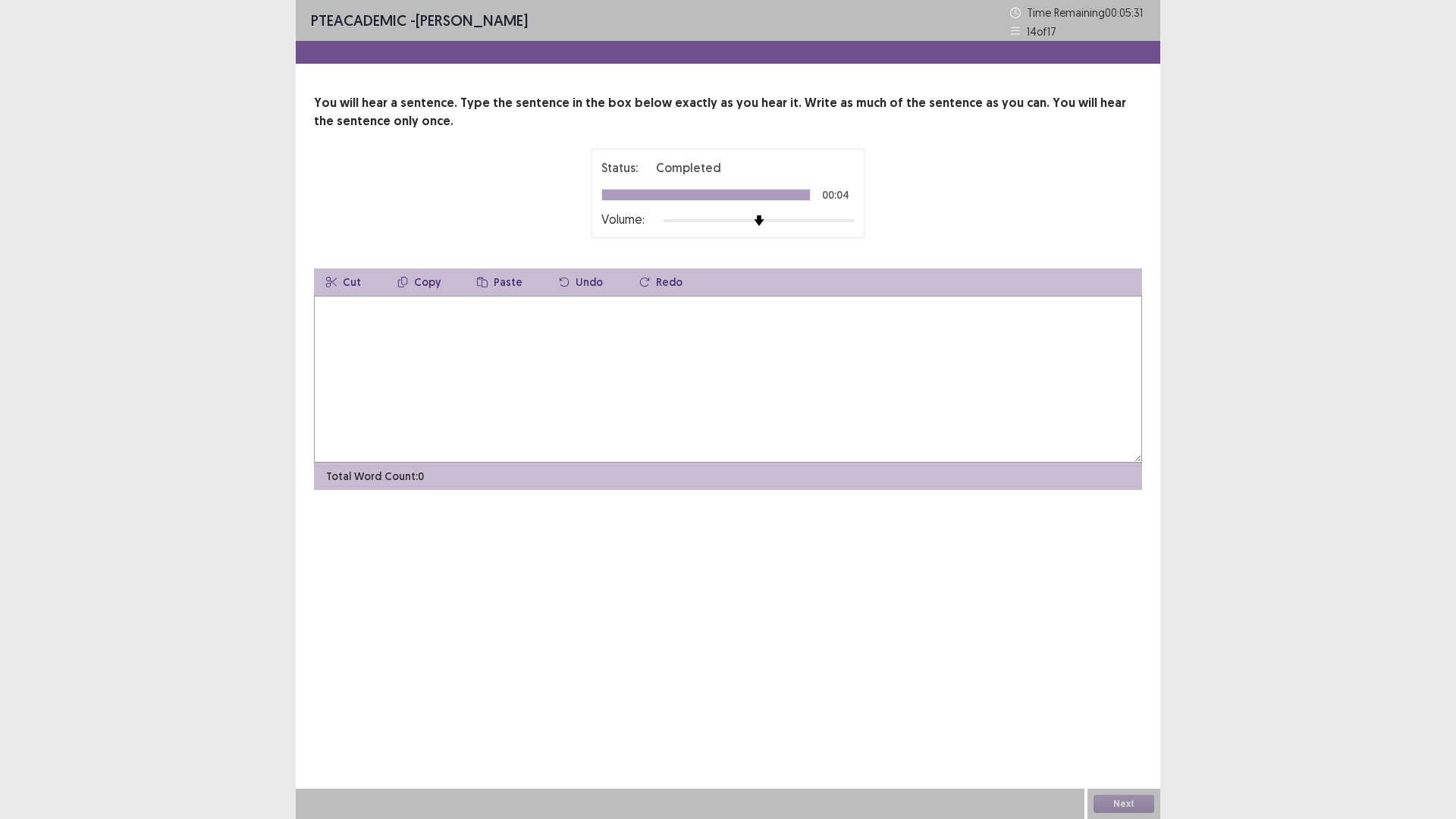
click at [520, 365] on textarea at bounding box center [728, 378] width 828 height 167
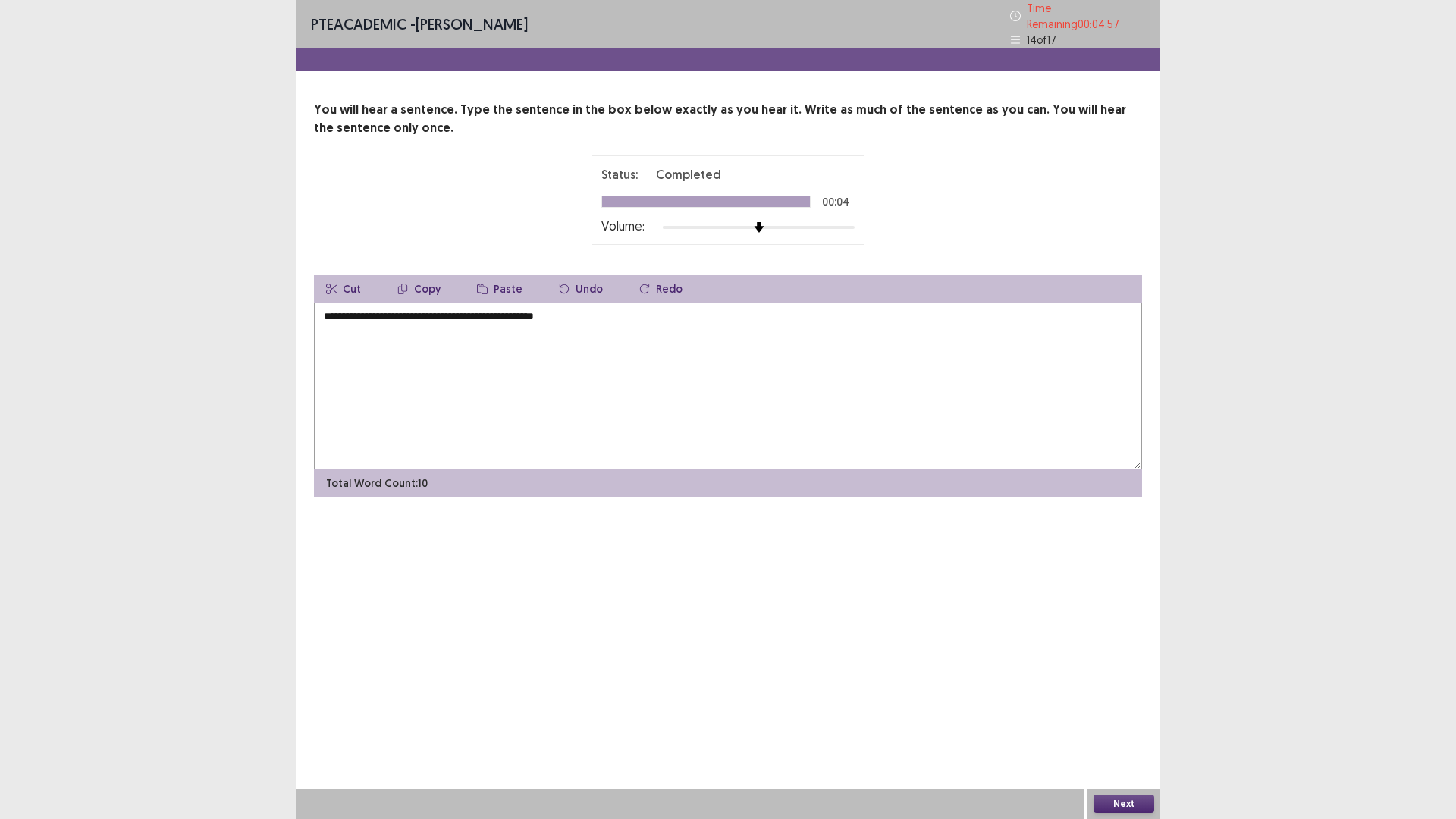
drag, startPoint x: 406, startPoint y: 308, endPoint x: 421, endPoint y: 318, distance: 18.0
click at [416, 313] on textarea "**********" at bounding box center [728, 386] width 828 height 167
click at [408, 312] on textarea "**********" at bounding box center [728, 386] width 828 height 167
click at [431, 311] on textarea "**********" at bounding box center [728, 386] width 828 height 167
type textarea "**********"
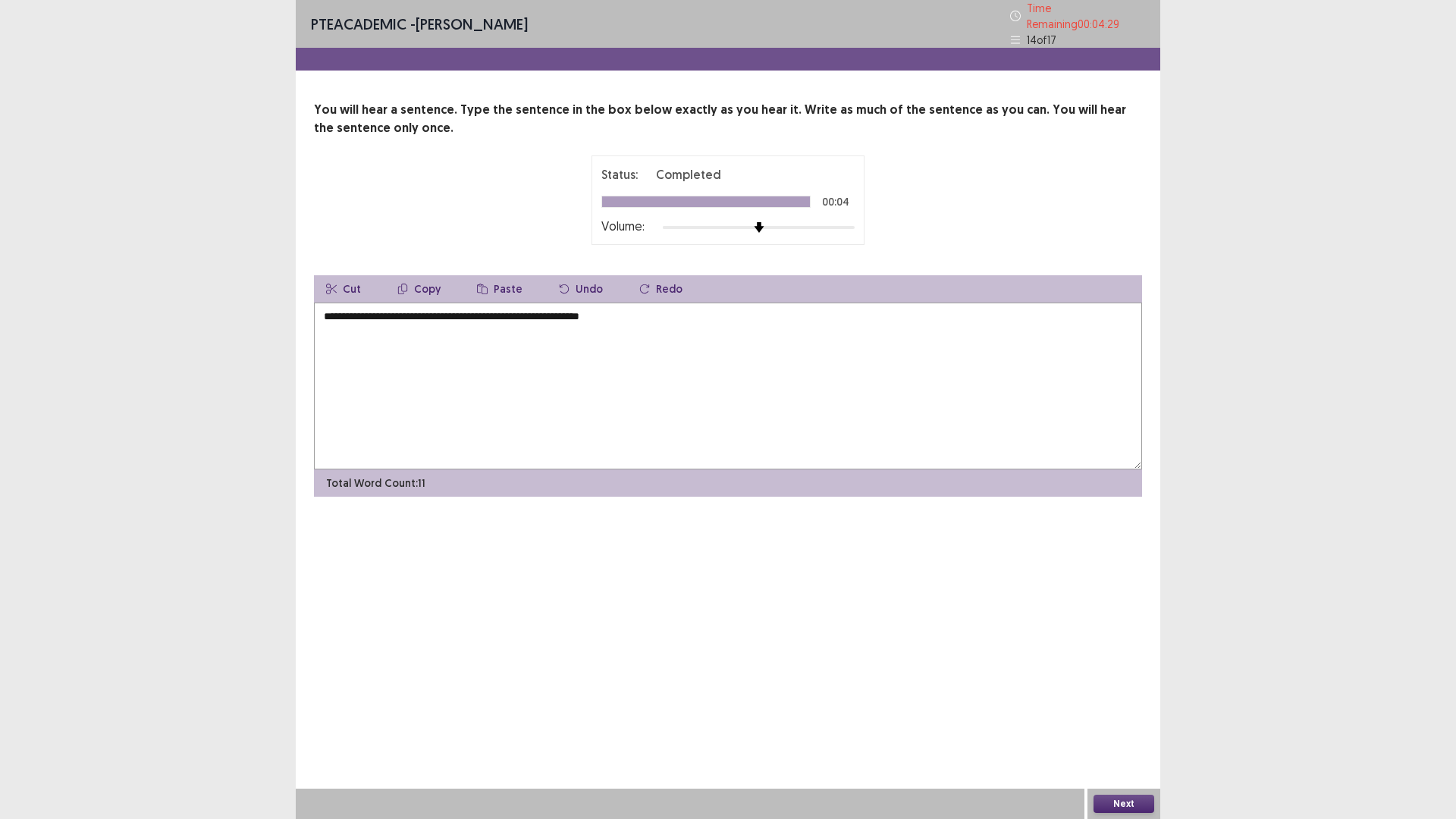
click at [1102, 805] on button "Next" at bounding box center [1124, 803] width 60 height 18
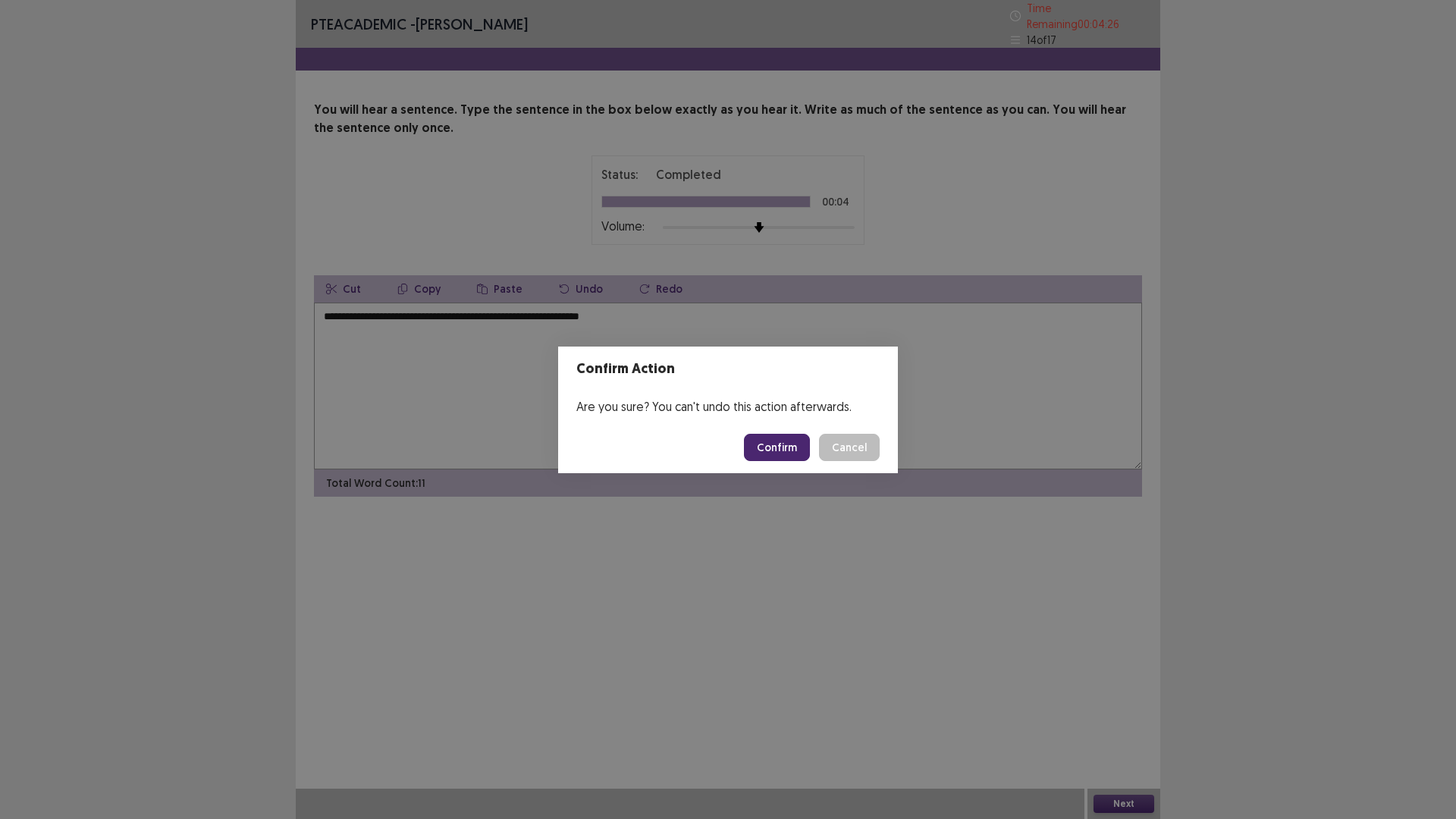
click at [779, 450] on button "Confirm" at bounding box center [778, 447] width 66 height 27
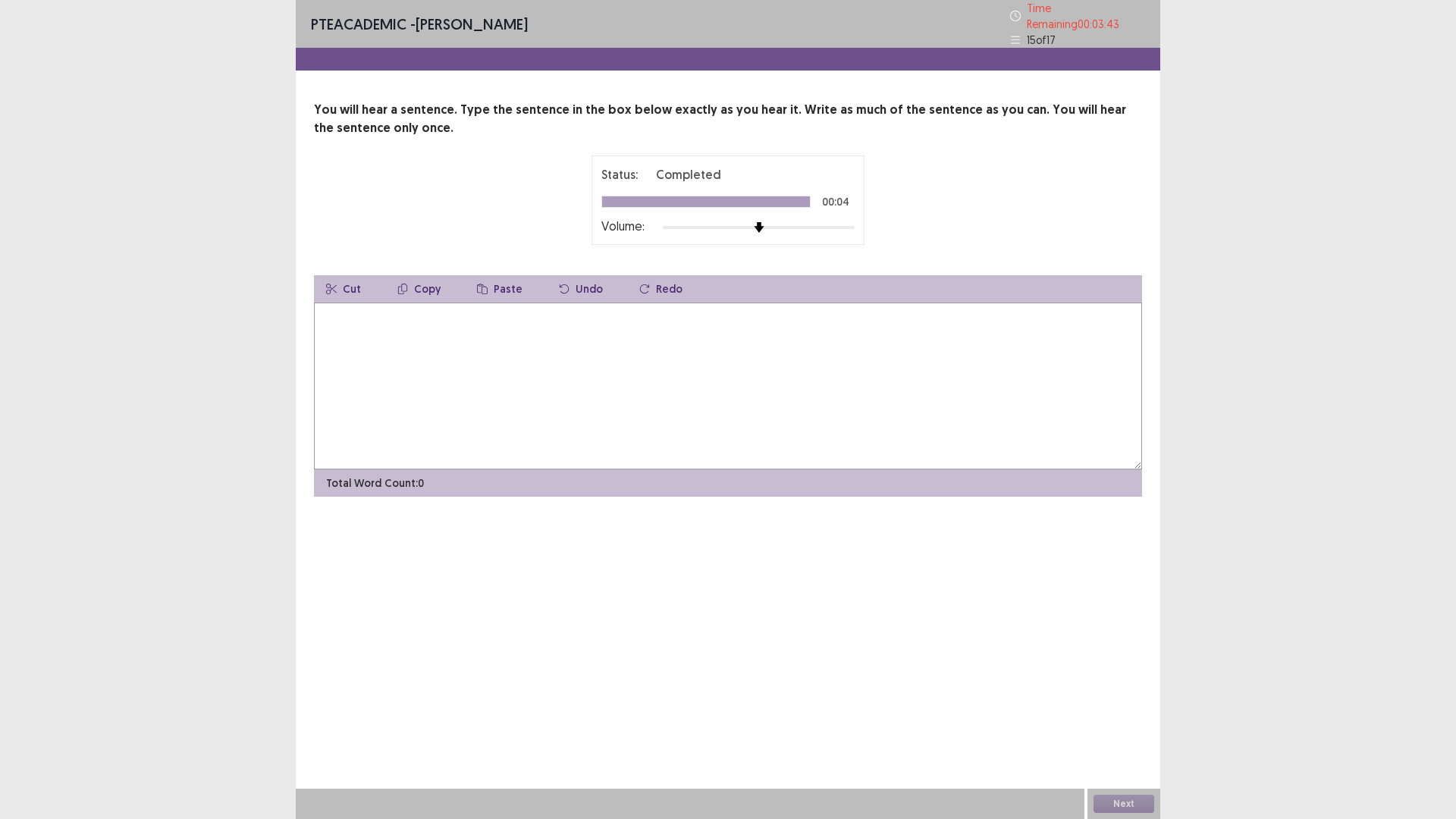
click at [735, 401] on textarea at bounding box center [728, 386] width 828 height 167
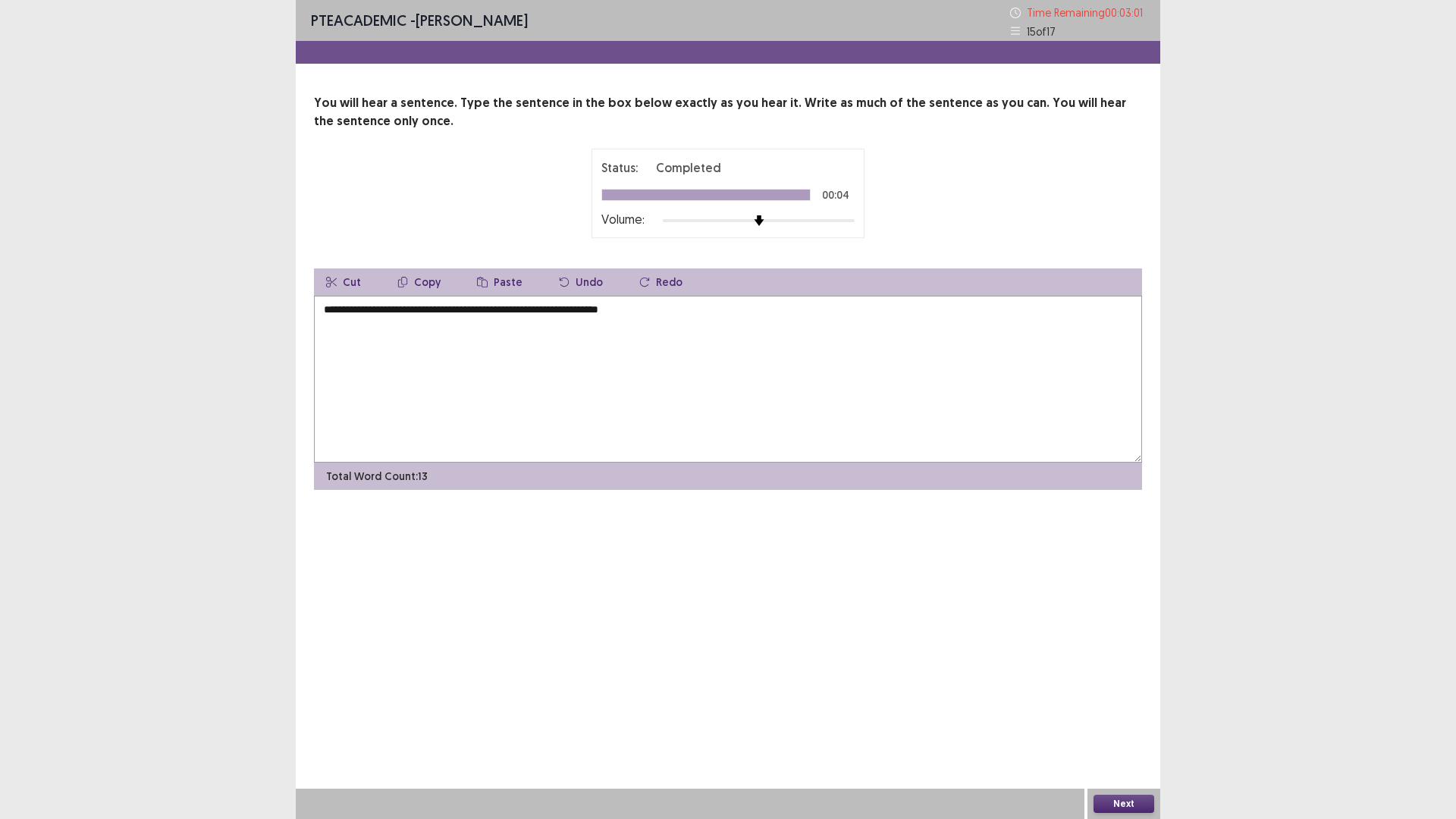
click at [494, 308] on textarea "**********" at bounding box center [728, 378] width 828 height 167
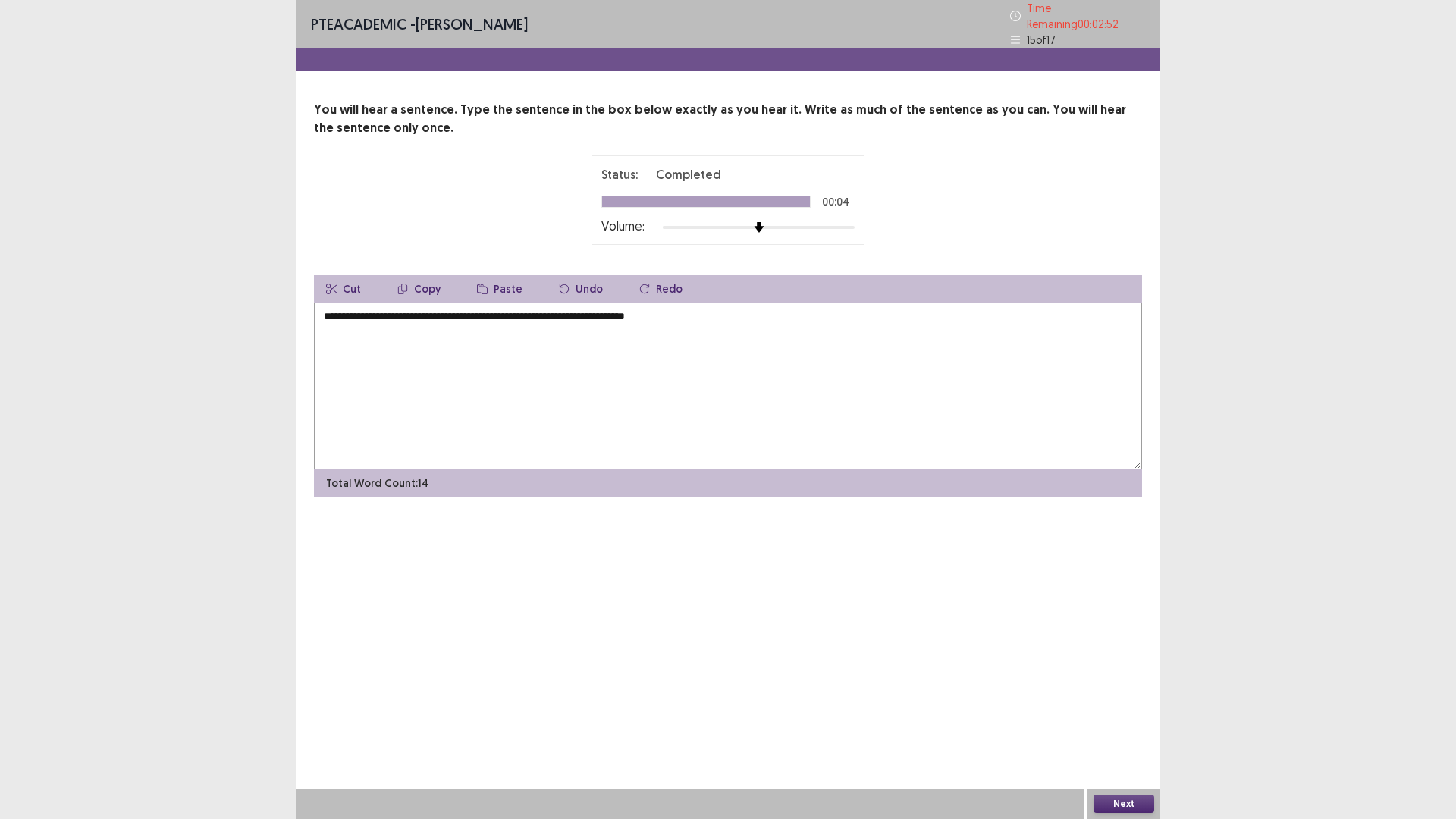
type textarea "**********"
click at [1121, 794] on button "Next" at bounding box center [1124, 803] width 60 height 18
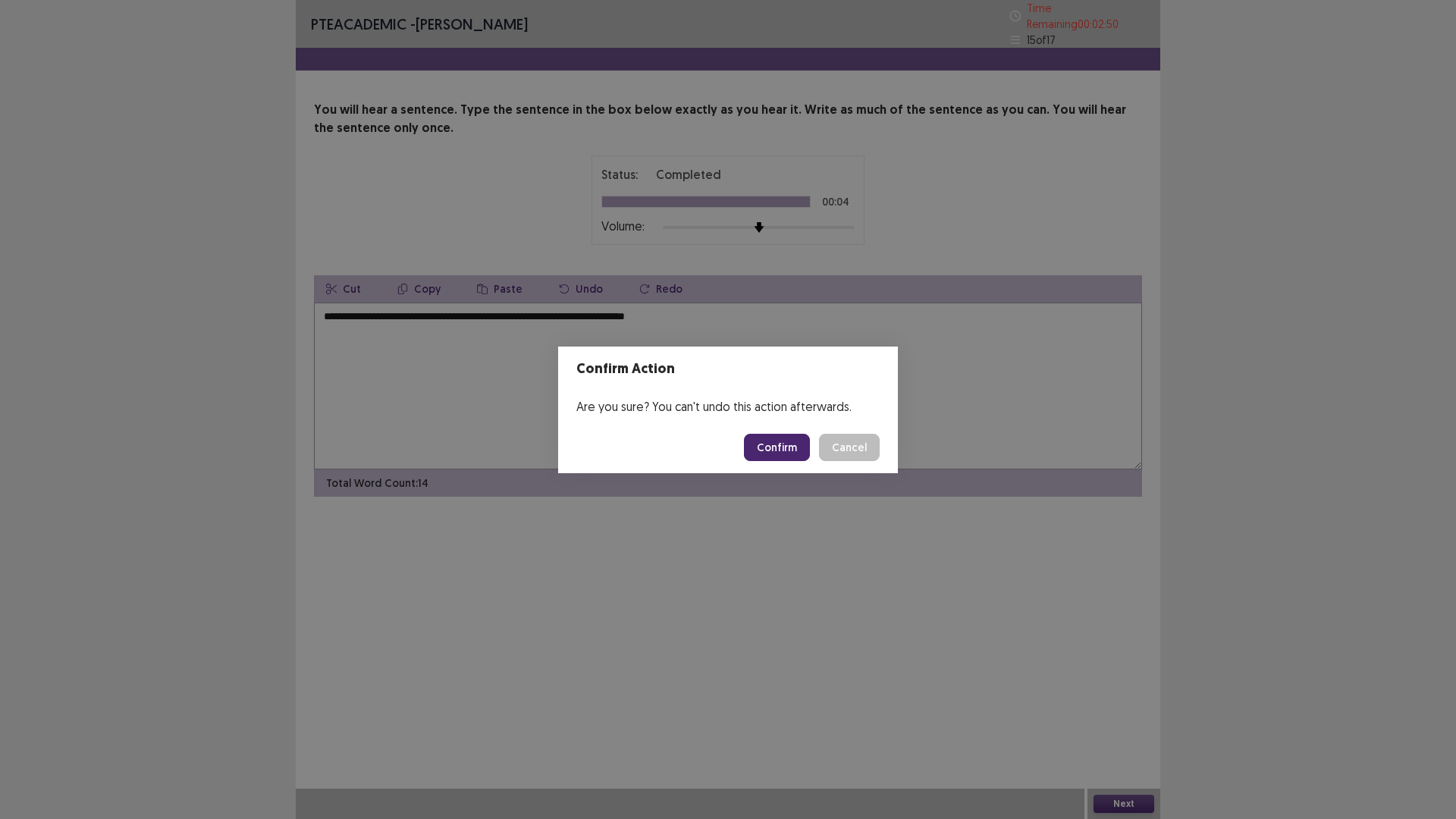
click at [775, 446] on button "Confirm" at bounding box center [778, 447] width 66 height 27
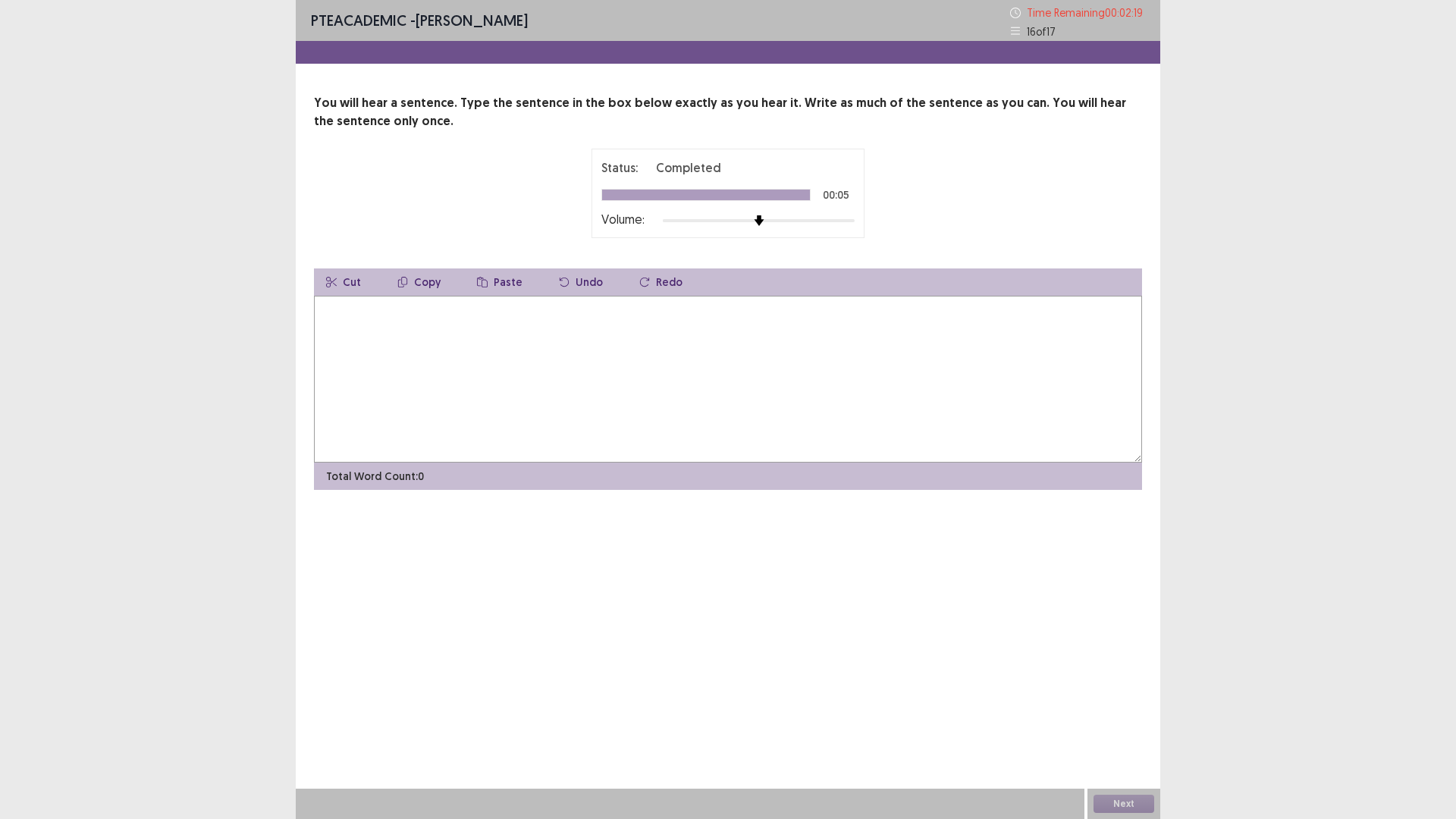
click at [707, 382] on textarea at bounding box center [728, 378] width 828 height 167
type textarea "**********"
click at [1124, 798] on button "Next" at bounding box center [1124, 803] width 60 height 18
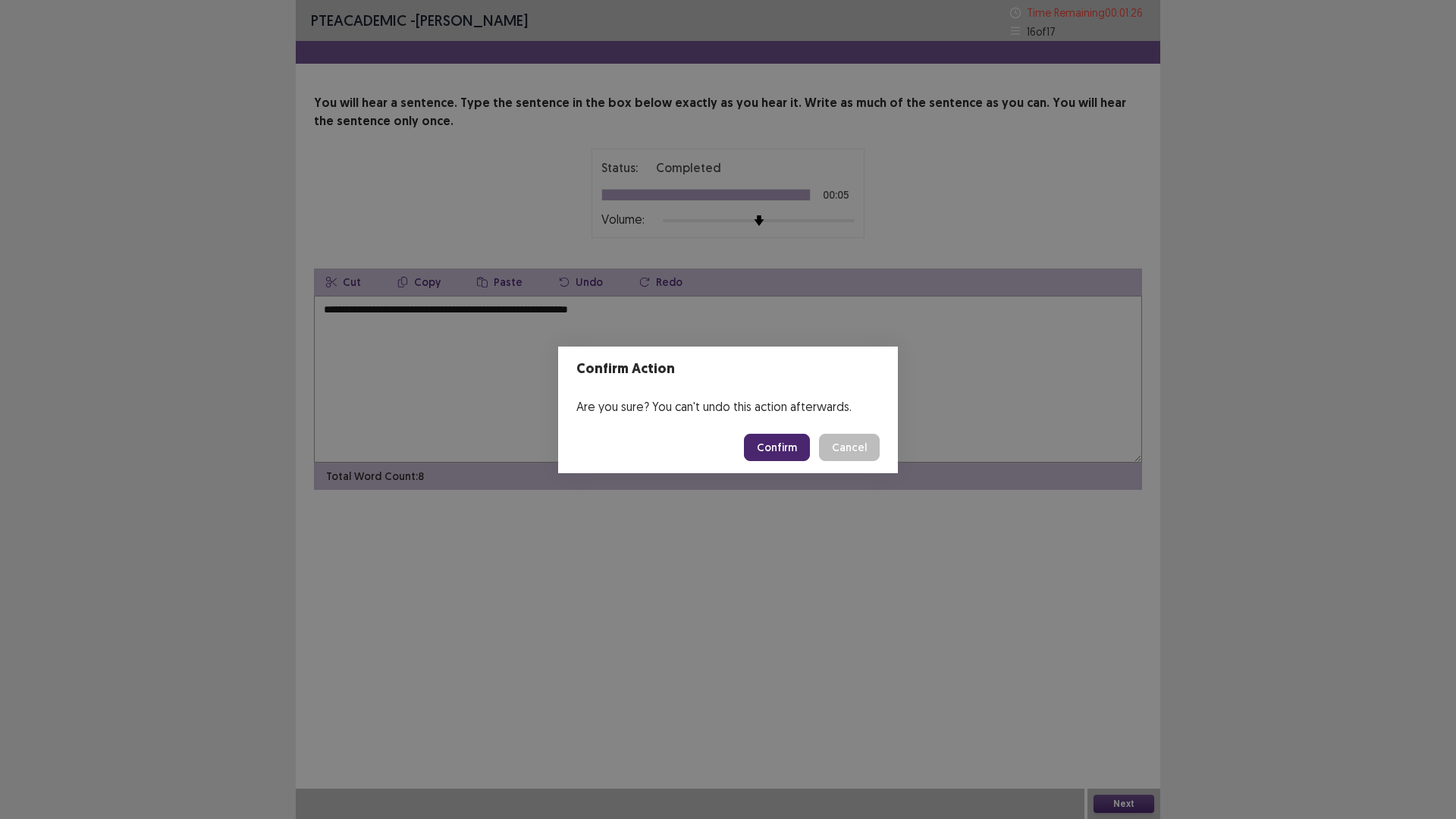
click at [776, 445] on button "Confirm" at bounding box center [778, 447] width 66 height 27
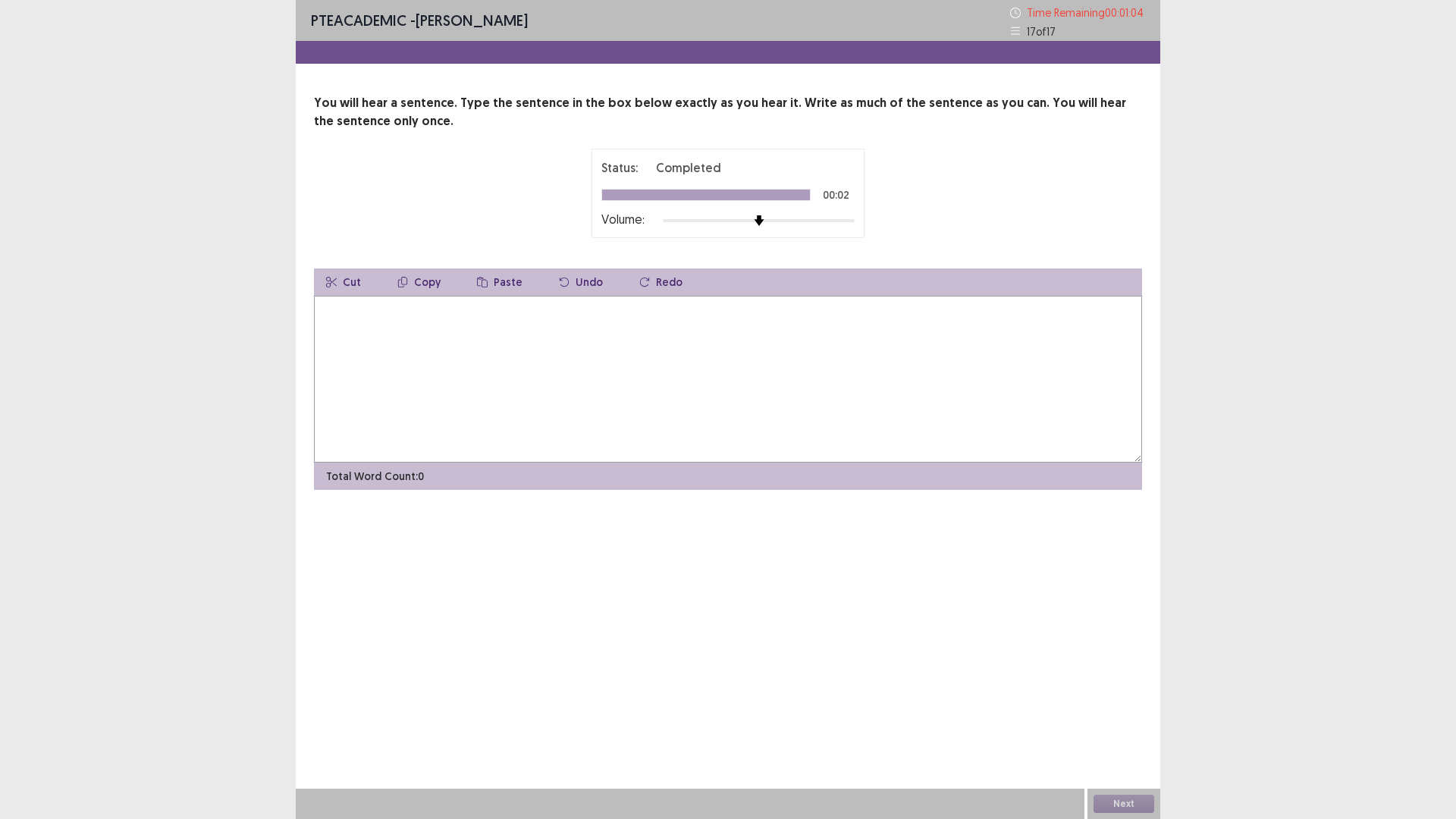
click at [659, 381] on textarea at bounding box center [728, 378] width 828 height 167
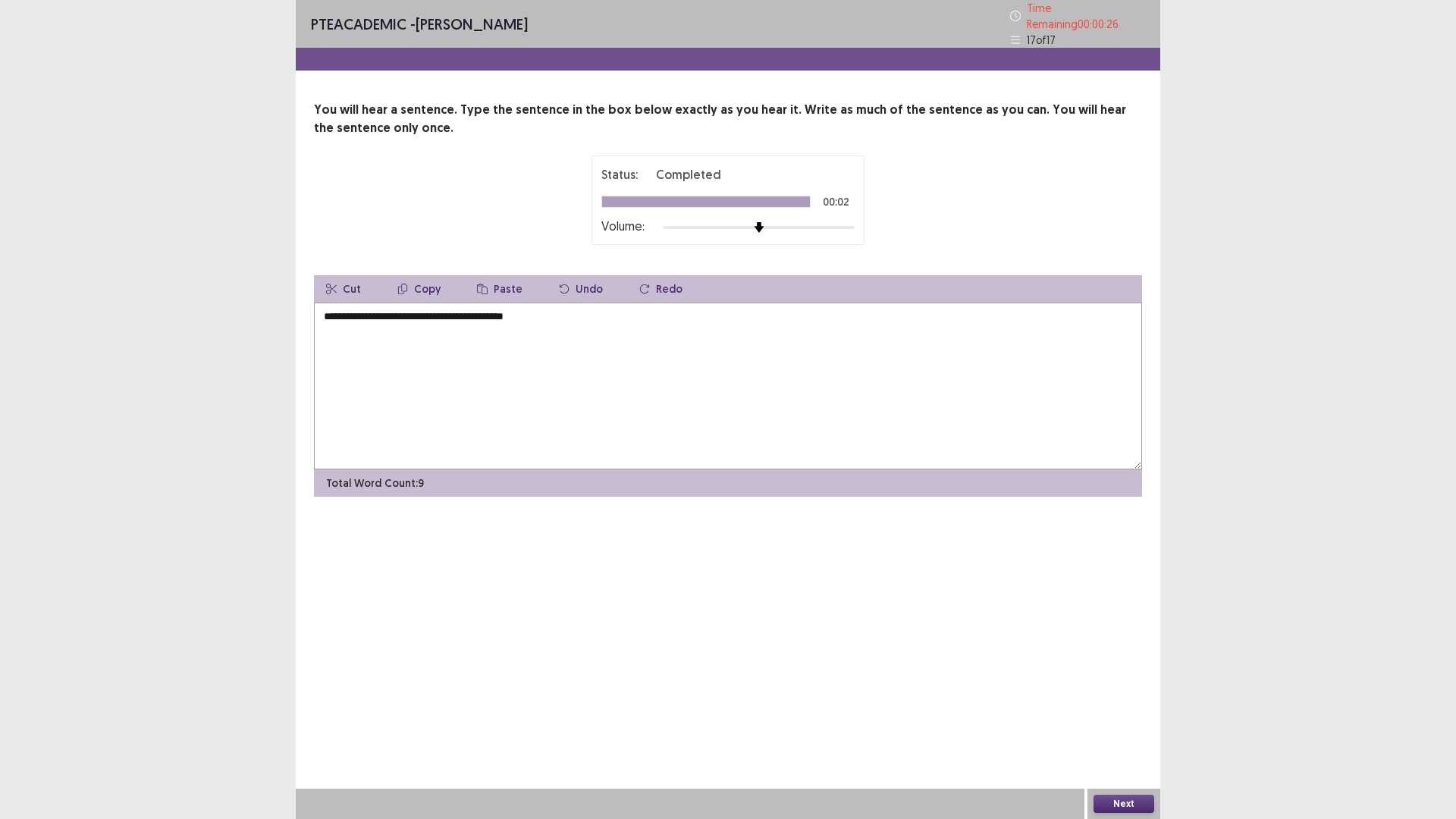
type textarea "**********"
click at [1141, 802] on button "Next" at bounding box center [1124, 803] width 60 height 18
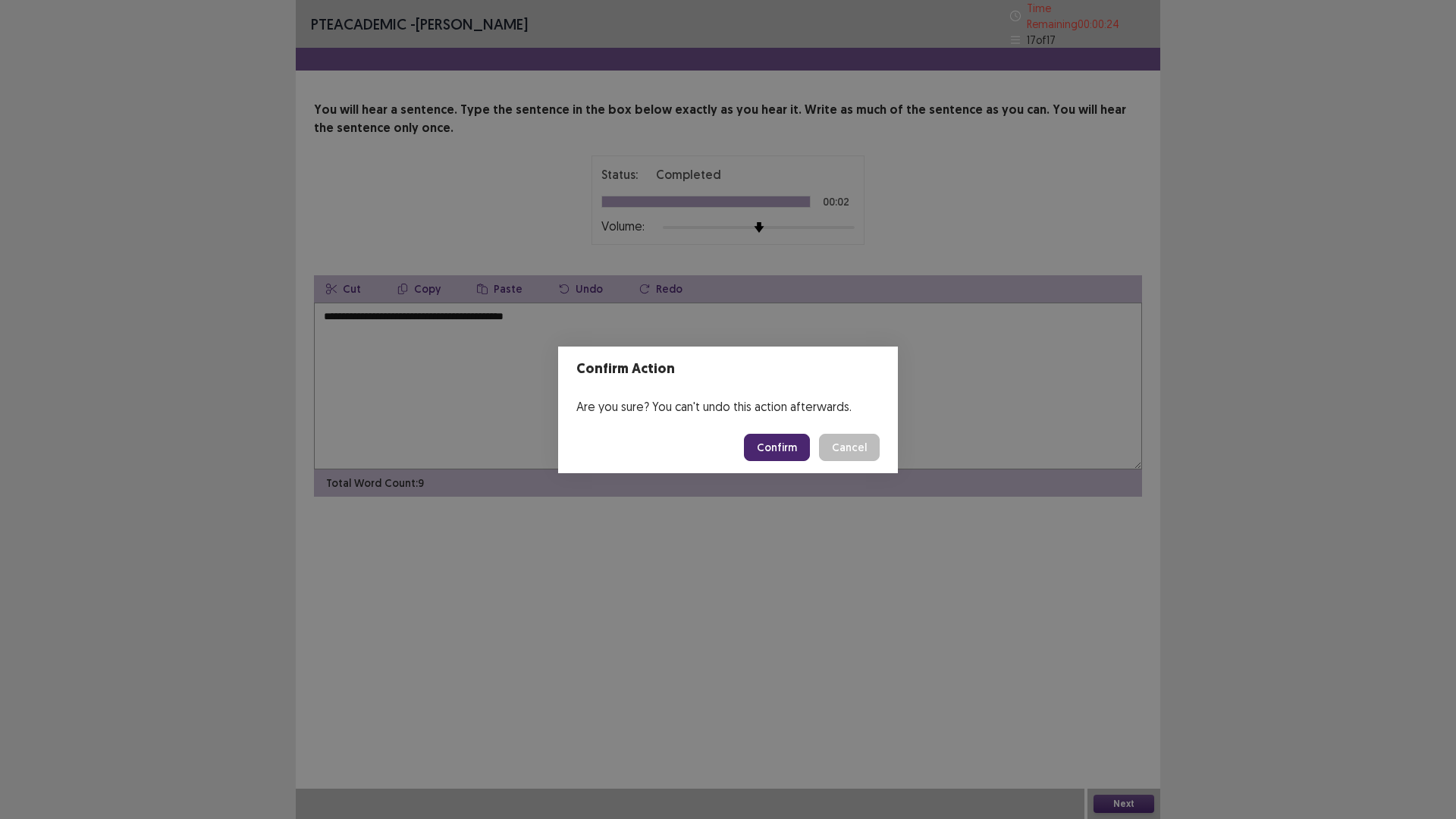
click at [763, 447] on button "Confirm" at bounding box center [778, 447] width 66 height 27
